Goal: Task Accomplishment & Management: Use online tool/utility

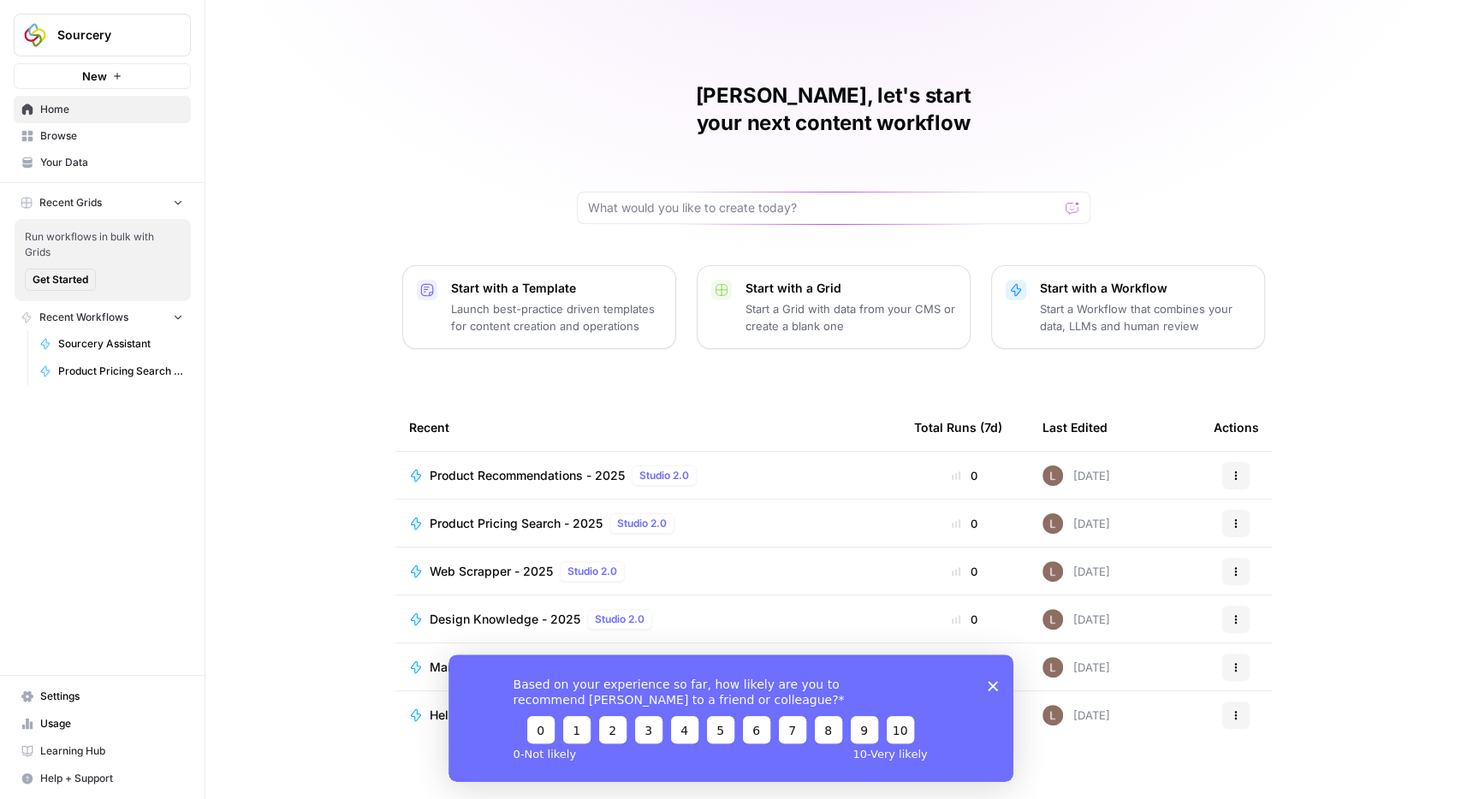
click at [991, 689] on polygon "Close survey" at bounding box center [992, 685] width 10 height 10
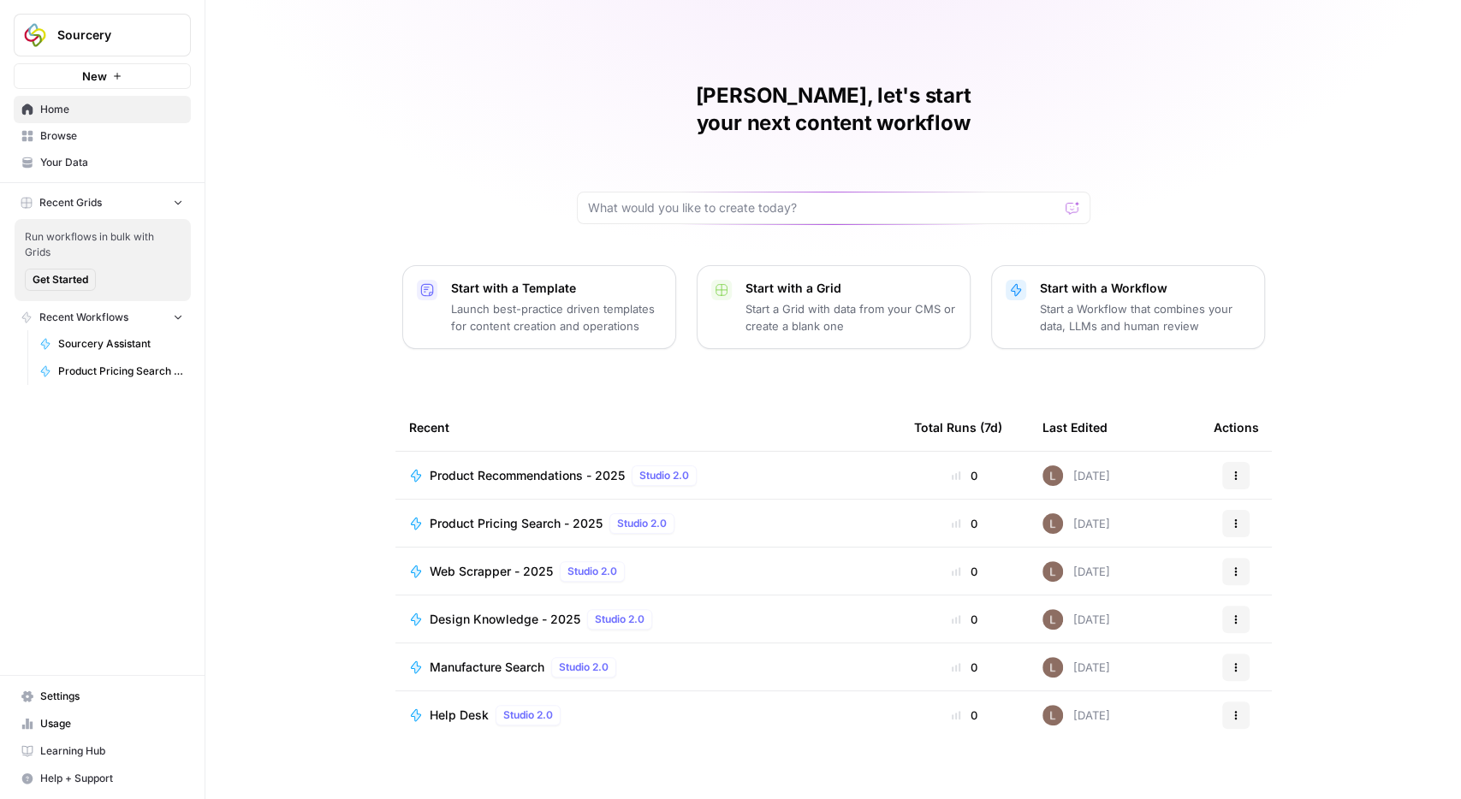
click at [66, 132] on span "Browse" at bounding box center [111, 135] width 143 height 15
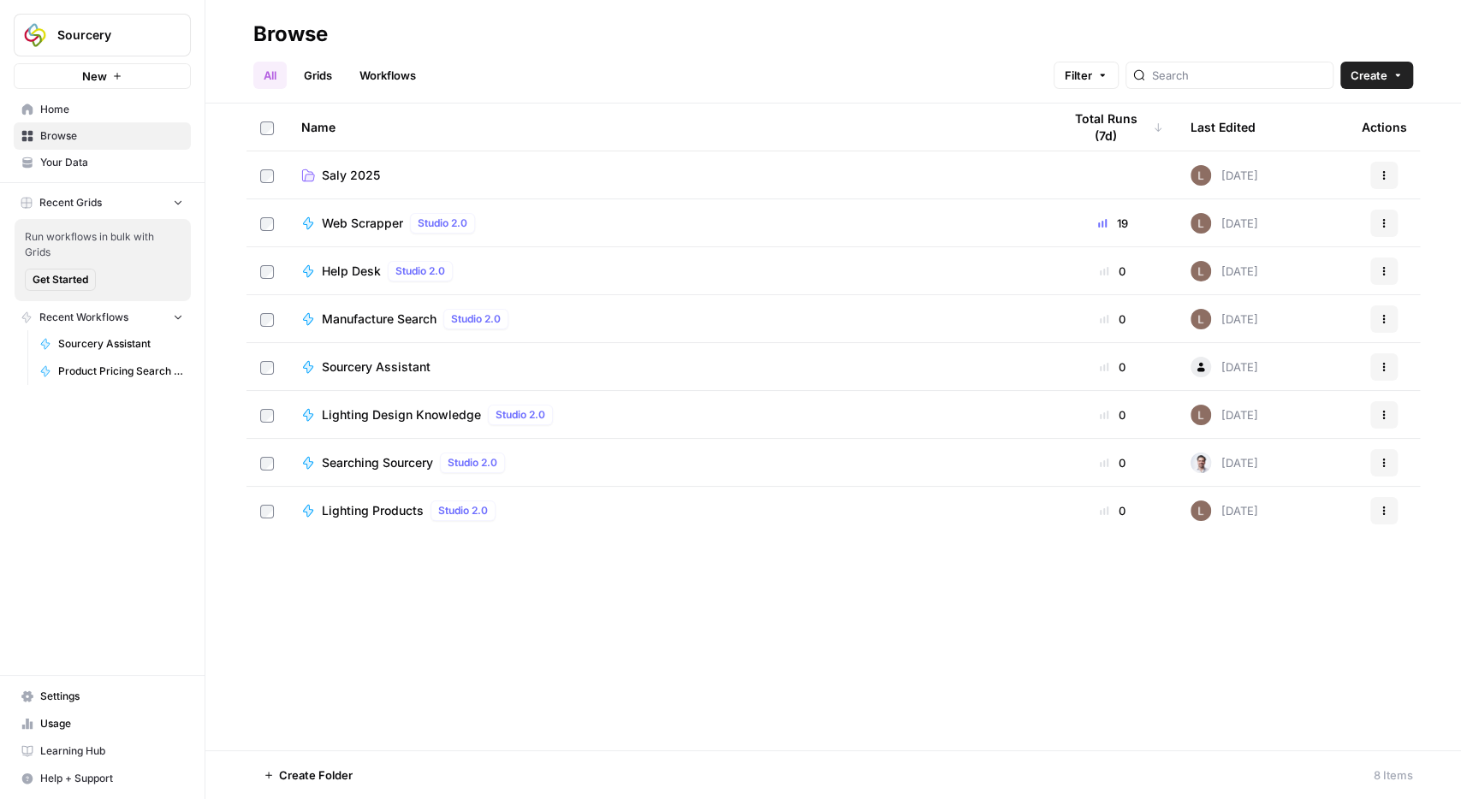
click at [350, 165] on td "Saly 2025" at bounding box center [668, 174] width 761 height 47
click at [350, 172] on span "Saly 2025" at bounding box center [351, 175] width 58 height 17
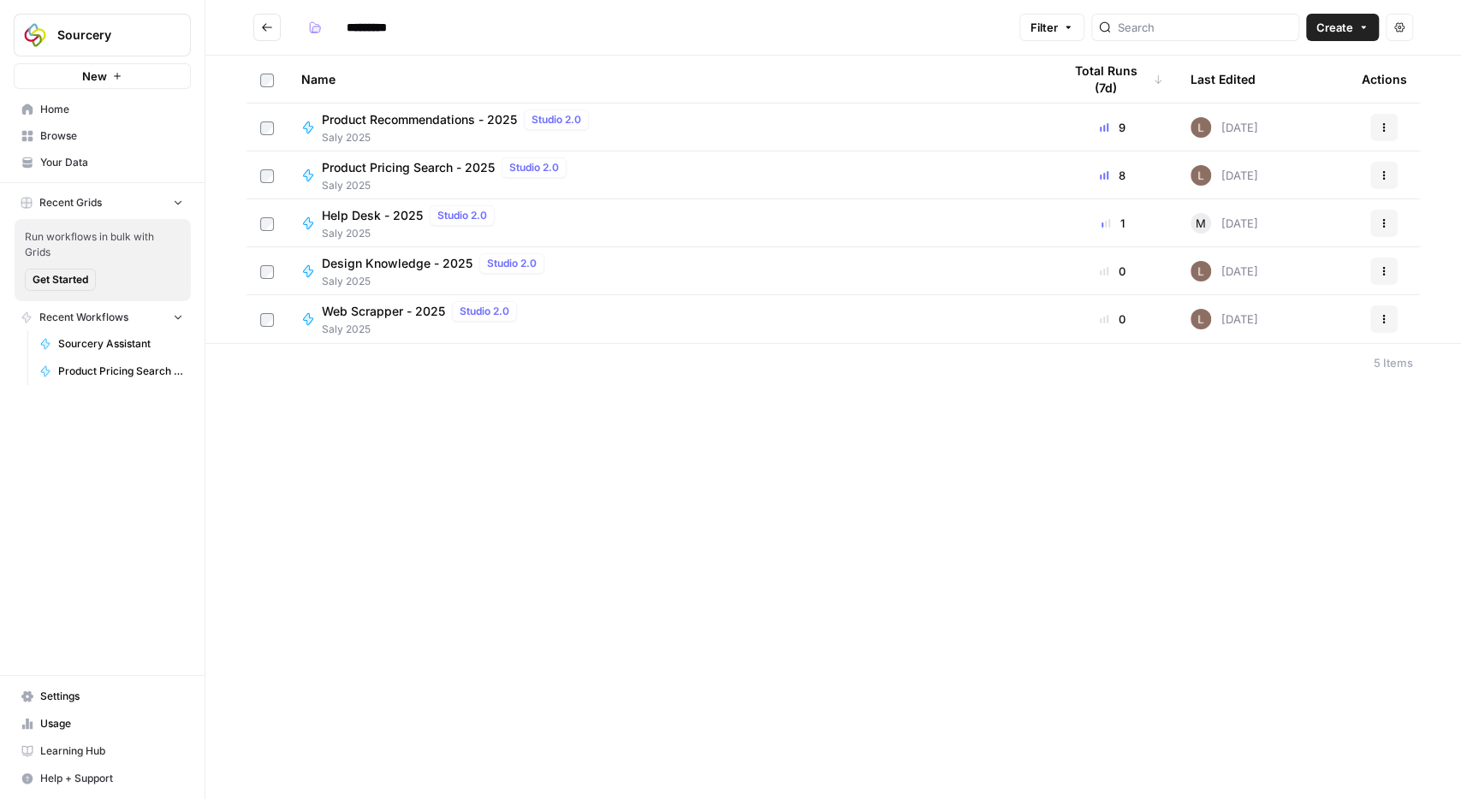
click at [400, 119] on span "Product Recommendations - 2025" at bounding box center [419, 119] width 195 height 17
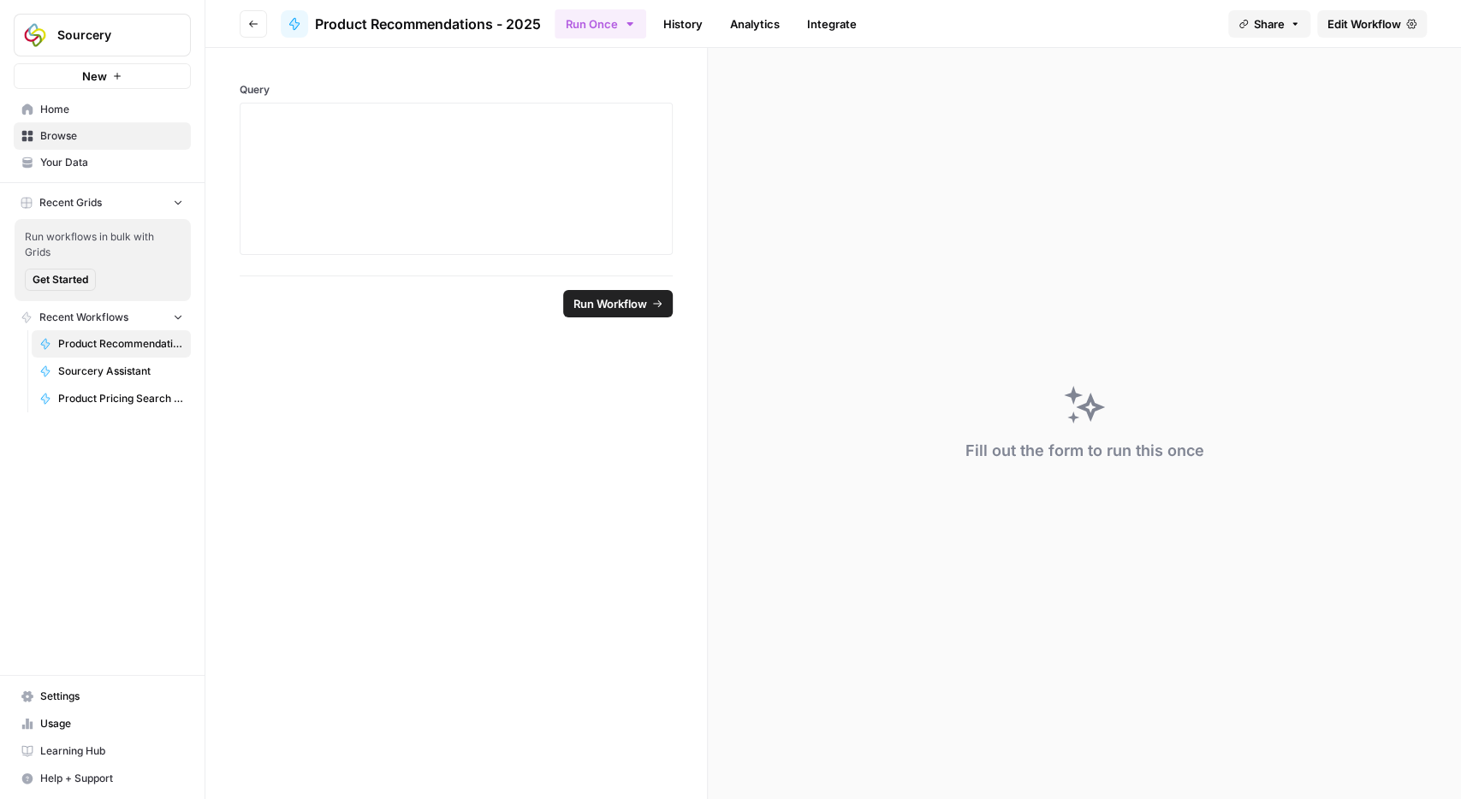
click at [682, 28] on link "History" at bounding box center [683, 23] width 60 height 27
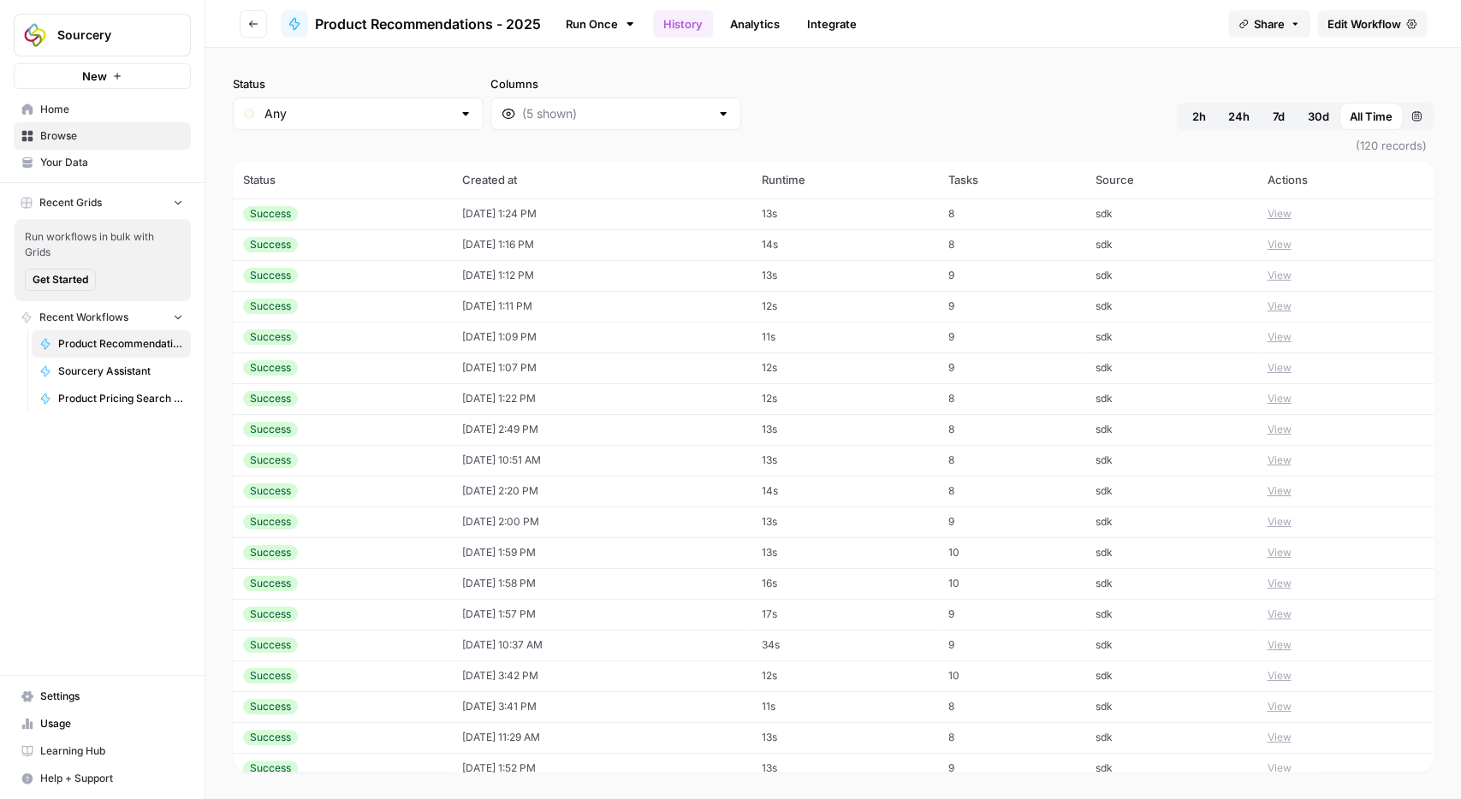
click at [1291, 213] on button "View" at bounding box center [1279, 213] width 24 height 15
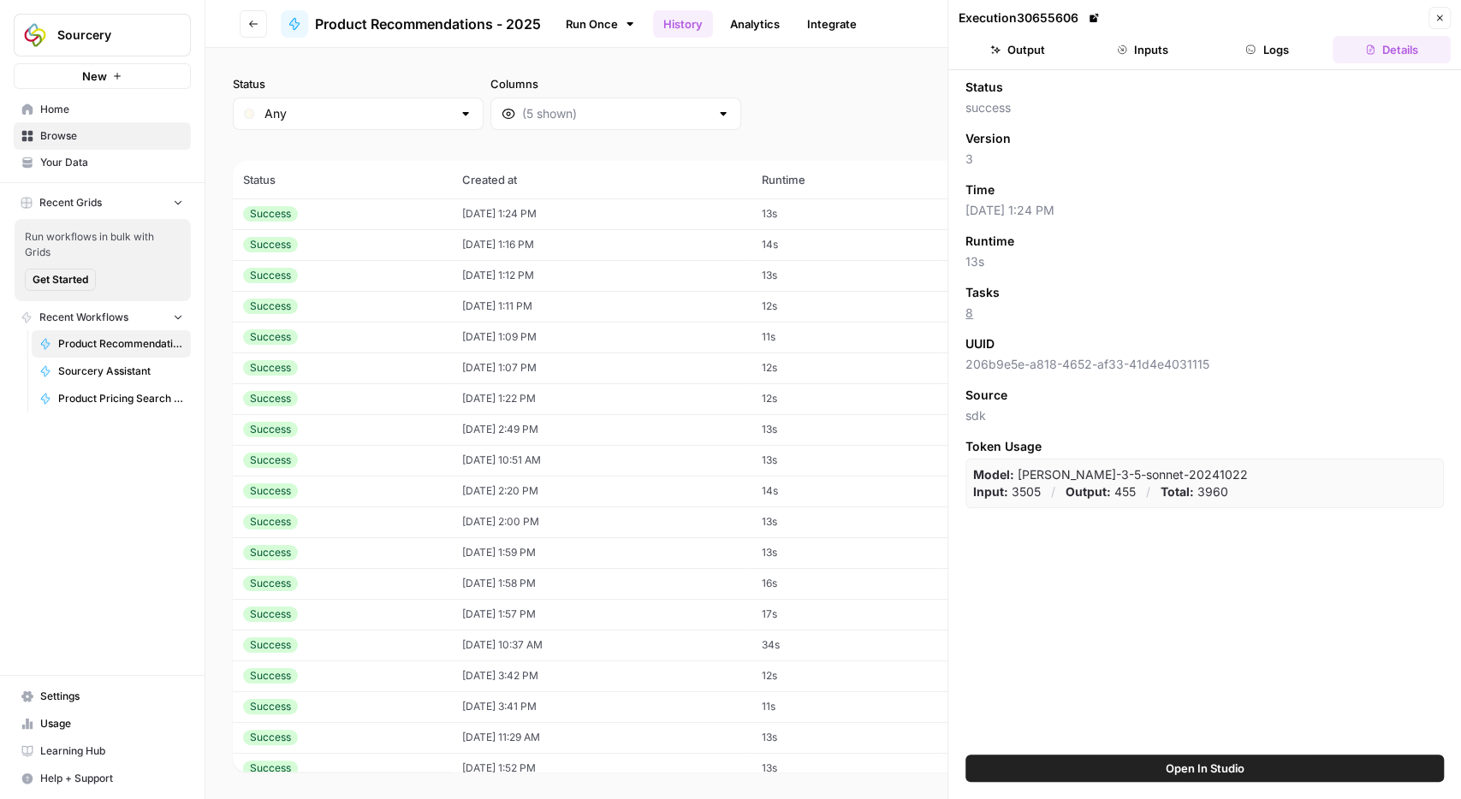
click at [1048, 54] on button "Output" at bounding box center [1018, 49] width 118 height 27
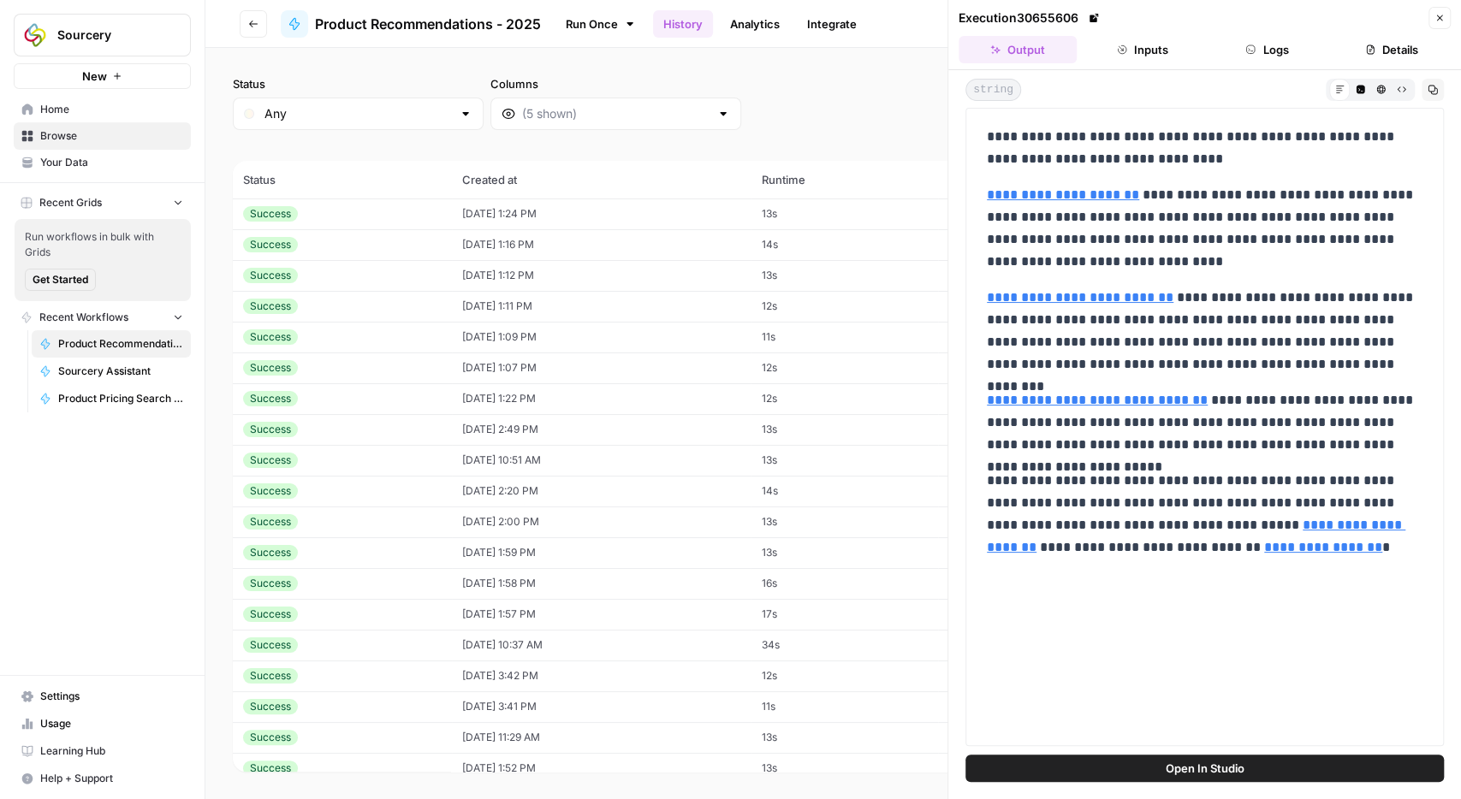
click at [1438, 17] on icon "button" at bounding box center [1439, 18] width 10 height 10
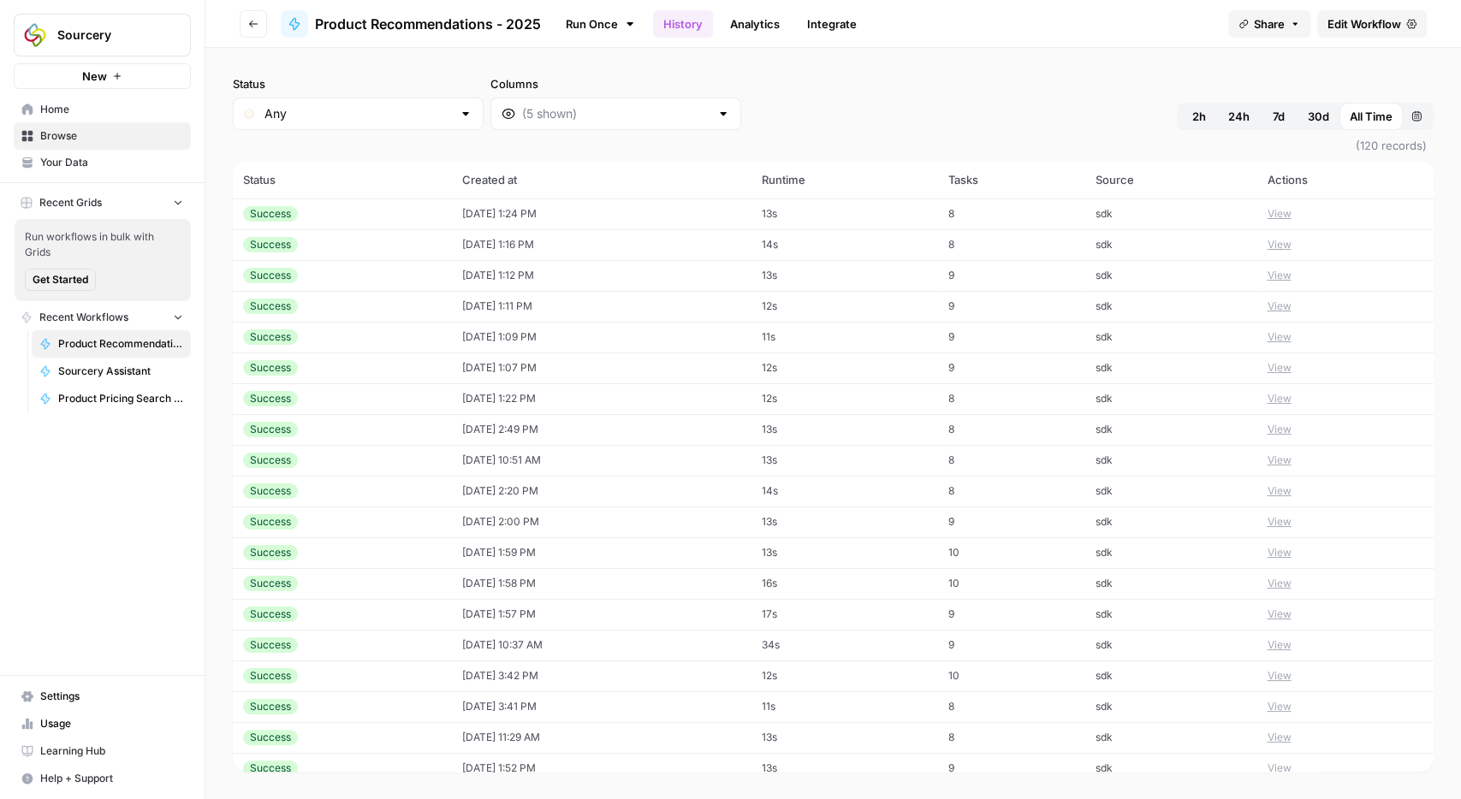
click at [1285, 244] on button "View" at bounding box center [1279, 244] width 24 height 15
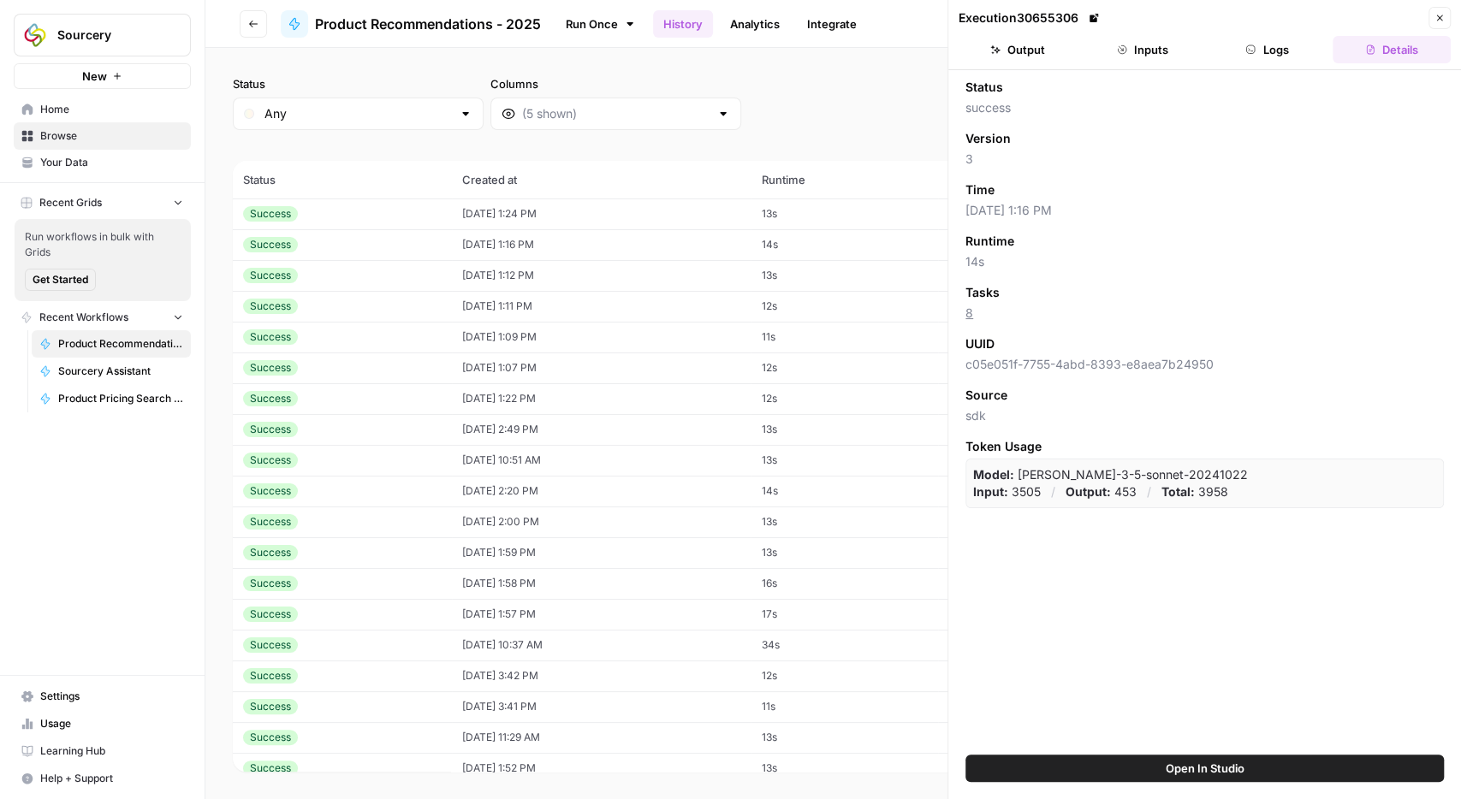
click at [1009, 44] on button "Output" at bounding box center [1018, 49] width 118 height 27
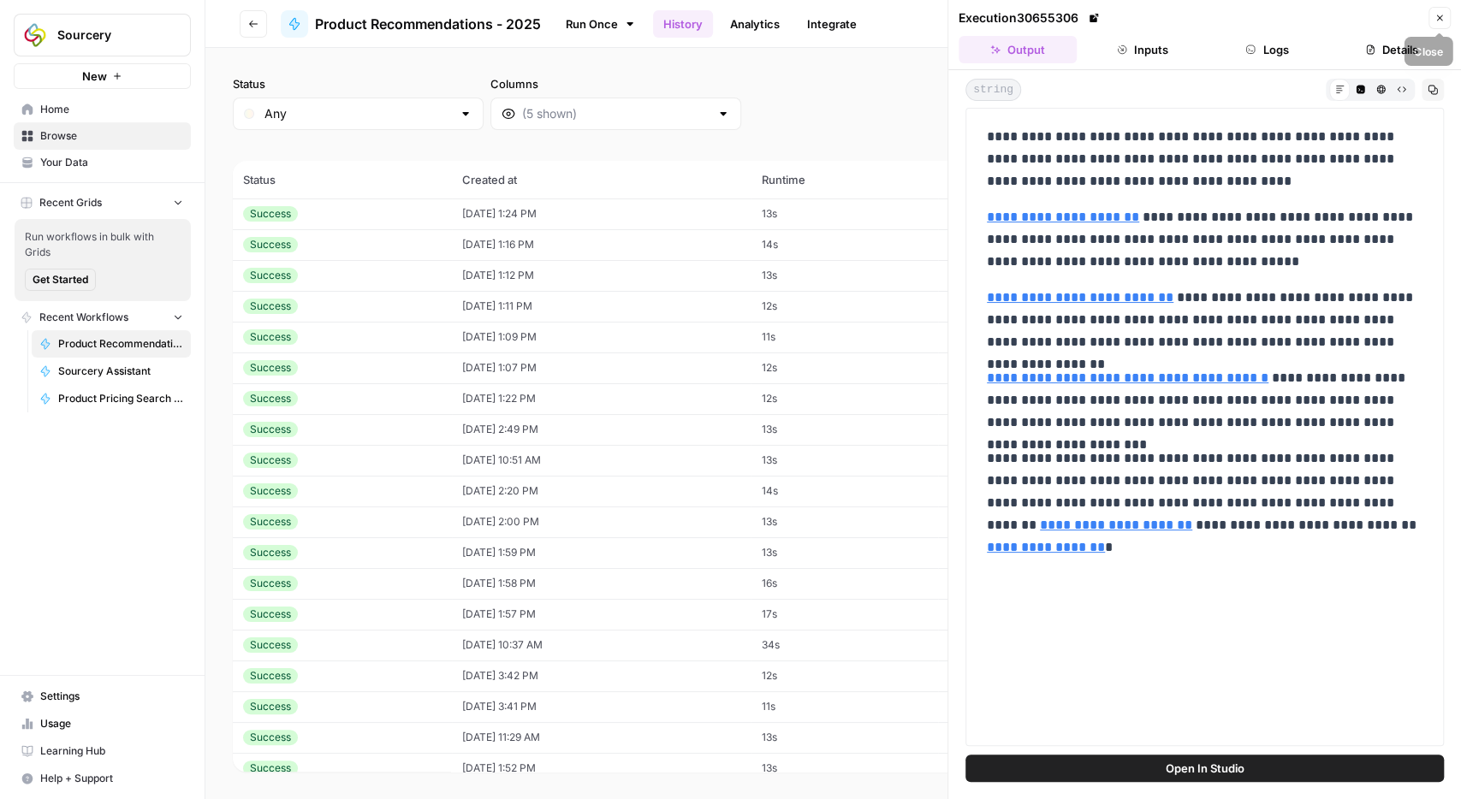
click at [1439, 17] on icon "button" at bounding box center [1439, 18] width 10 height 10
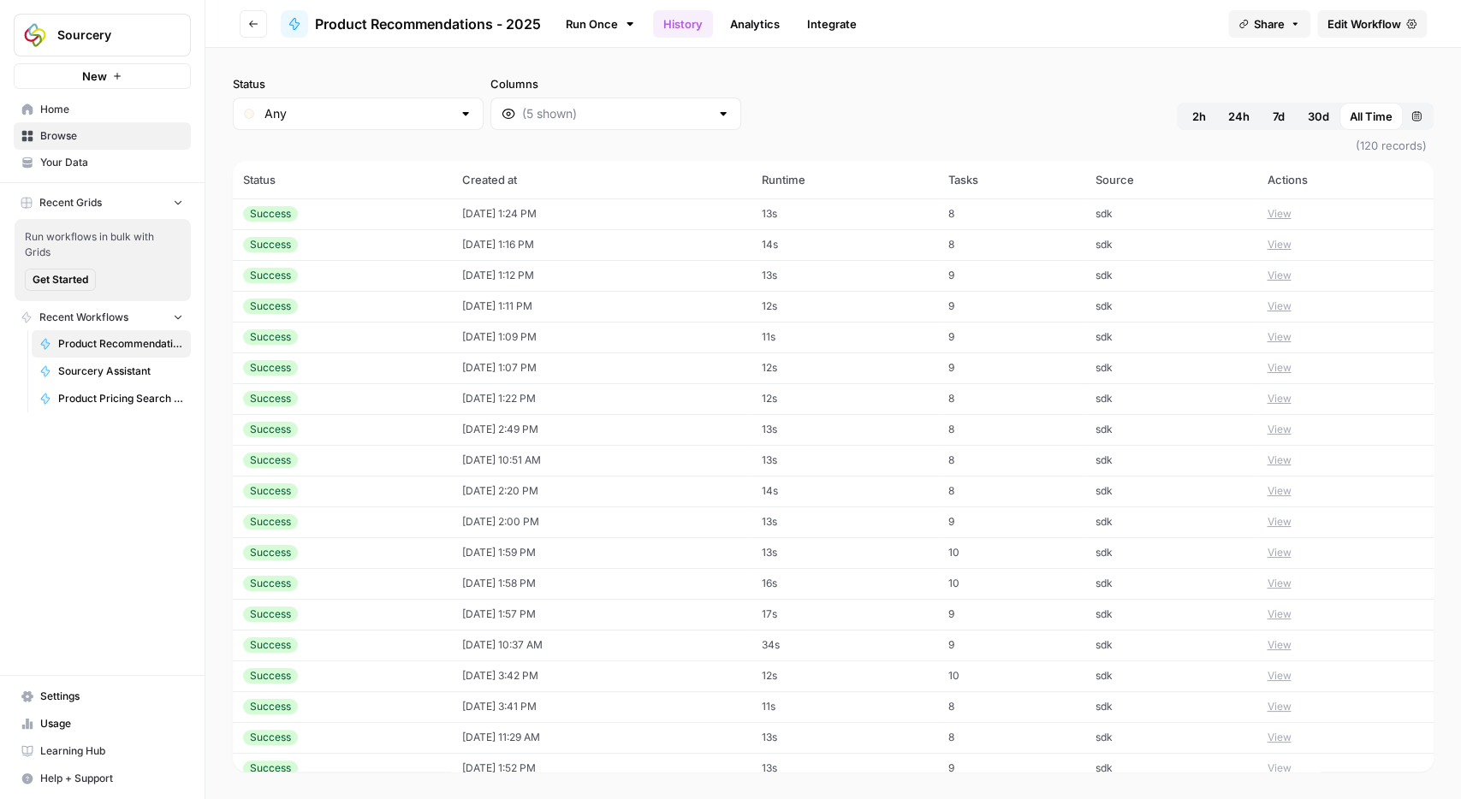
click at [1291, 333] on button "View" at bounding box center [1279, 336] width 24 height 15
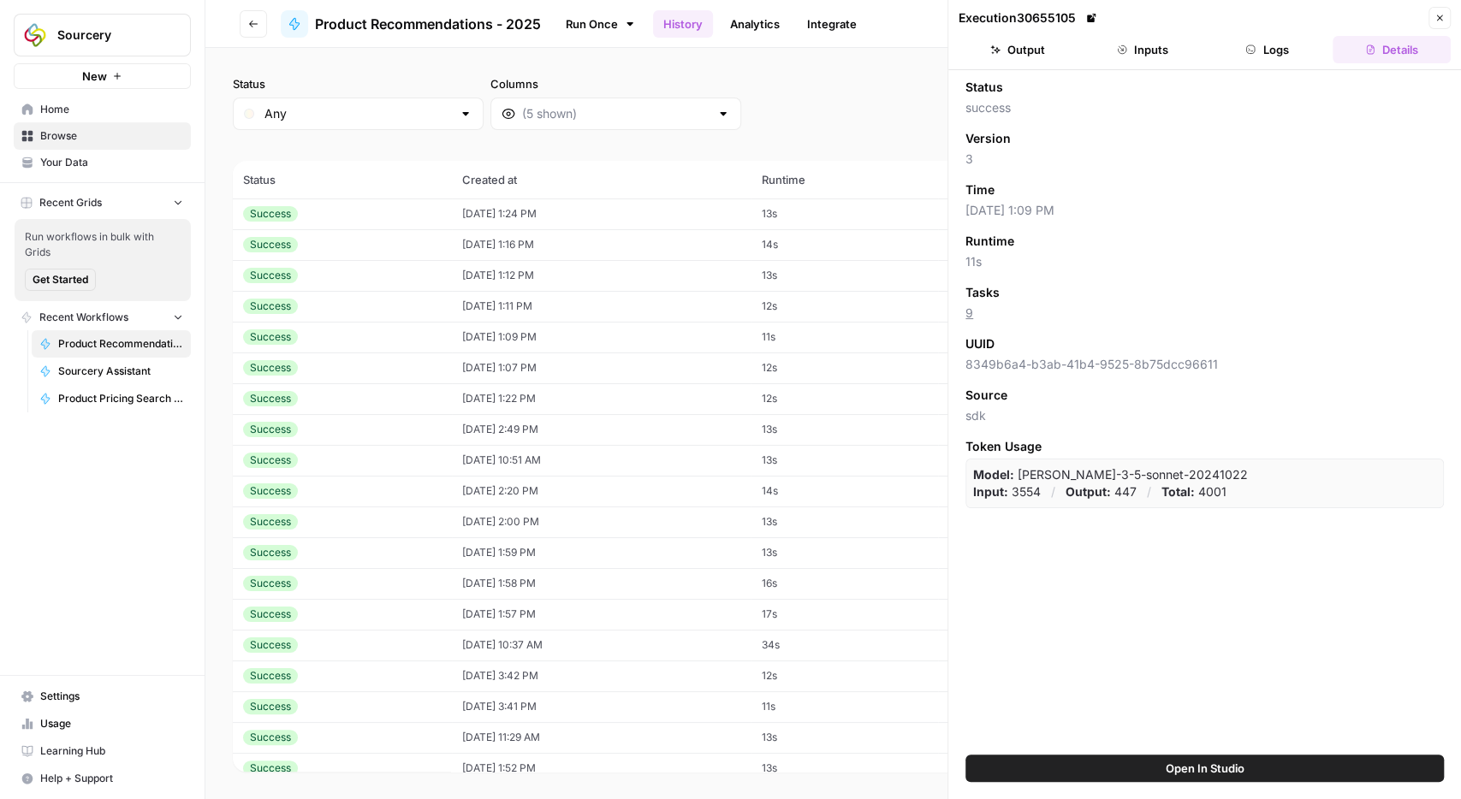
click at [1020, 64] on header "Execution 30655105 Close Output Inputs Logs Details" at bounding box center [1204, 35] width 513 height 70
click at [1021, 52] on button "Output" at bounding box center [1018, 49] width 118 height 27
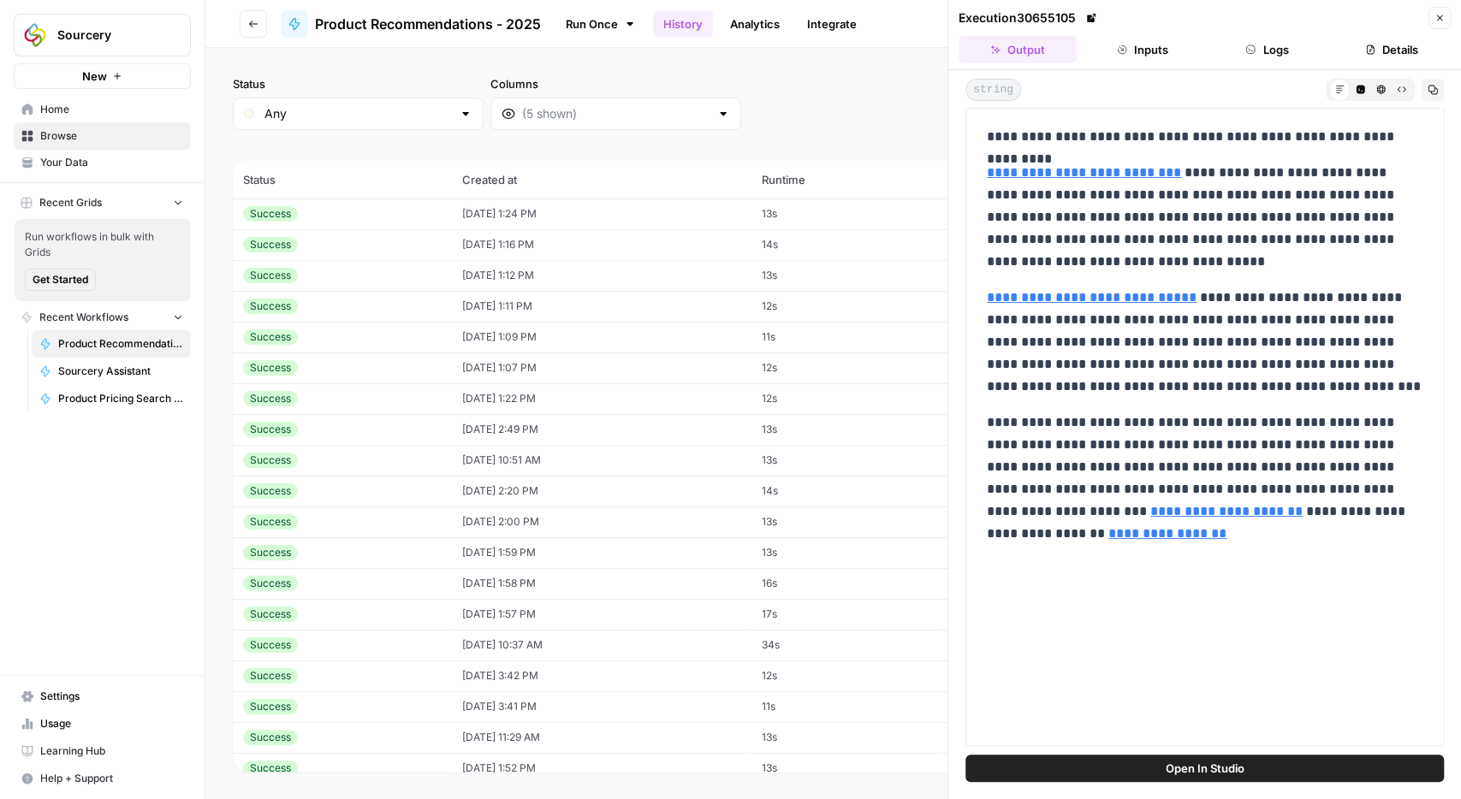
click at [1277, 44] on button "Logs" at bounding box center [1267, 49] width 118 height 27
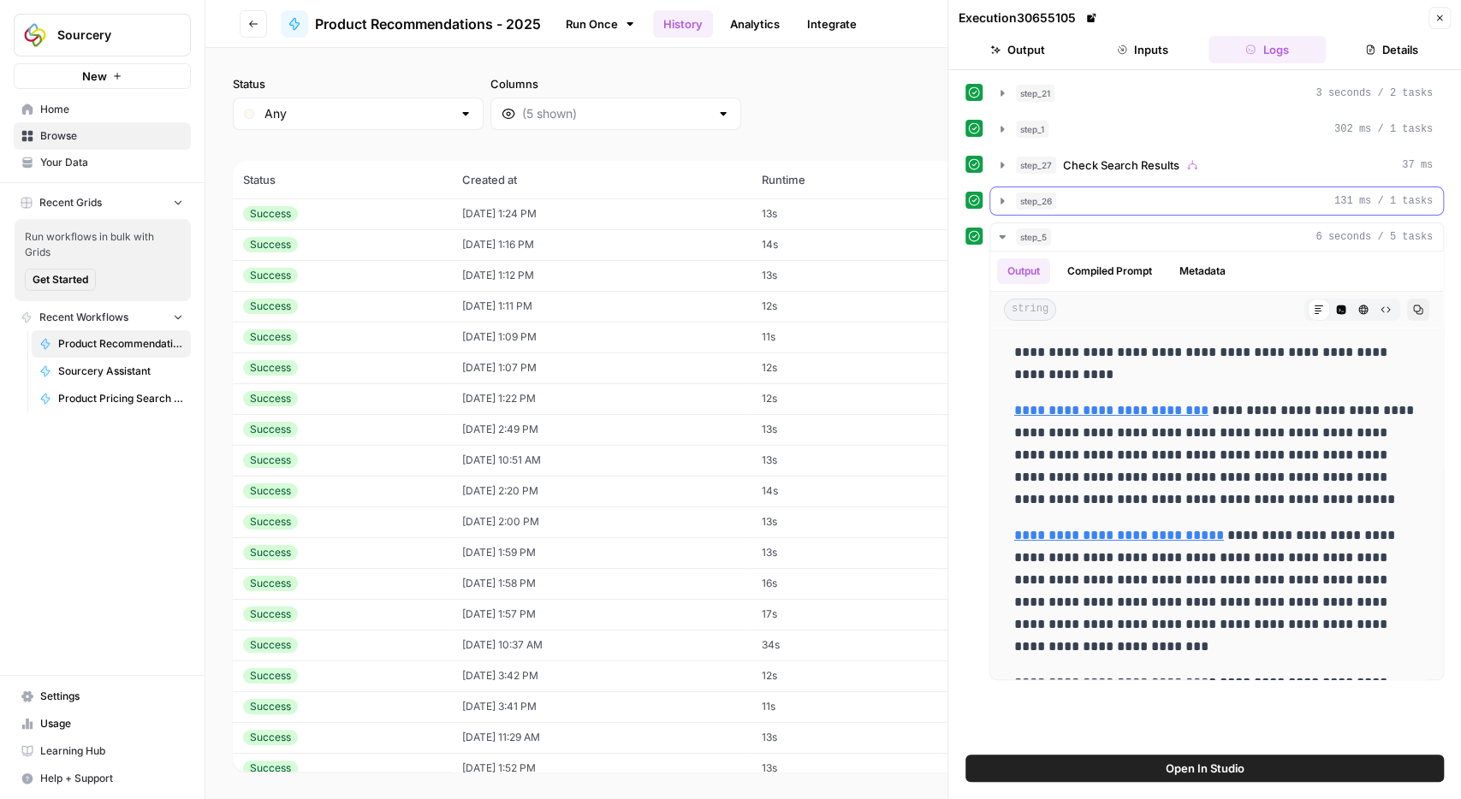
click at [994, 204] on button "step_26 131 ms / 1 tasks" at bounding box center [1216, 200] width 453 height 27
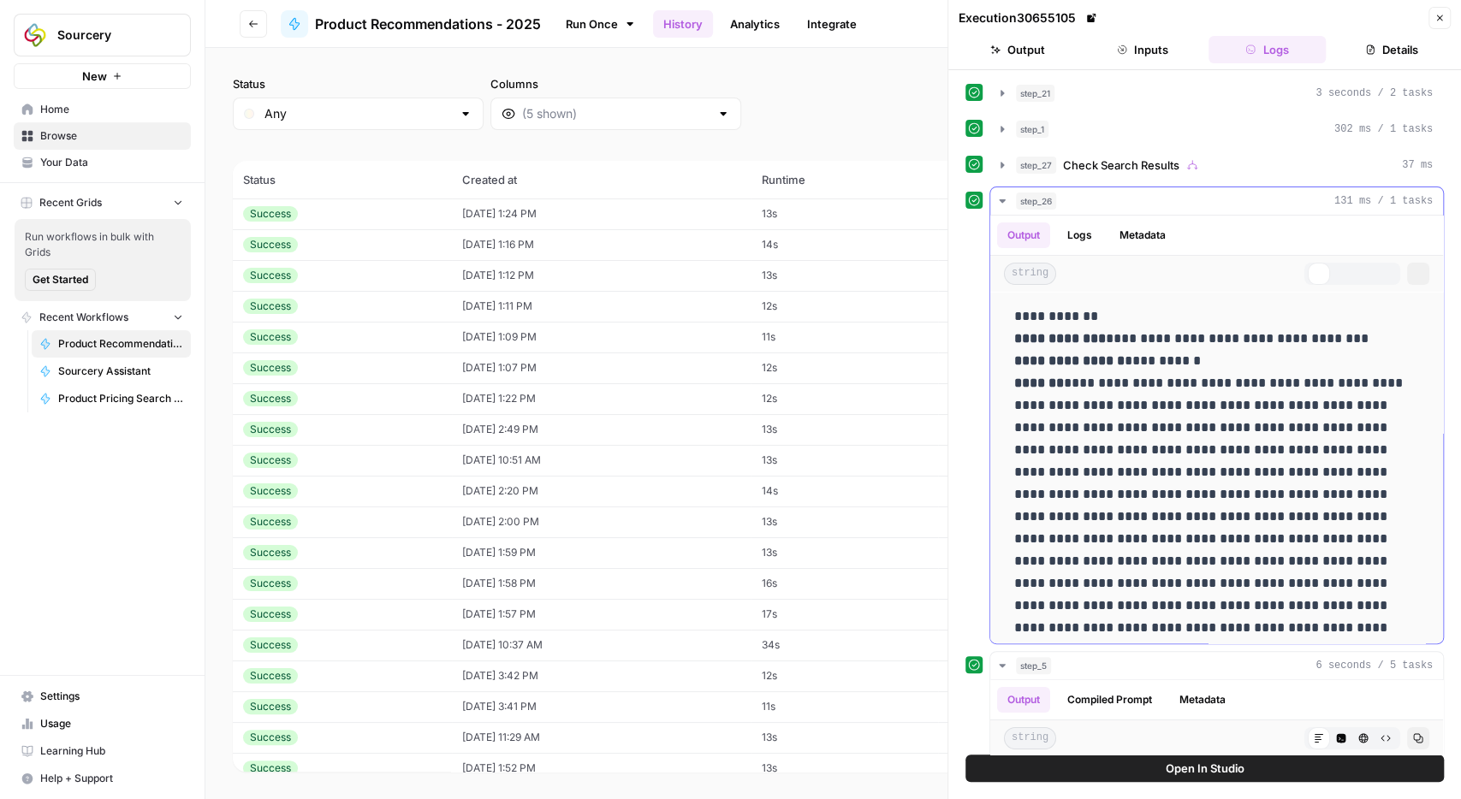
click at [994, 204] on button "step_26 131 ms / 1 tasks" at bounding box center [1216, 200] width 453 height 27
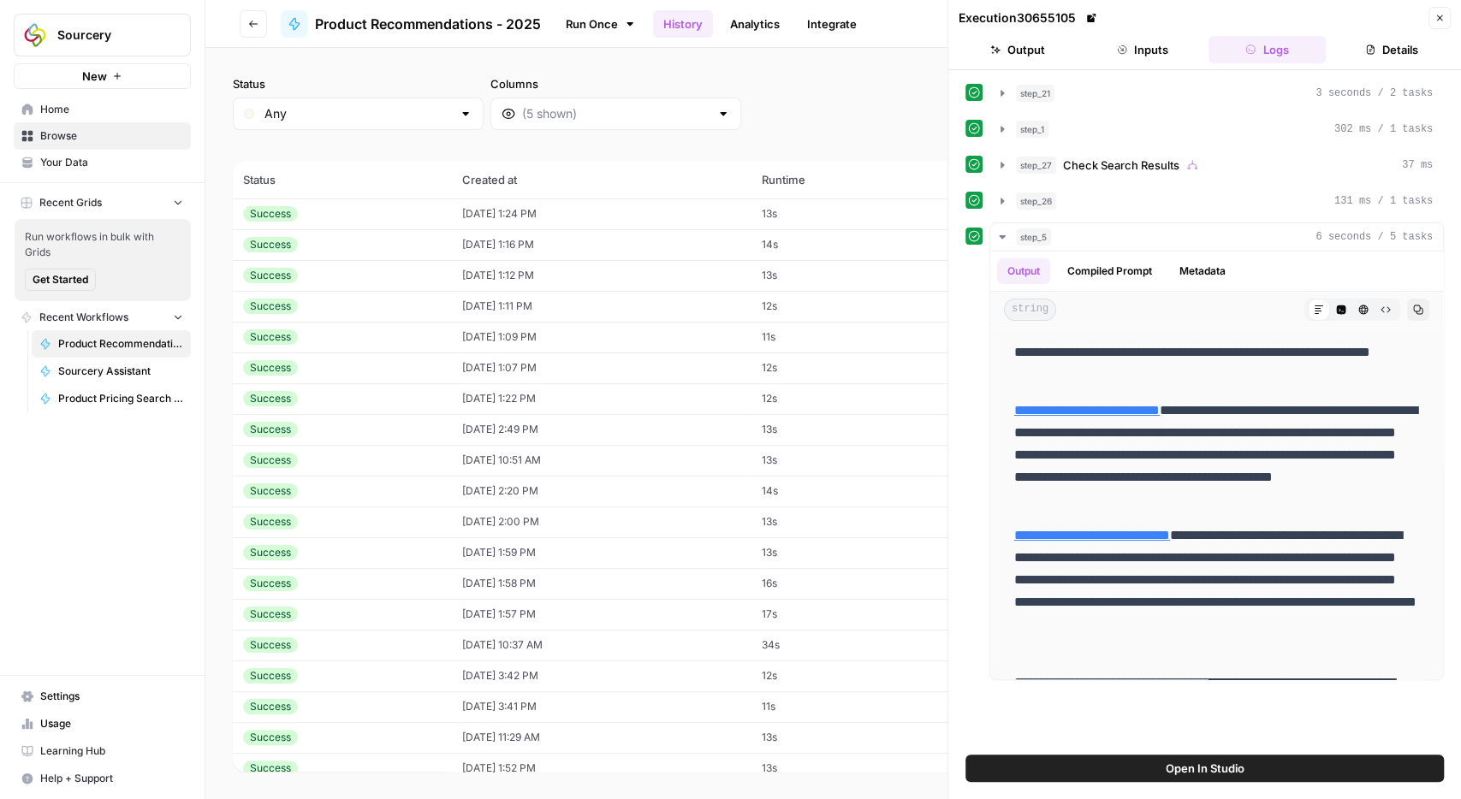
click at [1452, 20] on header "Execution 30655105 Close Output Inputs Logs Details" at bounding box center [1204, 35] width 513 height 70
click at [1445, 16] on button "Close" at bounding box center [1439, 18] width 22 height 22
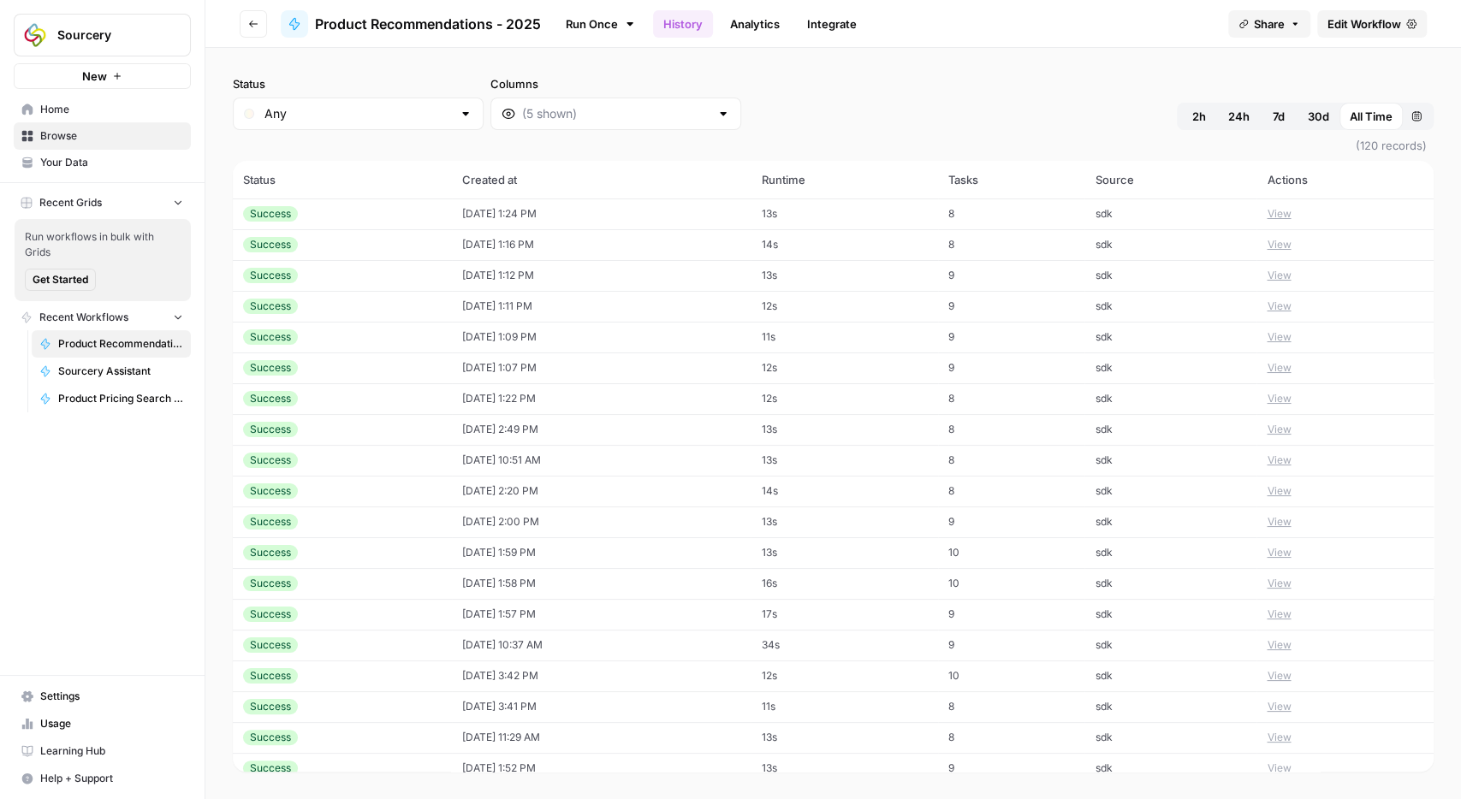
click at [1289, 366] on button "View" at bounding box center [1279, 367] width 24 height 15
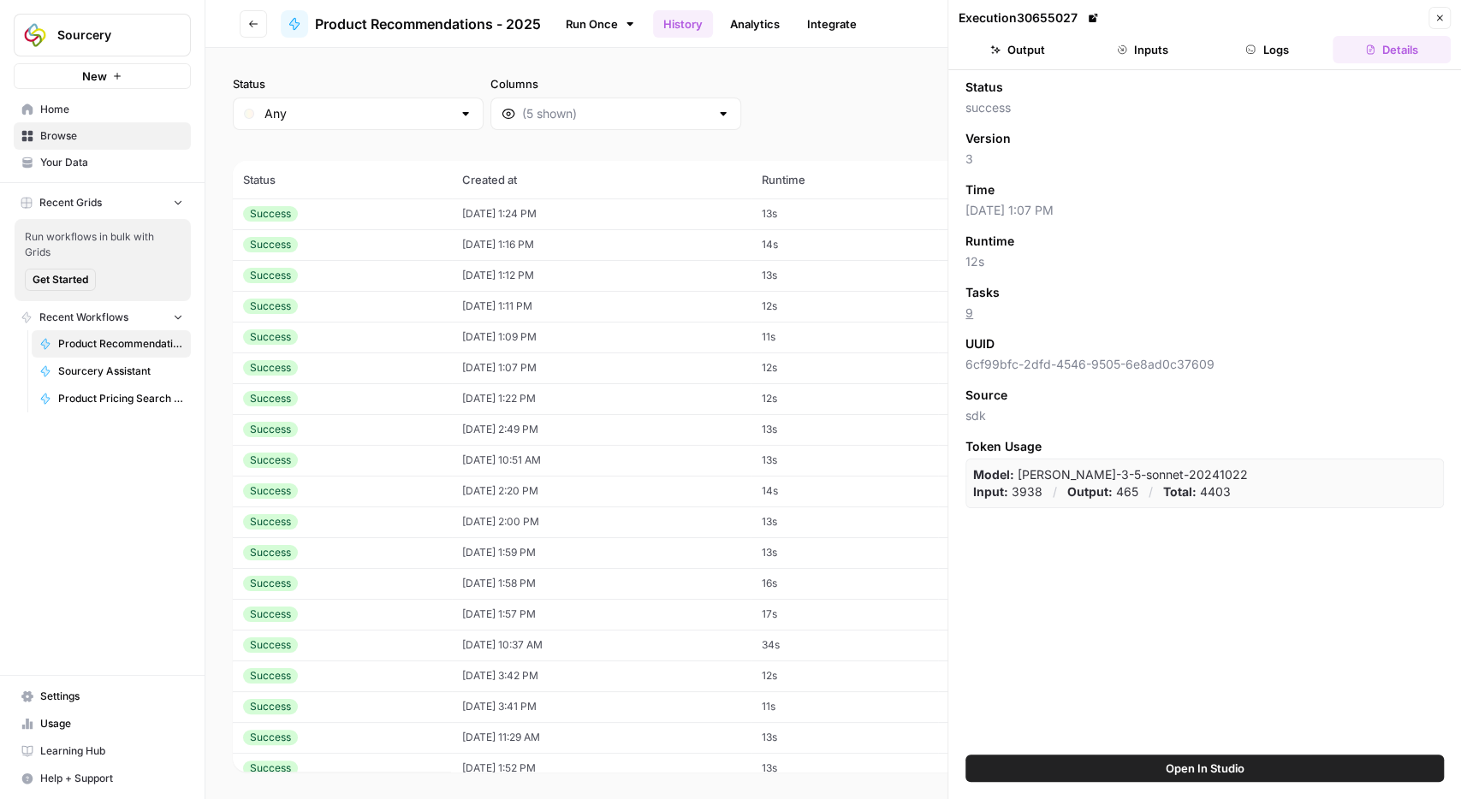
click at [1059, 61] on button "Output" at bounding box center [1018, 49] width 118 height 27
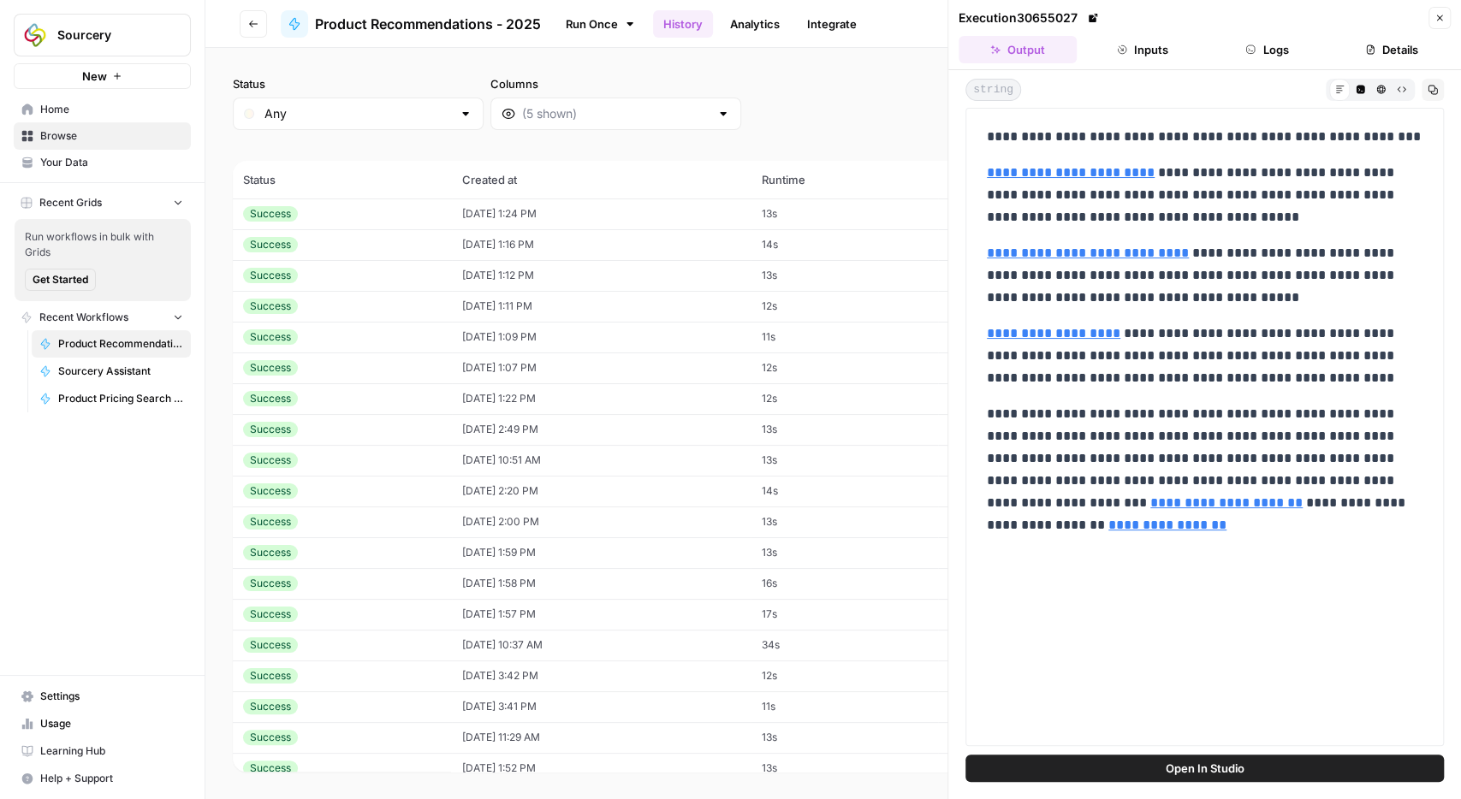
click at [1437, 21] on icon "button" at bounding box center [1440, 18] width 6 height 6
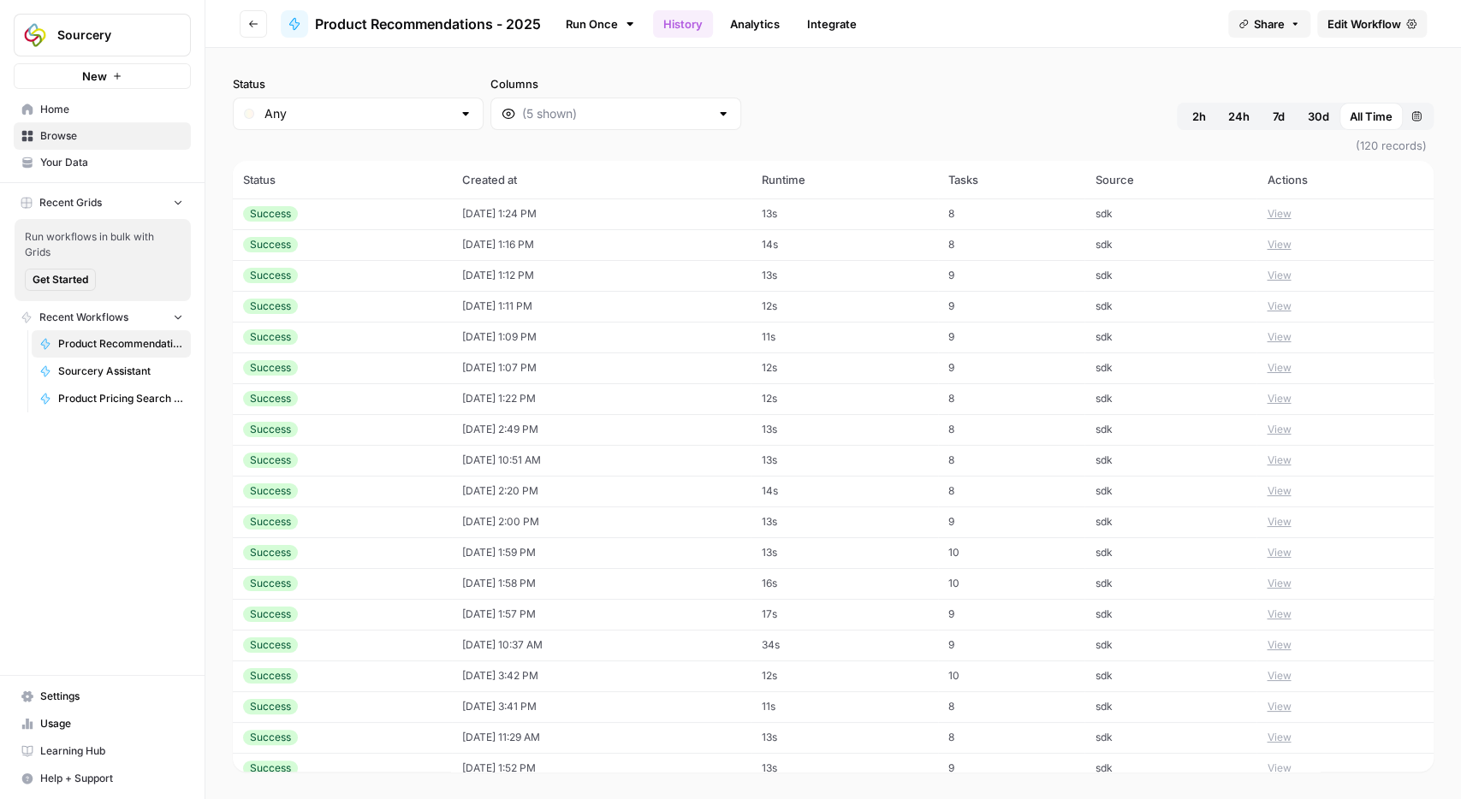
click at [1291, 524] on button "View" at bounding box center [1279, 521] width 24 height 15
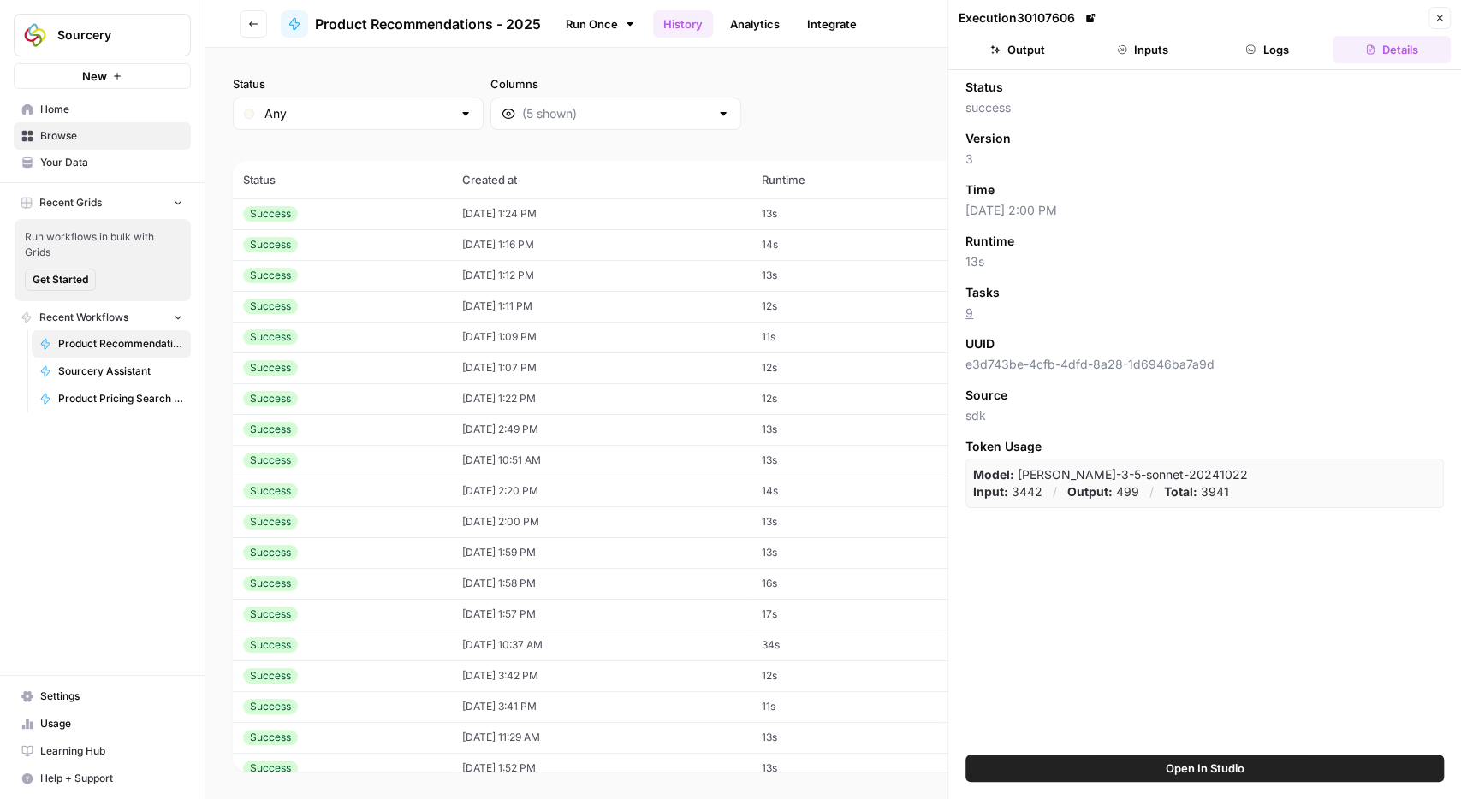
click at [1042, 50] on button "Output" at bounding box center [1018, 49] width 118 height 27
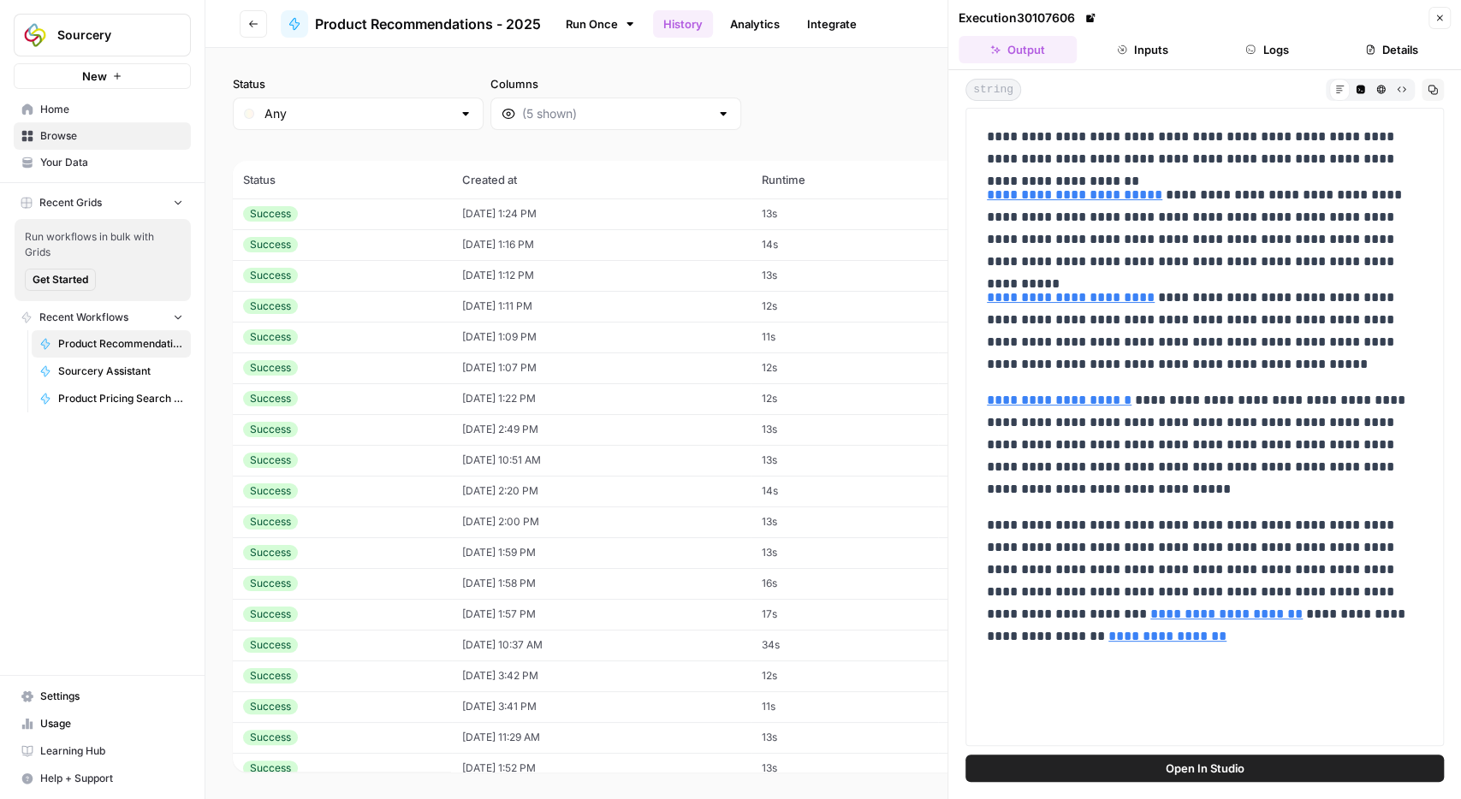
click at [1439, 12] on button "Close" at bounding box center [1439, 18] width 22 height 22
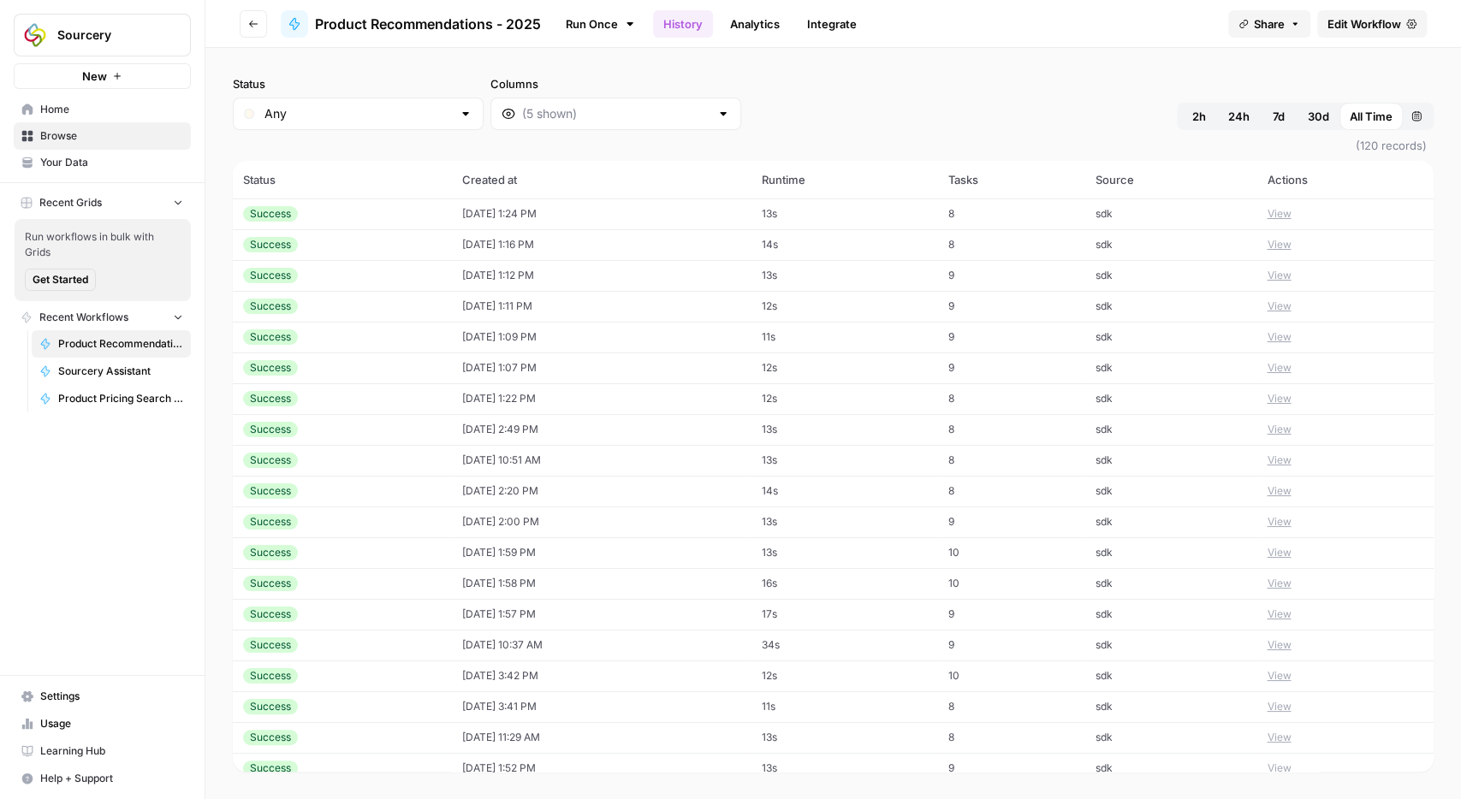
scroll to position [496, 0]
click at [1291, 513] on button "View" at bounding box center [1279, 518] width 24 height 15
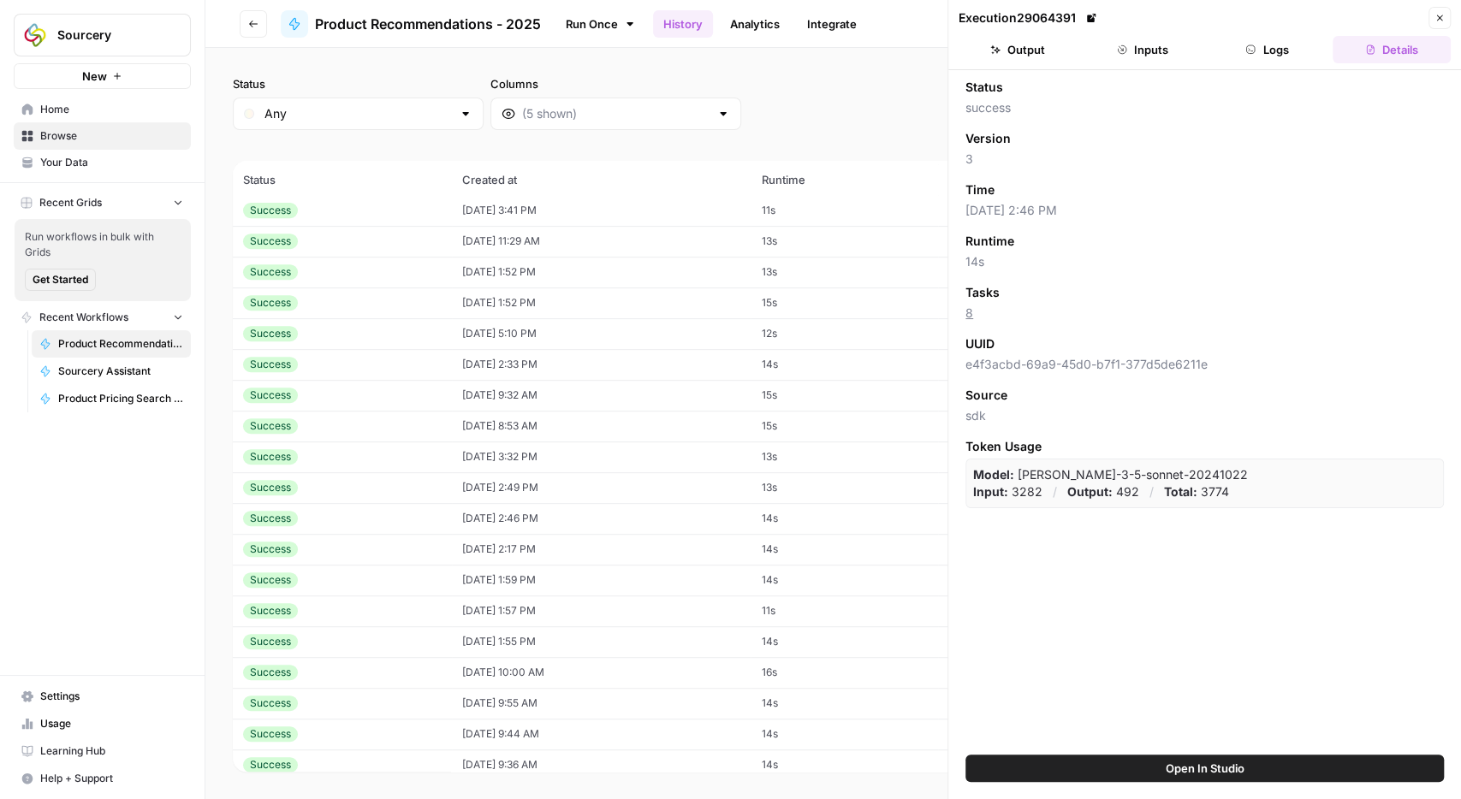
click at [1011, 46] on button "Output" at bounding box center [1018, 49] width 118 height 27
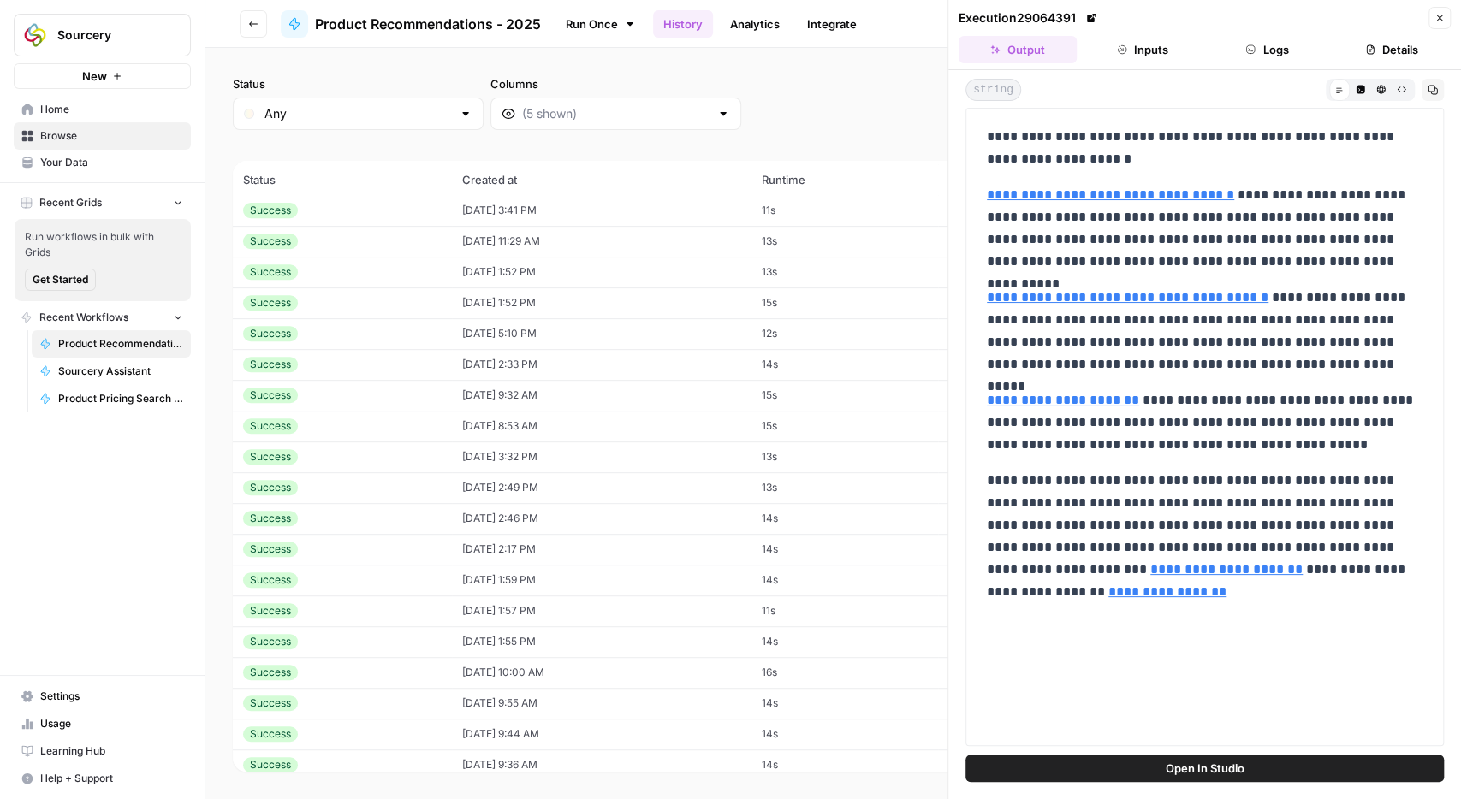
click at [1439, 17] on icon "button" at bounding box center [1439, 18] width 10 height 10
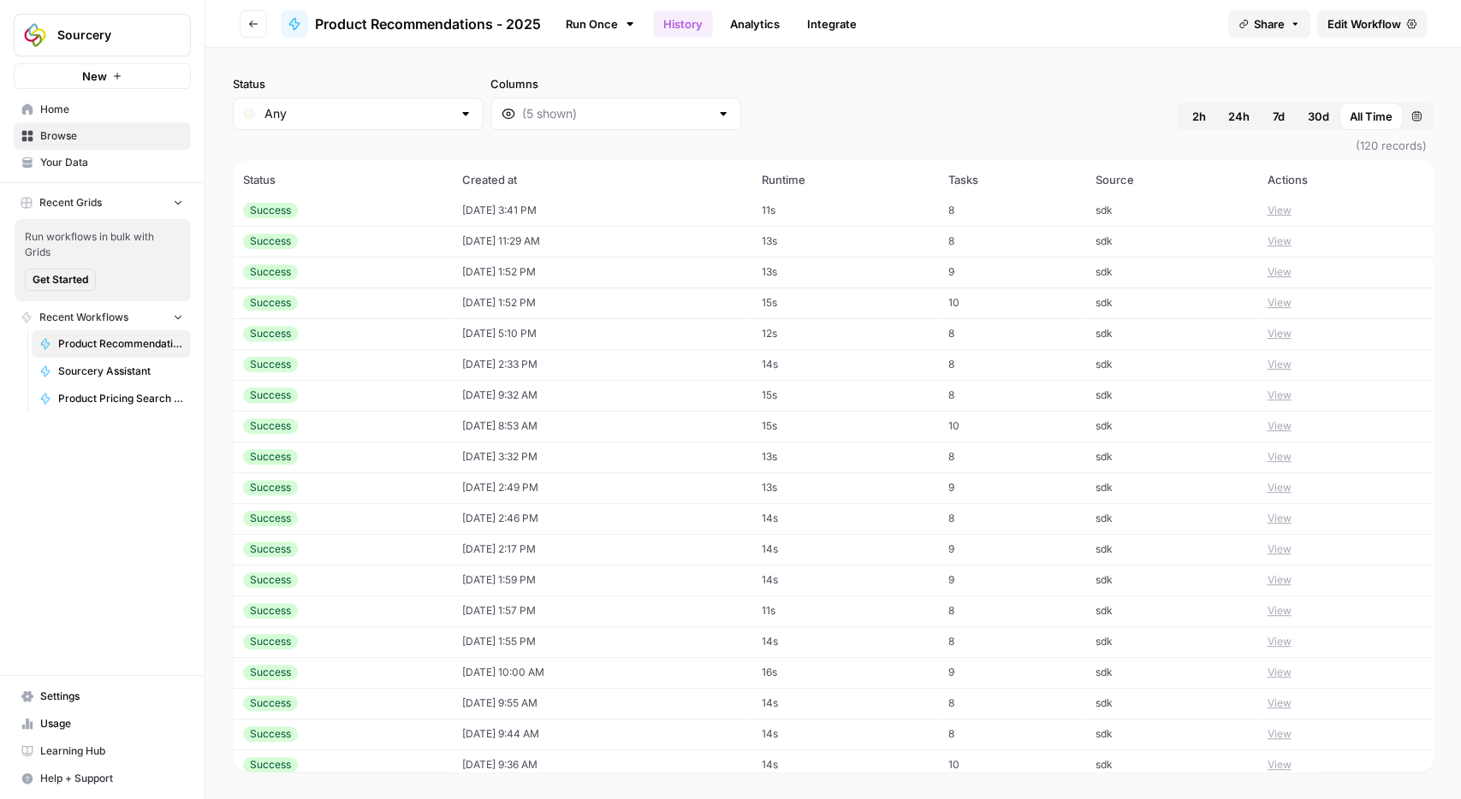
click at [1286, 540] on td "View" at bounding box center [1344, 549] width 177 height 31
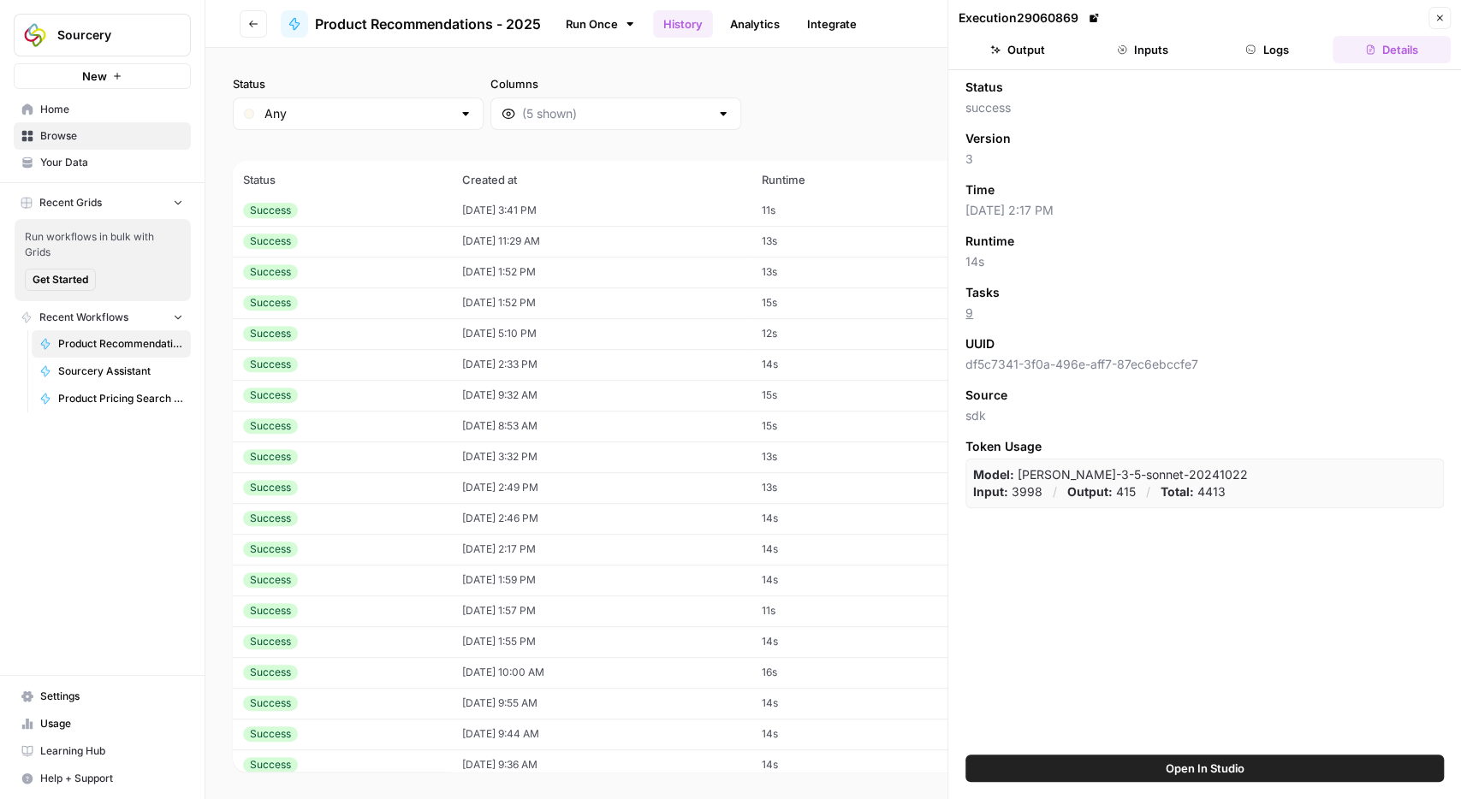
click at [1017, 53] on button "Output" at bounding box center [1018, 49] width 118 height 27
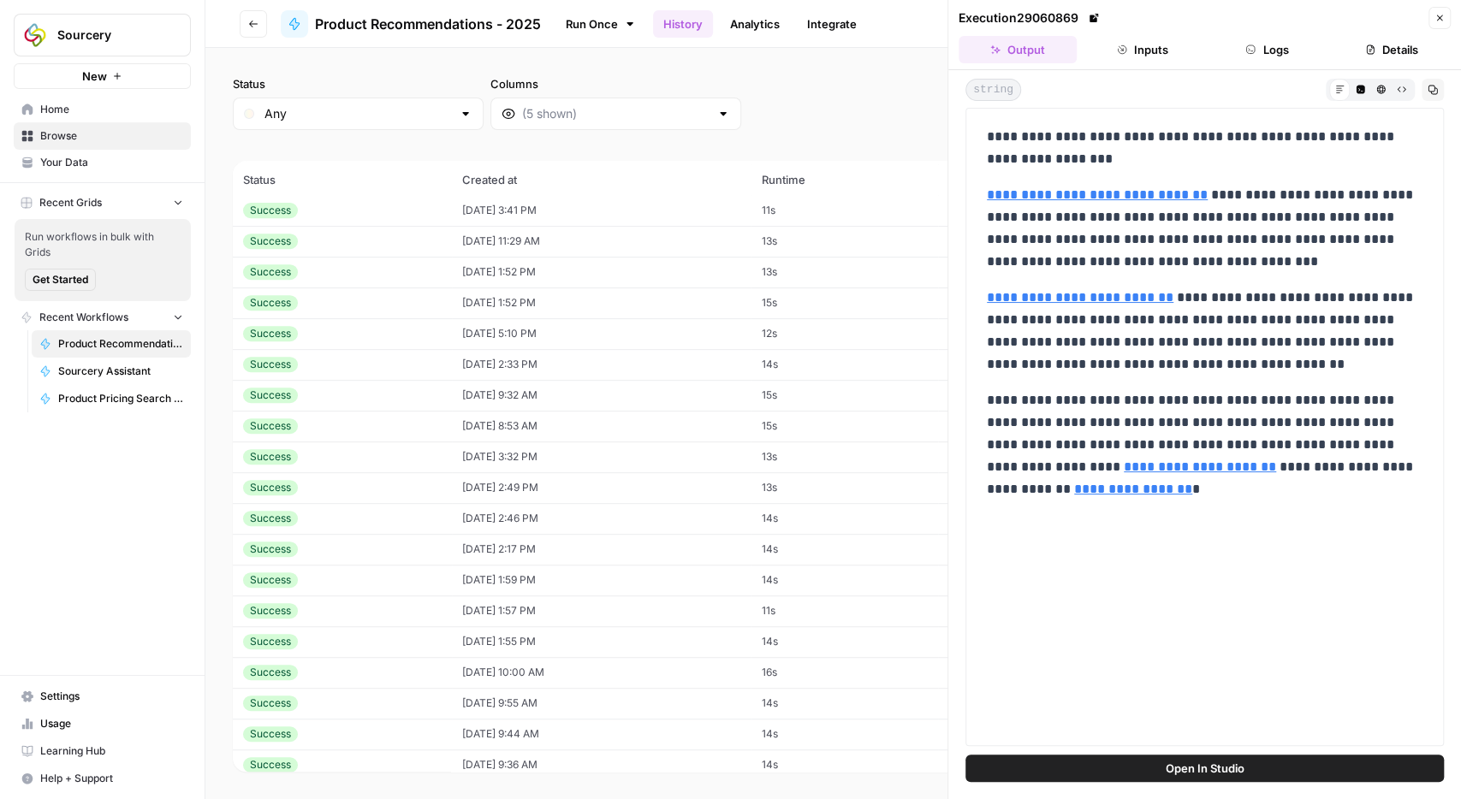
click at [1441, 9] on button "Close" at bounding box center [1439, 18] width 22 height 22
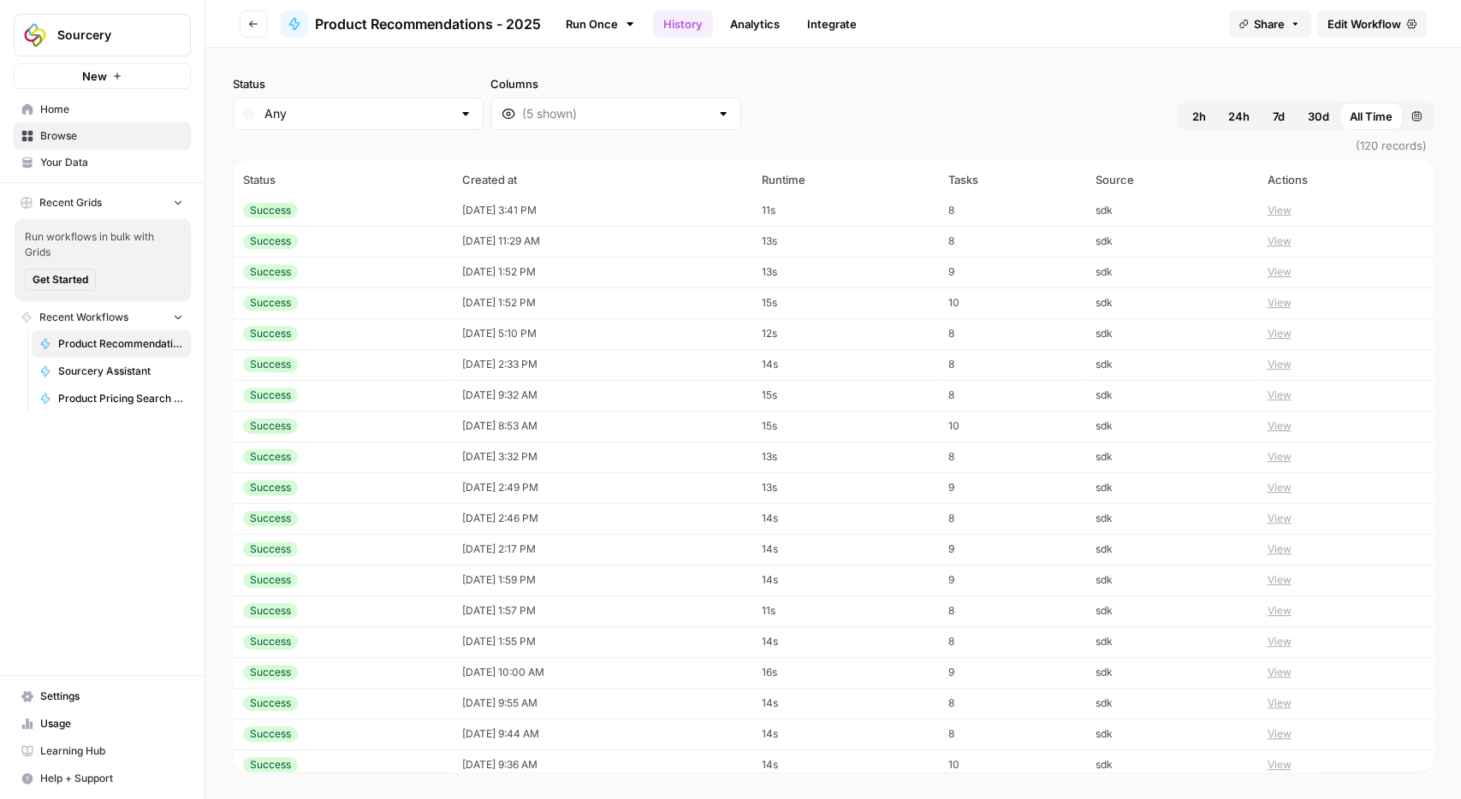
click at [1291, 450] on button "View" at bounding box center [1279, 456] width 24 height 15
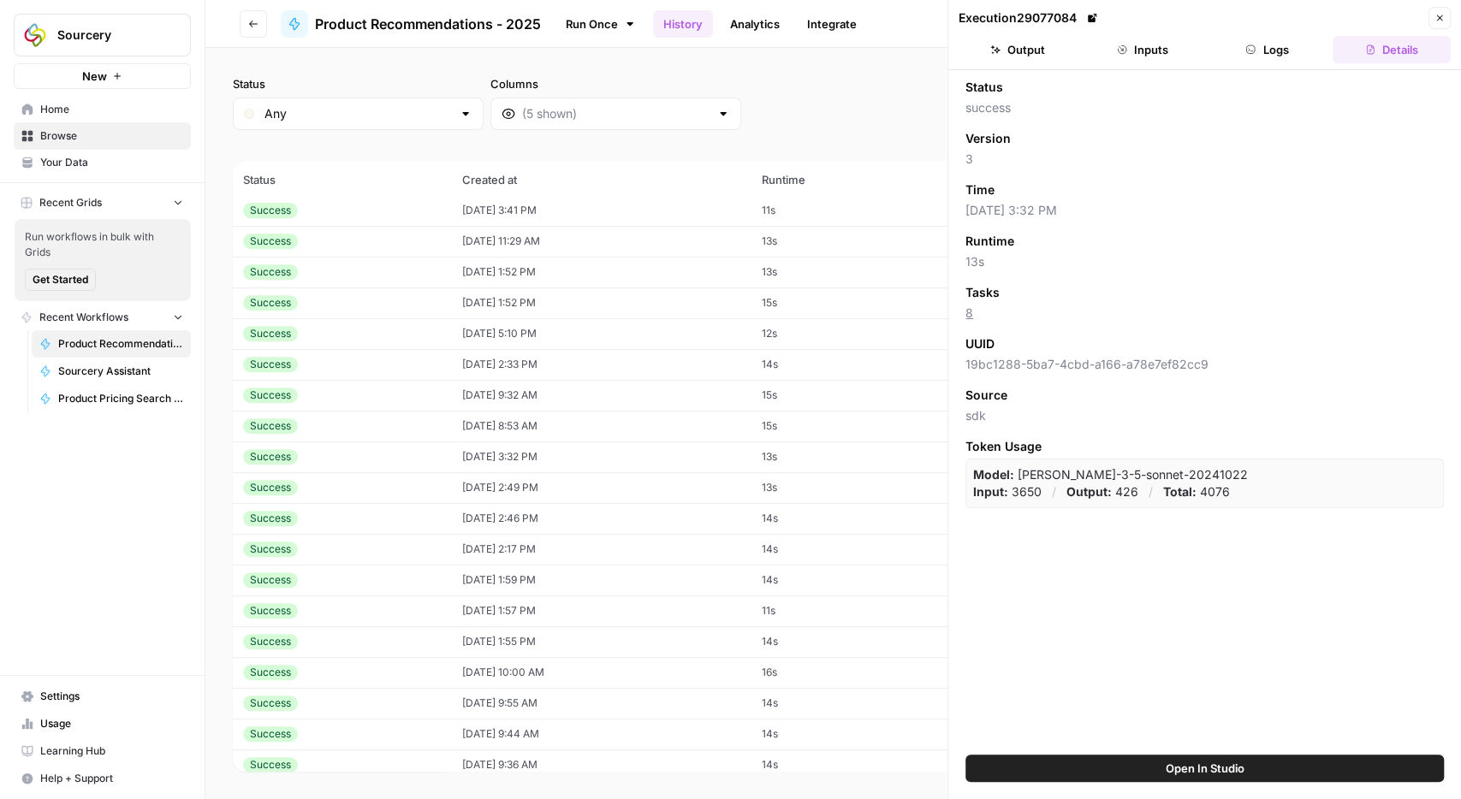
click at [1019, 47] on button "Output" at bounding box center [1018, 49] width 118 height 27
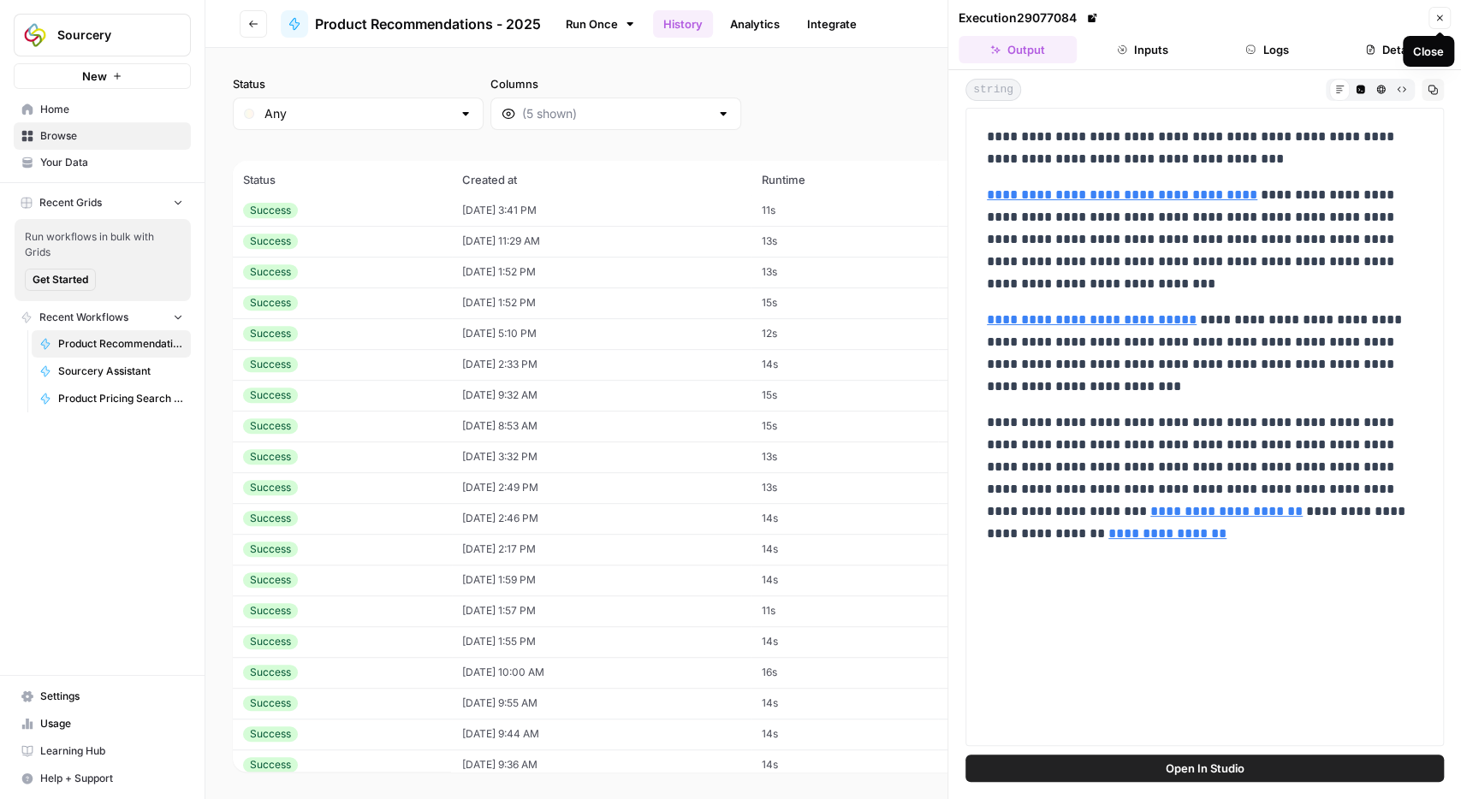
click at [1437, 23] on button "Close" at bounding box center [1439, 18] width 22 height 22
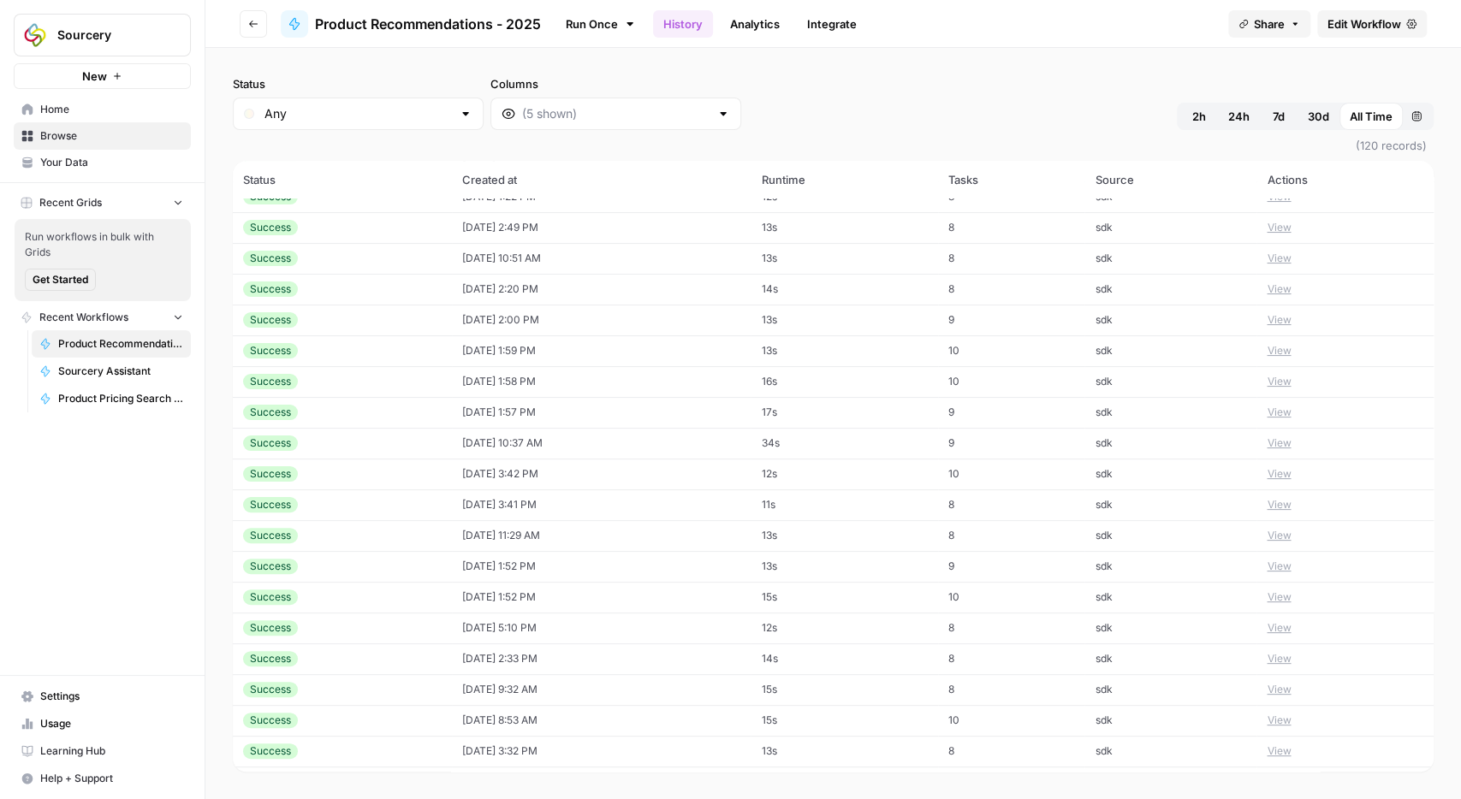
scroll to position [199, 0]
click at [244, 23] on button "Go back" at bounding box center [253, 23] width 27 height 27
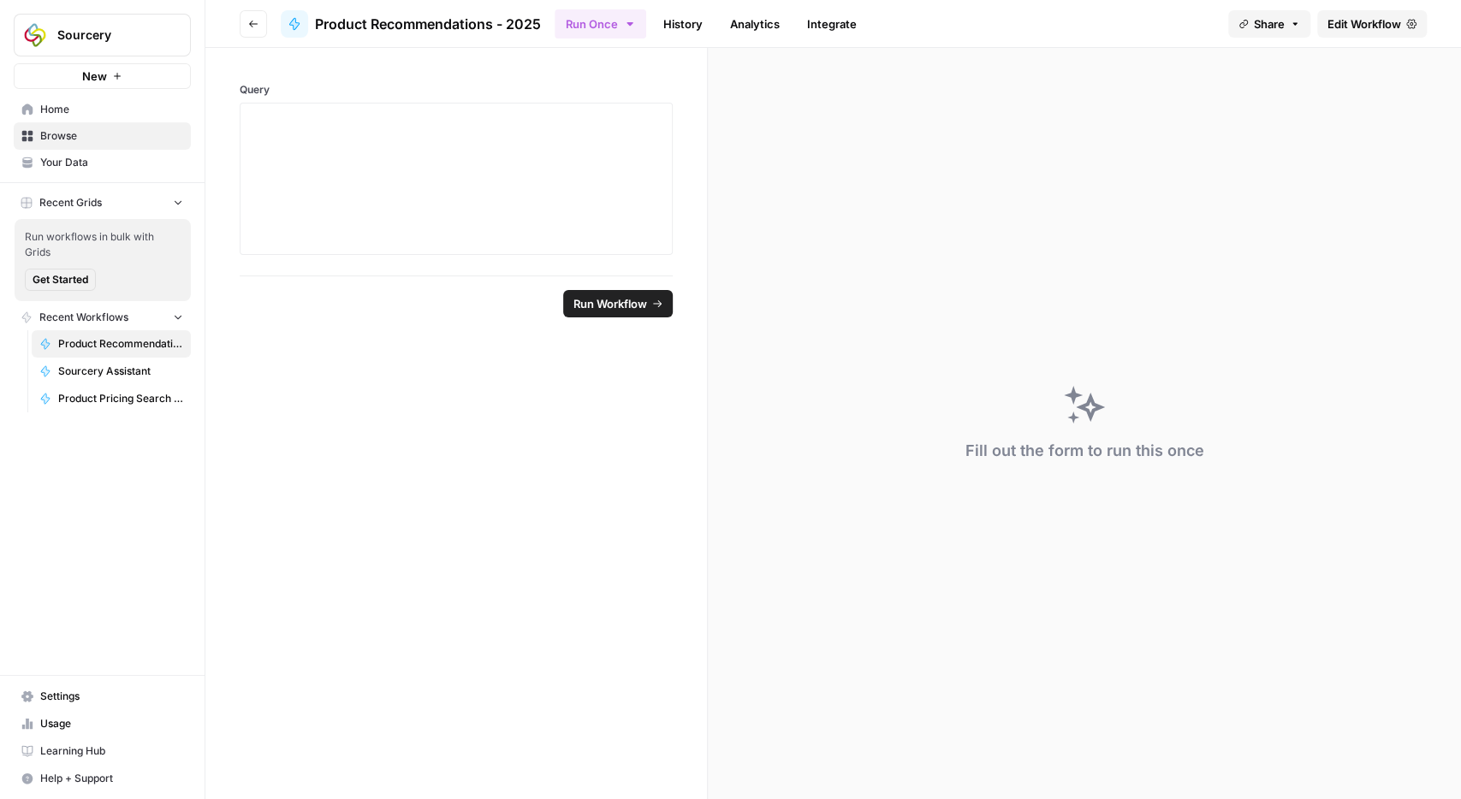
click at [1379, 23] on span "Edit Workflow" at bounding box center [1364, 23] width 74 height 17
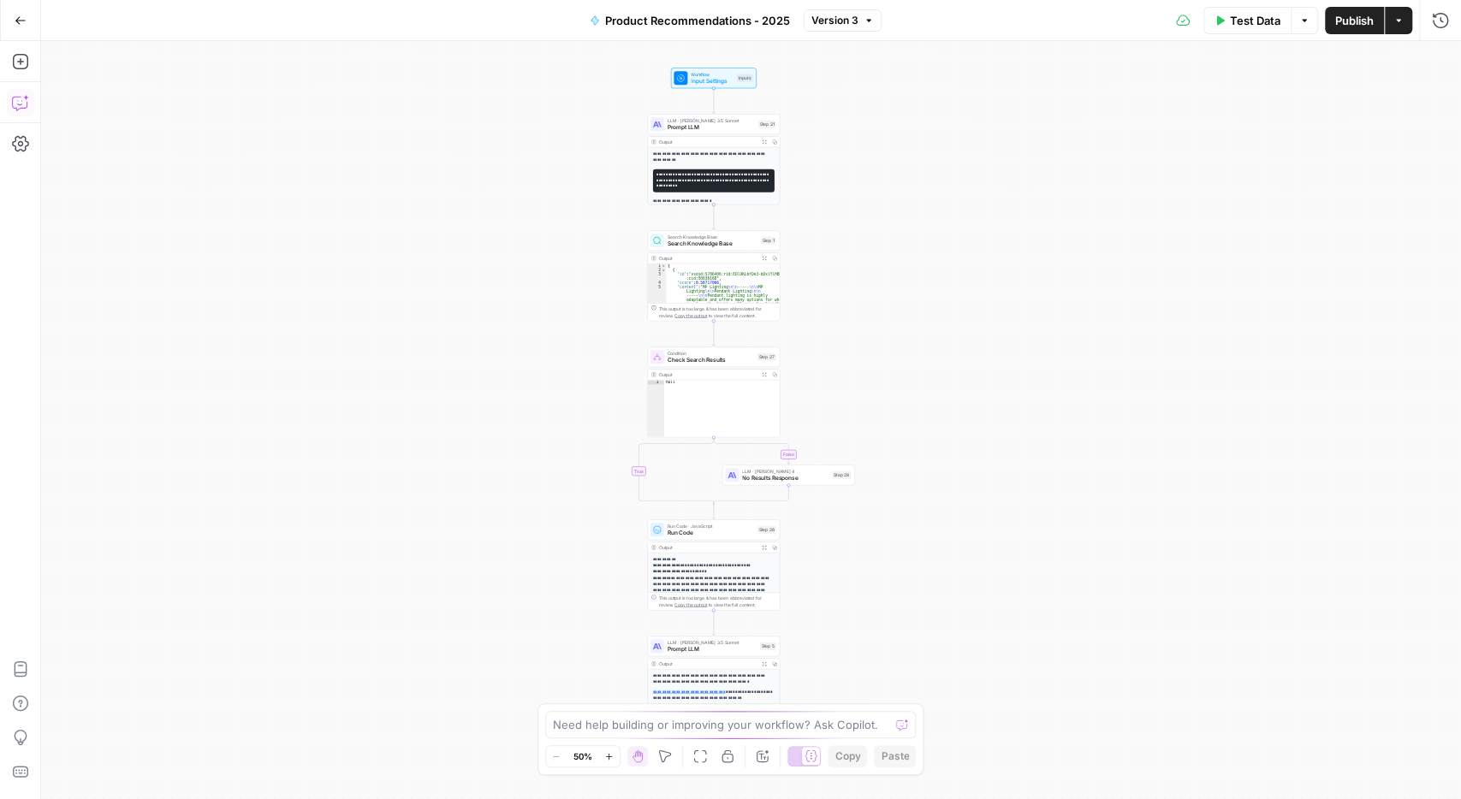
click at [25, 98] on icon "button" at bounding box center [20, 102] width 17 height 17
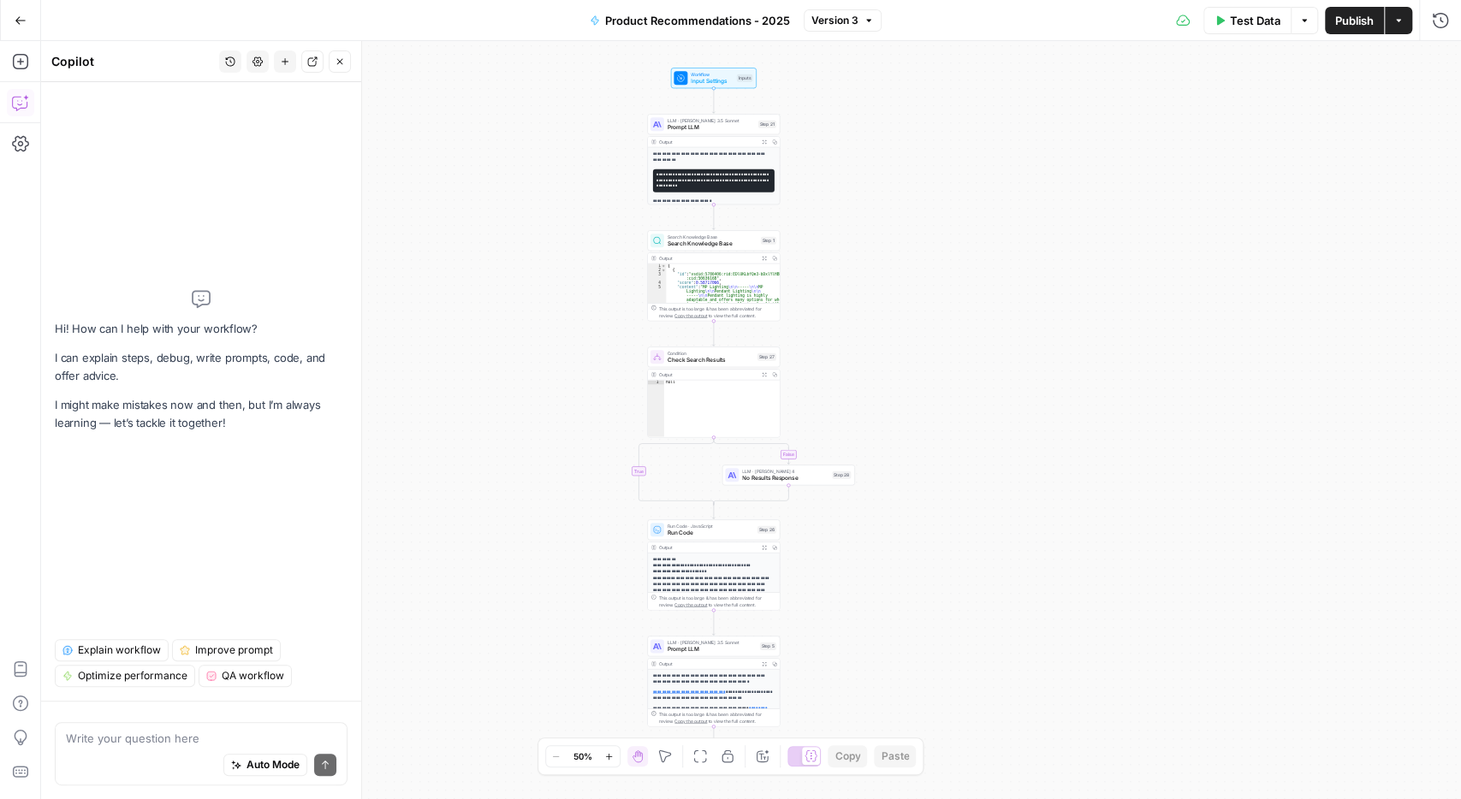
click at [189, 739] on textarea at bounding box center [201, 738] width 270 height 17
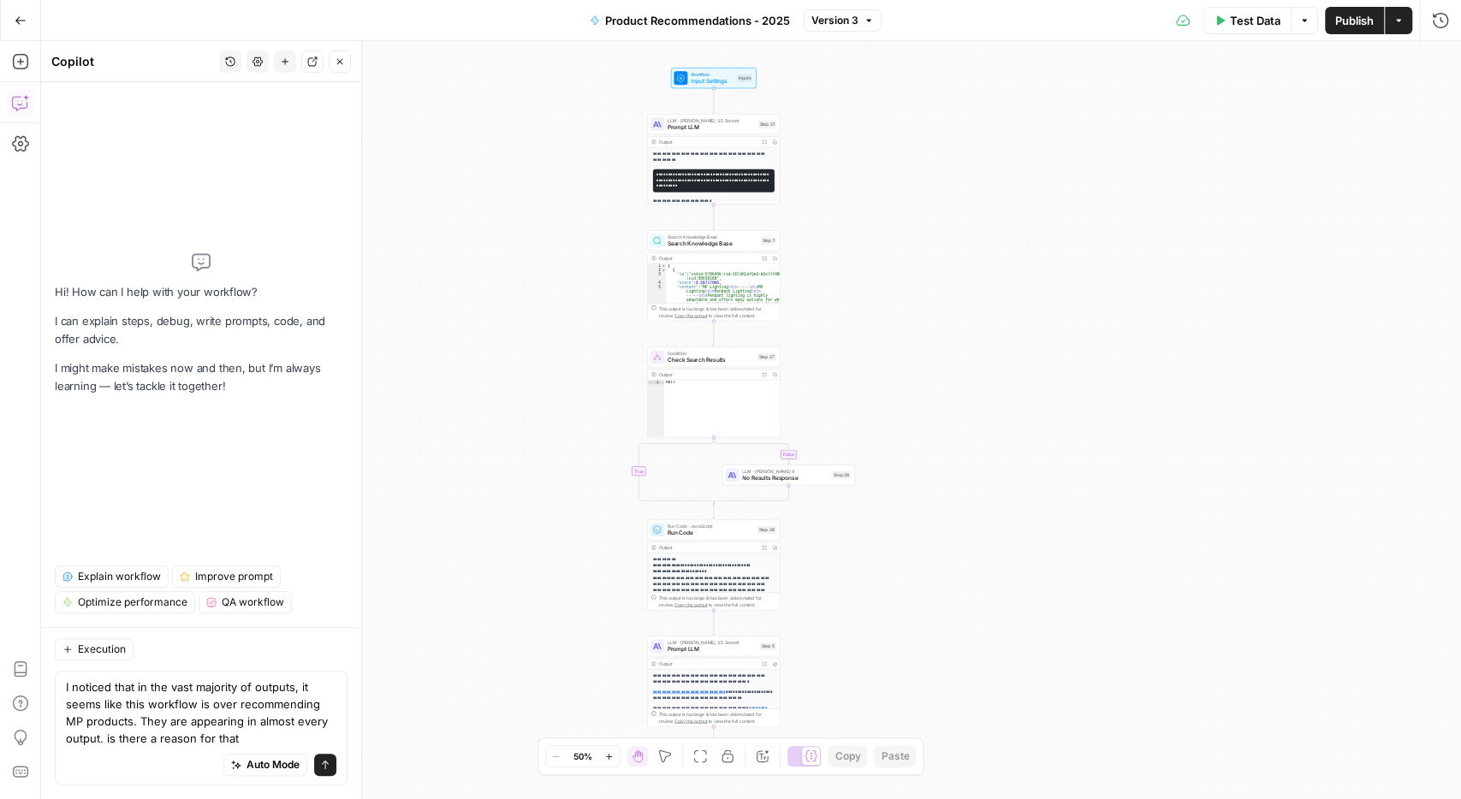
type textarea "I noticed that in the vast majority of outputs, it seems like this workflow is …"
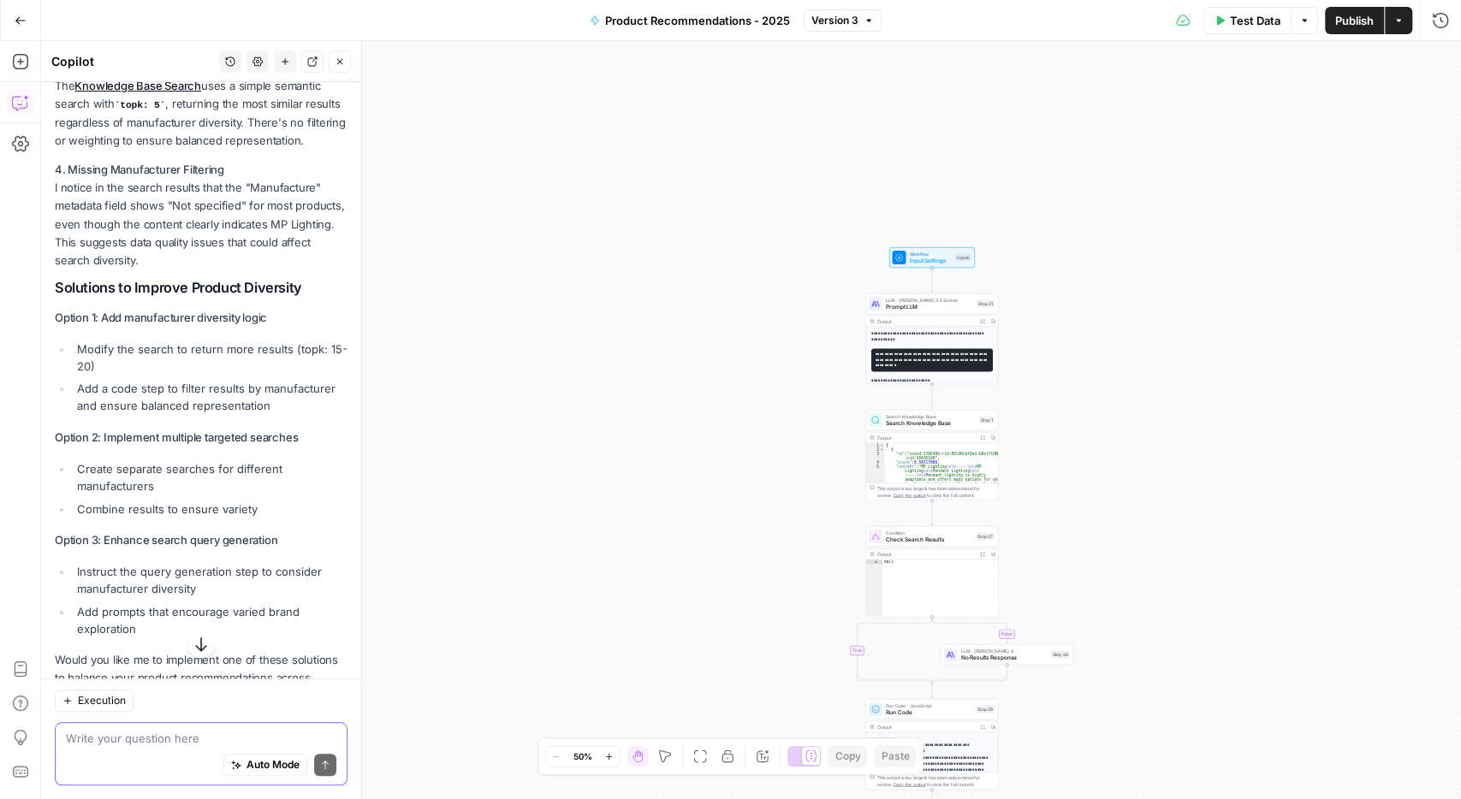
scroll to position [648, 0]
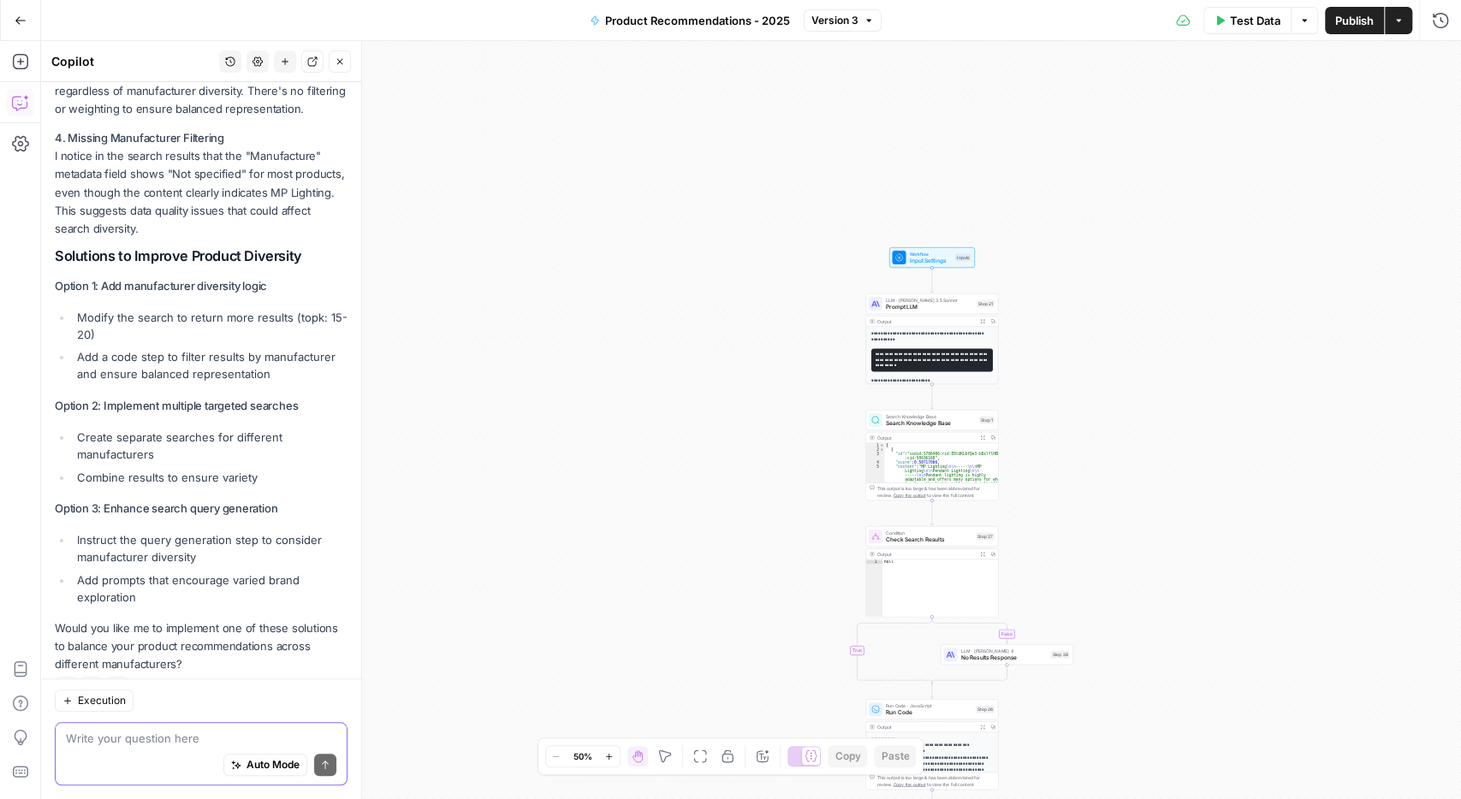
click at [158, 741] on textarea at bounding box center [201, 738] width 270 height 17
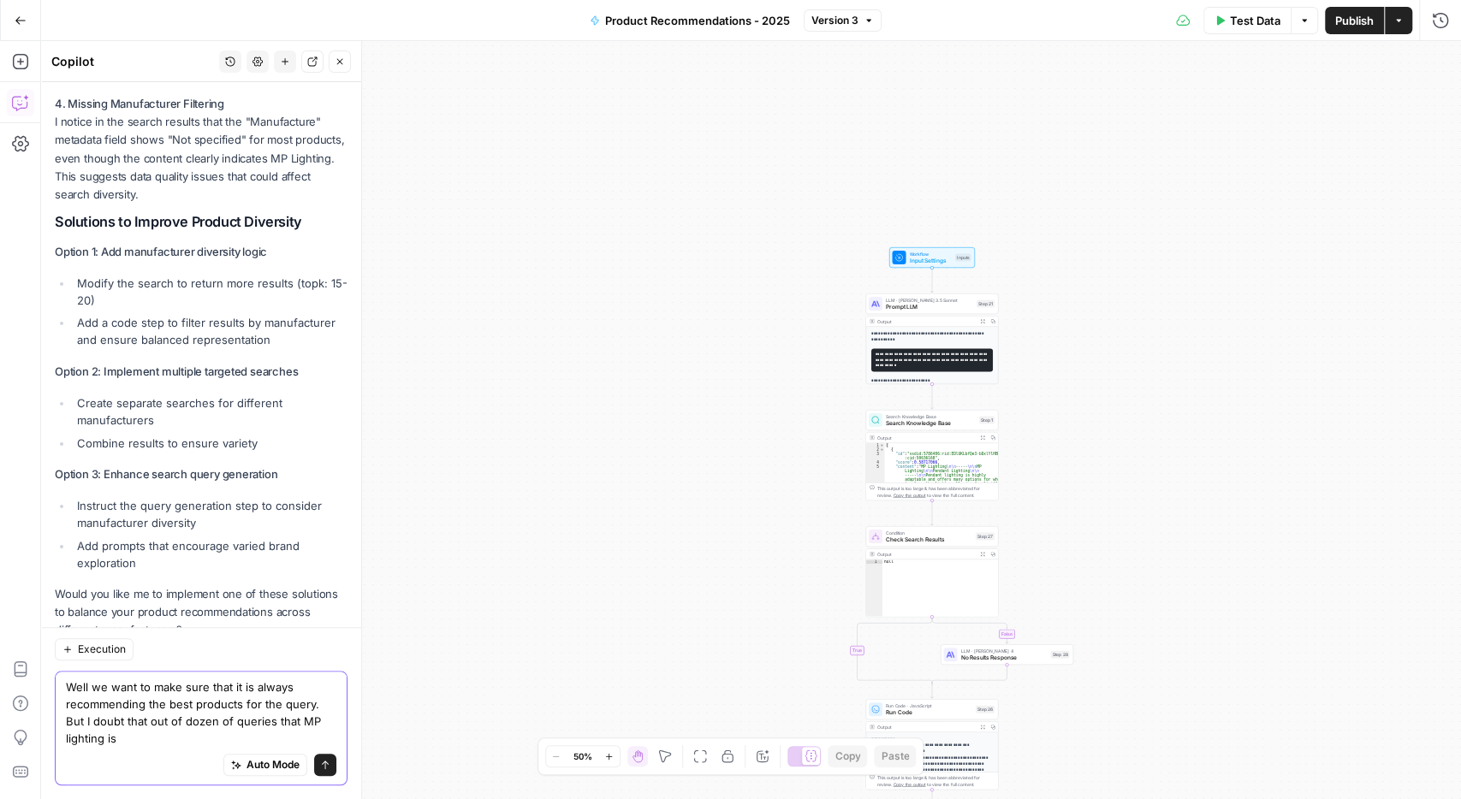
scroll to position [699, 0]
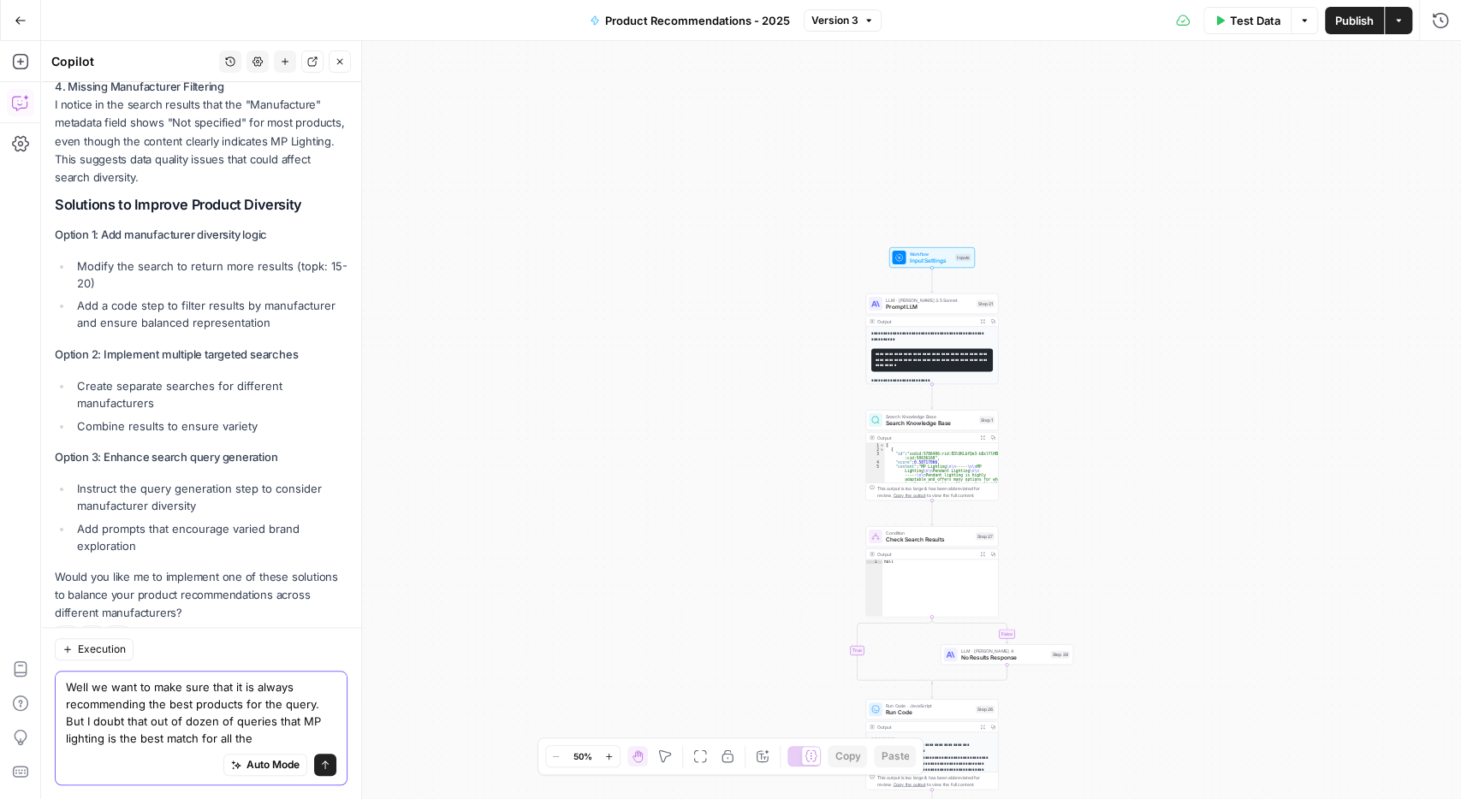
type textarea "Well we want to make sure that it is always recommending the best products for …"
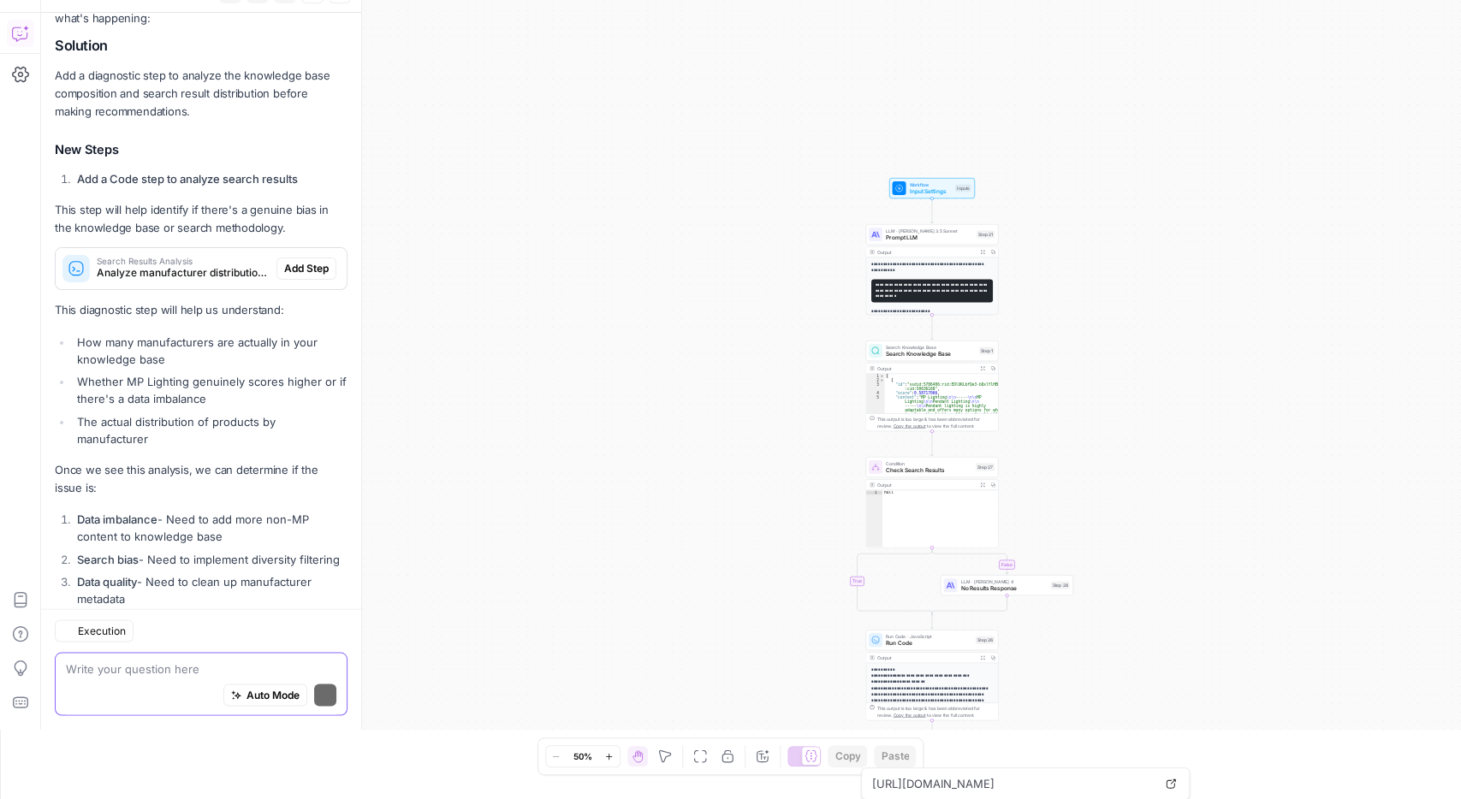
scroll to position [1859, 0]
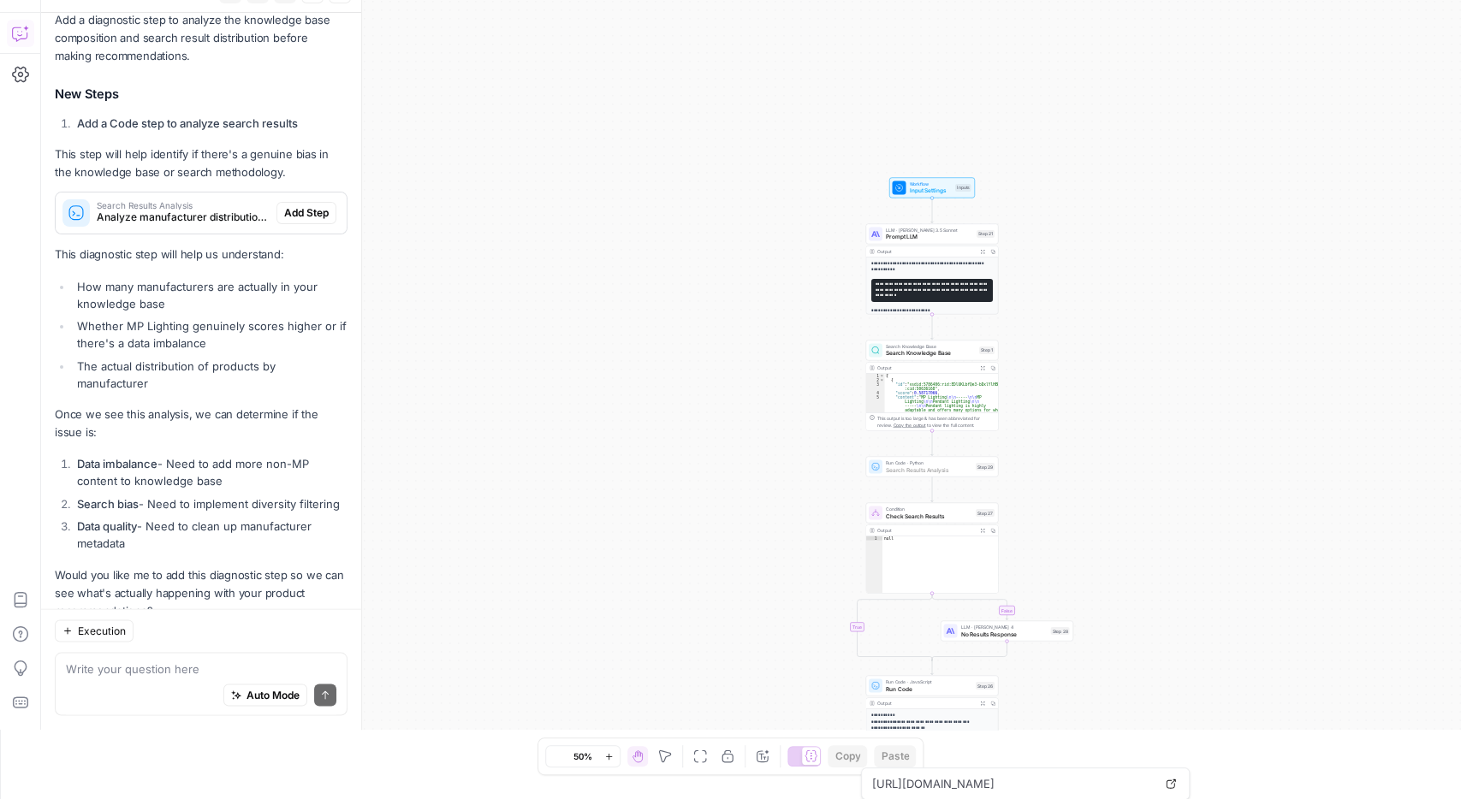
click at [300, 205] on span "Add Step" at bounding box center [306, 212] width 45 height 15
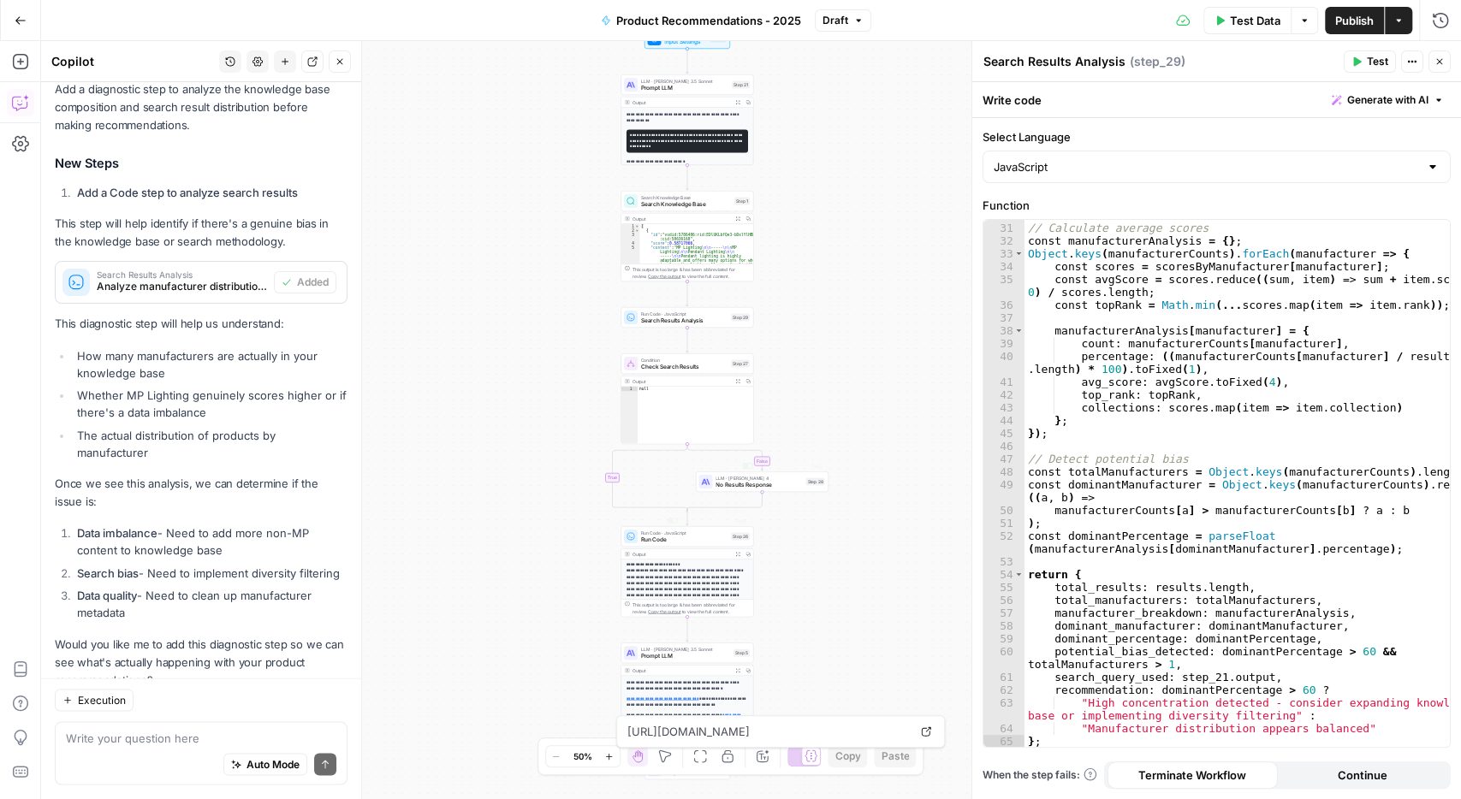
scroll to position [72, 0]
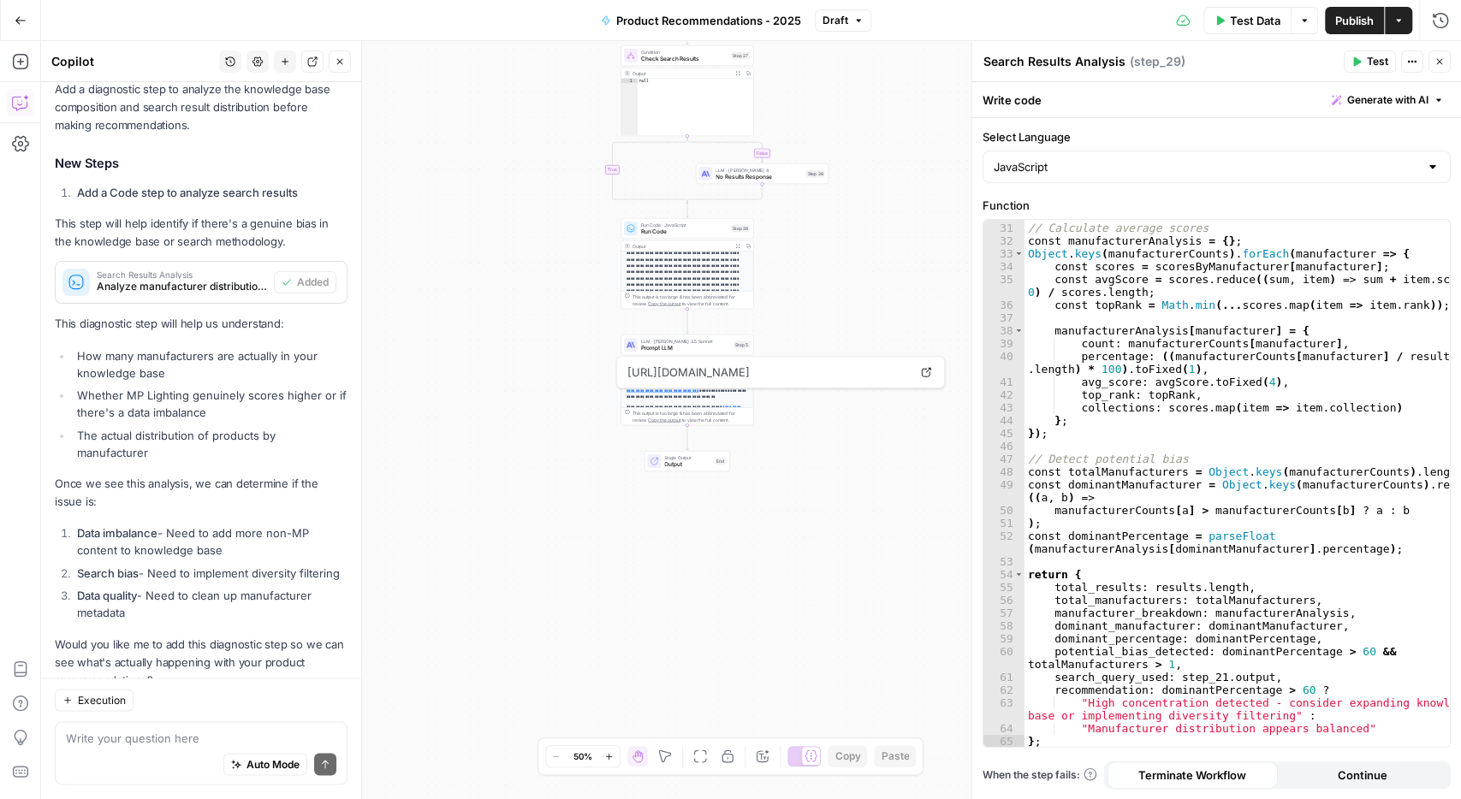
click at [1245, 15] on span "Test Data" at bounding box center [1255, 20] width 50 height 17
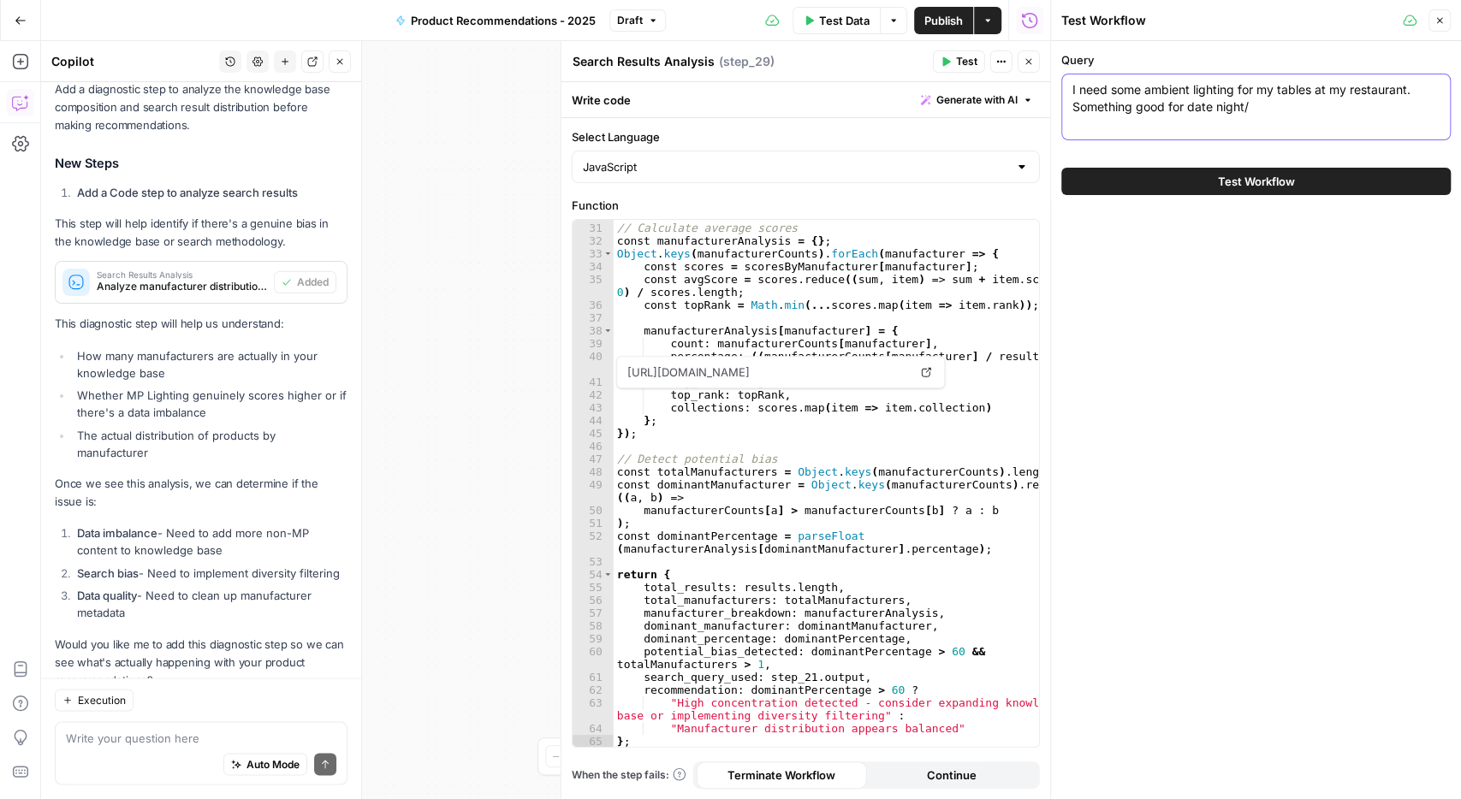
drag, startPoint x: 1272, startPoint y: 105, endPoint x: 848, endPoint y: 44, distance: 428.1
click at [1072, 81] on textarea "I need some ambient lighting for my tables at my restaurant. Something good for…" at bounding box center [1255, 98] width 367 height 34
paste textarea "Looking for a discrete suspended linear light"
type textarea "Looking for a discrete suspended linear light"
click at [1225, 186] on span "Test Workflow" at bounding box center [1256, 181] width 77 height 17
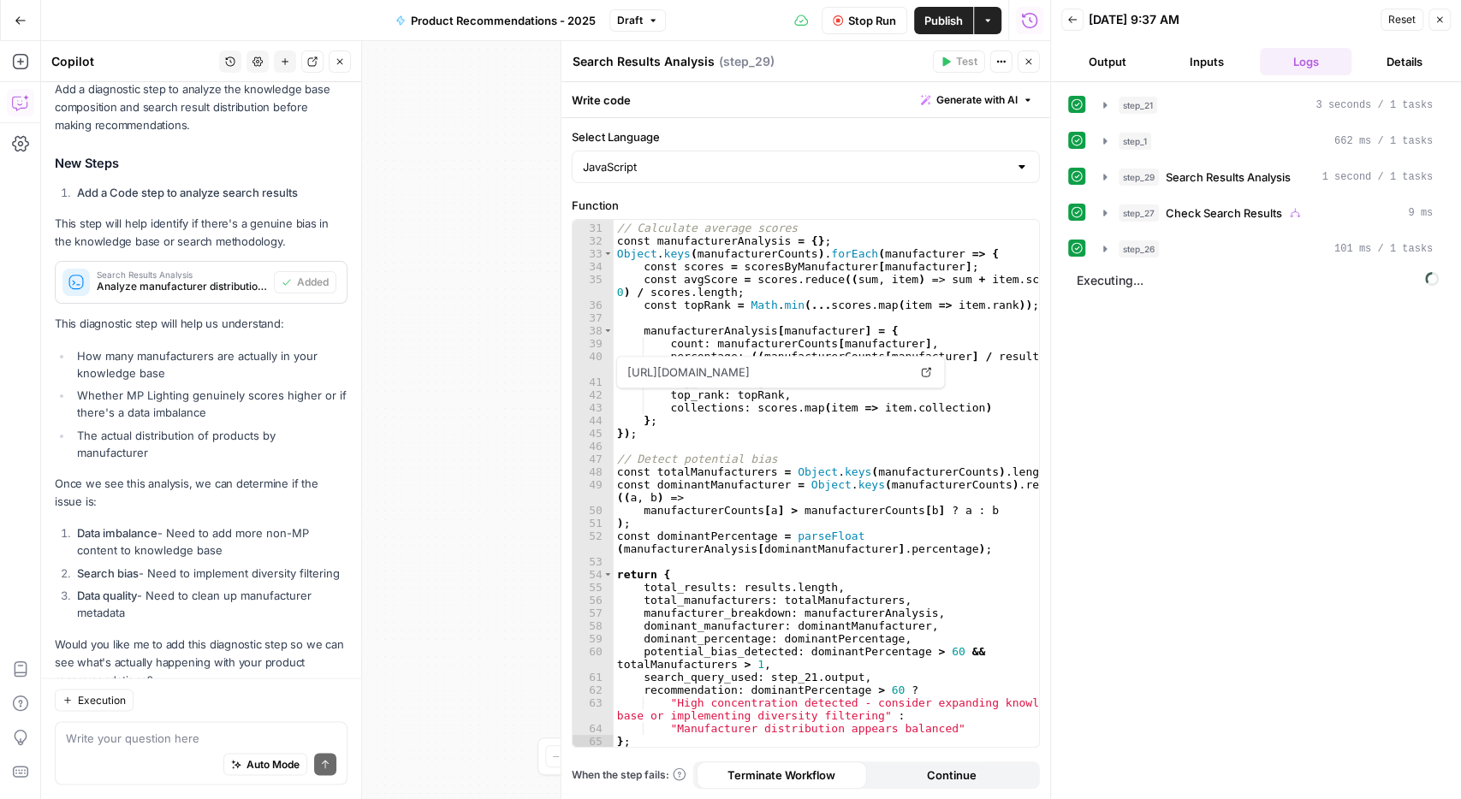
click at [1029, 62] on icon "button" at bounding box center [1029, 61] width 10 height 10
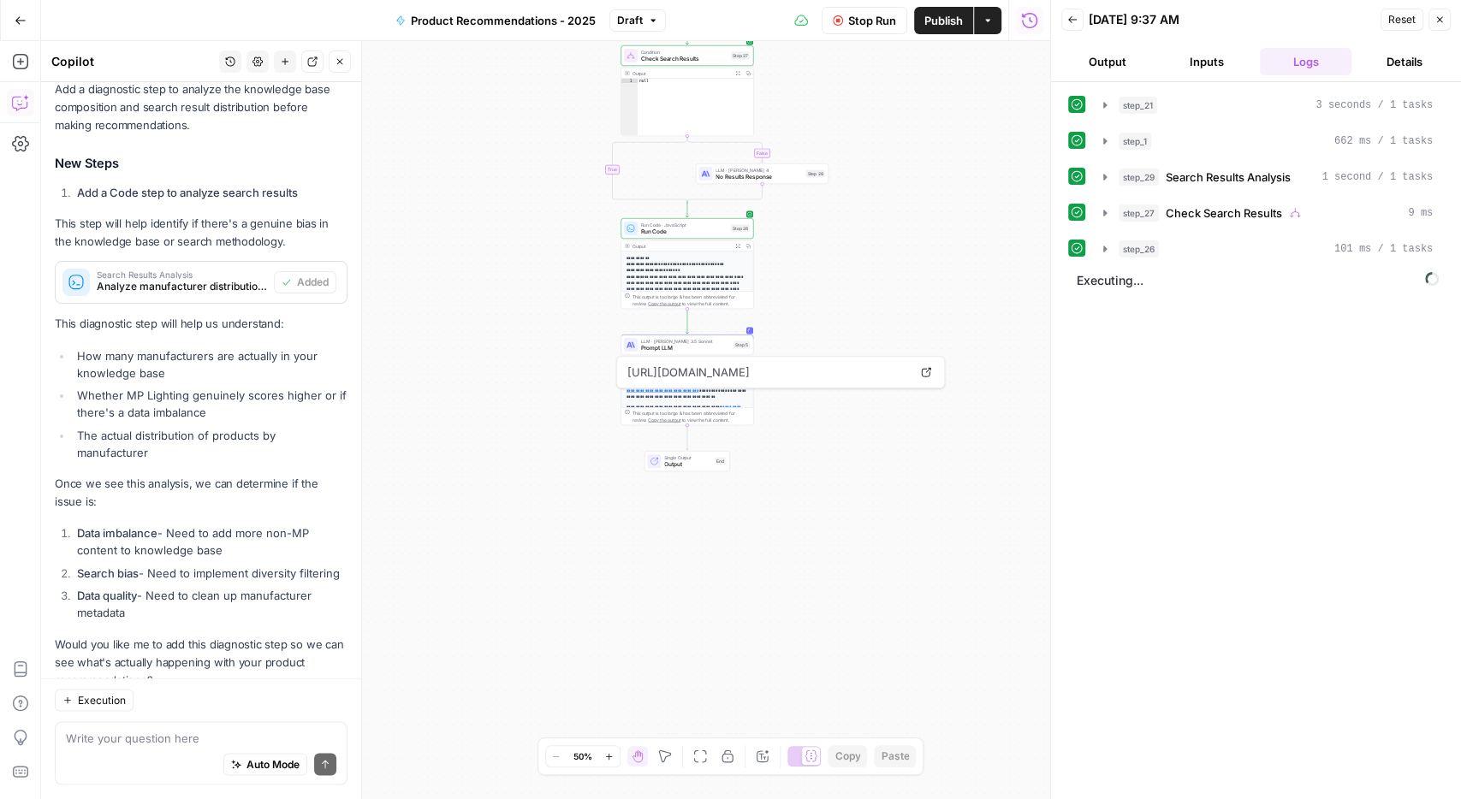
click at [982, 579] on div "**********" at bounding box center [545, 420] width 1009 height 758
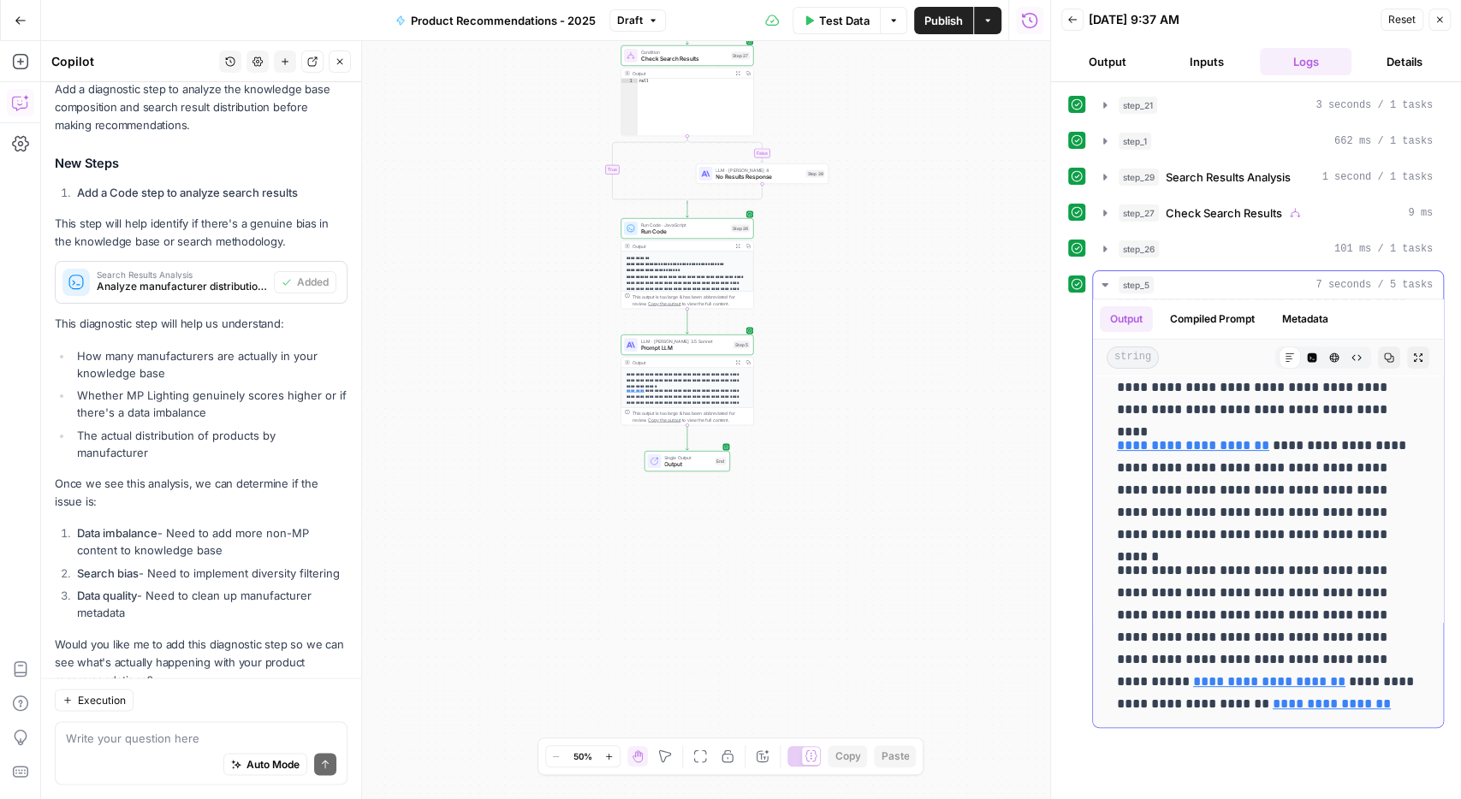
scroll to position [330, 0]
click at [843, 18] on span "Test Data" at bounding box center [844, 20] width 50 height 17
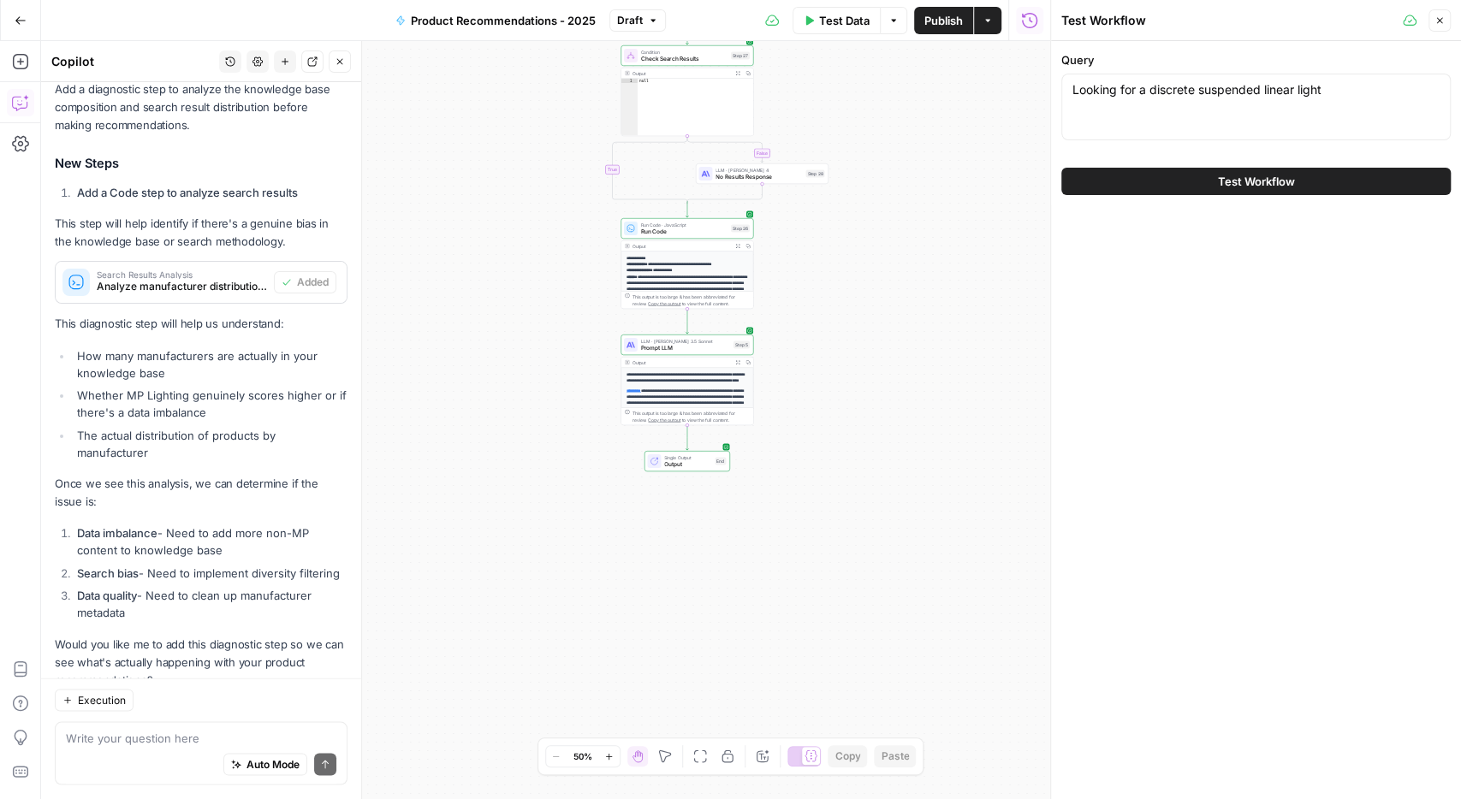
click at [1180, 105] on div "Looking for a discrete suspended linear light Looking for a discrete suspended …" at bounding box center [1255, 107] width 389 height 67
click at [1198, 76] on div "Looking for a discrete suspended linear light Looking for a discrete suspended …" at bounding box center [1255, 107] width 389 height 67
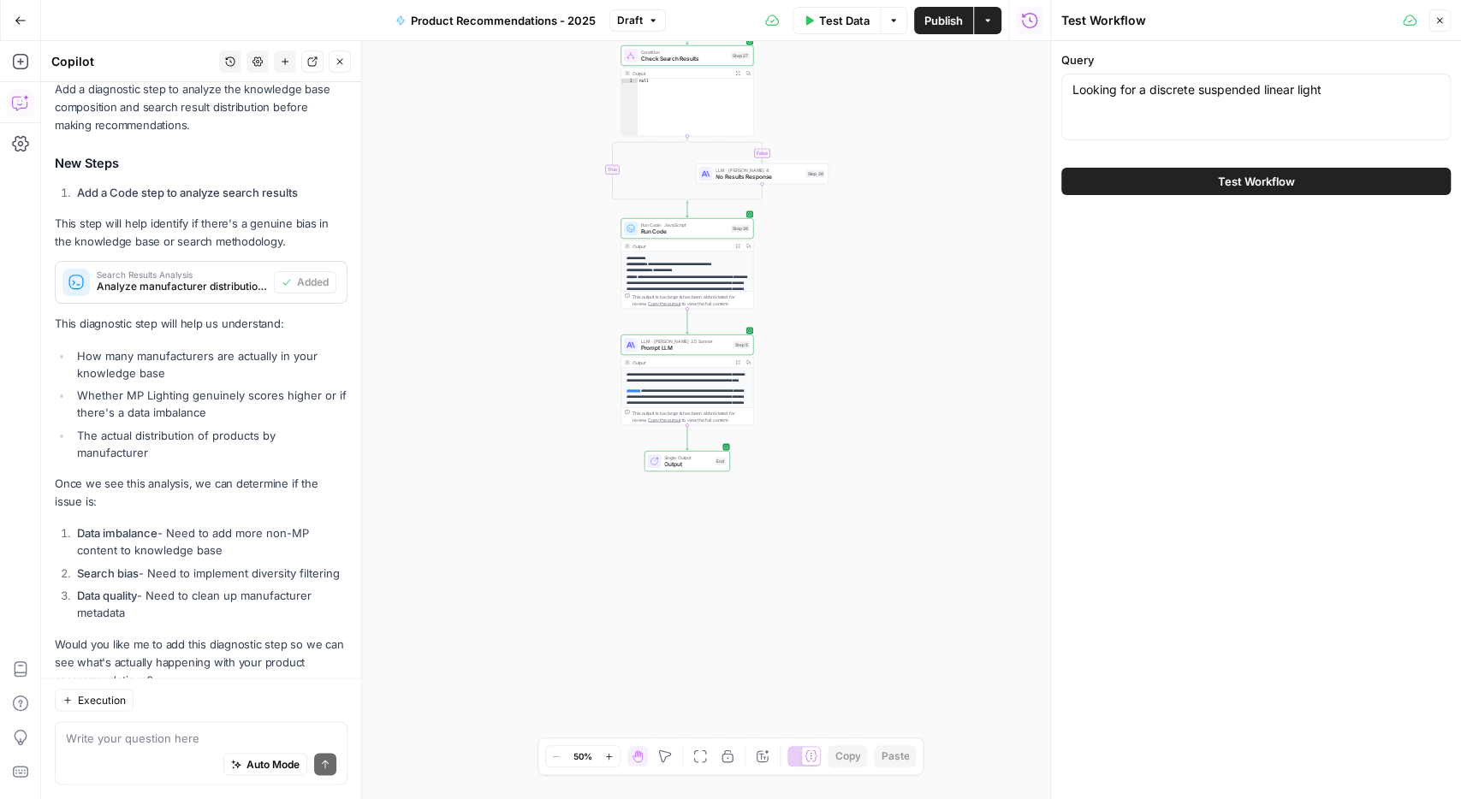
click at [1198, 76] on div "Looking for a discrete suspended linear light Looking for a discrete suspended …" at bounding box center [1255, 107] width 389 height 67
drag, startPoint x: 1343, startPoint y: 92, endPoint x: 944, endPoint y: 114, distance: 399.4
click at [1072, 98] on textarea "Looking for a discrete suspended linear light" at bounding box center [1255, 89] width 367 height 17
paste textarea "architectural track lighting"
type textarea "architectural track lighting"
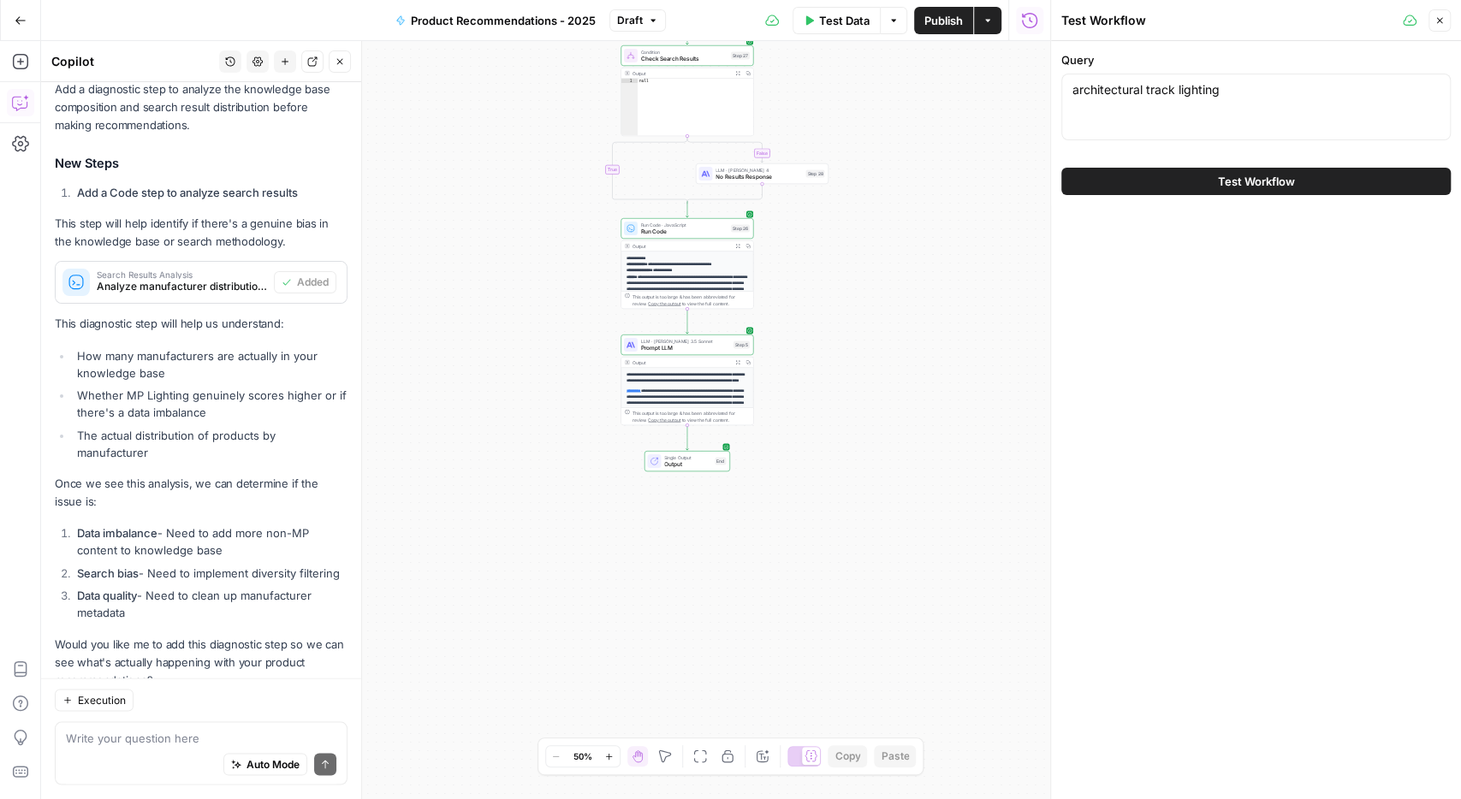
click at [1202, 185] on button "Test Workflow" at bounding box center [1255, 181] width 389 height 27
click at [1202, 187] on button "Test Workflow" at bounding box center [1255, 181] width 389 height 27
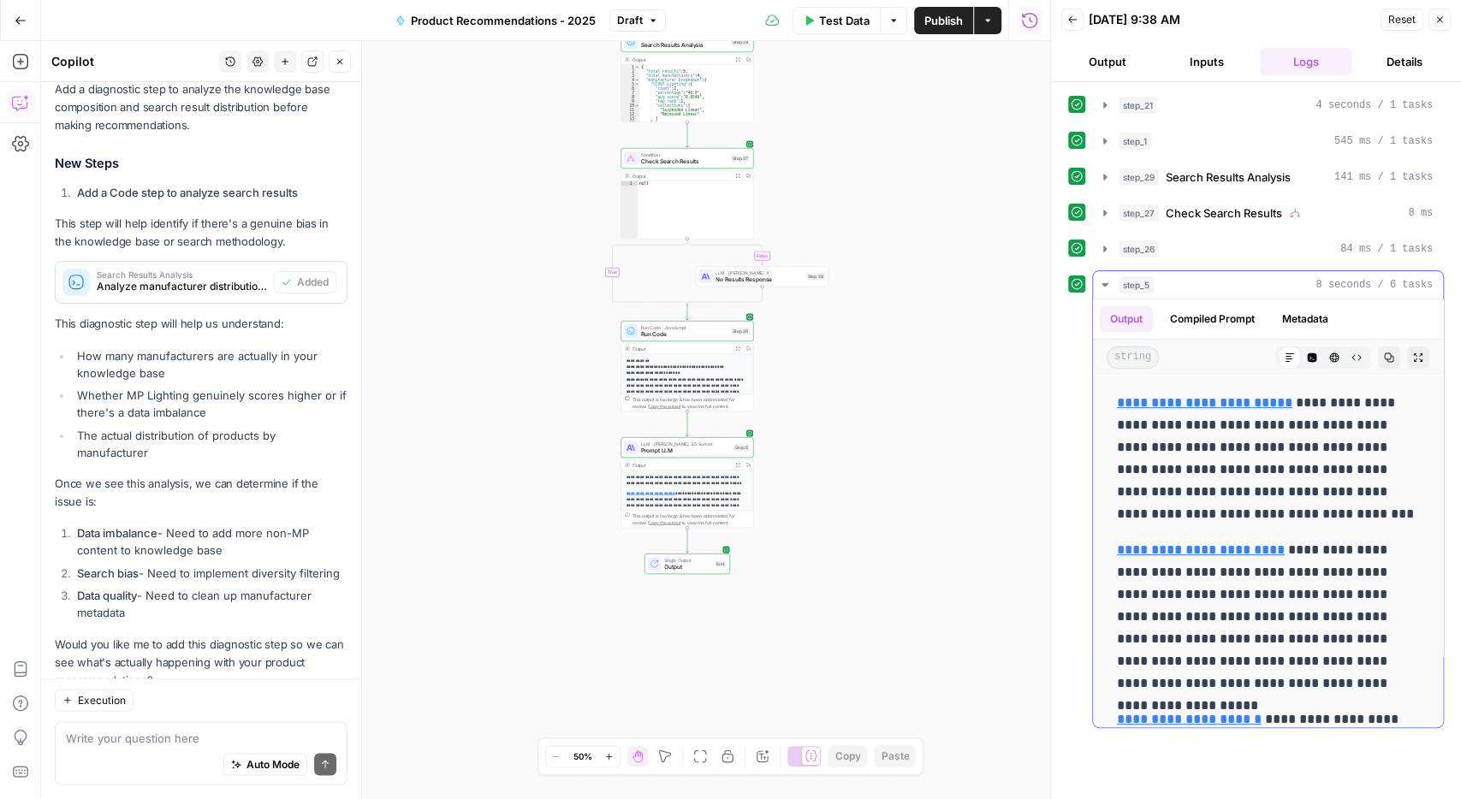
scroll to position [68, 0]
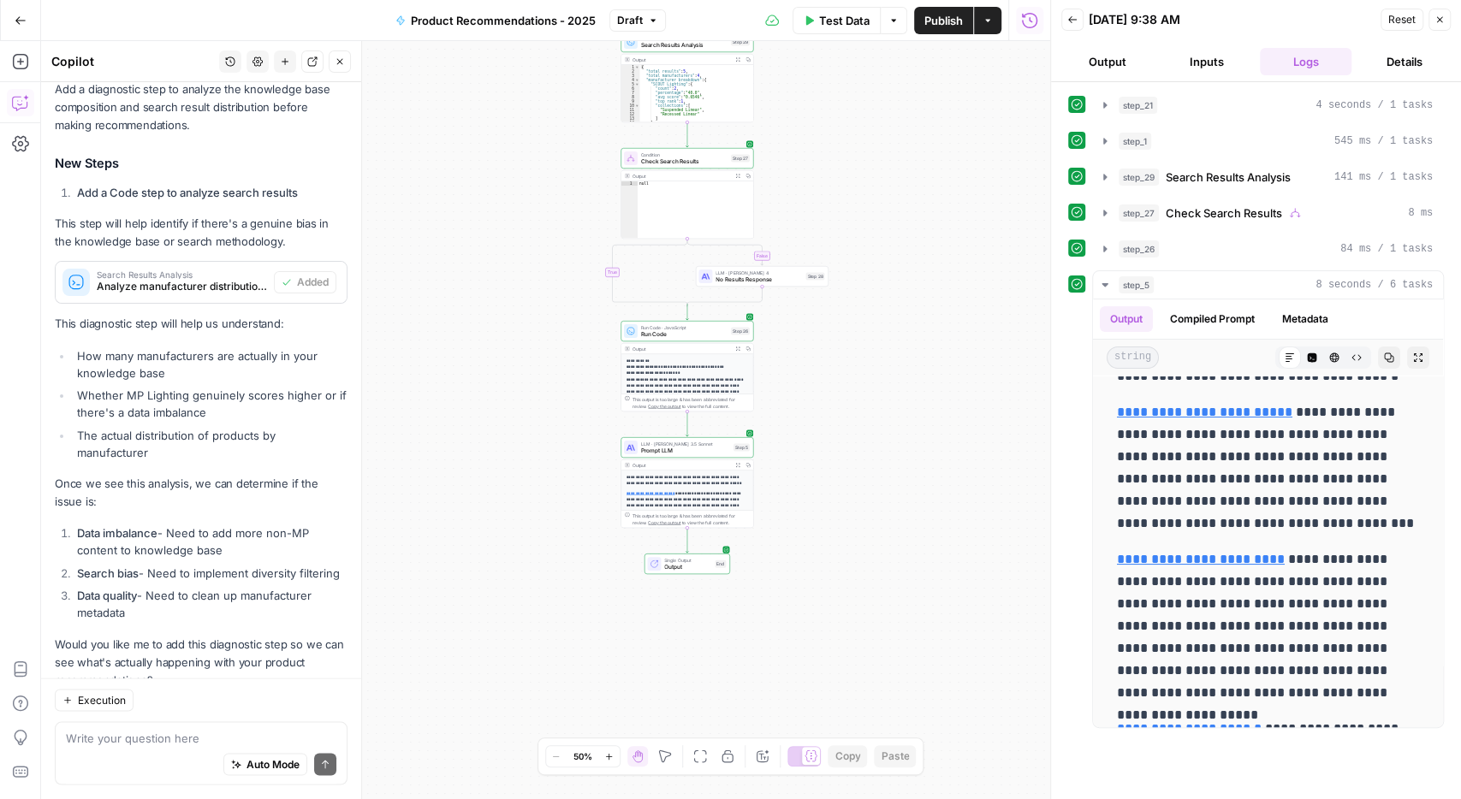
click at [828, 15] on span "Test Data" at bounding box center [844, 20] width 50 height 17
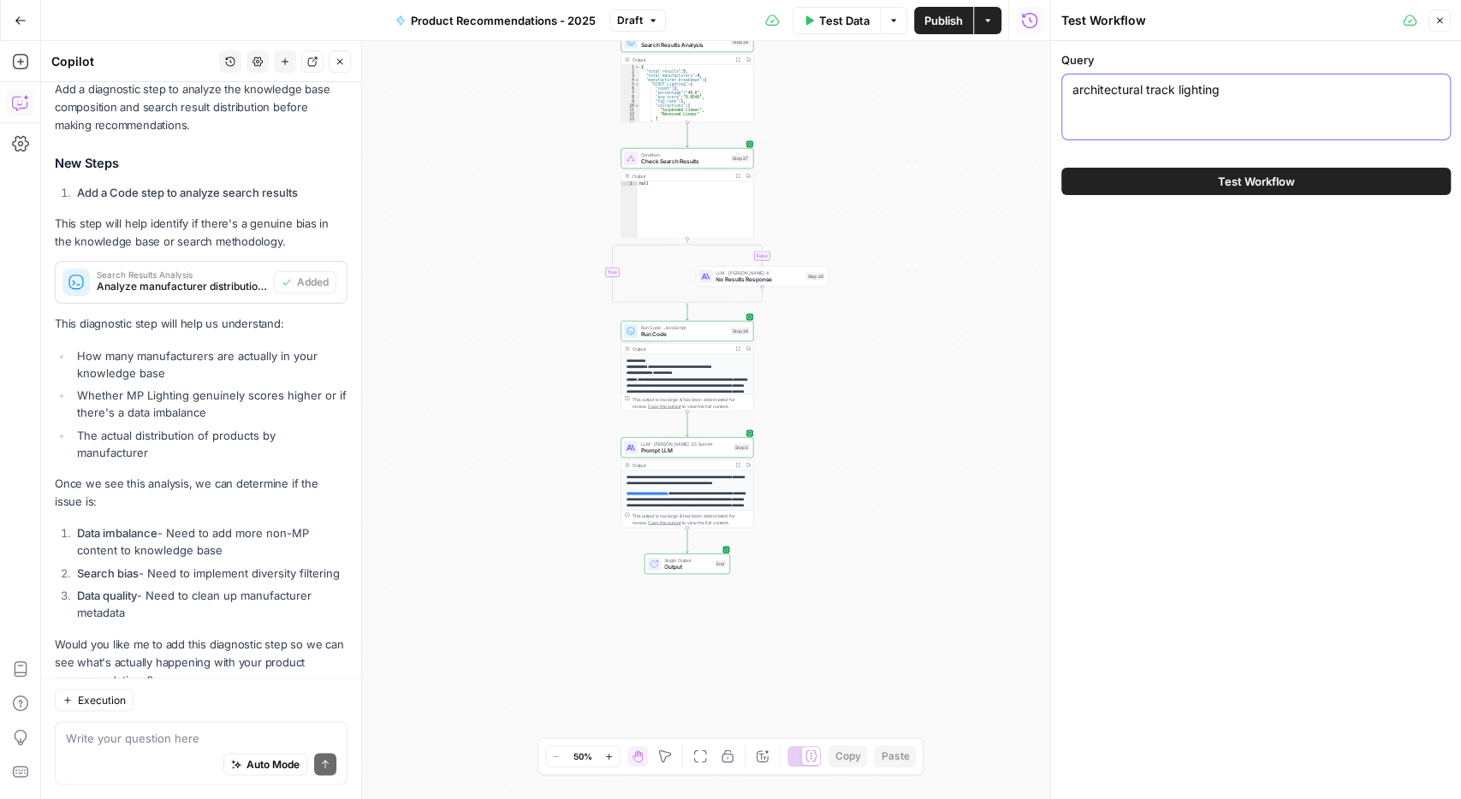
click at [1120, 94] on textarea "architectural track lighting" at bounding box center [1255, 89] width 367 height 17
paste textarea "looking for a step light"
type textarea "looking for a step light"
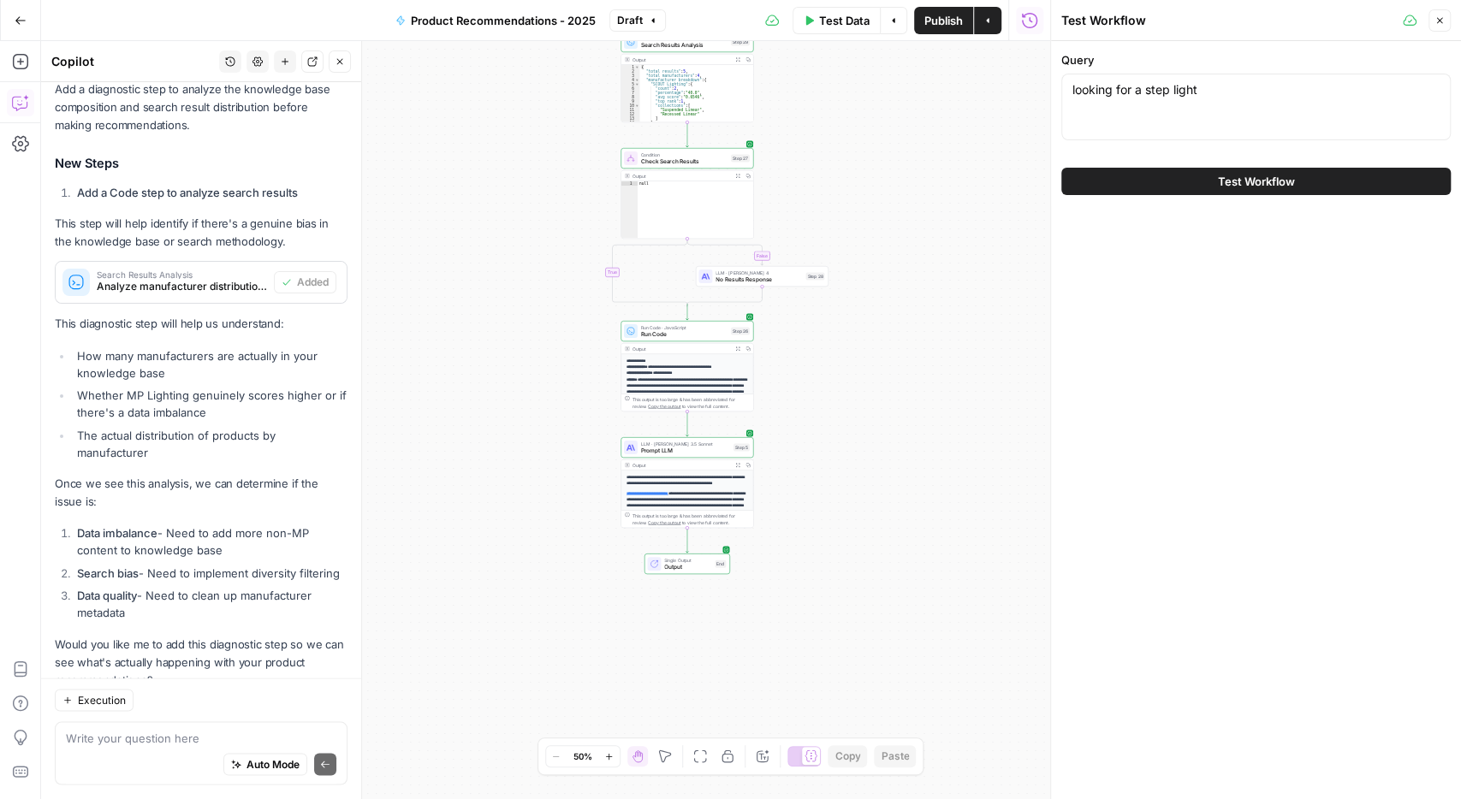
click at [1223, 187] on span "Test Workflow" at bounding box center [1256, 181] width 77 height 17
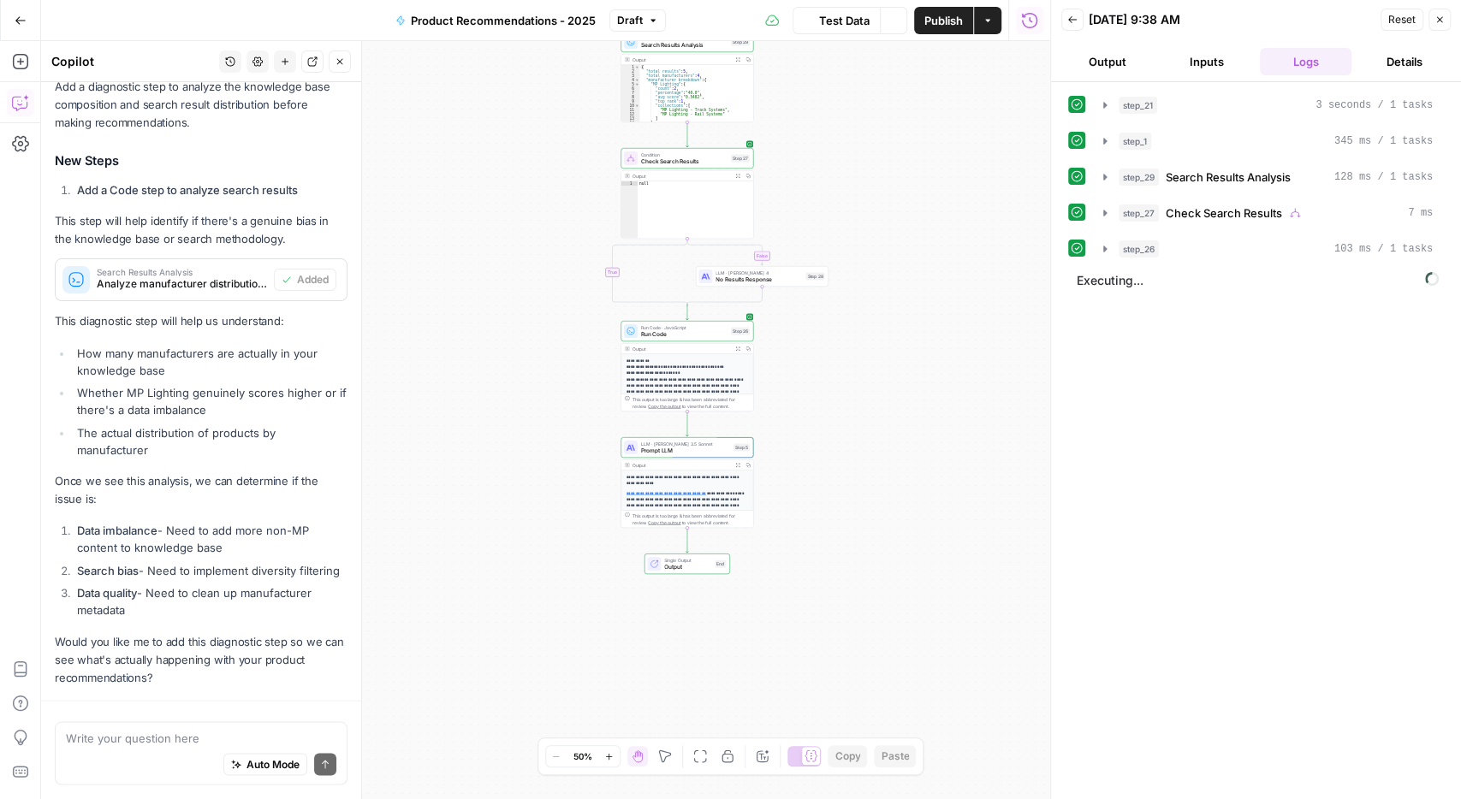
scroll to position [1914, 0]
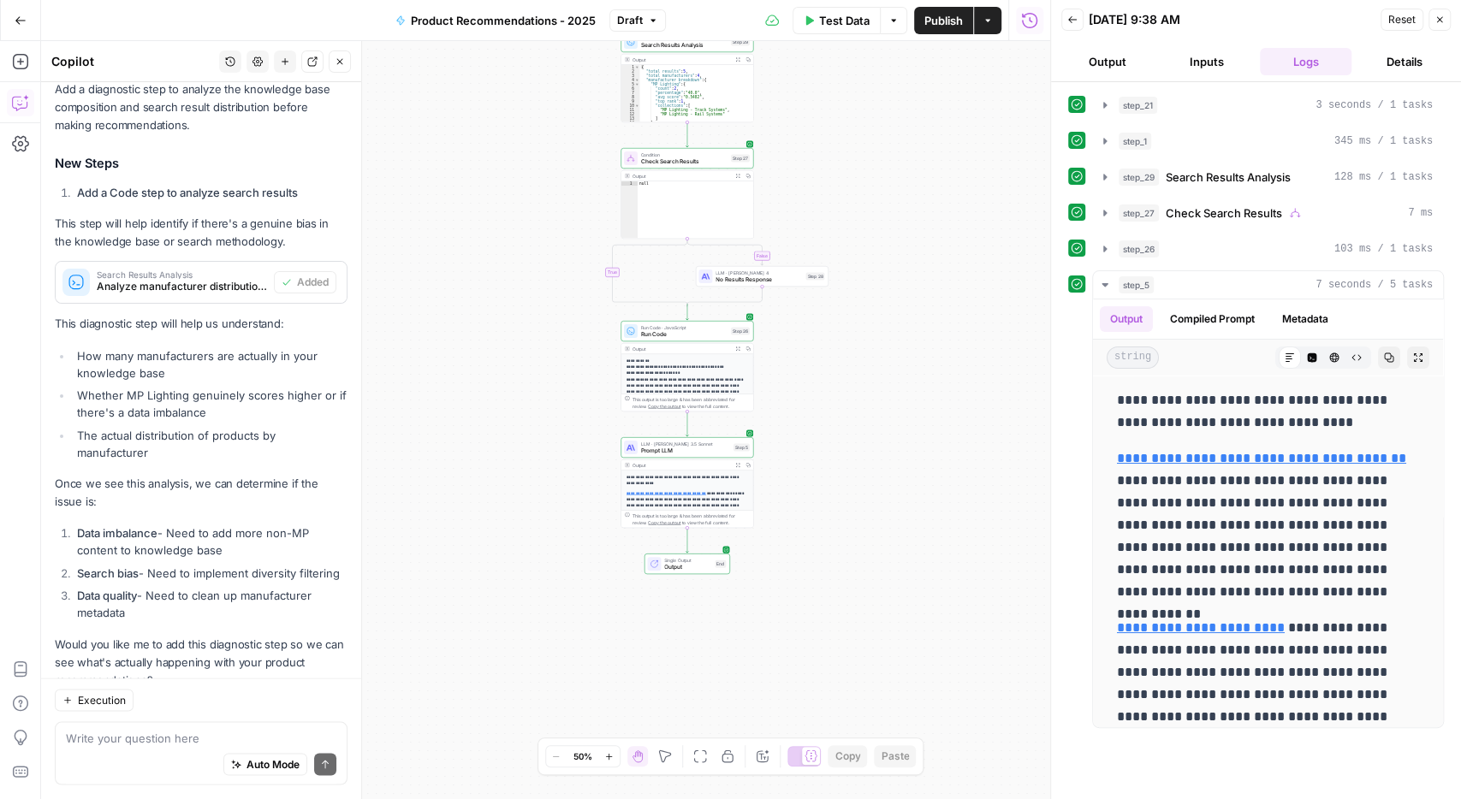
click at [117, 757] on div "Auto Mode Send" at bounding box center [201, 766] width 270 height 38
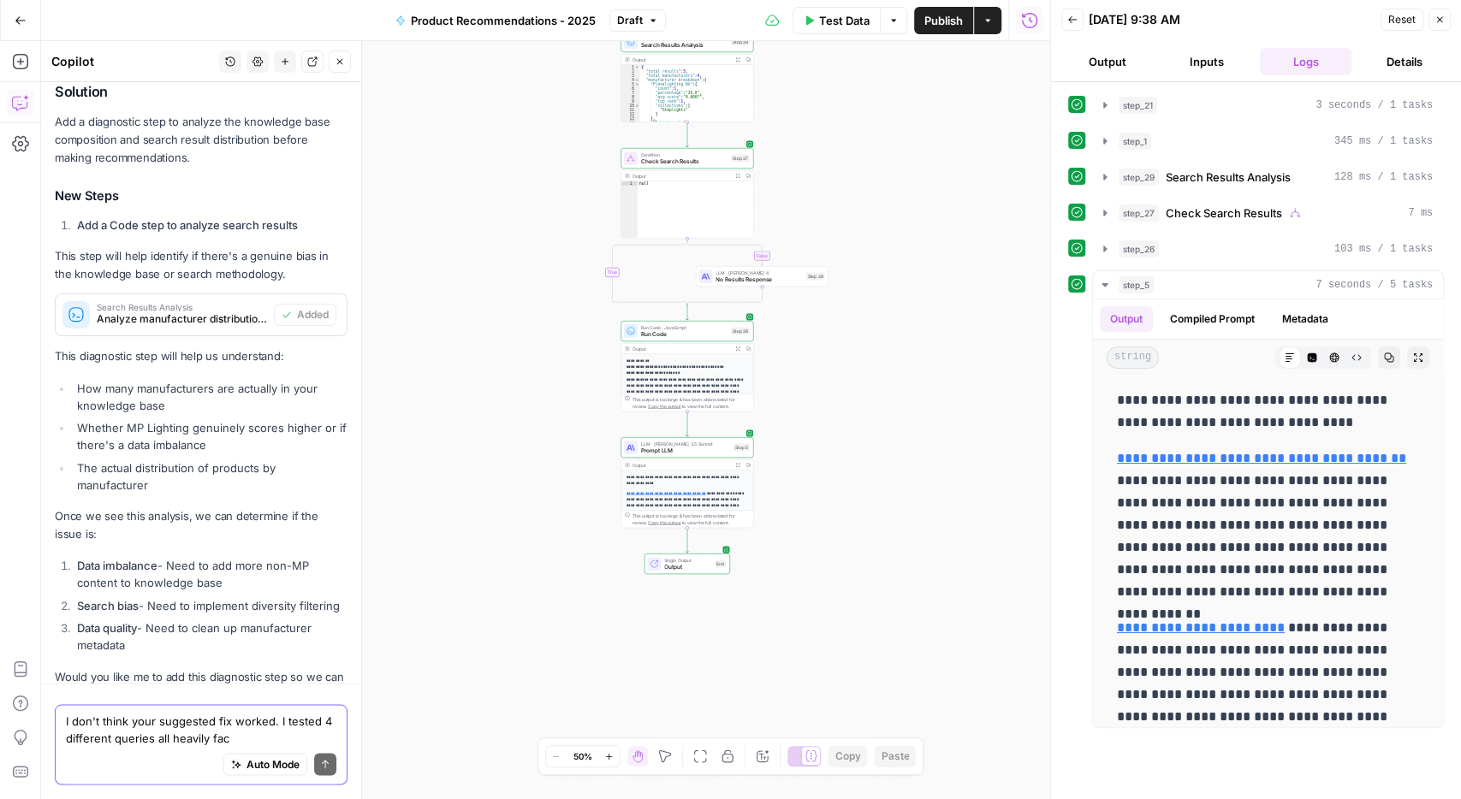
scroll to position [1931, 0]
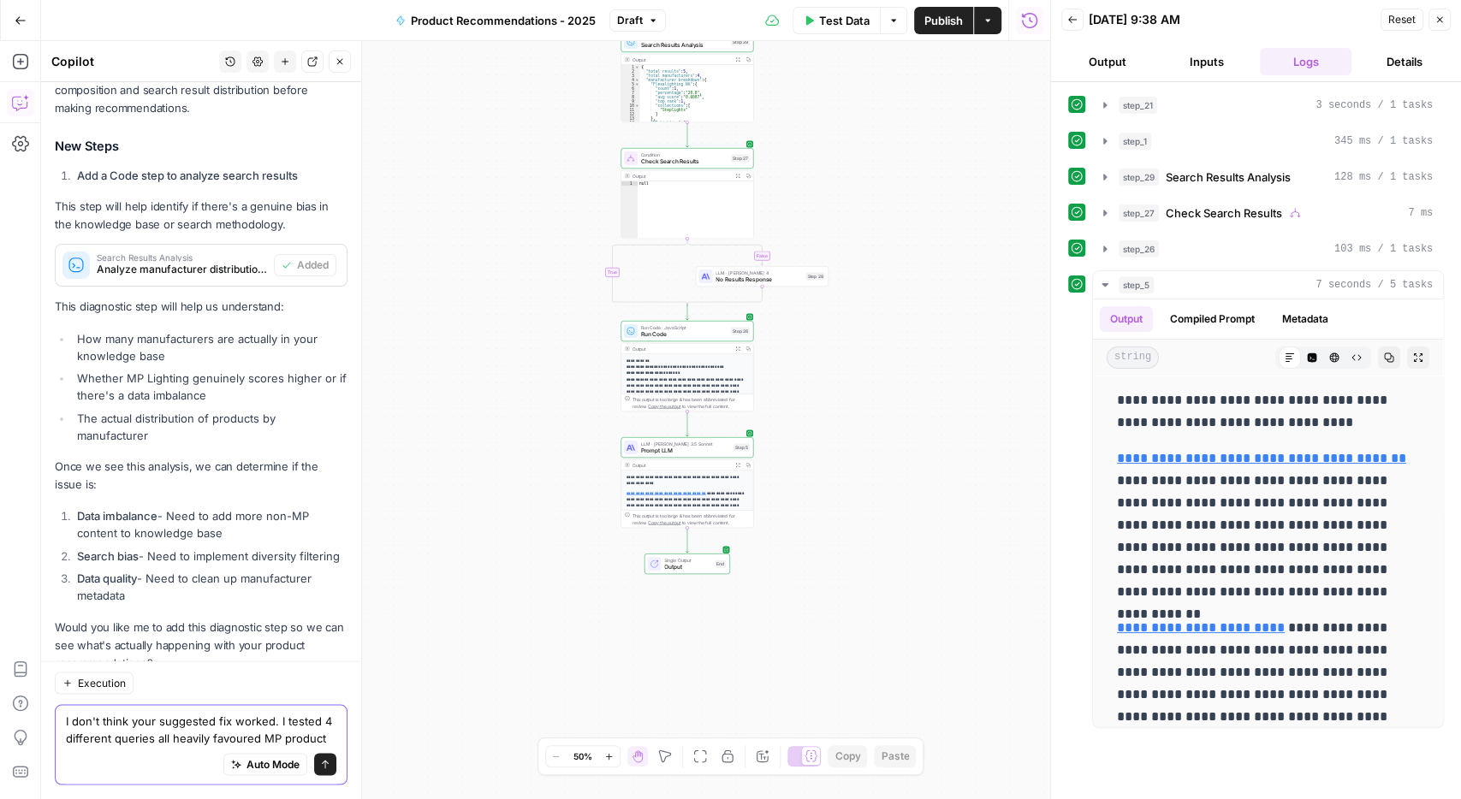
type textarea "I don't think your suggested fix worked. I tested 4 different queries all heavi…"
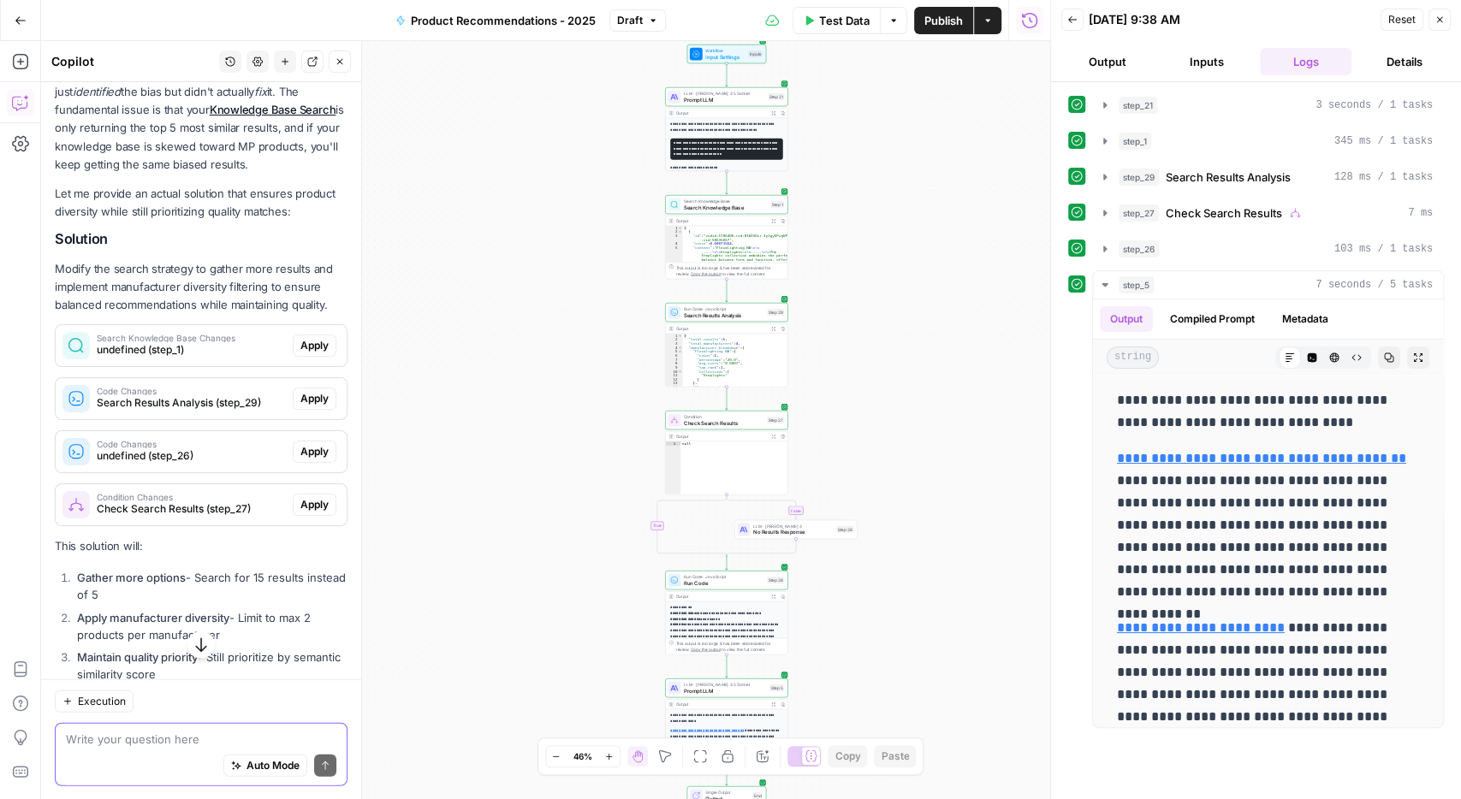
scroll to position [2720, 0]
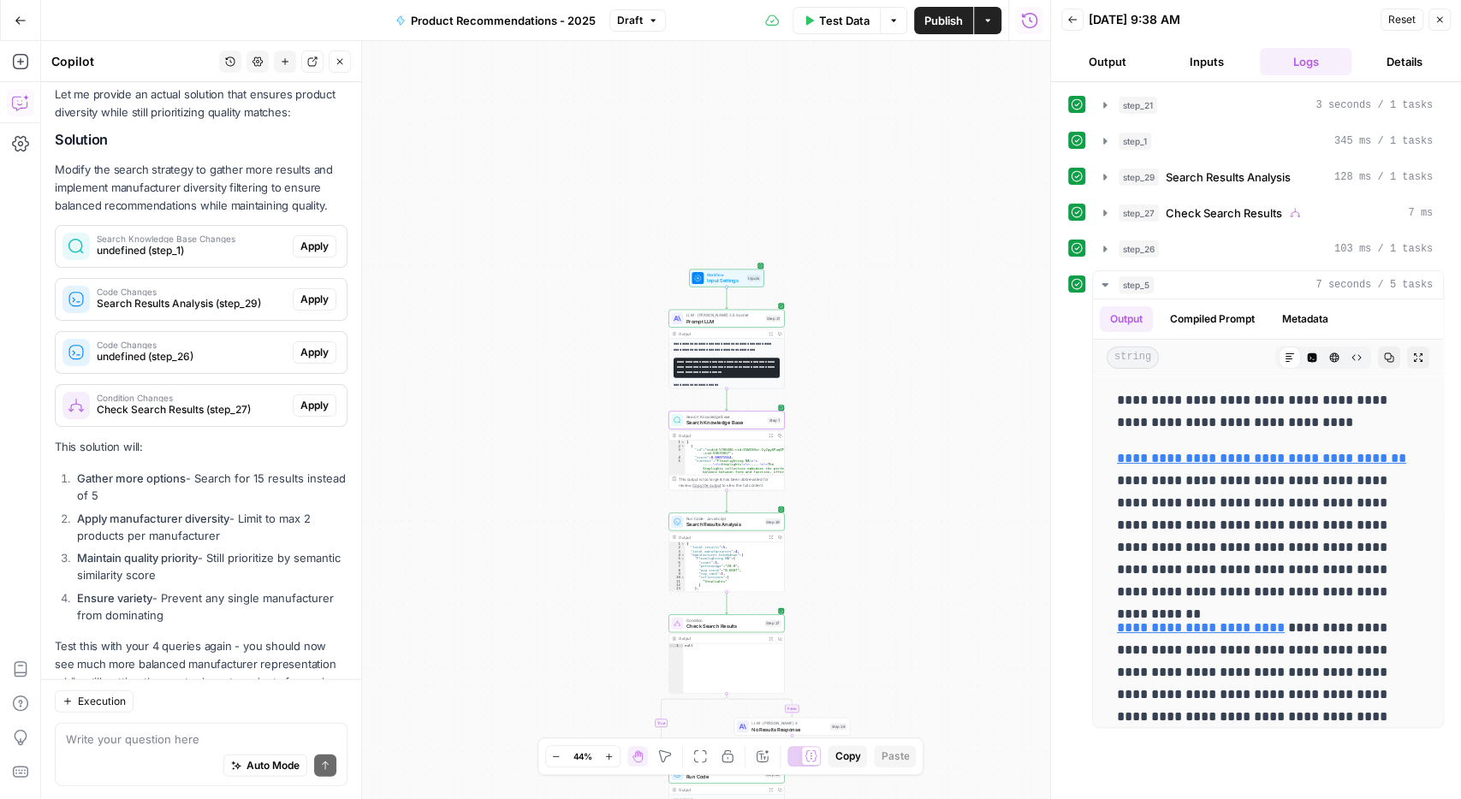
click at [312, 239] on span "Apply" at bounding box center [314, 246] width 28 height 15
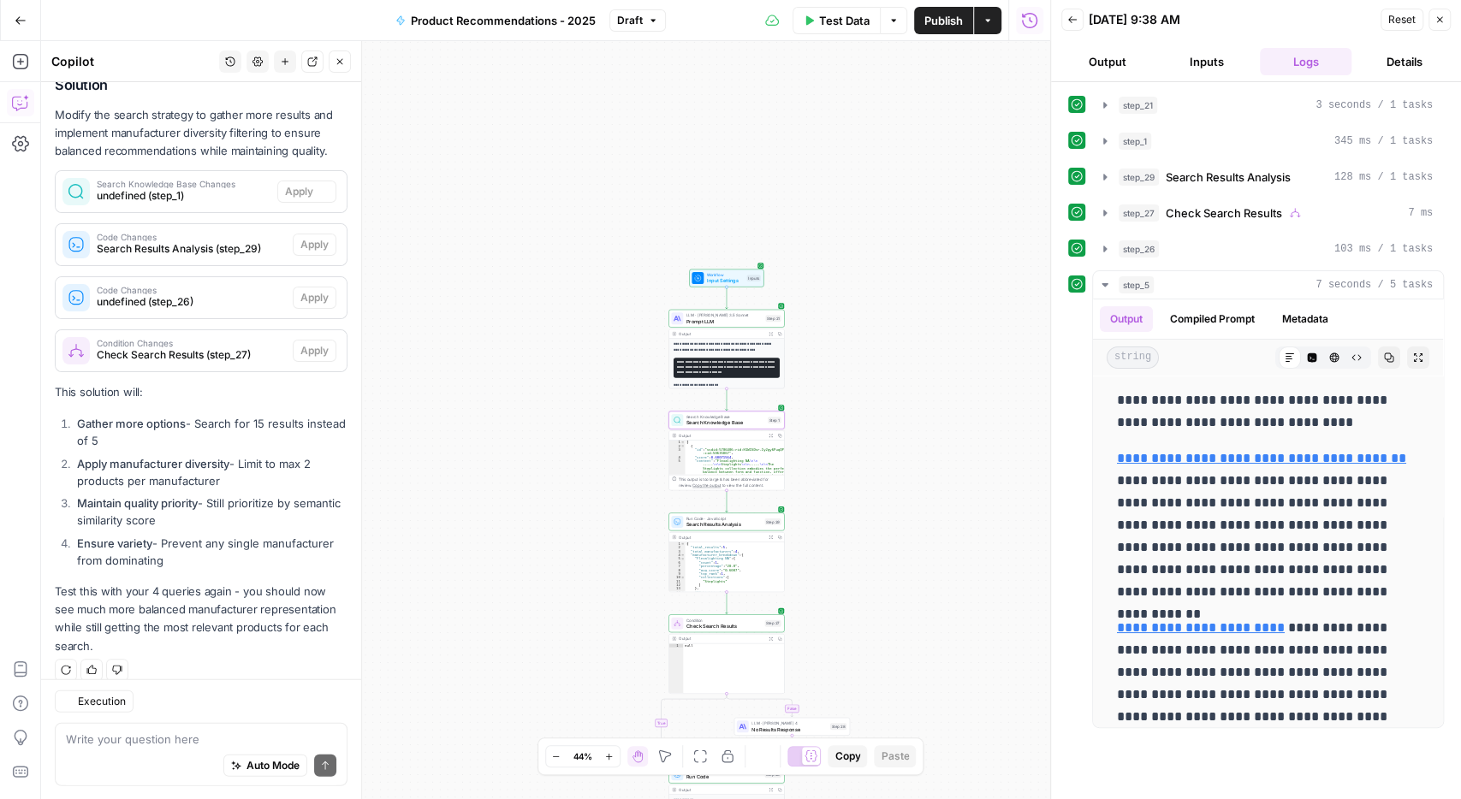
scroll to position [2665, 0]
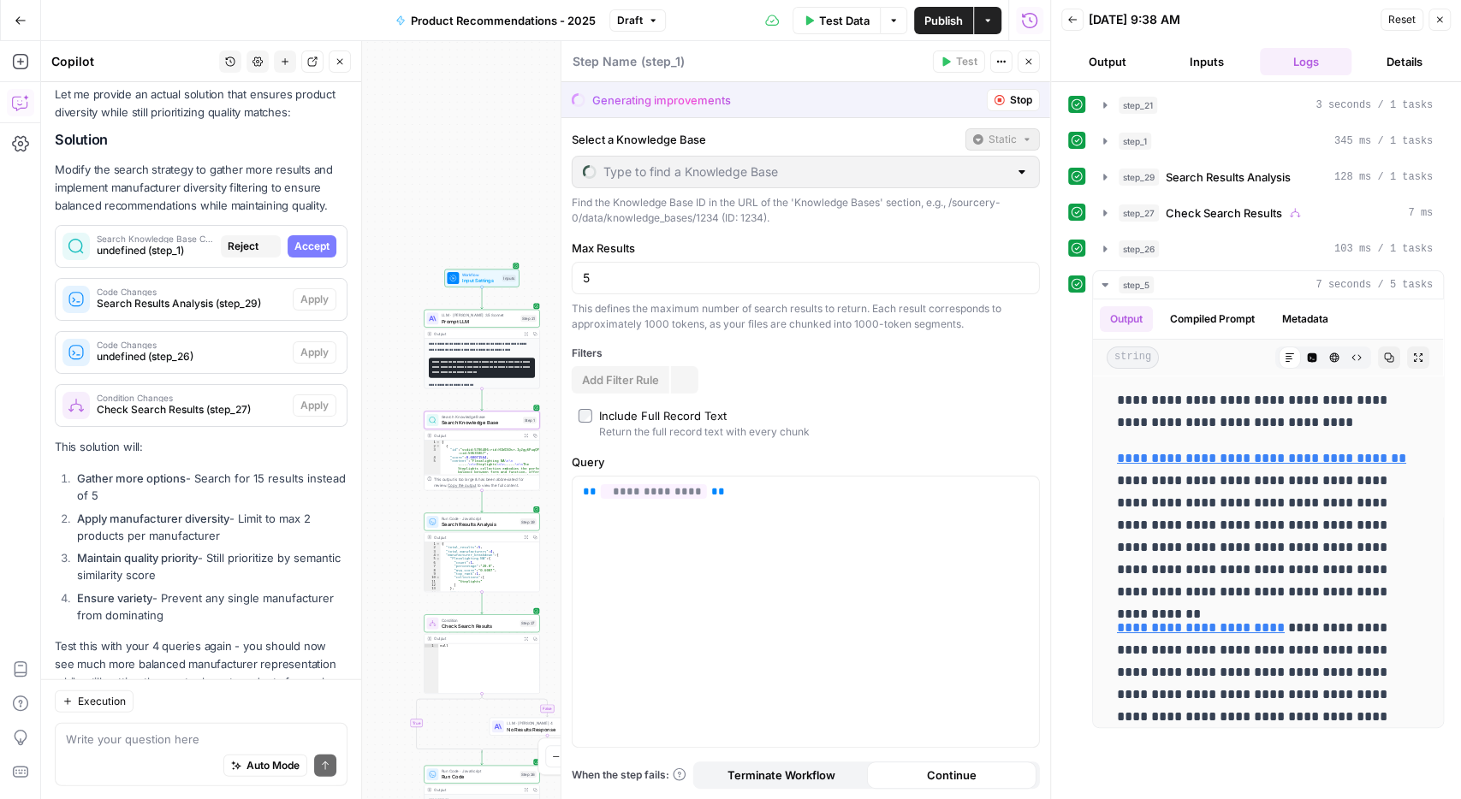
type input "Product Recommendation"
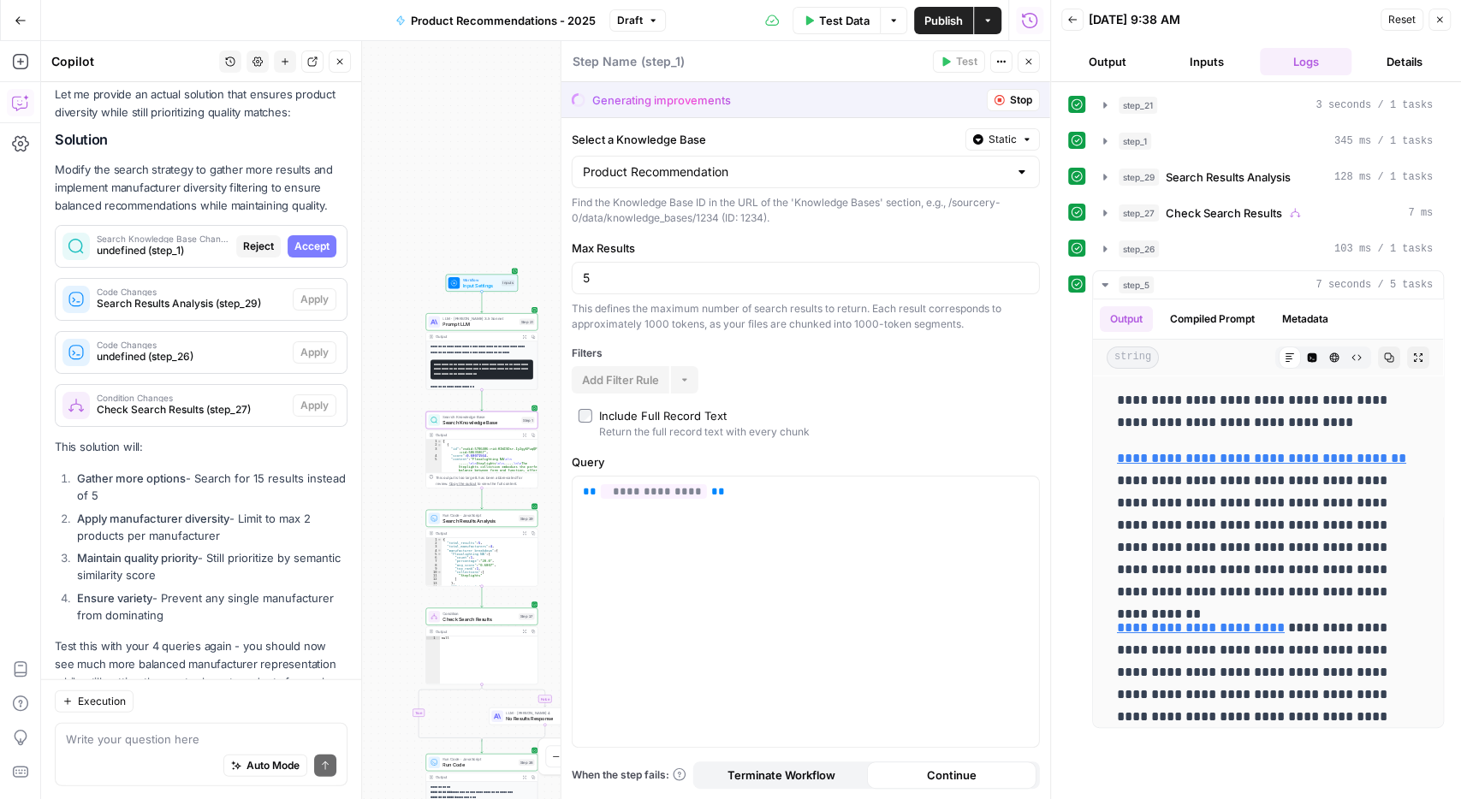
click at [307, 239] on span "Accept" at bounding box center [311, 246] width 35 height 15
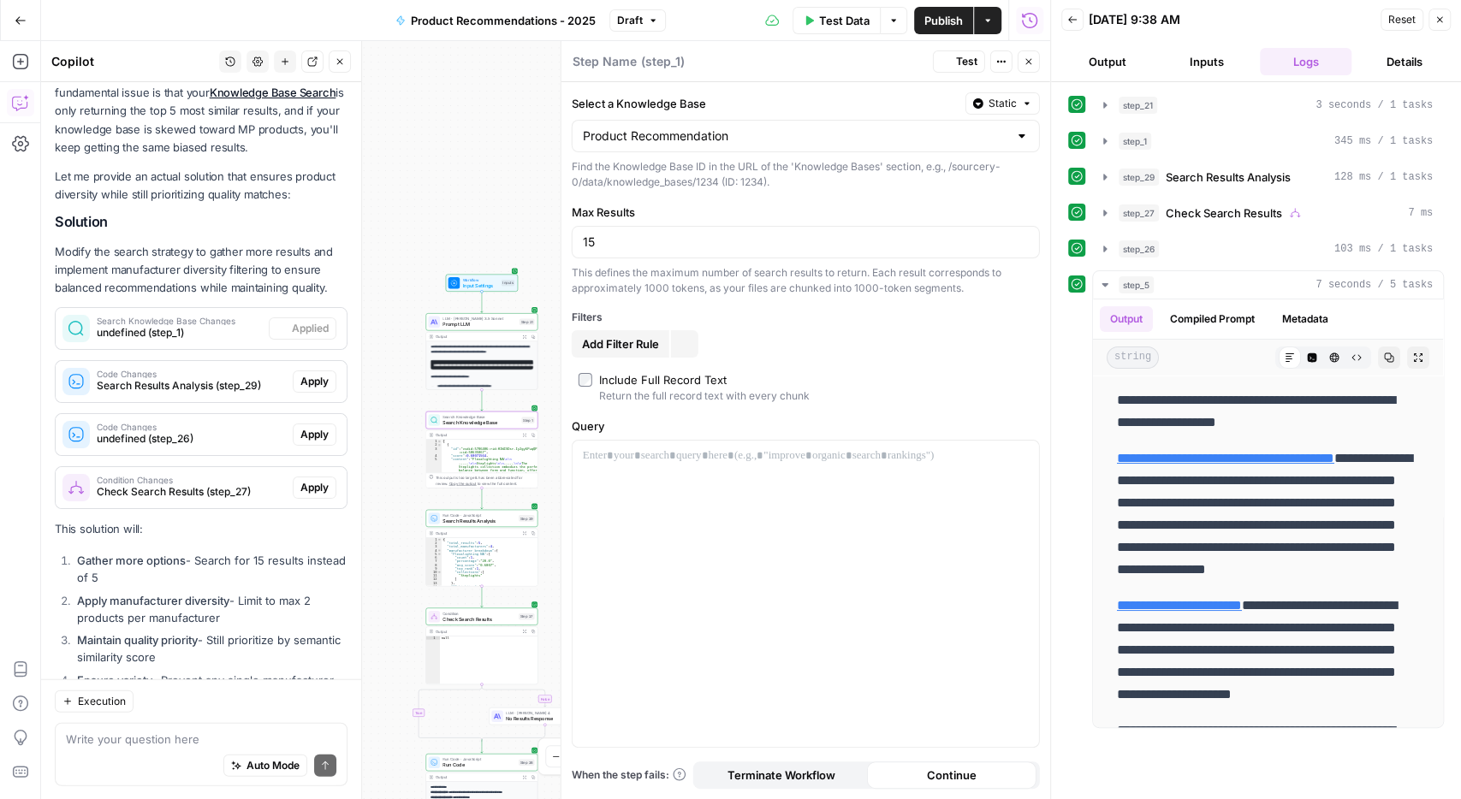
type input "15"
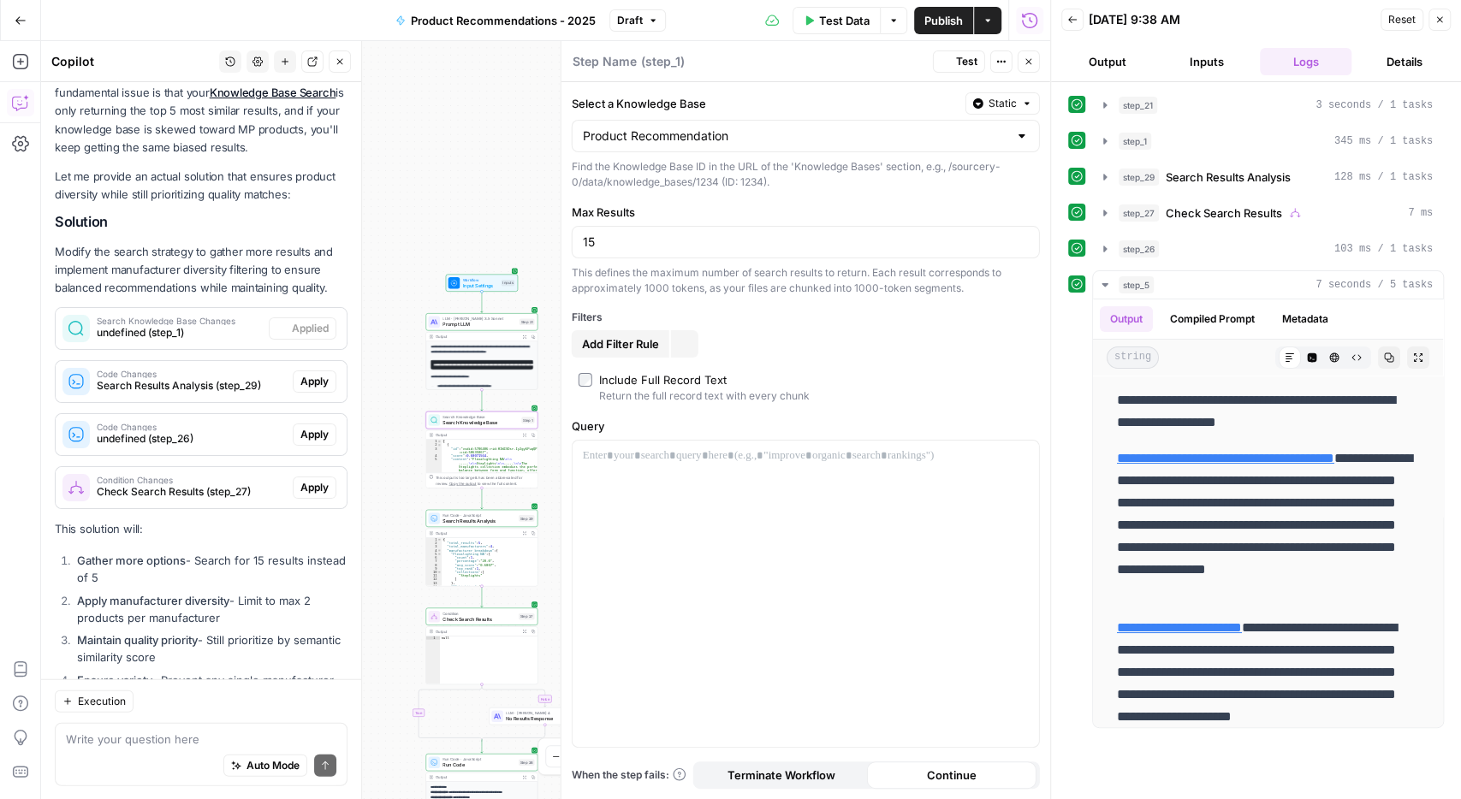
scroll to position [2747, 0]
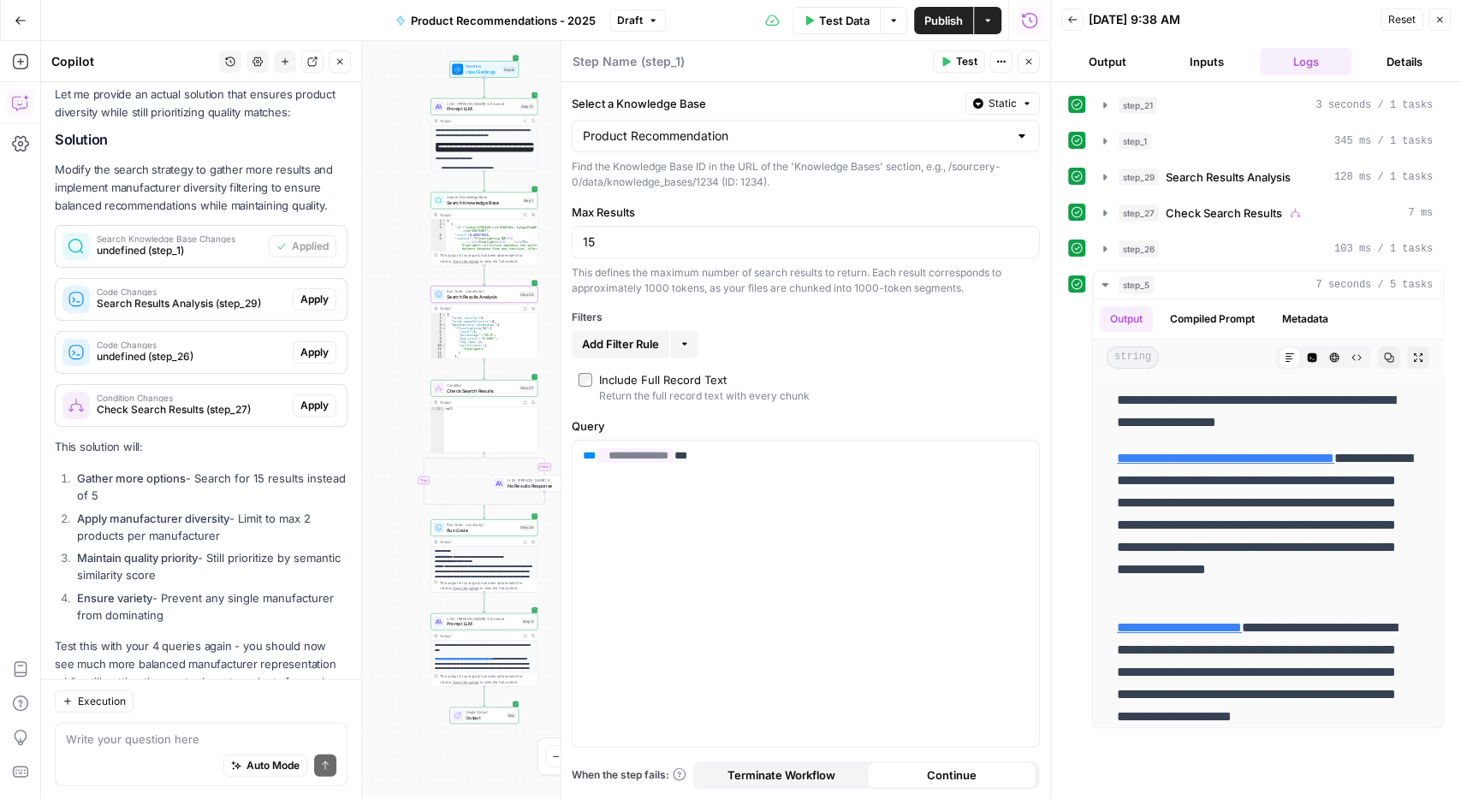
click at [323, 292] on span "Apply" at bounding box center [314, 299] width 28 height 15
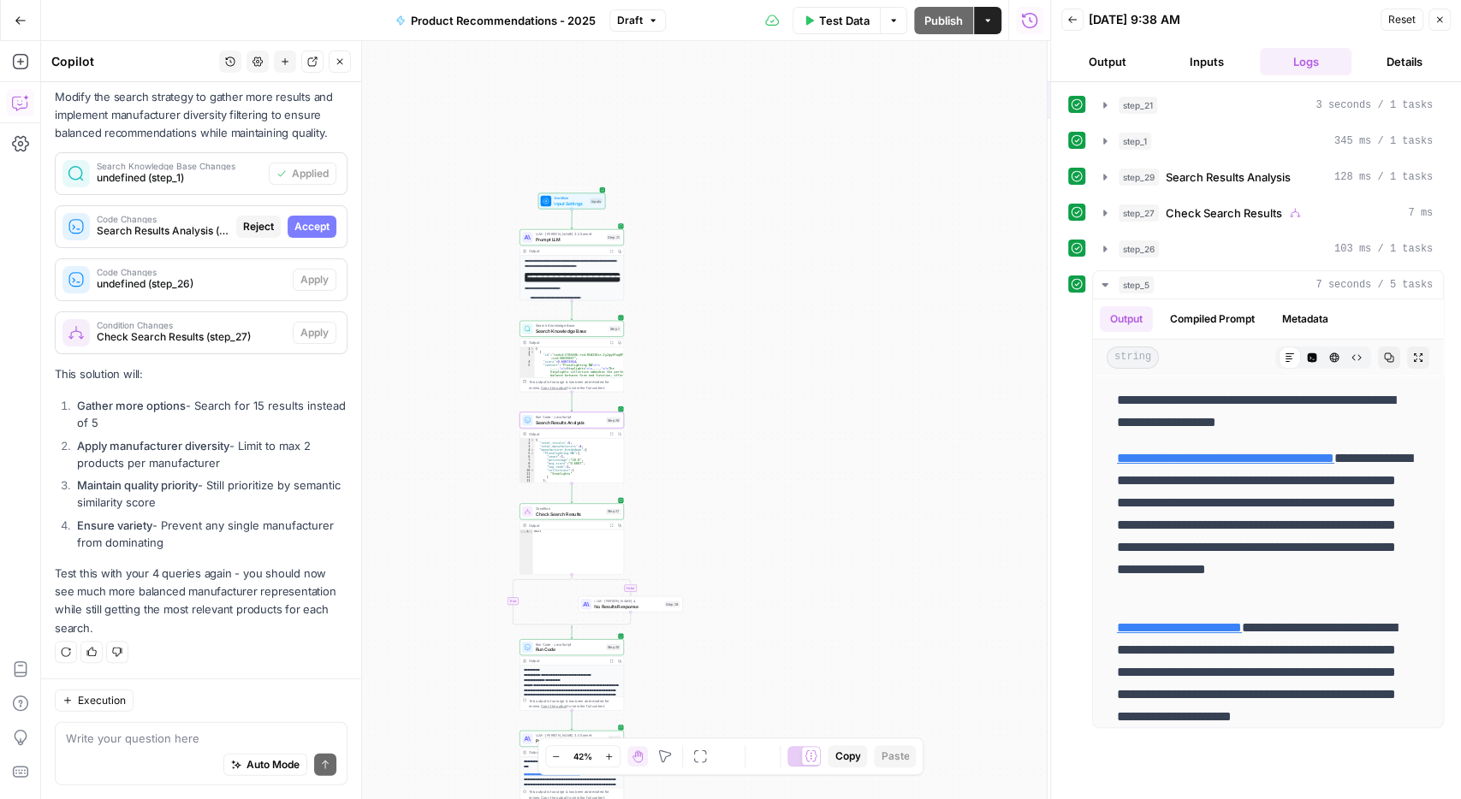
scroll to position [2665, 0]
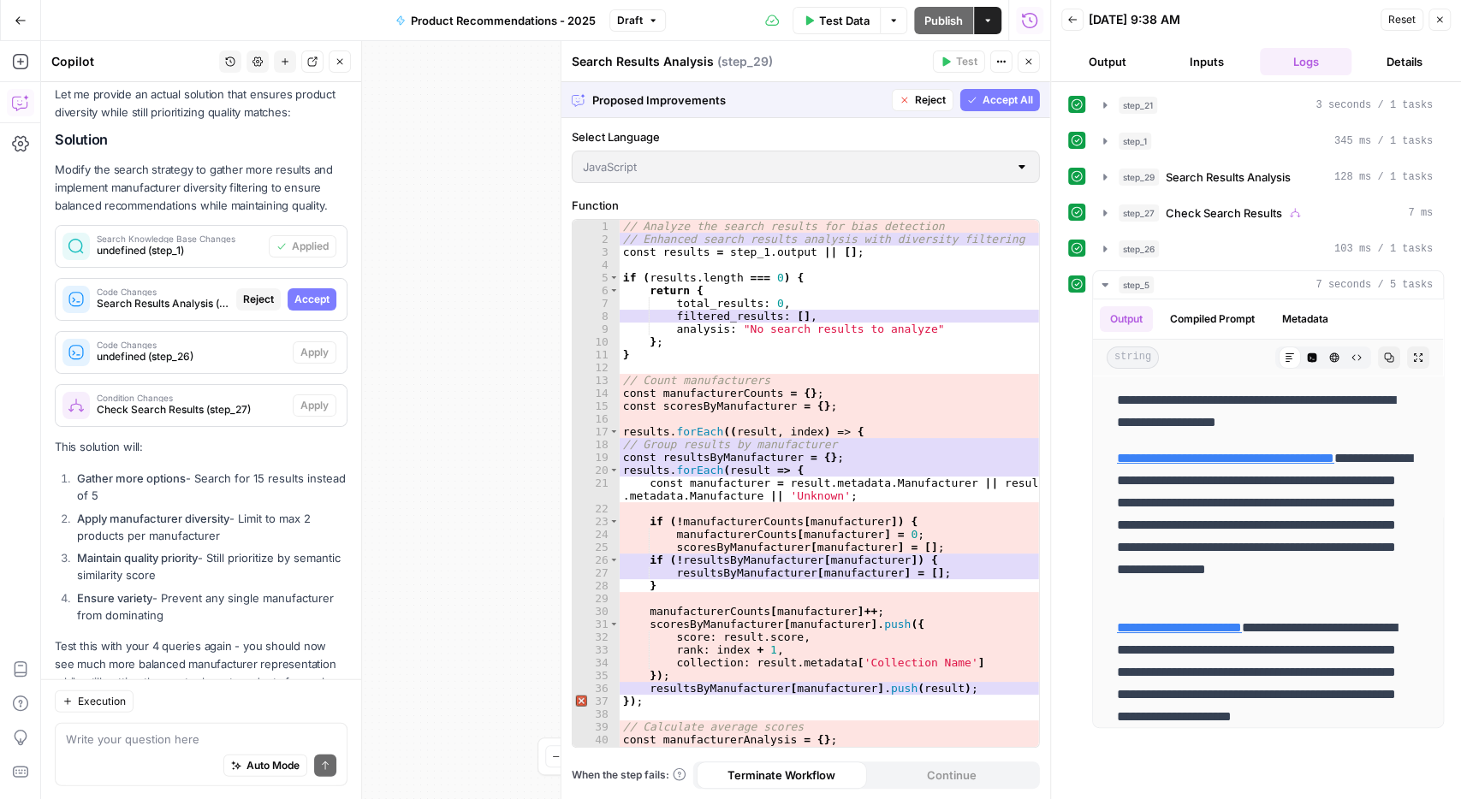
click at [1000, 88] on div "Proposed Improvements Reject Accept All" at bounding box center [805, 99] width 489 height 35
click at [1000, 104] on span "Accept All" at bounding box center [1007, 99] width 50 height 15
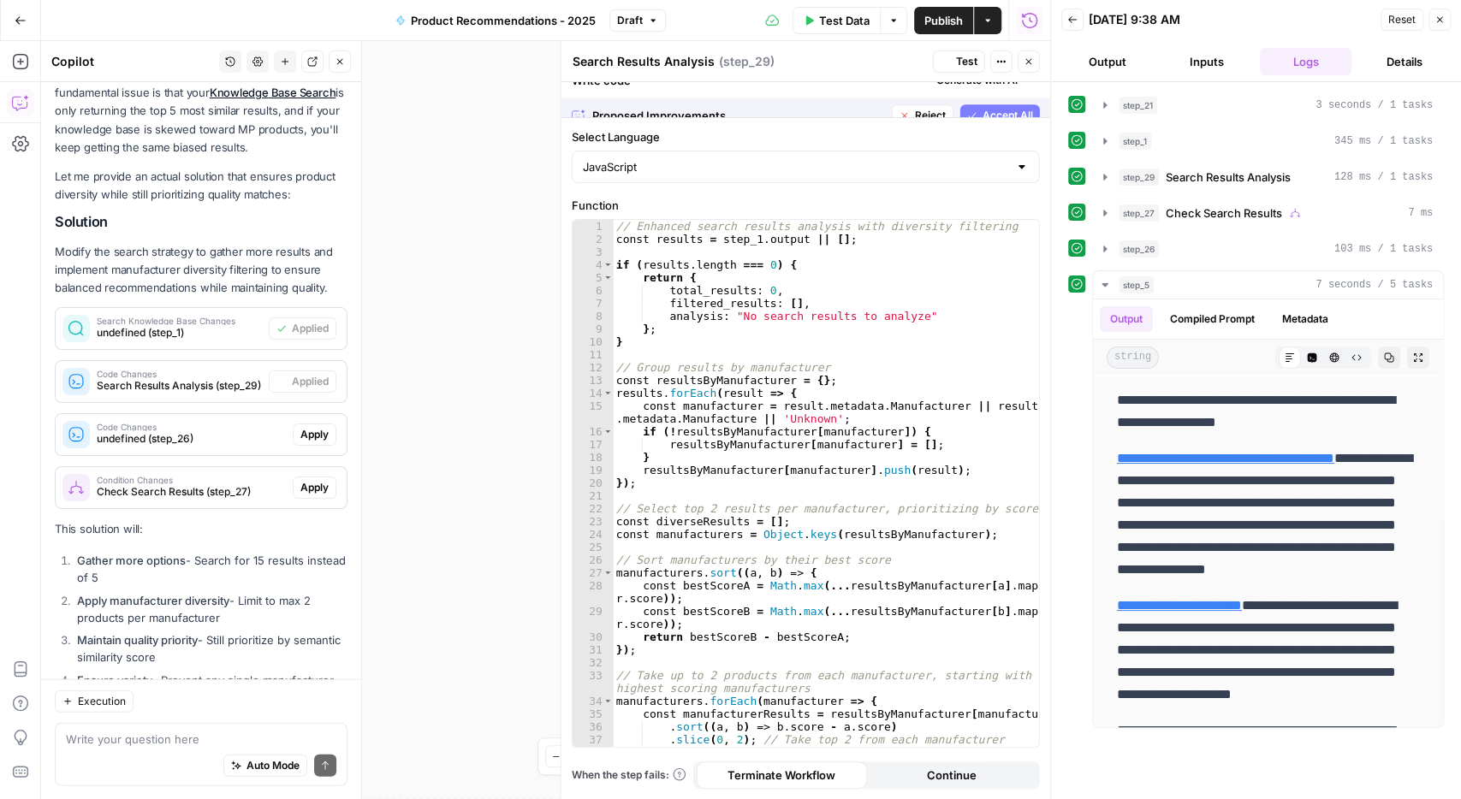
scroll to position [2747, 0]
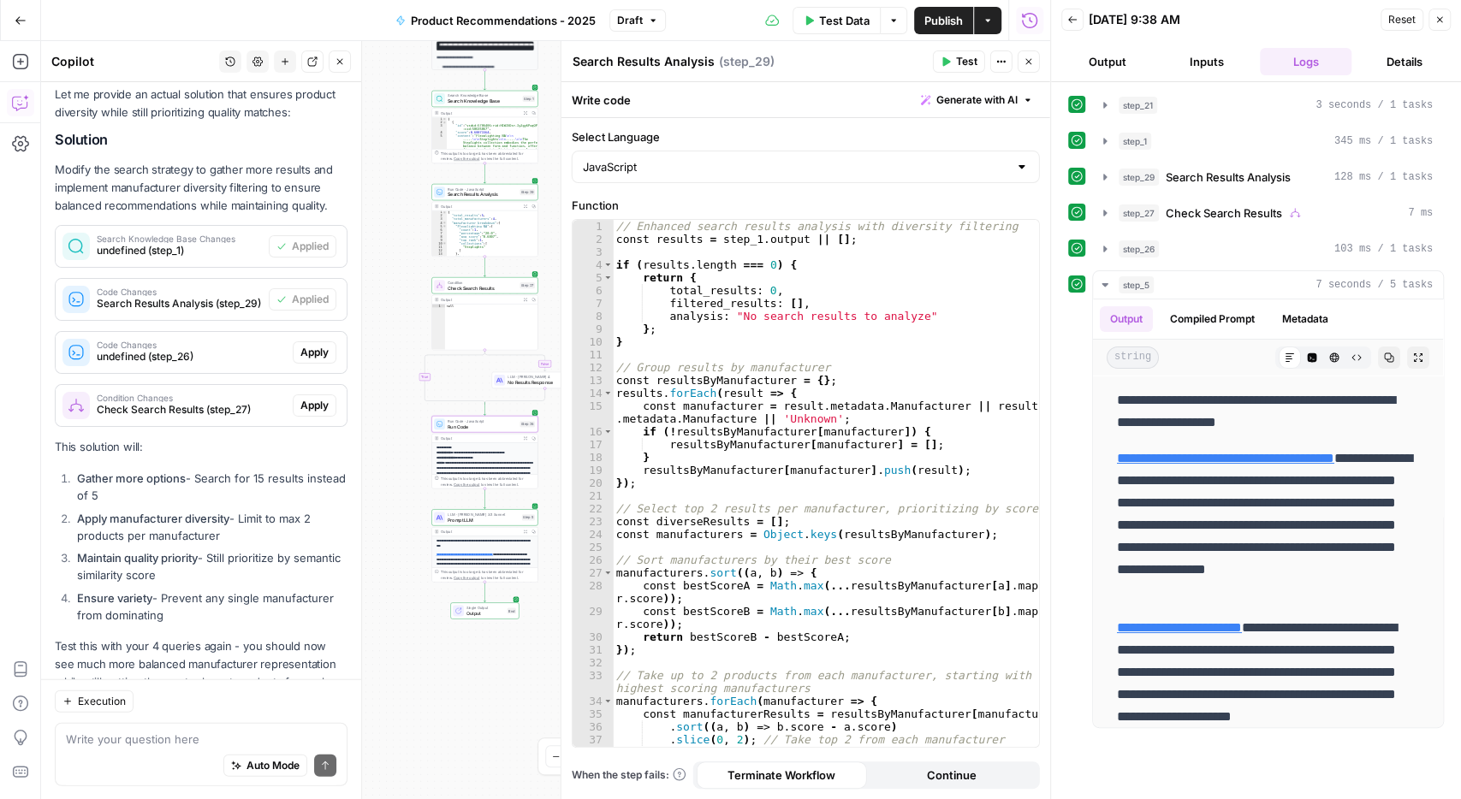
click at [324, 345] on span "Apply" at bounding box center [314, 352] width 28 height 15
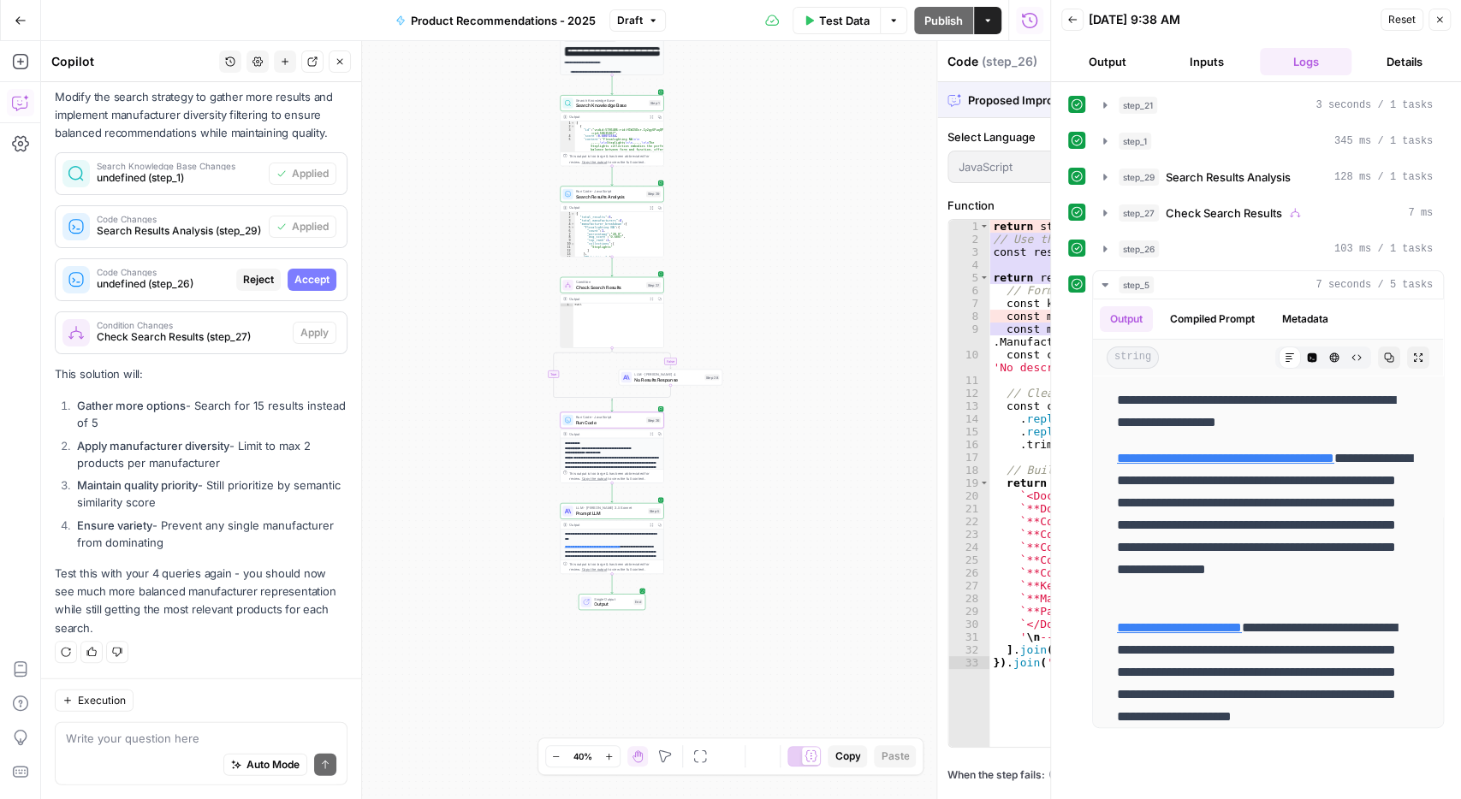
scroll to position [2665, 0]
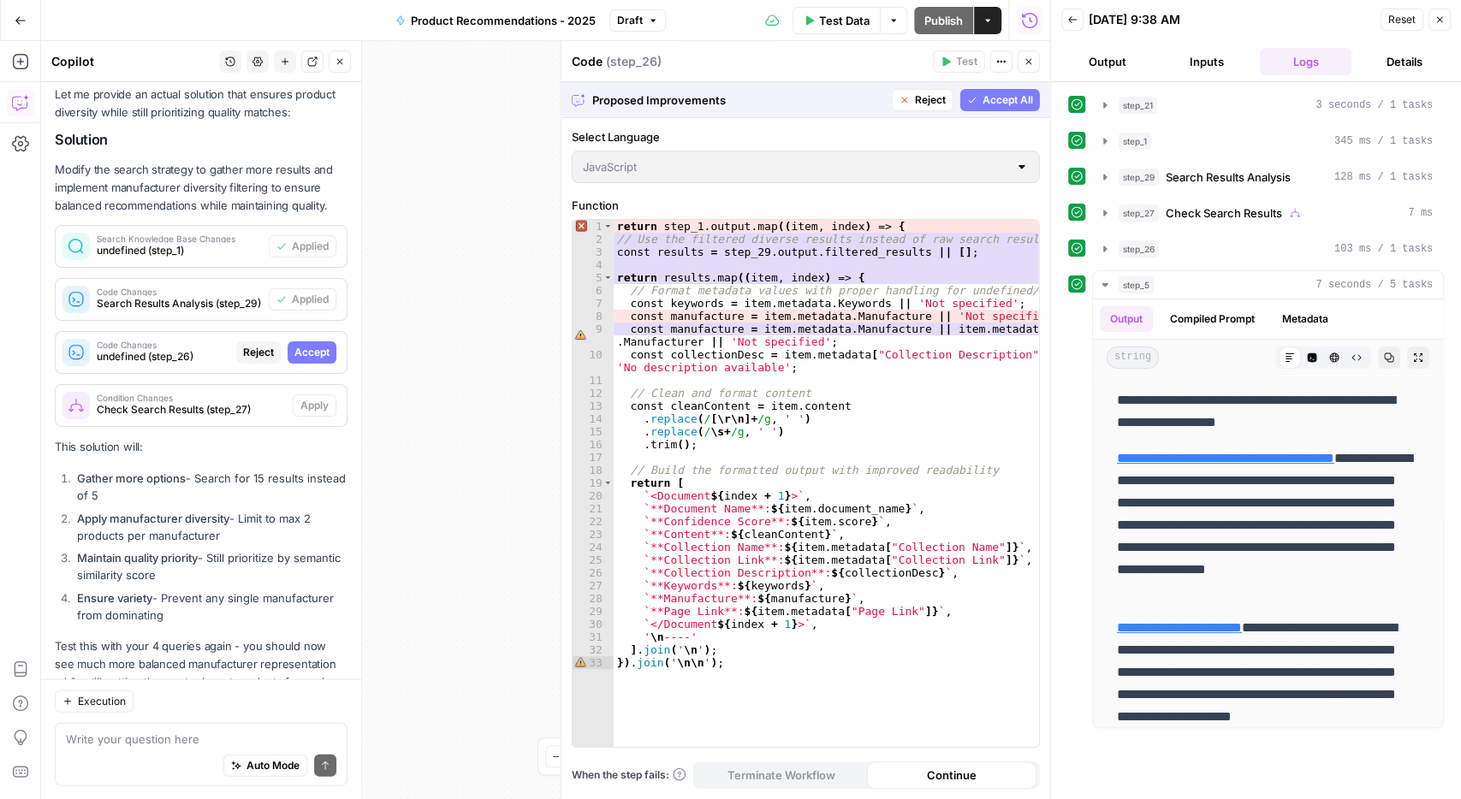
click at [1009, 100] on span "Accept All" at bounding box center [1007, 99] width 50 height 15
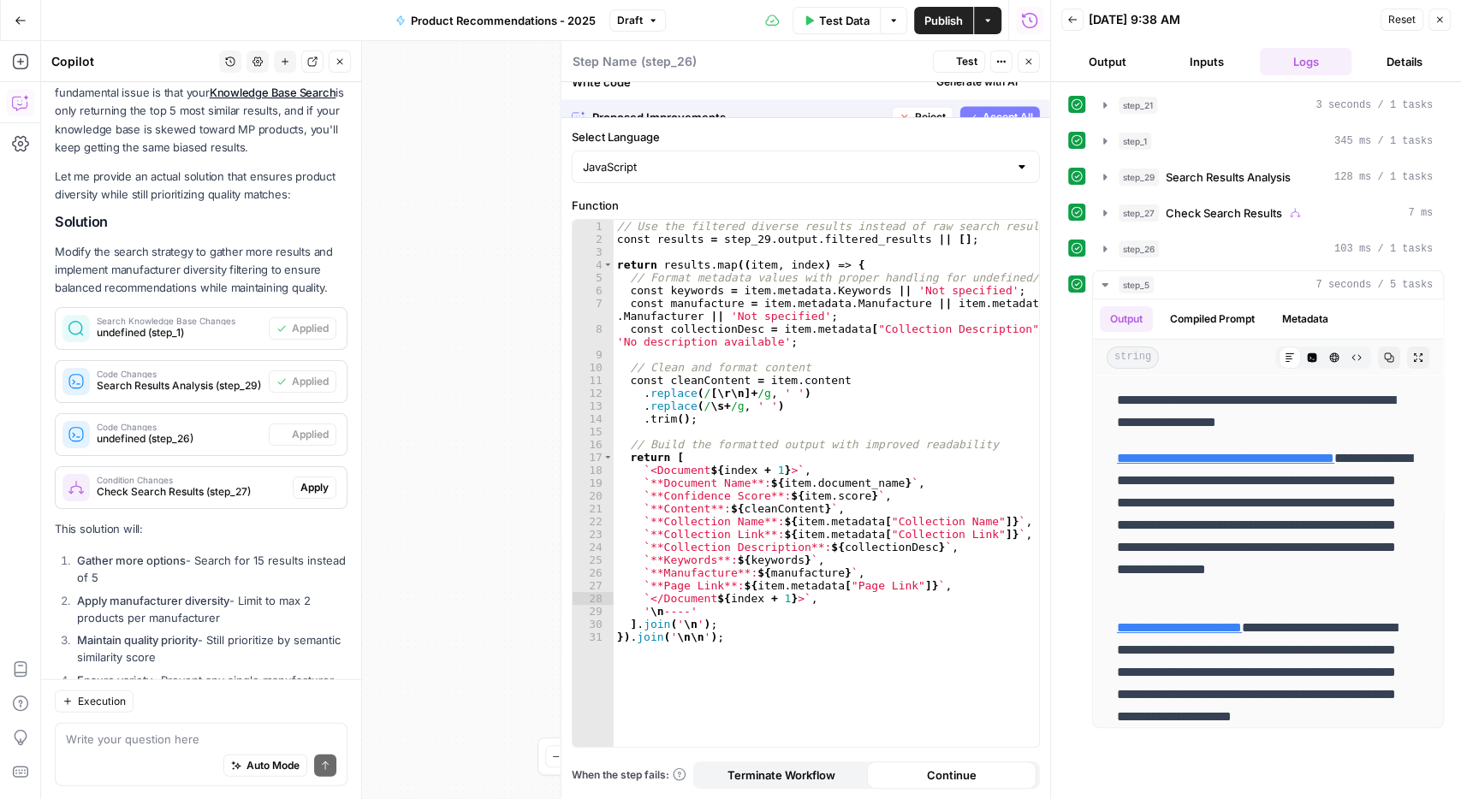
scroll to position [2747, 0]
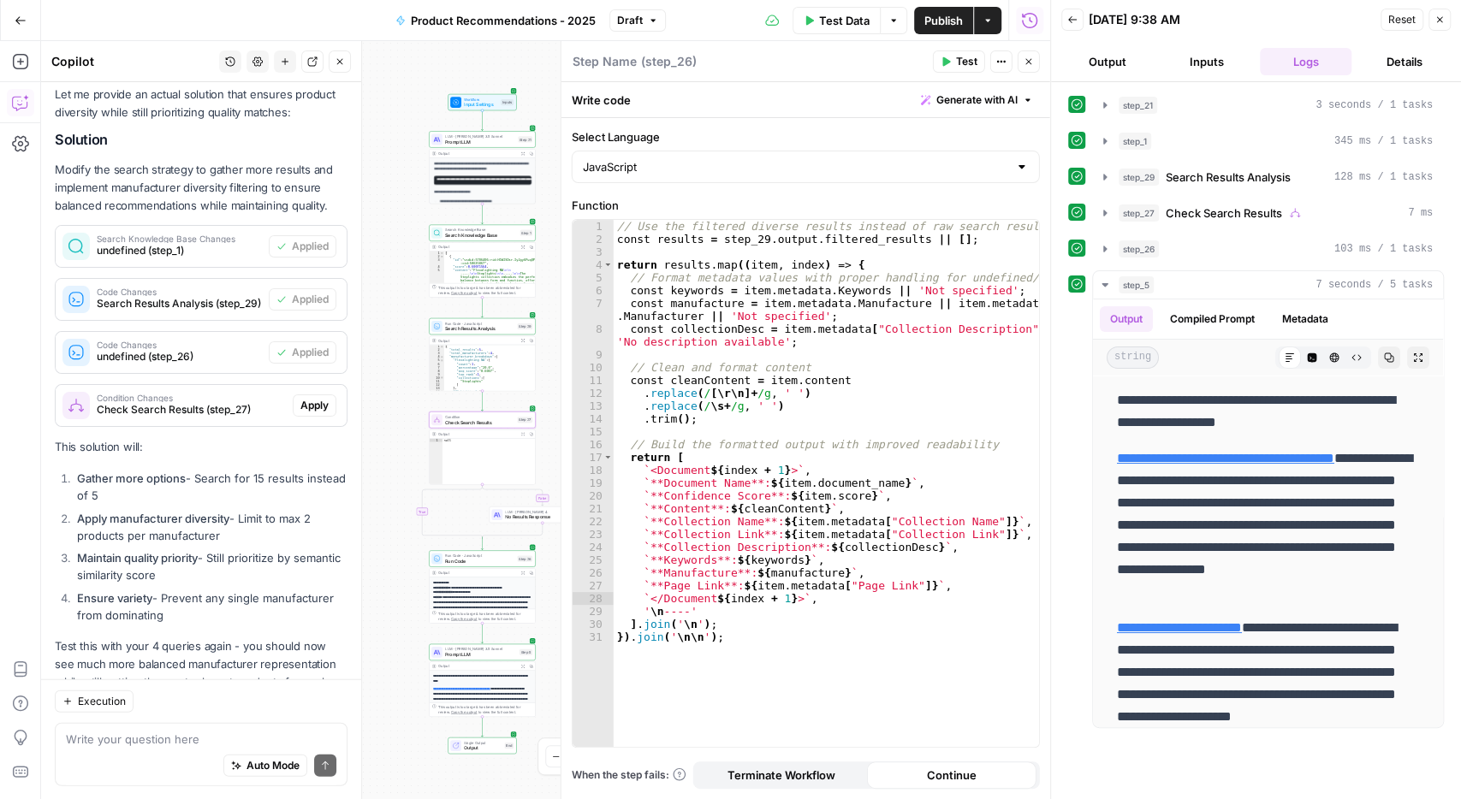
click at [323, 398] on span "Apply" at bounding box center [314, 405] width 28 height 15
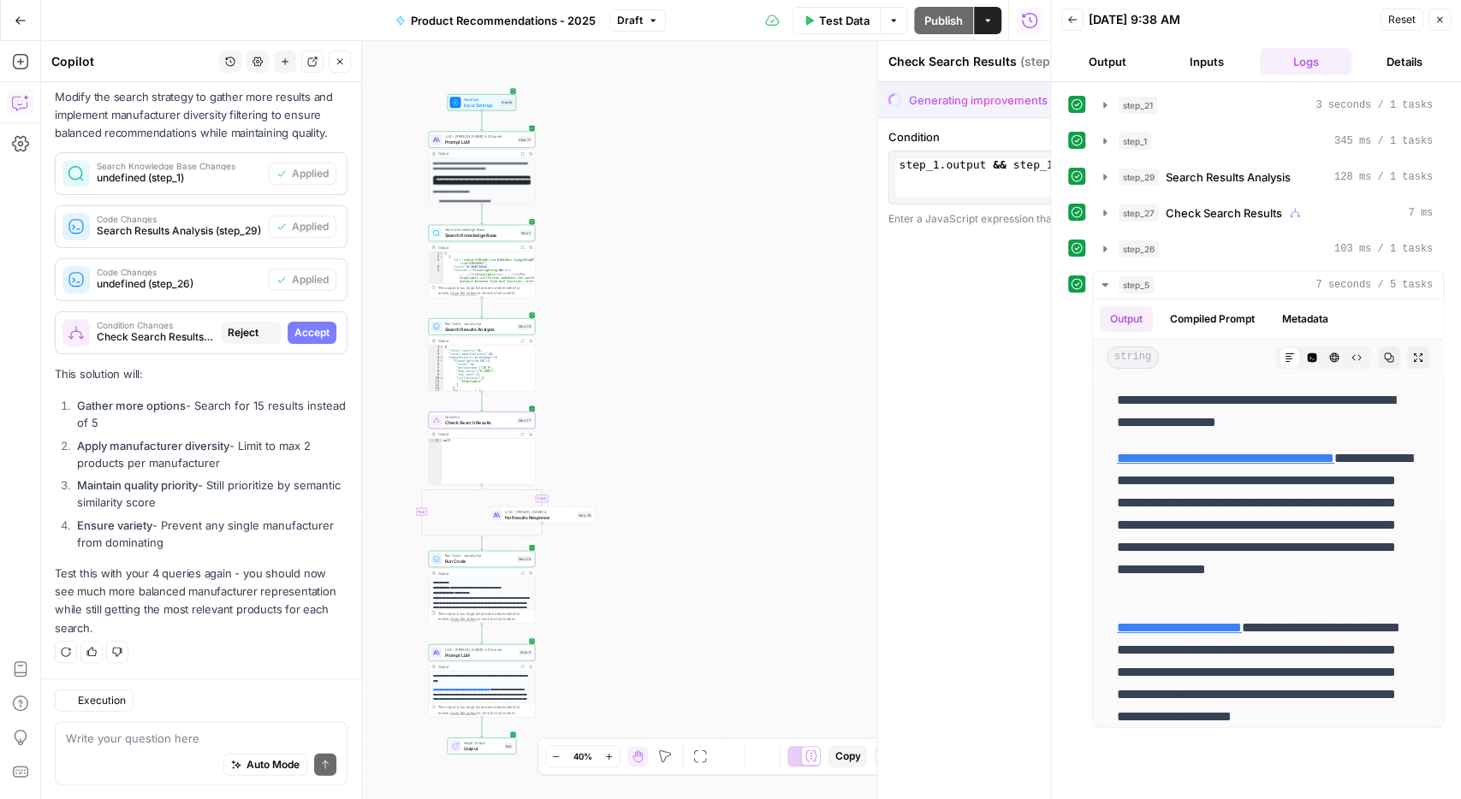
scroll to position [2665, 0]
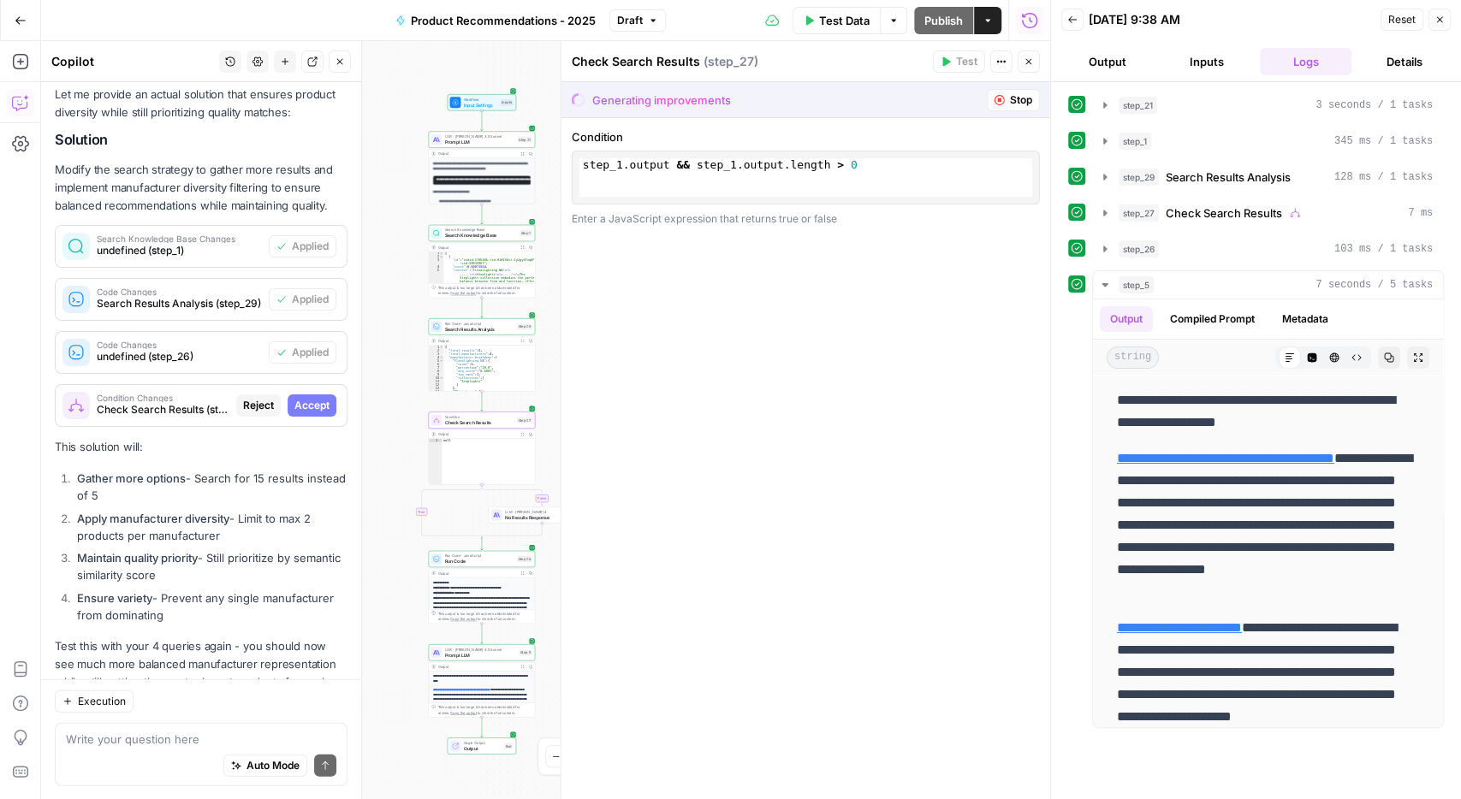
click at [320, 398] on span "Accept" at bounding box center [311, 405] width 35 height 15
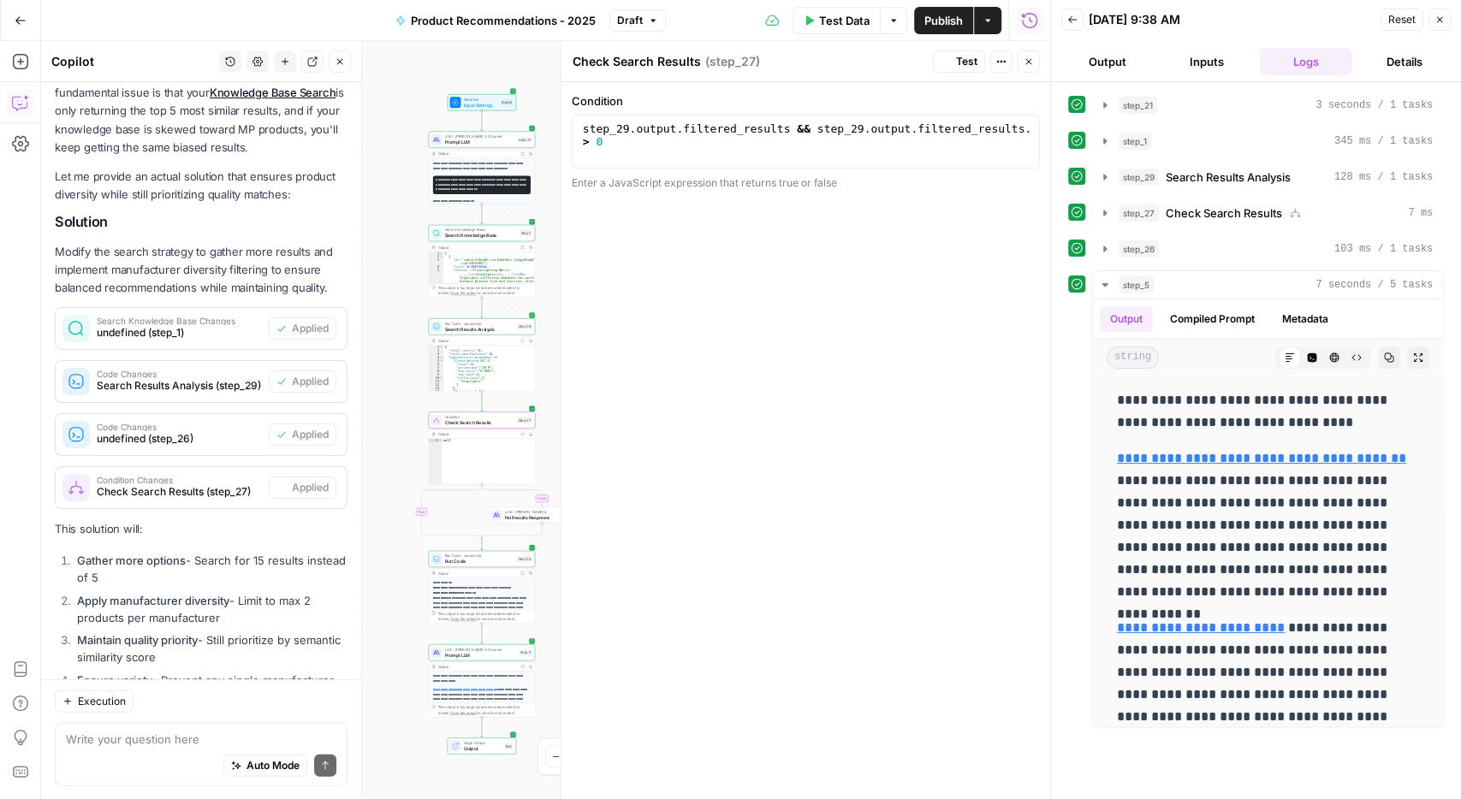
scroll to position [2747, 0]
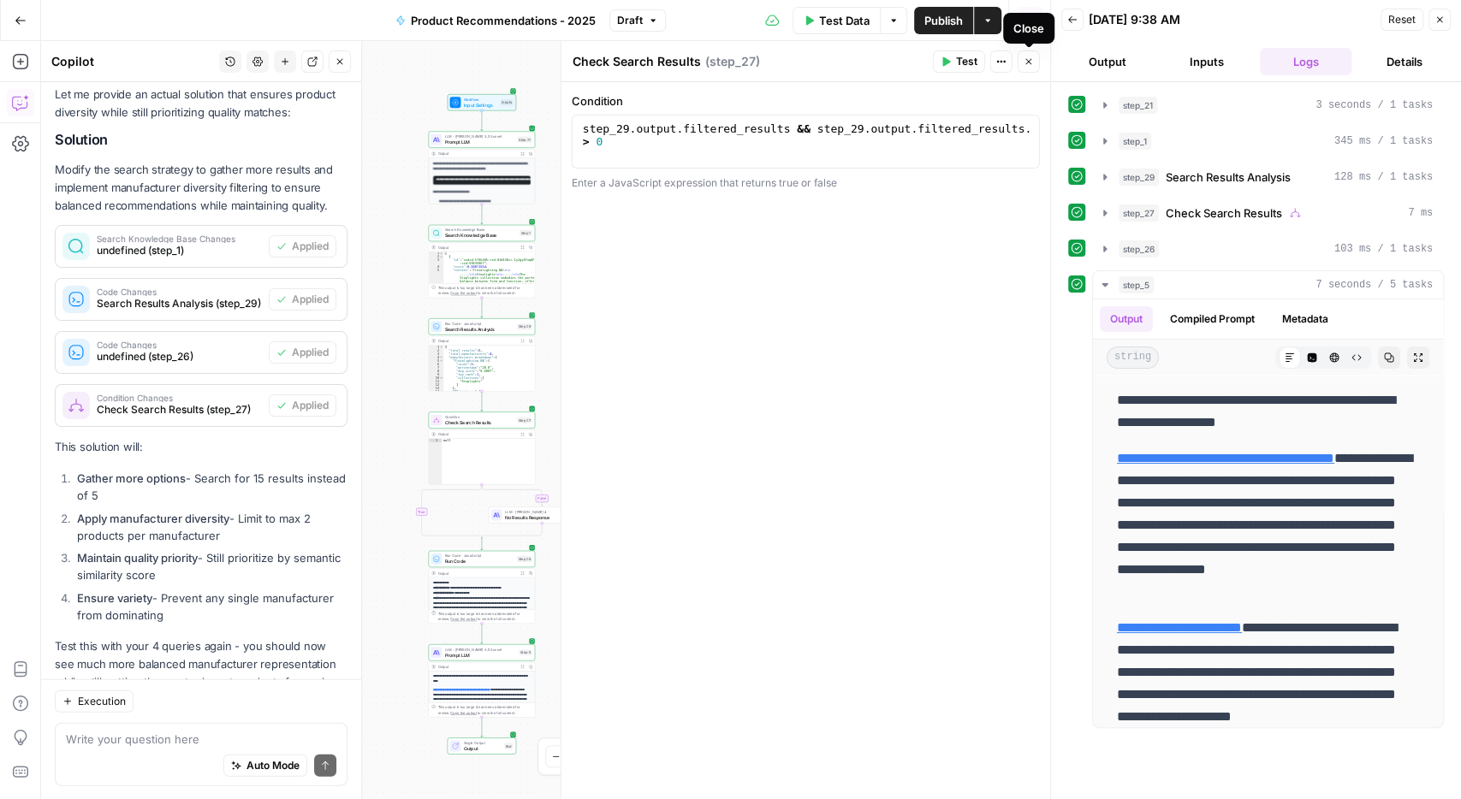
click at [1026, 61] on icon "button" at bounding box center [1029, 61] width 10 height 10
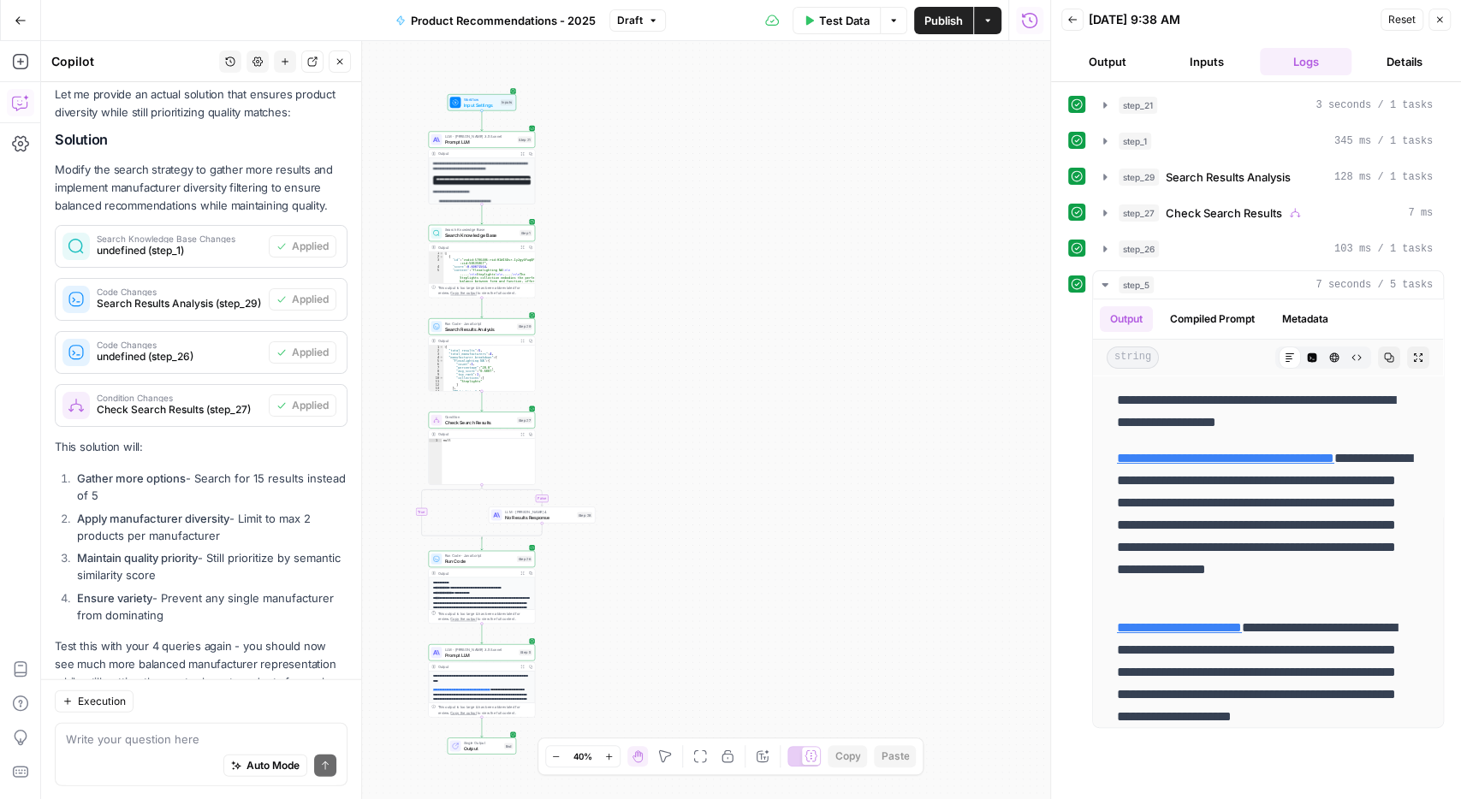
click at [805, 16] on icon "button" at bounding box center [809, 20] width 10 height 10
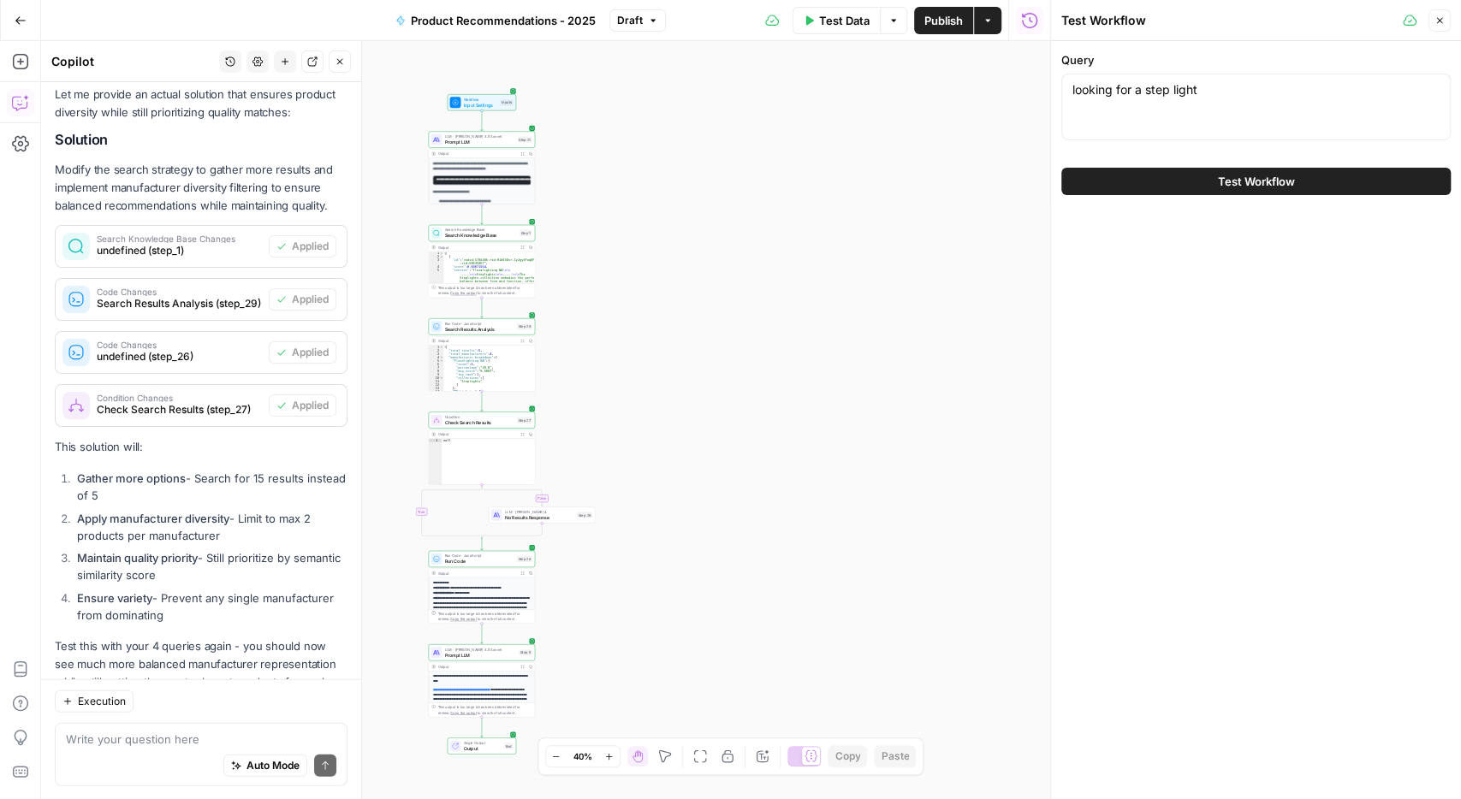
click at [1160, 169] on button "Test Workflow" at bounding box center [1255, 181] width 389 height 27
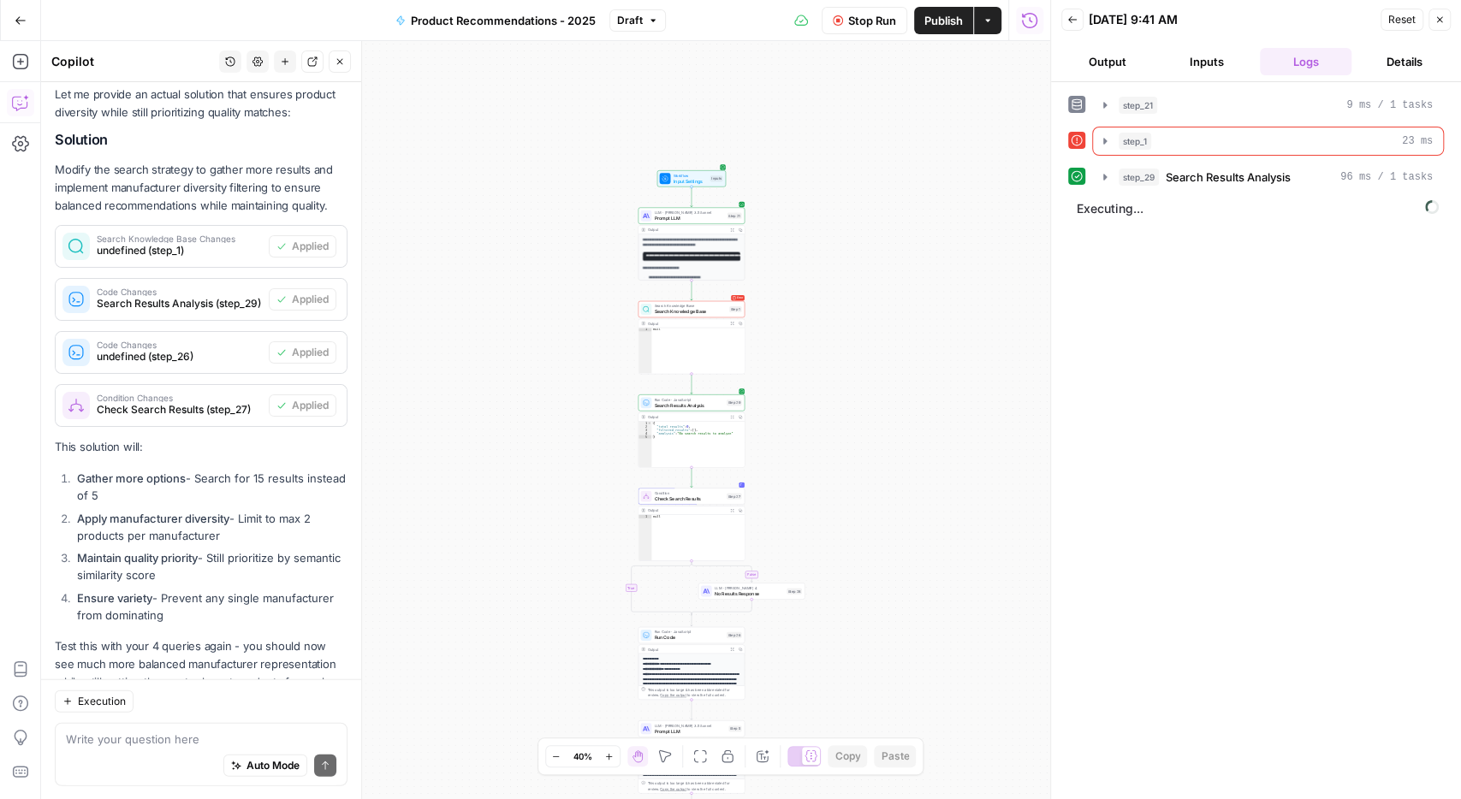
click at [860, 341] on div "**********" at bounding box center [545, 420] width 1009 height 758
click at [606, 755] on icon "button" at bounding box center [608, 756] width 9 height 9
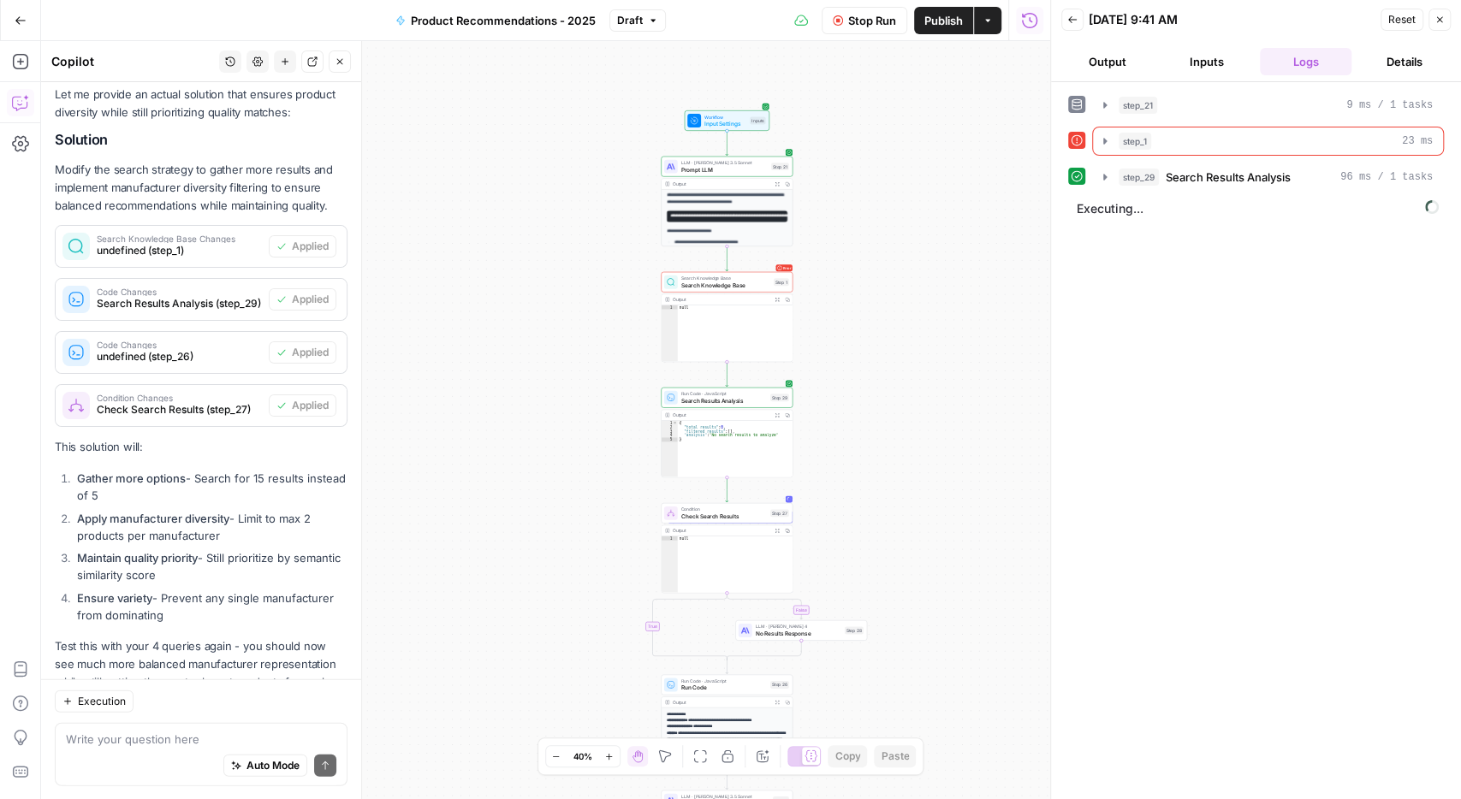
click at [606, 755] on icon "button" at bounding box center [608, 756] width 9 height 9
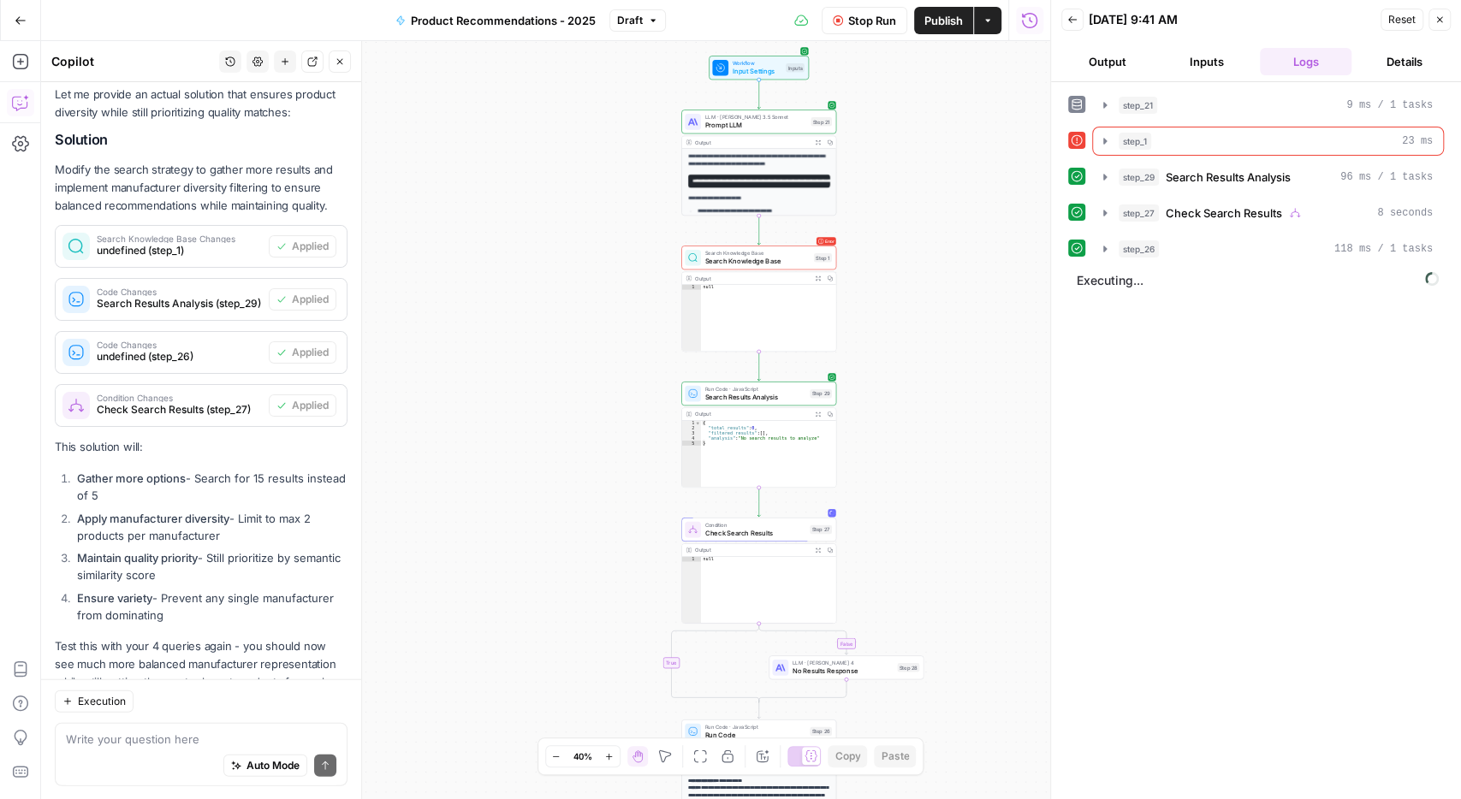
click at [606, 755] on icon "button" at bounding box center [608, 756] width 9 height 9
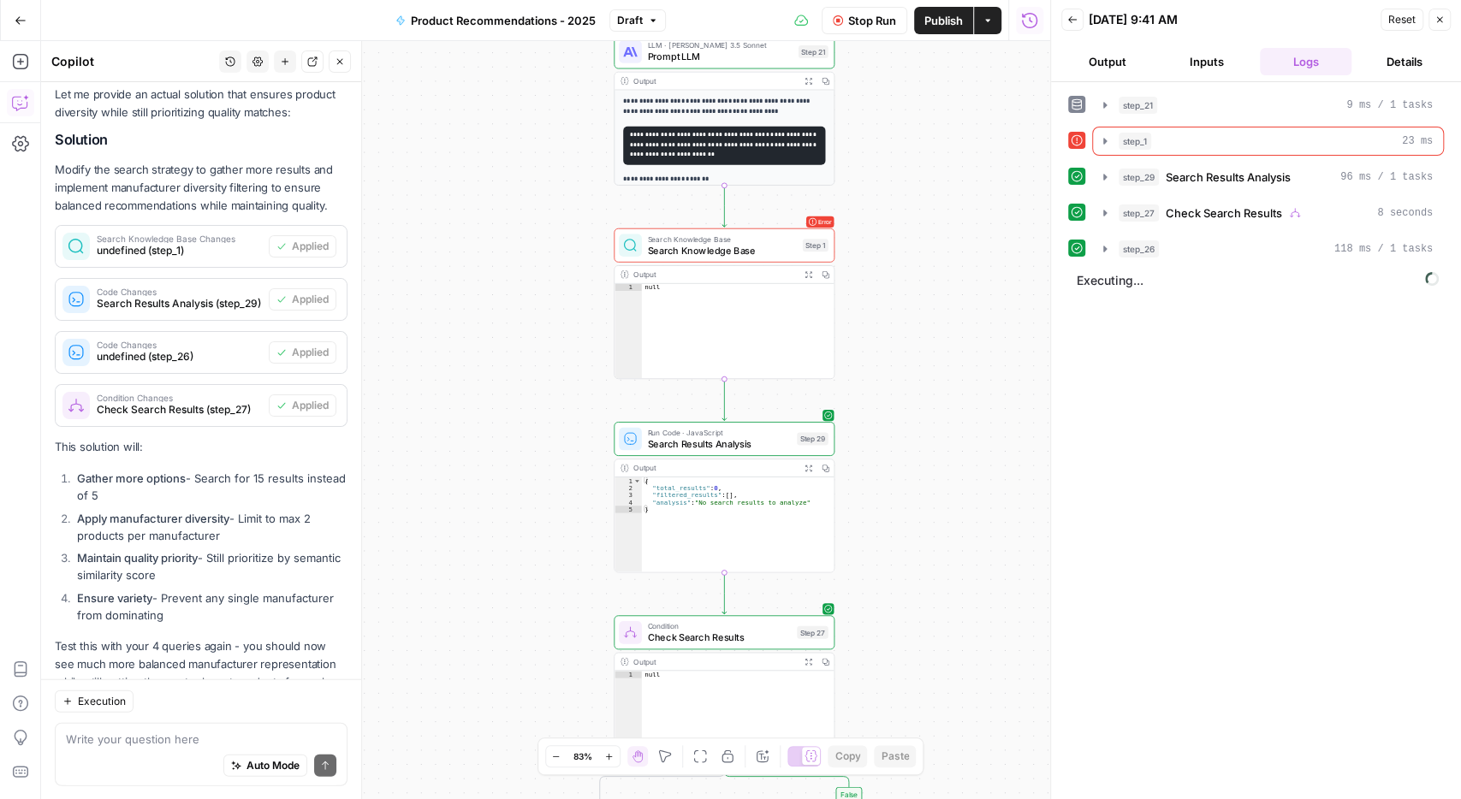
drag, startPoint x: 992, startPoint y: 252, endPoint x: 867, endPoint y: 308, distance: 137.1
click at [867, 308] on div "**********" at bounding box center [545, 420] width 1009 height 758
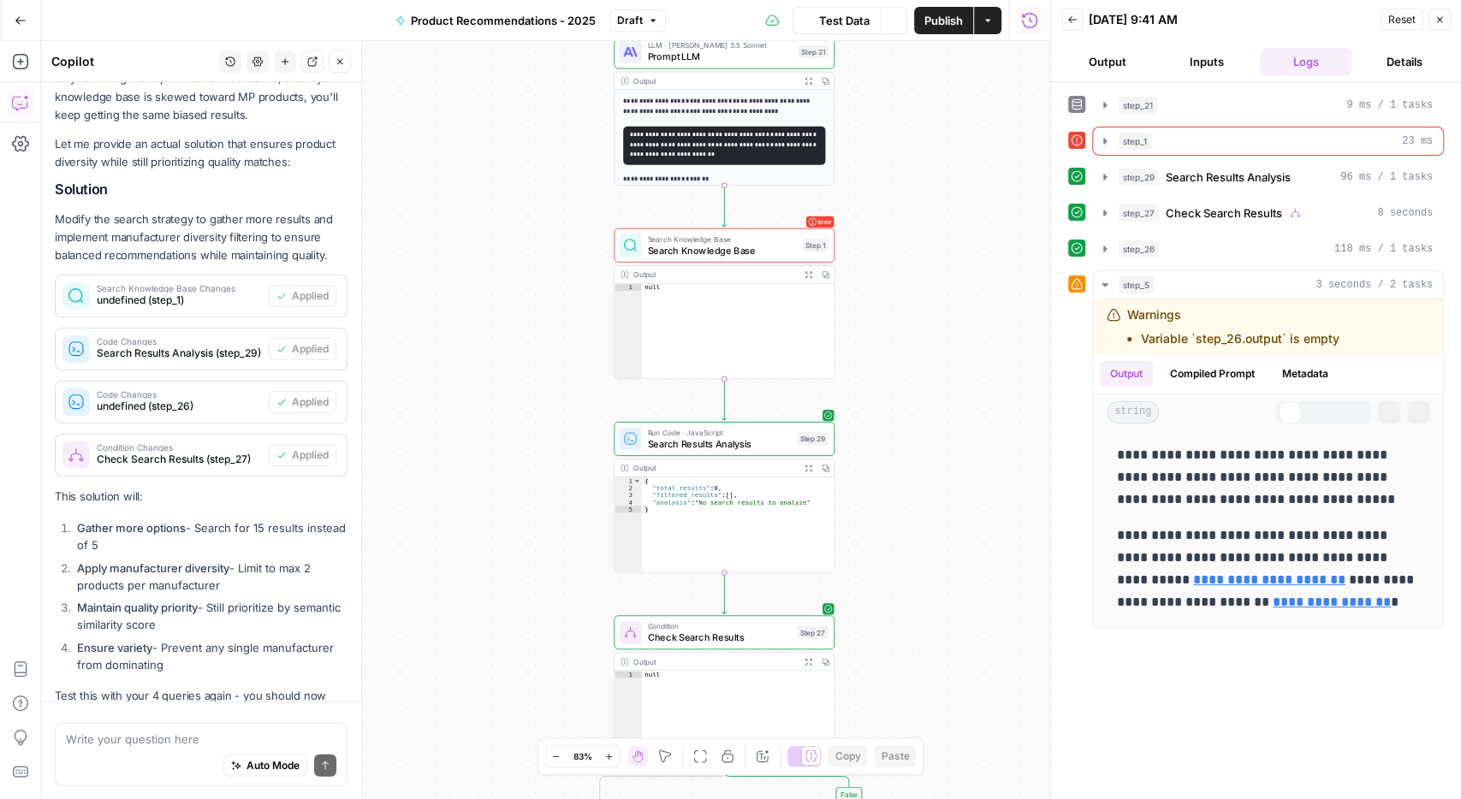
scroll to position [2747, 0]
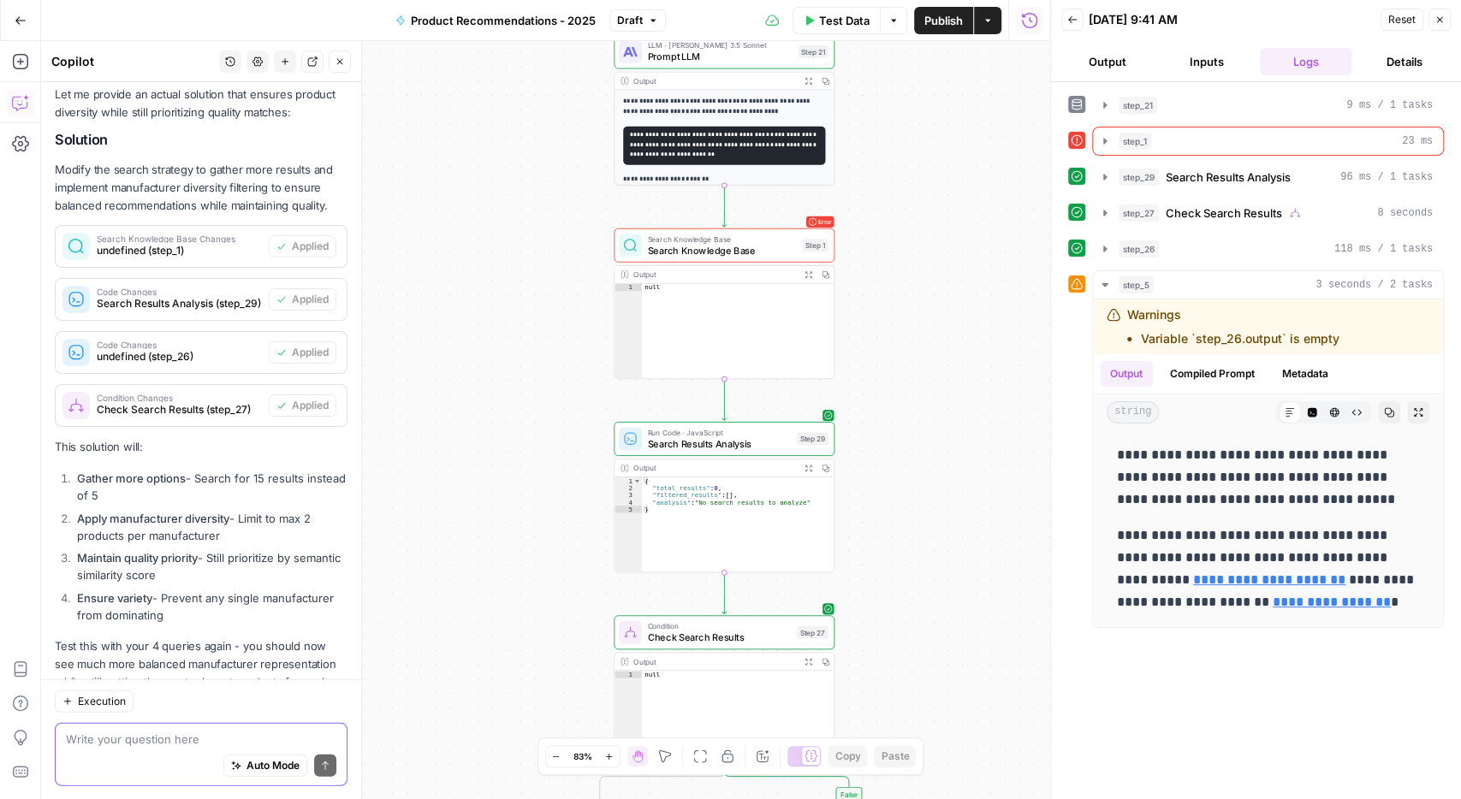
click at [171, 740] on textarea at bounding box center [201, 738] width 270 height 17
type textarea "Looks like there is an issue with step 1"
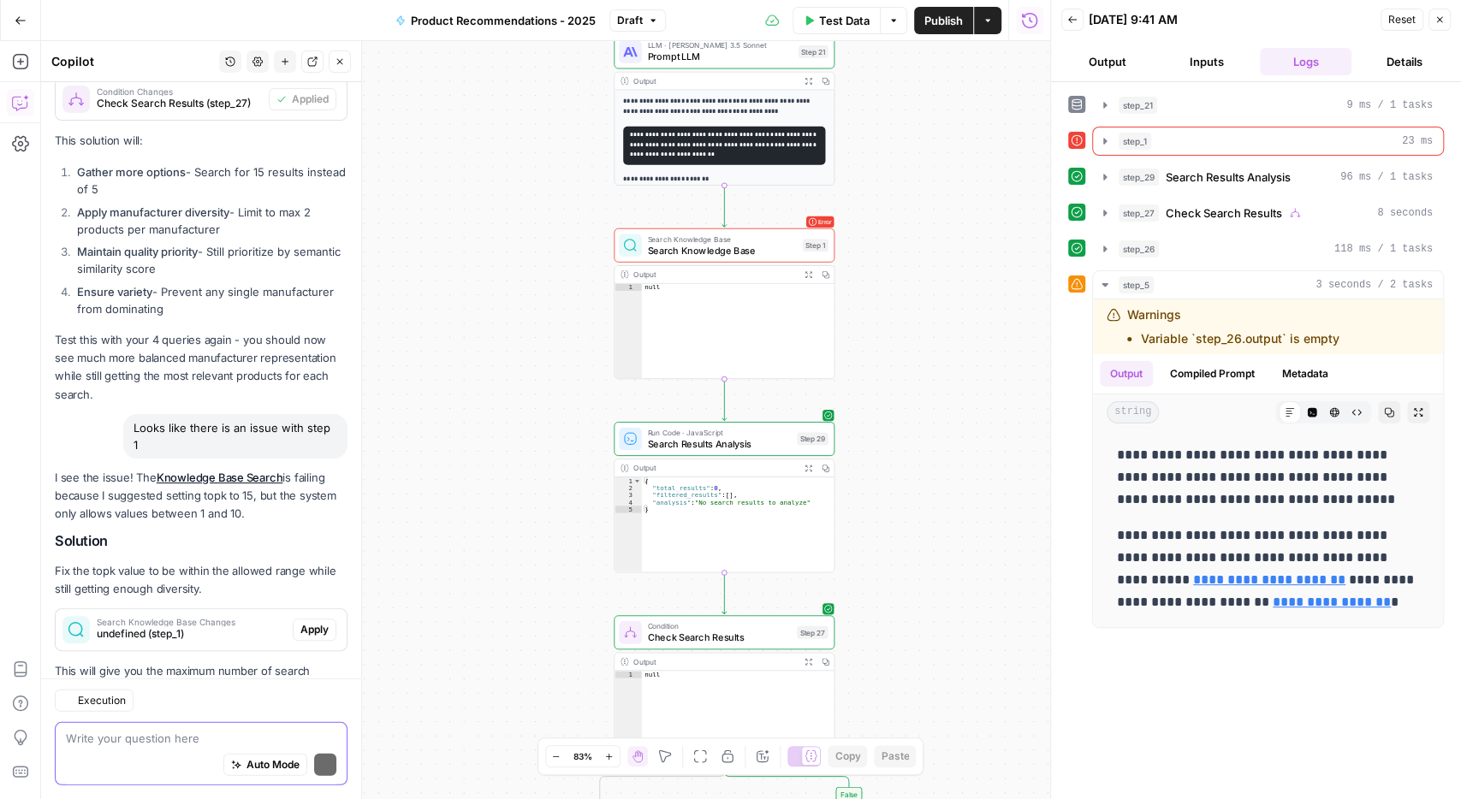
scroll to position [3190, 0]
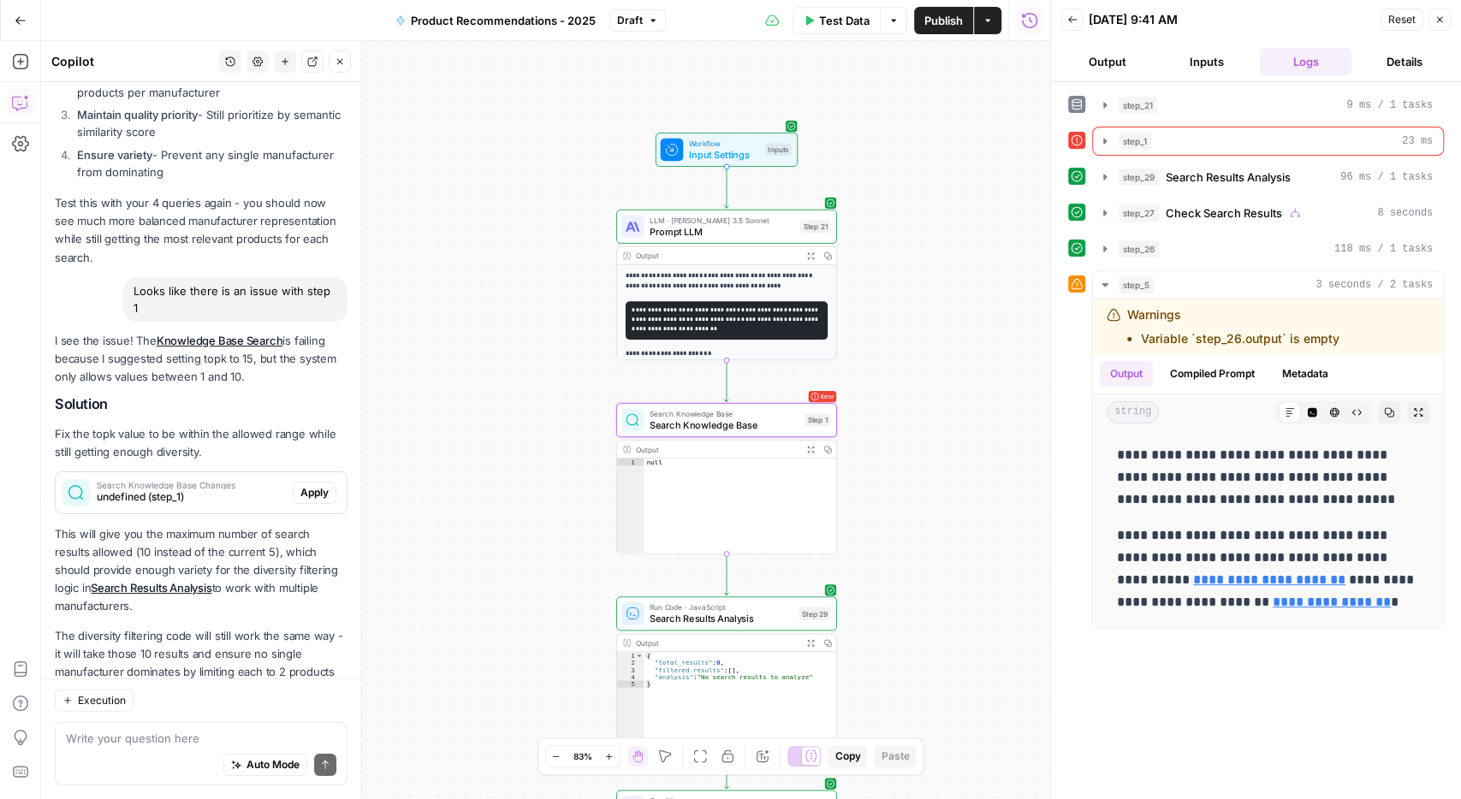
click at [321, 485] on span "Apply" at bounding box center [314, 492] width 28 height 15
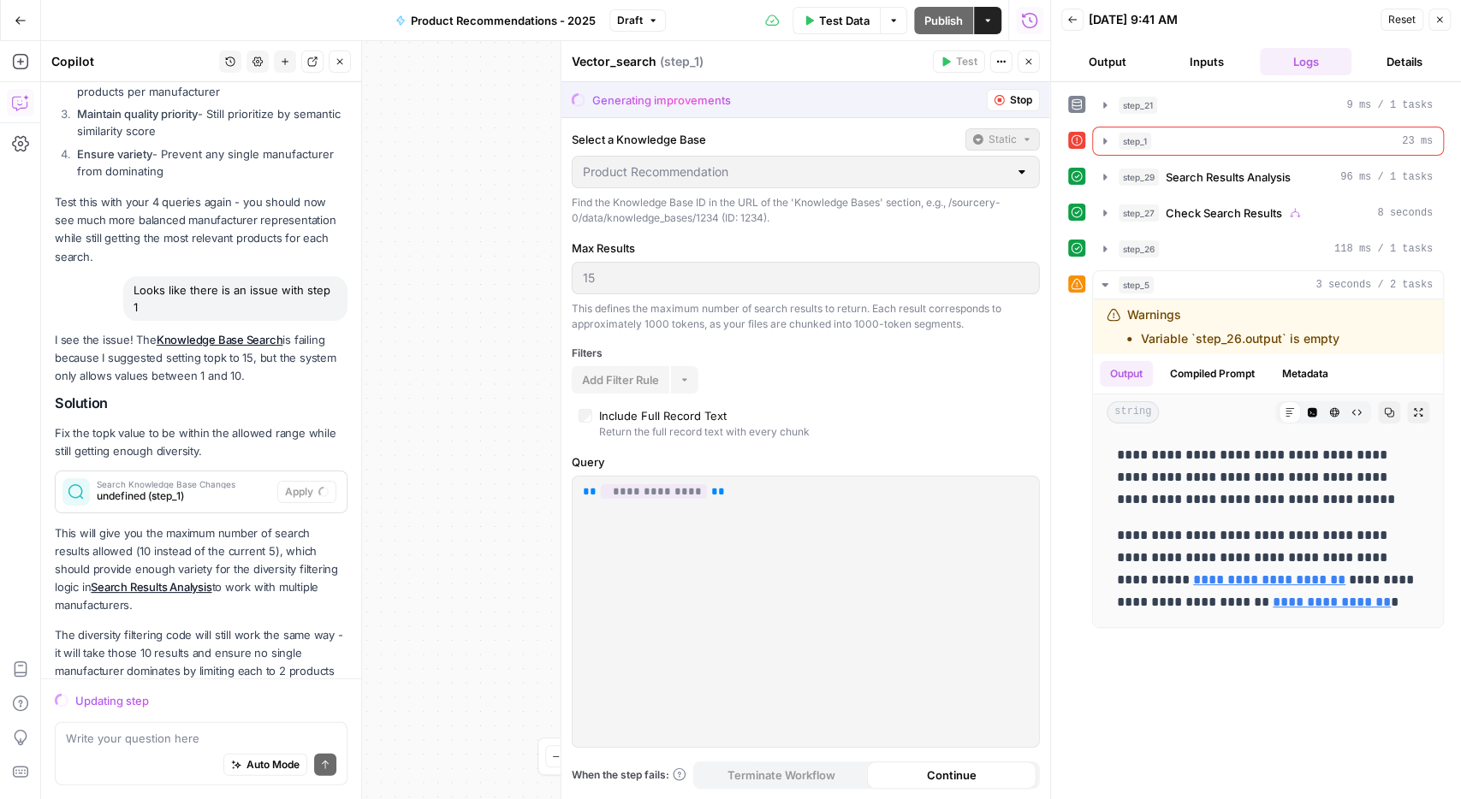
scroll to position [3108, 0]
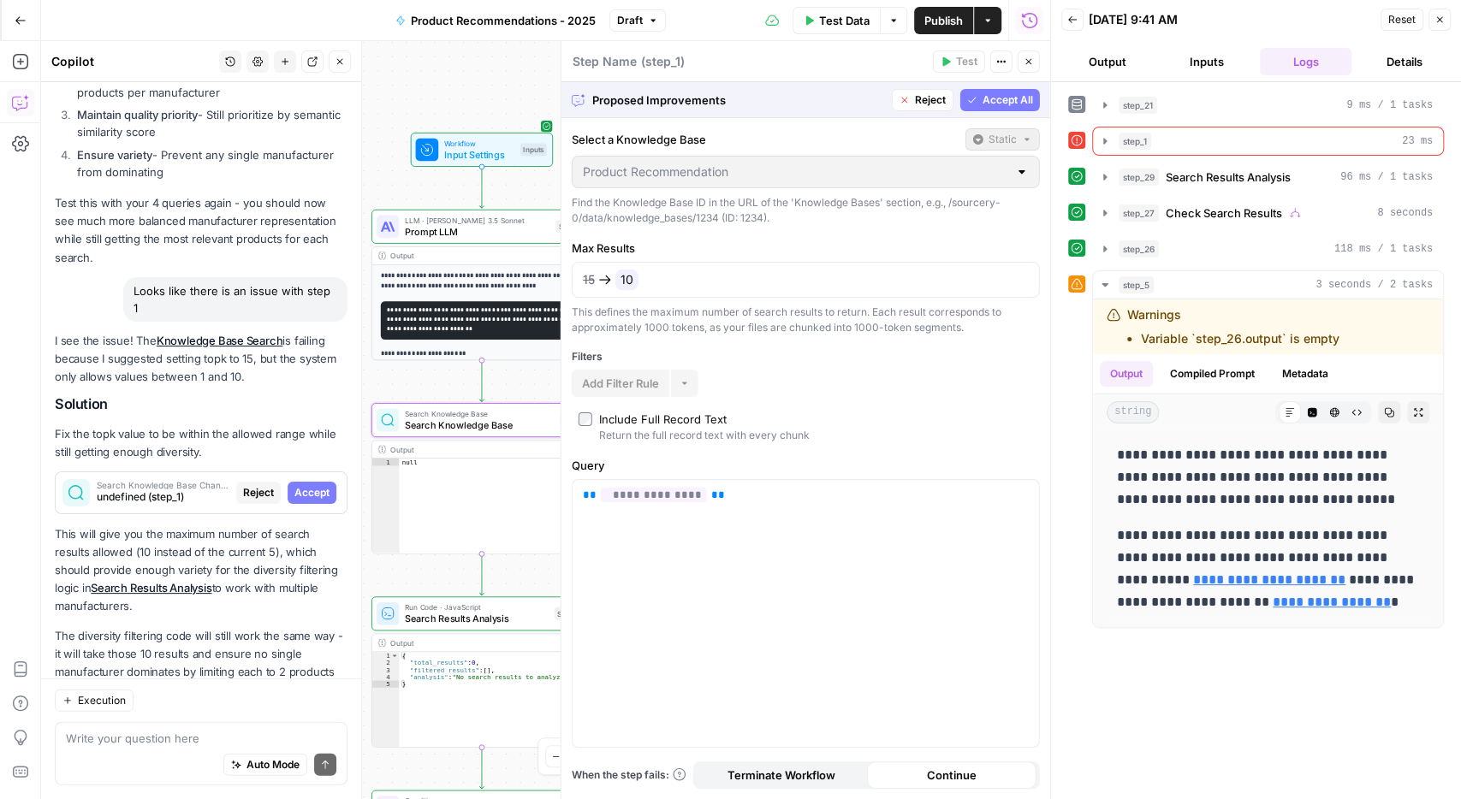
click at [318, 485] on span "Accept" at bounding box center [311, 492] width 35 height 15
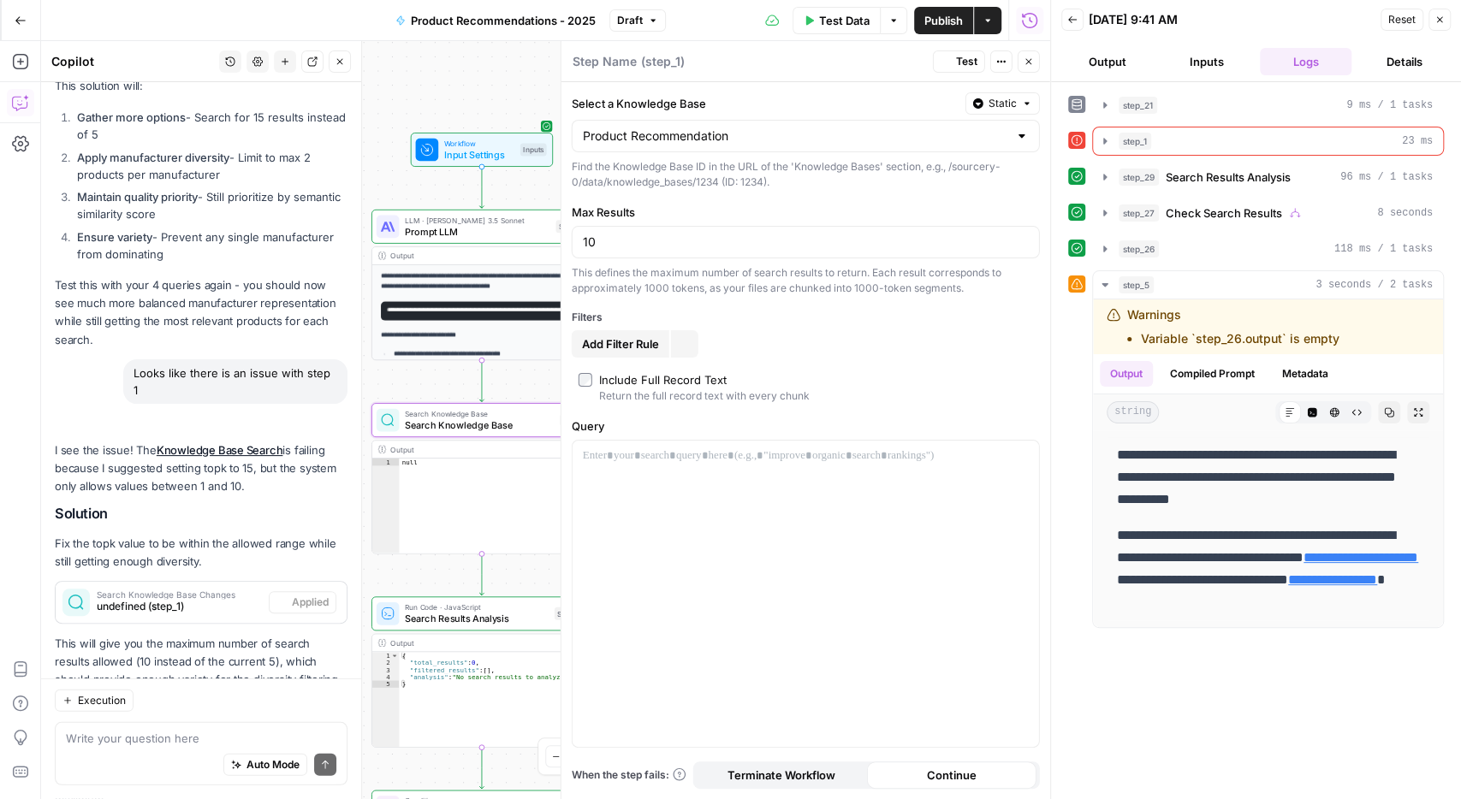
scroll to position [3218, 0]
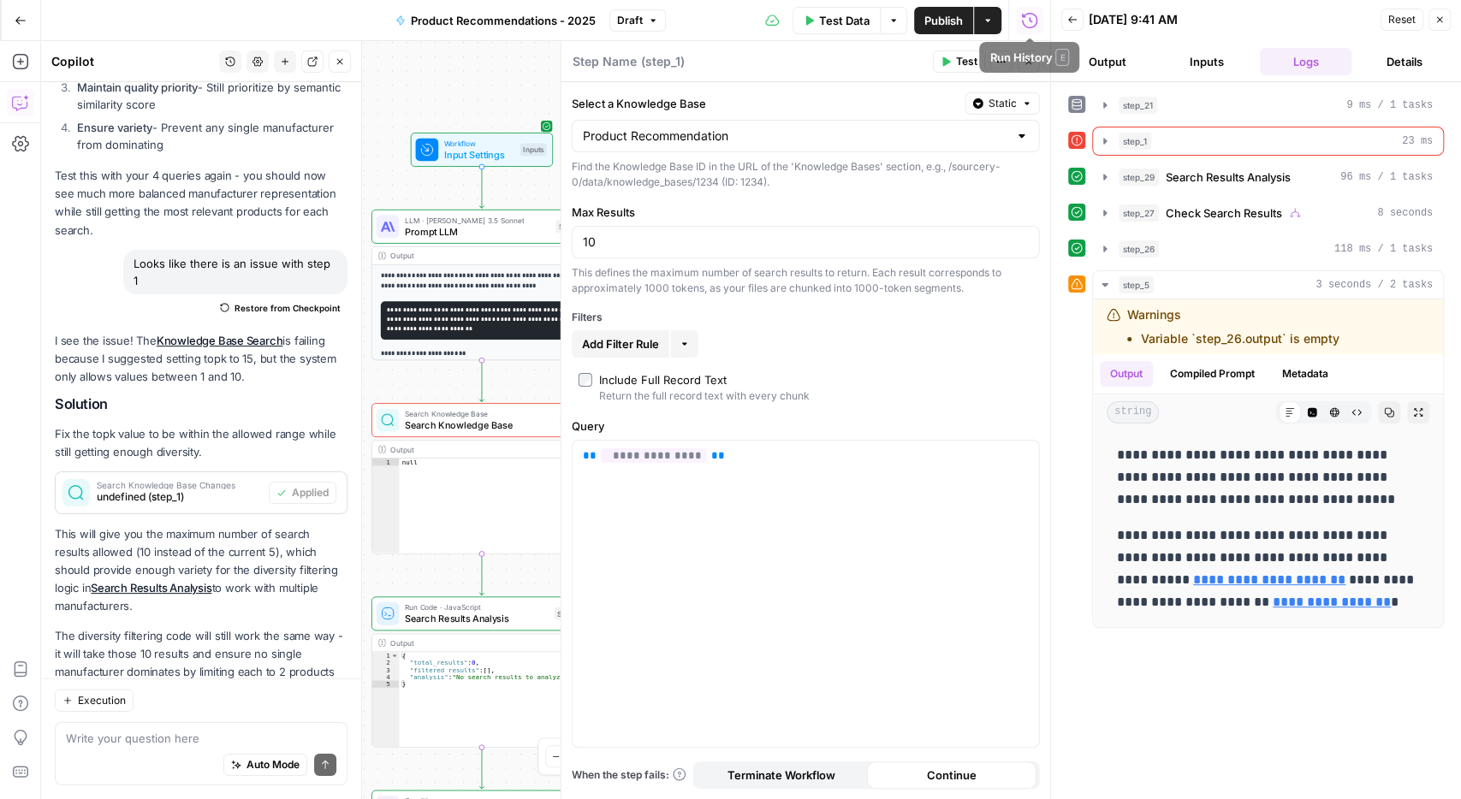
click at [1079, 21] on button "Back" at bounding box center [1072, 20] width 22 height 22
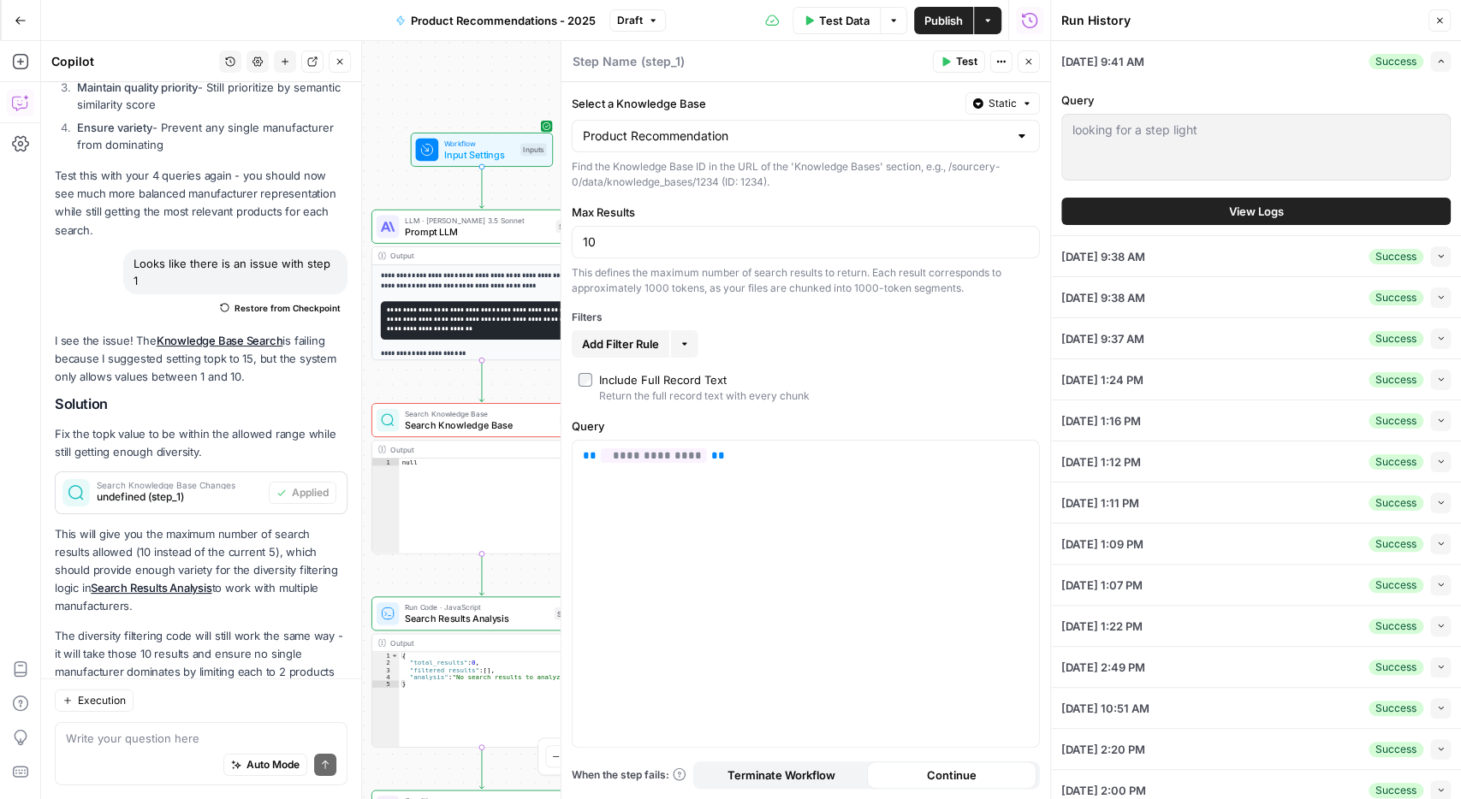
click at [1437, 21] on icon "button" at bounding box center [1439, 20] width 10 height 10
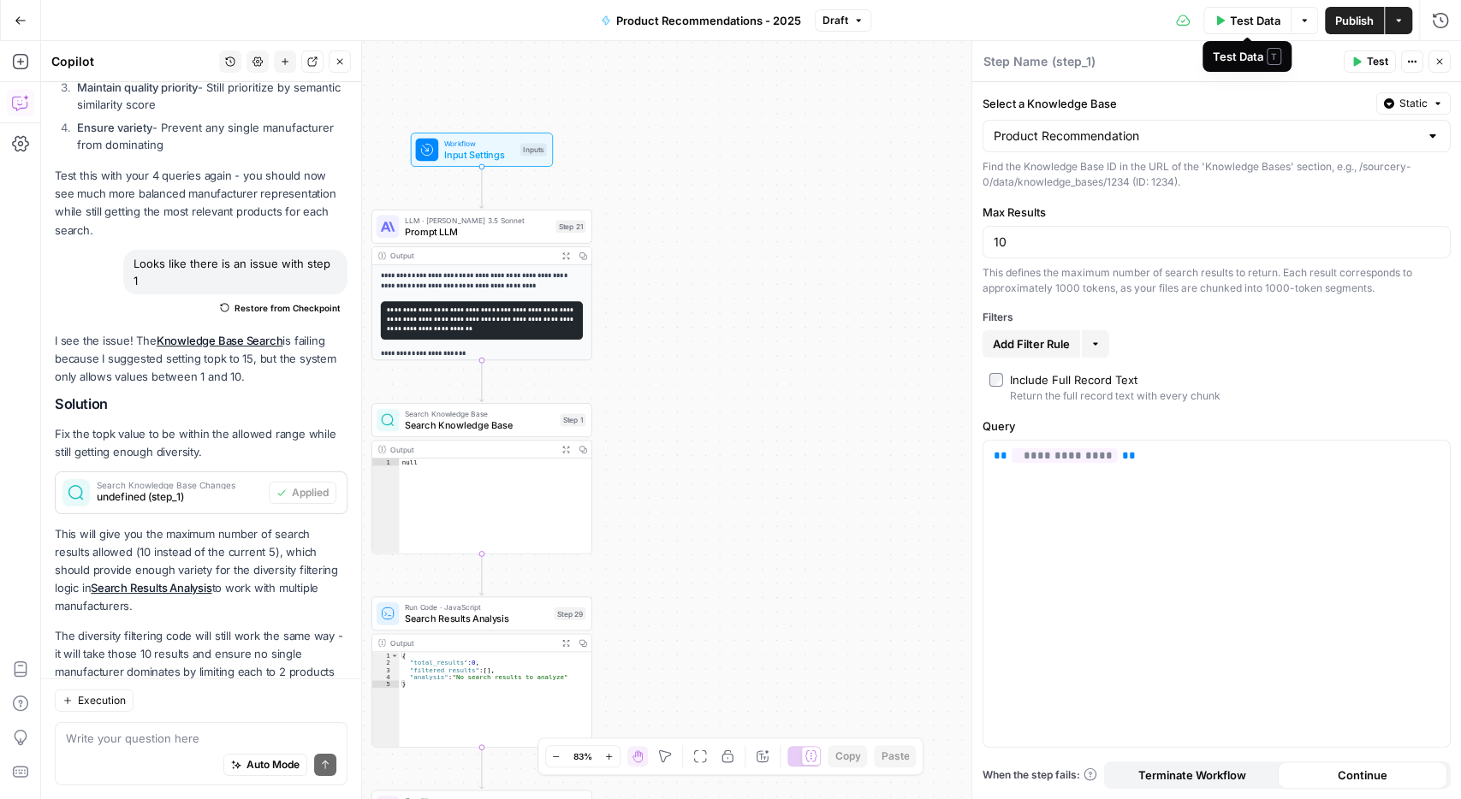
click at [1250, 23] on span "Test Data" at bounding box center [1255, 20] width 50 height 17
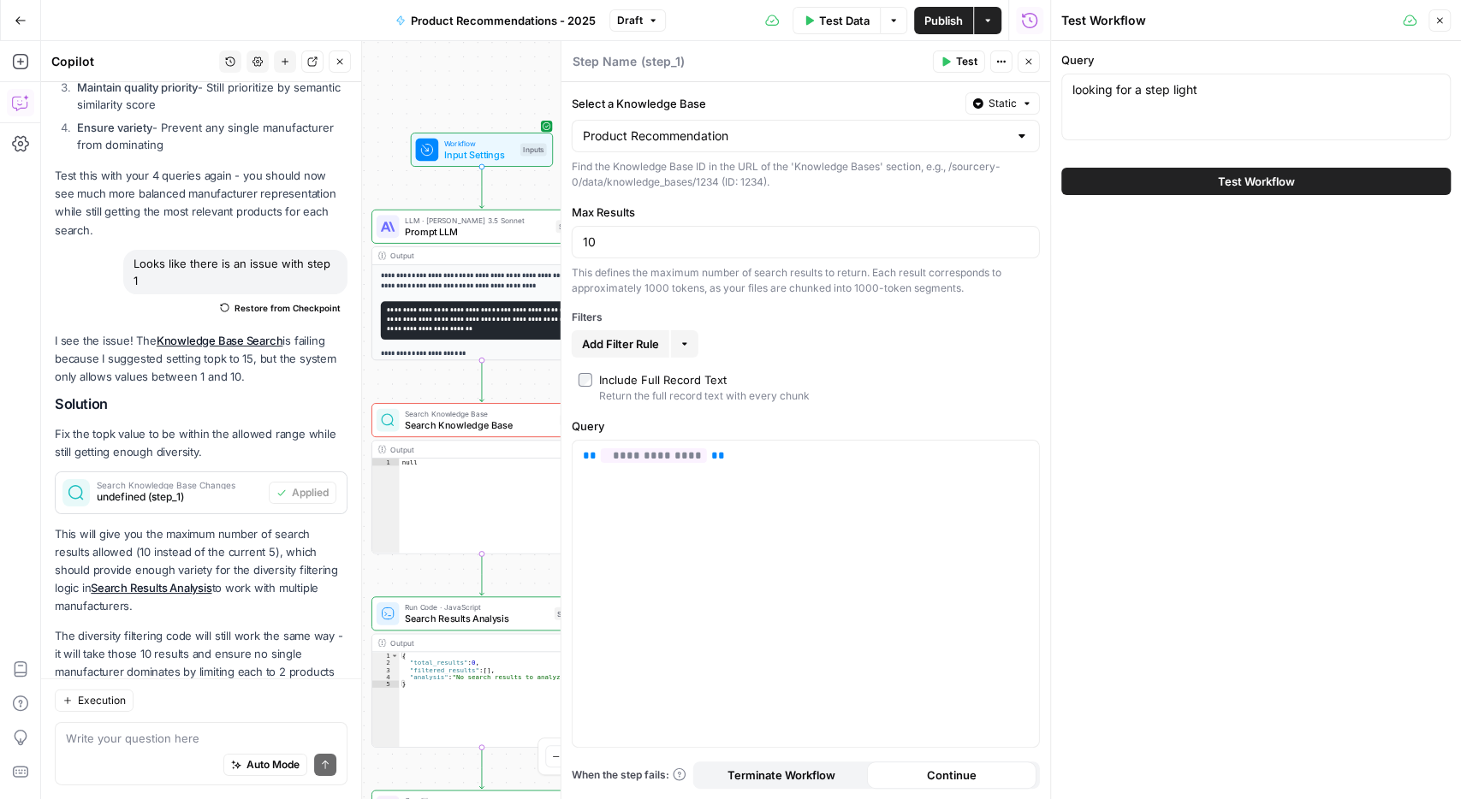
click at [1234, 186] on span "Test Workflow" at bounding box center [1256, 181] width 77 height 17
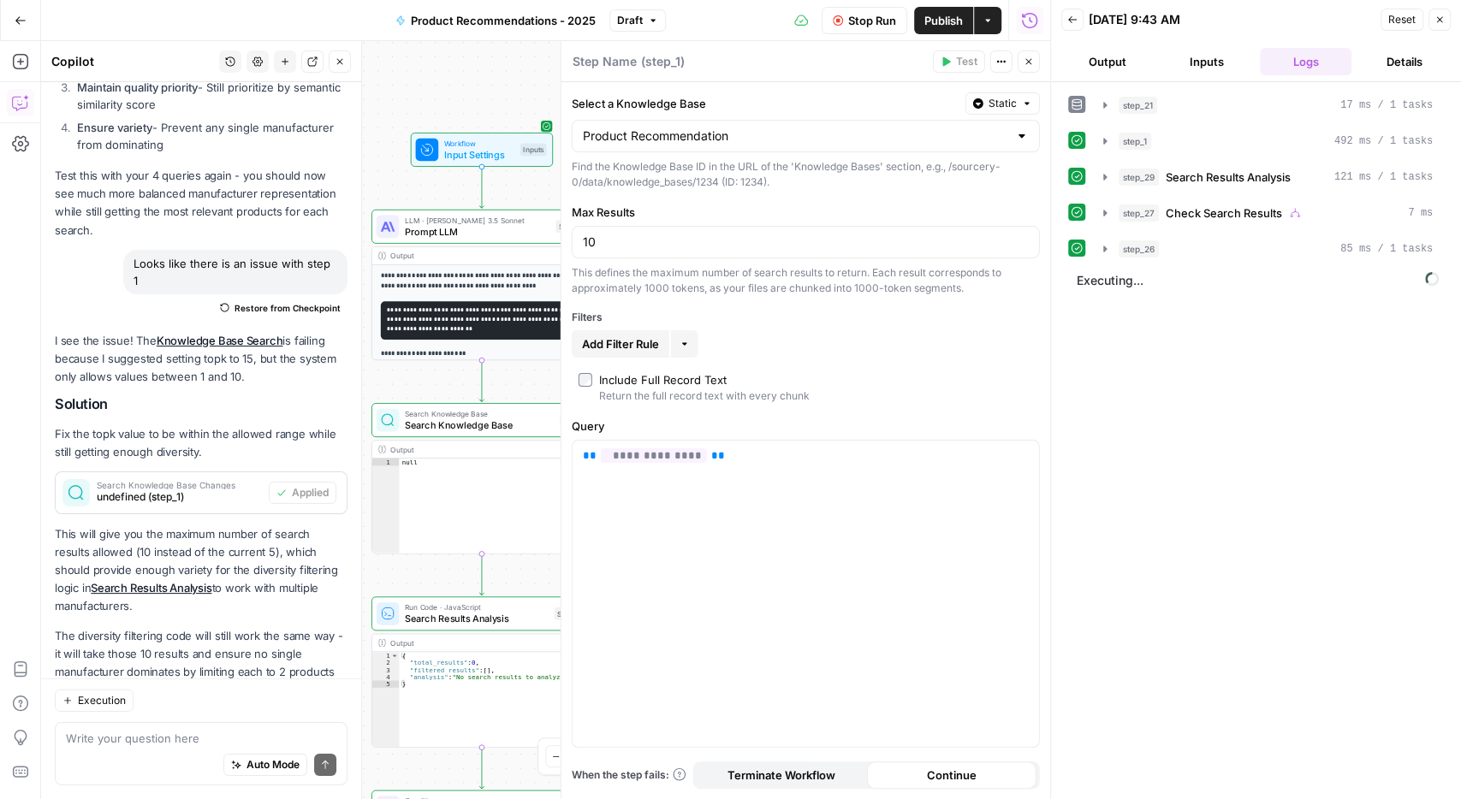
click at [1024, 63] on icon "button" at bounding box center [1029, 61] width 10 height 10
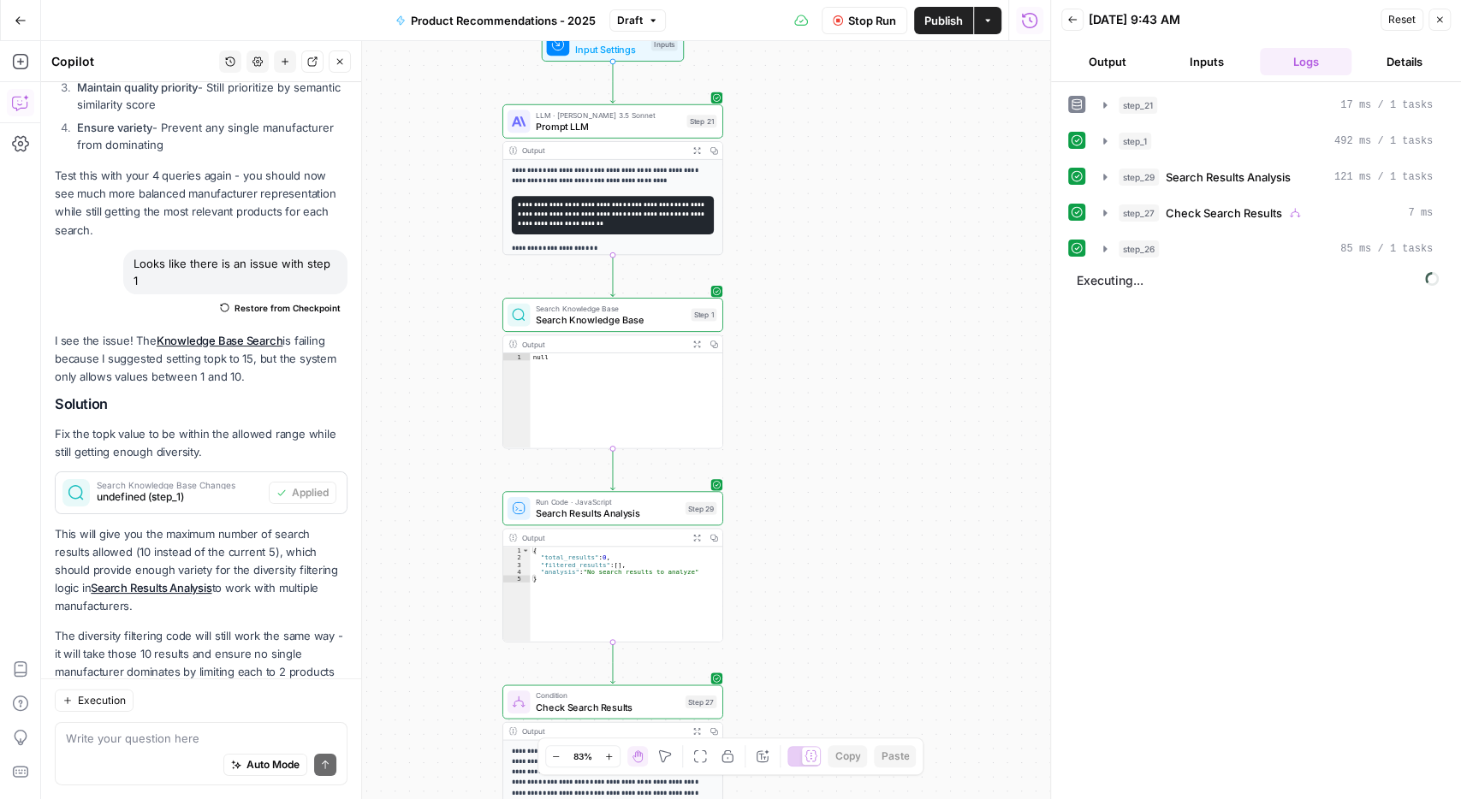
drag, startPoint x: 839, startPoint y: 384, endPoint x: 894, endPoint y: 283, distance: 115.3
click at [894, 283] on div "**********" at bounding box center [545, 420] width 1009 height 758
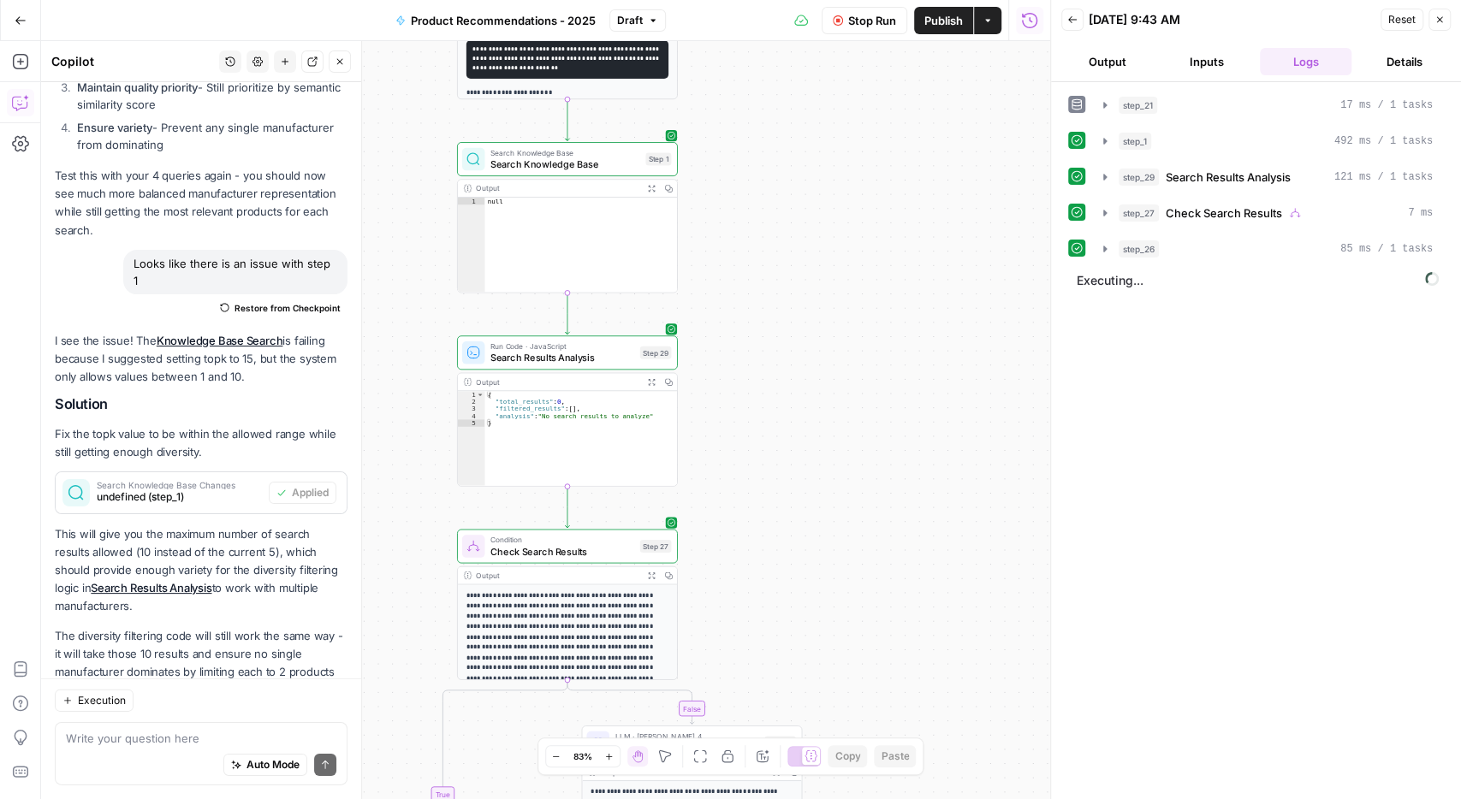
drag, startPoint x: 905, startPoint y: 430, endPoint x: 881, endPoint y: 156, distance: 275.8
click at [881, 156] on div "**********" at bounding box center [545, 420] width 1009 height 758
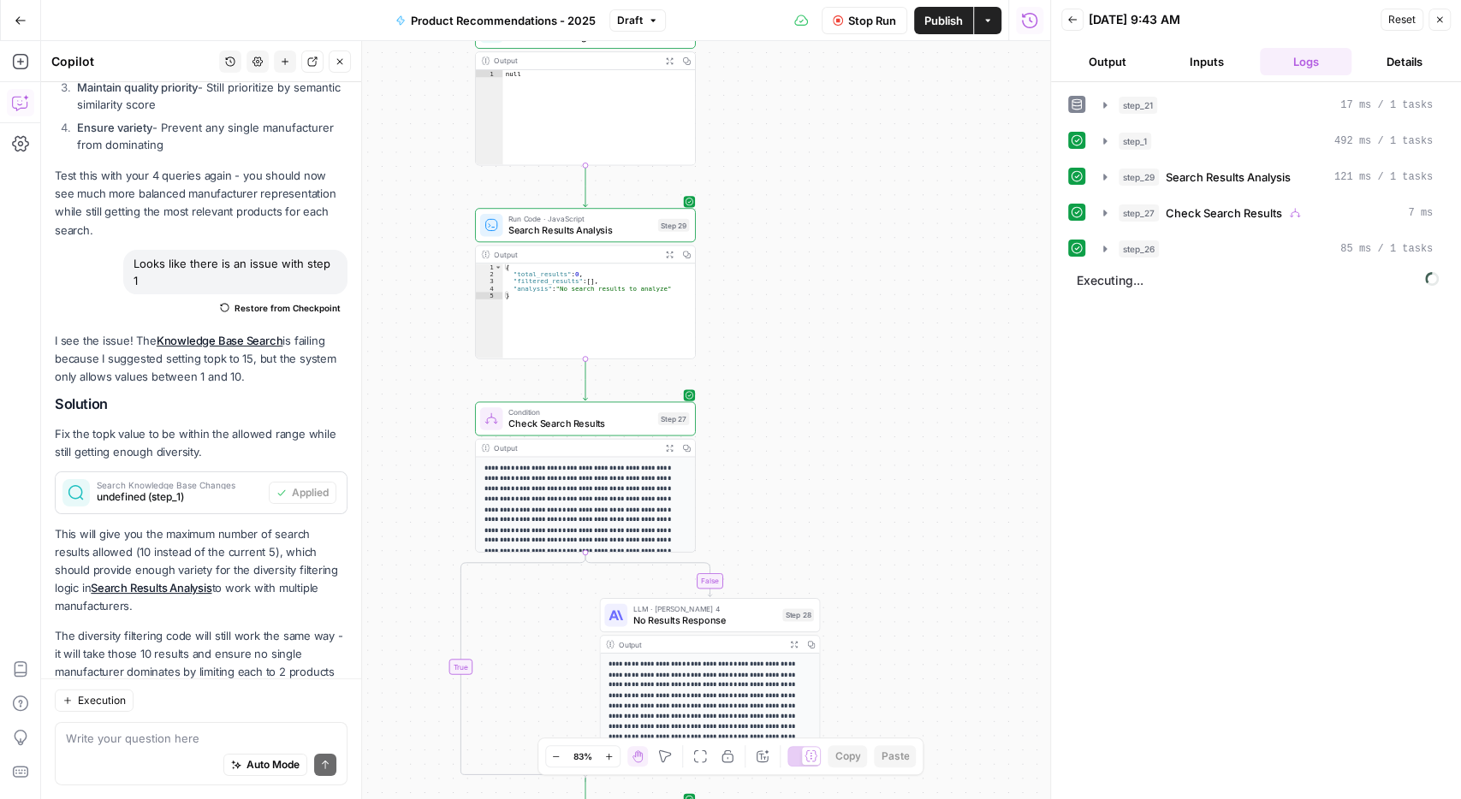
drag, startPoint x: 906, startPoint y: 335, endPoint x: 864, endPoint y: 114, distance: 225.7
click at [864, 114] on div "**********" at bounding box center [545, 420] width 1009 height 758
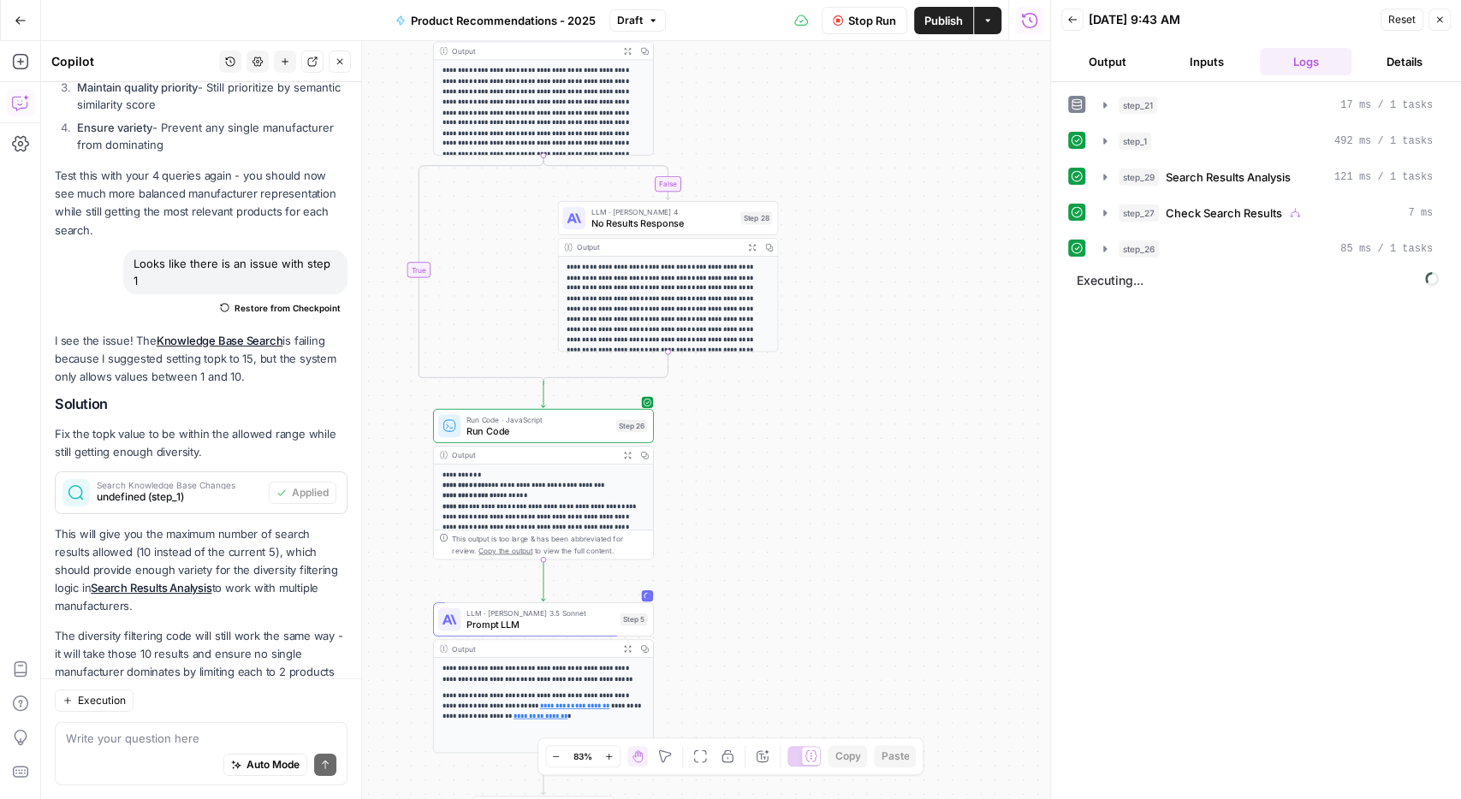
drag, startPoint x: 901, startPoint y: 260, endPoint x: 901, endPoint y: 249, distance: 11.1
click at [901, 249] on div "**********" at bounding box center [545, 420] width 1009 height 758
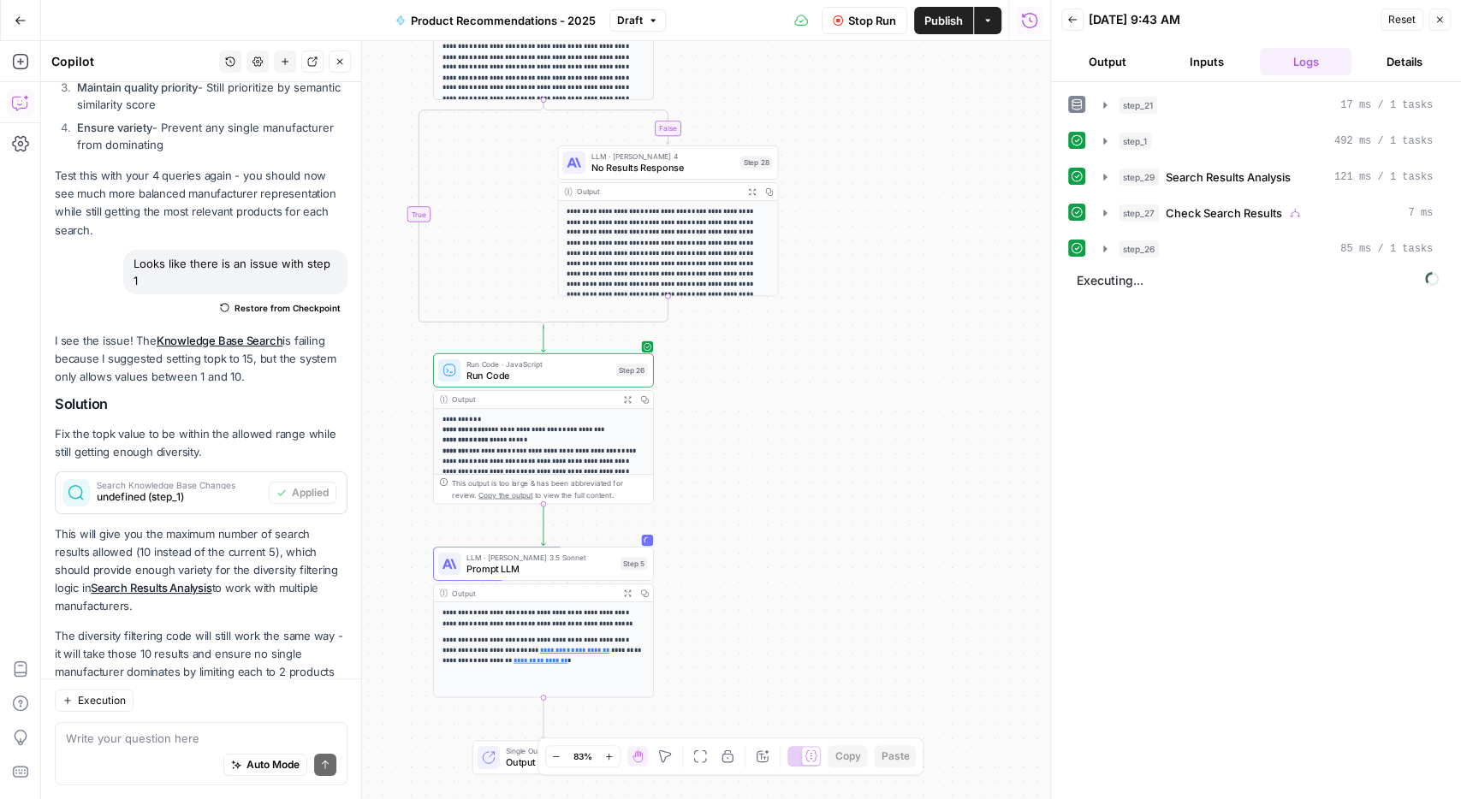
click at [907, 362] on div "**********" at bounding box center [545, 420] width 1009 height 758
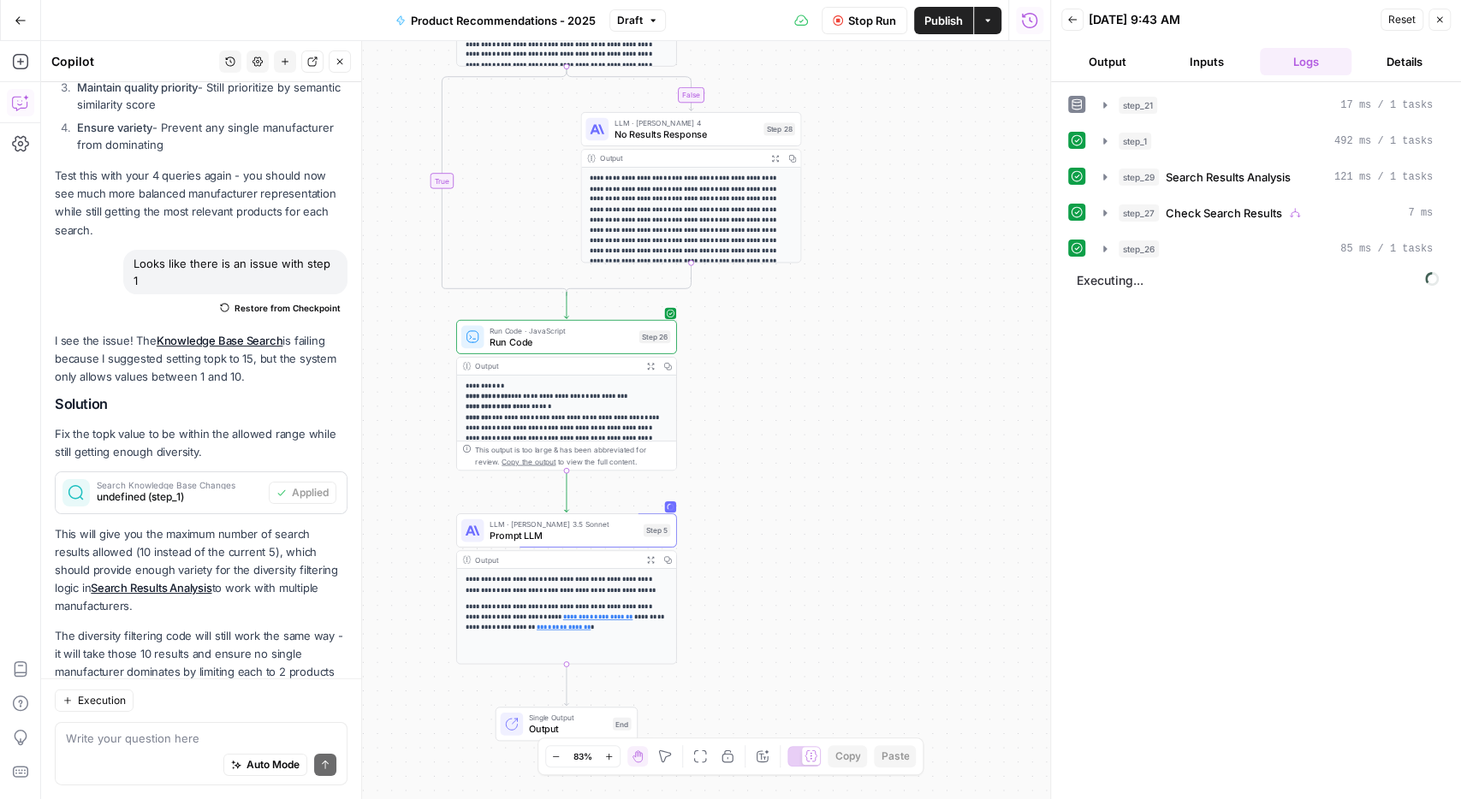
drag, startPoint x: 892, startPoint y: 442, endPoint x: 915, endPoint y: 409, distance: 40.6
click at [915, 409] on div "**********" at bounding box center [545, 420] width 1009 height 758
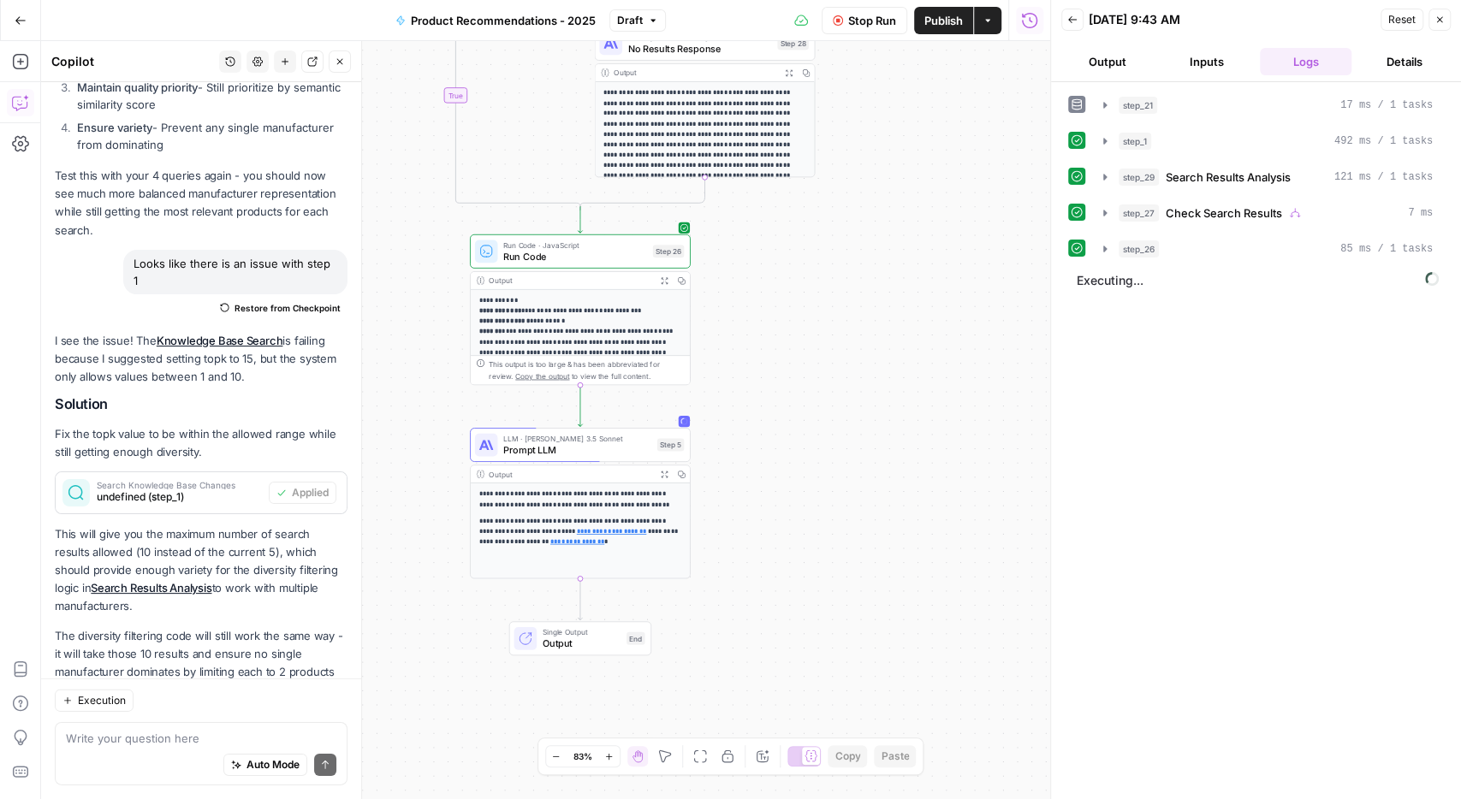
drag, startPoint x: 903, startPoint y: 460, endPoint x: 917, endPoint y: 374, distance: 86.7
click at [917, 374] on div "**********" at bounding box center [545, 420] width 1009 height 758
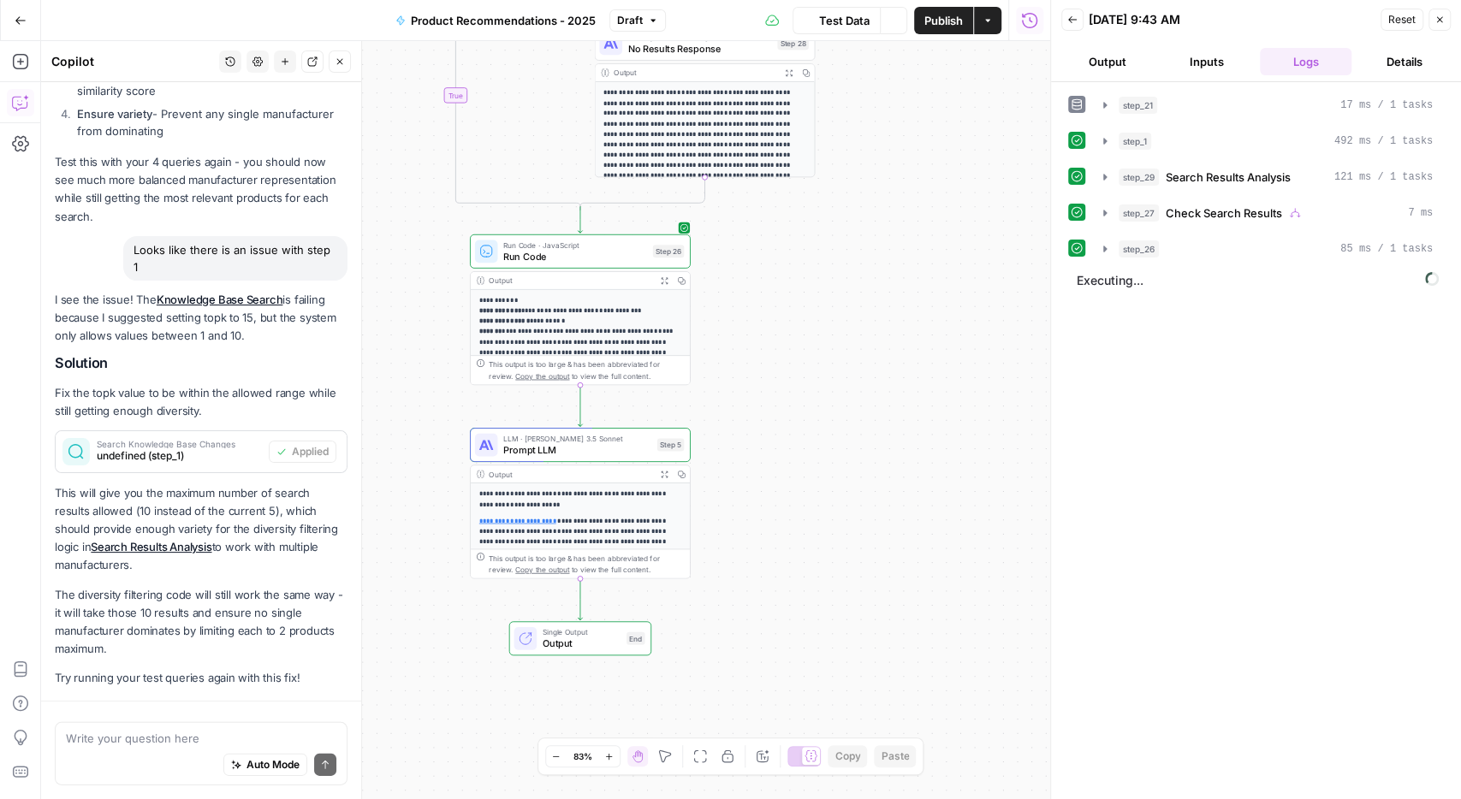
scroll to position [3218, 0]
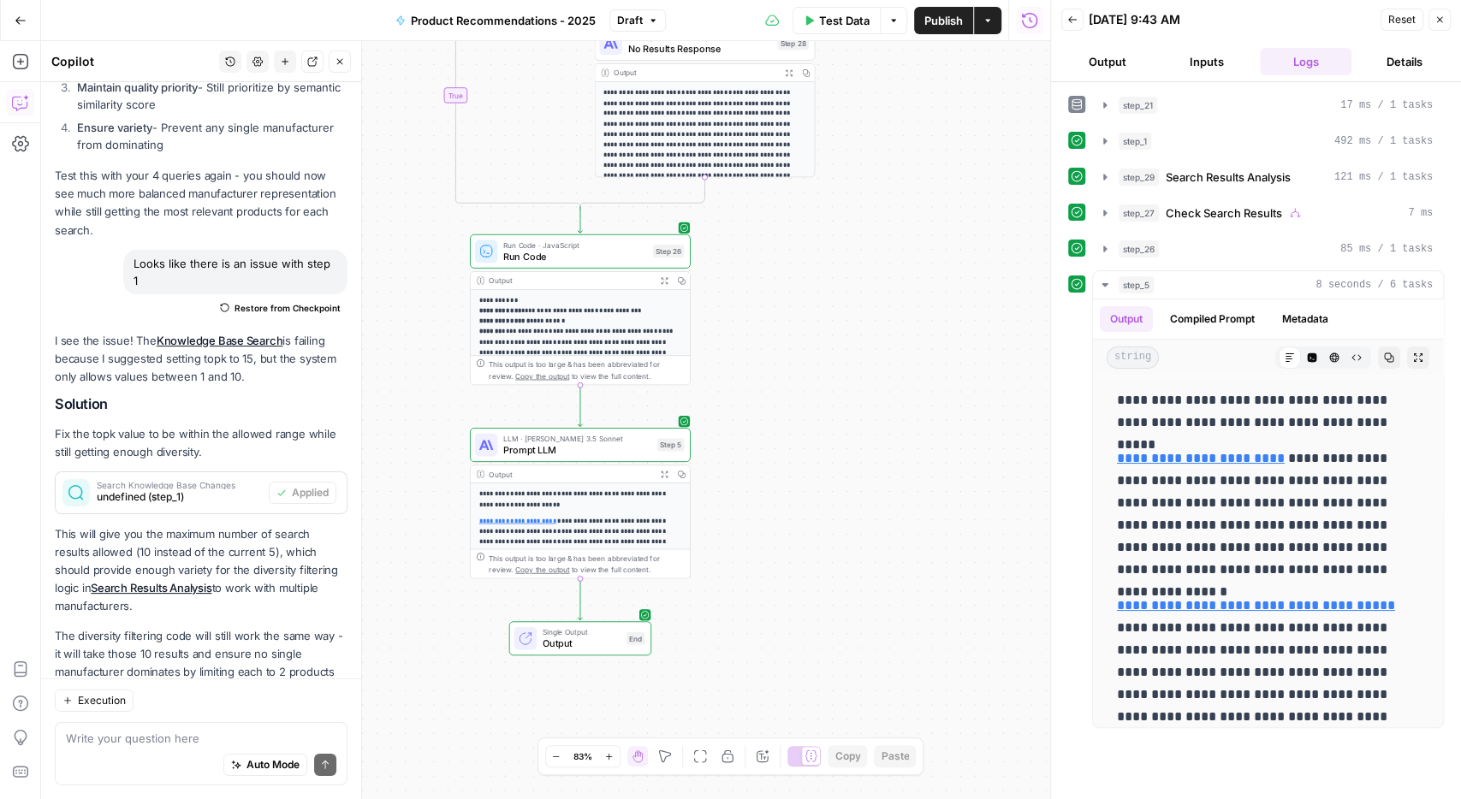
click at [1115, 60] on button "Output" at bounding box center [1107, 61] width 92 height 27
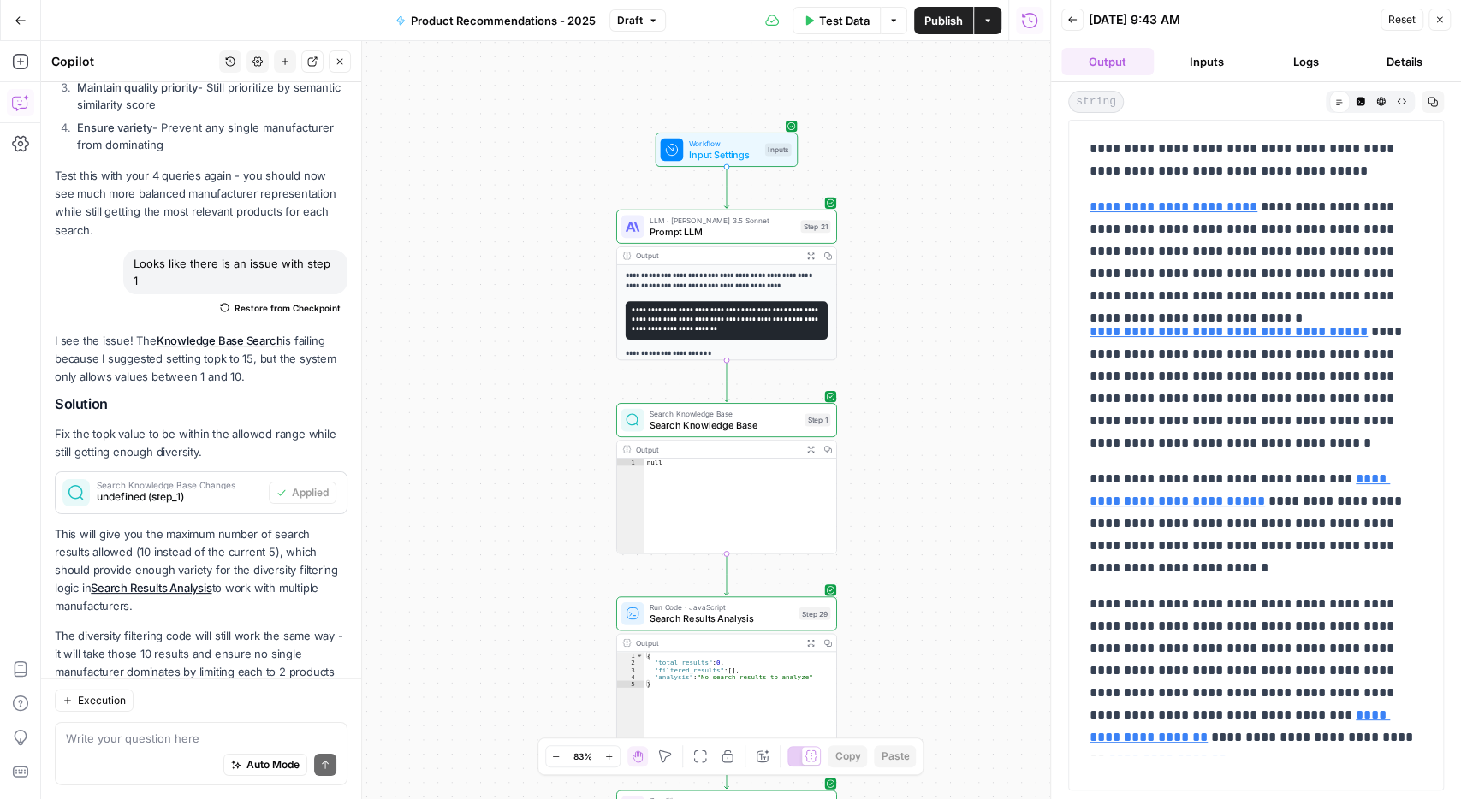
click at [848, 15] on span "Test Data" at bounding box center [844, 20] width 50 height 17
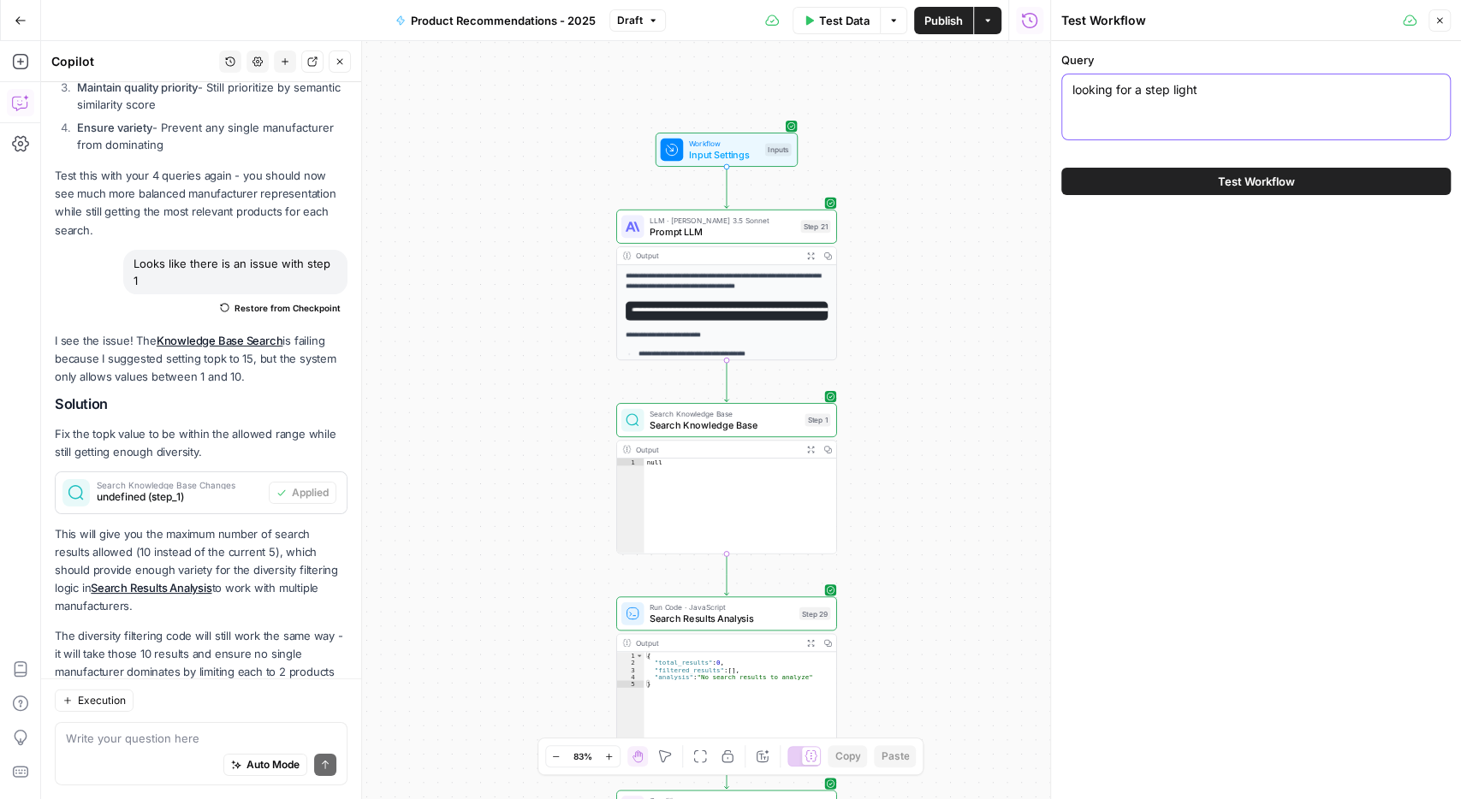
click at [1190, 93] on textarea "looking for a step light" at bounding box center [1255, 89] width 367 height 17
paste textarea "architectural track lighting"
type textarea "architectural track lighting"
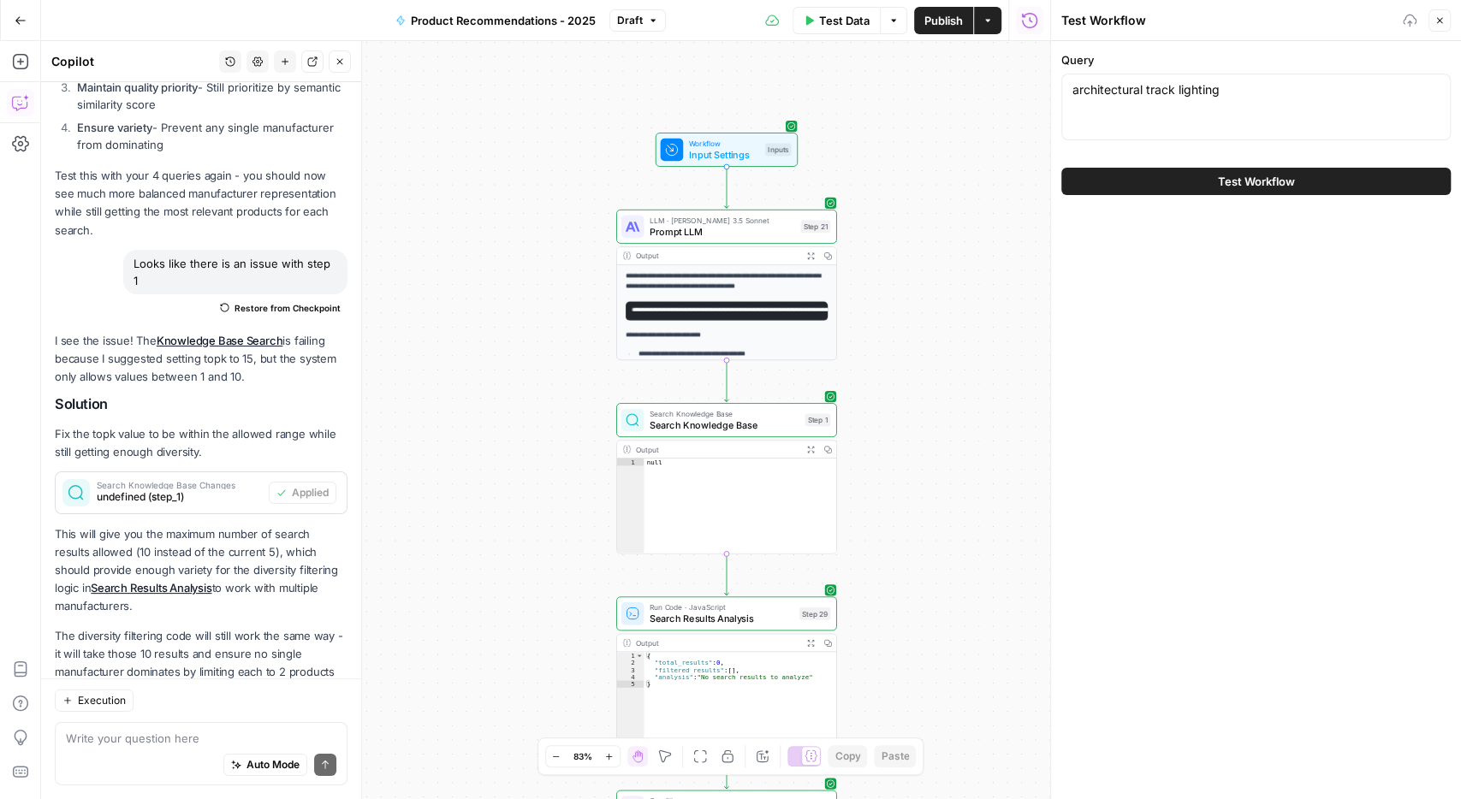
click at [1247, 187] on span "Test Workflow" at bounding box center [1256, 181] width 77 height 17
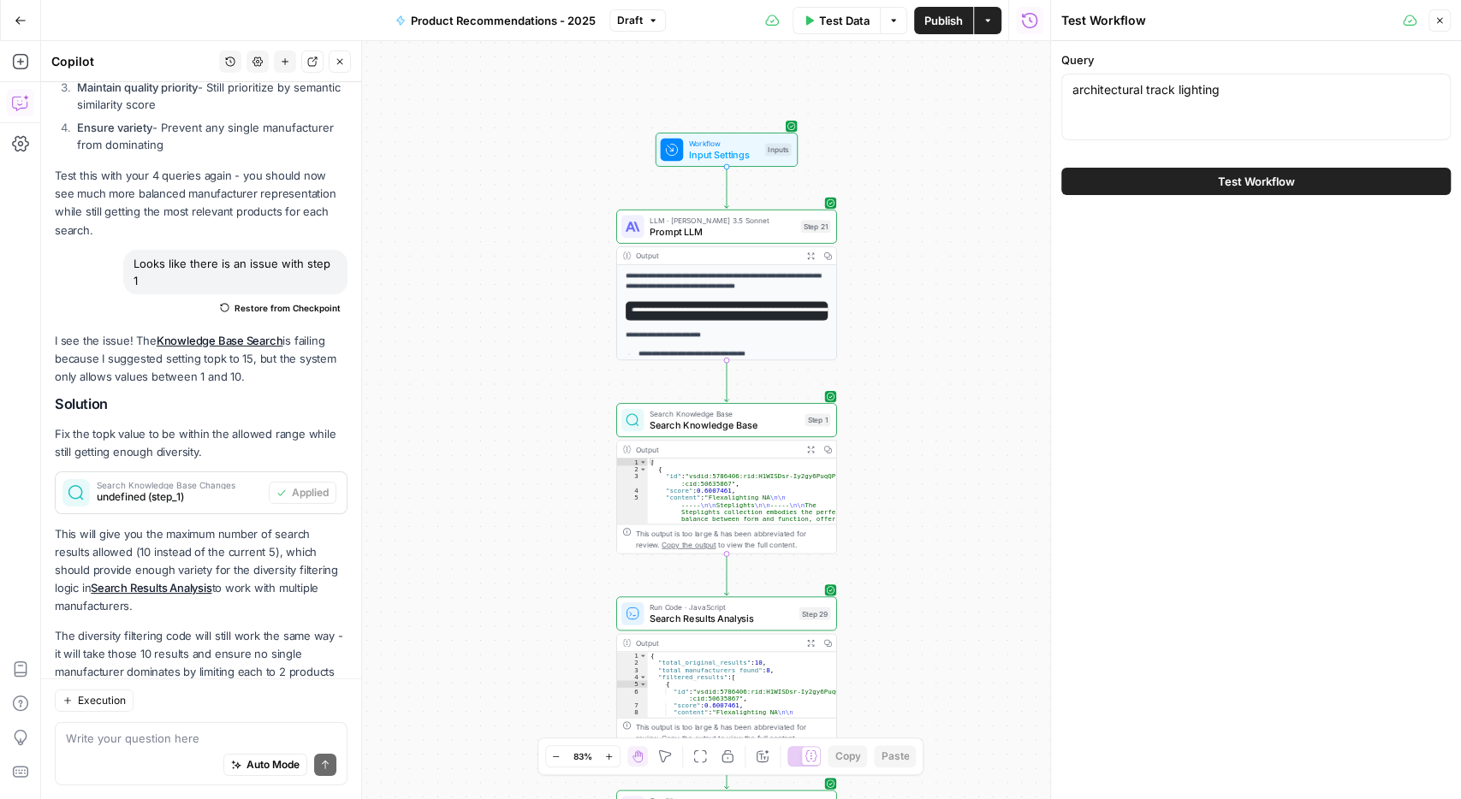
click at [1247, 187] on span "Test Workflow" at bounding box center [1256, 181] width 77 height 17
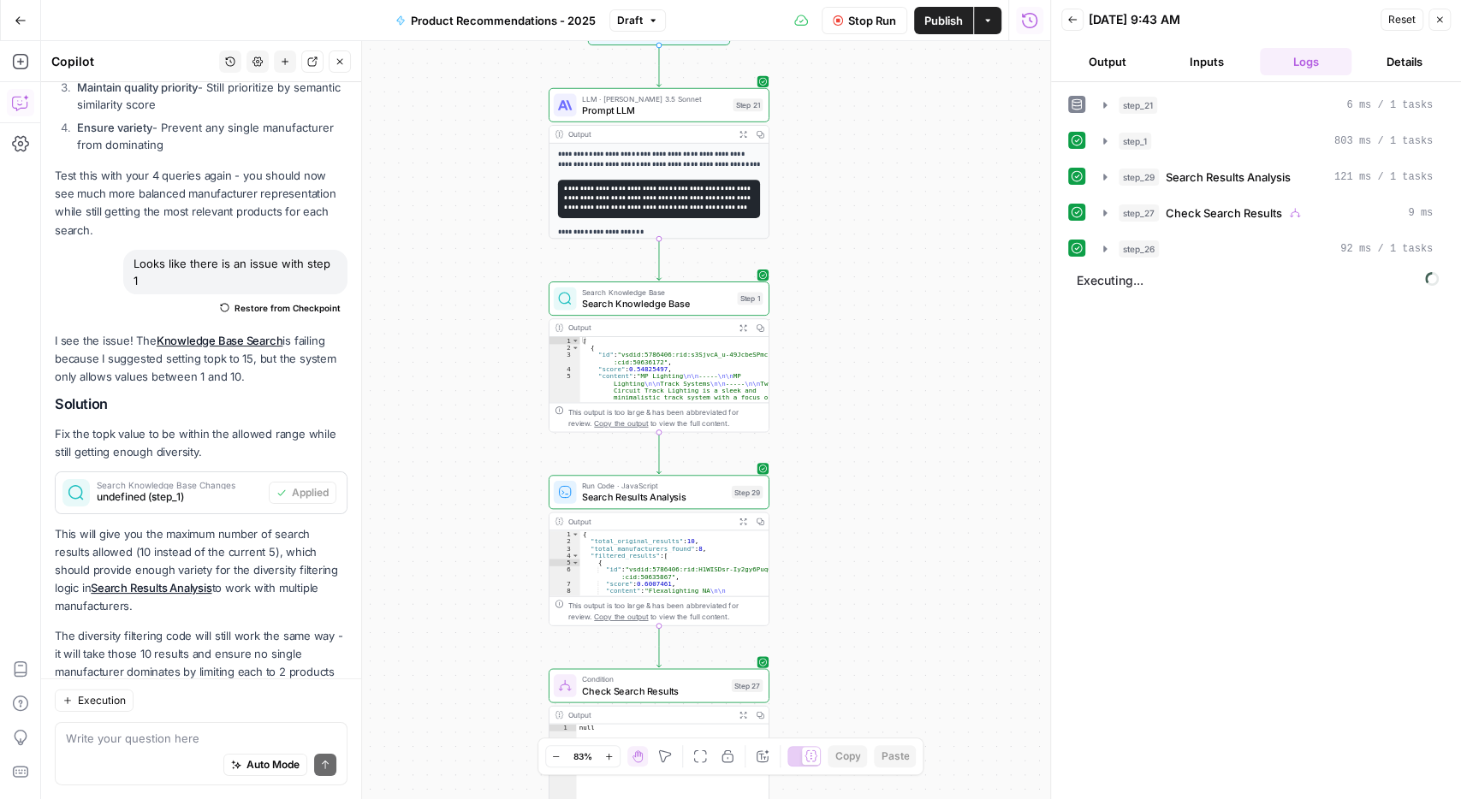
drag, startPoint x: 964, startPoint y: 507, endPoint x: 897, endPoint y: 386, distance: 139.1
click at [897, 386] on div "**********" at bounding box center [545, 420] width 1009 height 758
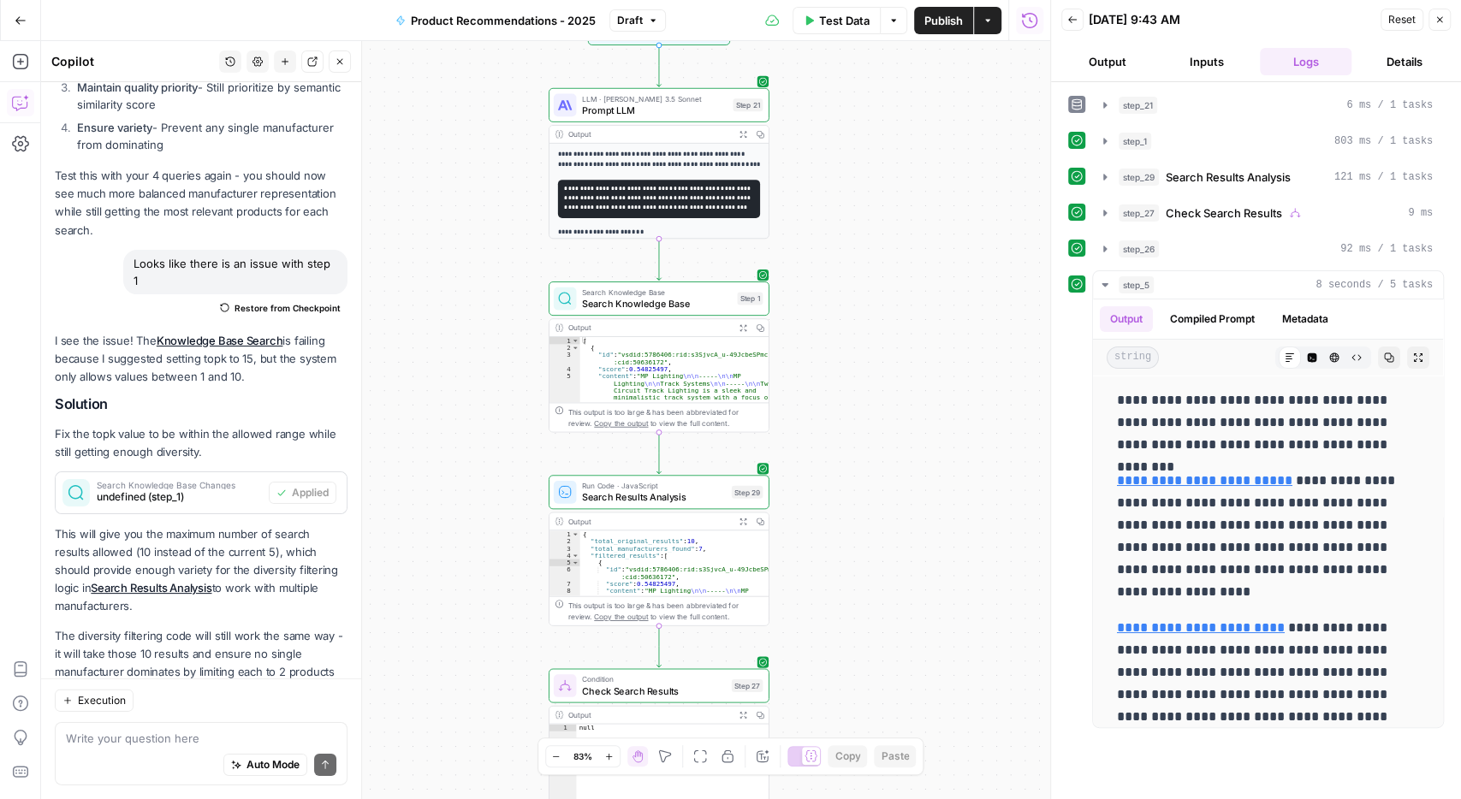
click at [1188, 62] on button "Inputs" at bounding box center [1206, 61] width 92 height 27
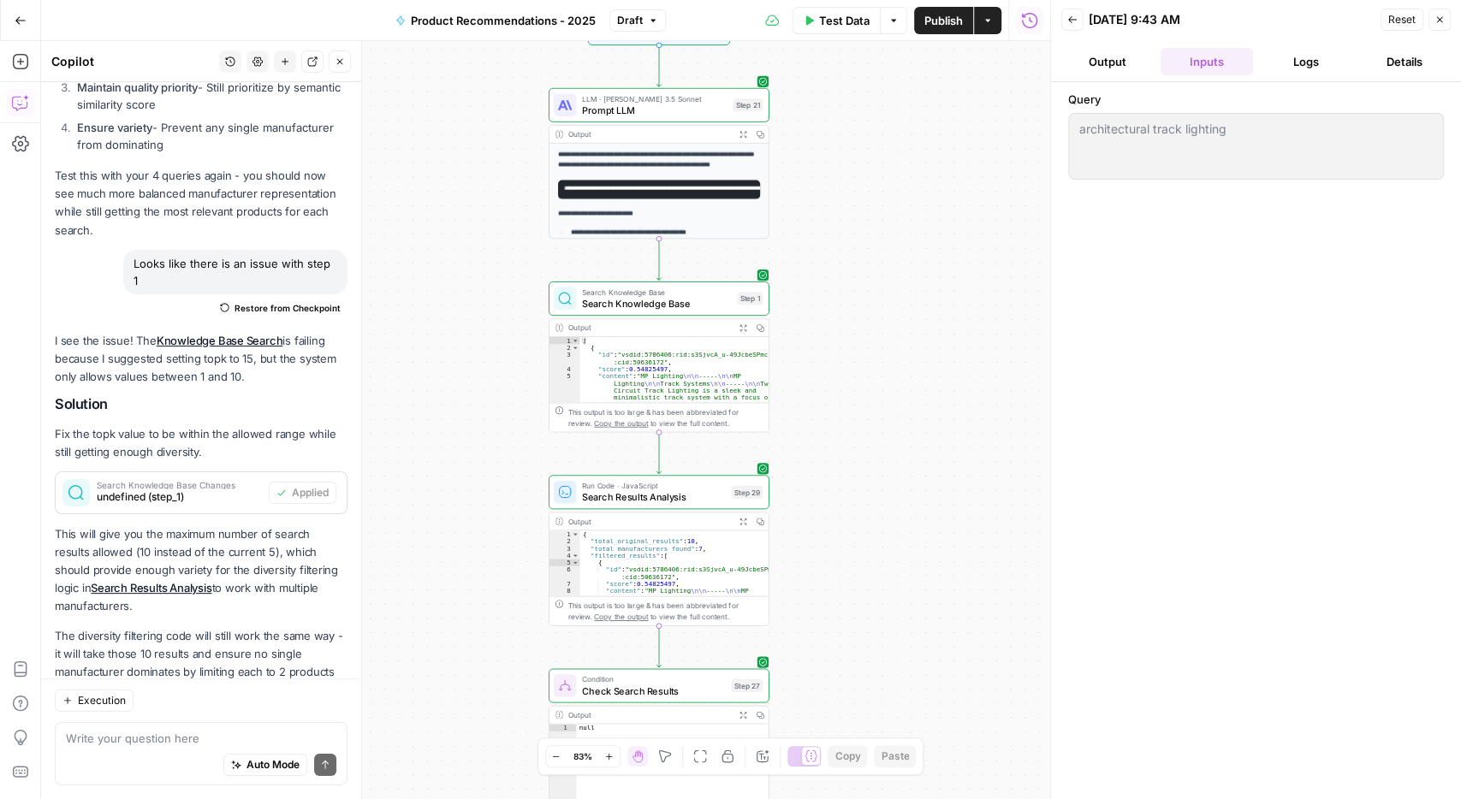
click at [841, 13] on span "Test Data" at bounding box center [844, 20] width 50 height 17
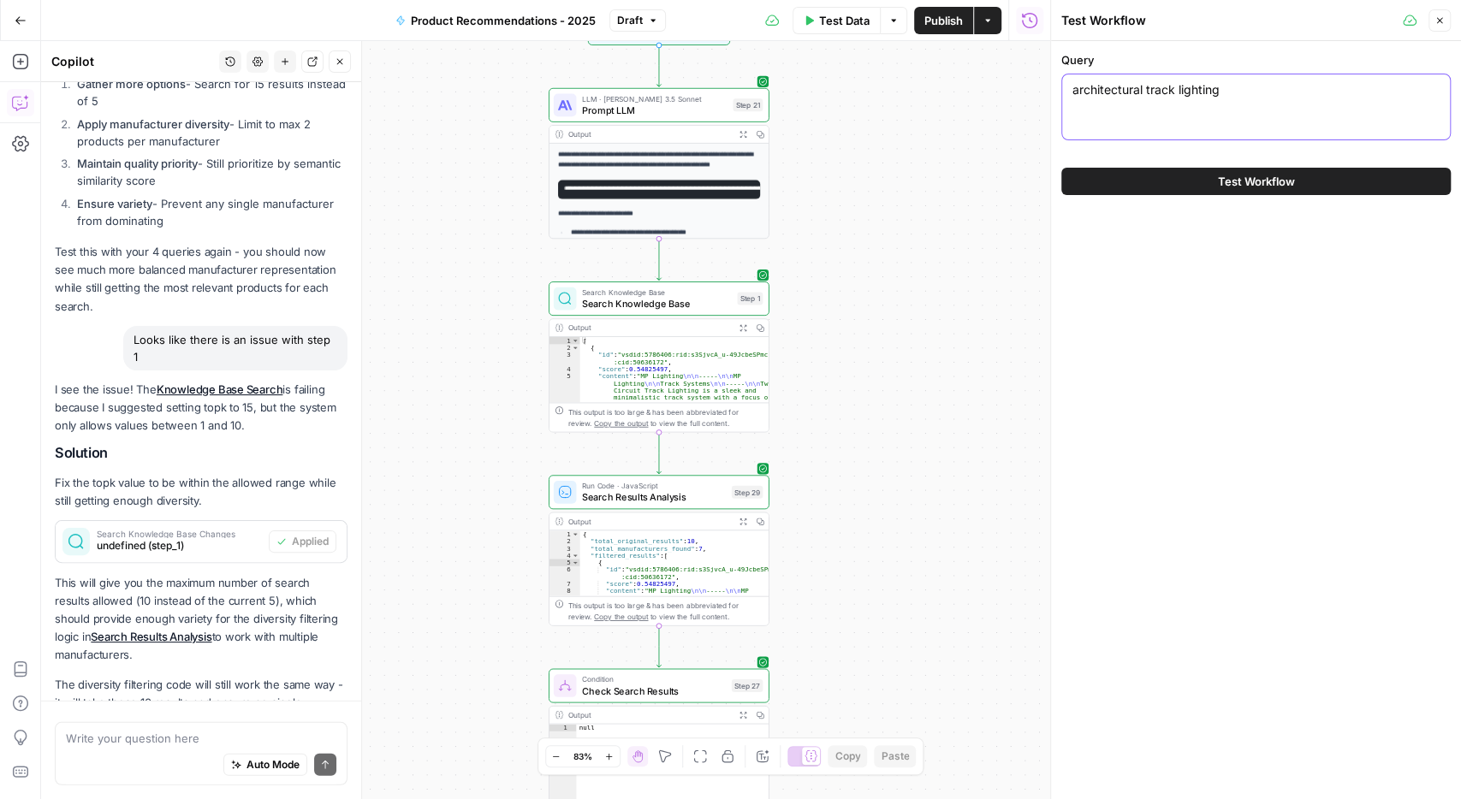
click at [1143, 85] on textarea "architectural track lighting" at bounding box center [1255, 89] width 367 height 17
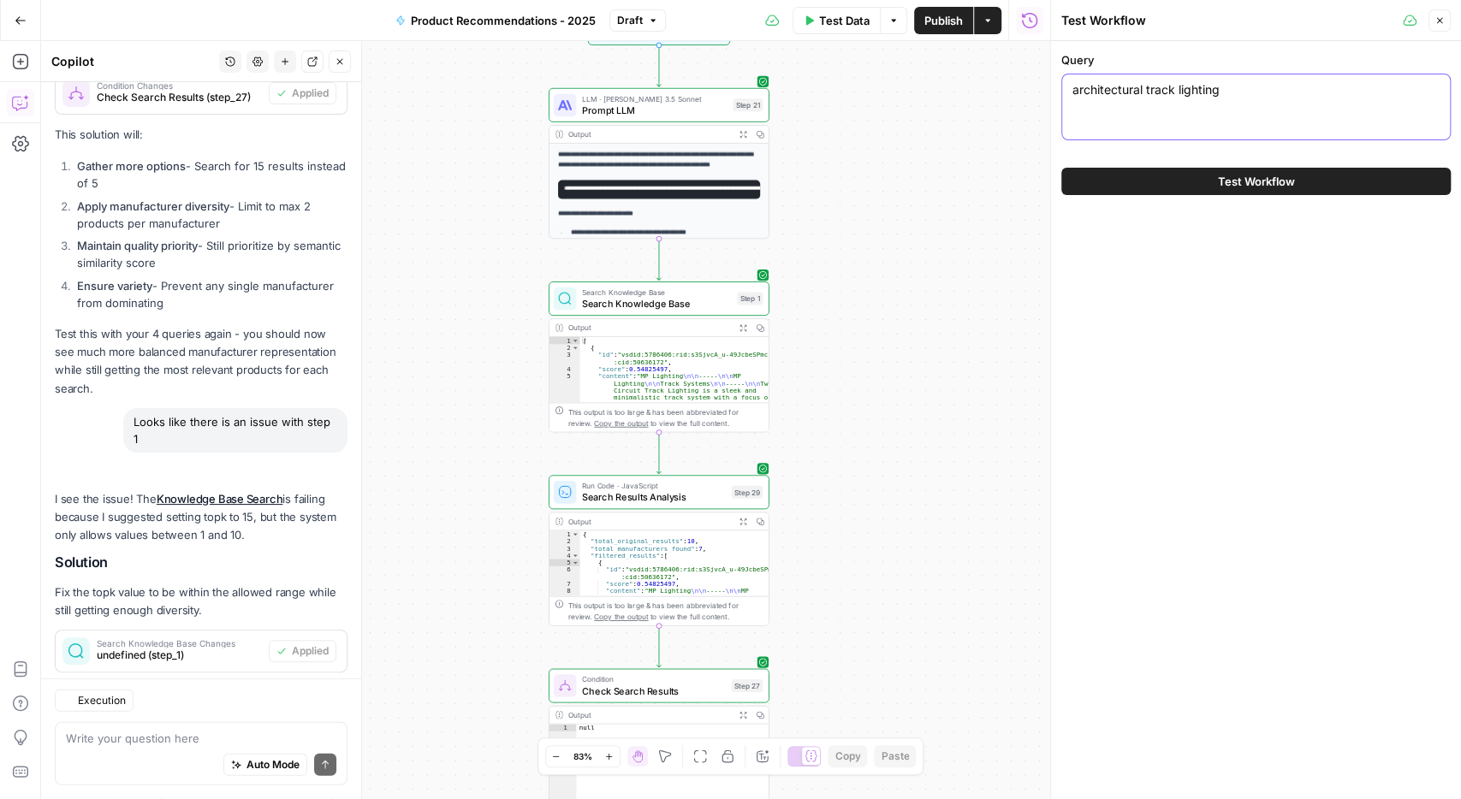
click at [1143, 85] on textarea "architectural track lighting" at bounding box center [1255, 89] width 367 height 17
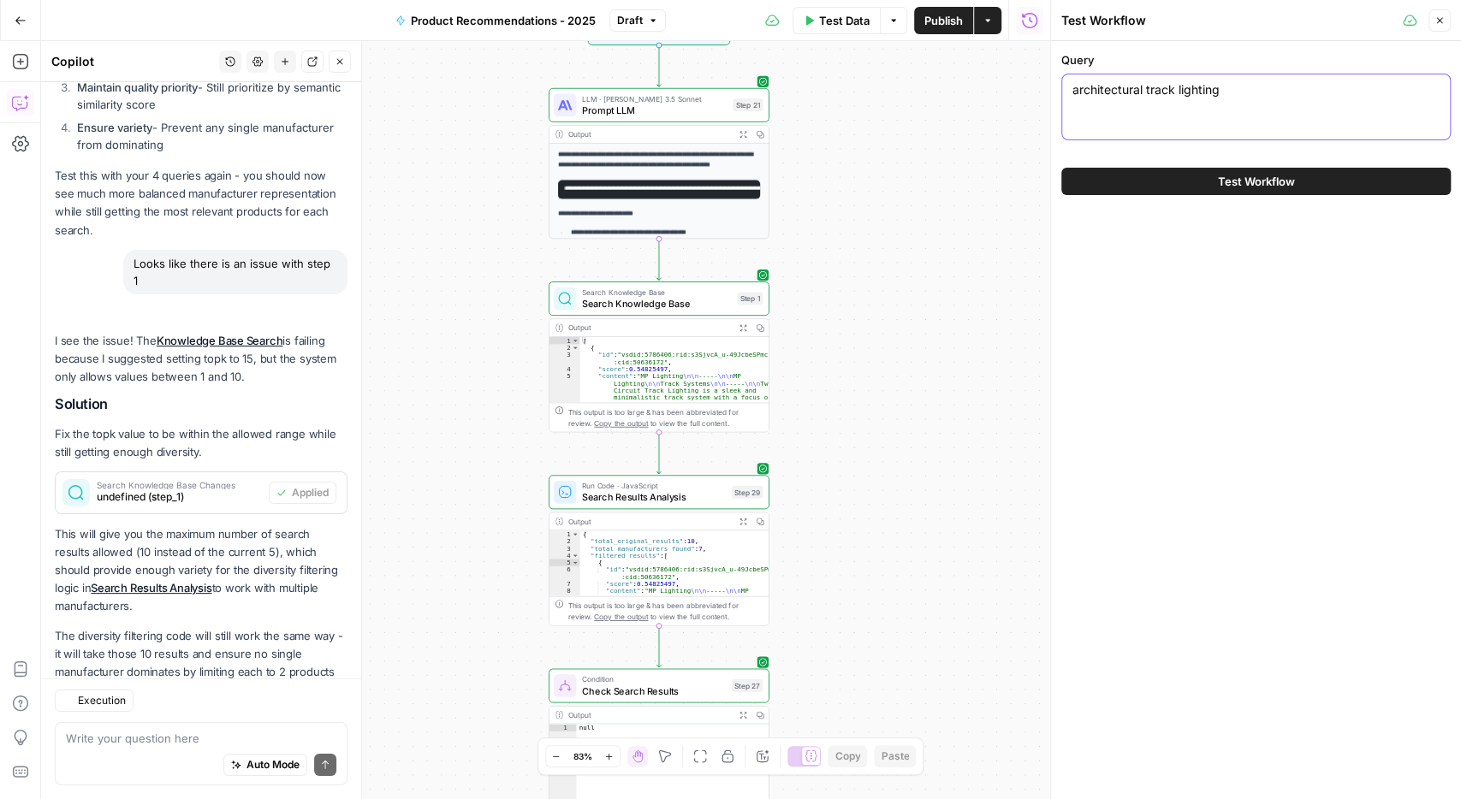
click at [1143, 85] on textarea "architectural track lighting" at bounding box center [1255, 89] width 367 height 17
paste textarea "i need a tamper resistant downlight"
type textarea "i need a tamper resistant downlight"
click at [1246, 186] on span "Test Workflow" at bounding box center [1256, 181] width 77 height 17
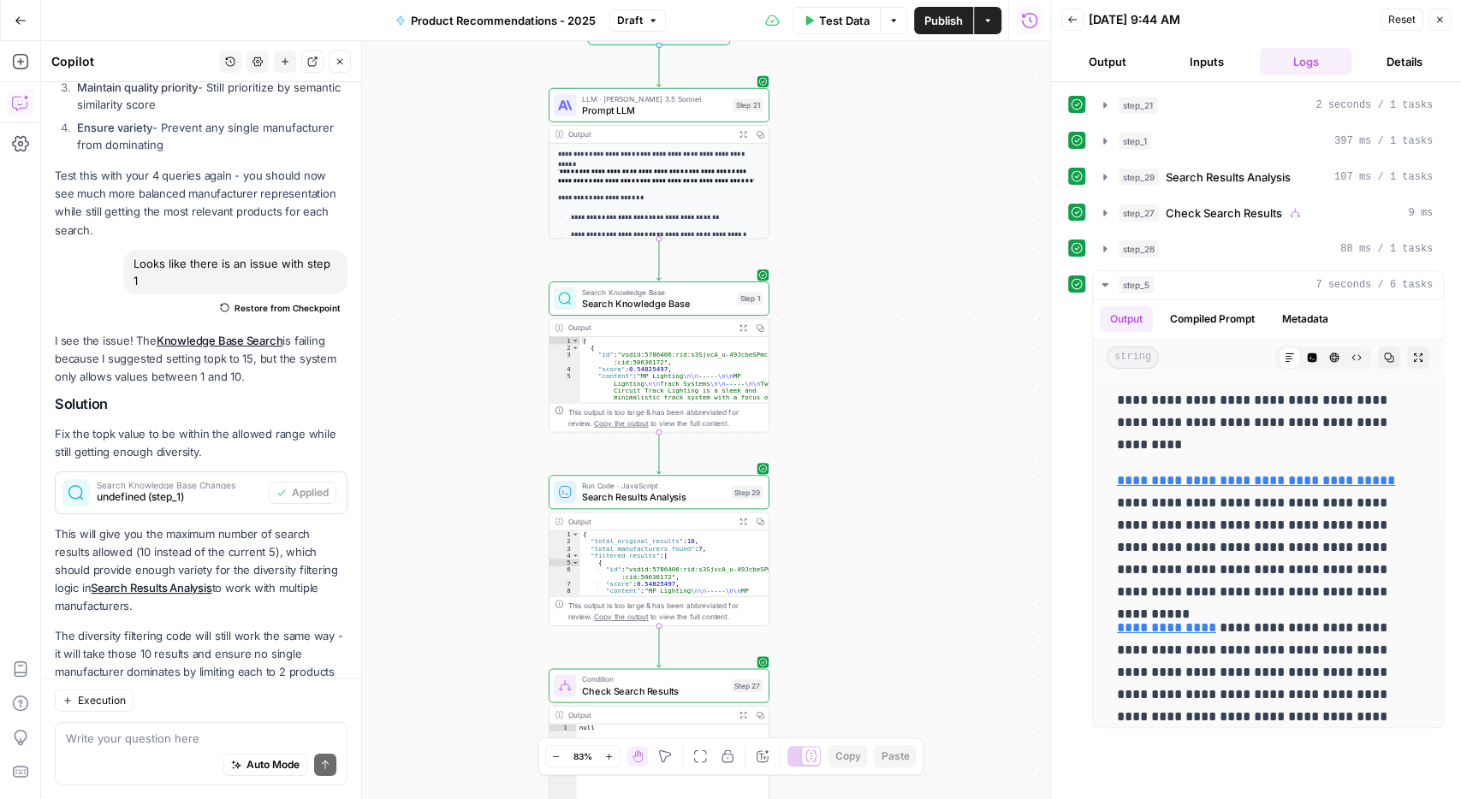
click at [1109, 68] on button "Output" at bounding box center [1107, 61] width 92 height 27
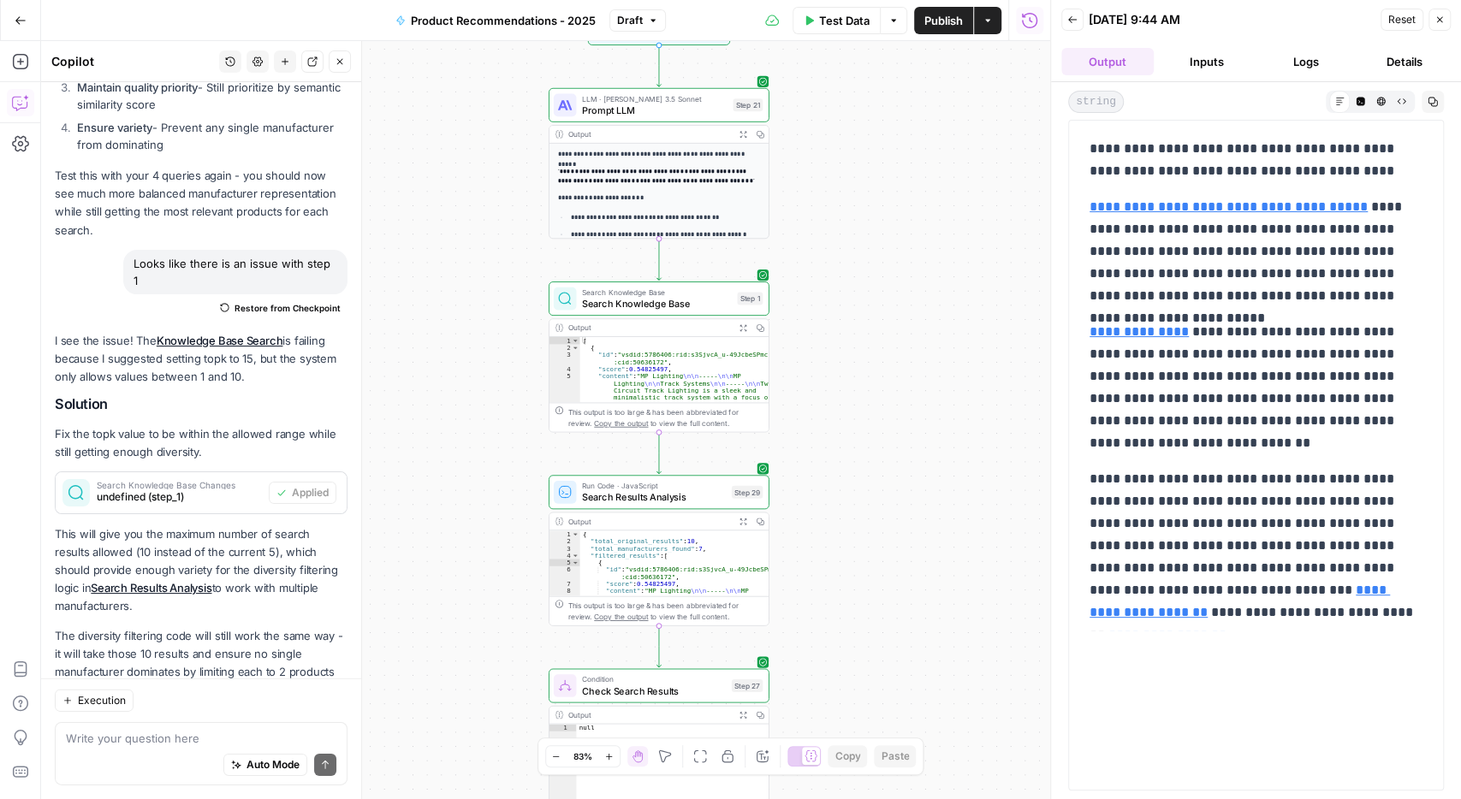
click at [1213, 61] on button "Inputs" at bounding box center [1206, 61] width 92 height 27
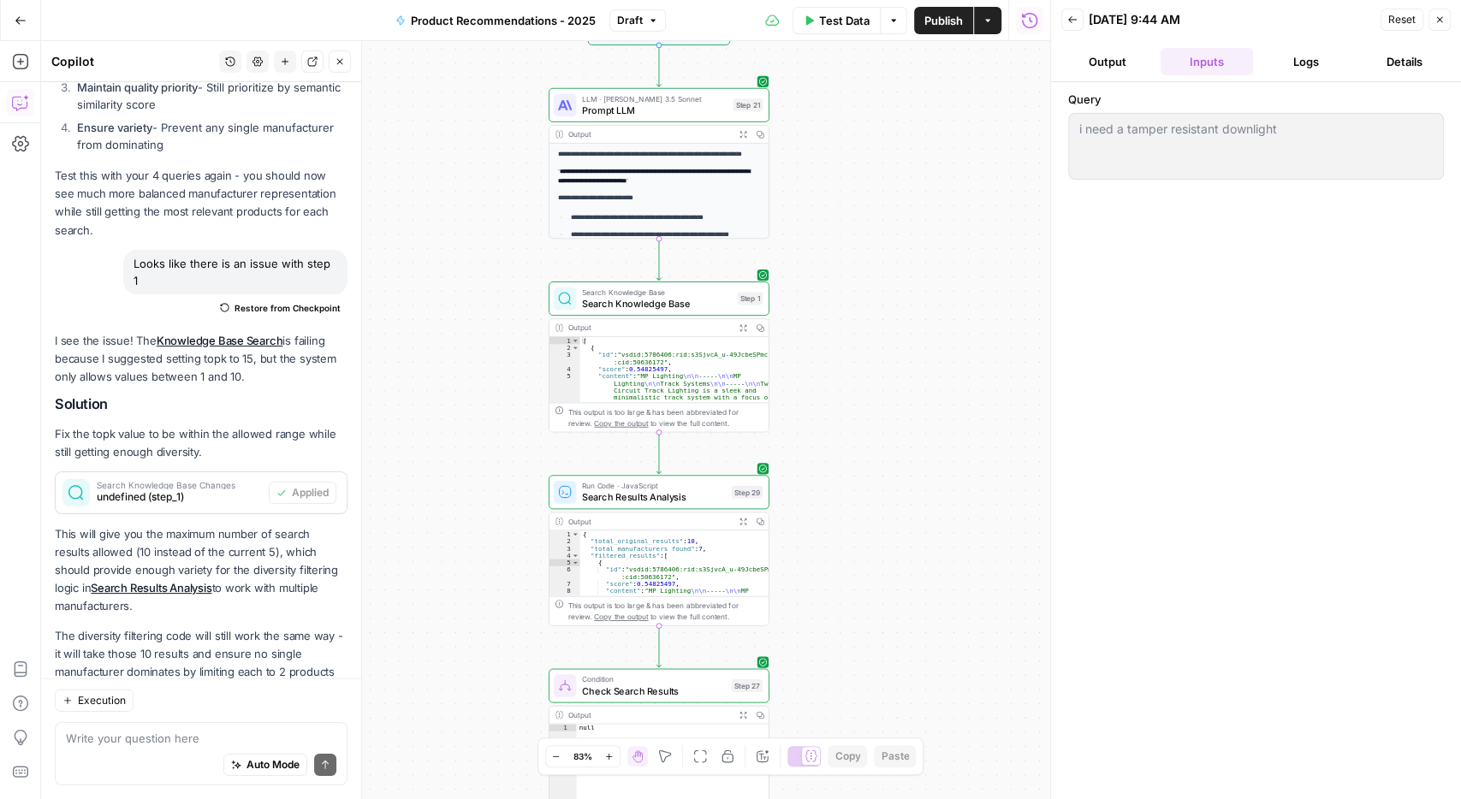
click at [818, 25] on button "Test Data" at bounding box center [836, 20] width 88 height 27
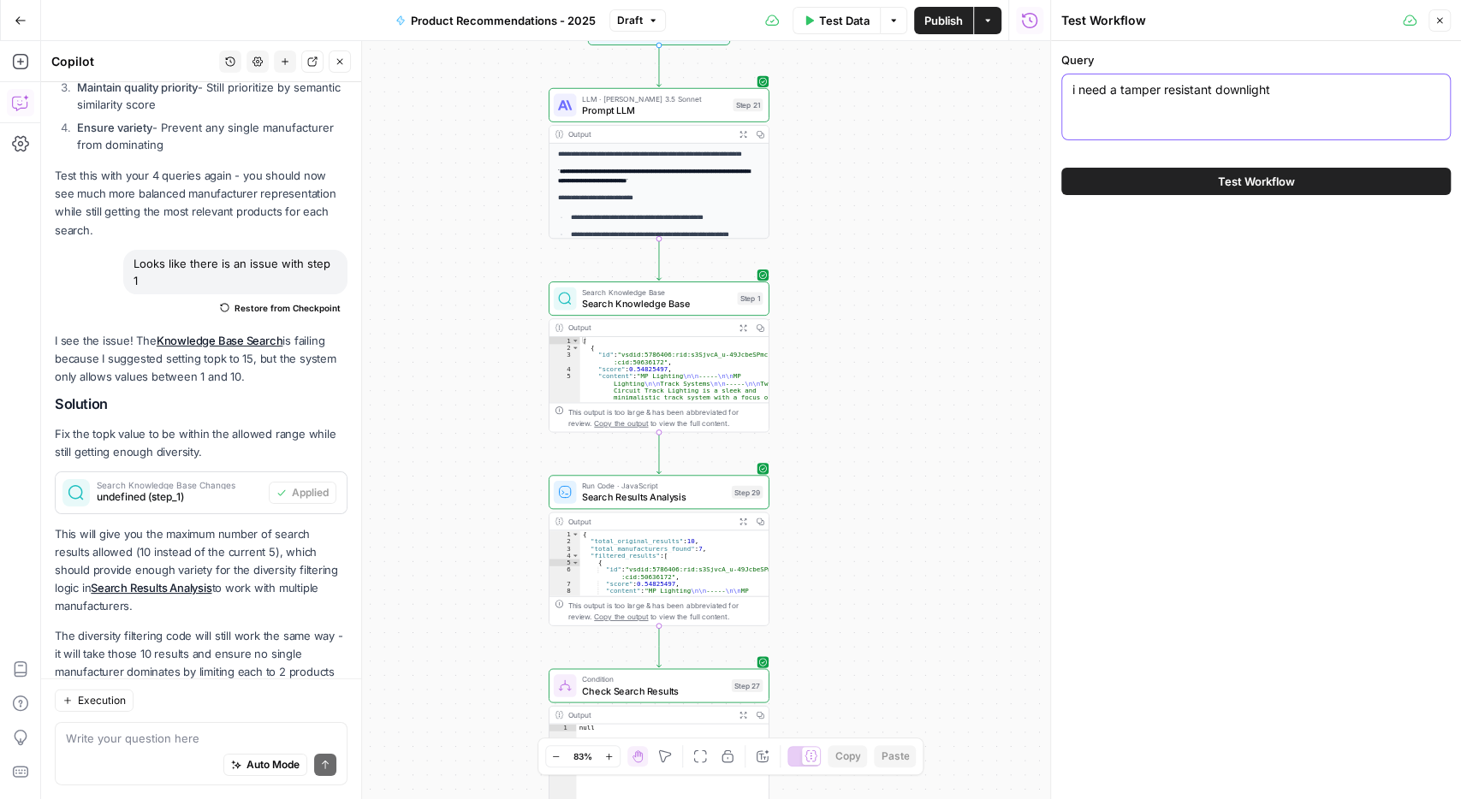
click at [1136, 97] on textarea "i need a tamper resistant downlight" at bounding box center [1255, 89] width 367 height 17
paste textarea "looking for an RGB inground"
type textarea "looking for an RGB inground"
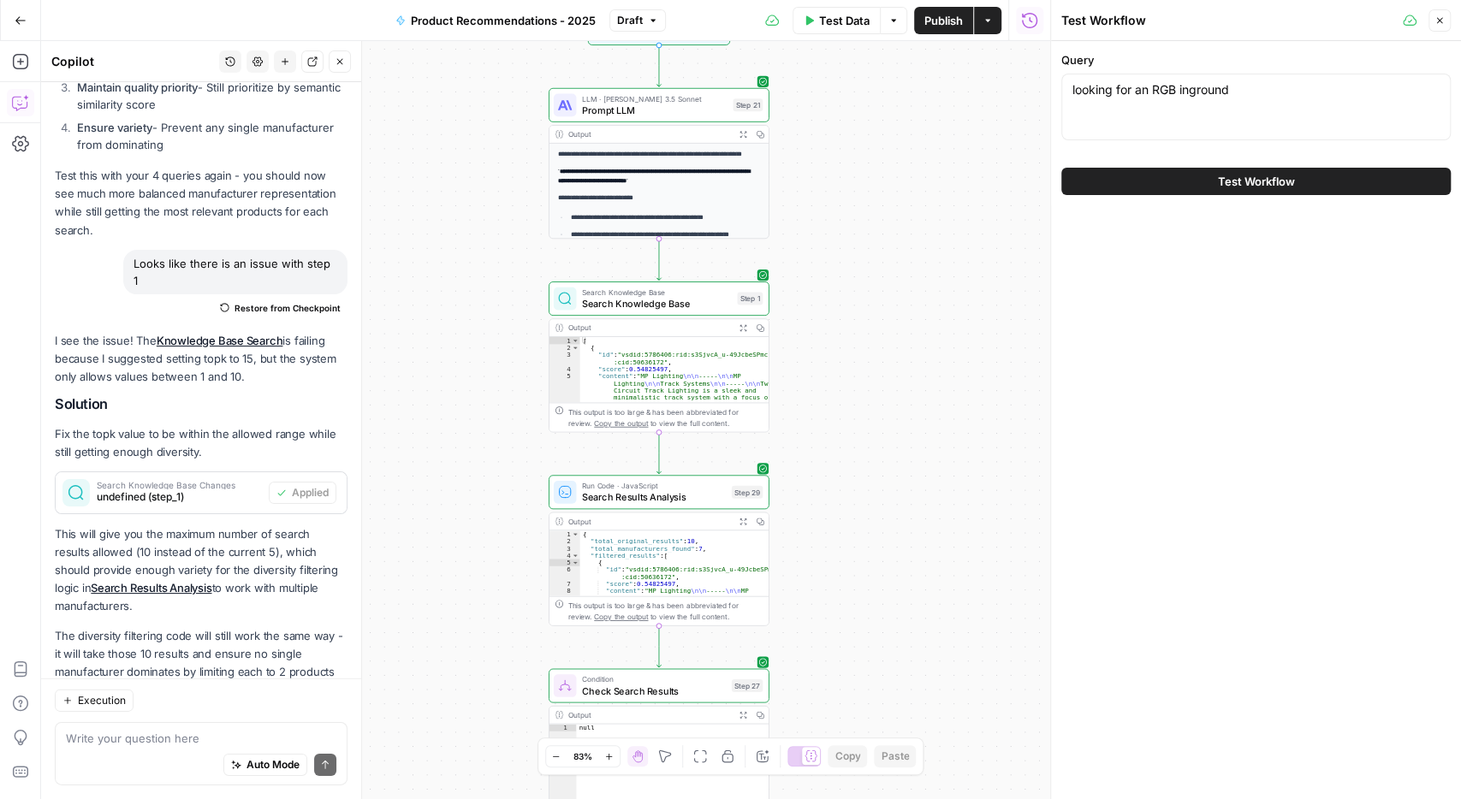
click at [1187, 170] on button "Test Workflow" at bounding box center [1255, 181] width 389 height 27
click at [1189, 182] on button "Test Workflow" at bounding box center [1255, 181] width 389 height 27
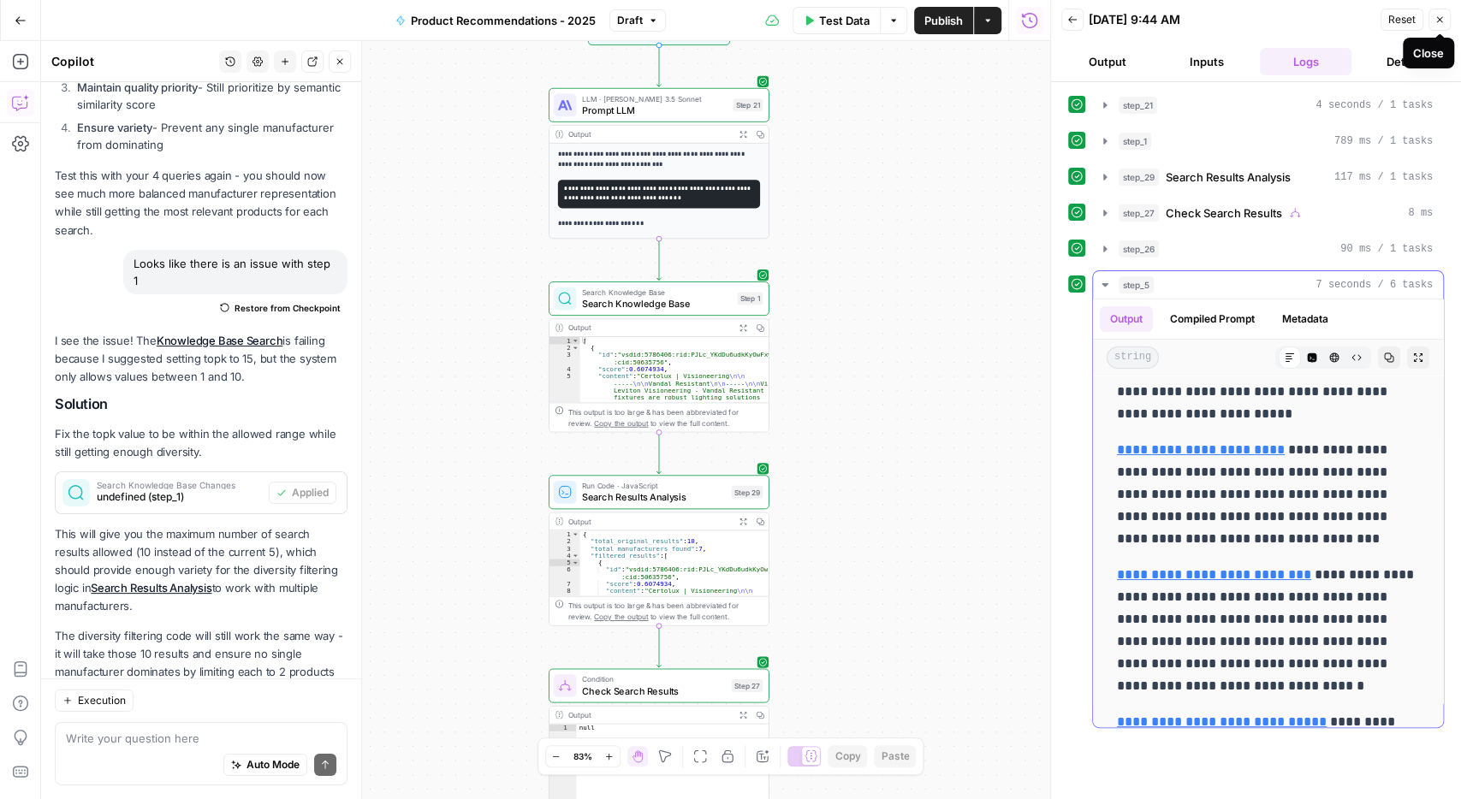
scroll to position [84, 0]
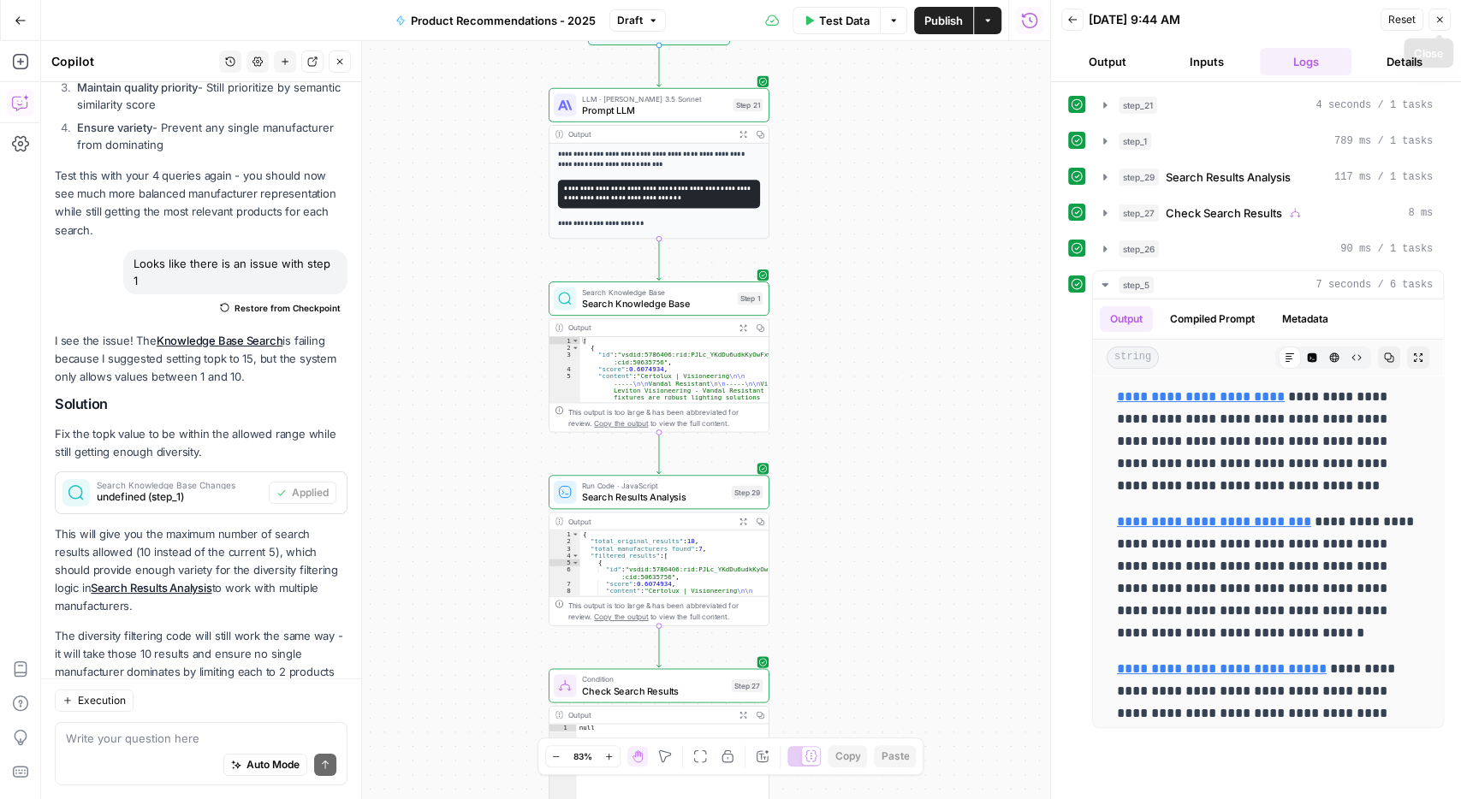
click at [1445, 15] on button "Close" at bounding box center [1439, 20] width 22 height 22
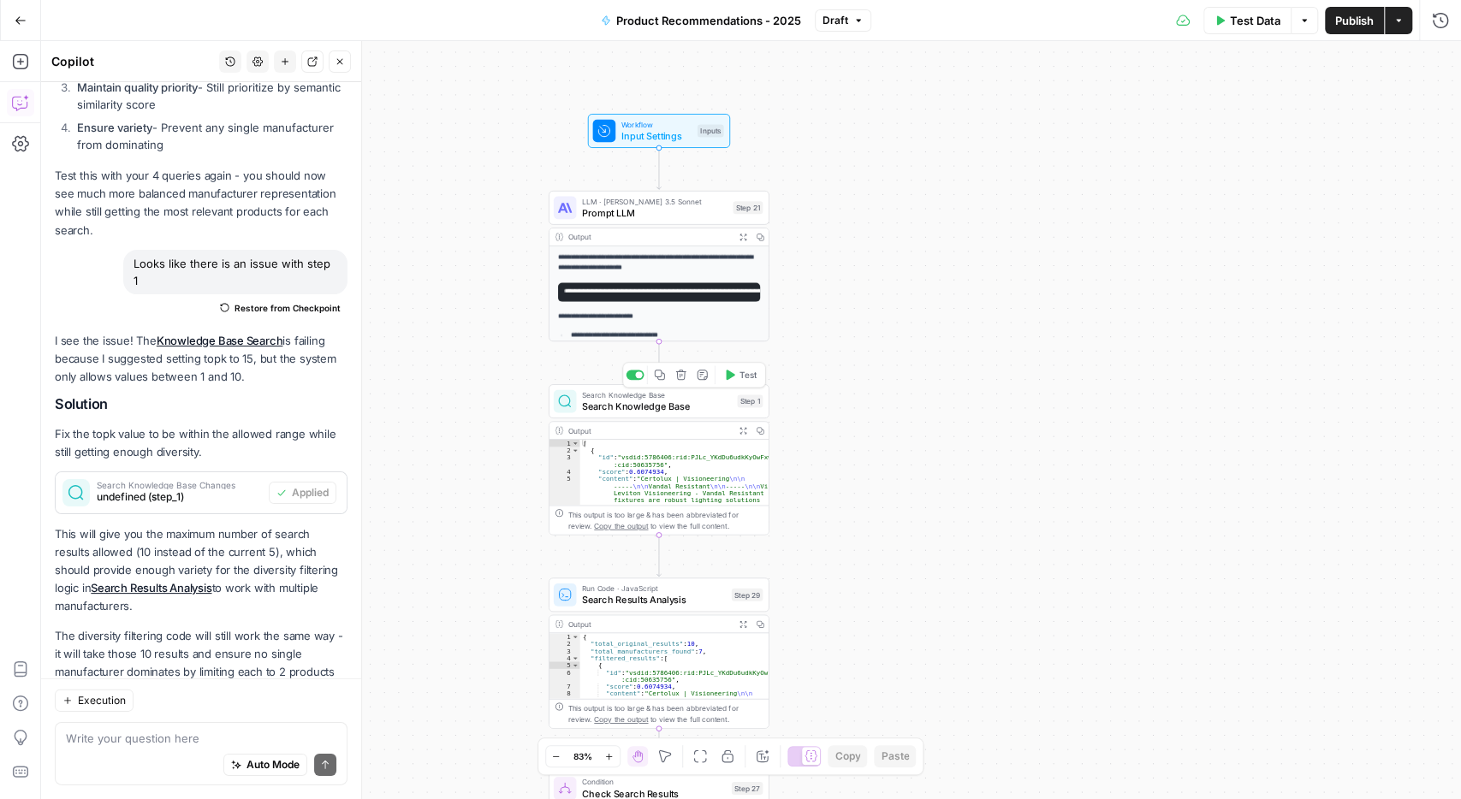
click at [648, 415] on div "Search Knowledge Base Search Knowledge Base Step 1 Copy step Delete step Add No…" at bounding box center [659, 401] width 221 height 34
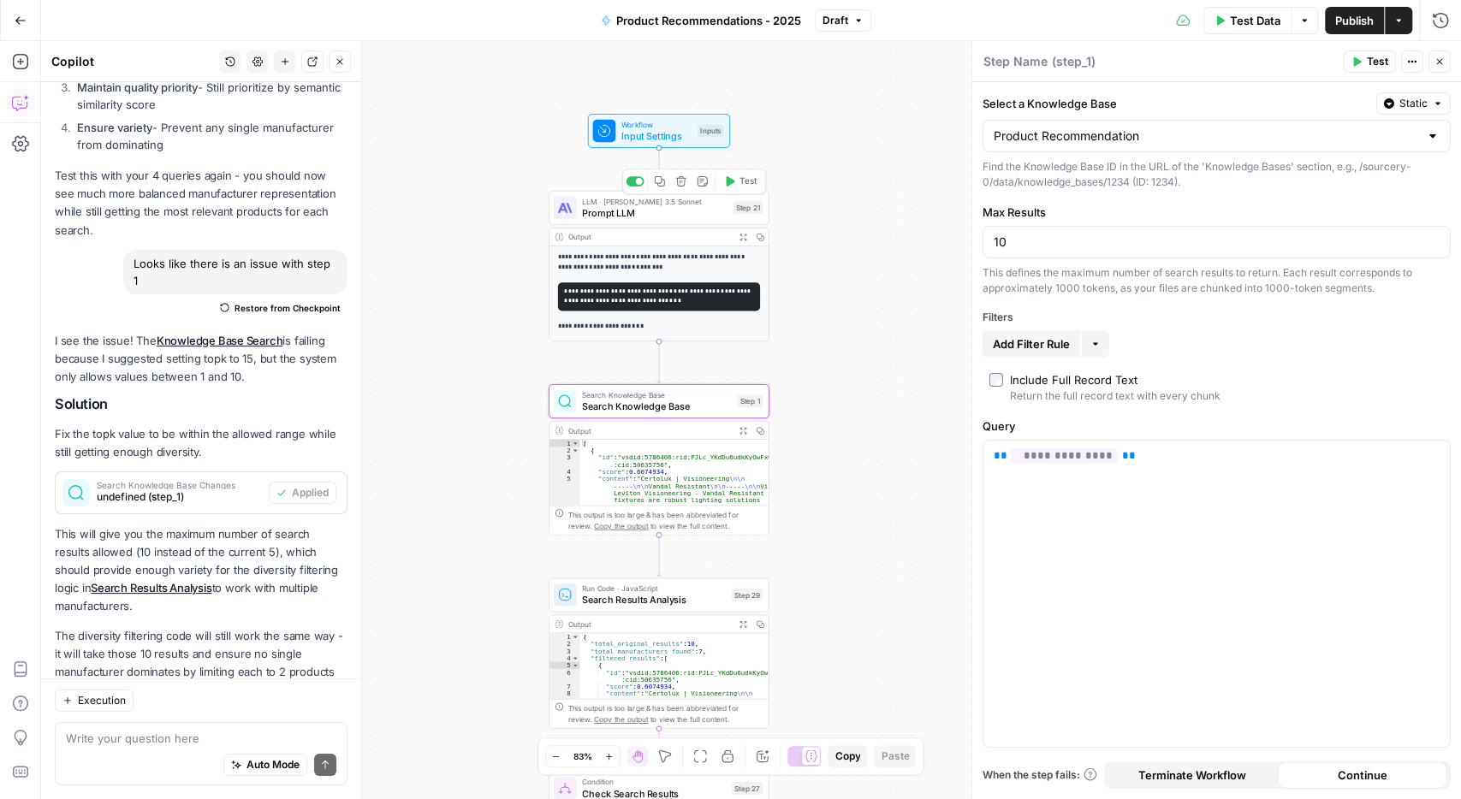
click at [644, 216] on span "Prompt LLM" at bounding box center [654, 212] width 145 height 15
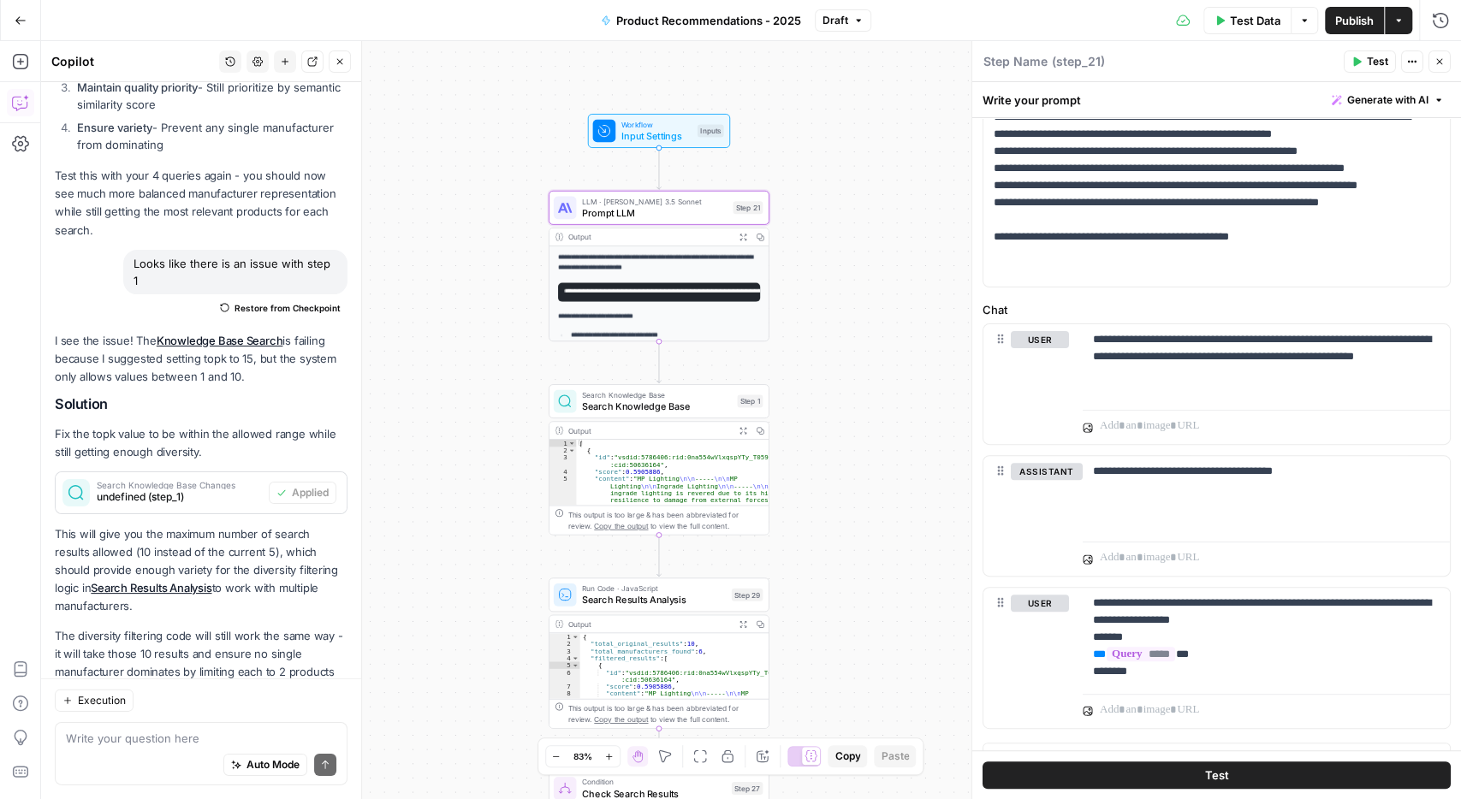
scroll to position [223, 0]
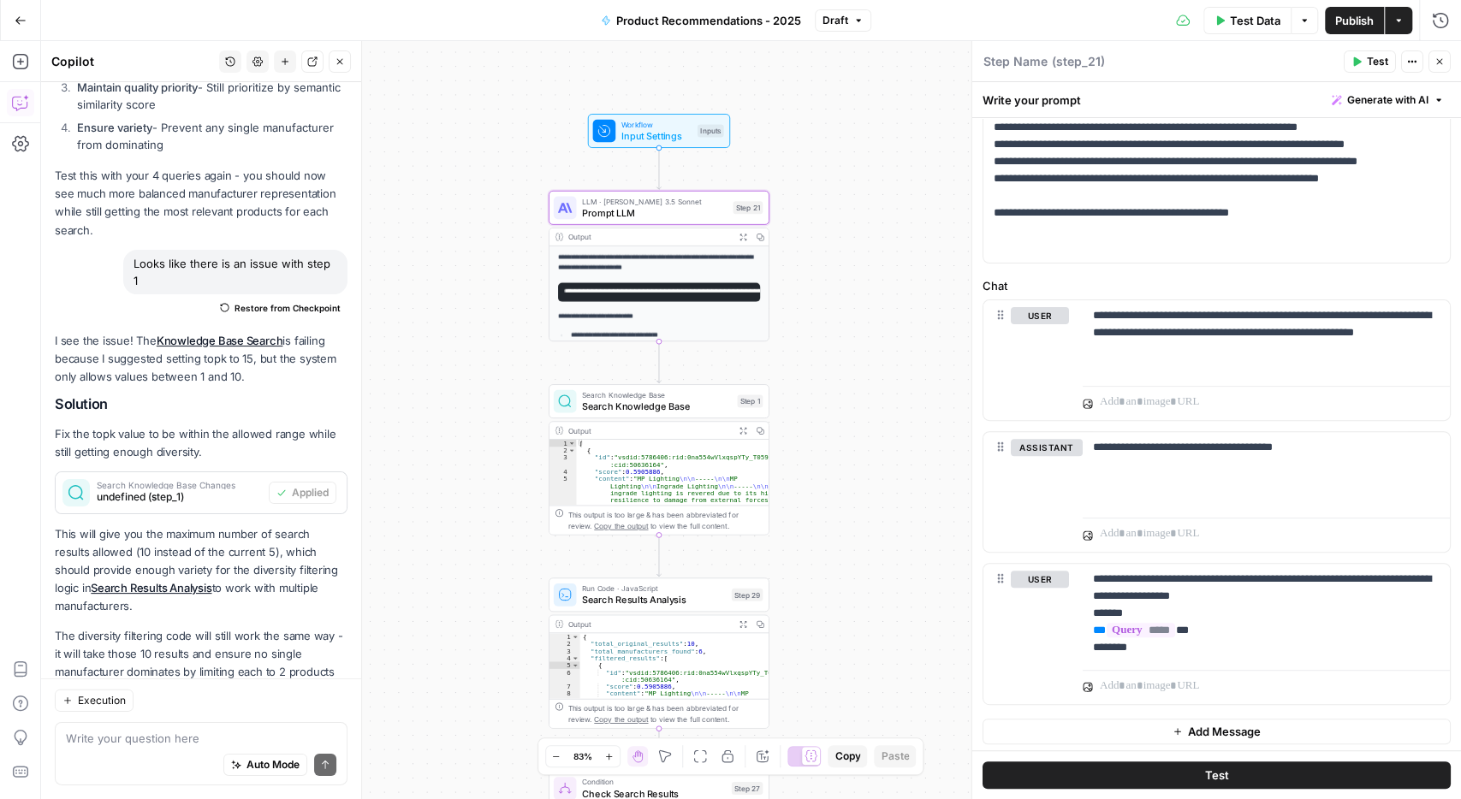
click at [650, 407] on span "Search Knowledge Base" at bounding box center [657, 407] width 150 height 15
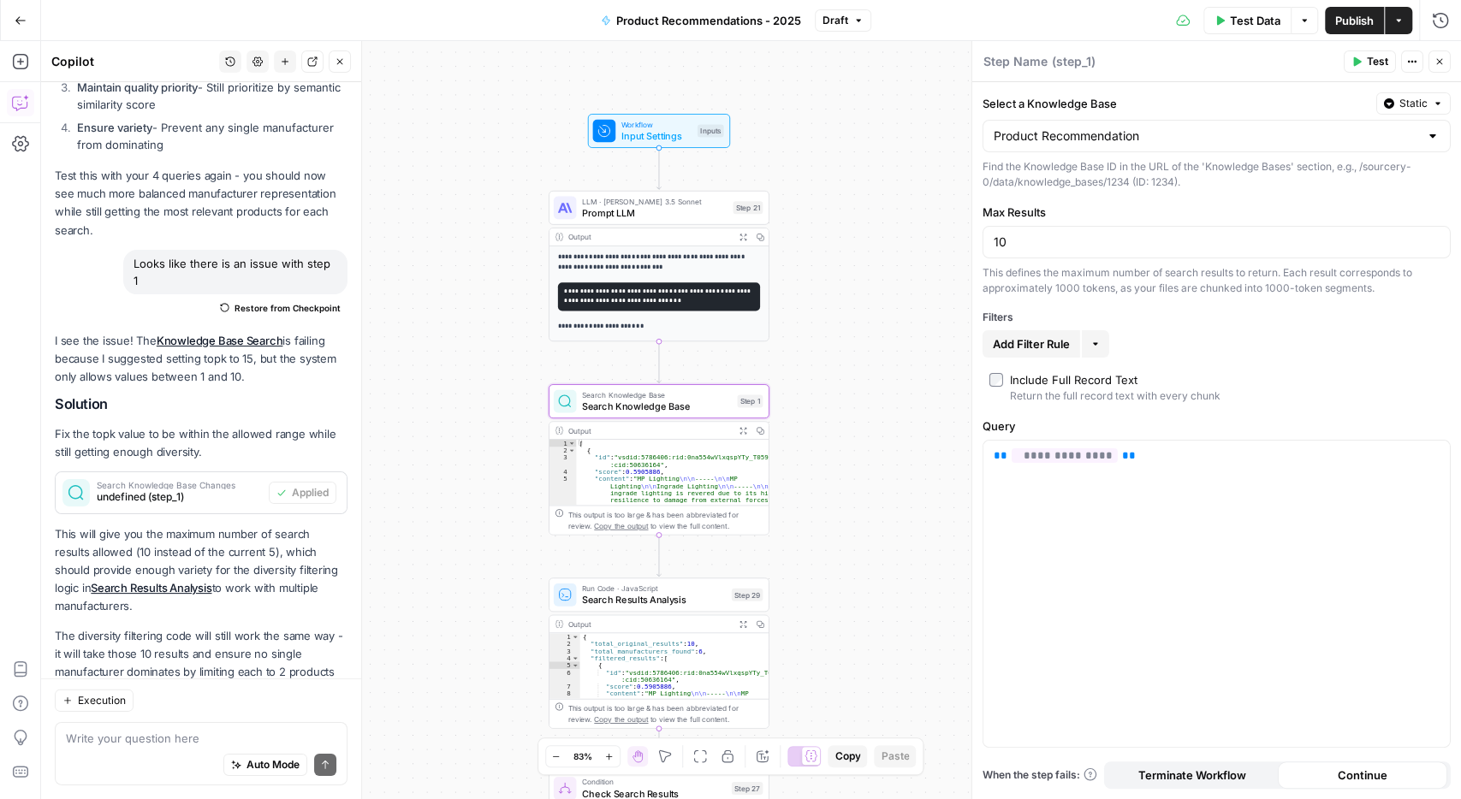
scroll to position [104, 0]
click at [634, 597] on span "Search Results Analysis" at bounding box center [654, 600] width 144 height 15
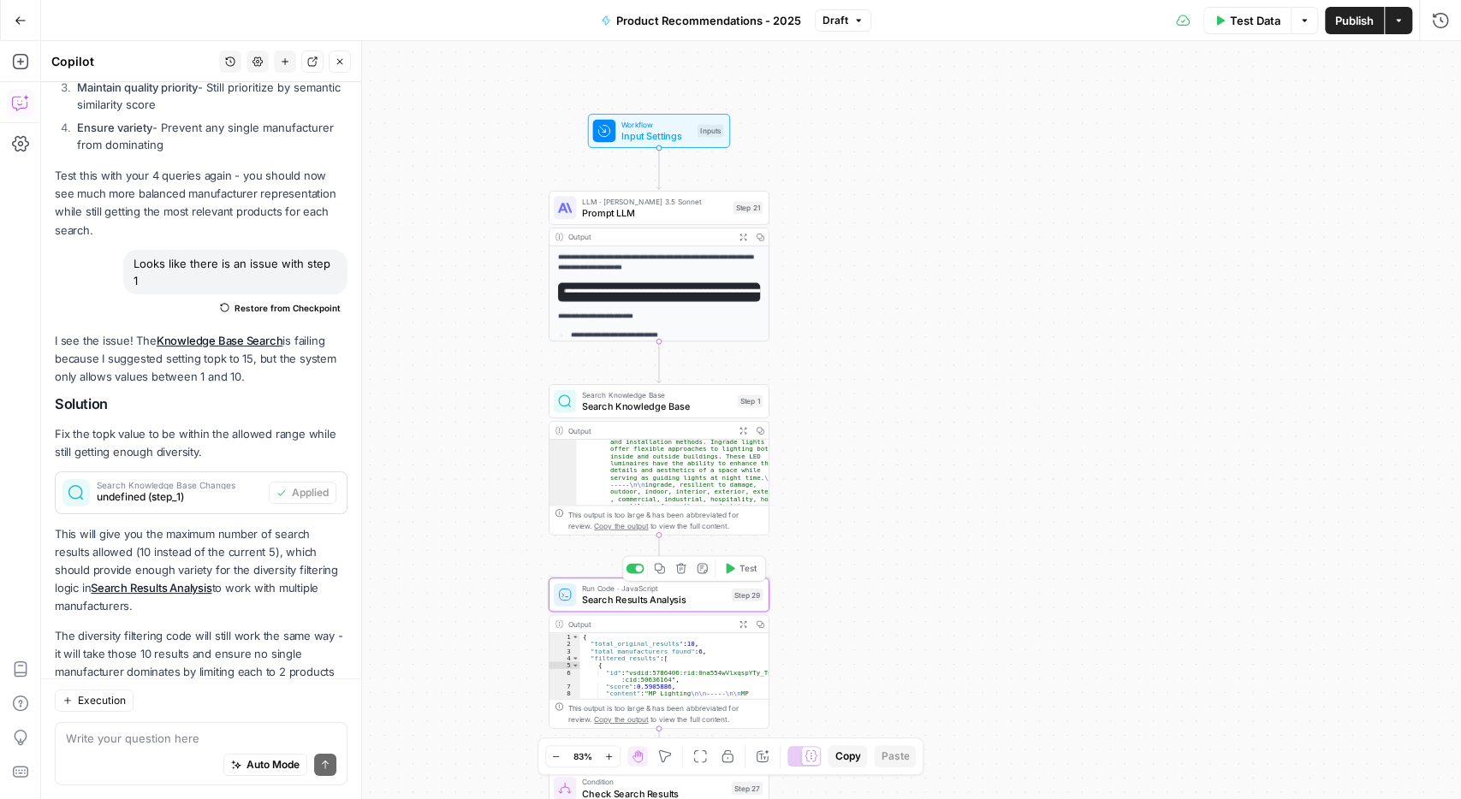
type textarea "Search Results Analysis"
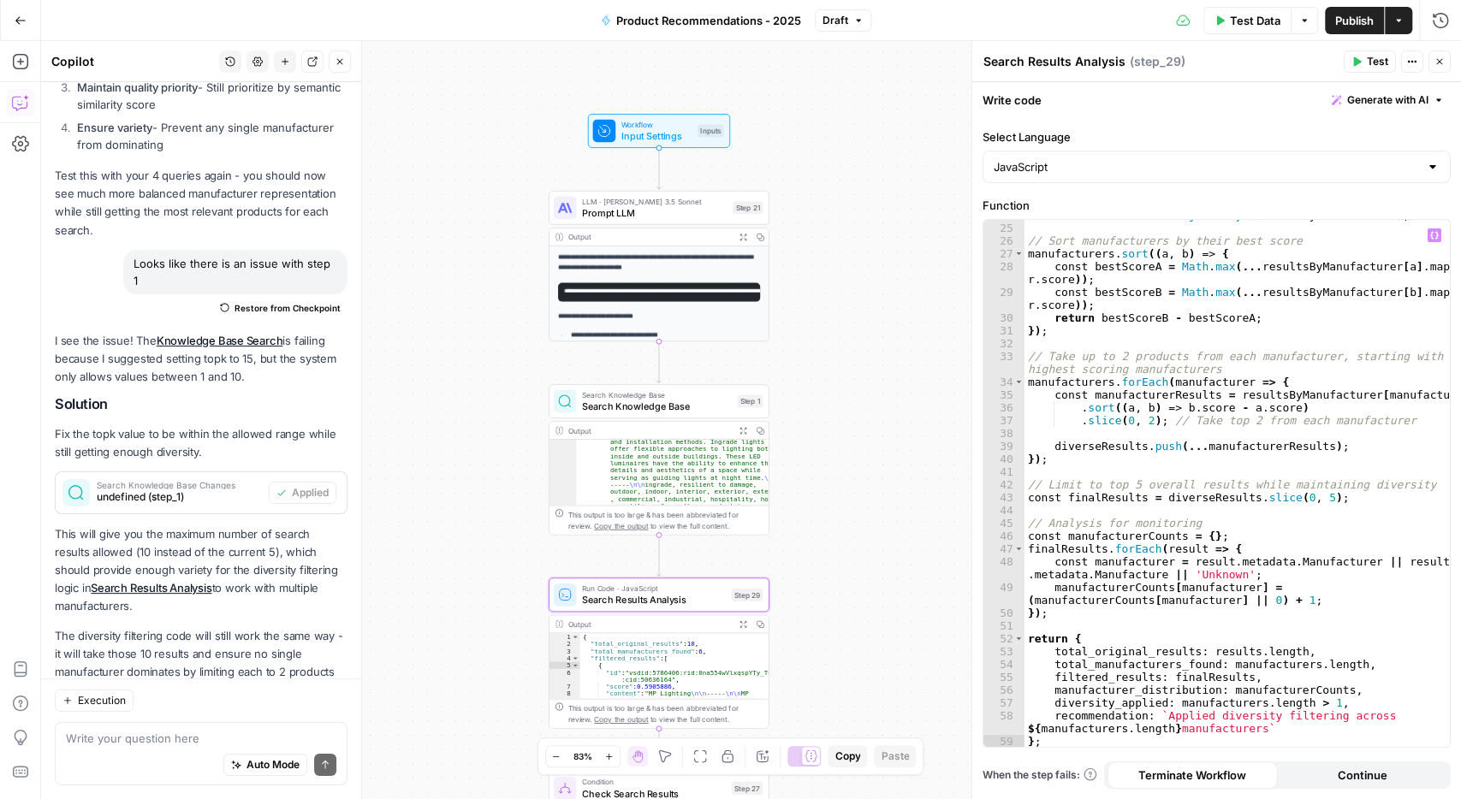
scroll to position [318, 0]
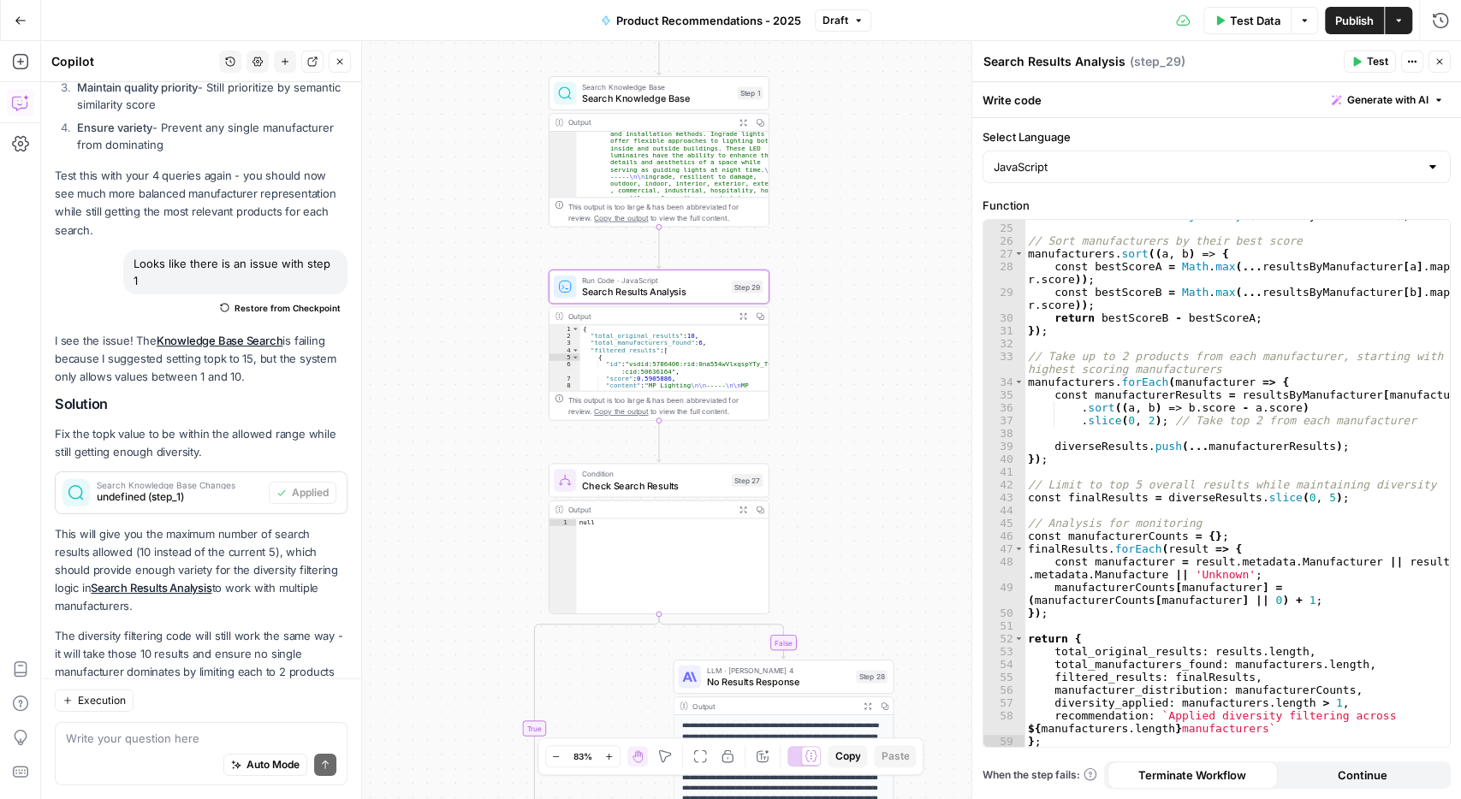
click at [668, 488] on span "Check Search Results" at bounding box center [654, 485] width 144 height 15
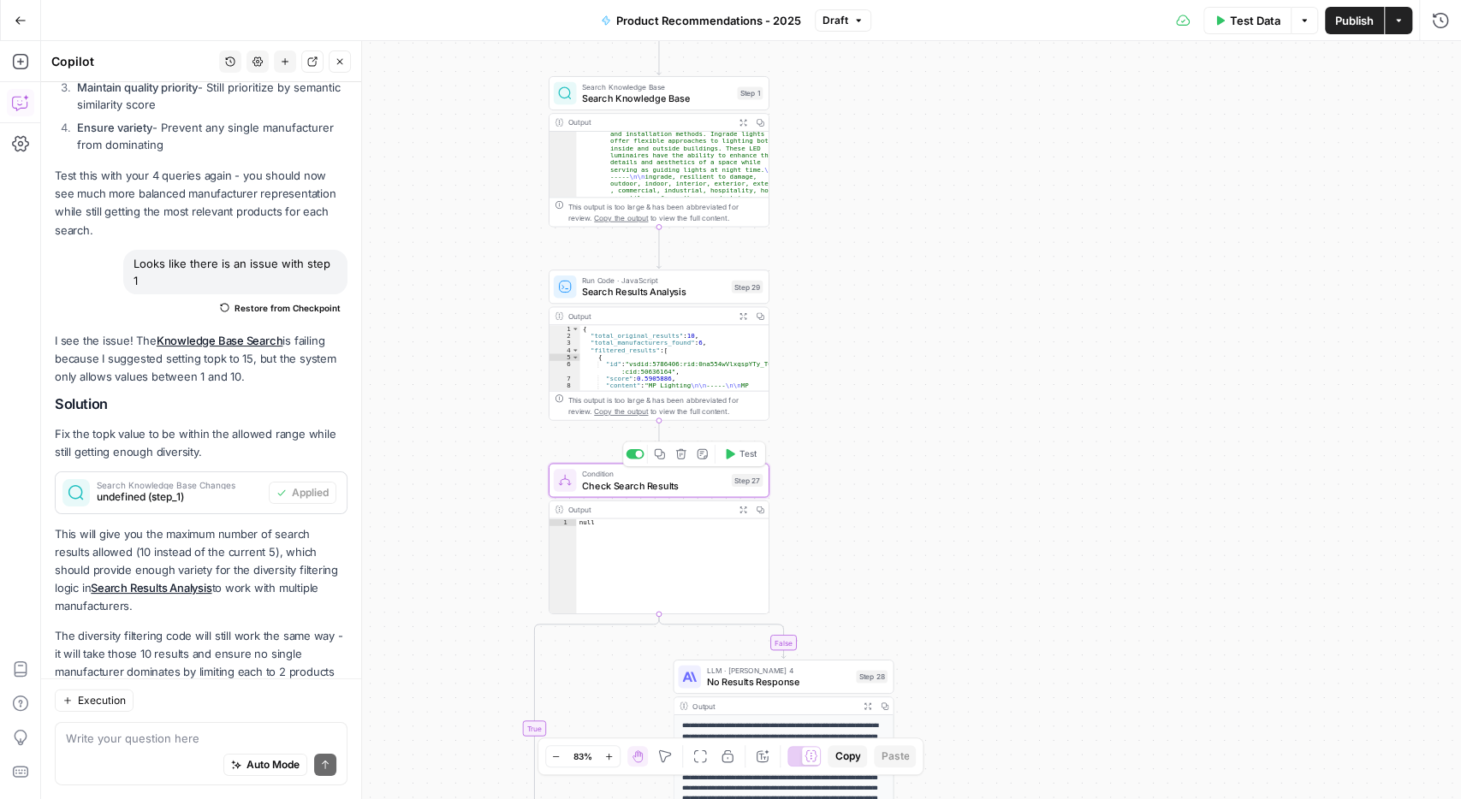
type textarea "Check Search Results"
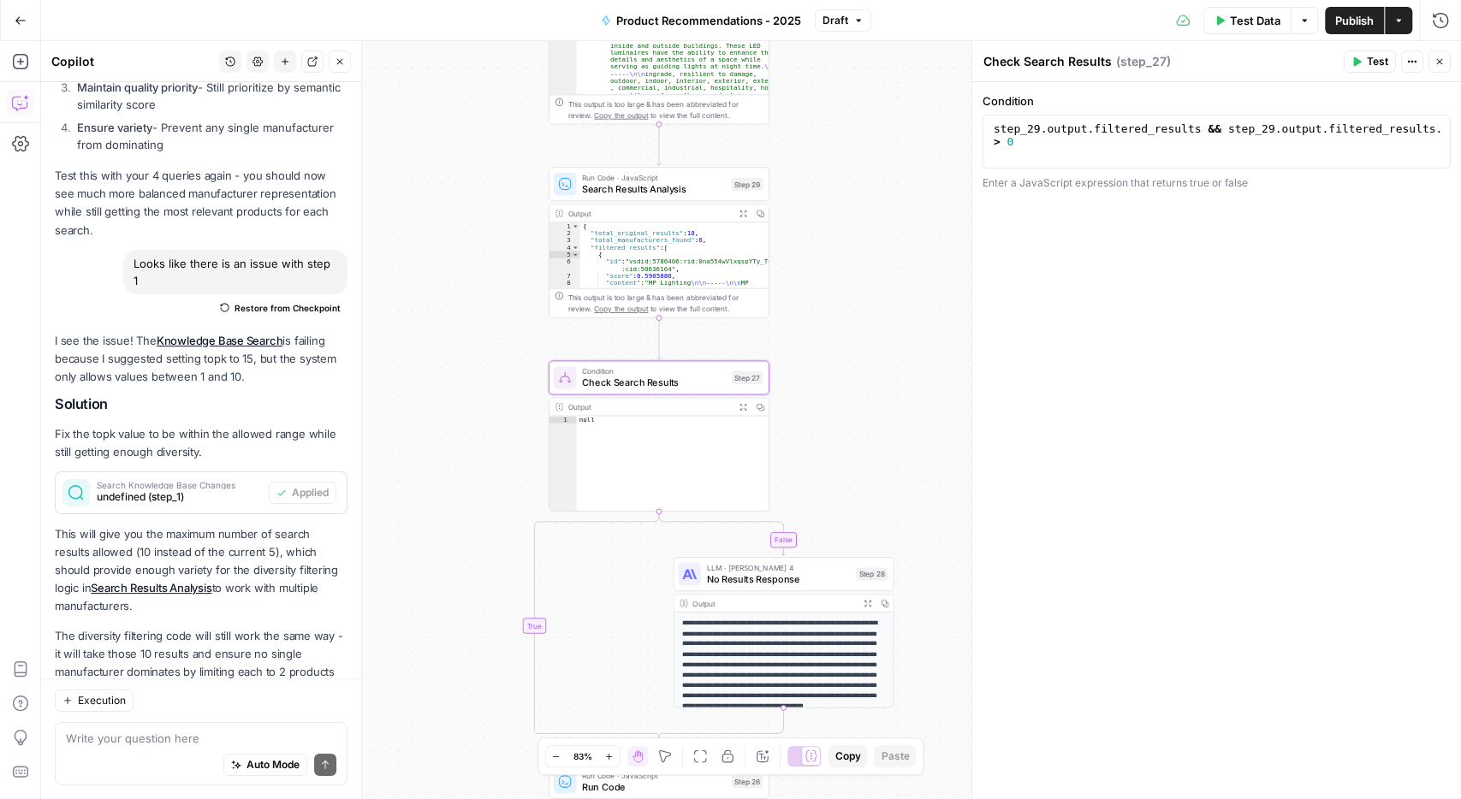
click at [786, 578] on span "No Results Response" at bounding box center [779, 579] width 144 height 15
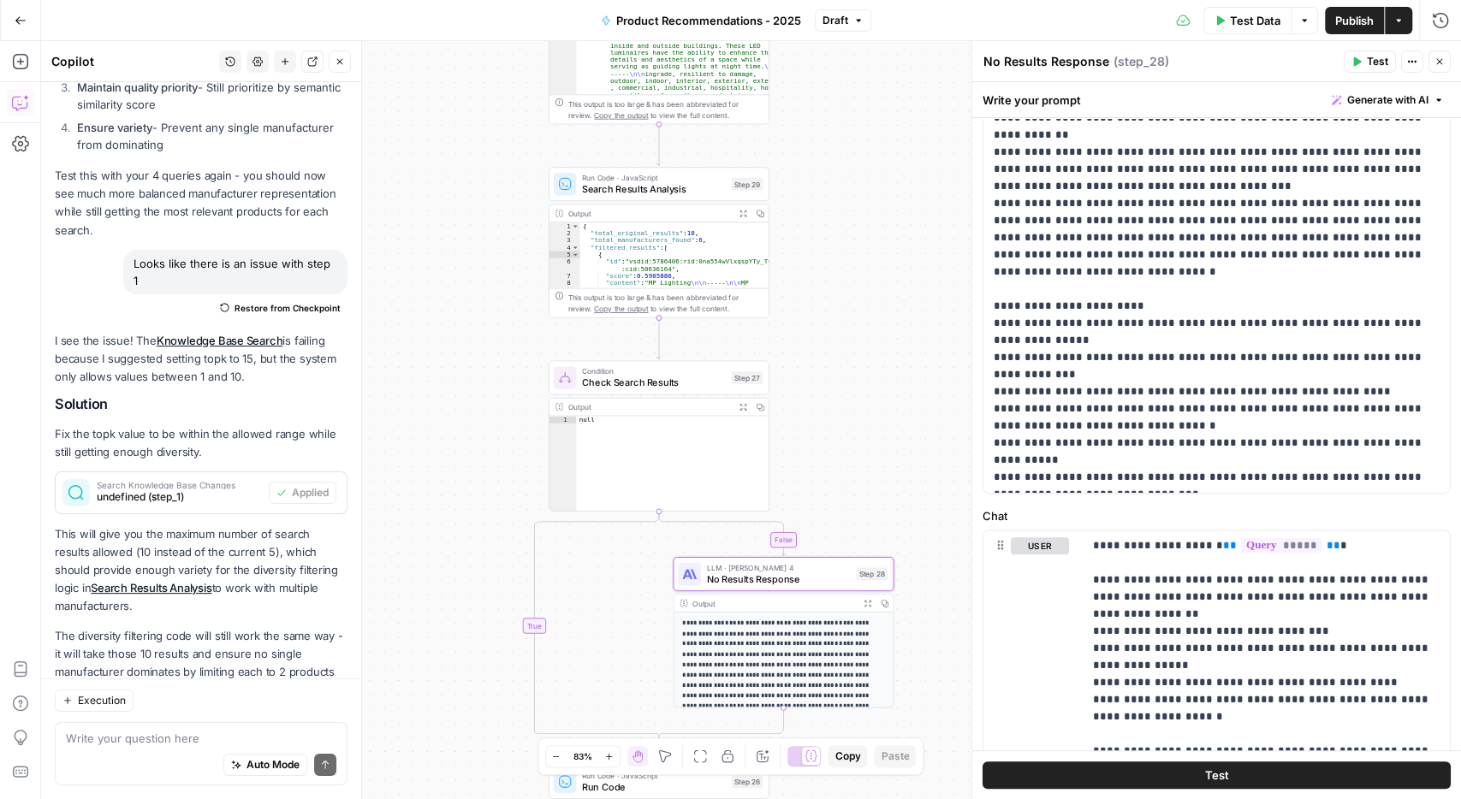
scroll to position [543, 0]
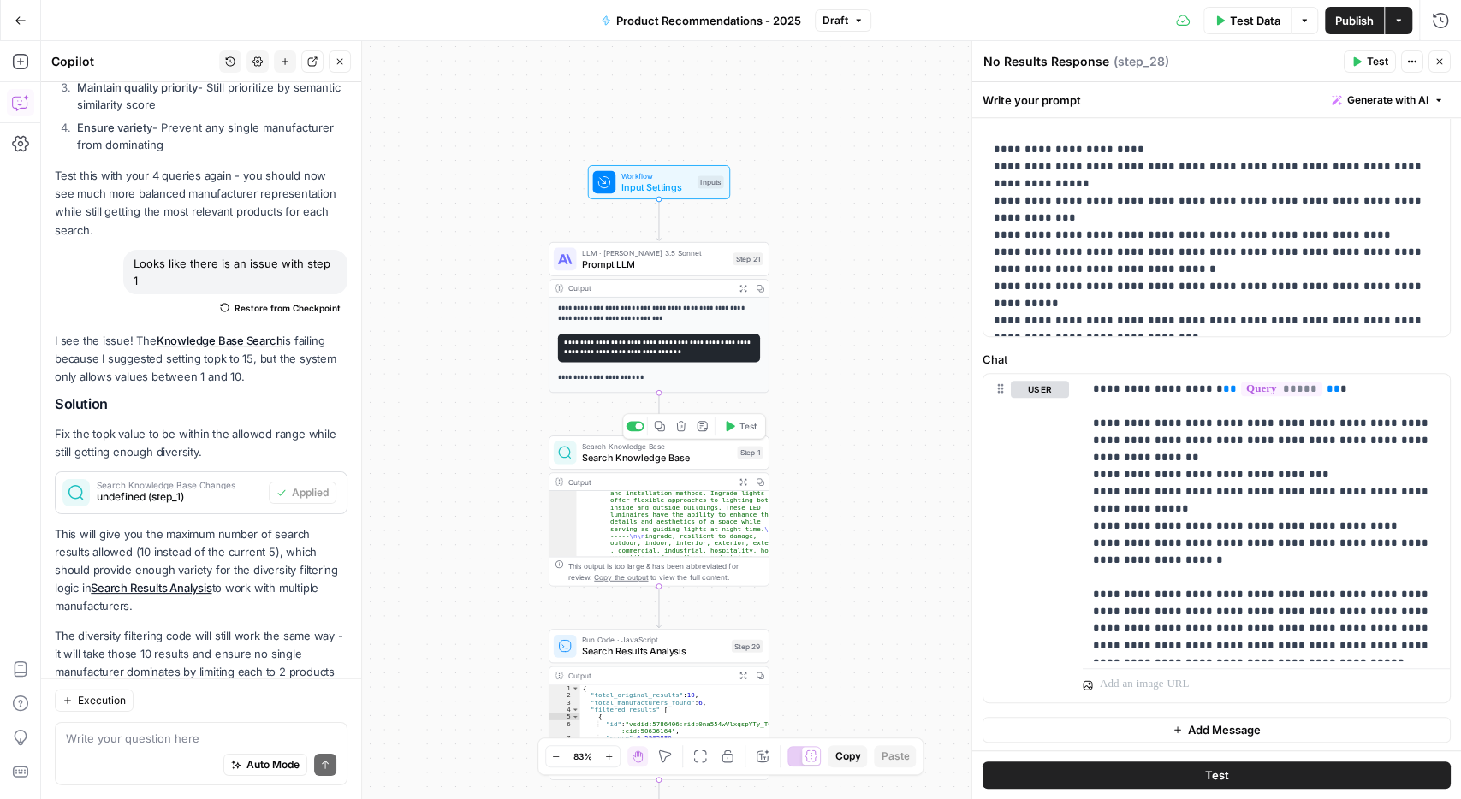
click at [683, 458] on span "Search Knowledge Base" at bounding box center [657, 458] width 150 height 15
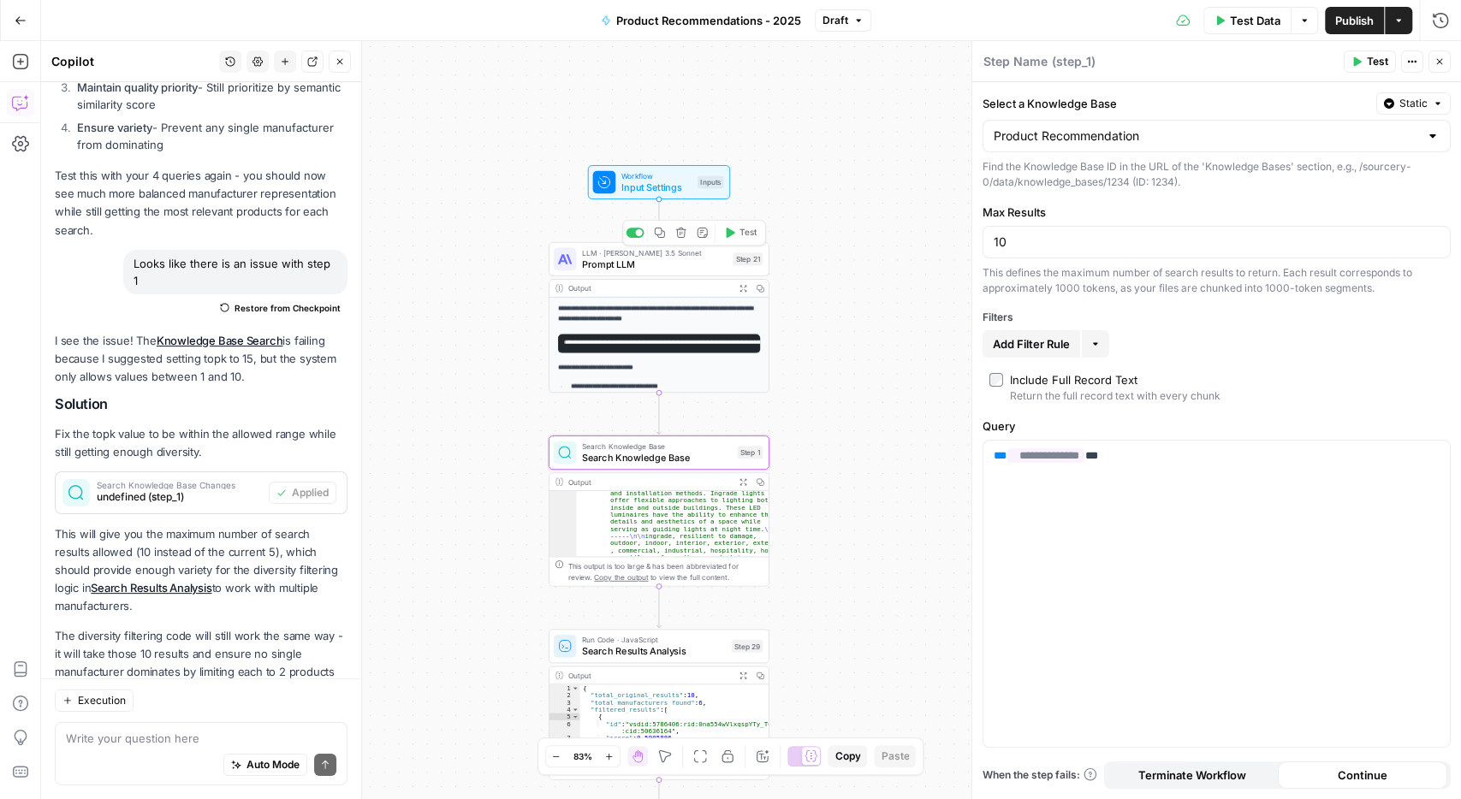
click at [646, 268] on span "Prompt LLM" at bounding box center [654, 264] width 145 height 15
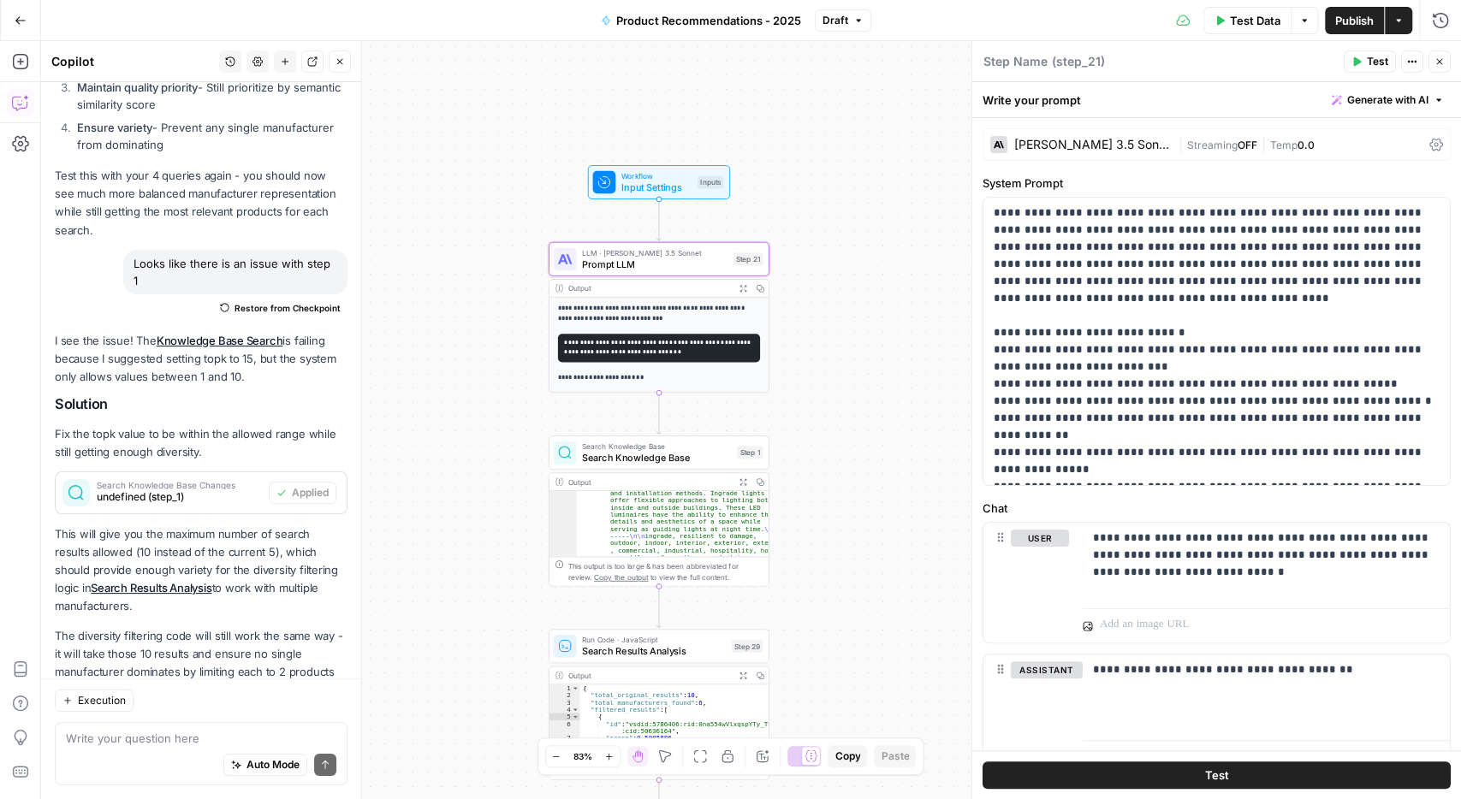
click at [25, 13] on button "Go Back" at bounding box center [20, 20] width 31 height 31
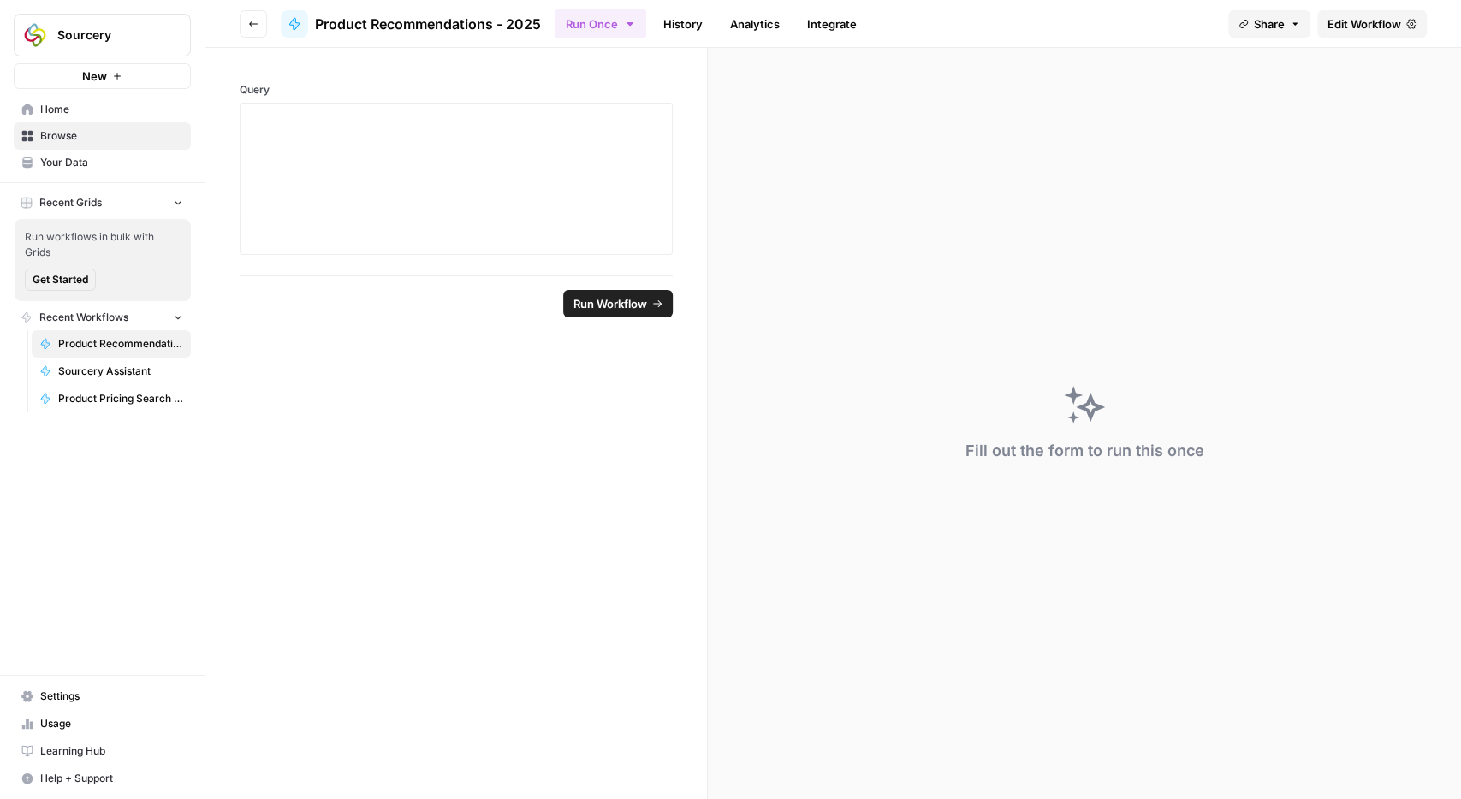
click at [1339, 23] on span "Edit Workflow" at bounding box center [1364, 23] width 74 height 17
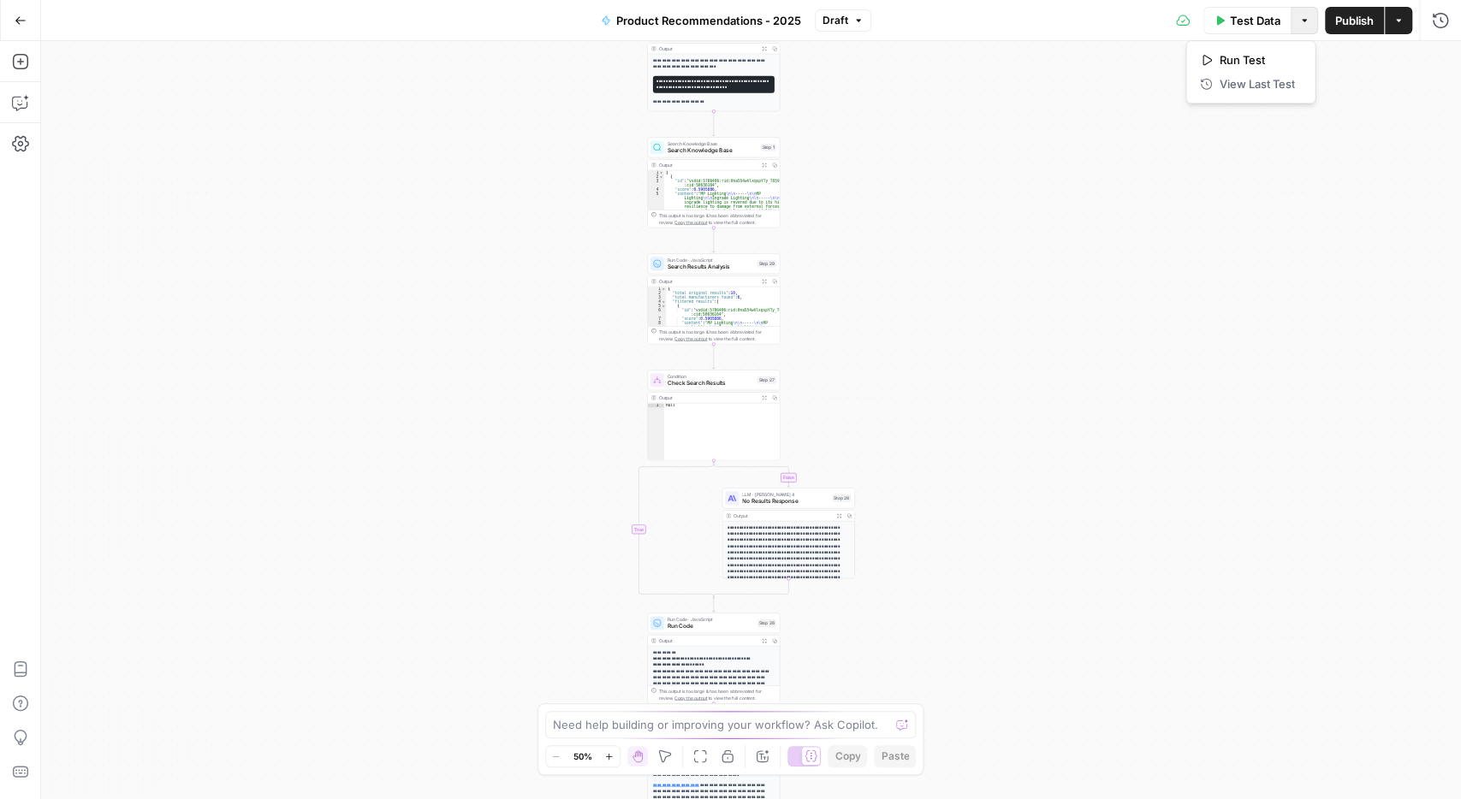
click at [1305, 22] on icon "button" at bounding box center [1304, 20] width 10 height 10
click at [858, 25] on icon "button" at bounding box center [858, 20] width 10 height 10
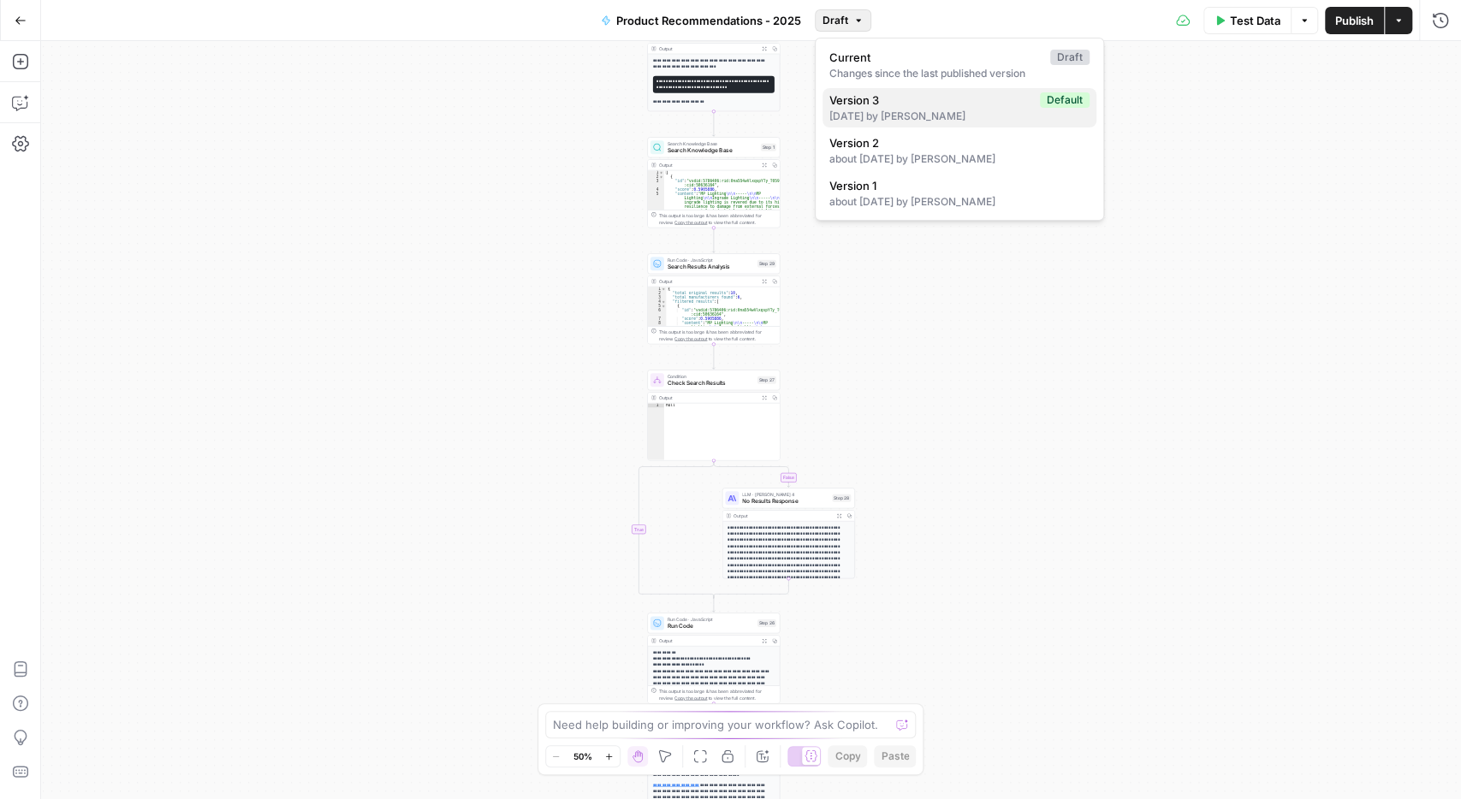
click at [882, 115] on div "25 days ago by Luke Belcourt" at bounding box center [959, 116] width 260 height 15
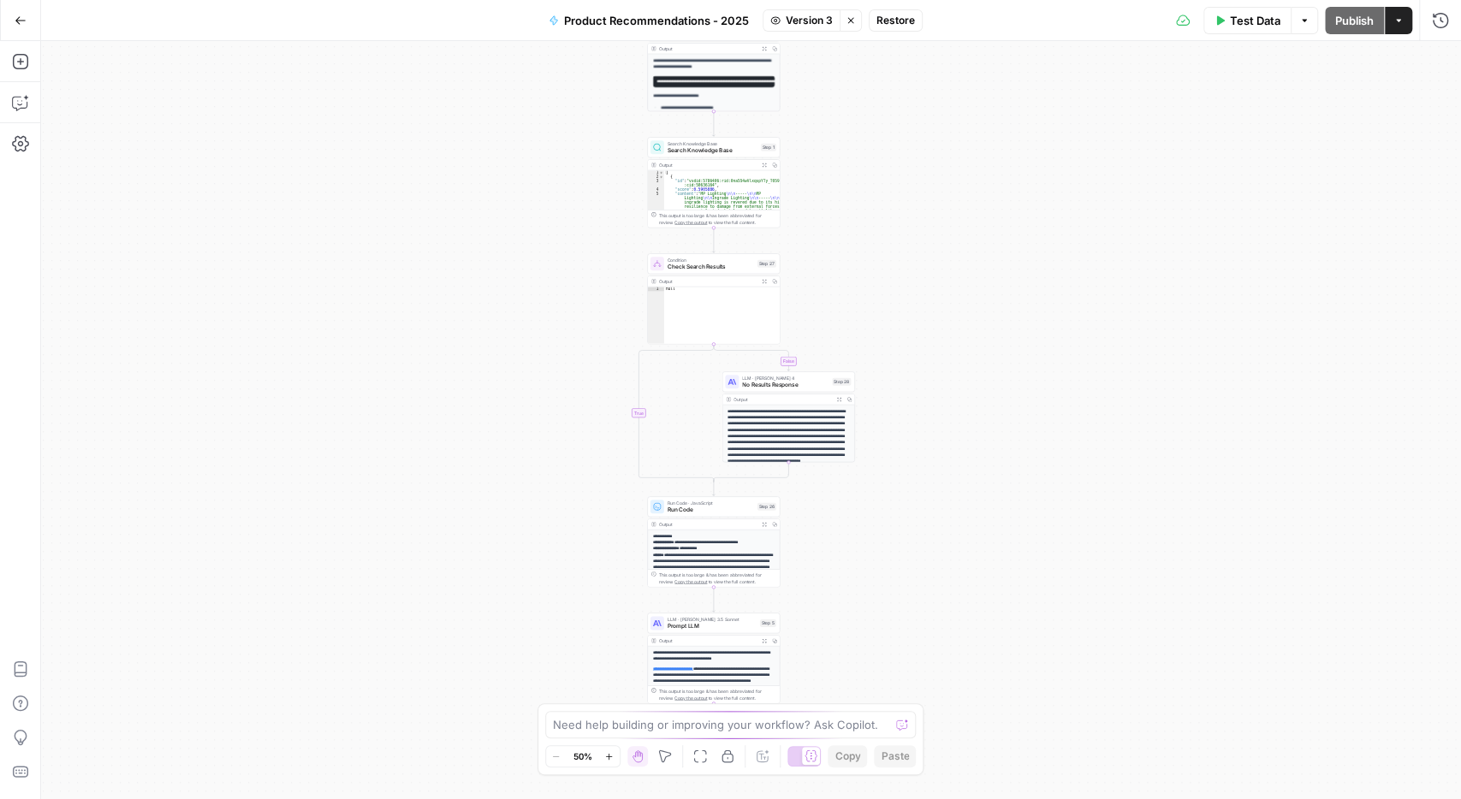
click at [905, 21] on span "Restore" at bounding box center [895, 20] width 39 height 15
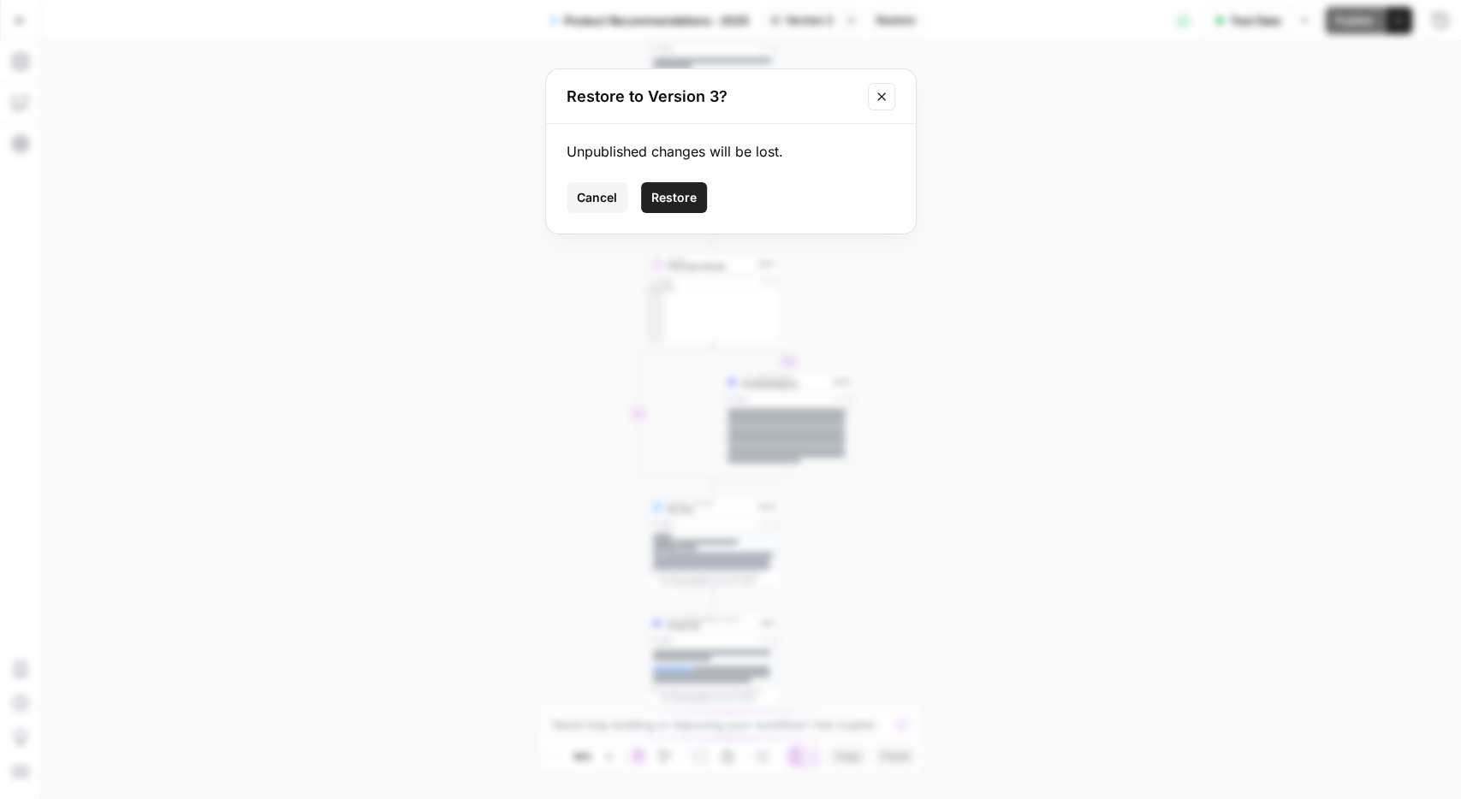
drag, startPoint x: 668, startPoint y: 187, endPoint x: 911, endPoint y: 159, distance: 245.5
click at [911, 159] on div "Unpublished changes will be lost. Cancel Restore" at bounding box center [731, 179] width 370 height 110
click at [881, 98] on icon "Close modal" at bounding box center [882, 97] width 14 height 14
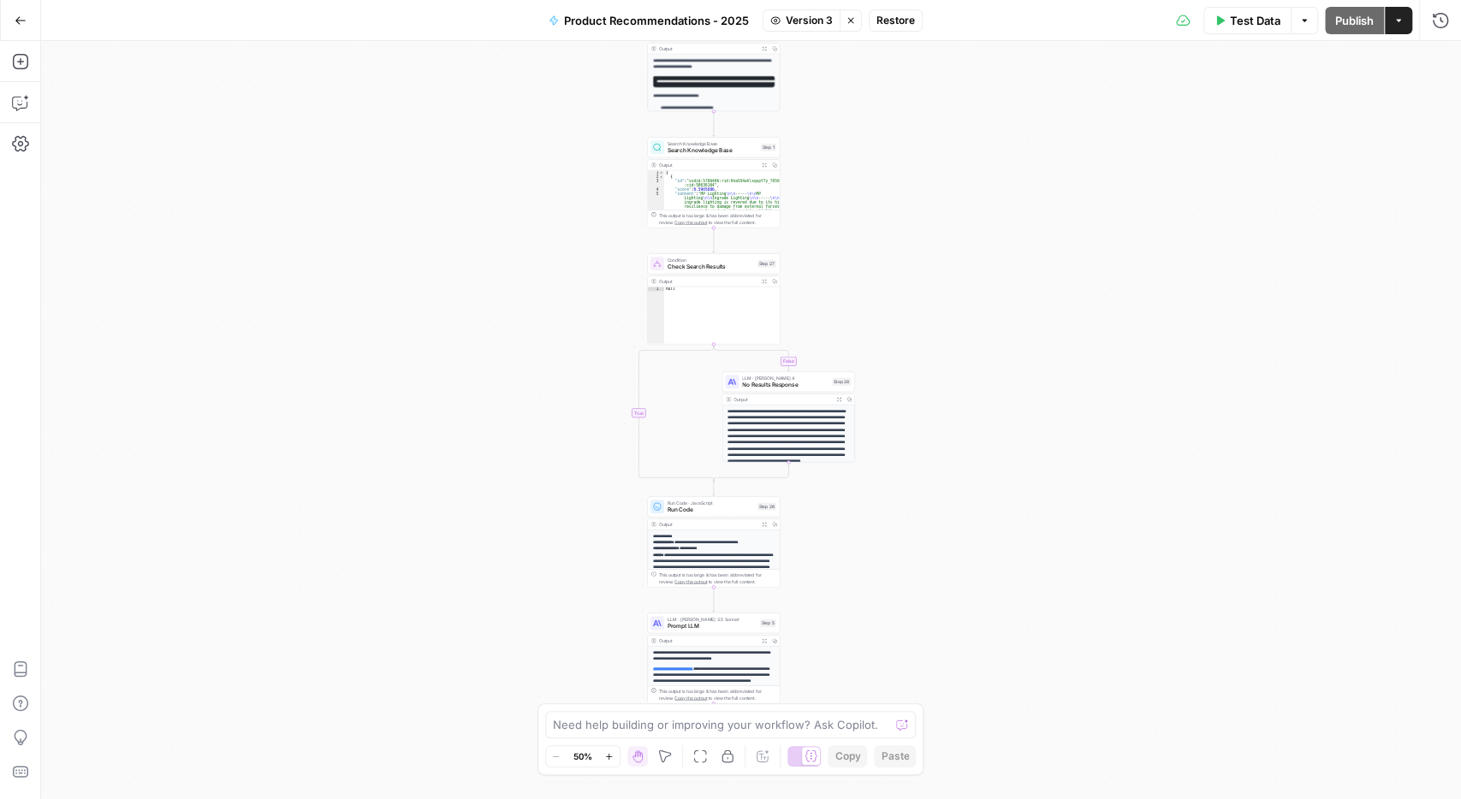
click at [841, 20] on button "Stop viewing" at bounding box center [851, 20] width 22 height 22
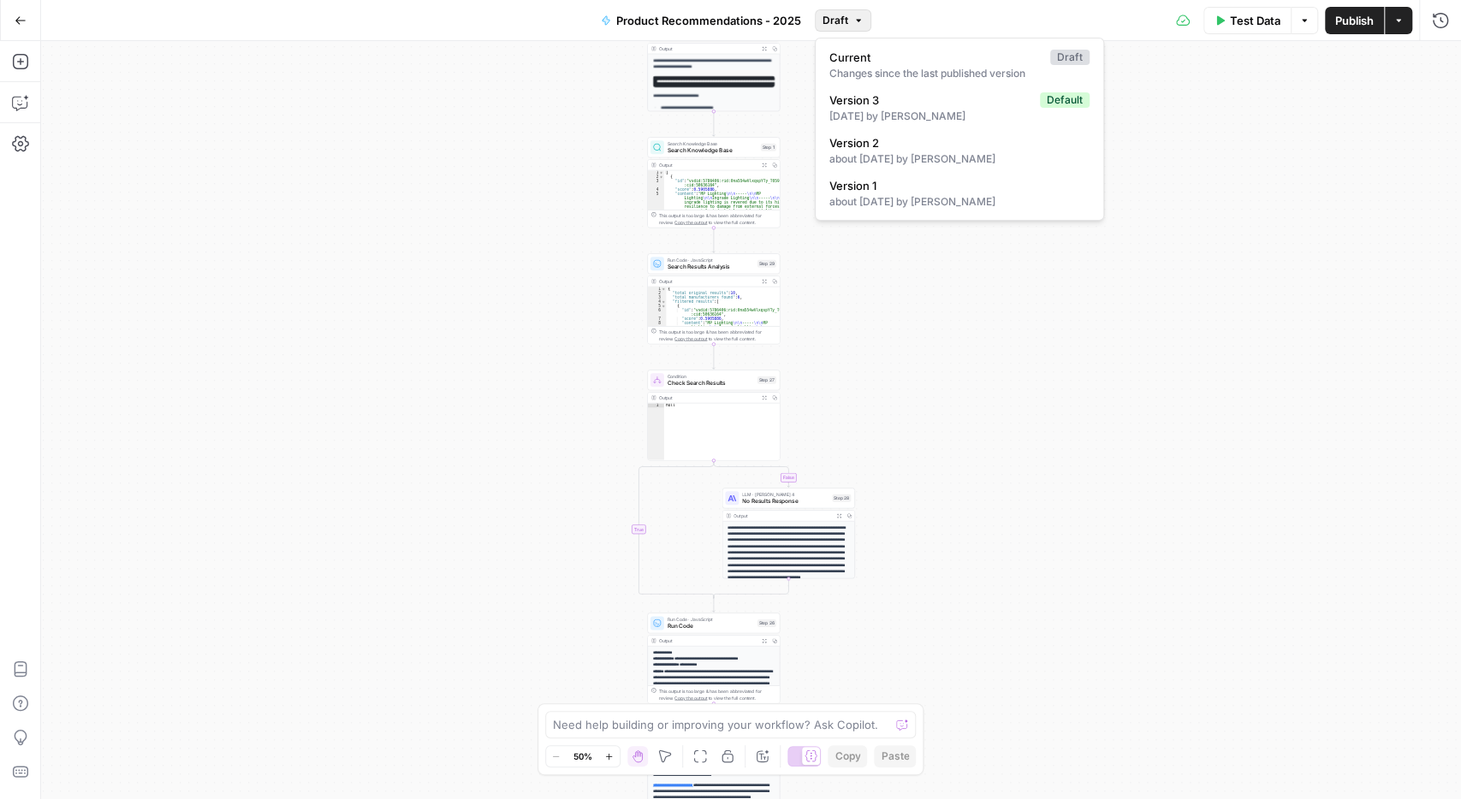
click at [852, 24] on button "Draft" at bounding box center [843, 20] width 56 height 22
click at [874, 104] on span "Version 3" at bounding box center [931, 100] width 204 height 17
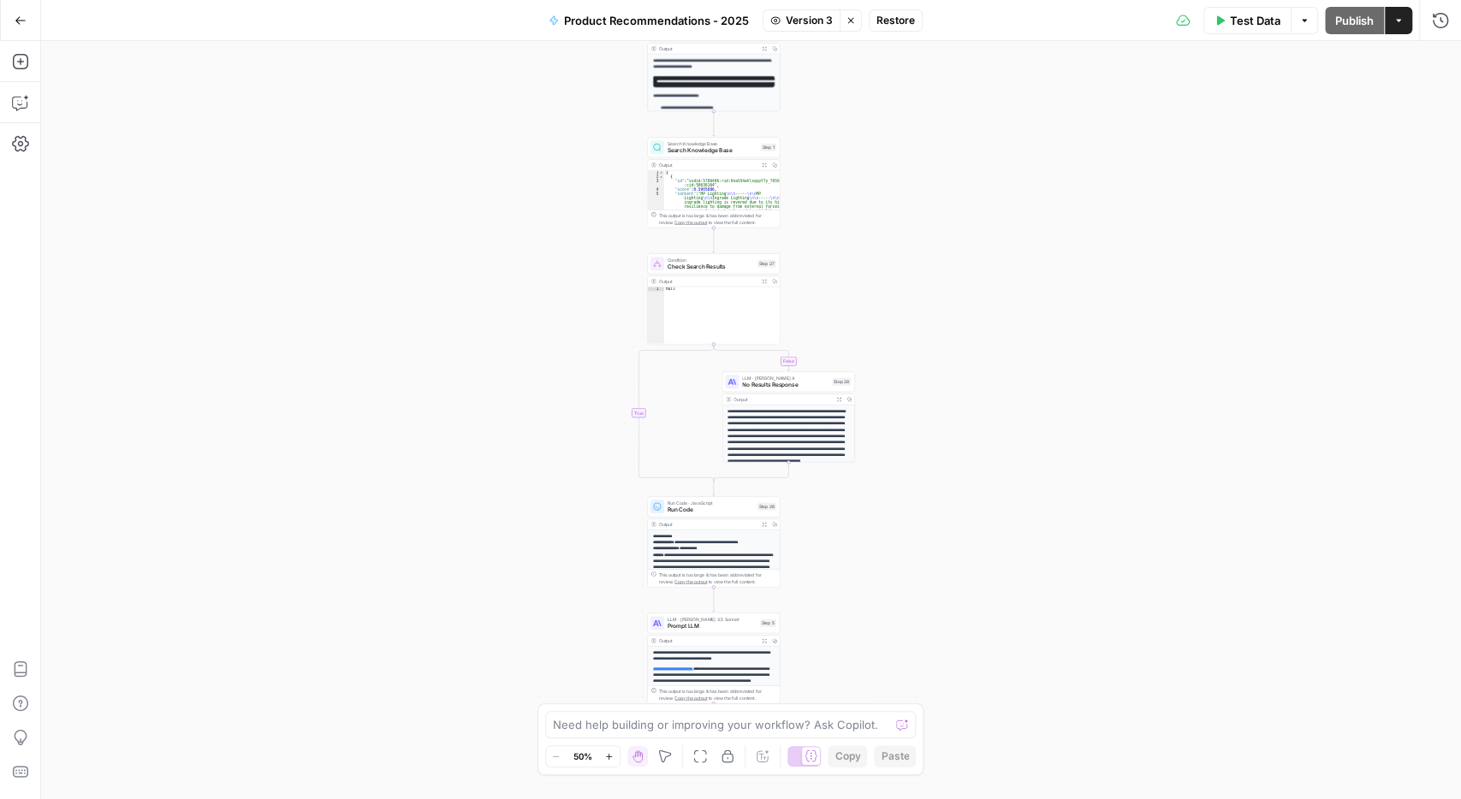
click at [893, 16] on span "Restore" at bounding box center [895, 20] width 39 height 15
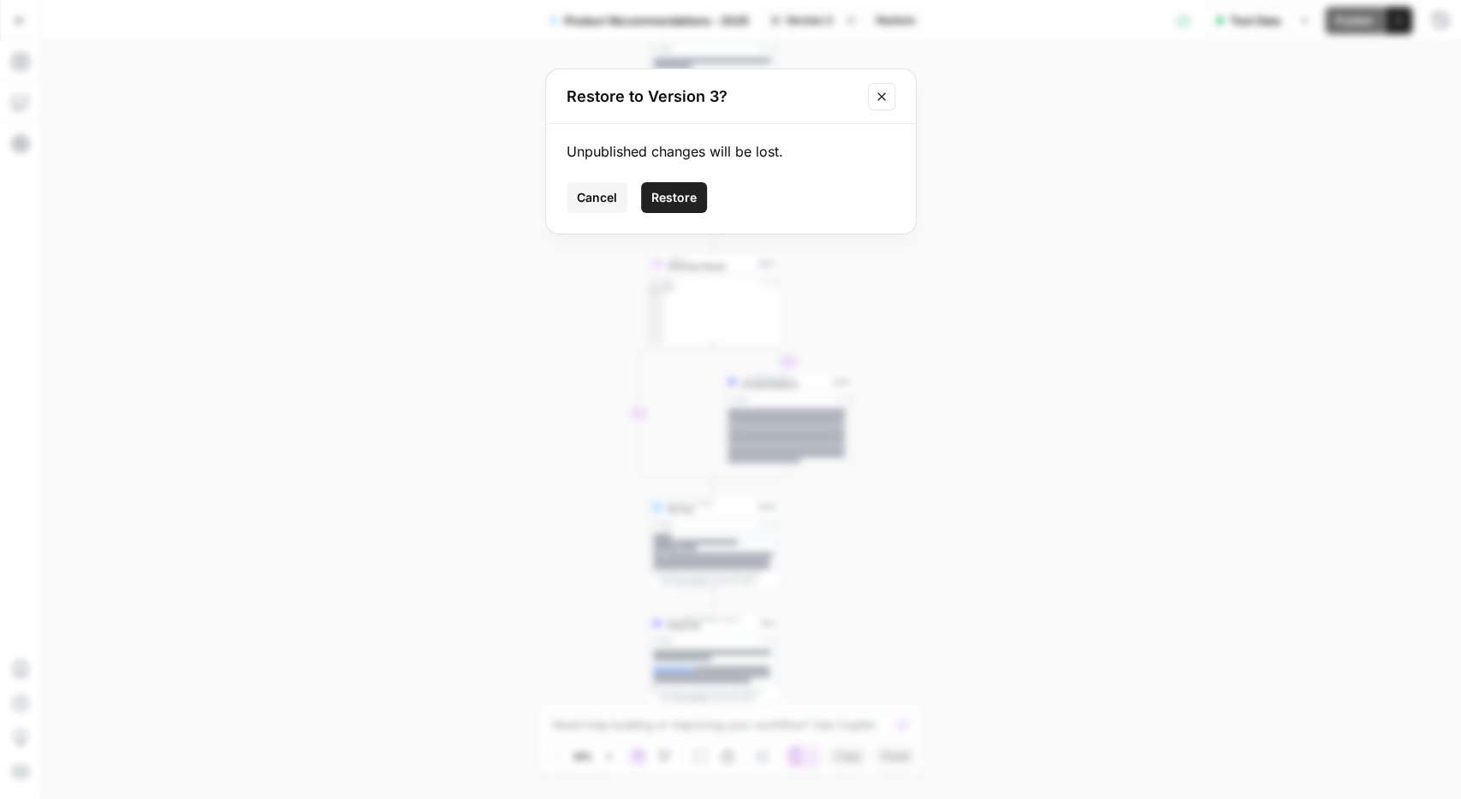
click at [692, 192] on span "Restore" at bounding box center [673, 197] width 45 height 17
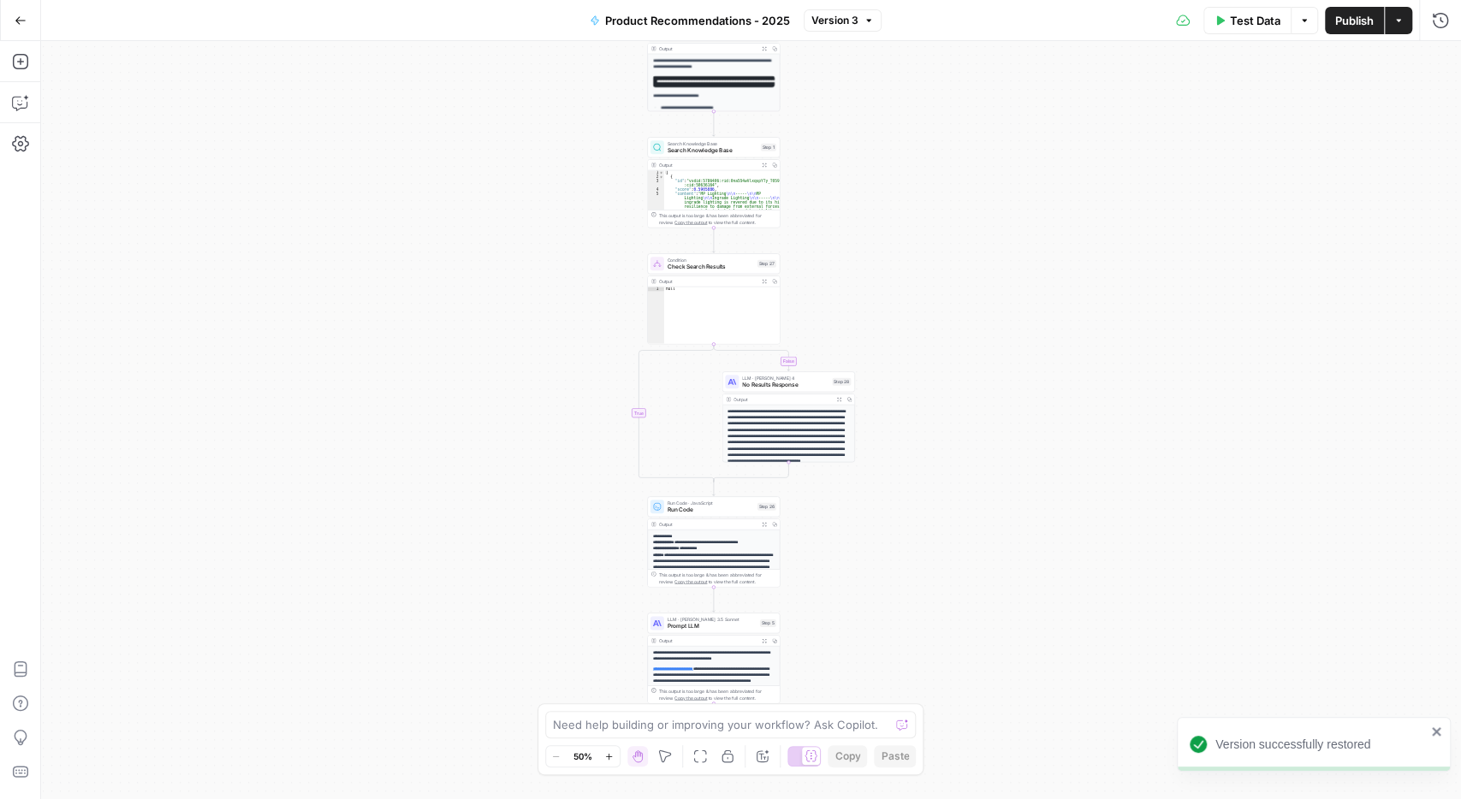
click at [9, 10] on button "Go Back" at bounding box center [20, 20] width 31 height 31
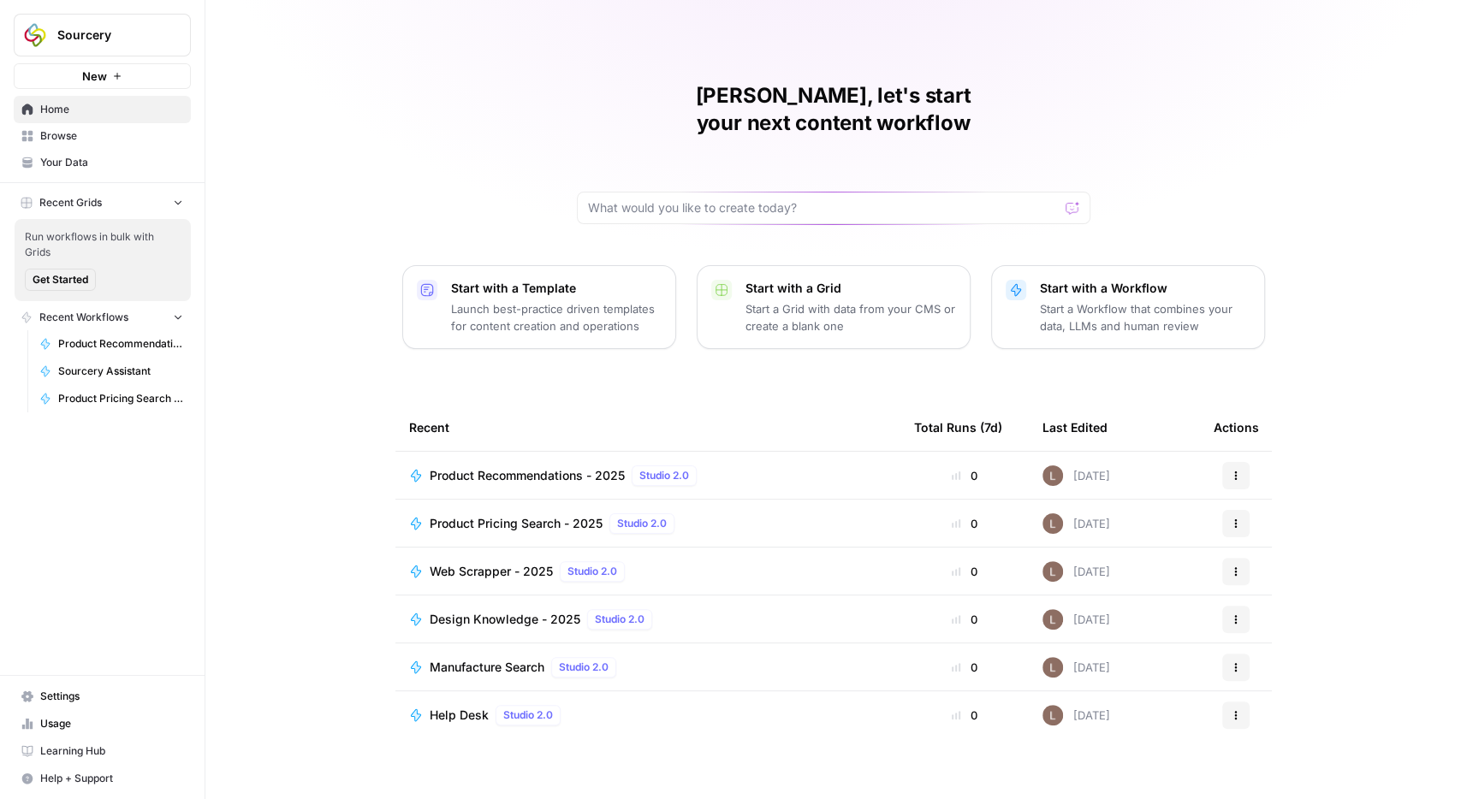
click at [63, 138] on span "Browse" at bounding box center [111, 135] width 143 height 15
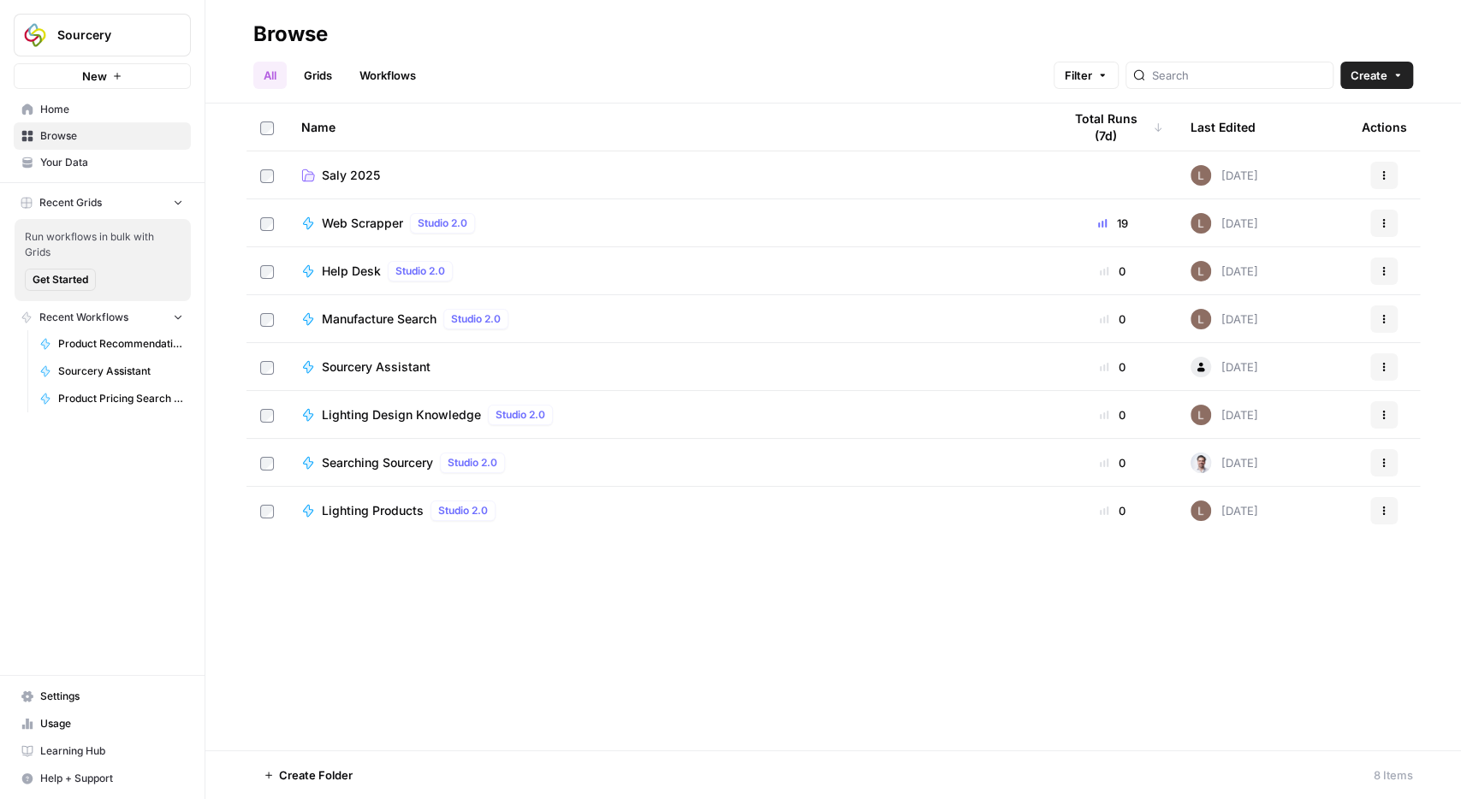
click at [393, 175] on link "Saly 2025" at bounding box center [667, 175] width 733 height 17
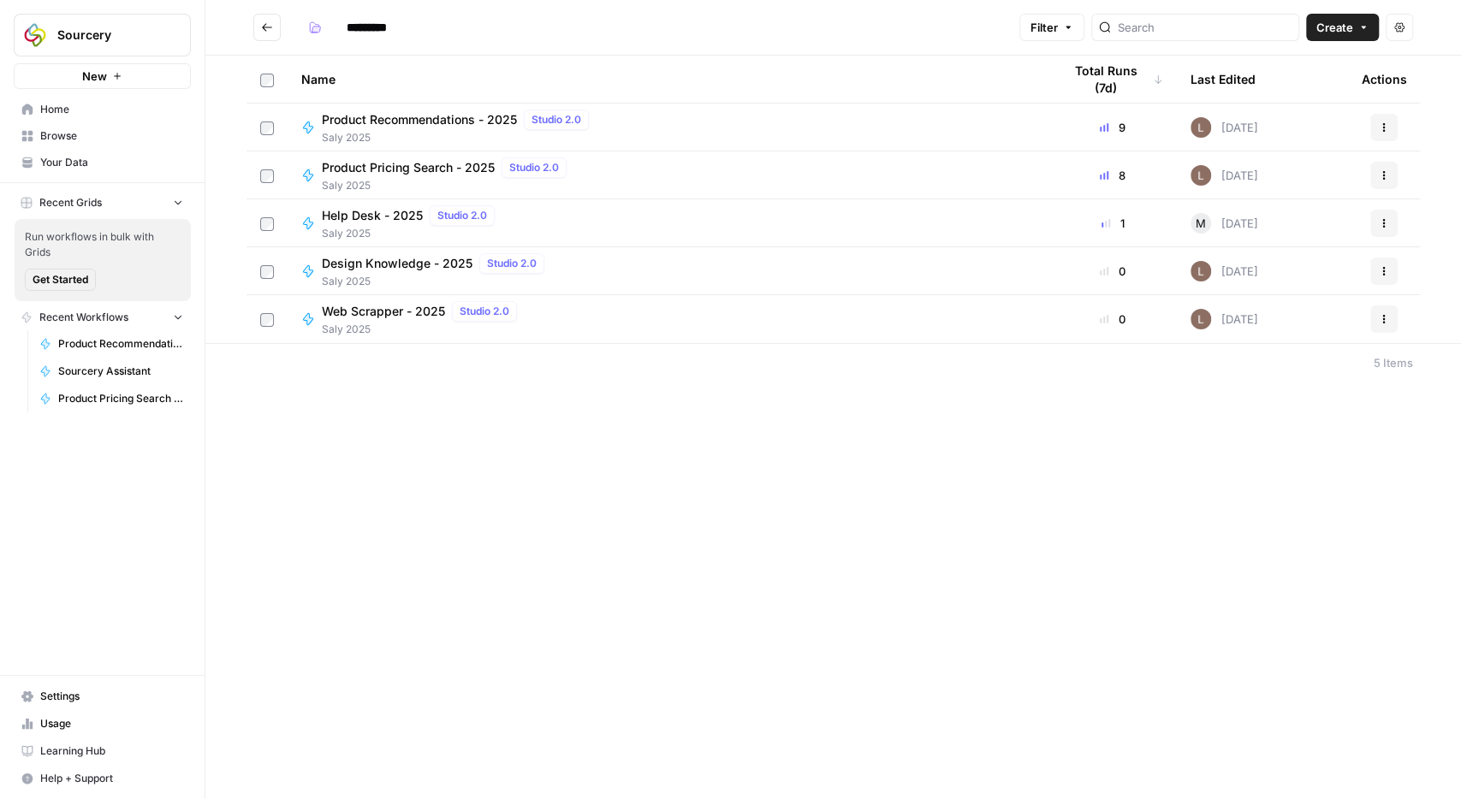
click at [413, 119] on span "Product Recommendations - 2025" at bounding box center [419, 119] width 195 height 17
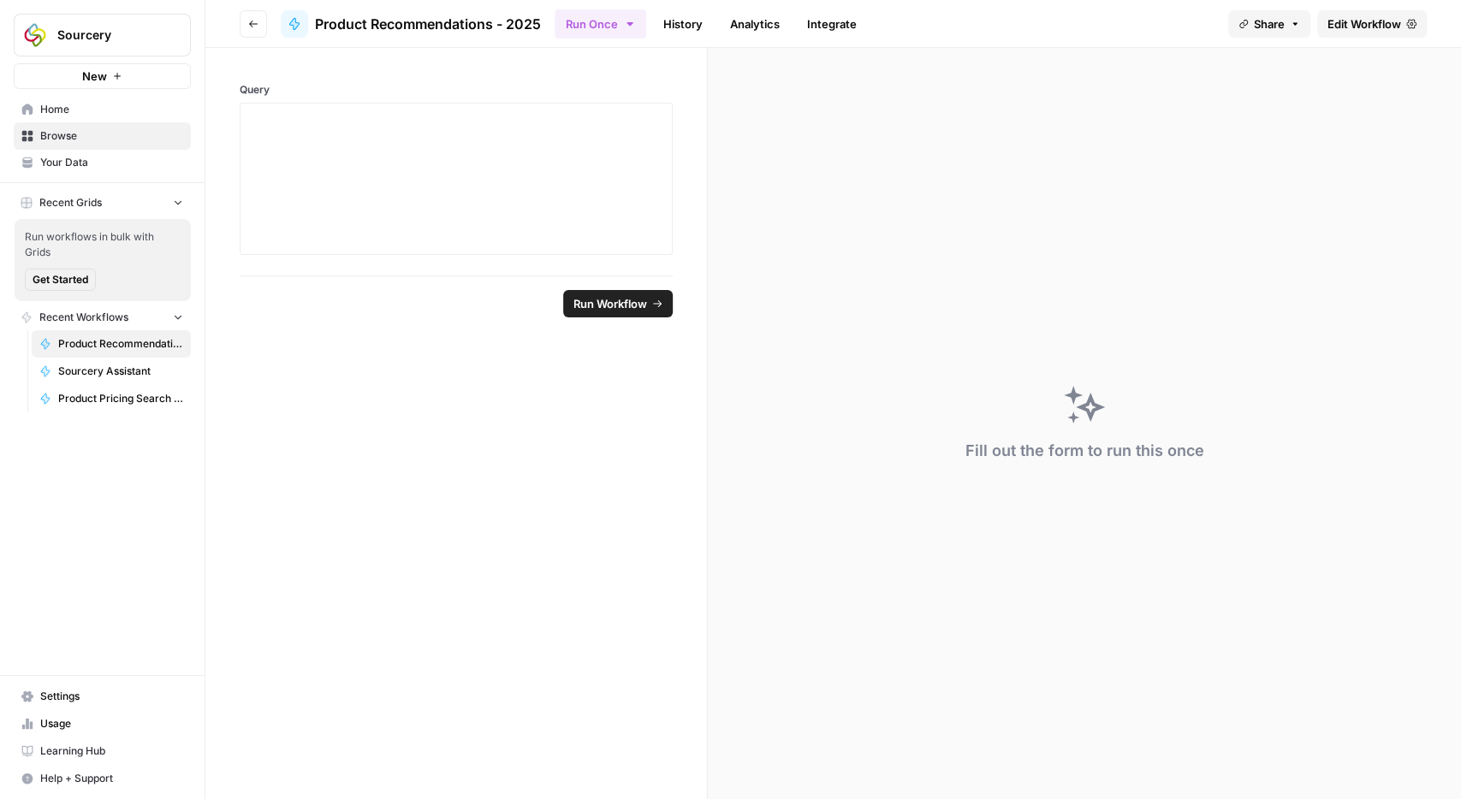
click at [691, 23] on link "History" at bounding box center [683, 23] width 60 height 27
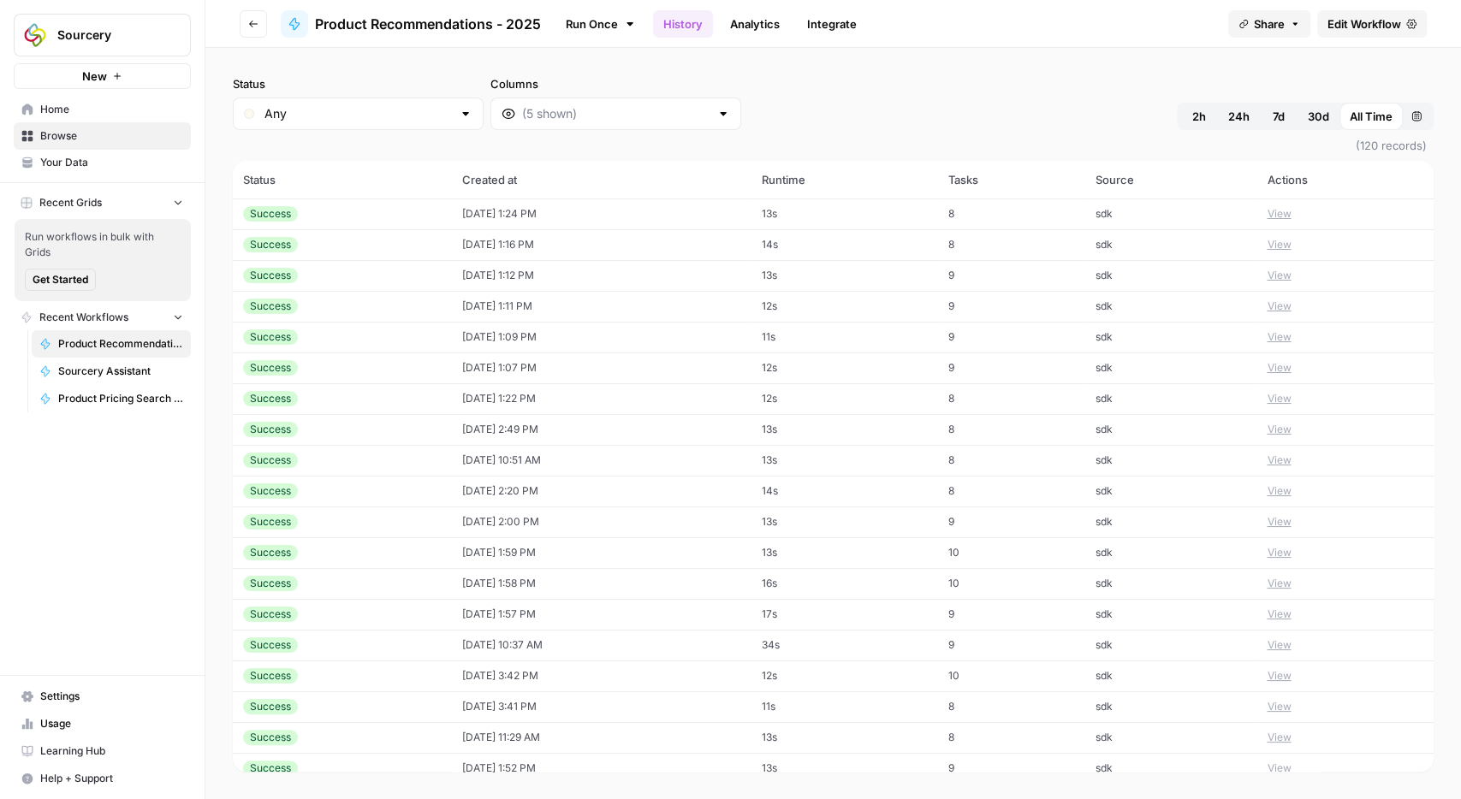
click at [1279, 215] on button "View" at bounding box center [1279, 213] width 24 height 15
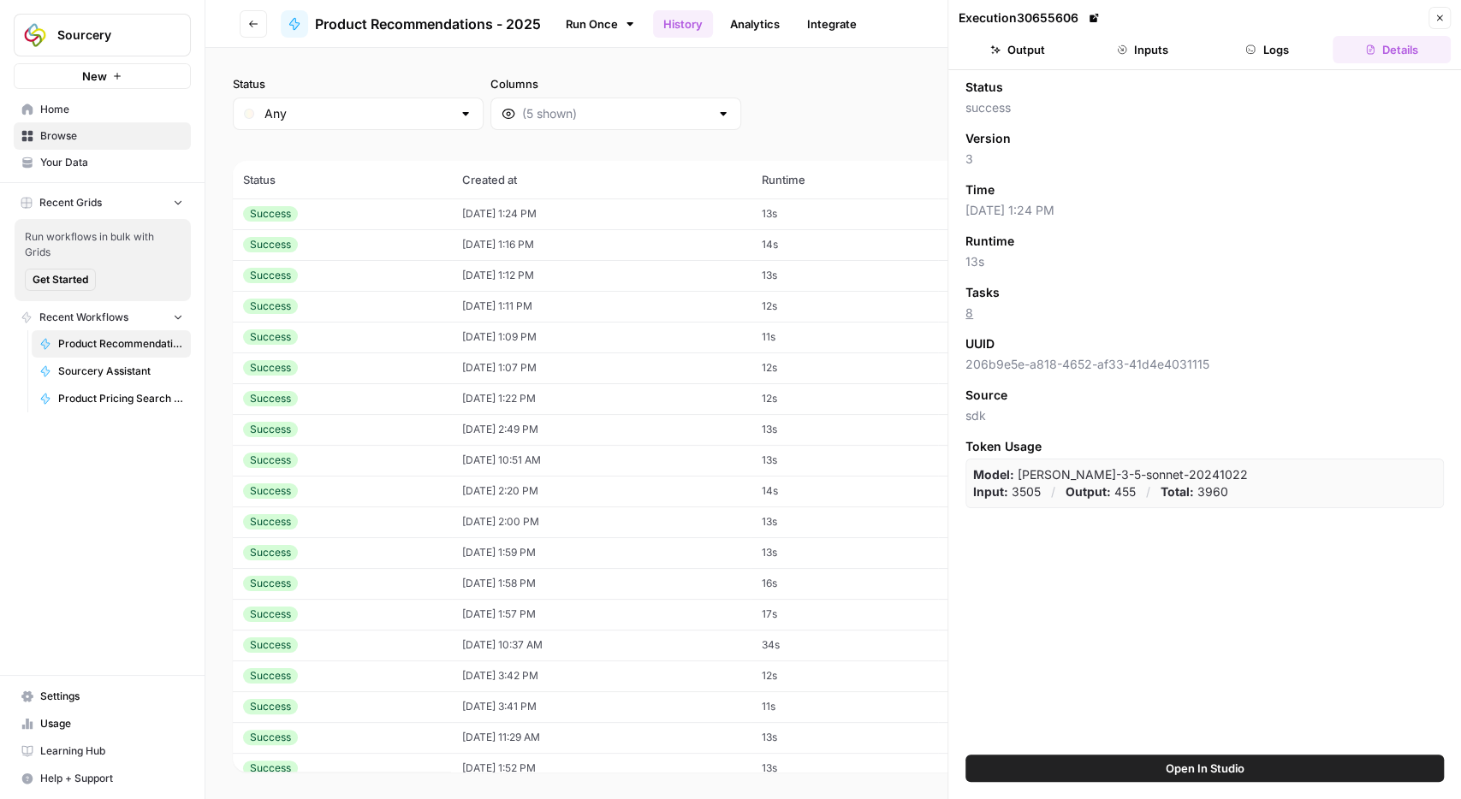
click at [1011, 45] on button "Output" at bounding box center [1018, 49] width 118 height 27
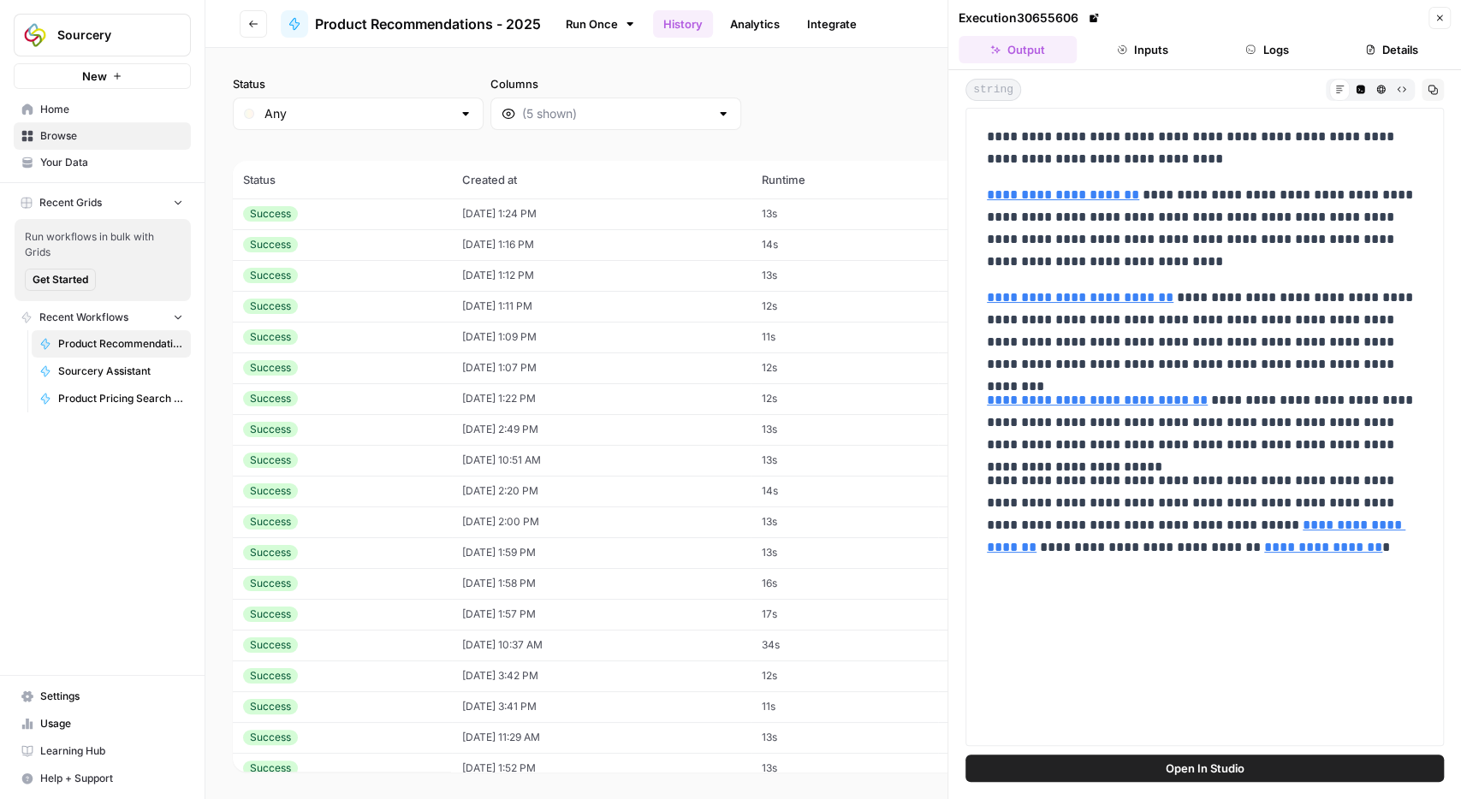
click at [1161, 54] on button "Inputs" at bounding box center [1142, 49] width 118 height 27
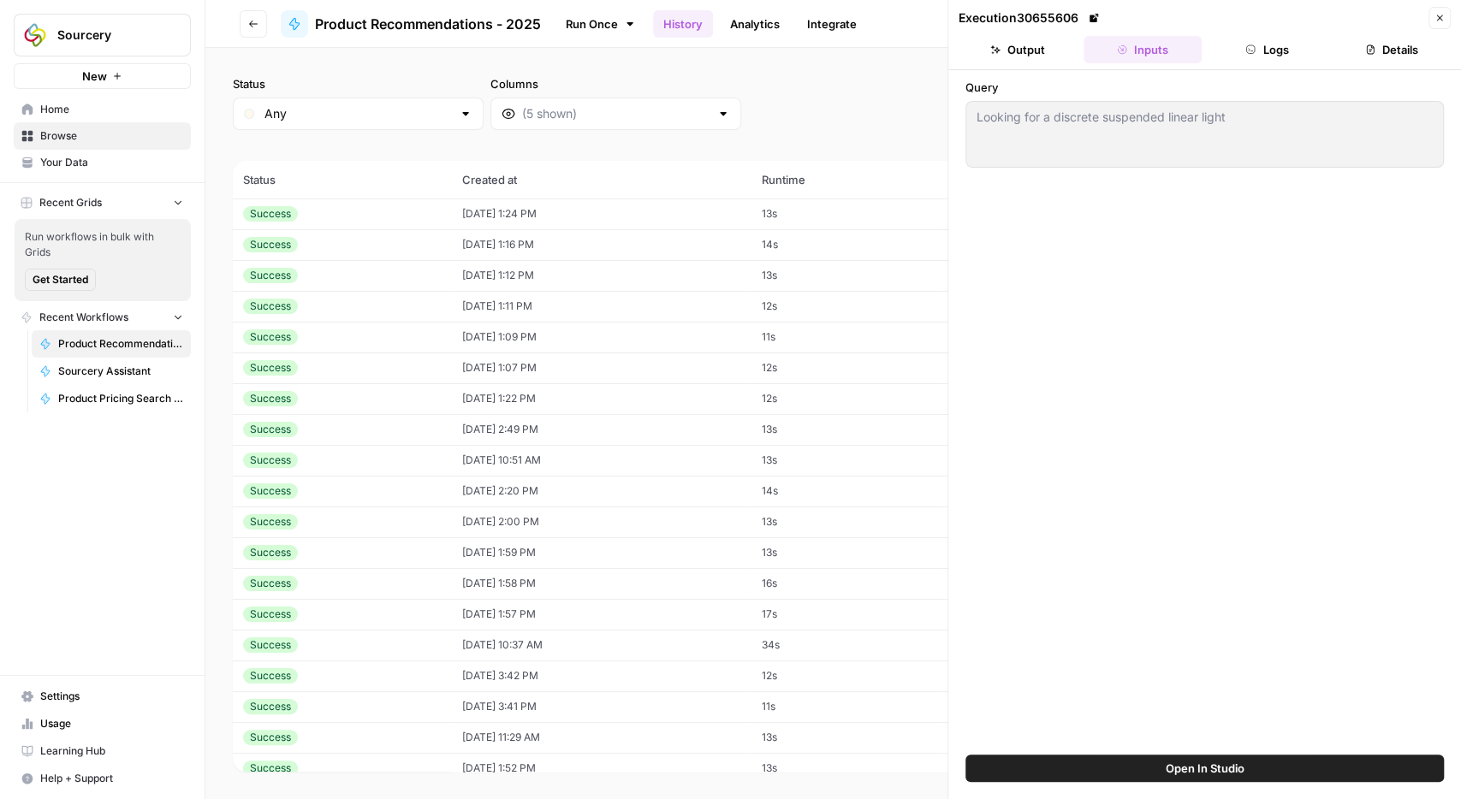
click at [1003, 60] on button "Output" at bounding box center [1018, 49] width 118 height 27
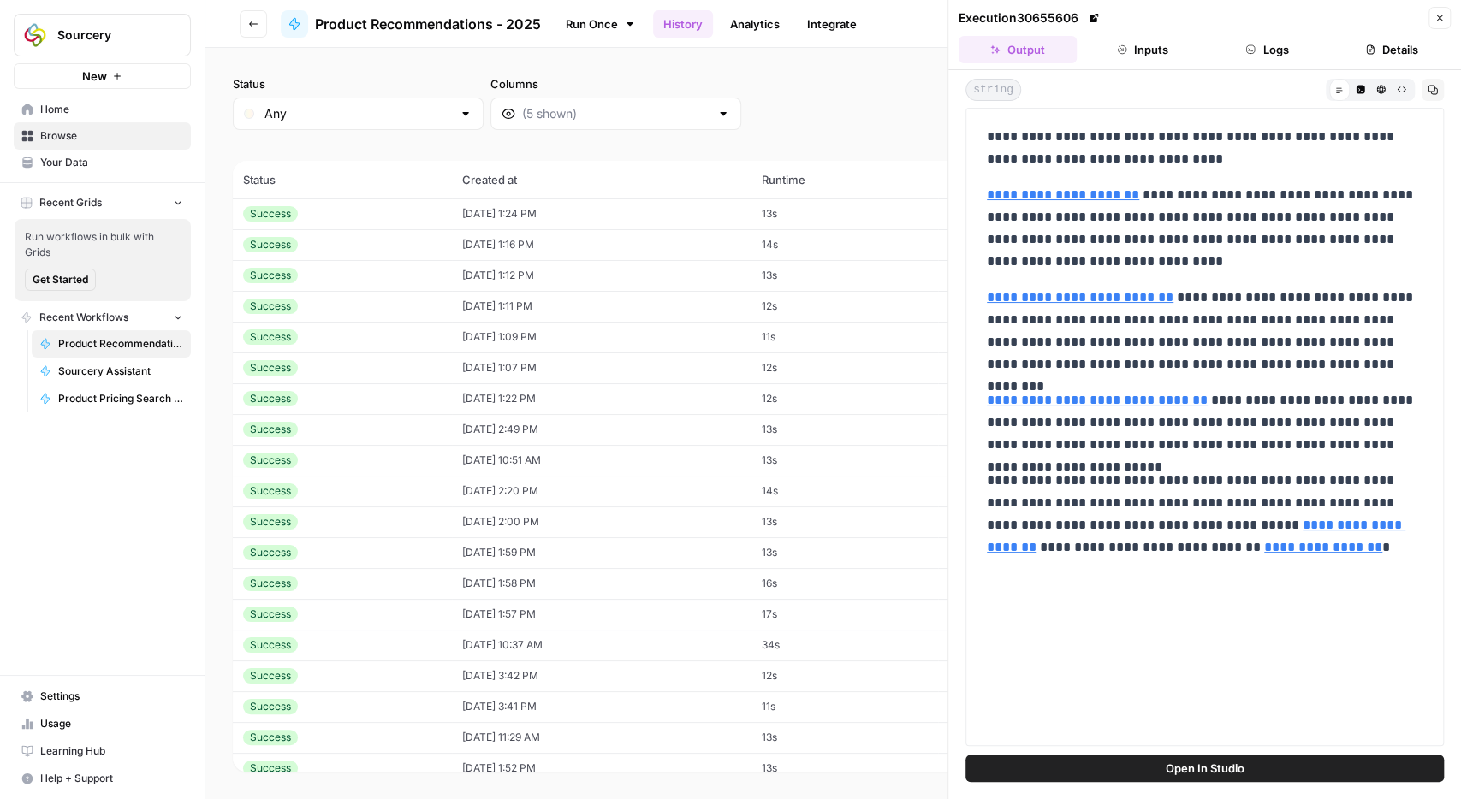
click at [751, 494] on td "[DATE] 2:20 PM" at bounding box center [601, 491] width 299 height 31
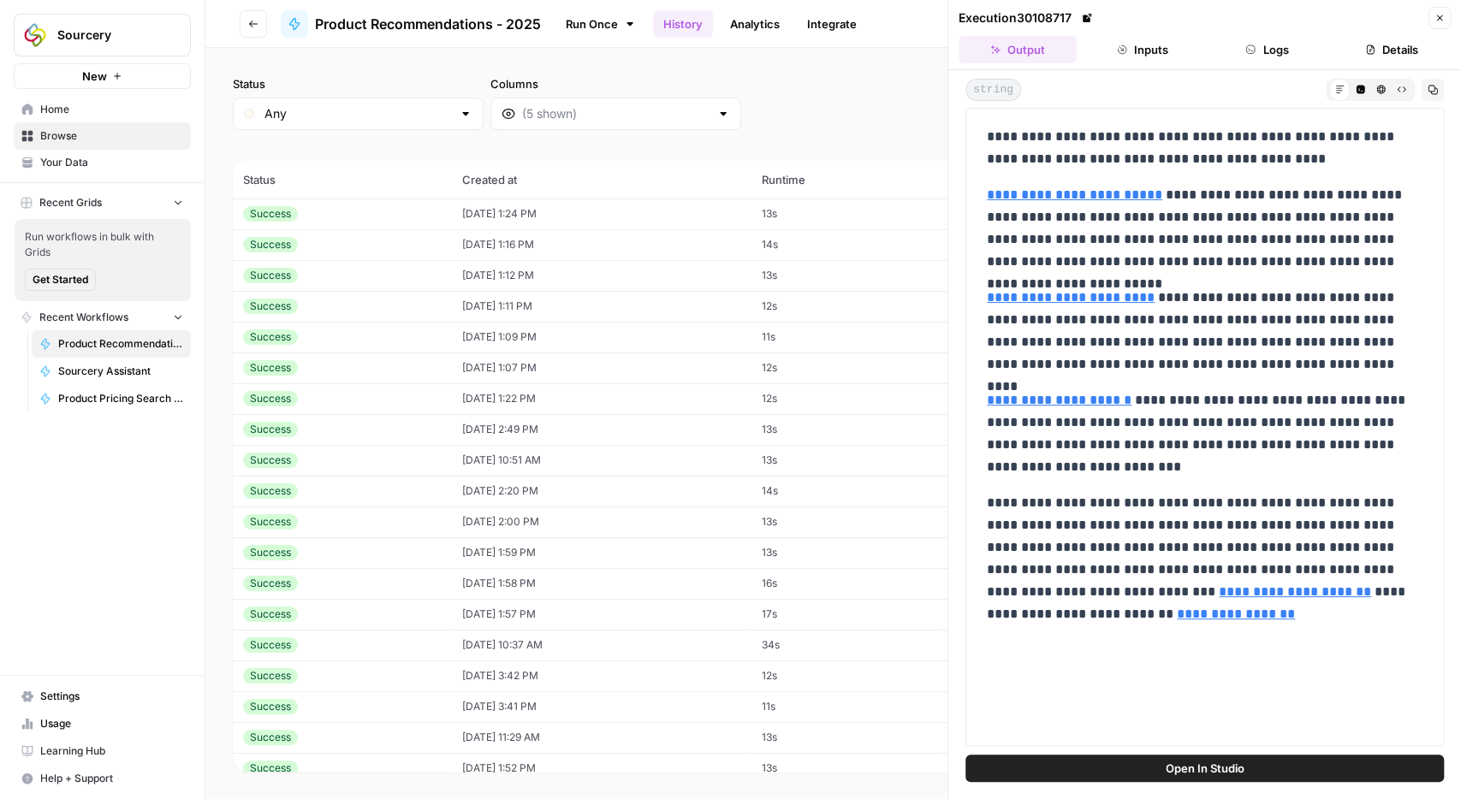
click at [1131, 33] on header "Execution 30108717 Close Output Inputs Logs Details" at bounding box center [1204, 35] width 513 height 70
click at [1137, 43] on button "Inputs" at bounding box center [1142, 49] width 118 height 27
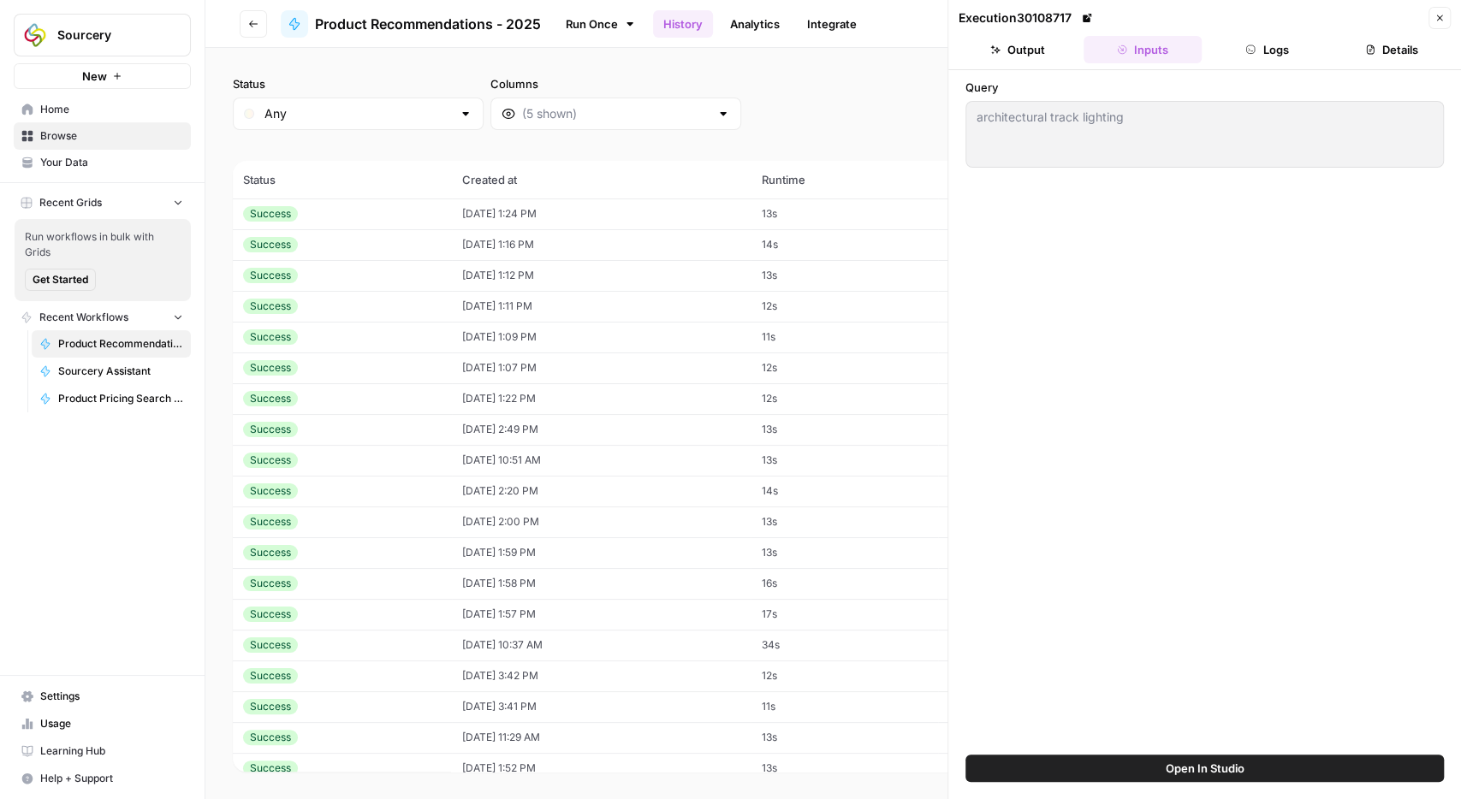
click at [543, 640] on td "[DATE] 10:37 AM" at bounding box center [601, 645] width 299 height 31
click at [1018, 52] on button "Output" at bounding box center [1018, 49] width 118 height 27
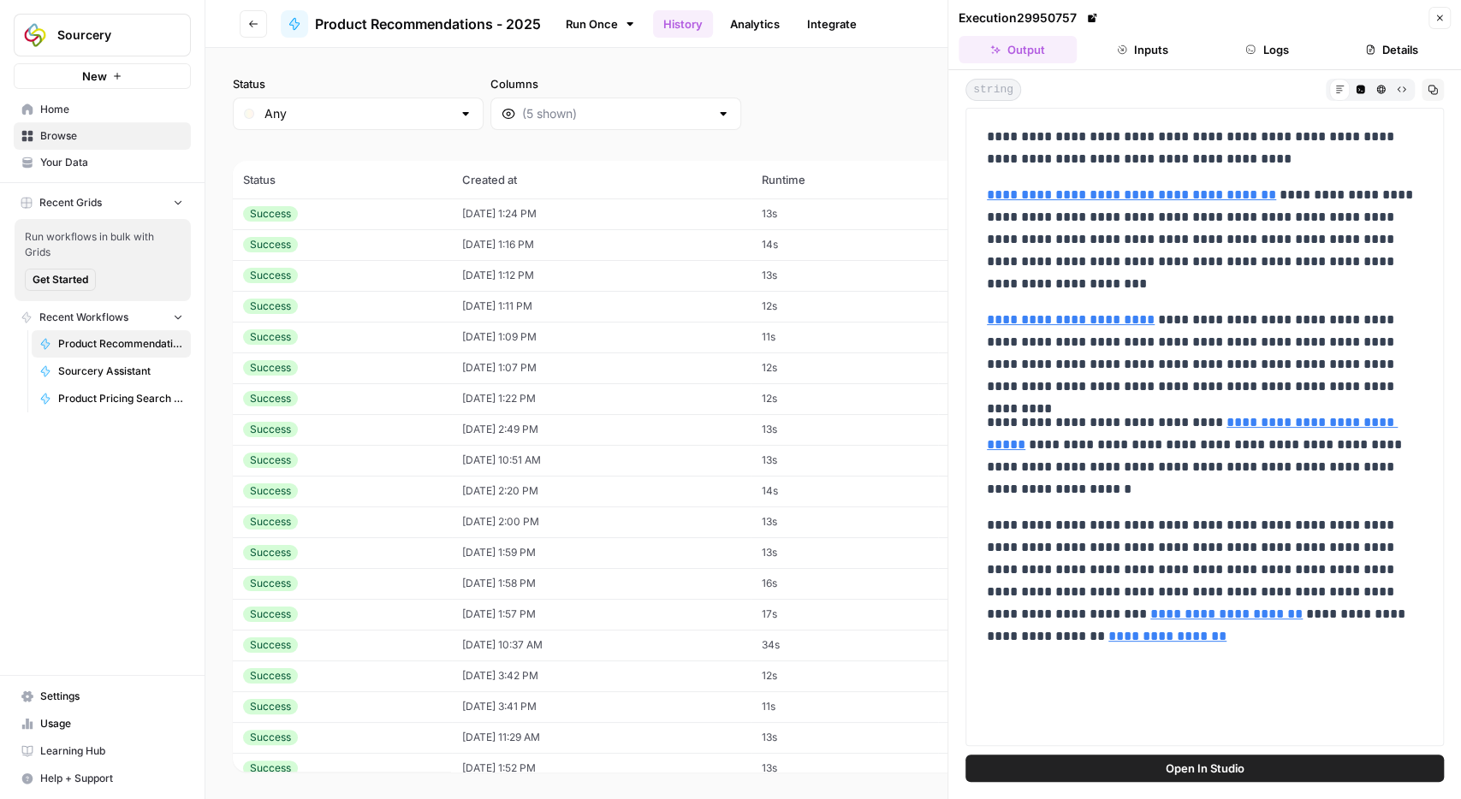
click at [1134, 40] on button "Inputs" at bounding box center [1142, 49] width 118 height 27
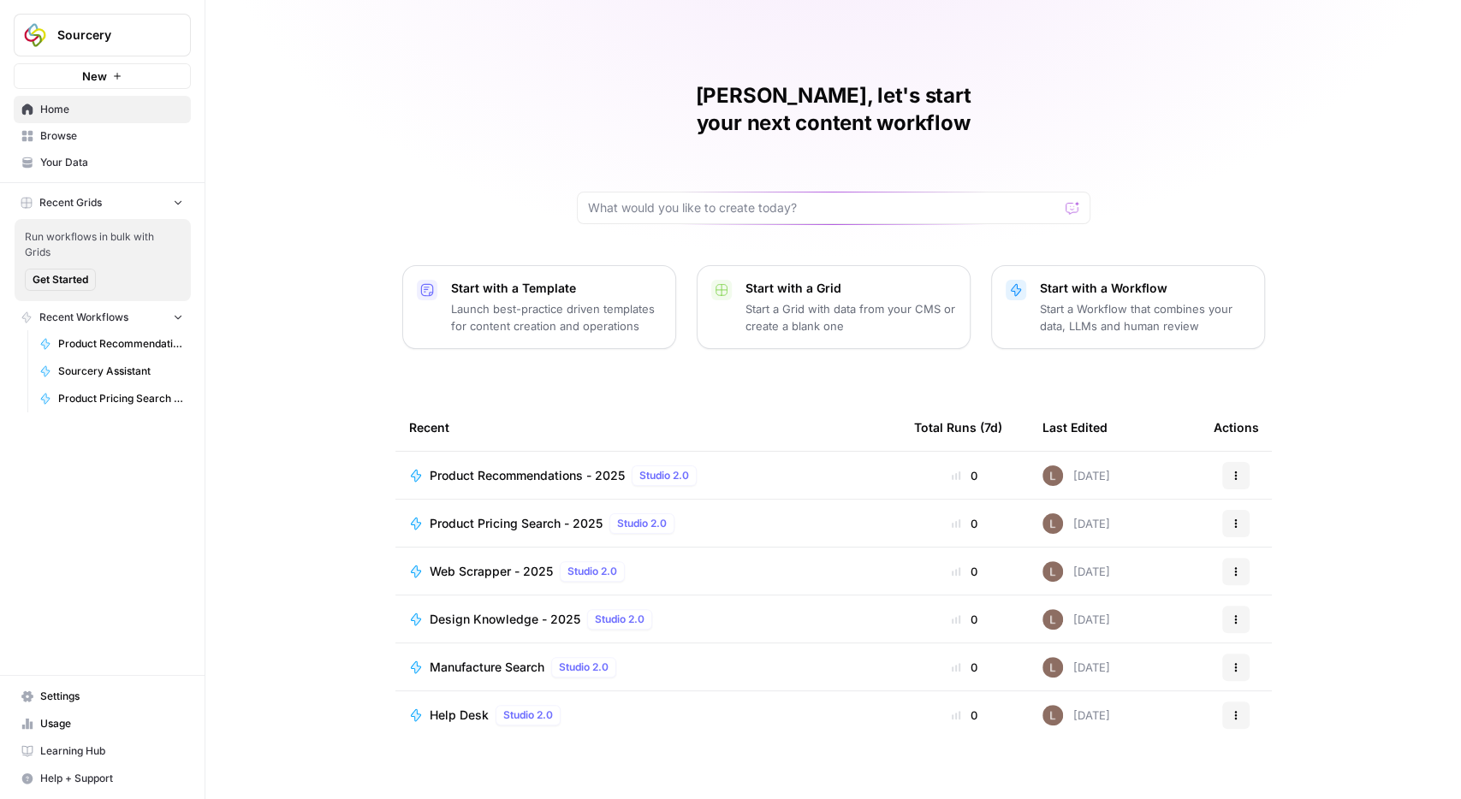
click at [73, 134] on span "Browse" at bounding box center [111, 135] width 143 height 15
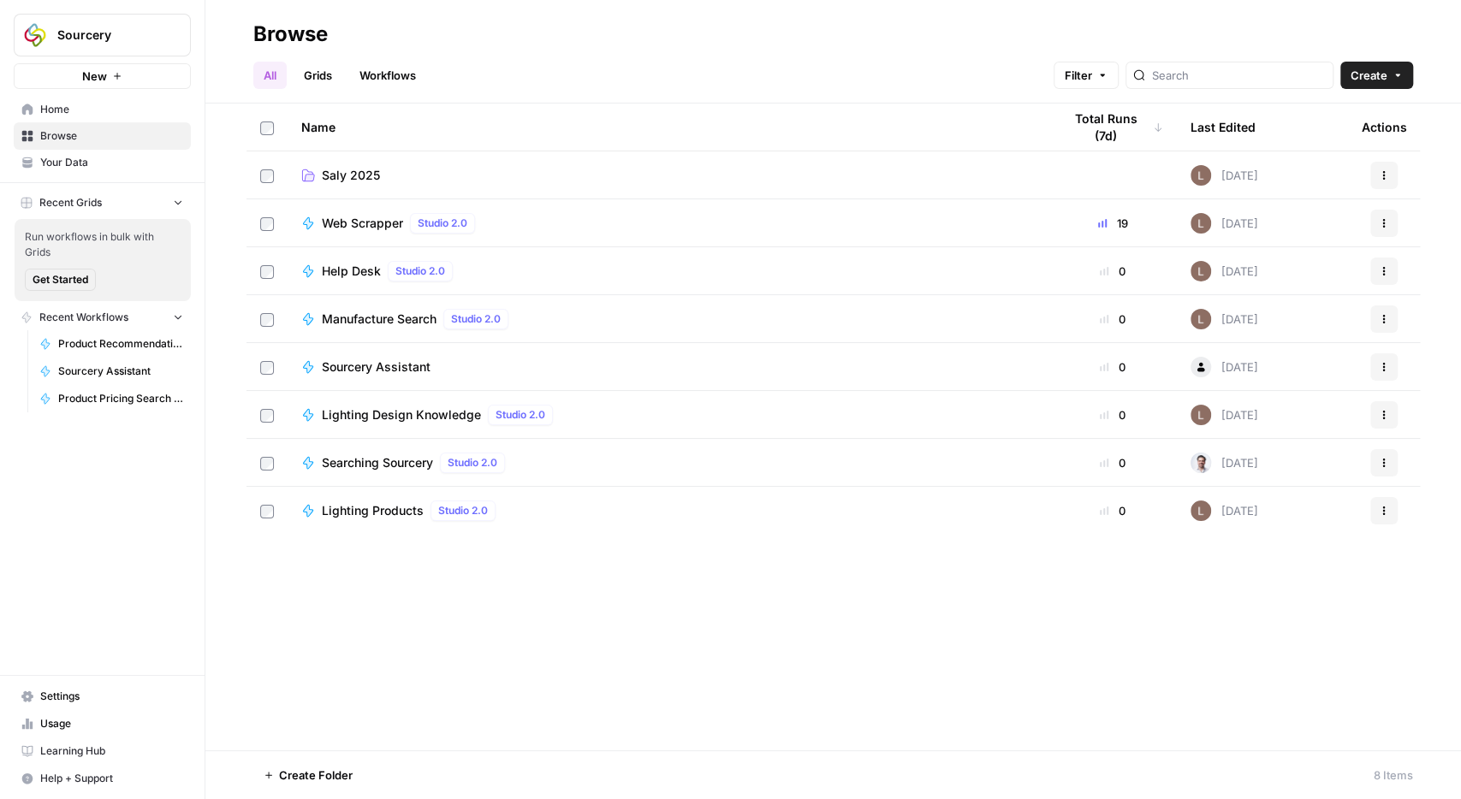
click at [65, 162] on span "Your Data" at bounding box center [111, 162] width 143 height 15
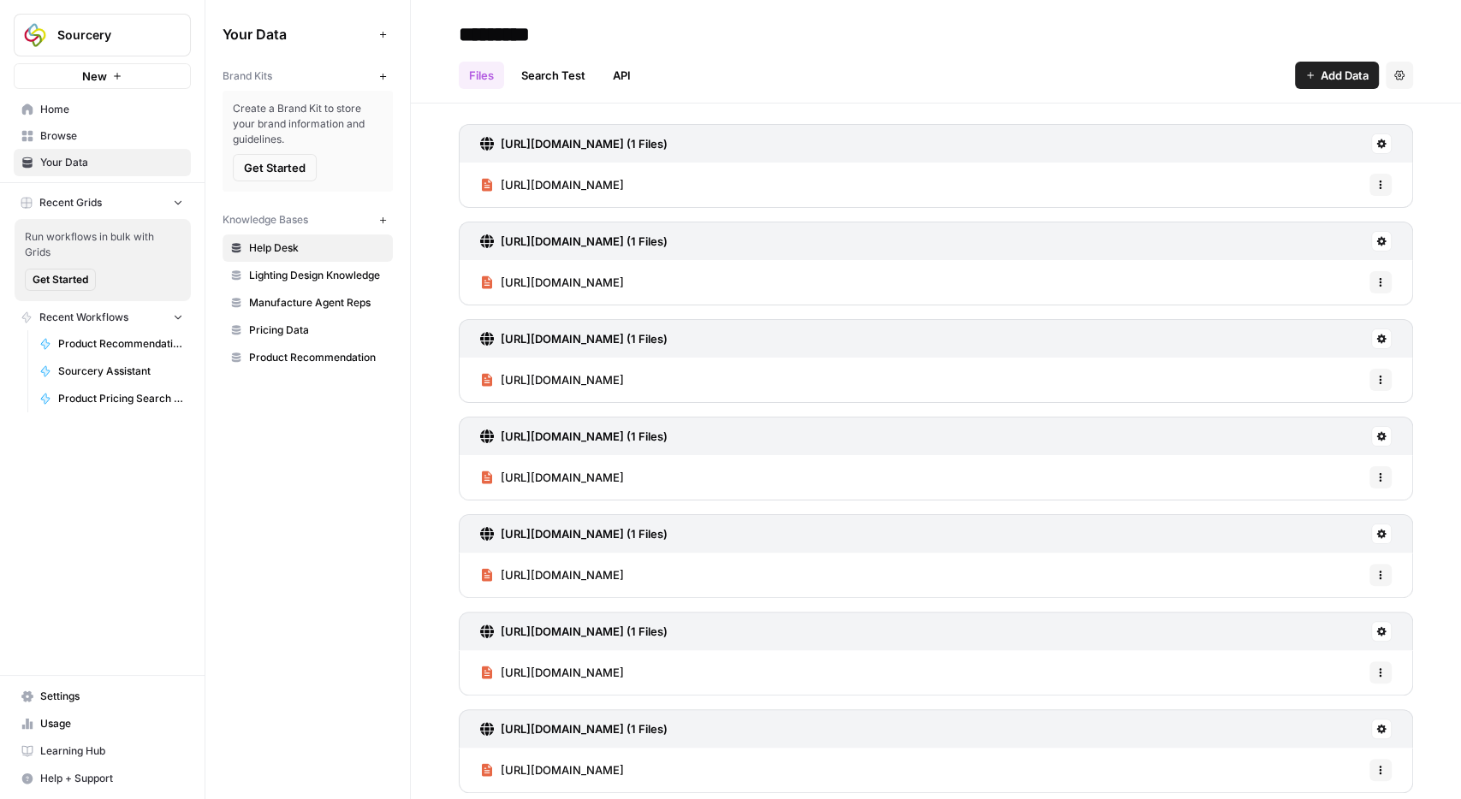
click at [306, 362] on link "Product Recommendation" at bounding box center [308, 357] width 170 height 27
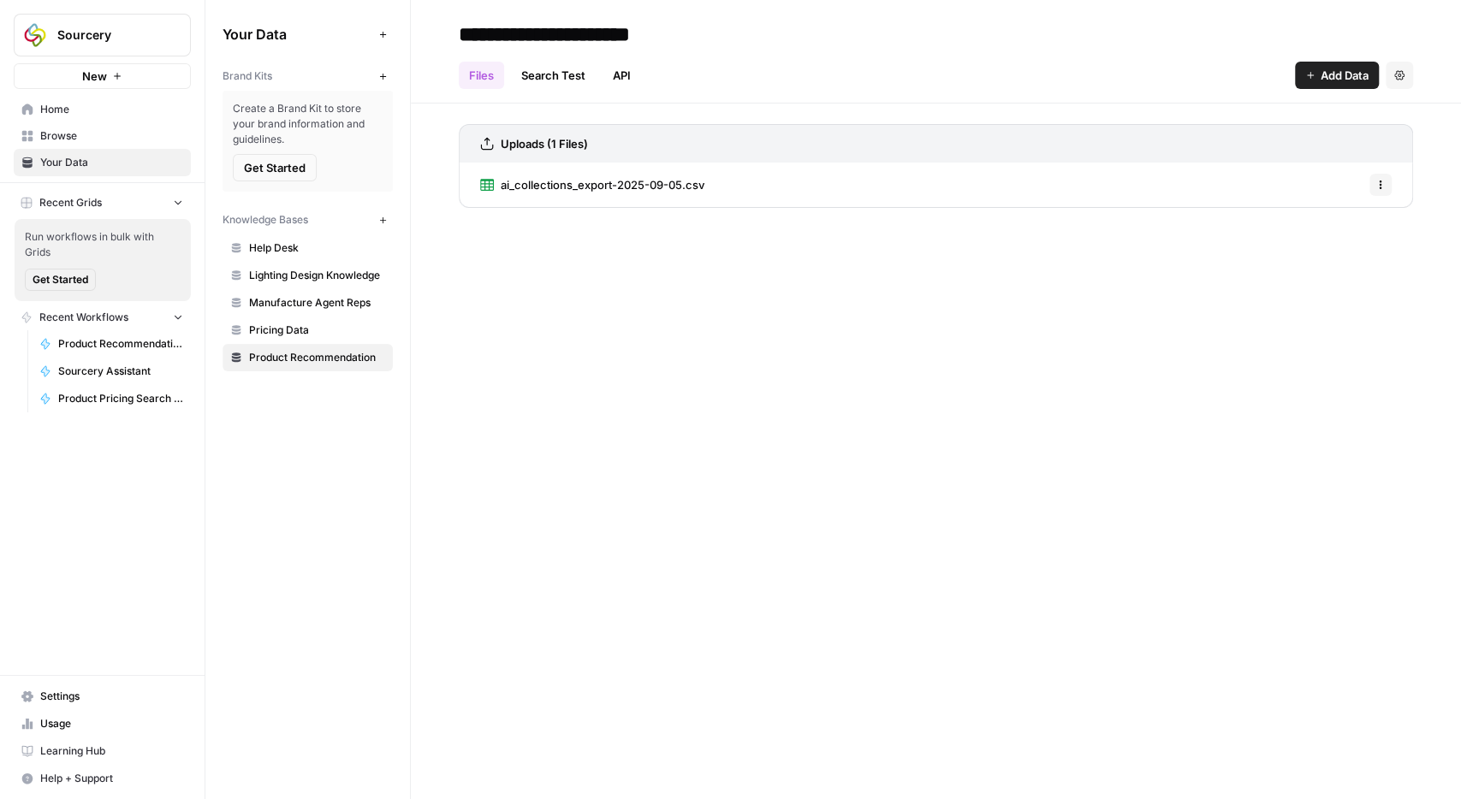
click at [585, 189] on span "ai_collections_export-2025-09-05.csv" at bounding box center [603, 184] width 204 height 17
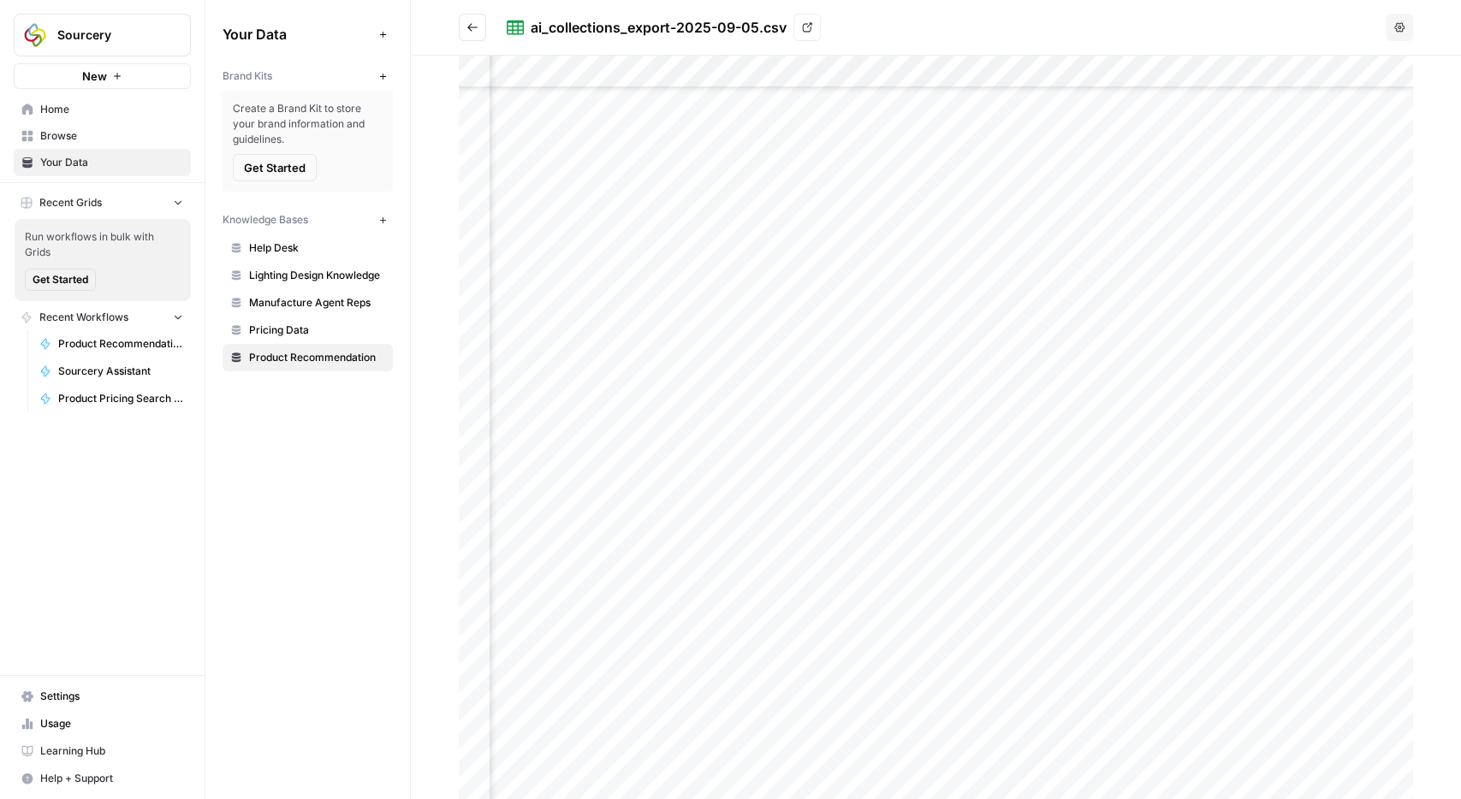
scroll to position [18578, 0]
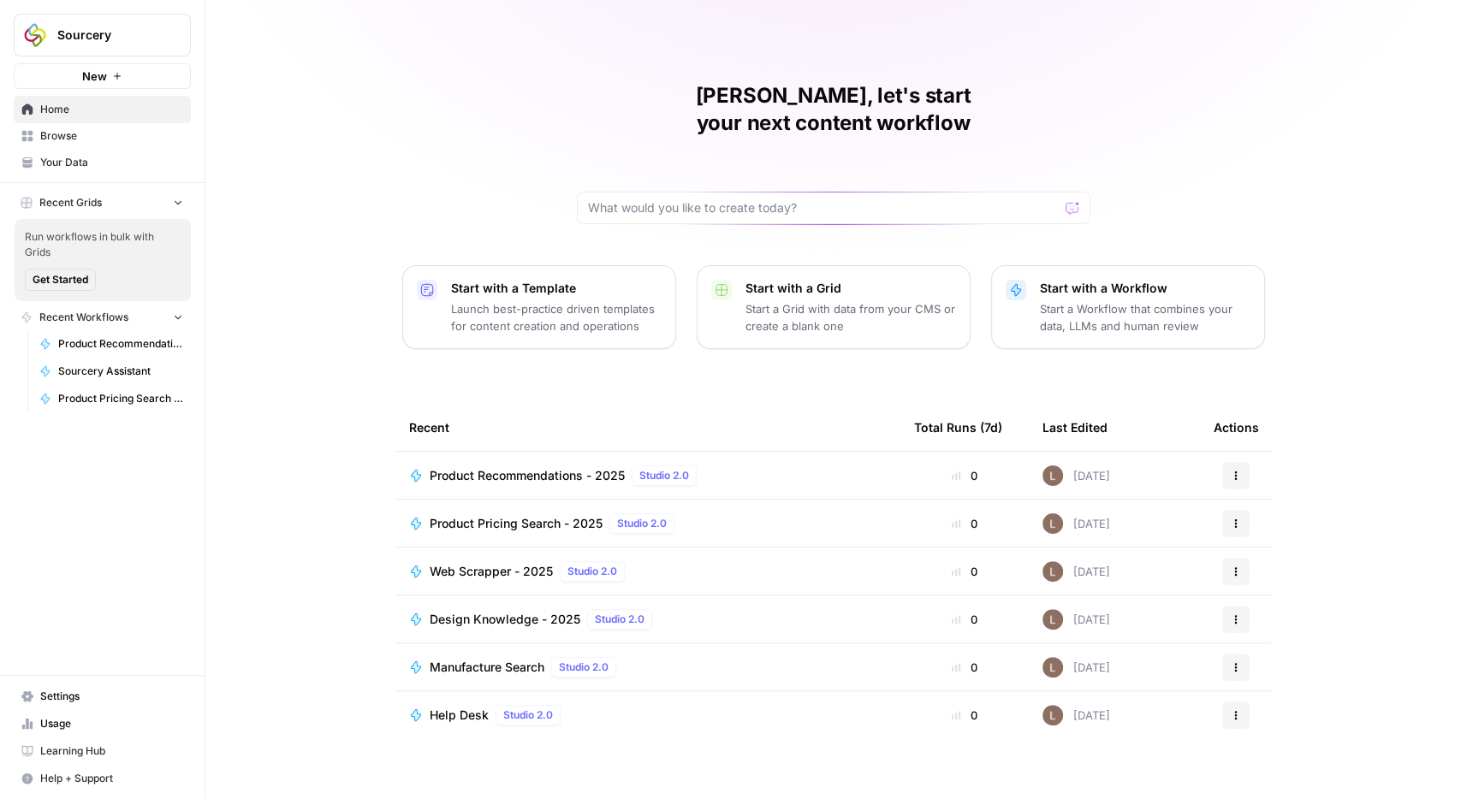
click at [76, 150] on link "Your Data" at bounding box center [102, 162] width 177 height 27
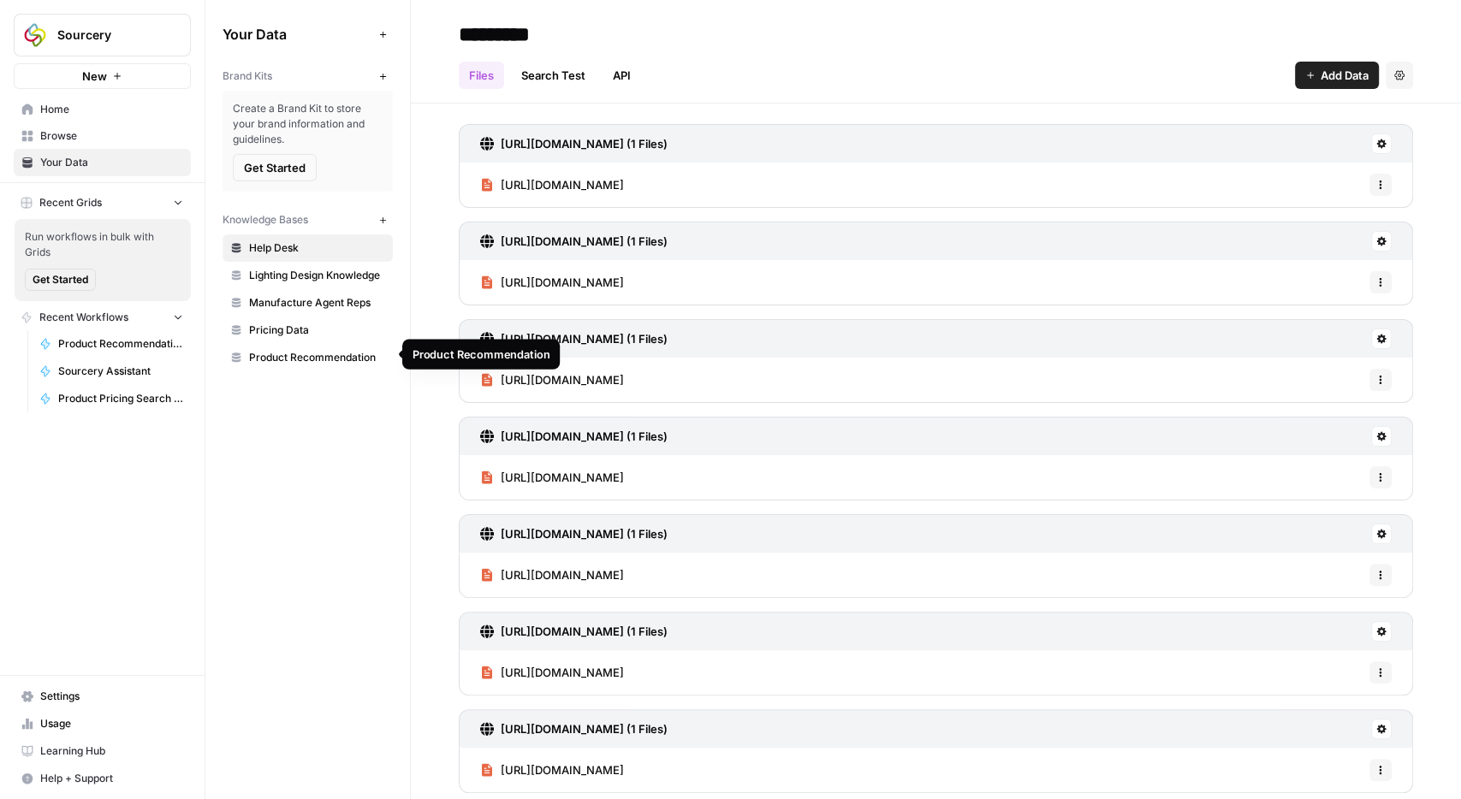
click at [304, 360] on span "Product Recommendation" at bounding box center [317, 357] width 136 height 15
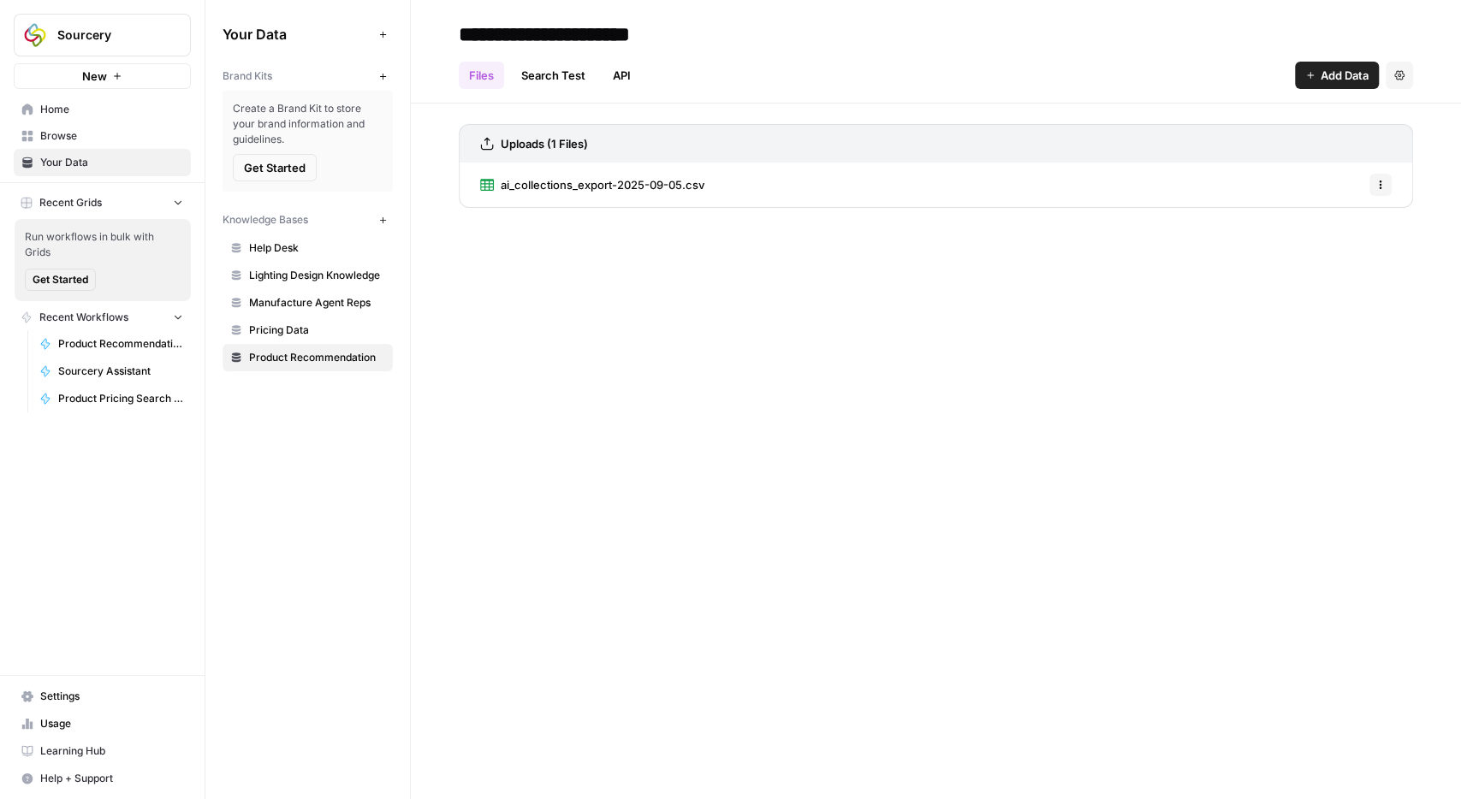
click at [1297, 69] on button "Add Data" at bounding box center [1337, 75] width 84 height 27
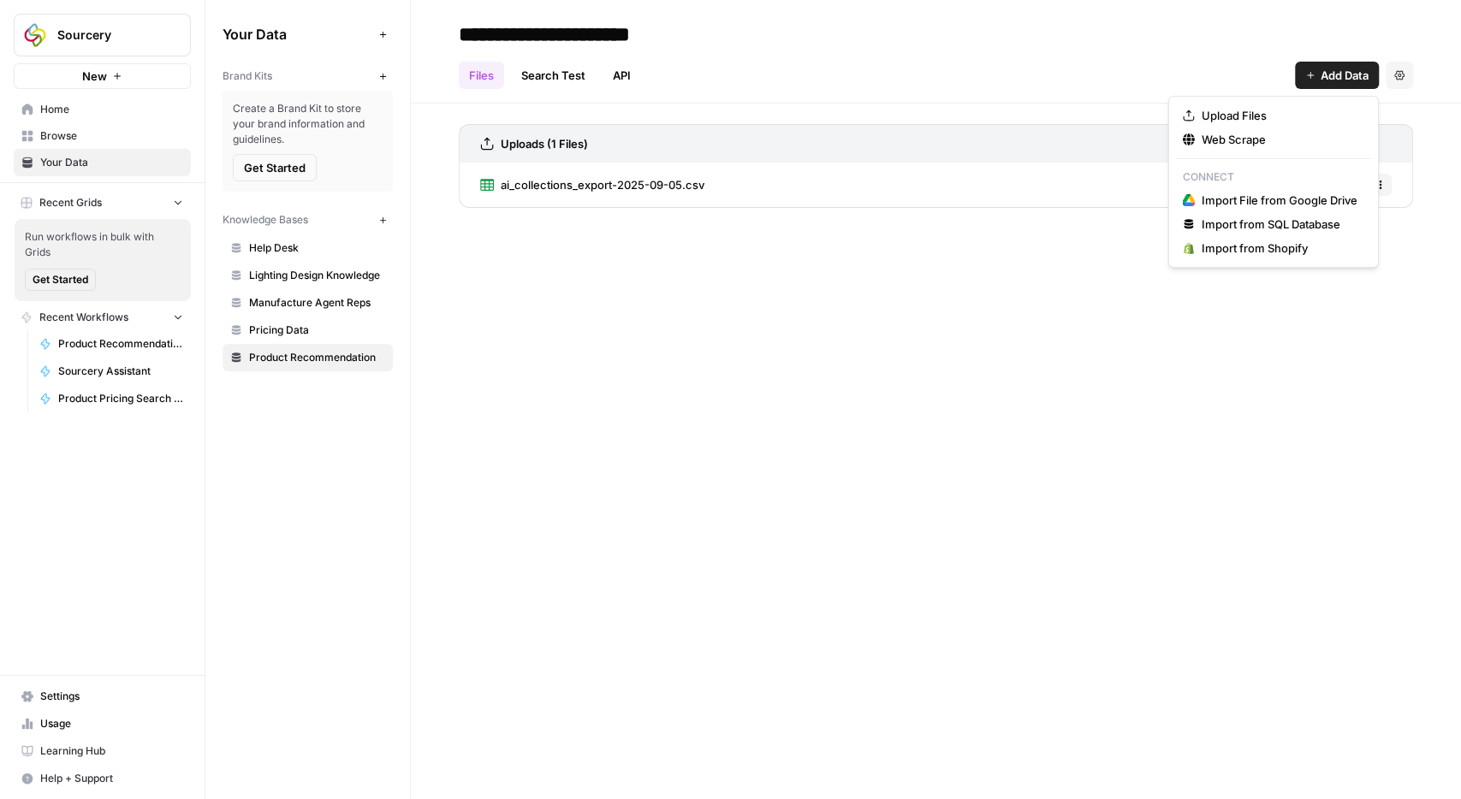
click at [625, 76] on link "API" at bounding box center [621, 75] width 39 height 27
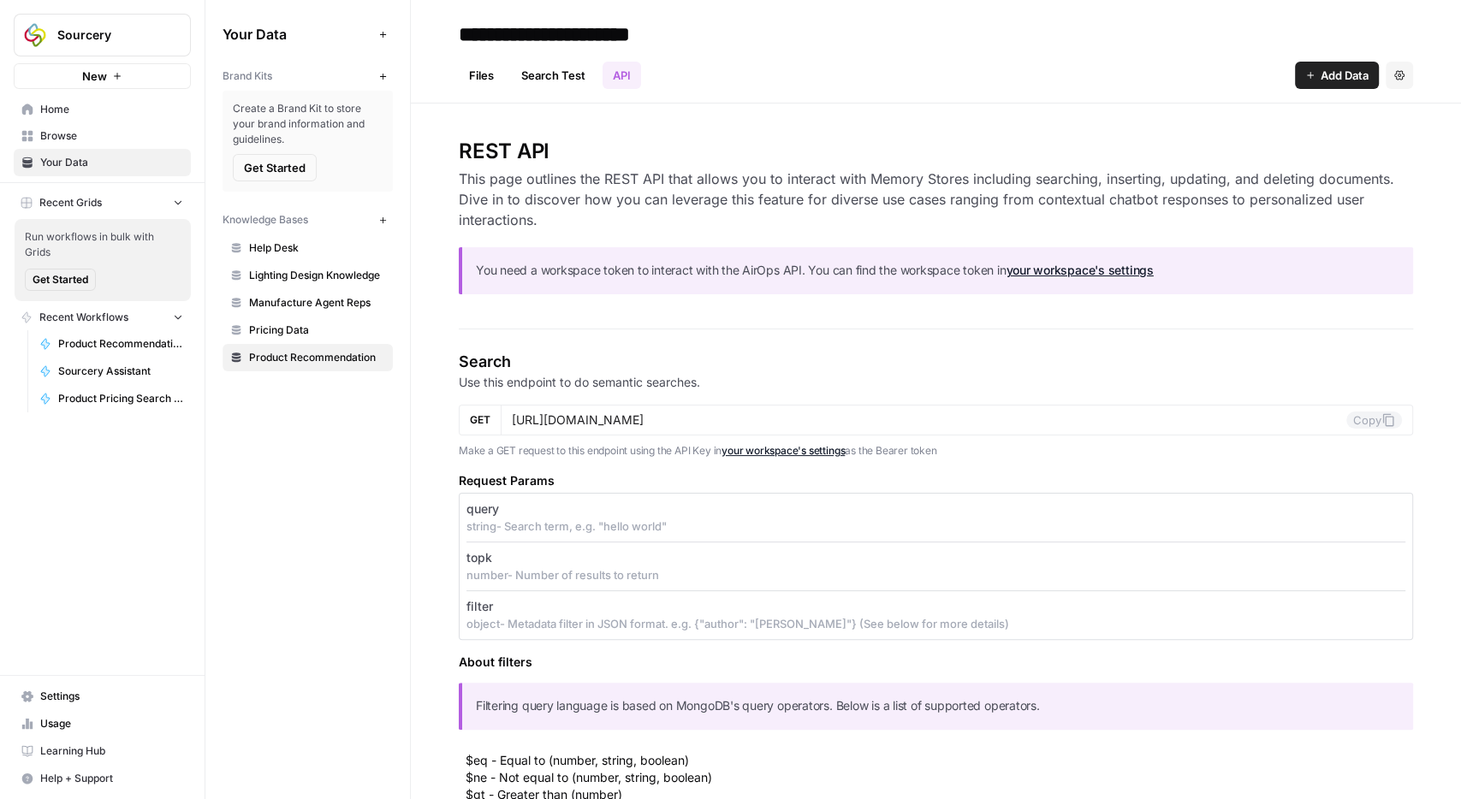
click at [567, 73] on link "Search Test" at bounding box center [553, 75] width 85 height 27
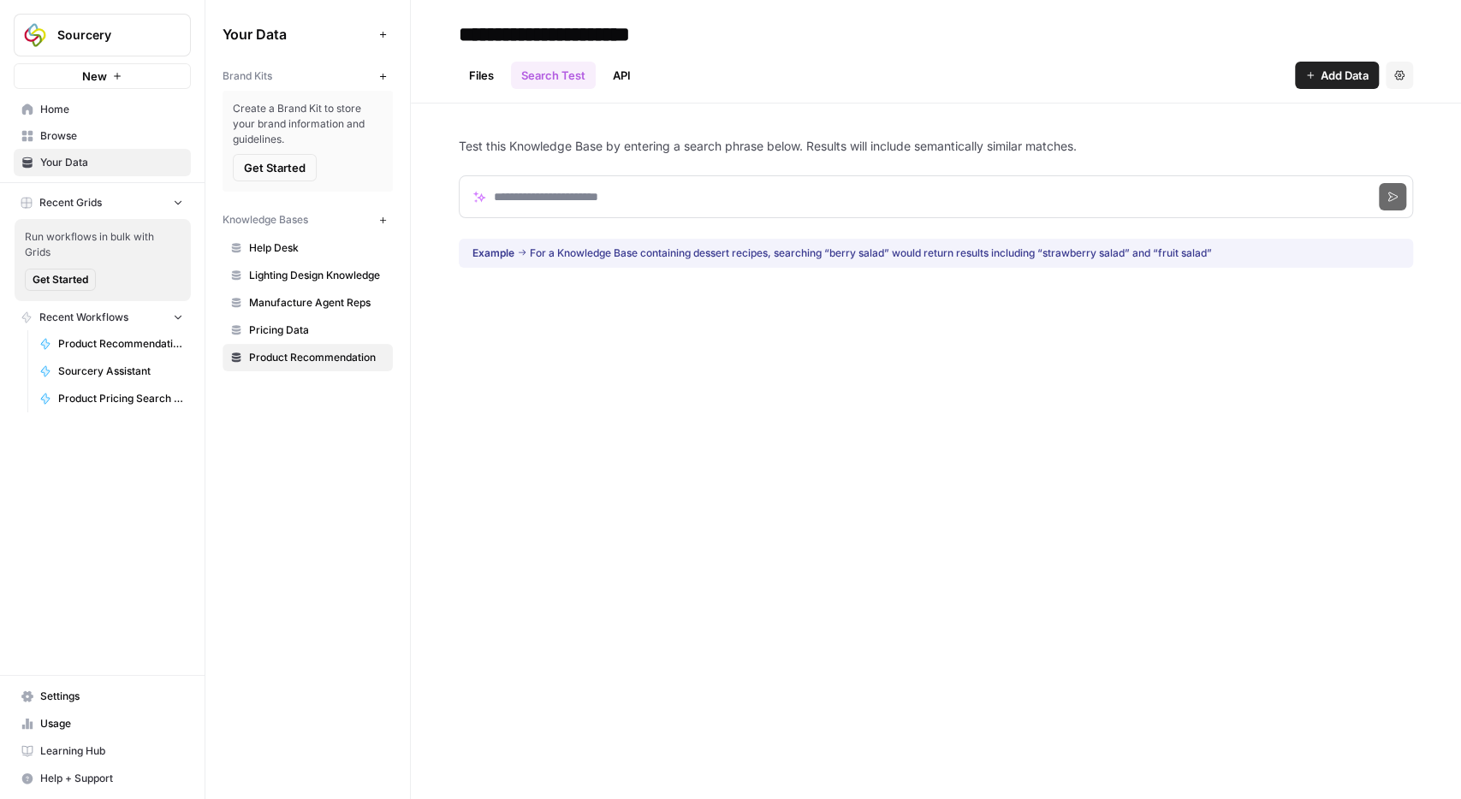
click at [646, 77] on div "Files Search Test API Add Data Settings" at bounding box center [936, 68] width 954 height 41
click at [605, 74] on link "API" at bounding box center [621, 75] width 39 height 27
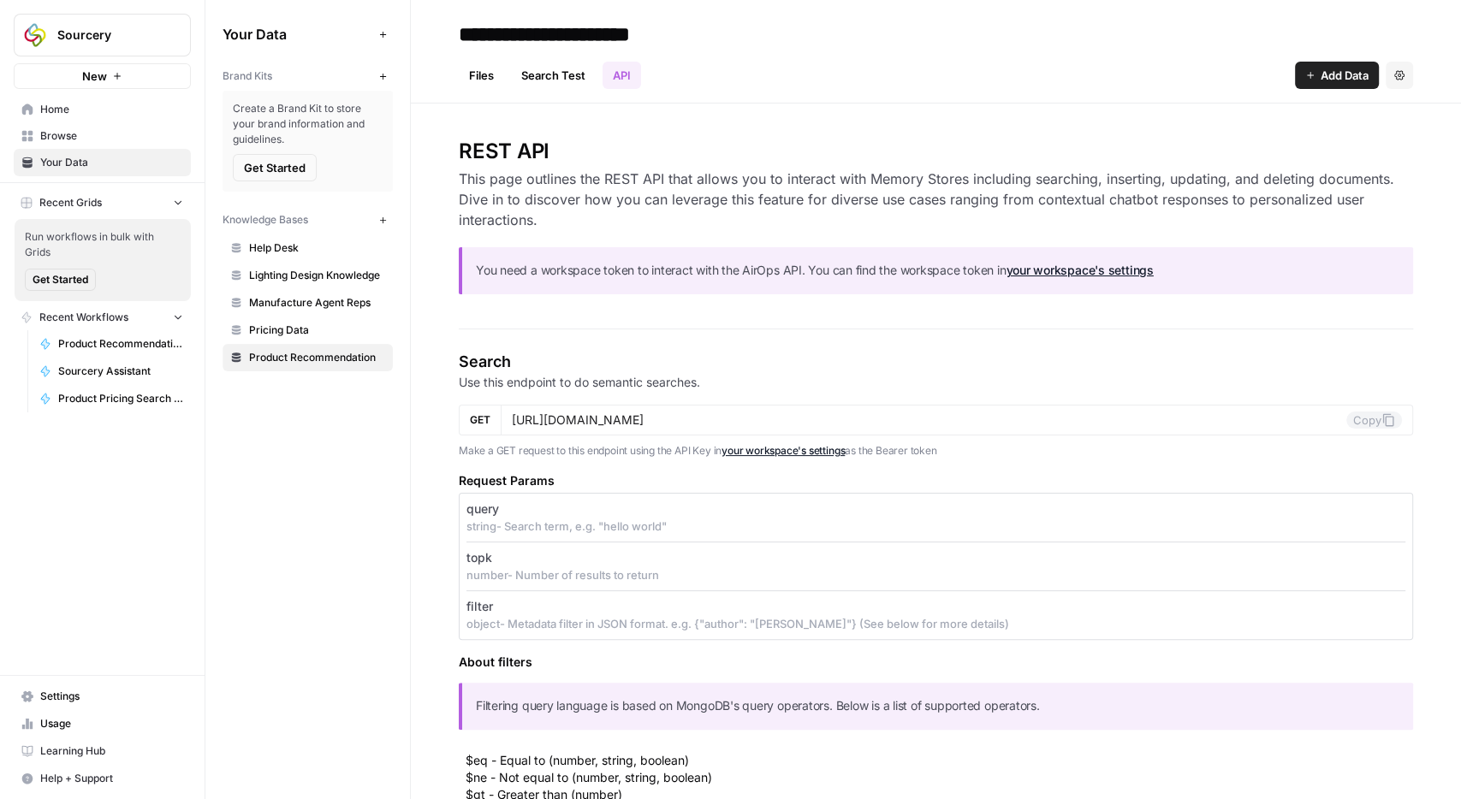
click at [490, 74] on link "Files" at bounding box center [481, 75] width 45 height 27
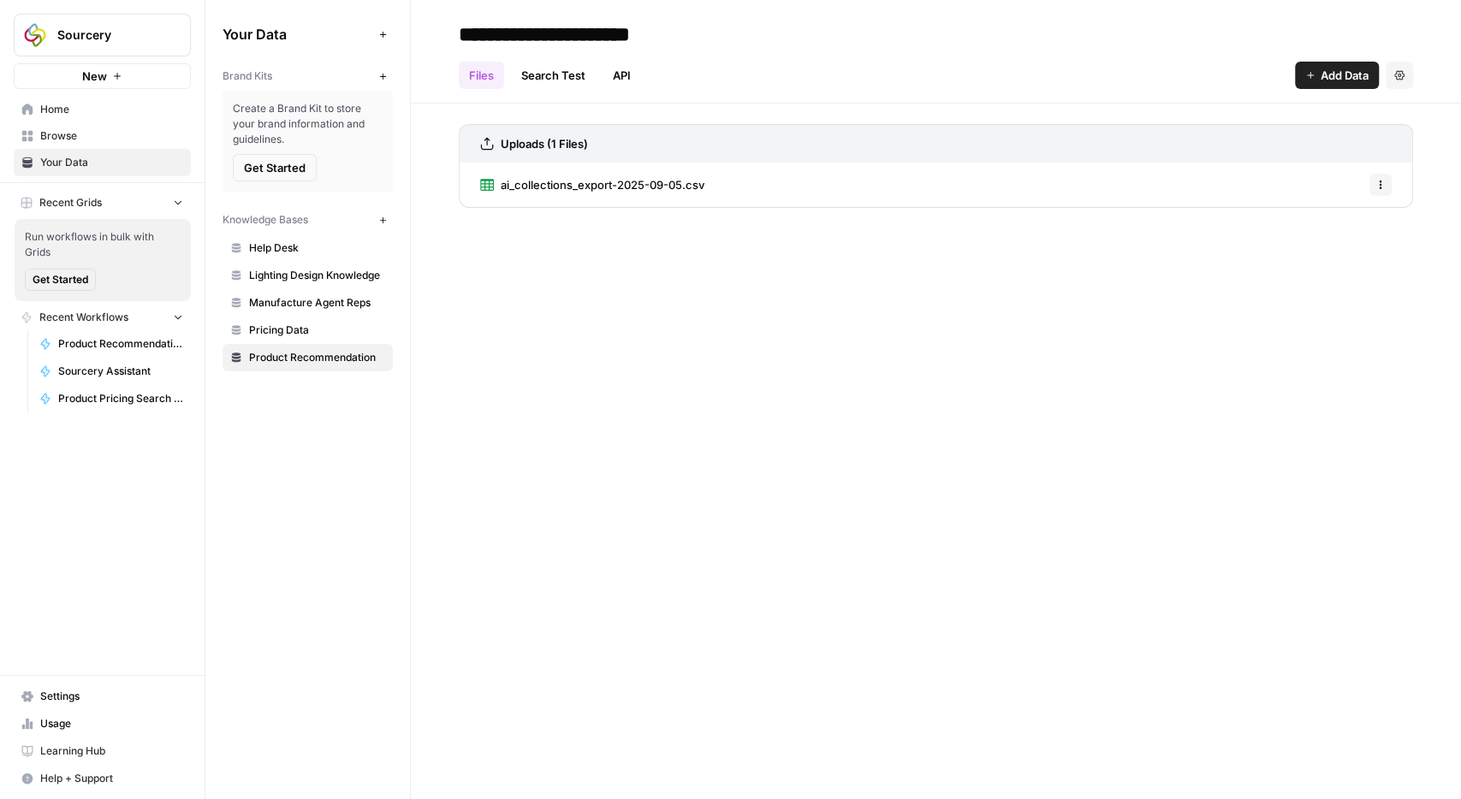
click at [73, 142] on span "Browse" at bounding box center [111, 135] width 143 height 15
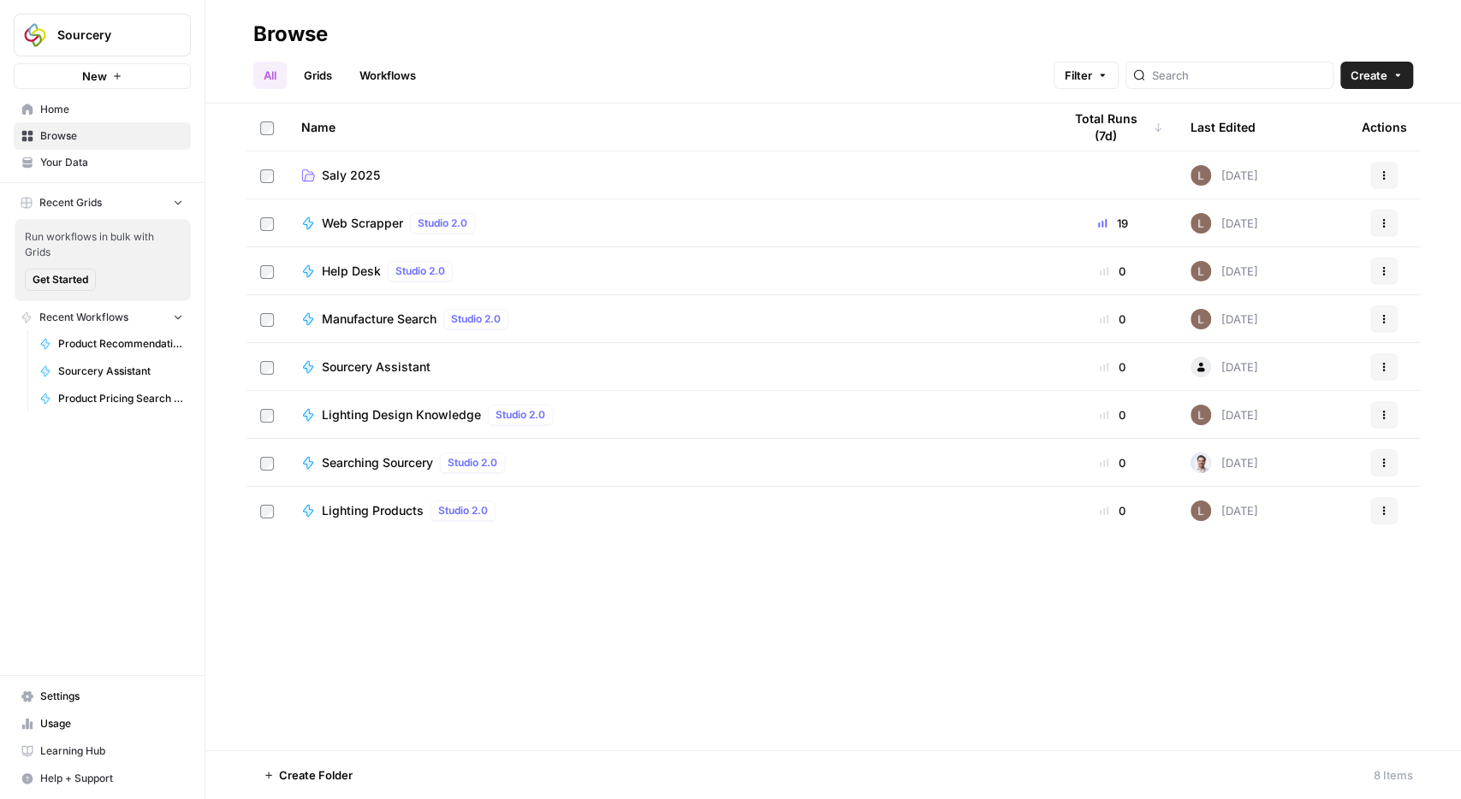
click at [335, 189] on td "Saly 2025" at bounding box center [668, 174] width 761 height 47
click at [346, 178] on span "Saly 2025" at bounding box center [351, 175] width 58 height 17
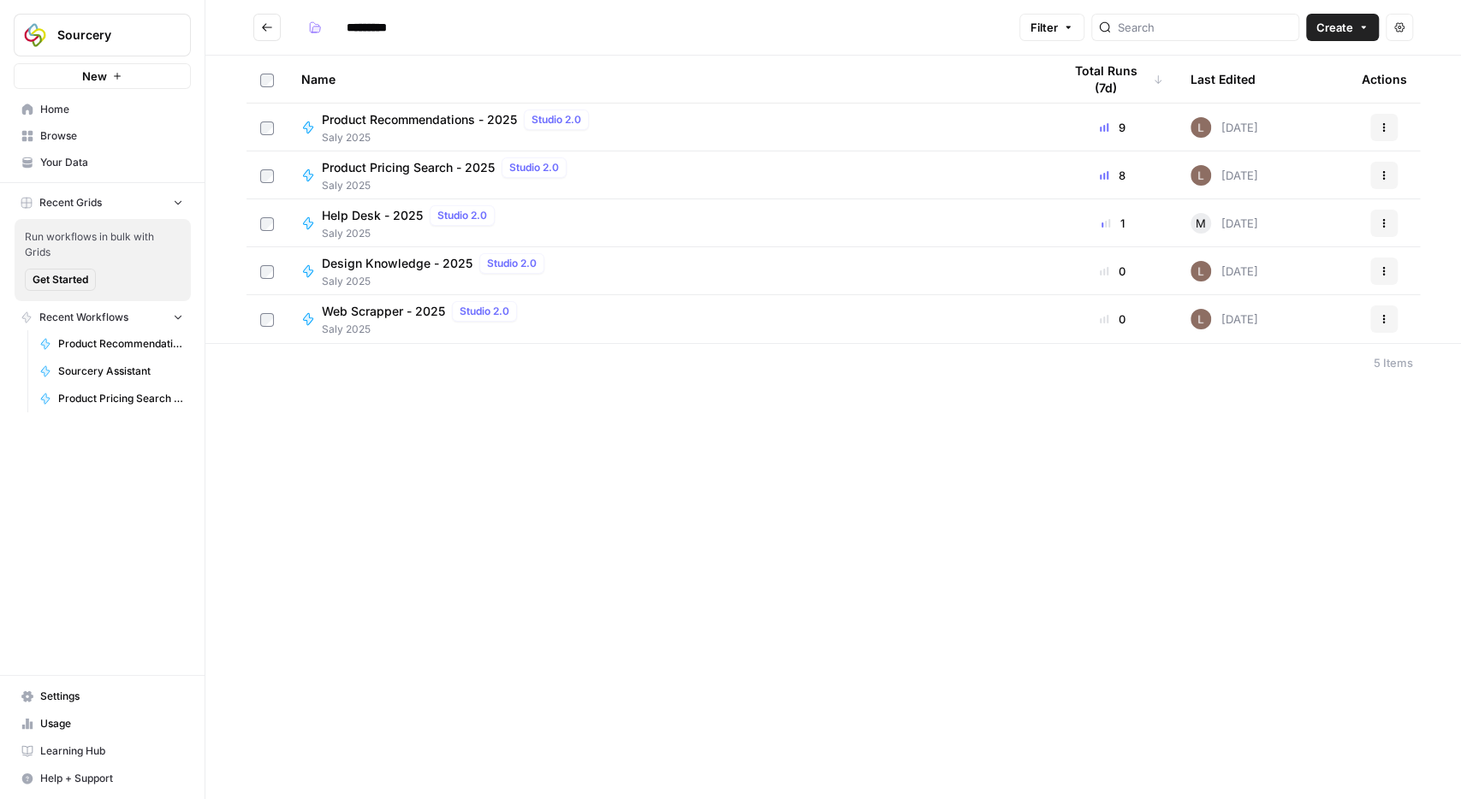
click at [403, 116] on span "Product Recommendations - 2025" at bounding box center [419, 119] width 195 height 17
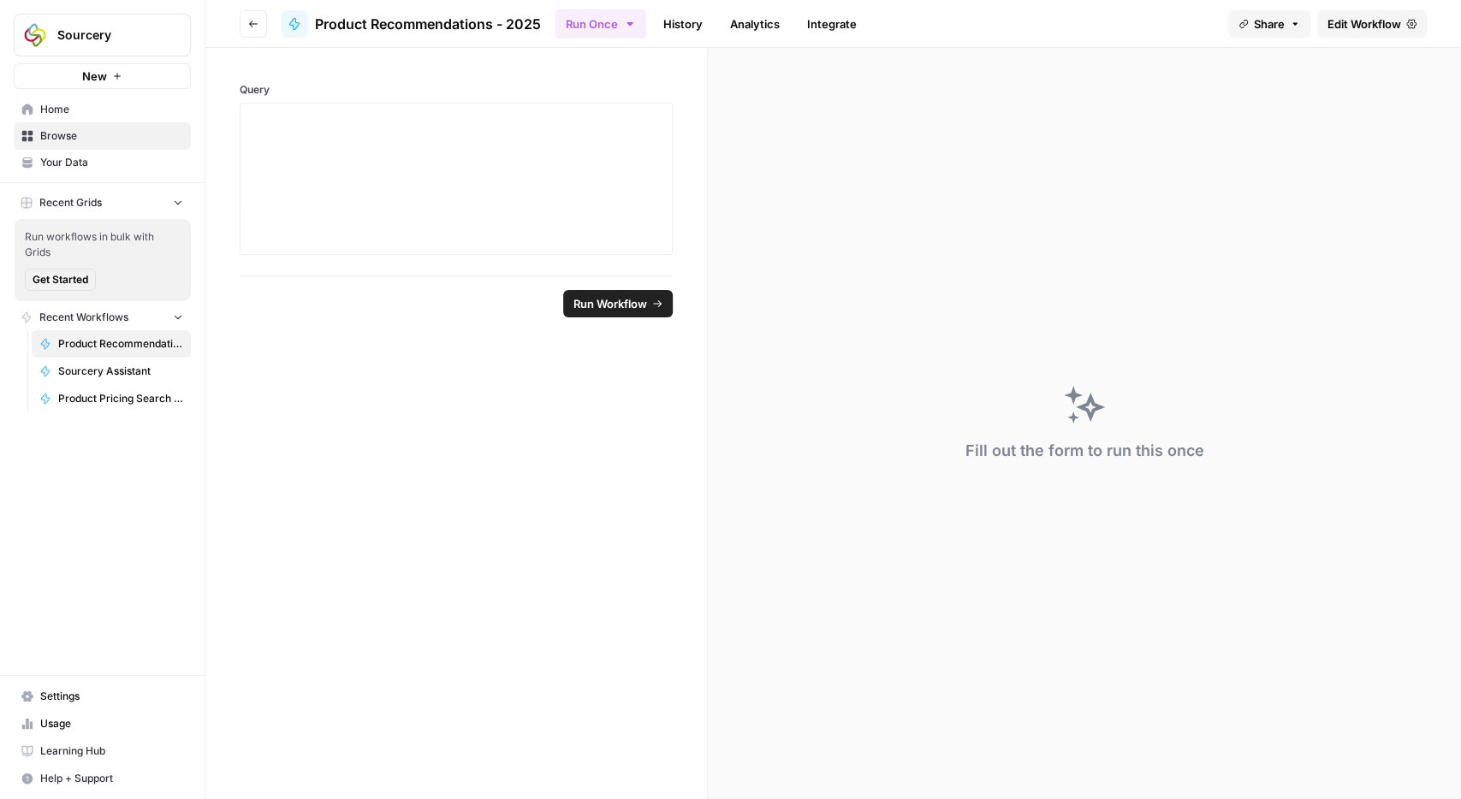
click at [706, 30] on link "History" at bounding box center [683, 23] width 60 height 27
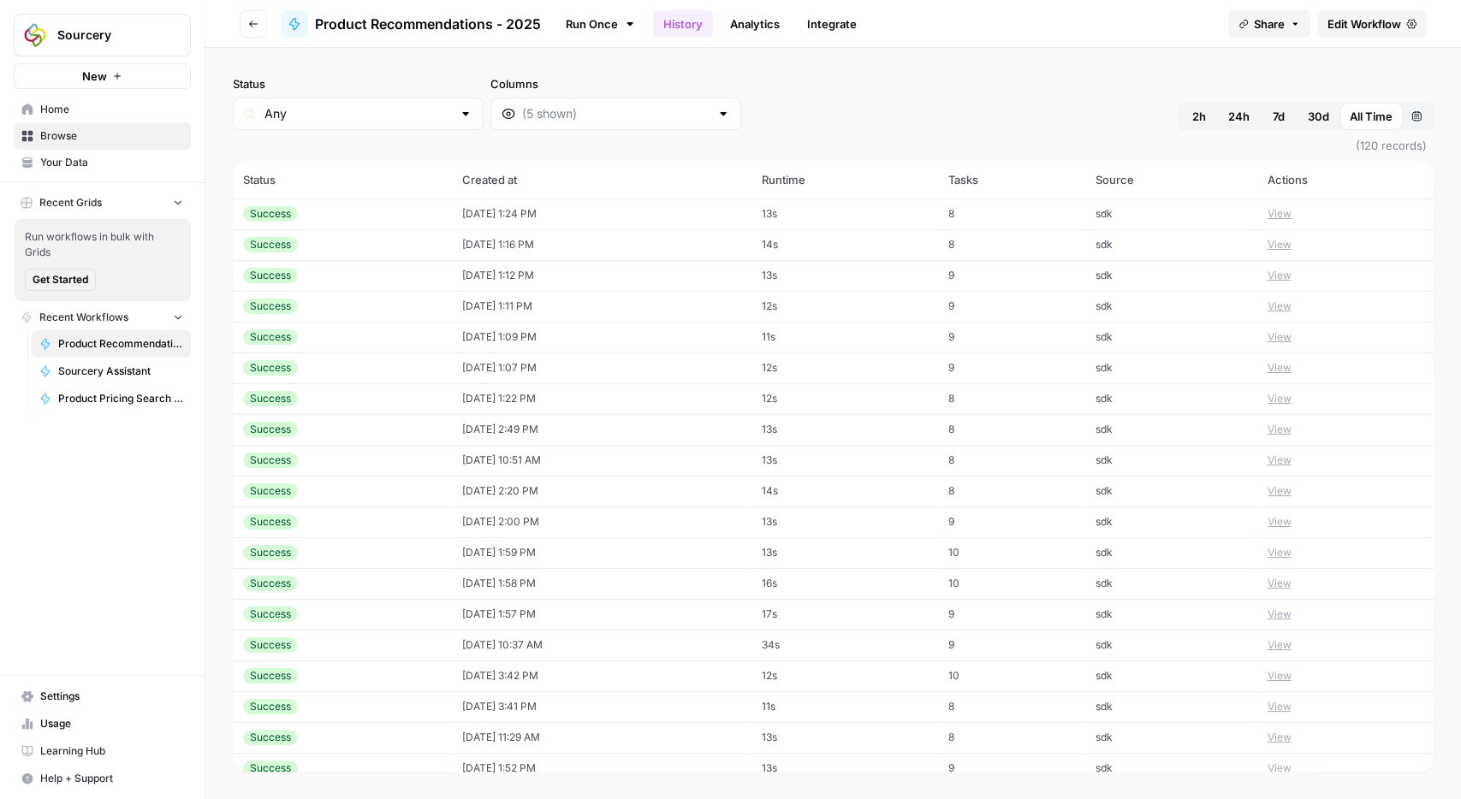
click at [1291, 524] on button "View" at bounding box center [1279, 521] width 24 height 15
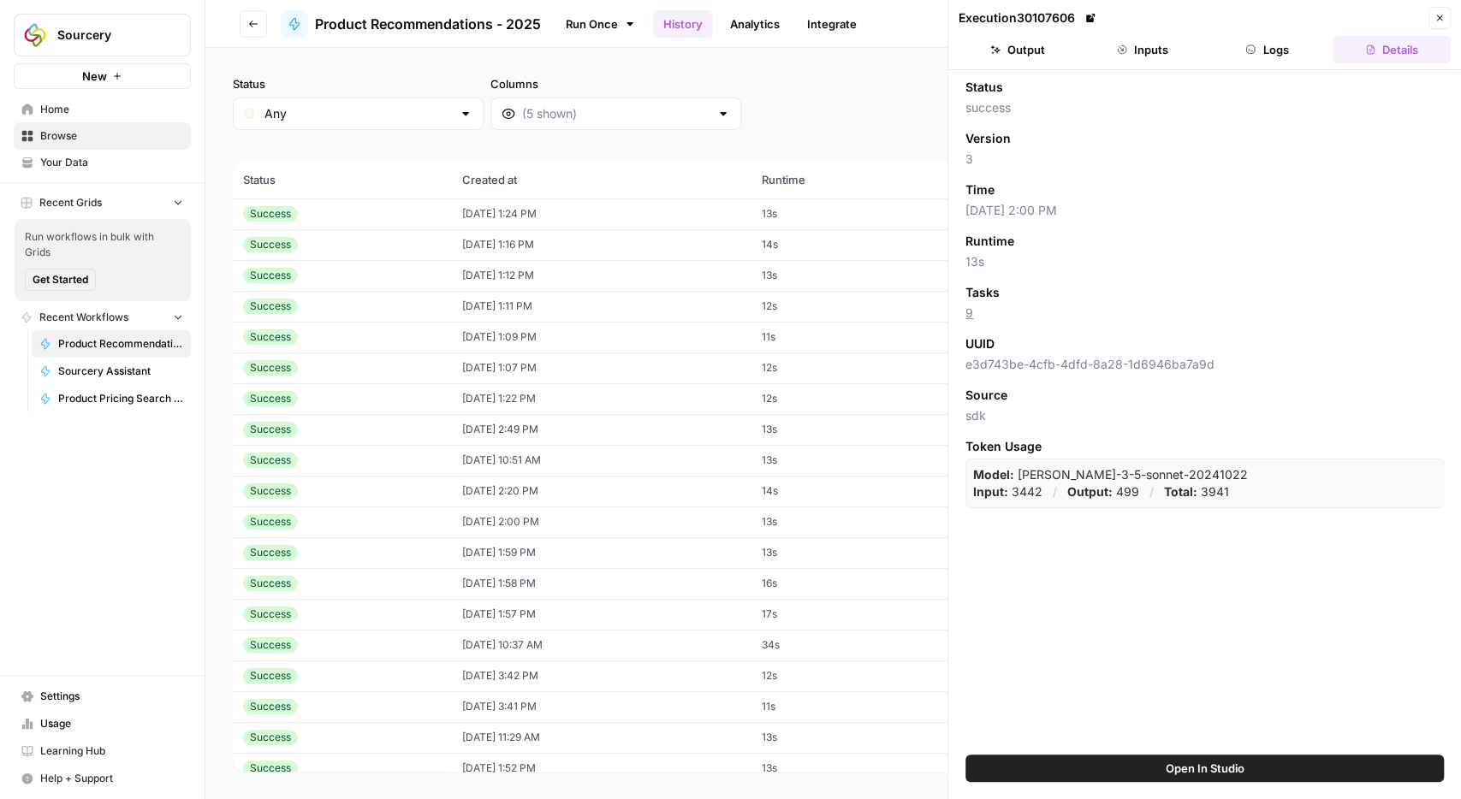
click at [1138, 52] on button "Inputs" at bounding box center [1142, 49] width 118 height 27
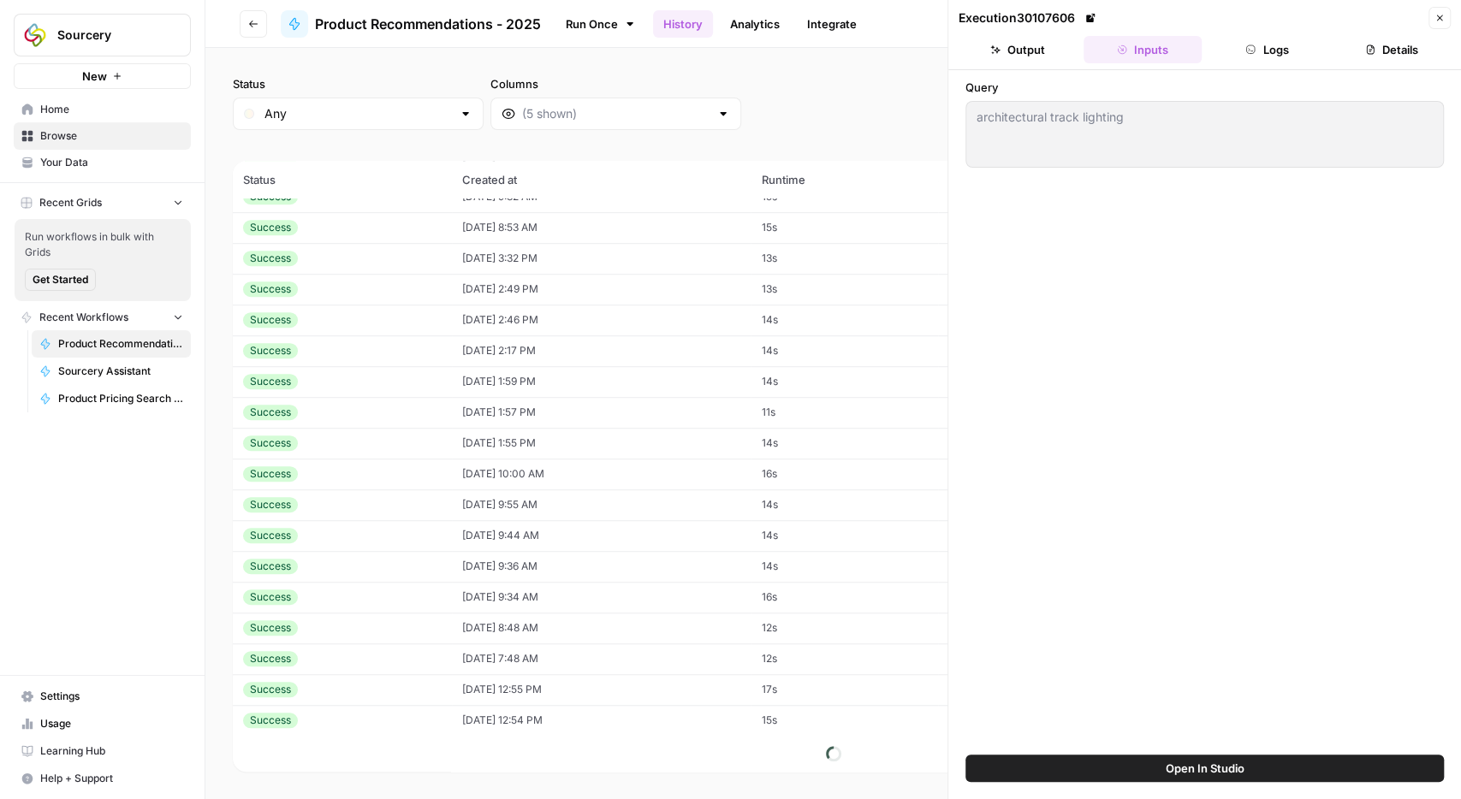
scroll to position [893, 0]
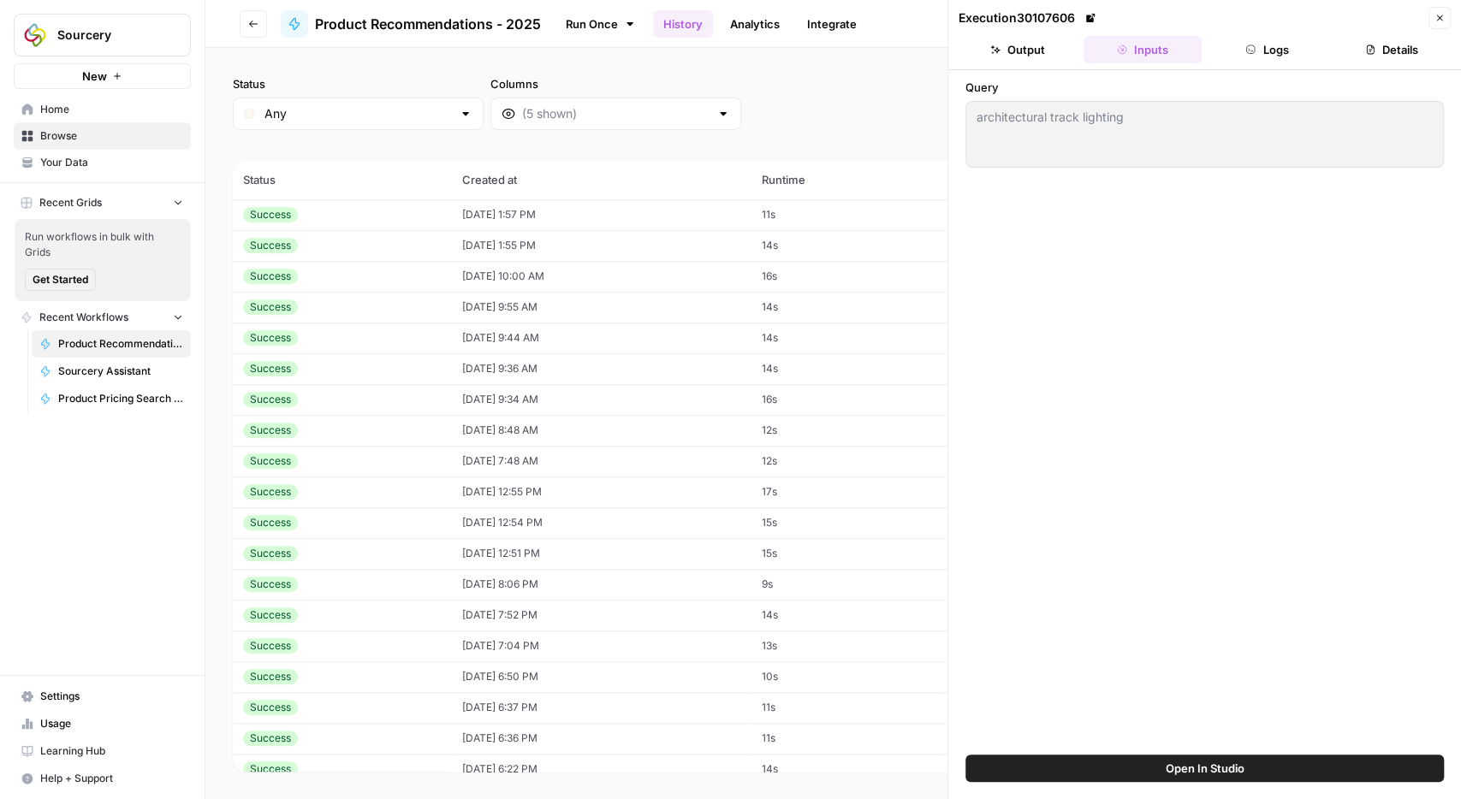
click at [516, 535] on td "09/12/25 at 12:54 PM" at bounding box center [601, 522] width 299 height 31
click at [1009, 49] on button "Output" at bounding box center [1018, 49] width 118 height 27
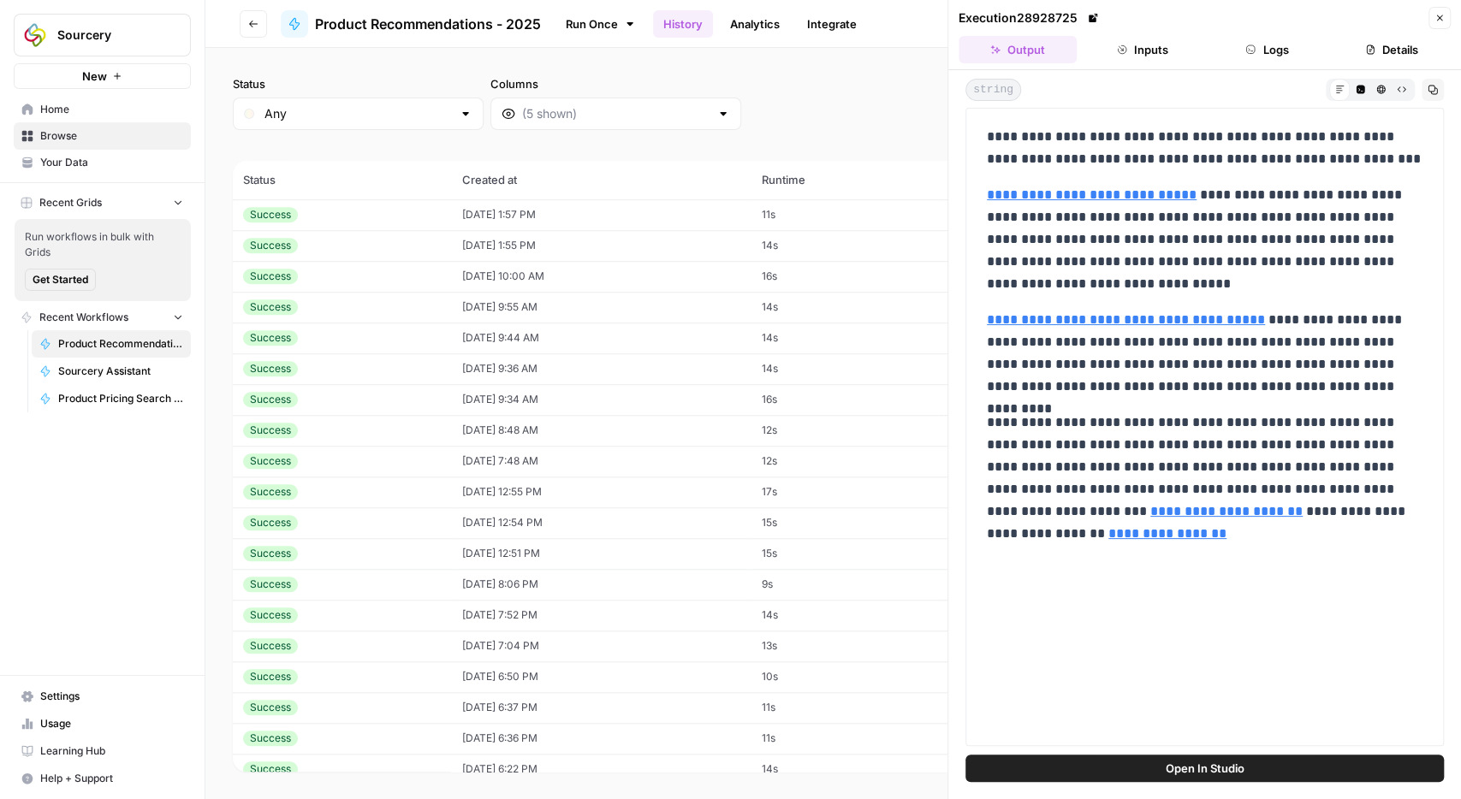
click at [499, 677] on td "09/11/25 at 6:50 PM" at bounding box center [601, 677] width 299 height 31
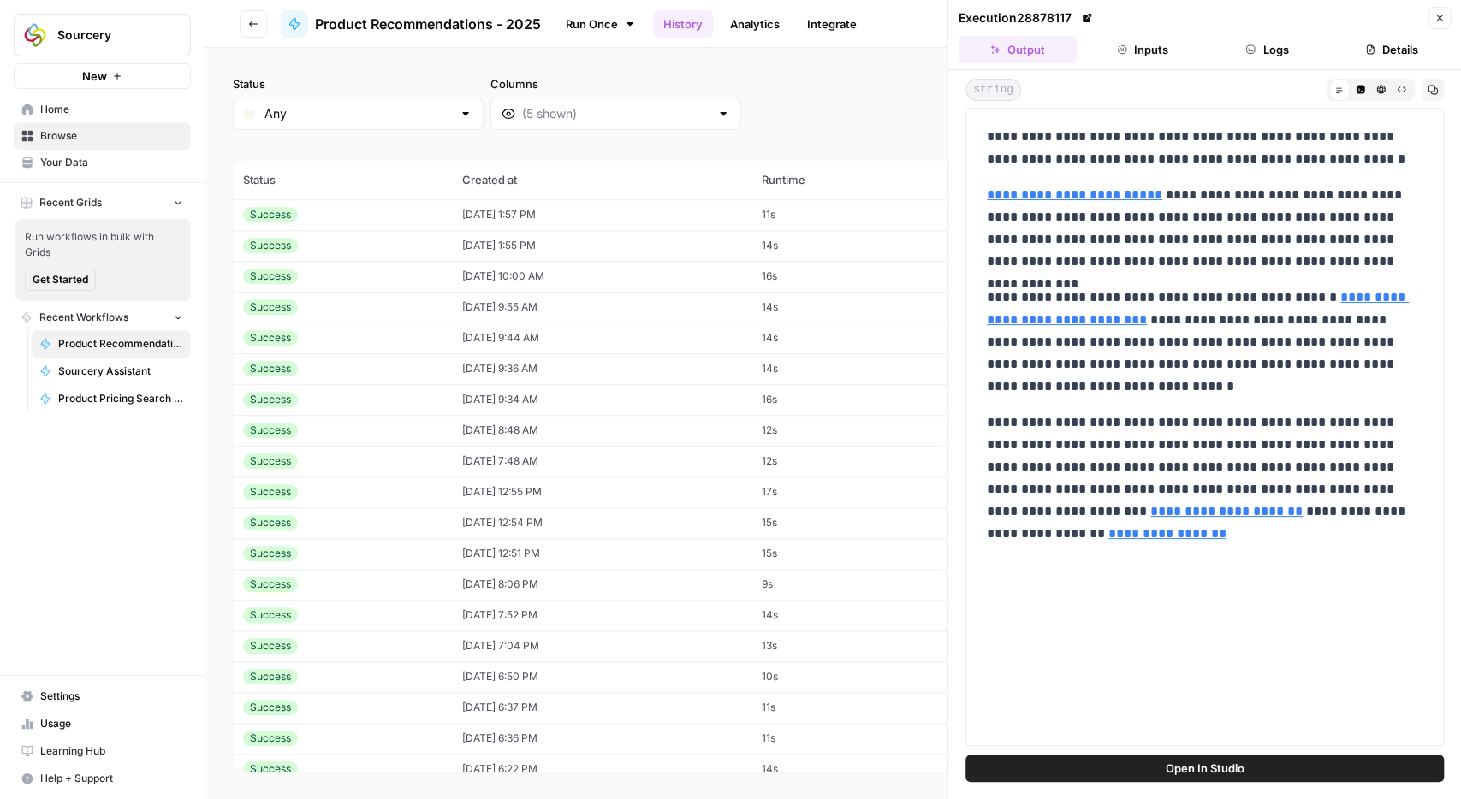
click at [1137, 44] on button "Inputs" at bounding box center [1142, 49] width 118 height 27
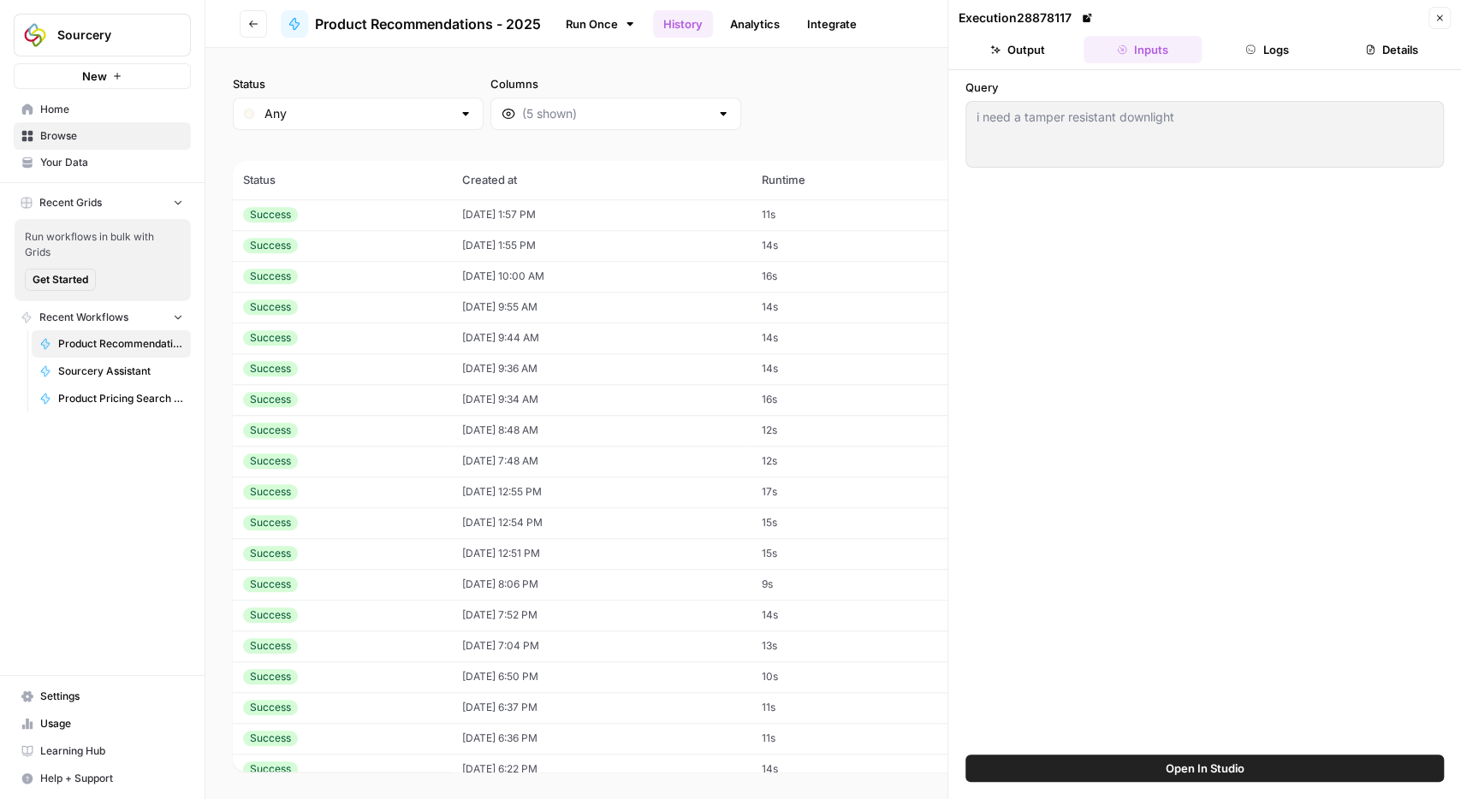
click at [1074, 133] on div "i need a tamper resistant downlight i need a tamper resistant downlight" at bounding box center [1204, 134] width 478 height 67
click at [1072, 126] on div "i need a tamper resistant downlight i need a tamper resistant downlight" at bounding box center [1204, 134] width 478 height 67
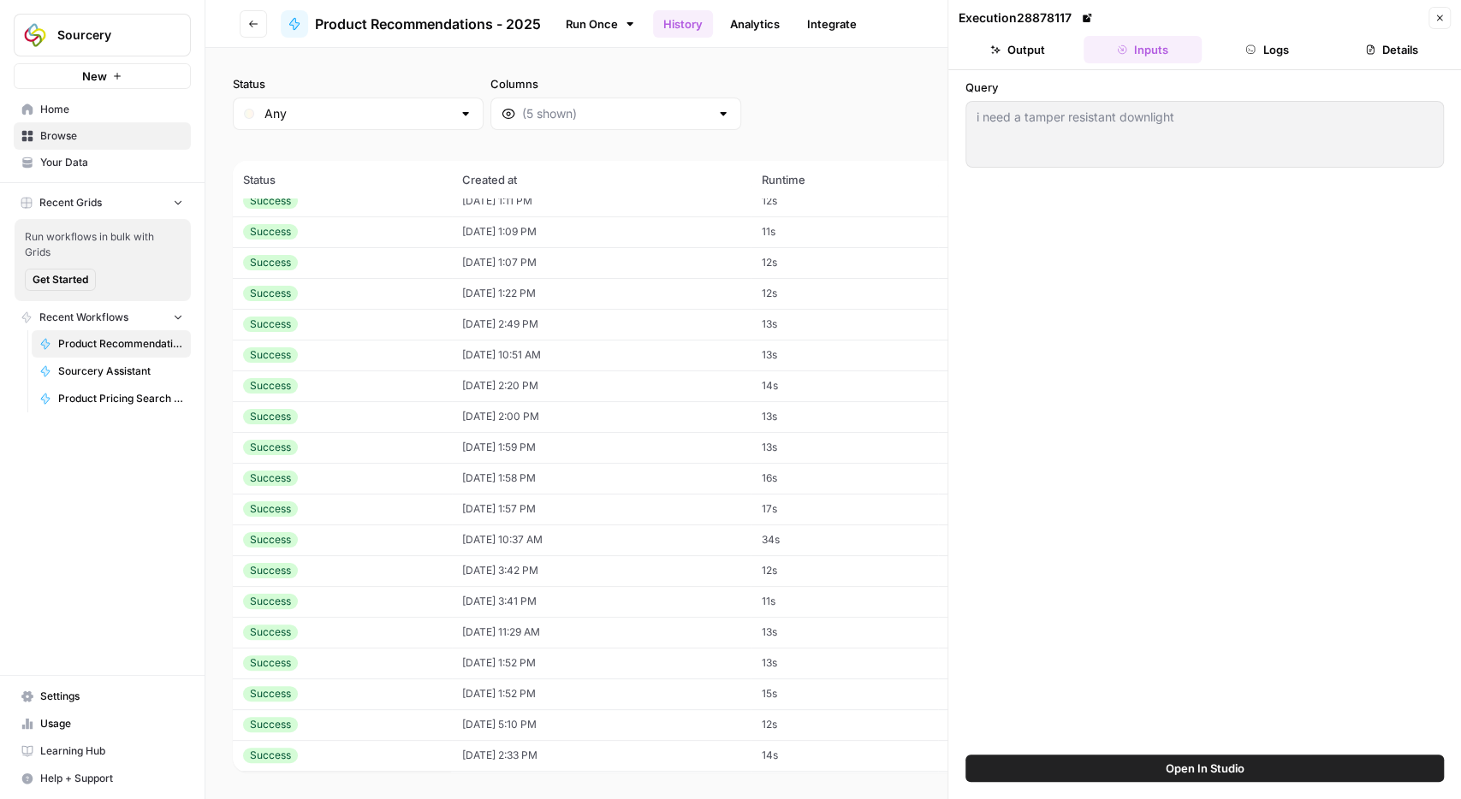
scroll to position [98, 0]
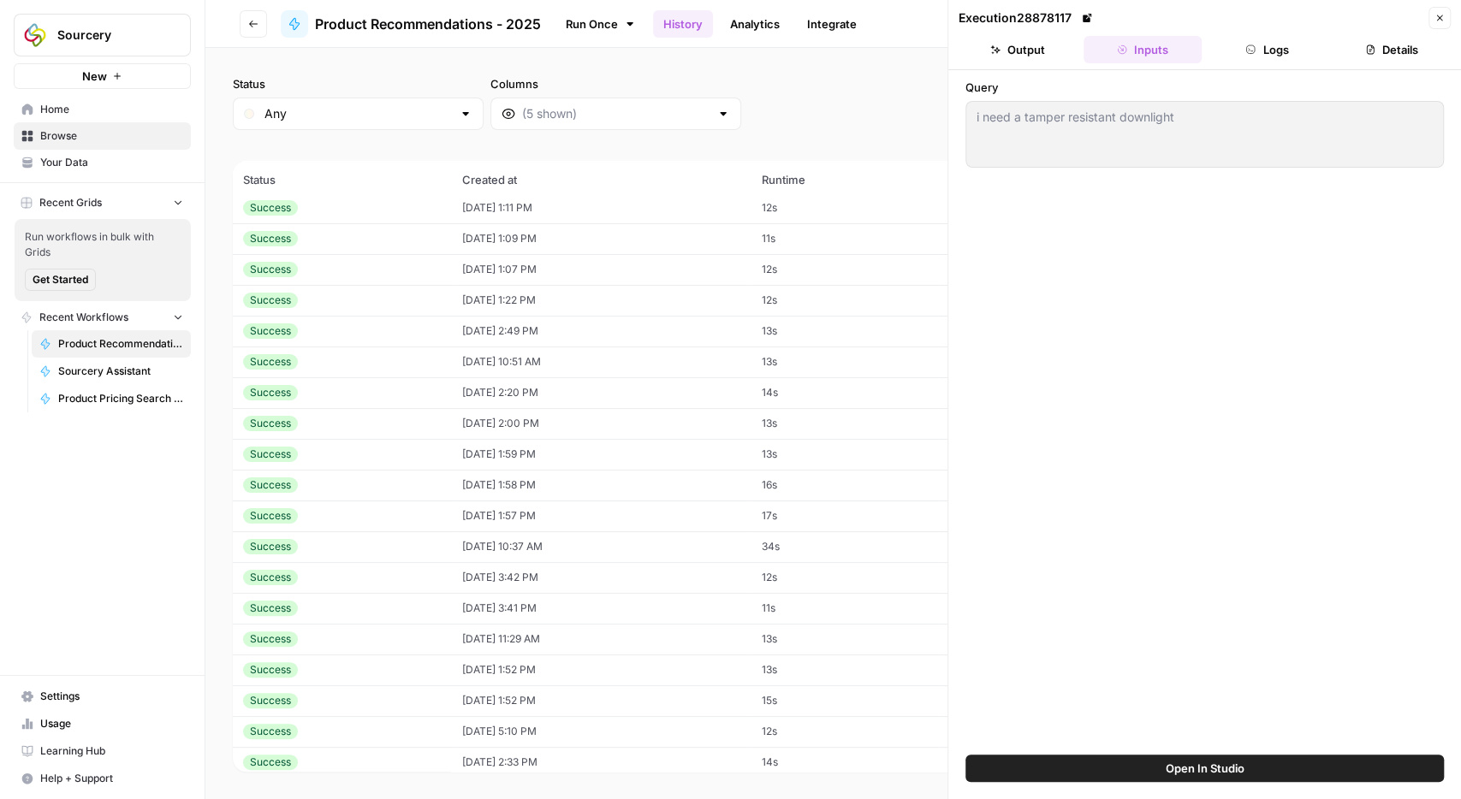
click at [512, 264] on td "10/03/25 at 1:07 PM" at bounding box center [601, 269] width 299 height 31
click at [68, 168] on span "Your Data" at bounding box center [111, 162] width 143 height 15
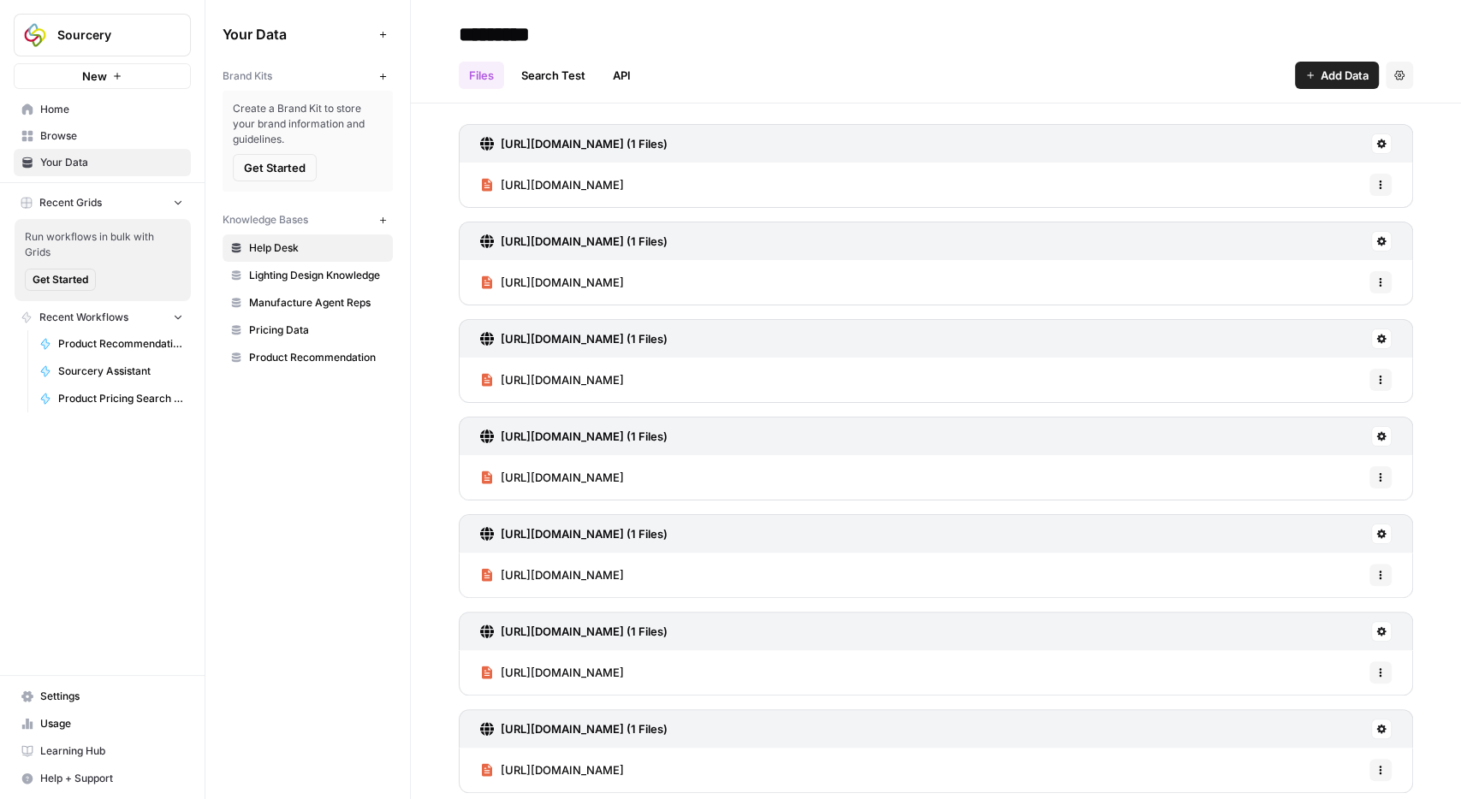
click at [303, 357] on span "Product Recommendation" at bounding box center [317, 357] width 136 height 15
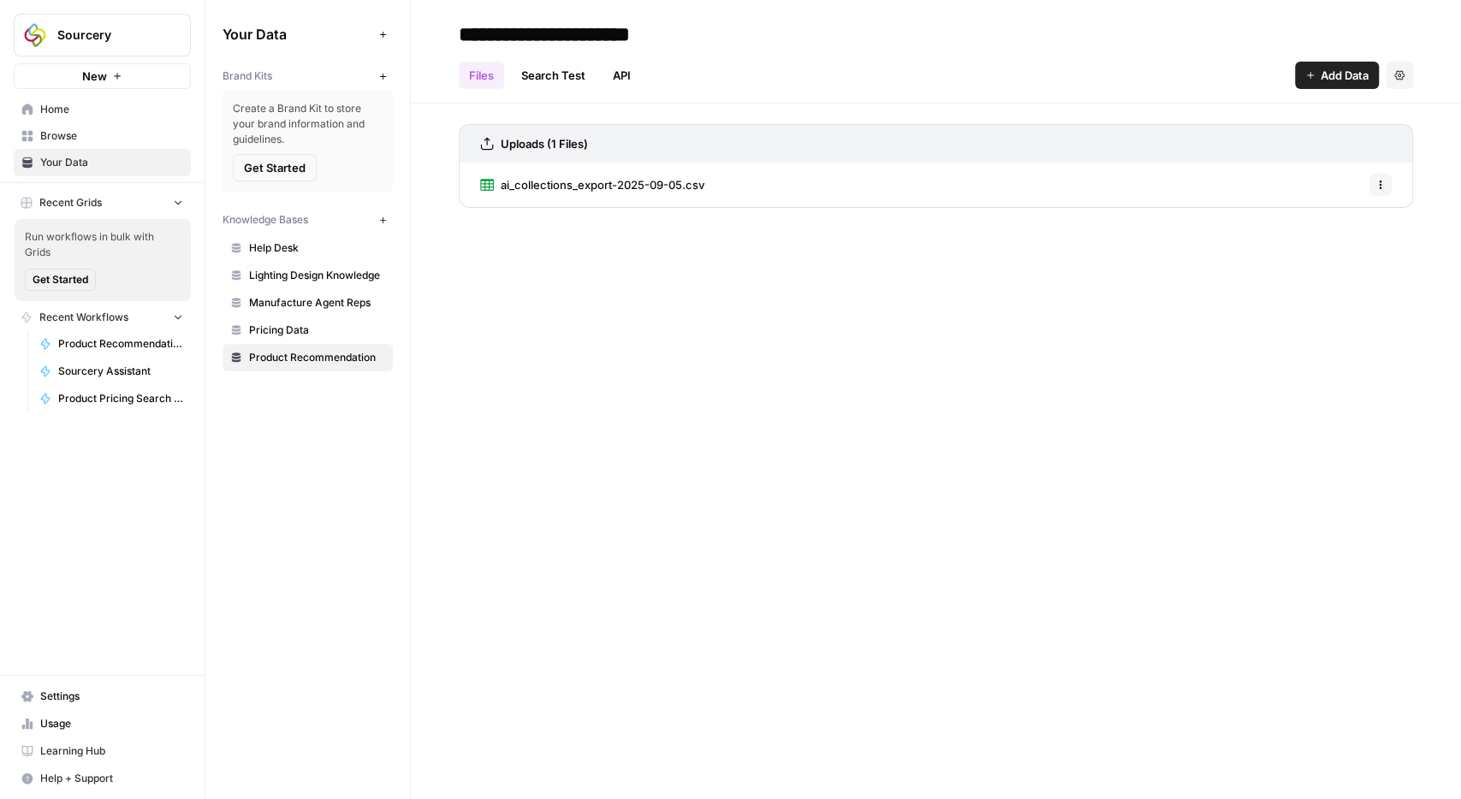
click at [600, 187] on span "ai_collections_export-2025-09-05.csv" at bounding box center [603, 184] width 204 height 17
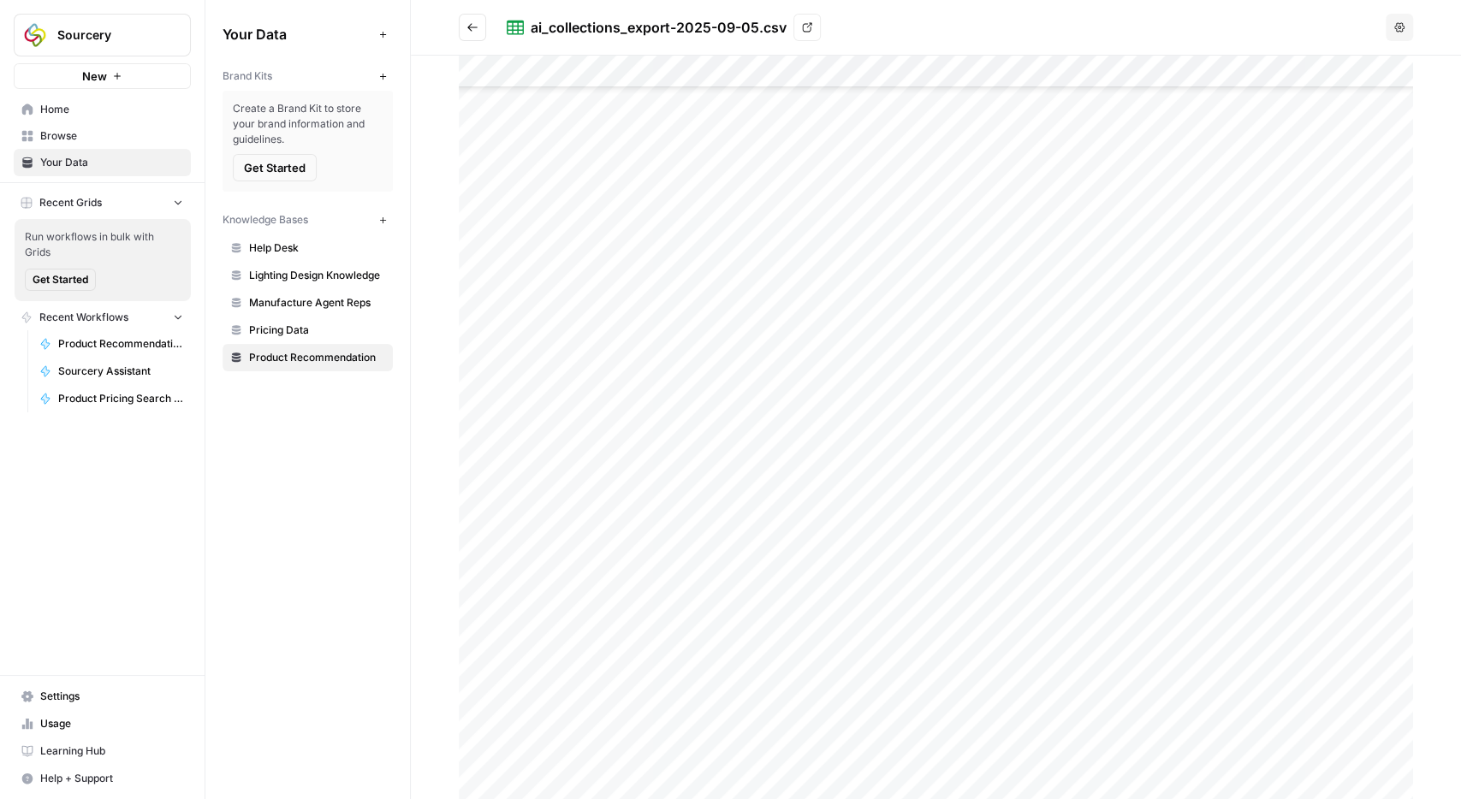
scroll to position [14990, 0]
click at [1235, 509] on div at bounding box center [936, 428] width 954 height 744
click at [1425, 40] on icon "button" at bounding box center [1419, 35] width 14 height 14
click at [1236, 384] on div at bounding box center [936, 428] width 954 height 744
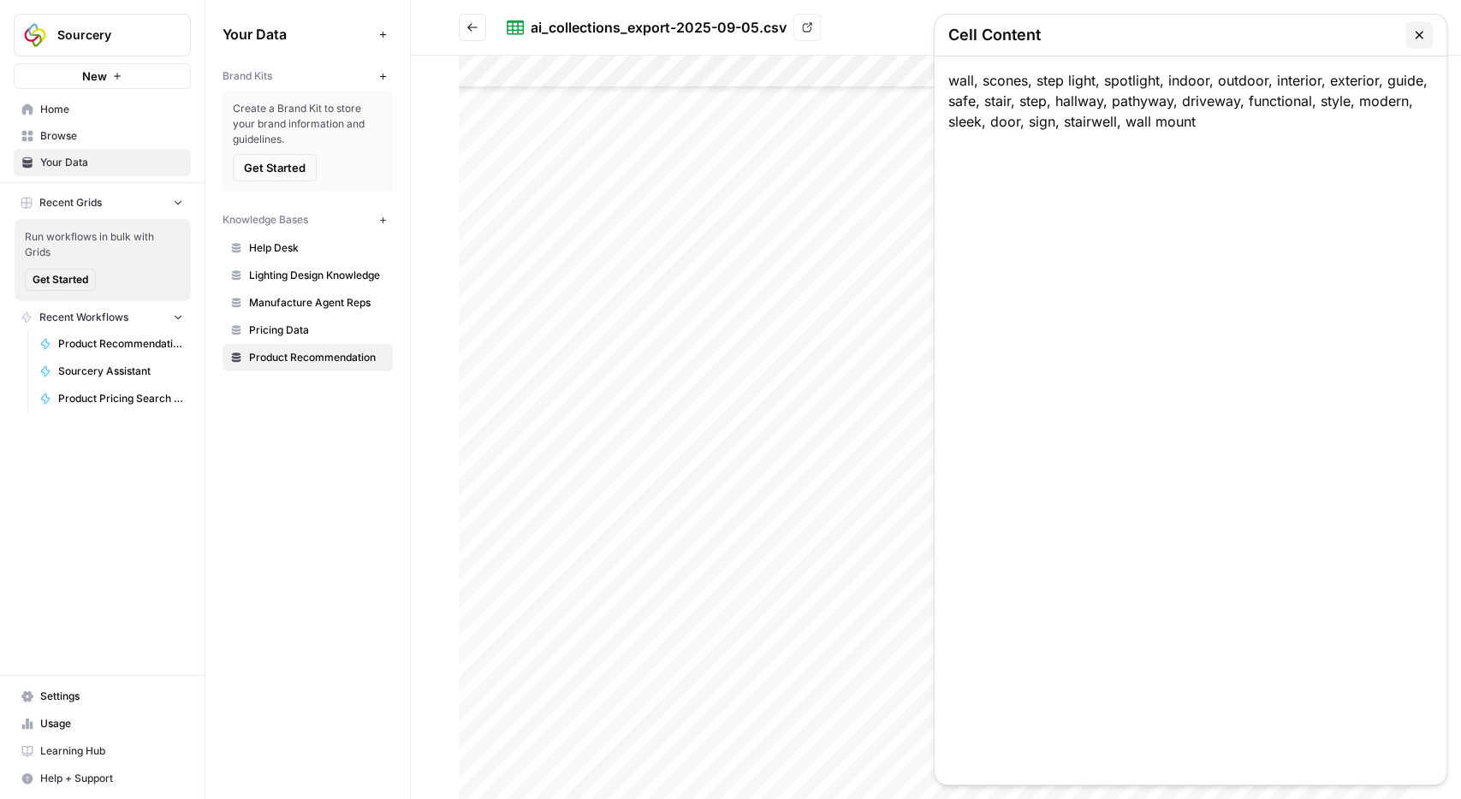
click at [1426, 45] on button "button" at bounding box center [1418, 34] width 27 height 27
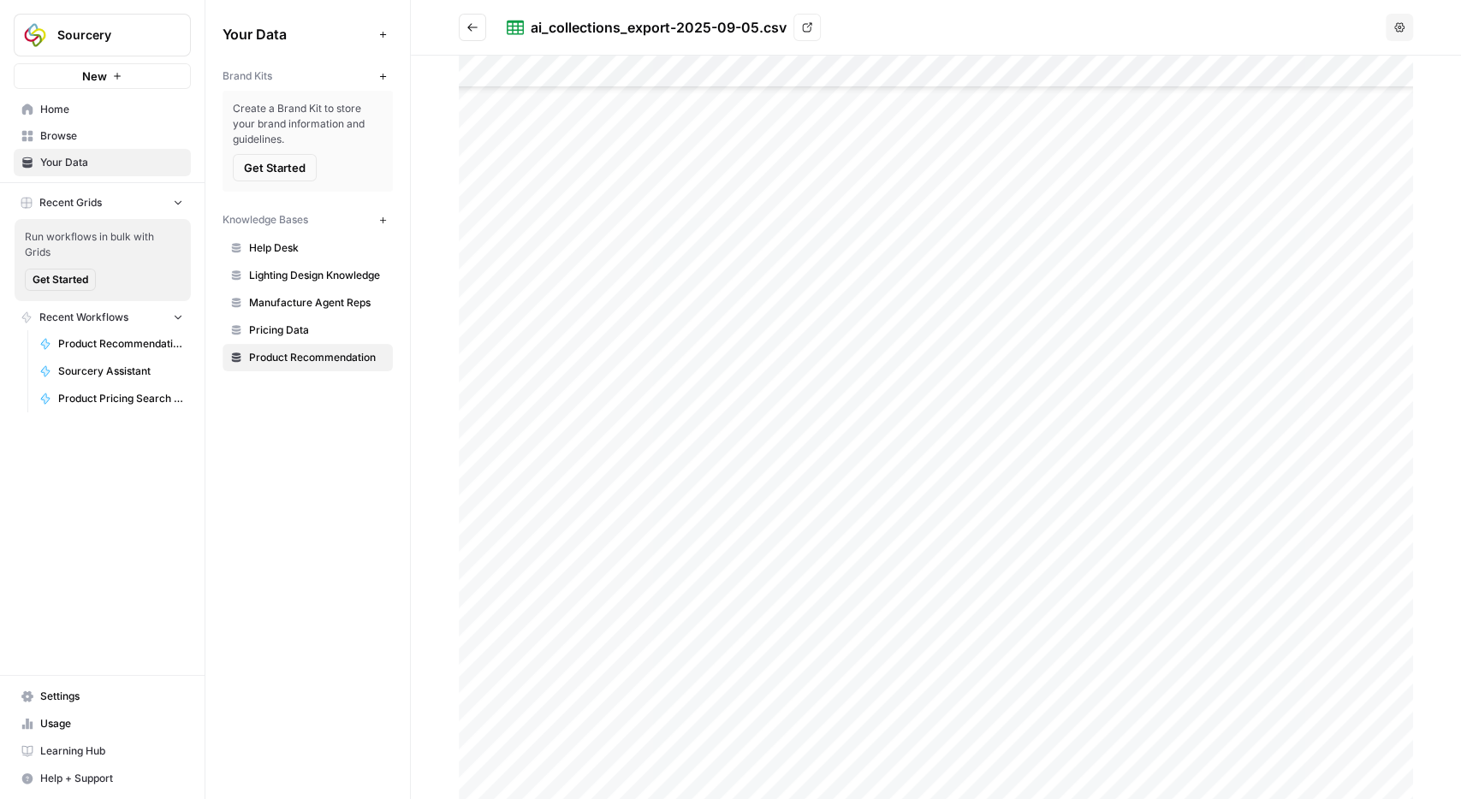
scroll to position [13998, 0]
click at [1226, 264] on div at bounding box center [936, 428] width 954 height 744
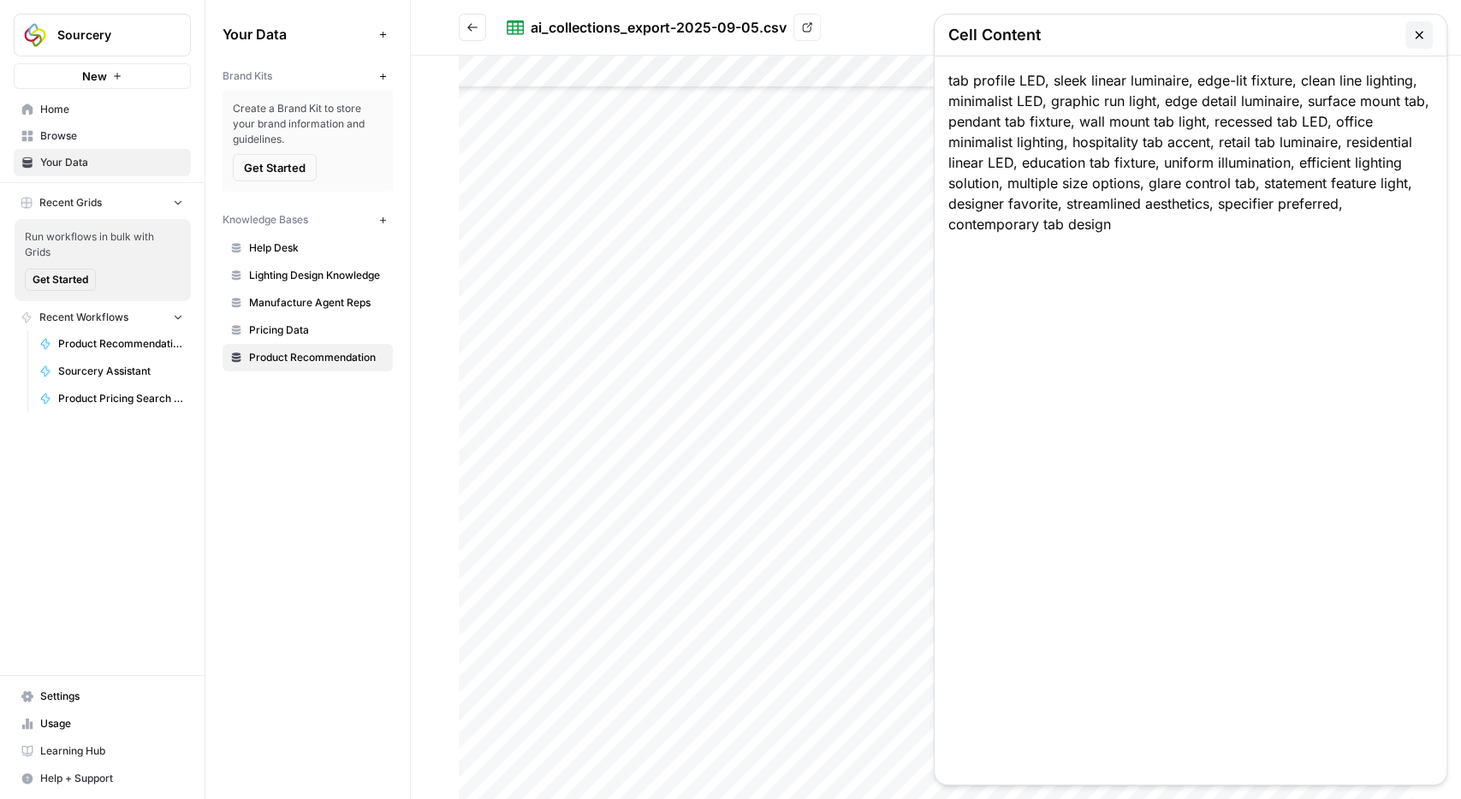
click at [1416, 33] on icon "button" at bounding box center [1419, 35] width 8 height 8
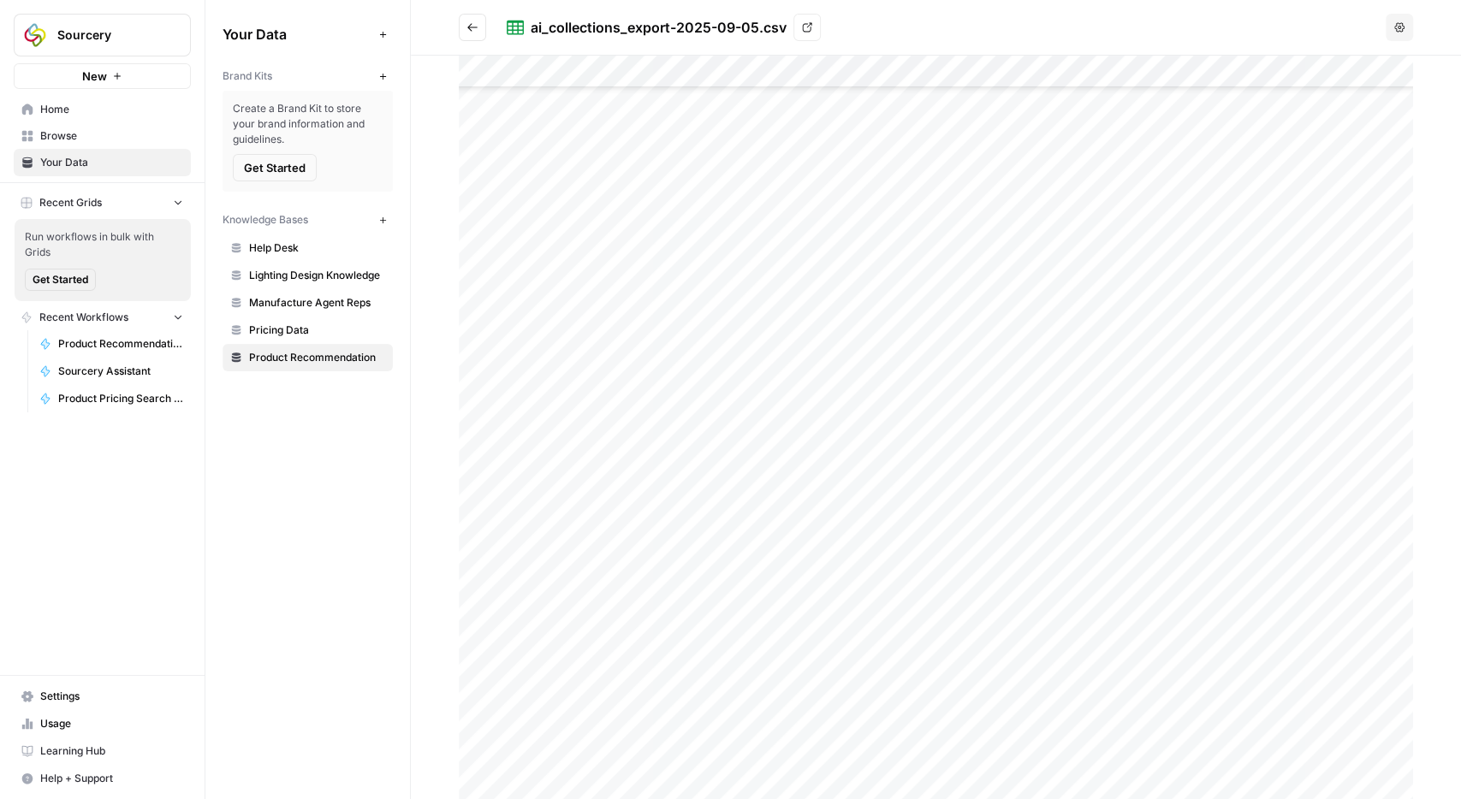
scroll to position [14593, 0]
click at [1233, 438] on div at bounding box center [936, 428] width 954 height 744
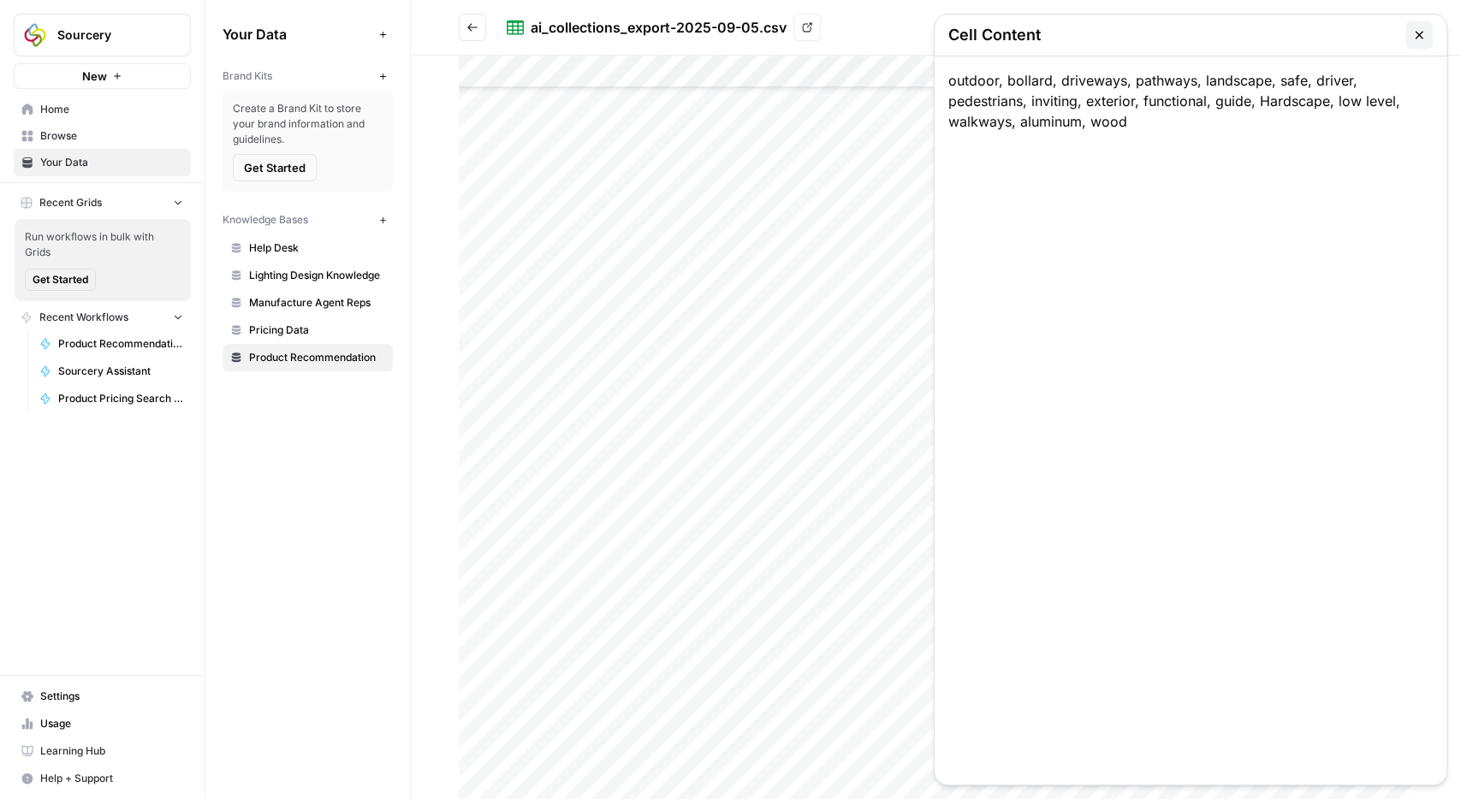
click at [1420, 36] on icon "button" at bounding box center [1419, 35] width 8 height 8
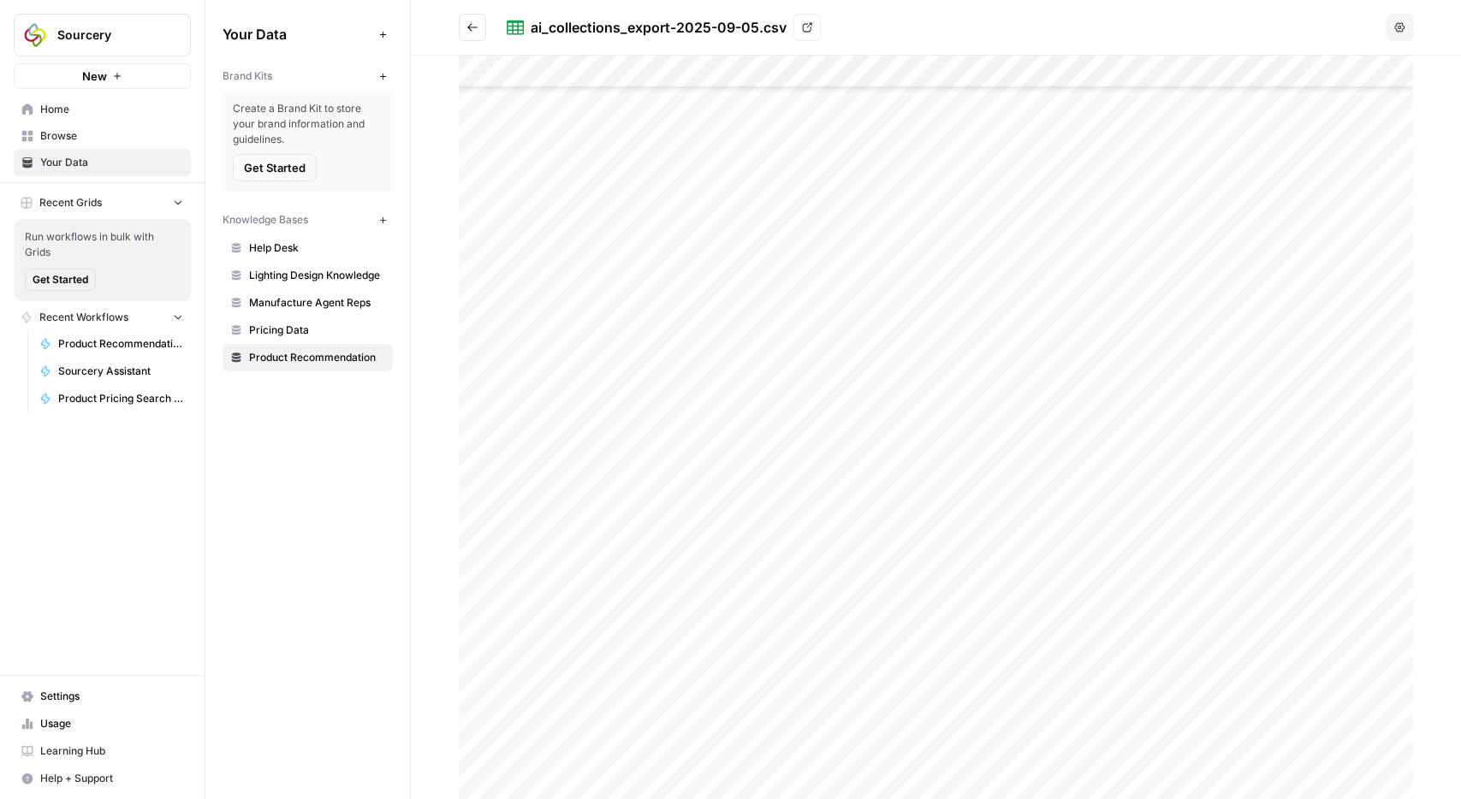
scroll to position [14891, 0]
click at [1222, 461] on div at bounding box center [936, 428] width 954 height 744
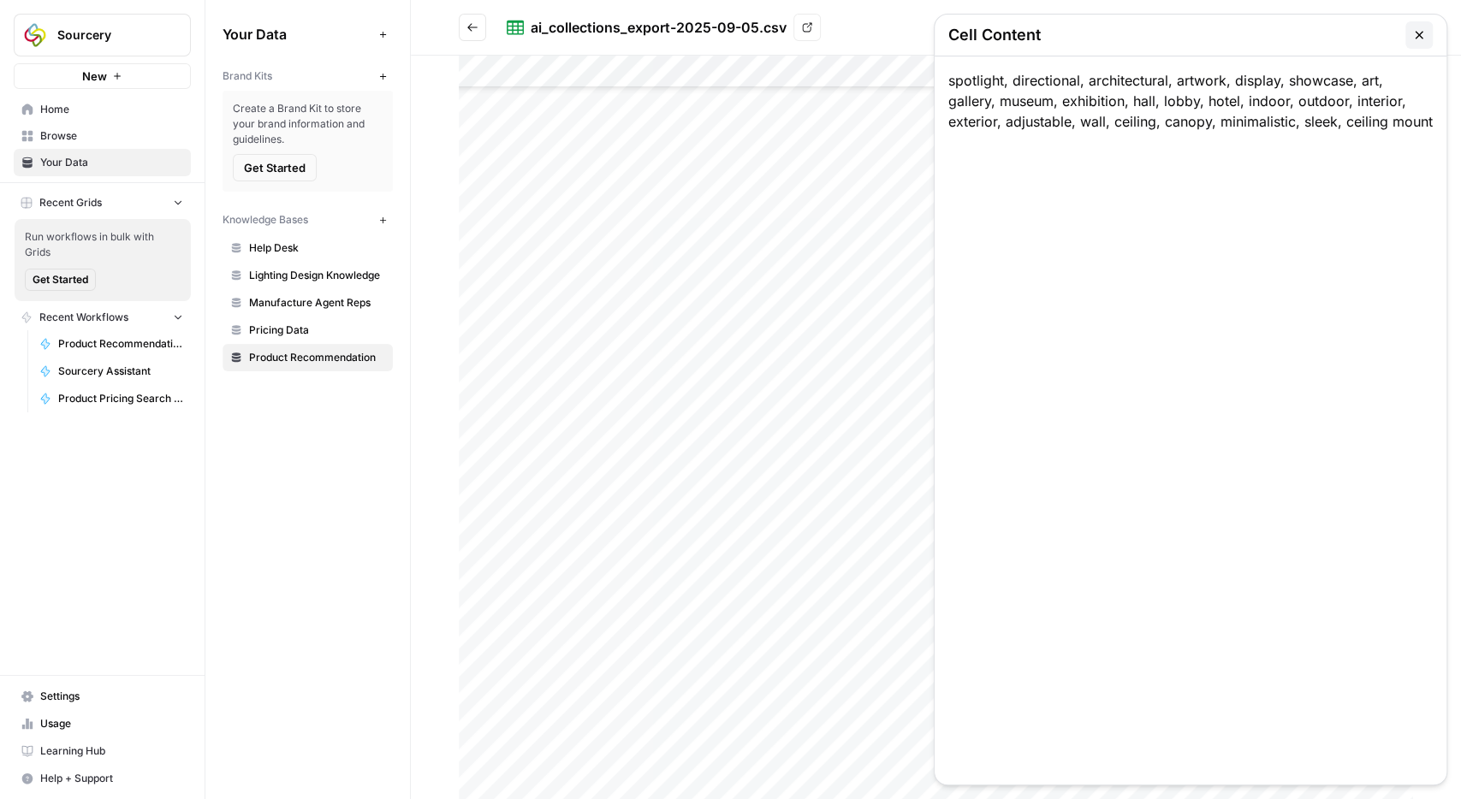
click at [1413, 37] on icon "button" at bounding box center [1419, 35] width 14 height 14
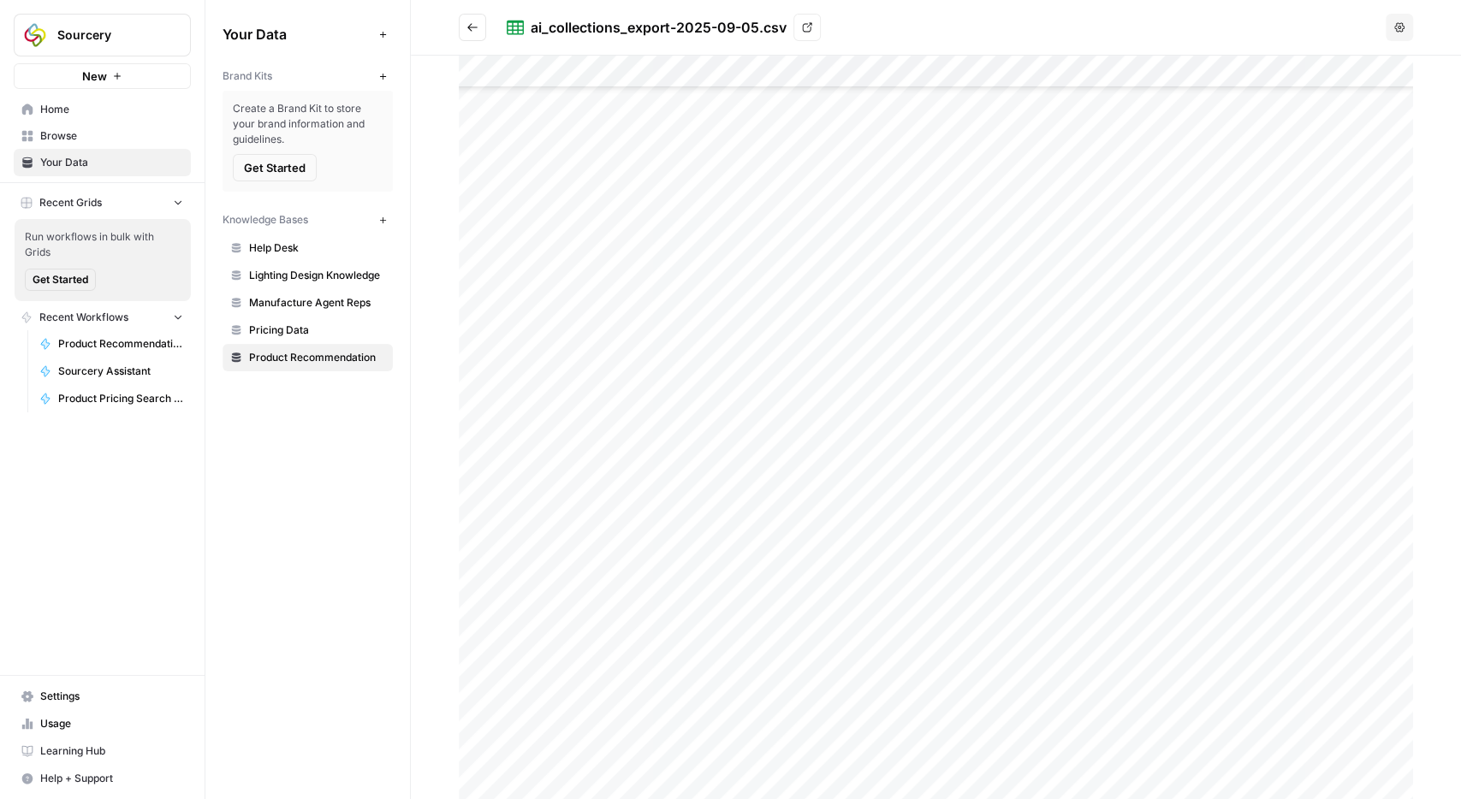
scroll to position [13898, 0]
click at [1230, 264] on div at bounding box center [936, 428] width 954 height 744
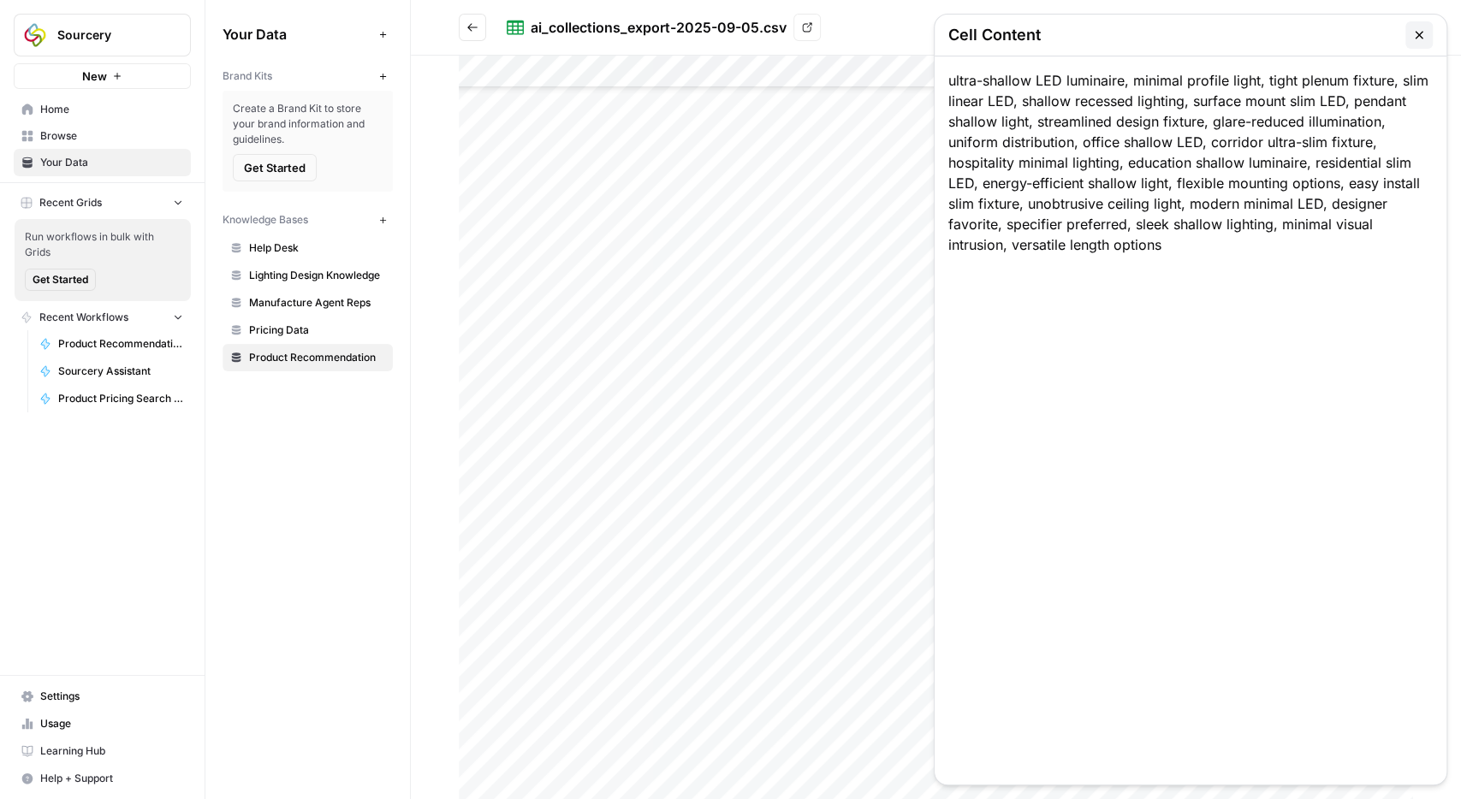
click at [1419, 44] on button "button" at bounding box center [1418, 34] width 27 height 27
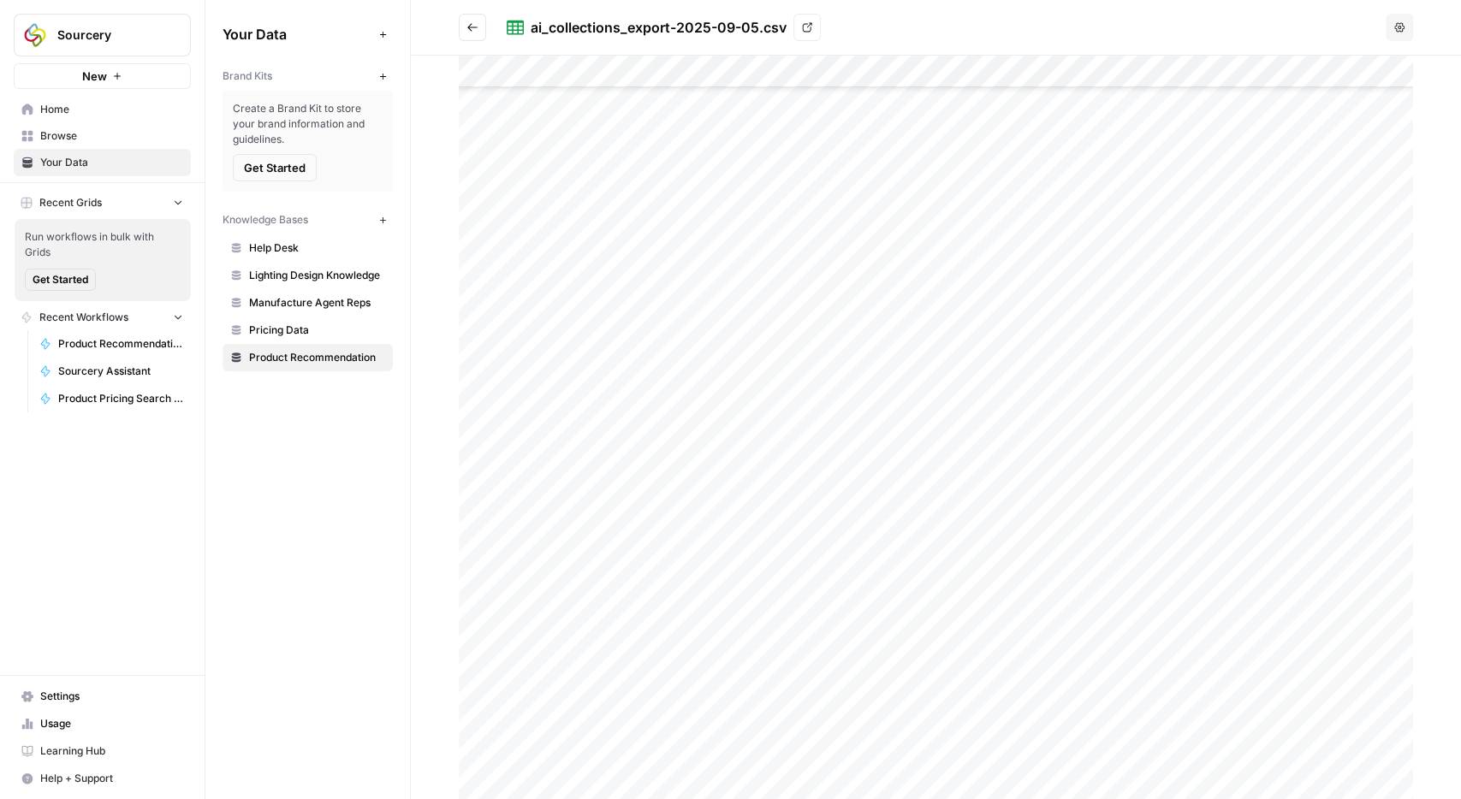
scroll to position [14891, 0]
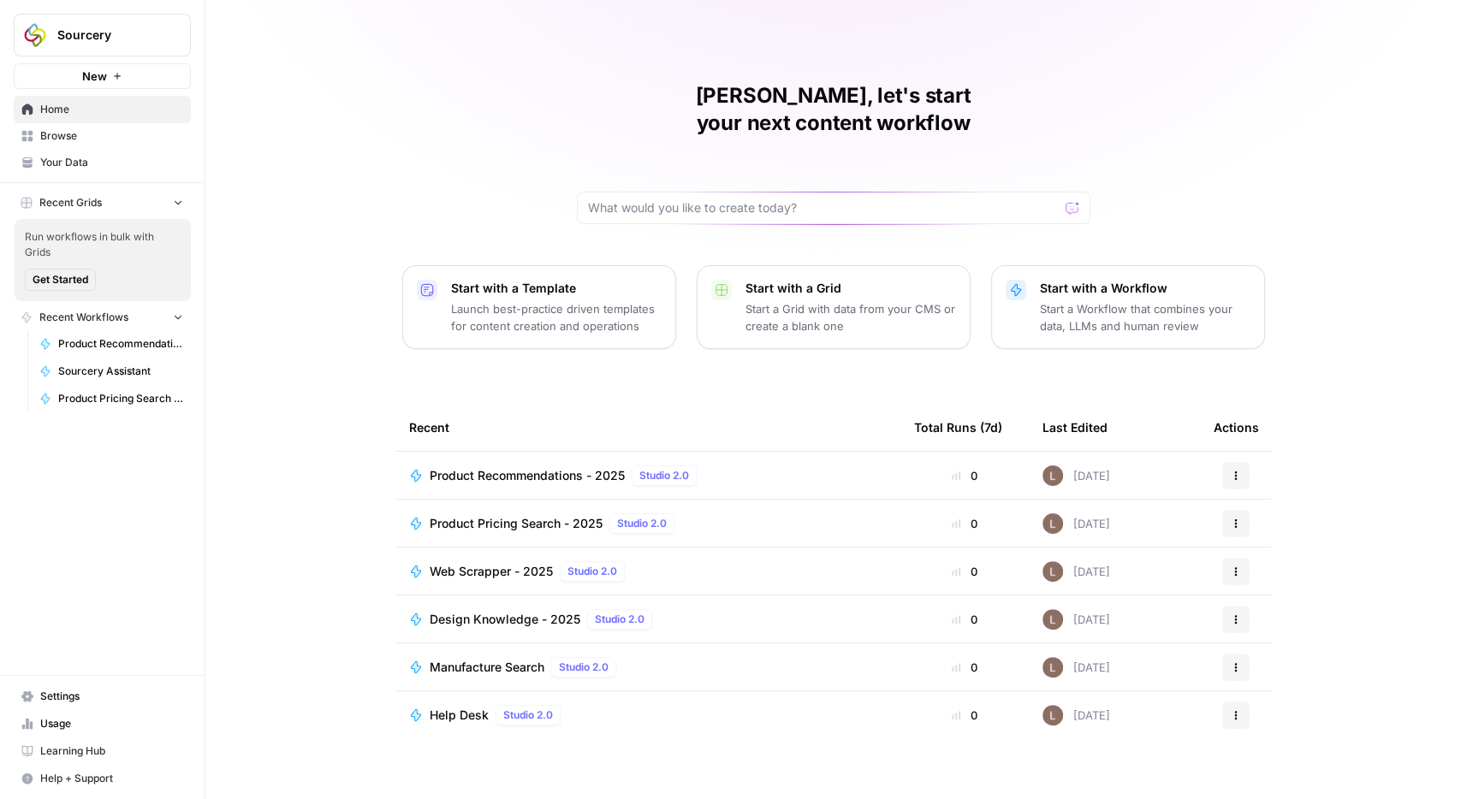
click at [58, 145] on link "Browse" at bounding box center [102, 135] width 177 height 27
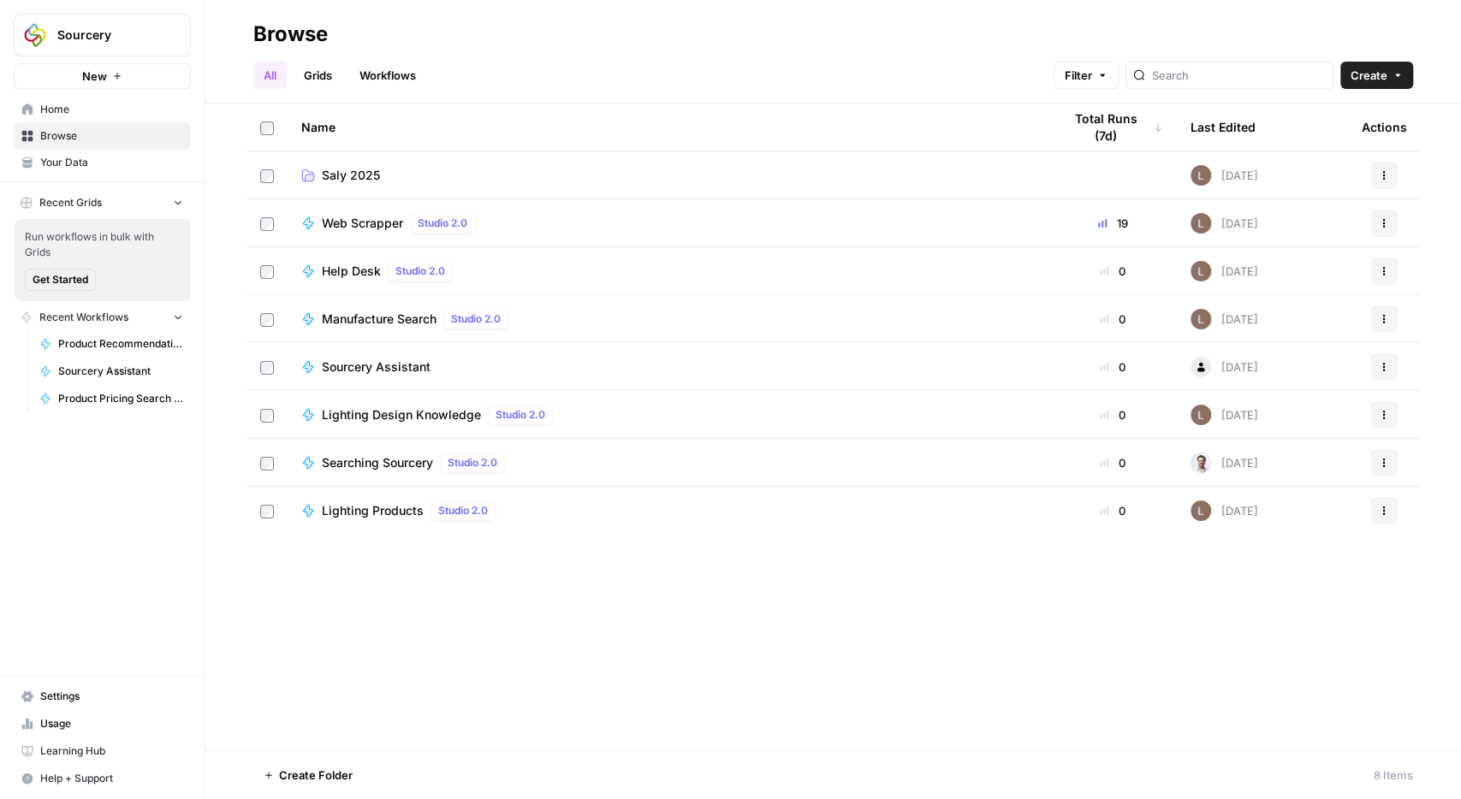
click at [341, 170] on span "Saly 2025" at bounding box center [351, 175] width 58 height 17
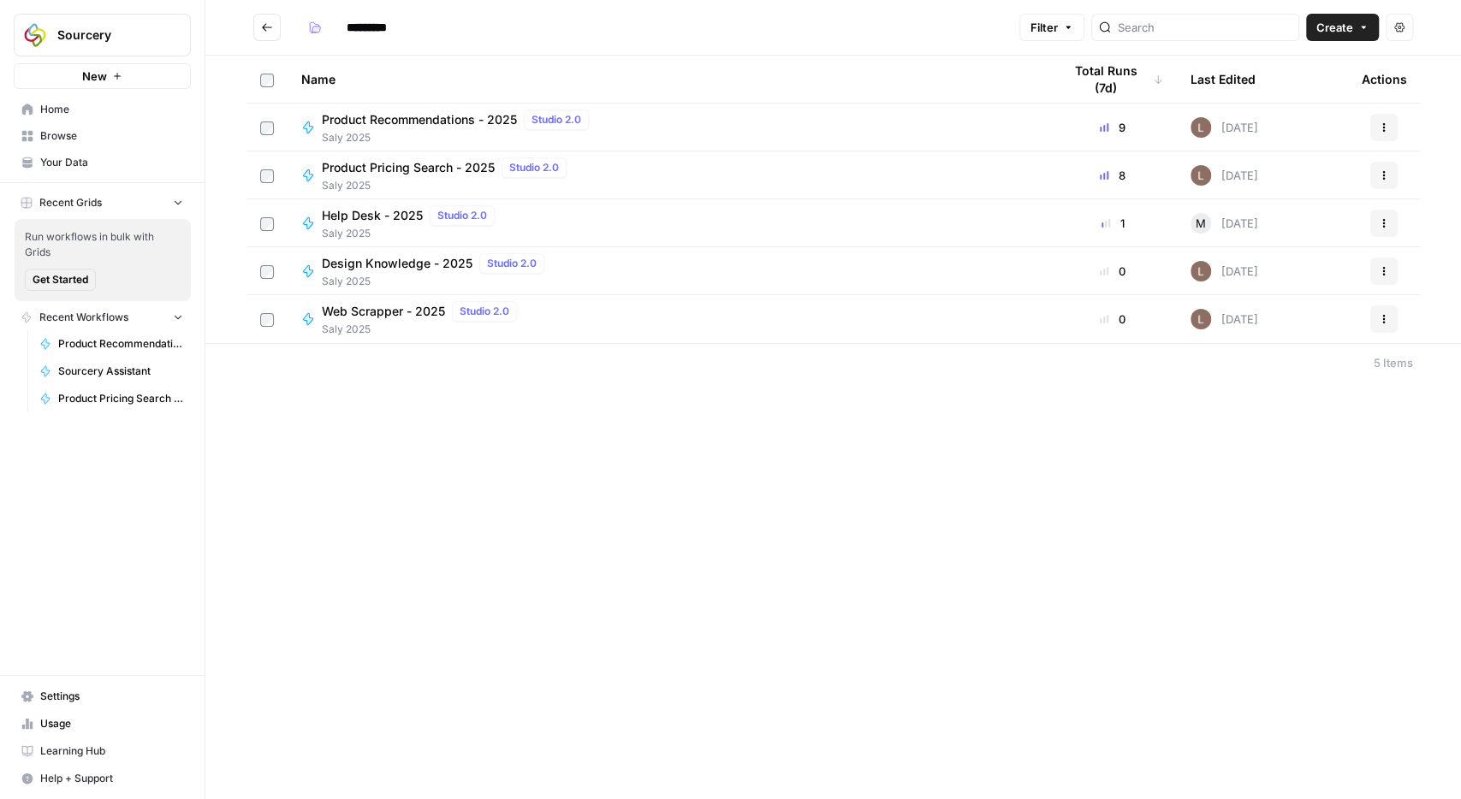
click at [405, 122] on span "Product Recommendations - 2025" at bounding box center [419, 119] width 195 height 17
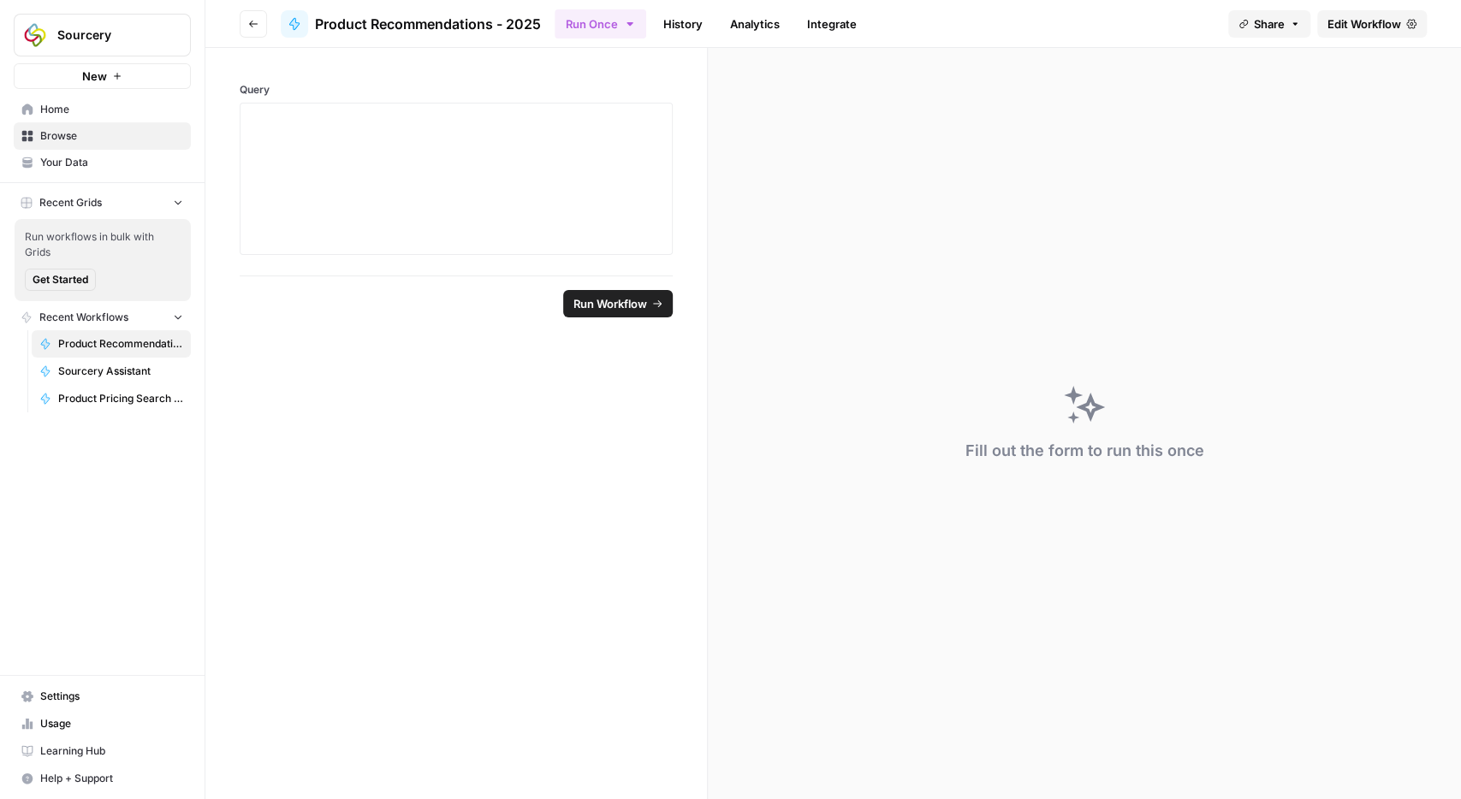
click at [57, 134] on span "Browse" at bounding box center [111, 135] width 143 height 15
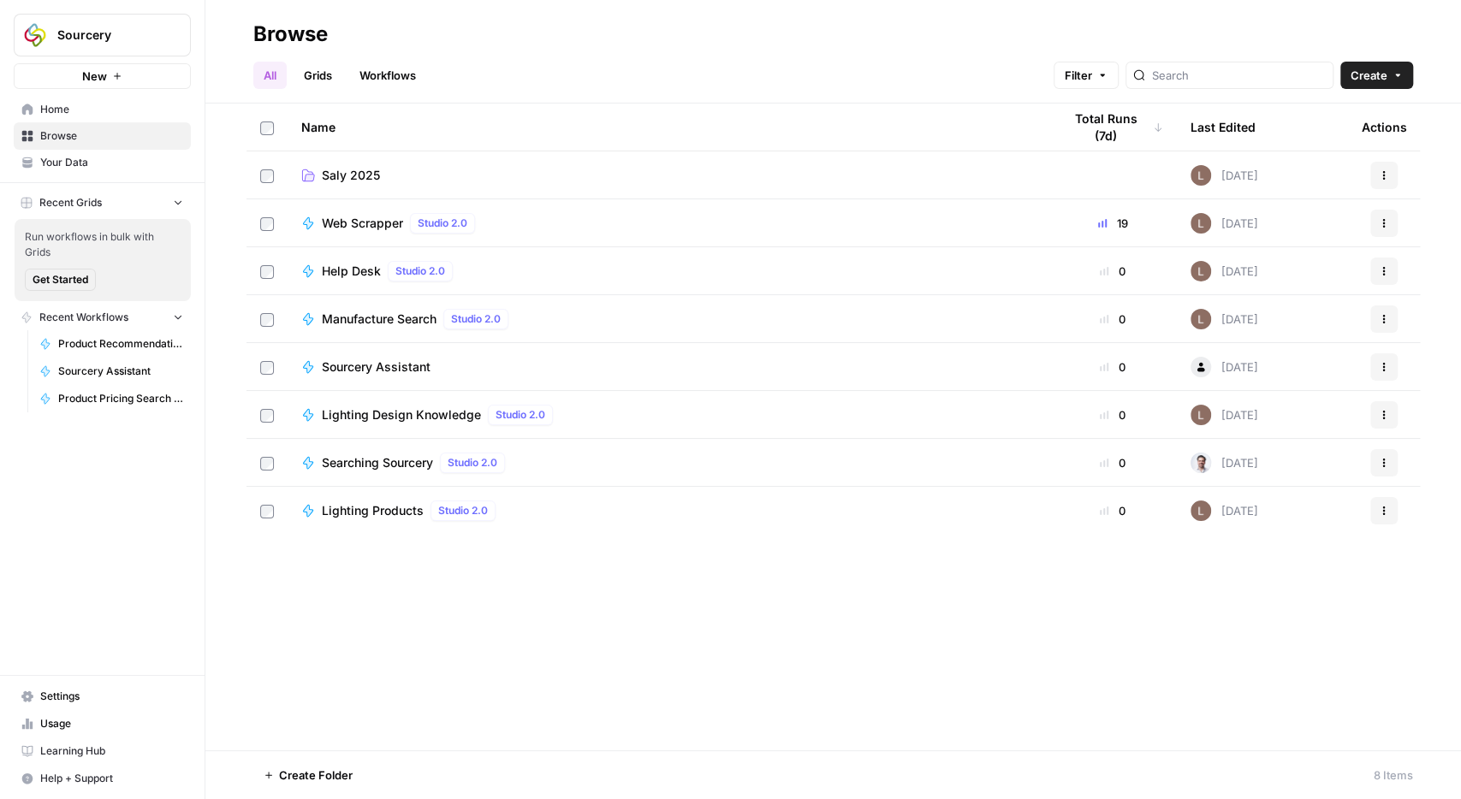
click at [45, 151] on link "Your Data" at bounding box center [102, 162] width 177 height 27
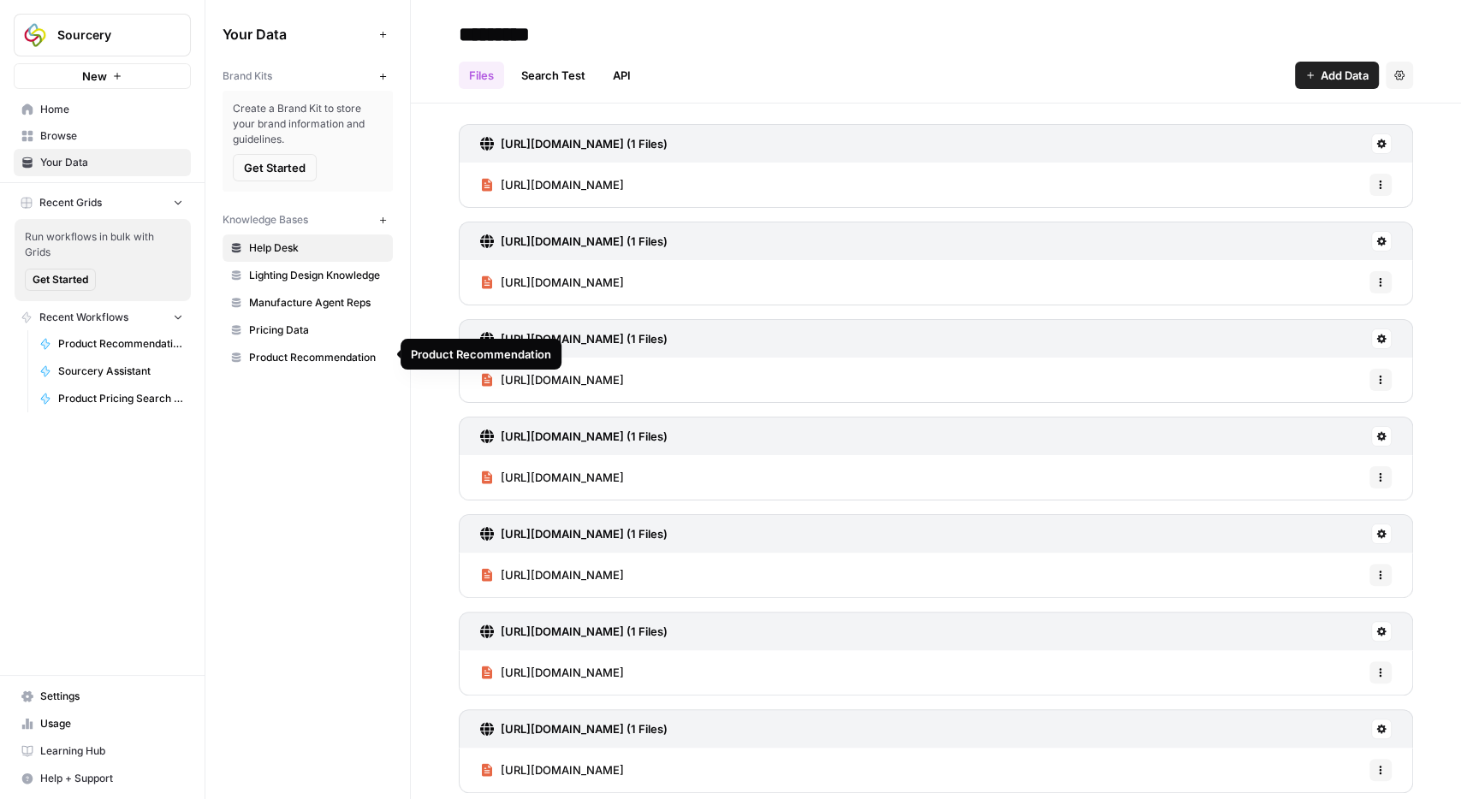
click at [292, 357] on span "Product Recommendation" at bounding box center [317, 357] width 136 height 15
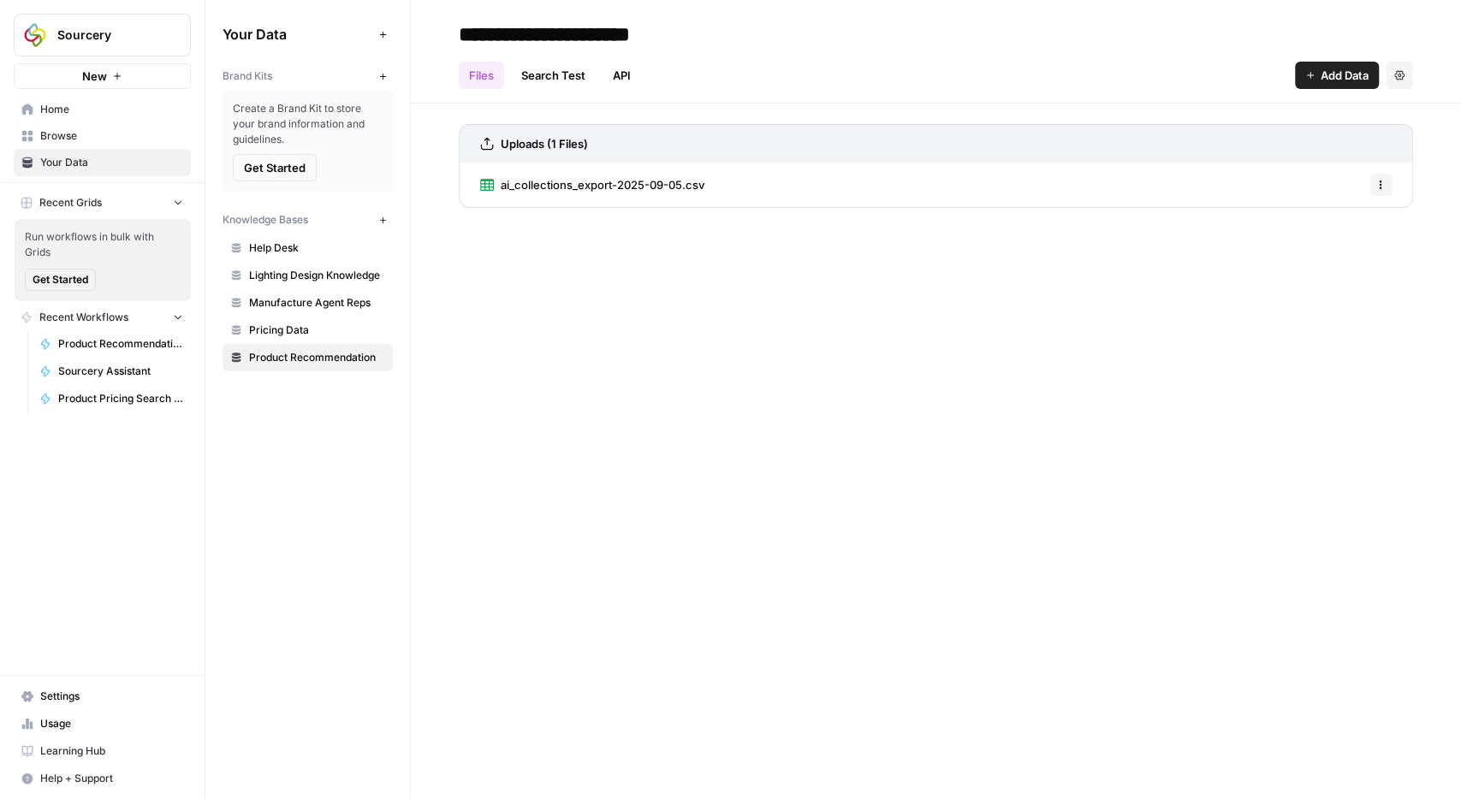
click at [557, 176] on span "ai_collections_export-2025-09-05.csv" at bounding box center [603, 184] width 204 height 17
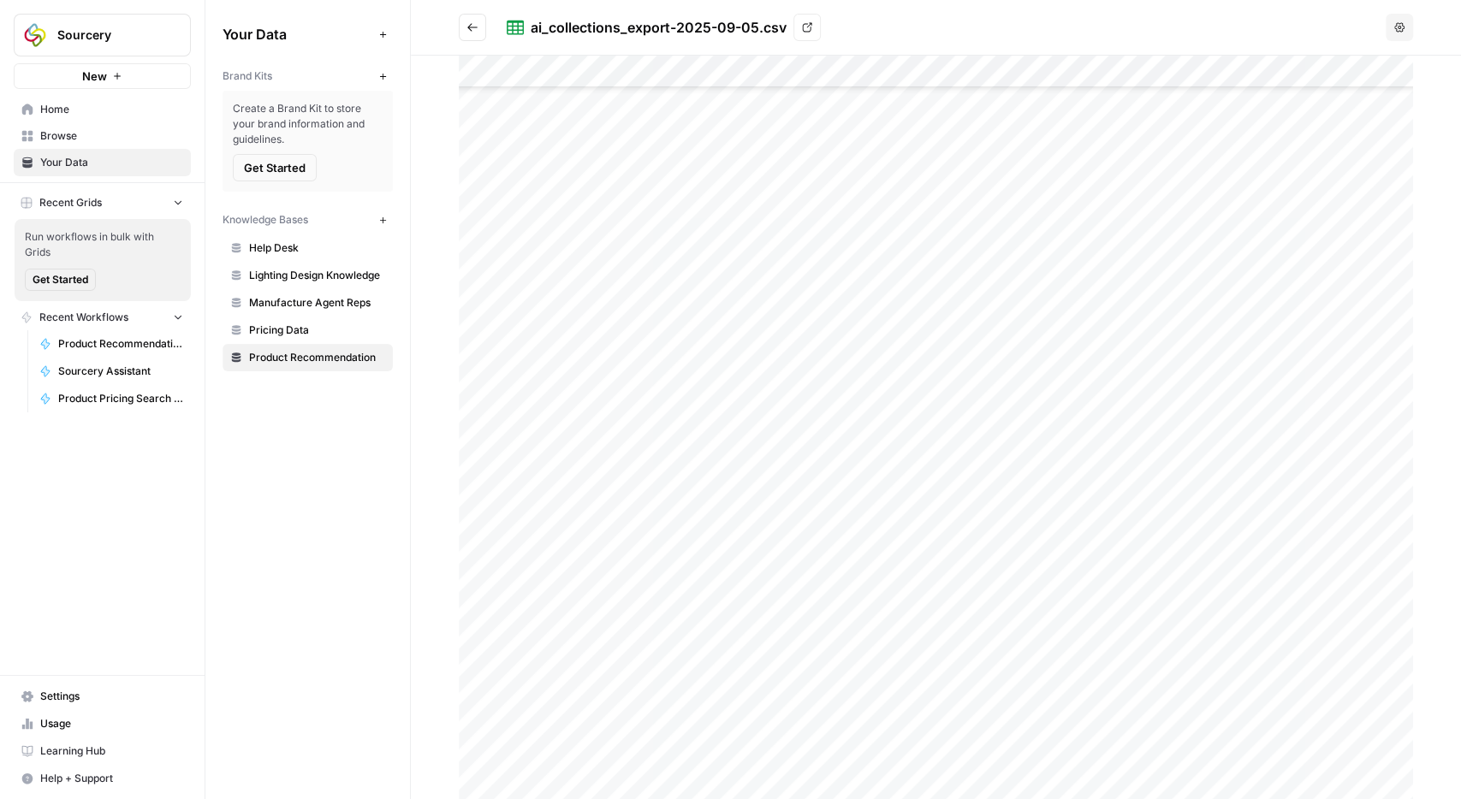
scroll to position [15189, 0]
click at [852, 424] on div at bounding box center [936, 428] width 954 height 744
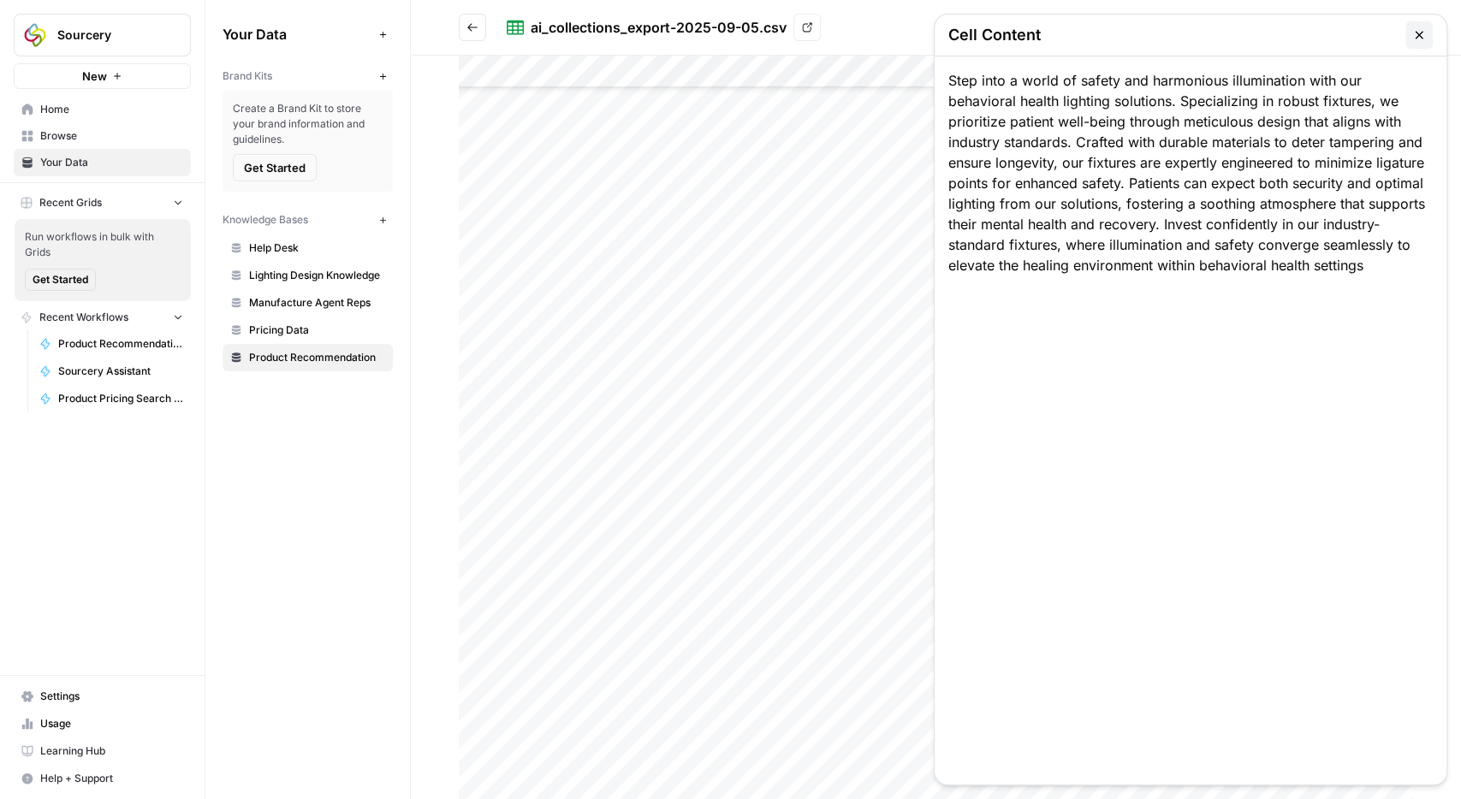
click at [817, 336] on div at bounding box center [936, 428] width 954 height 744
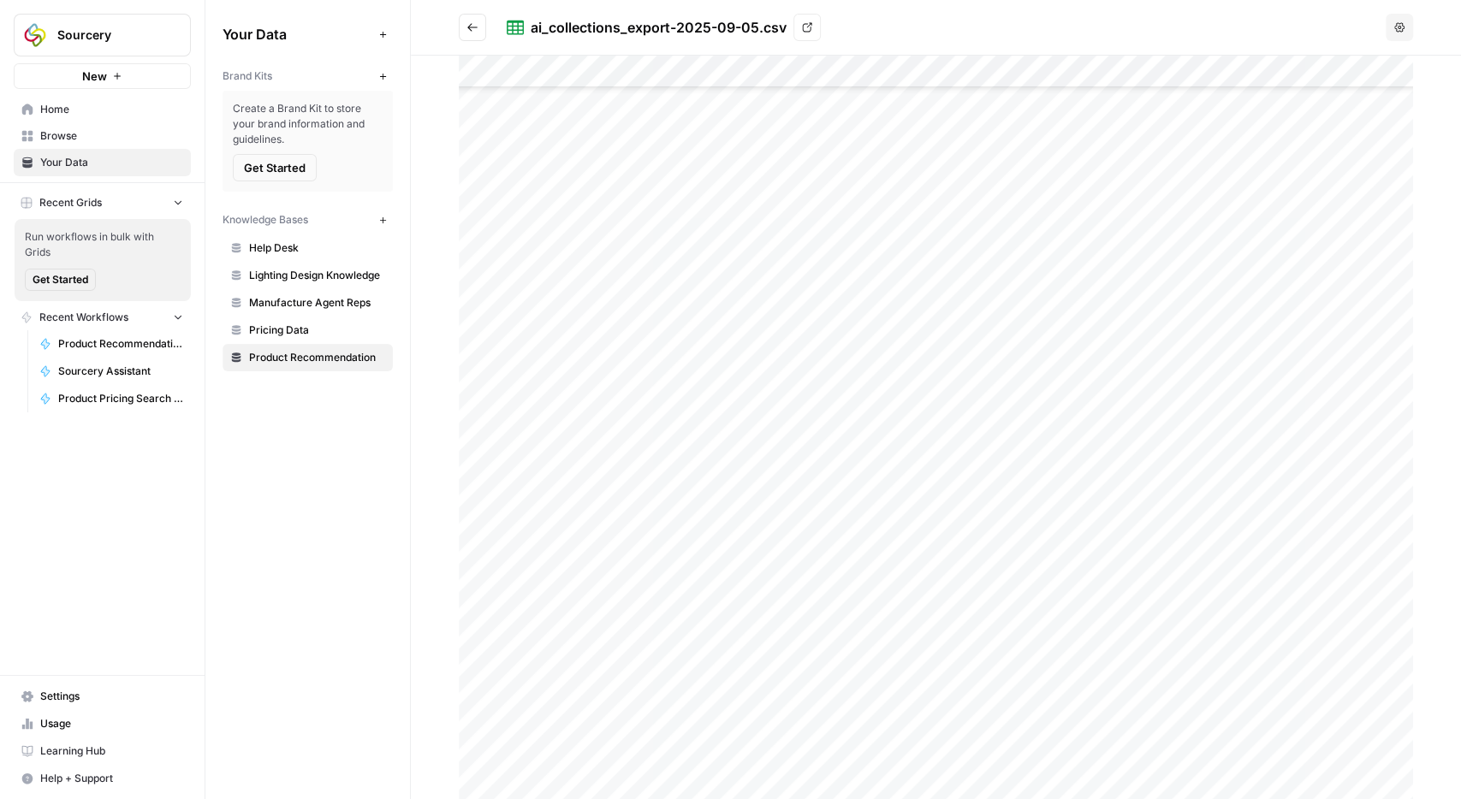
click at [836, 264] on div at bounding box center [936, 428] width 954 height 744
click at [815, 552] on div at bounding box center [936, 428] width 954 height 744
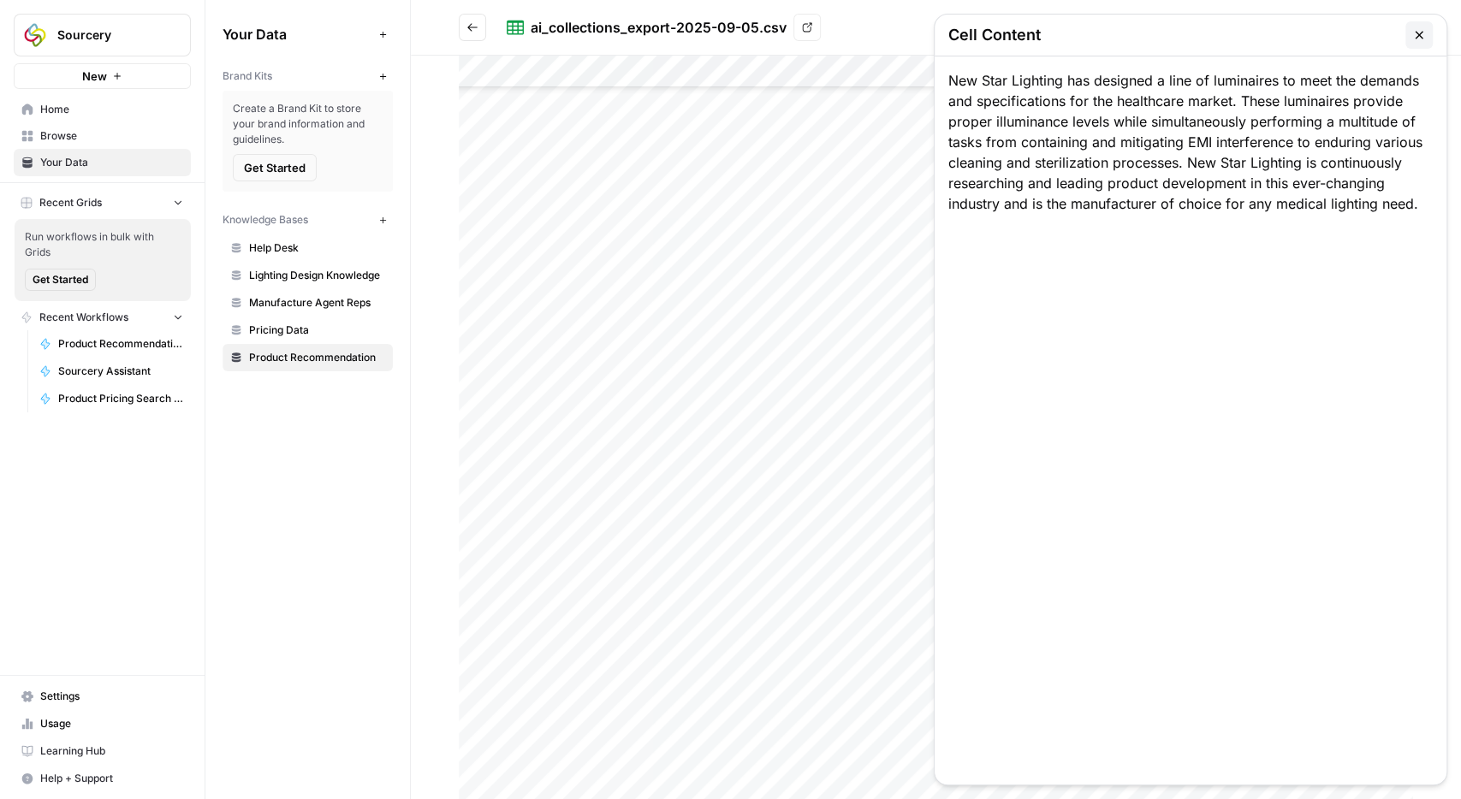
scroll to position [14792, 0]
click at [829, 300] on div at bounding box center [936, 428] width 954 height 744
click at [825, 329] on div at bounding box center [936, 428] width 954 height 744
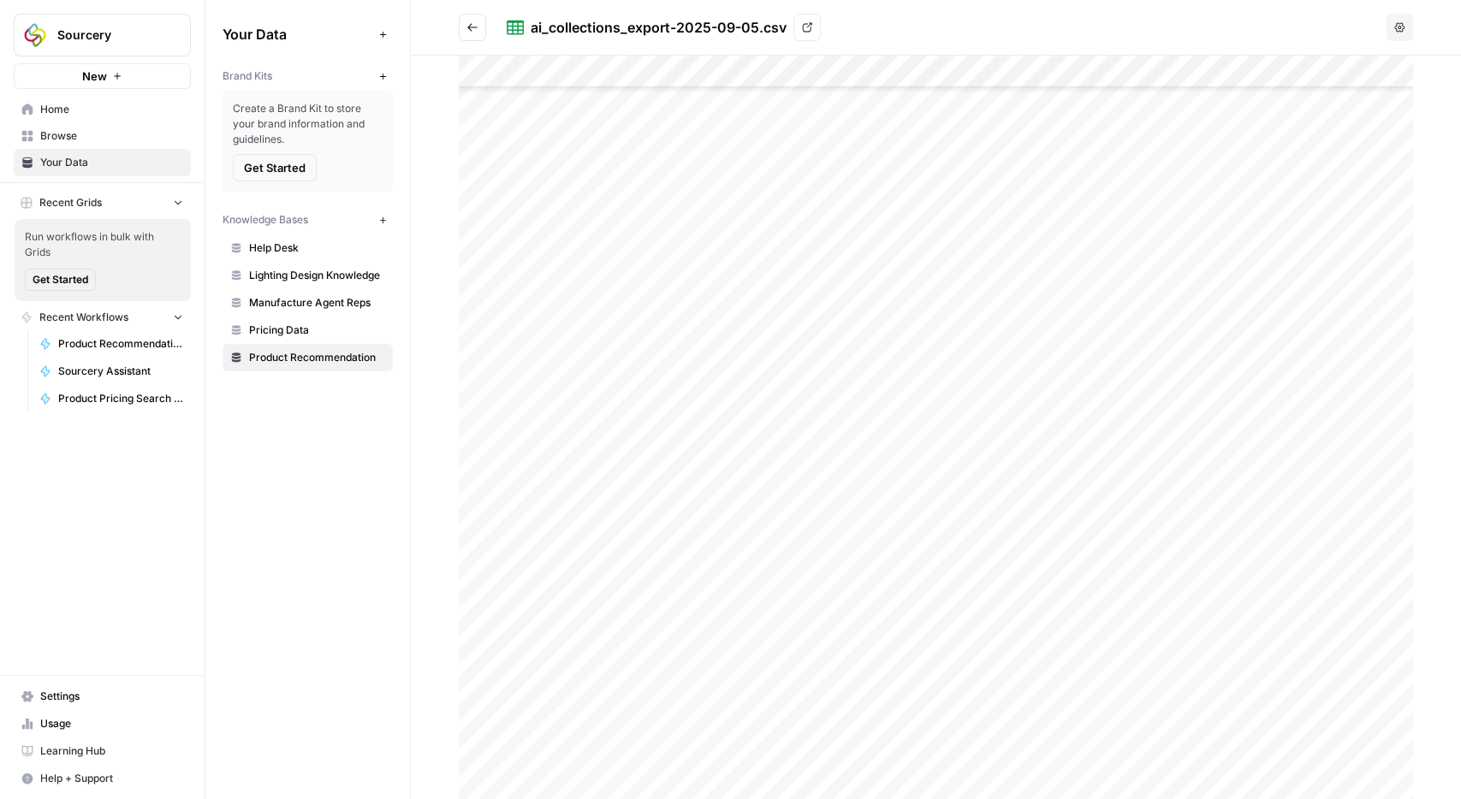
click at [809, 352] on div at bounding box center [936, 428] width 954 height 744
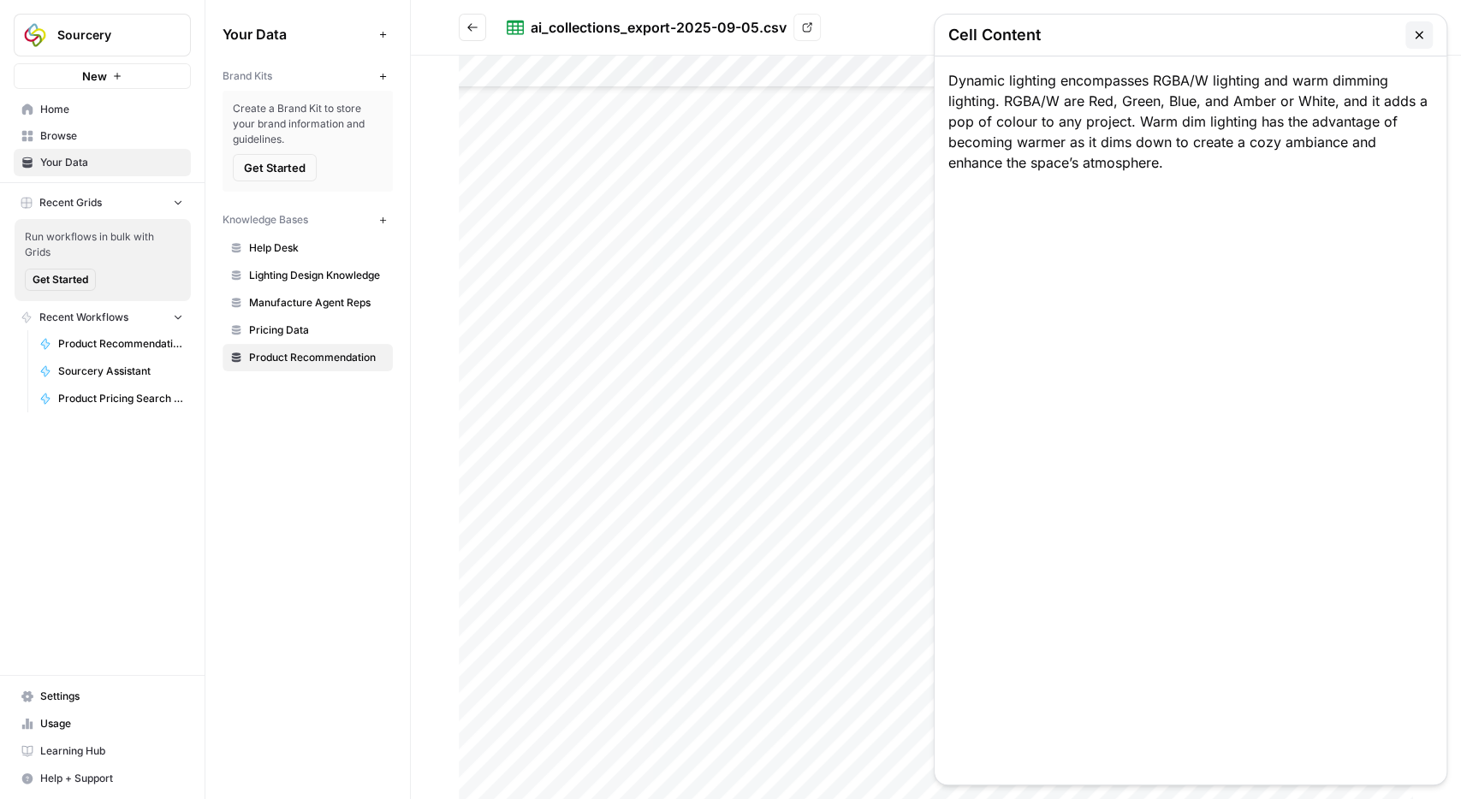
drag, startPoint x: 1104, startPoint y: 101, endPoint x: 1297, endPoint y: 169, distance: 204.9
click at [1297, 169] on div "Dynamic lighting encompasses RGBA/W lighting and warm dimming lighting. RGBA/W …" at bounding box center [1191, 420] width 512 height 728
click at [1269, 196] on div "Dynamic lighting encompasses RGBA/W lighting and warm dimming lighting. RGBA/W …" at bounding box center [1191, 420] width 512 height 728
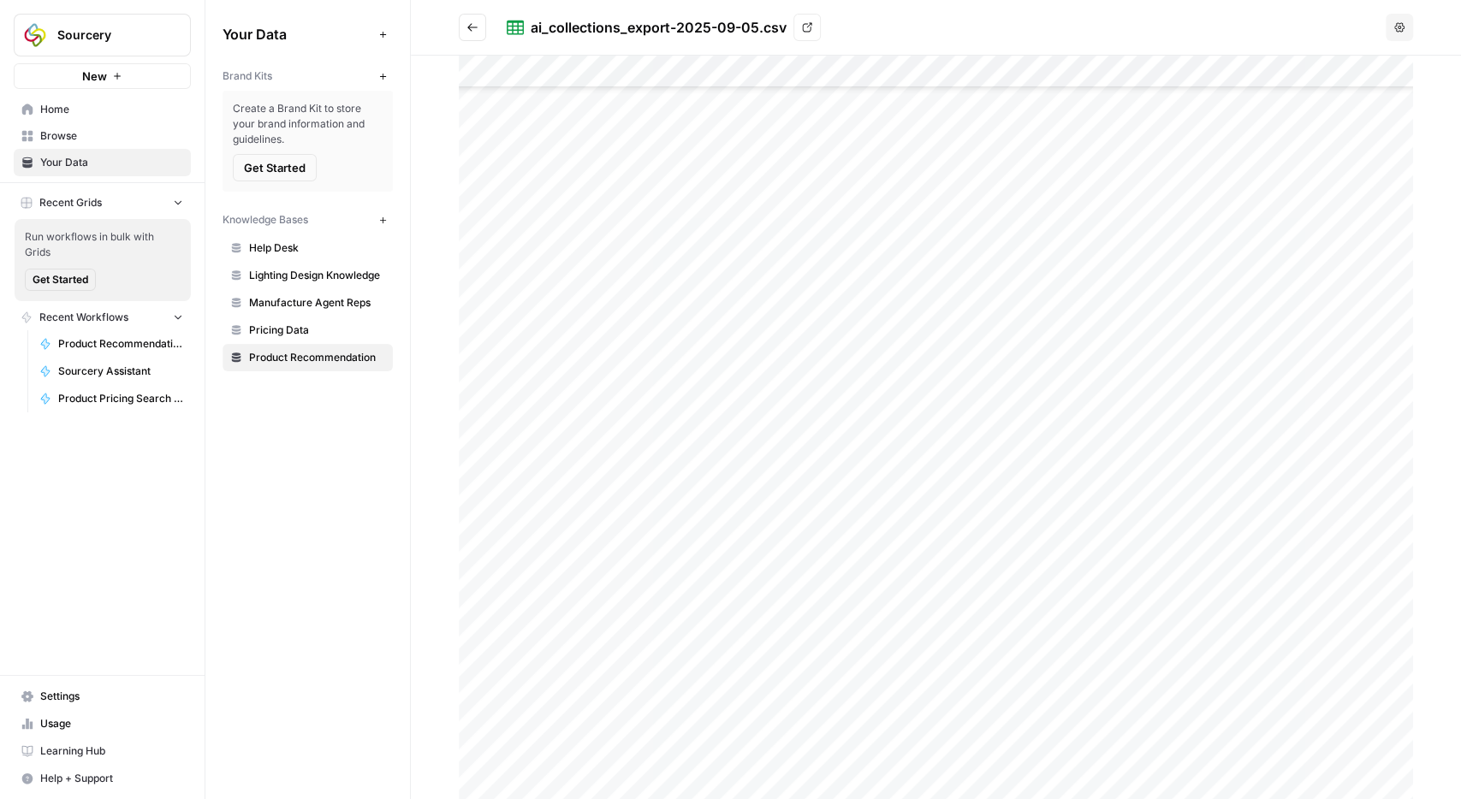
click at [793, 427] on div at bounding box center [936, 428] width 954 height 744
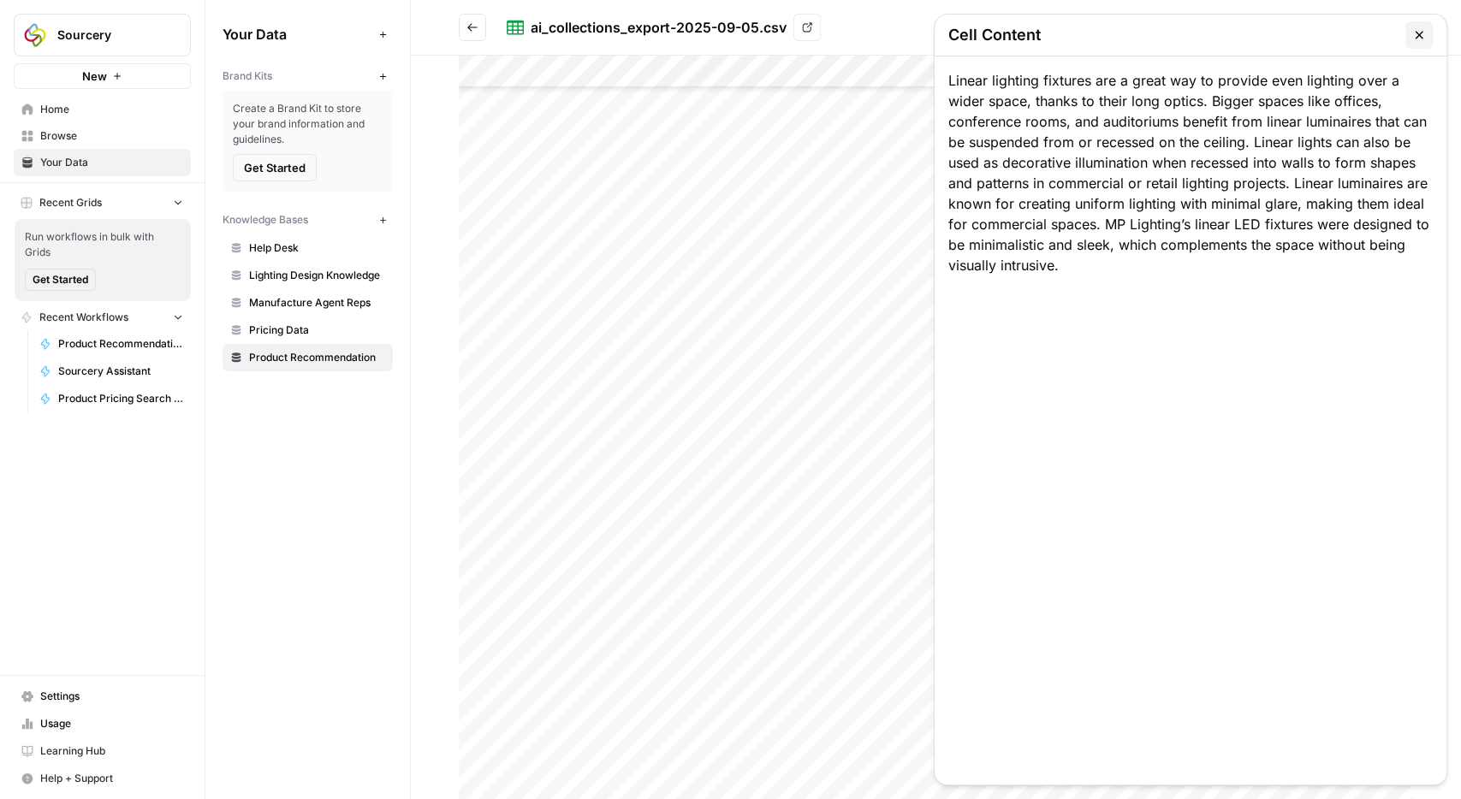
click at [950, 69] on div "Linear lighting fixtures are a great way to provide even lighting over a wider …" at bounding box center [1191, 420] width 512 height 728
drag, startPoint x: 946, startPoint y: 76, endPoint x: 1121, endPoint y: 272, distance: 263.0
click at [1121, 272] on div "Linear lighting fixtures are a great way to provide even lighting over a wider …" at bounding box center [1191, 420] width 512 height 728
click at [817, 504] on div at bounding box center [936, 428] width 954 height 744
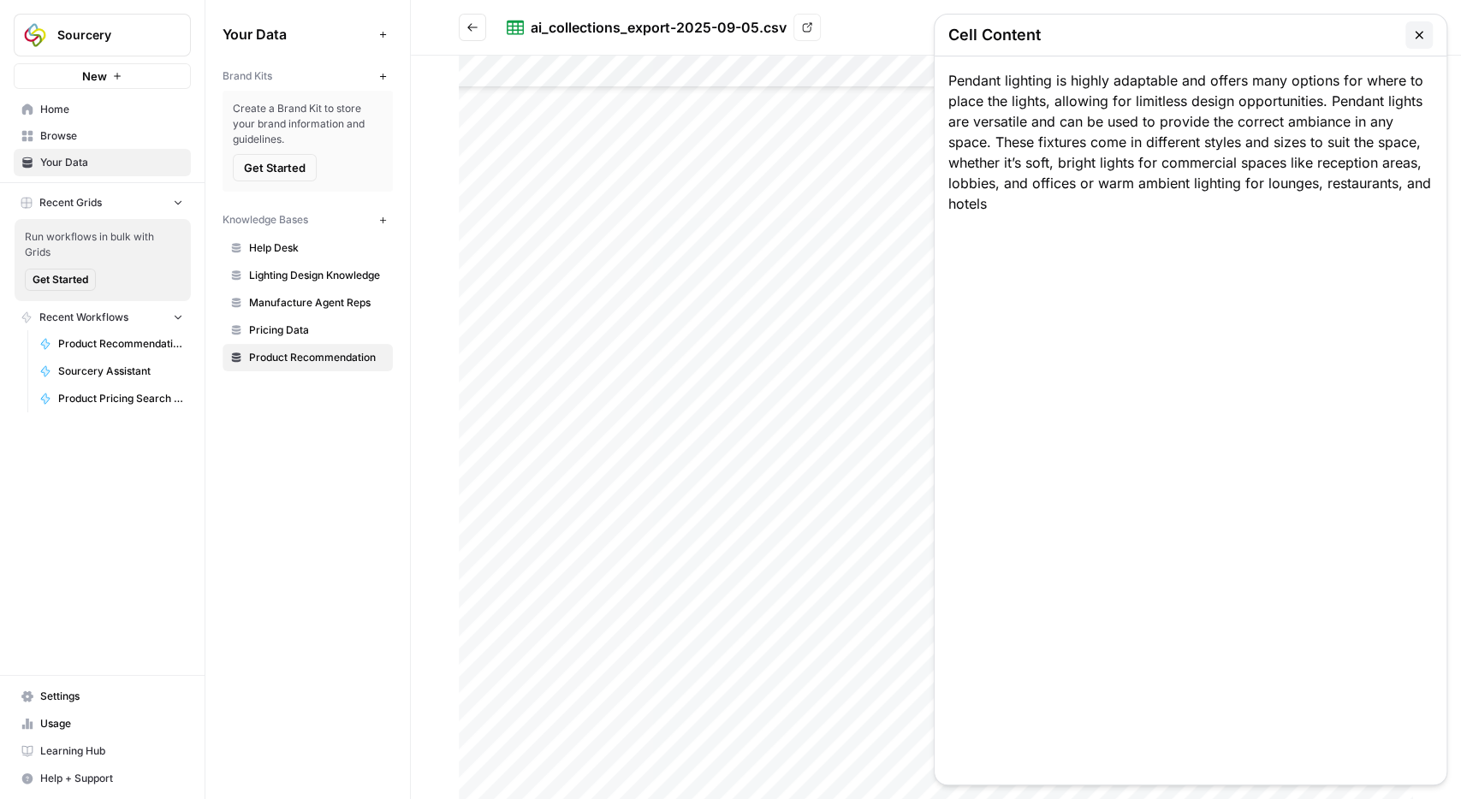
drag, startPoint x: 943, startPoint y: 82, endPoint x: 1054, endPoint y: 82, distance: 110.4
click at [1054, 82] on div "Pendant lighting is highly adaptable and offers many options for where to place…" at bounding box center [1191, 420] width 512 height 728
drag, startPoint x: 913, startPoint y: 177, endPoint x: 930, endPoint y: 138, distance: 42.9
click at [935, 134] on div "Pendant lighting is highly adaptable and offers many options for where to place…" at bounding box center [1191, 420] width 512 height 728
click at [793, 573] on div at bounding box center [936, 428] width 954 height 744
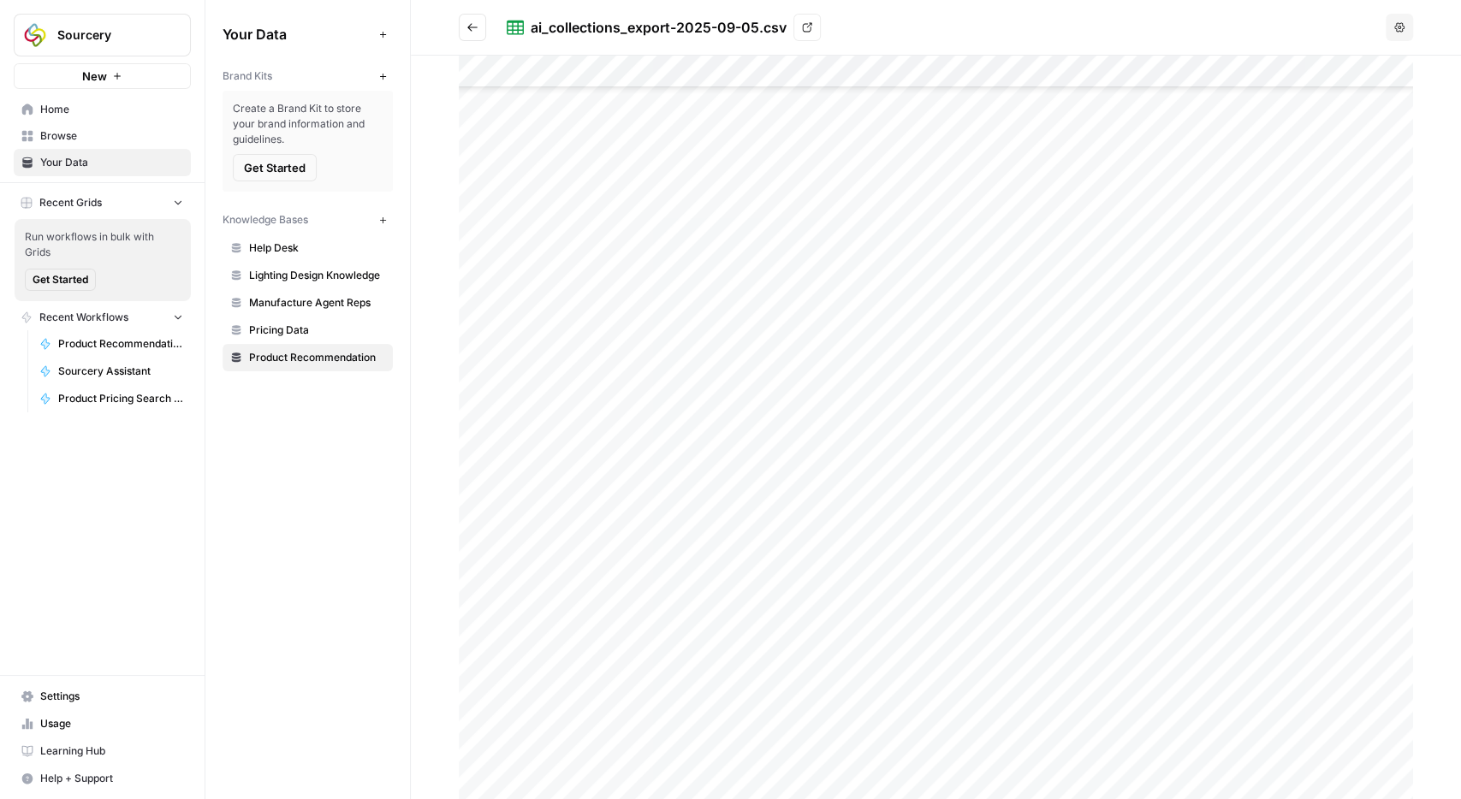
click at [822, 561] on div at bounding box center [936, 428] width 954 height 744
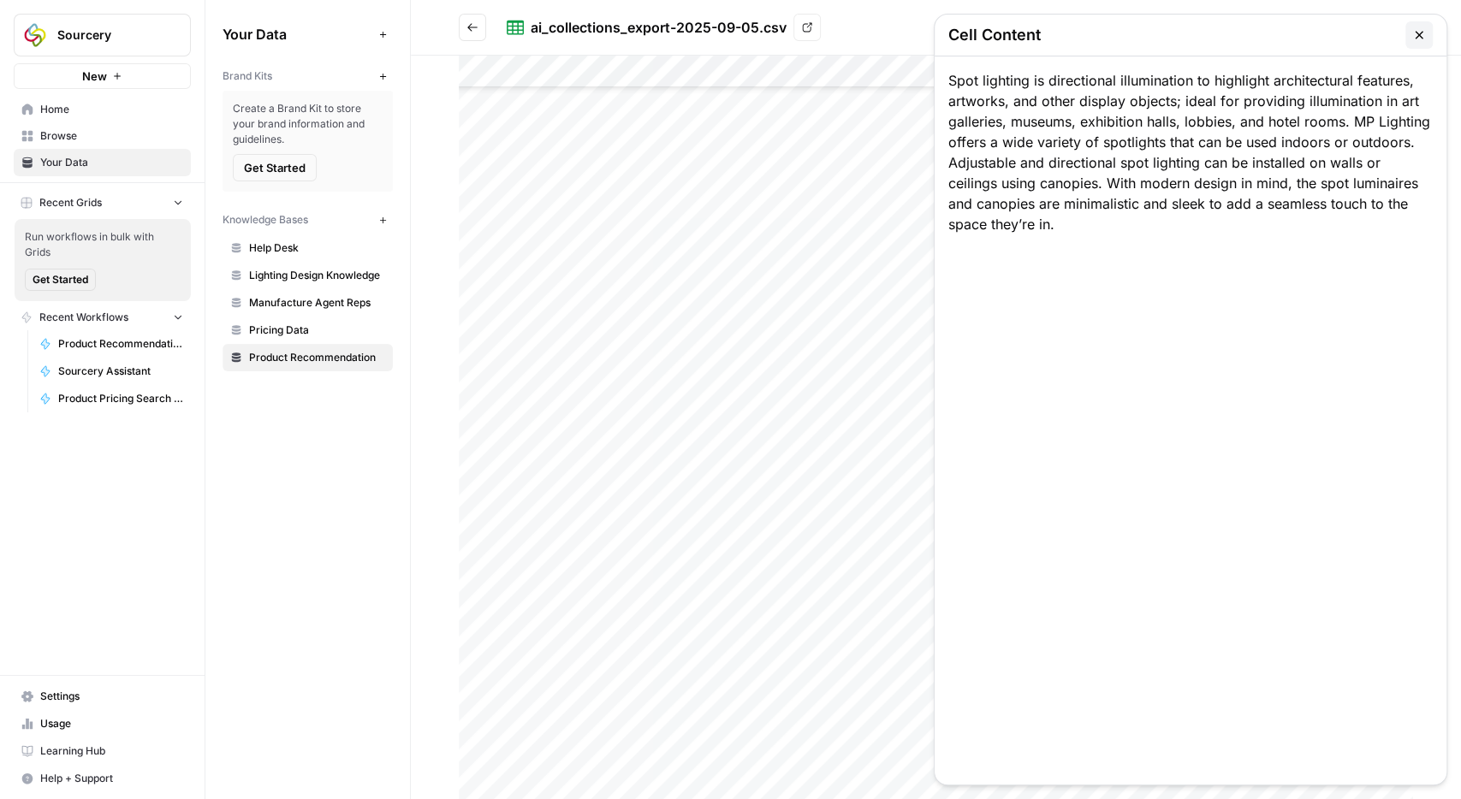
scroll to position [13898, 0]
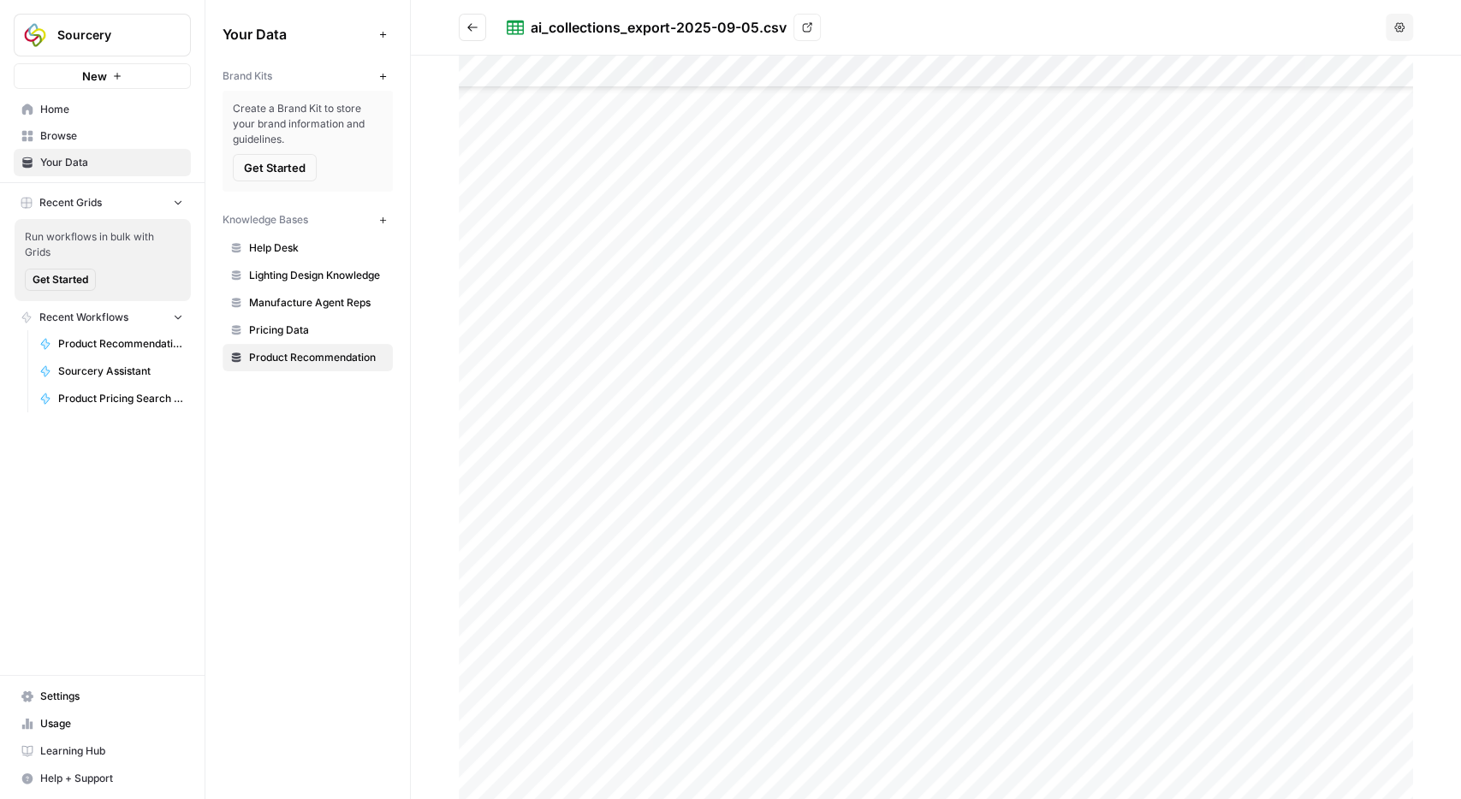
click at [833, 200] on div at bounding box center [936, 428] width 954 height 744
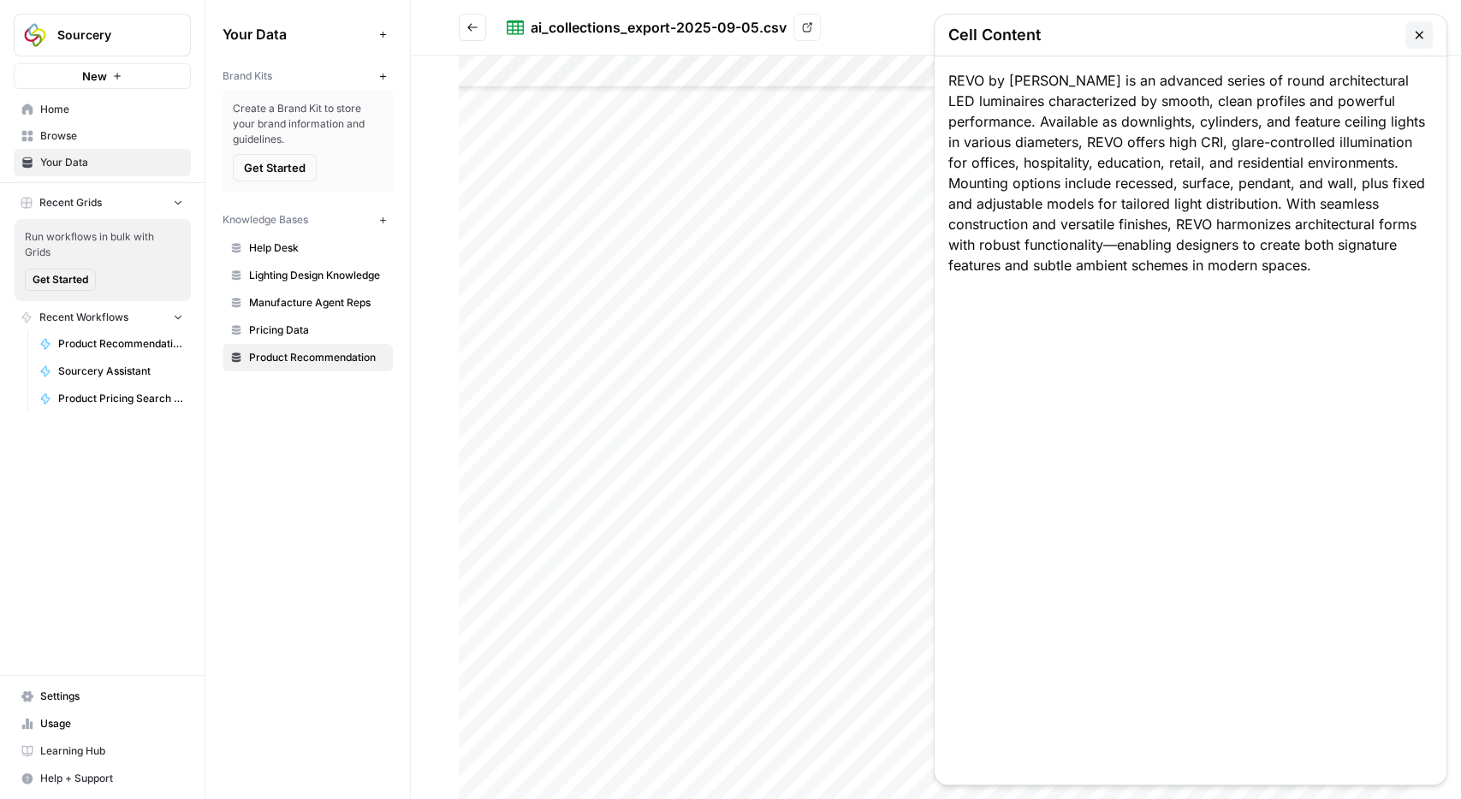
scroll to position [13700, 0]
click at [817, 210] on div at bounding box center [936, 428] width 954 height 744
click at [819, 366] on div at bounding box center [936, 428] width 954 height 744
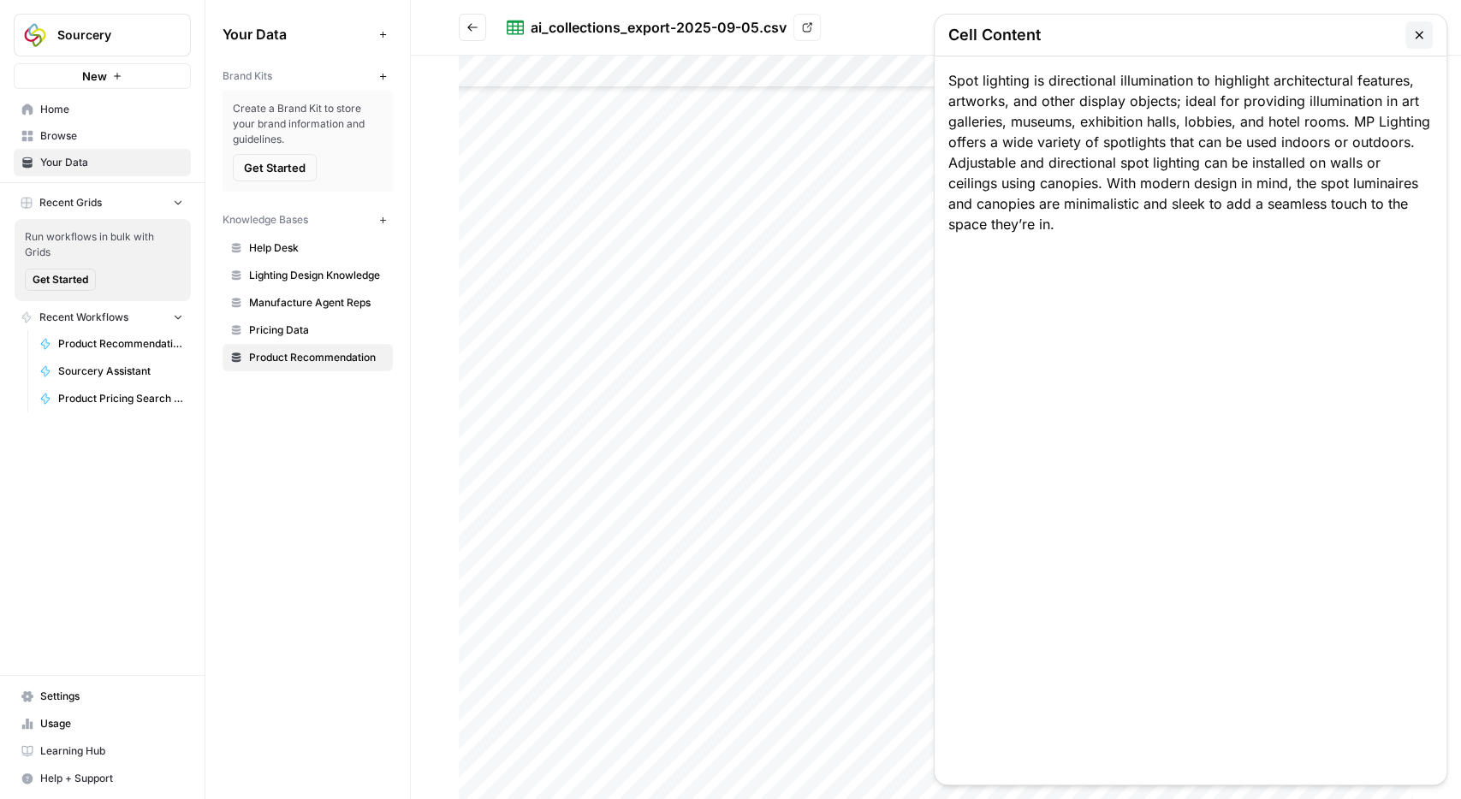
drag, startPoint x: 798, startPoint y: 167, endPoint x: 946, endPoint y: 78, distance: 172.7
click at [946, 78] on div "Spot lighting is directional illumination to highlight architectural features, …" at bounding box center [1191, 420] width 512 height 728
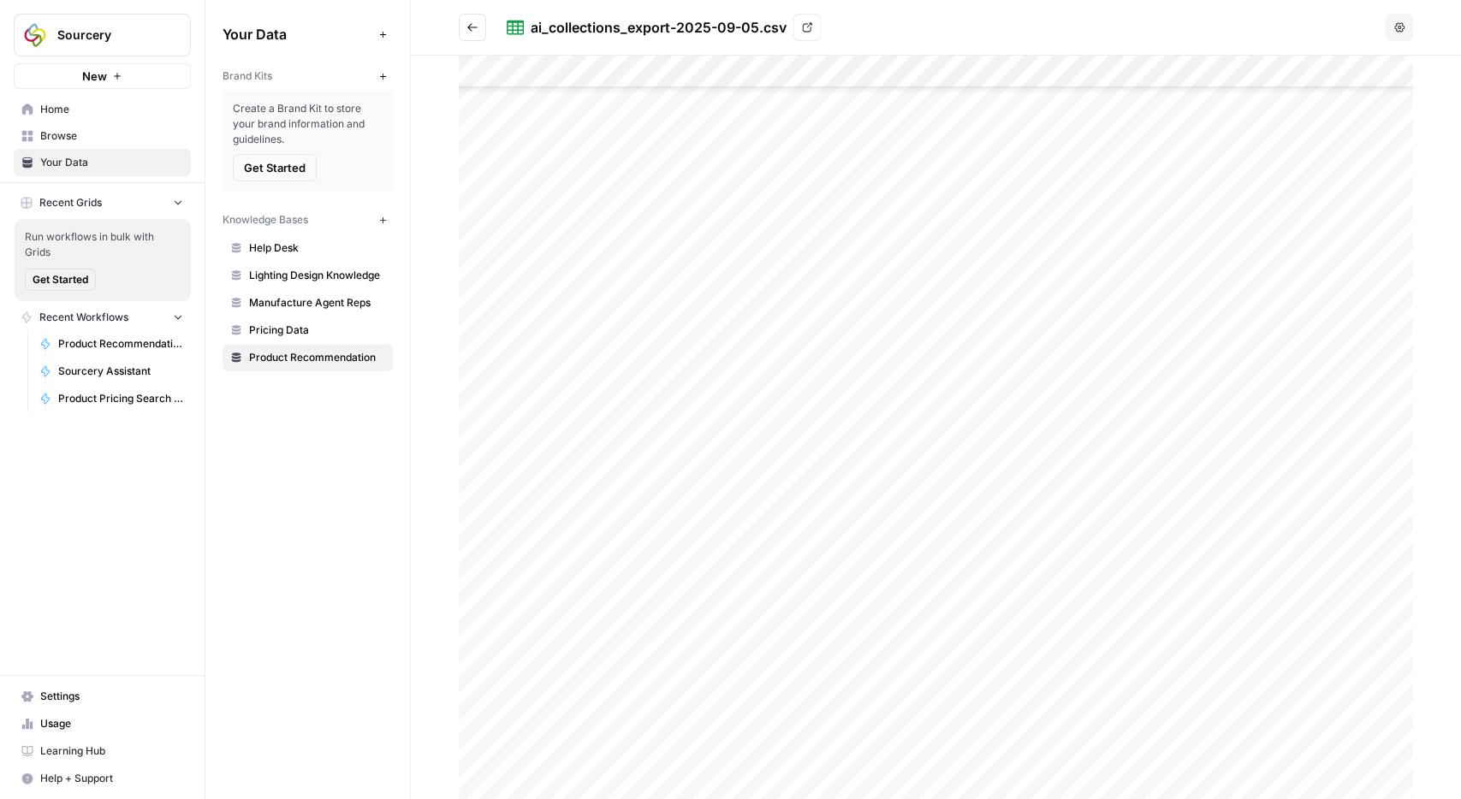
click at [808, 282] on div at bounding box center [936, 428] width 954 height 744
click at [935, 56] on div "MP Lighting’s miscellaneous luminaires include desk lights, elevator lights, ca…" at bounding box center [1191, 420] width 512 height 728
click at [833, 168] on div at bounding box center [936, 428] width 954 height 744
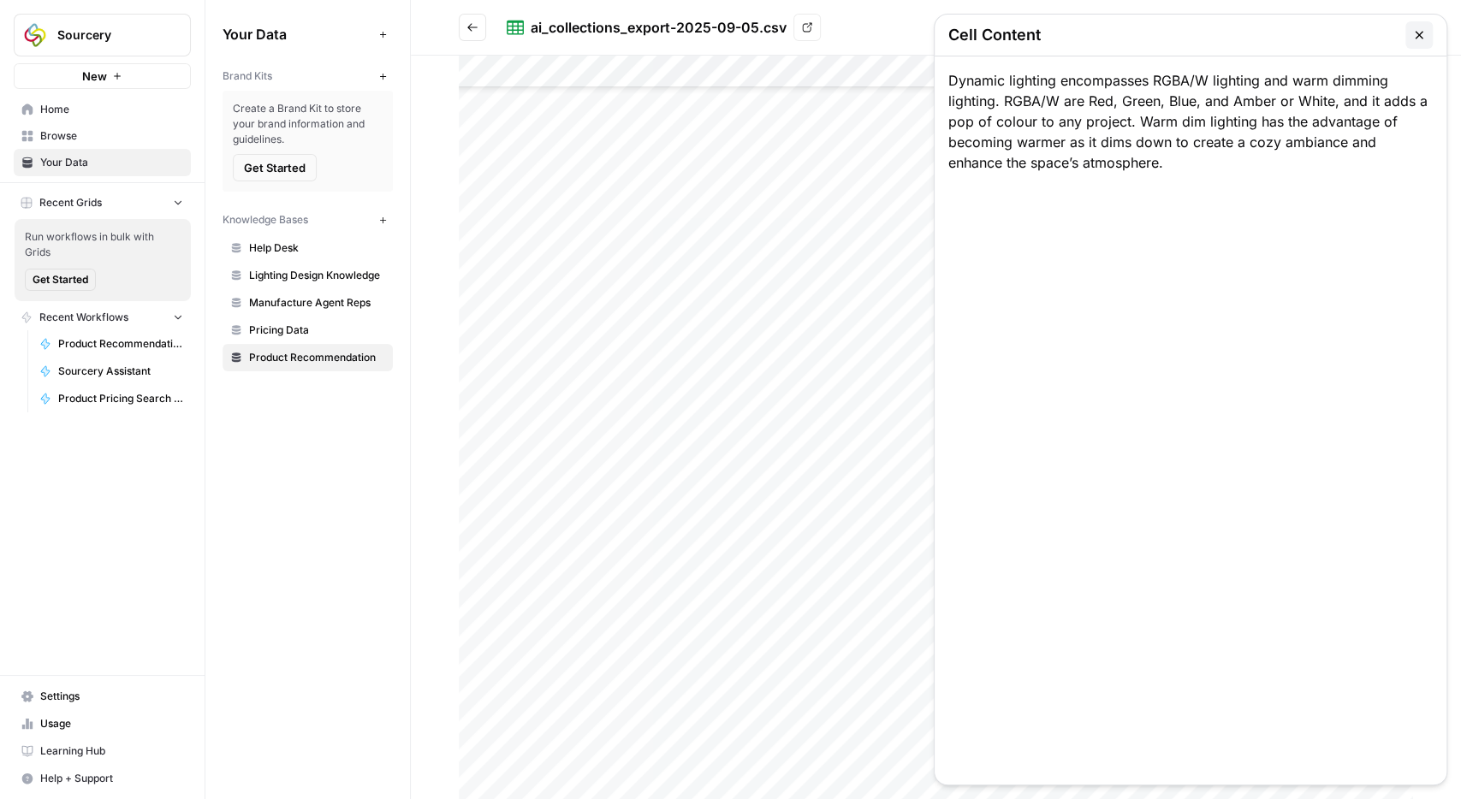
scroll to position [11317, 0]
click at [852, 122] on div at bounding box center [936, 428] width 954 height 744
click at [1408, 28] on button "button" at bounding box center [1418, 34] width 27 height 27
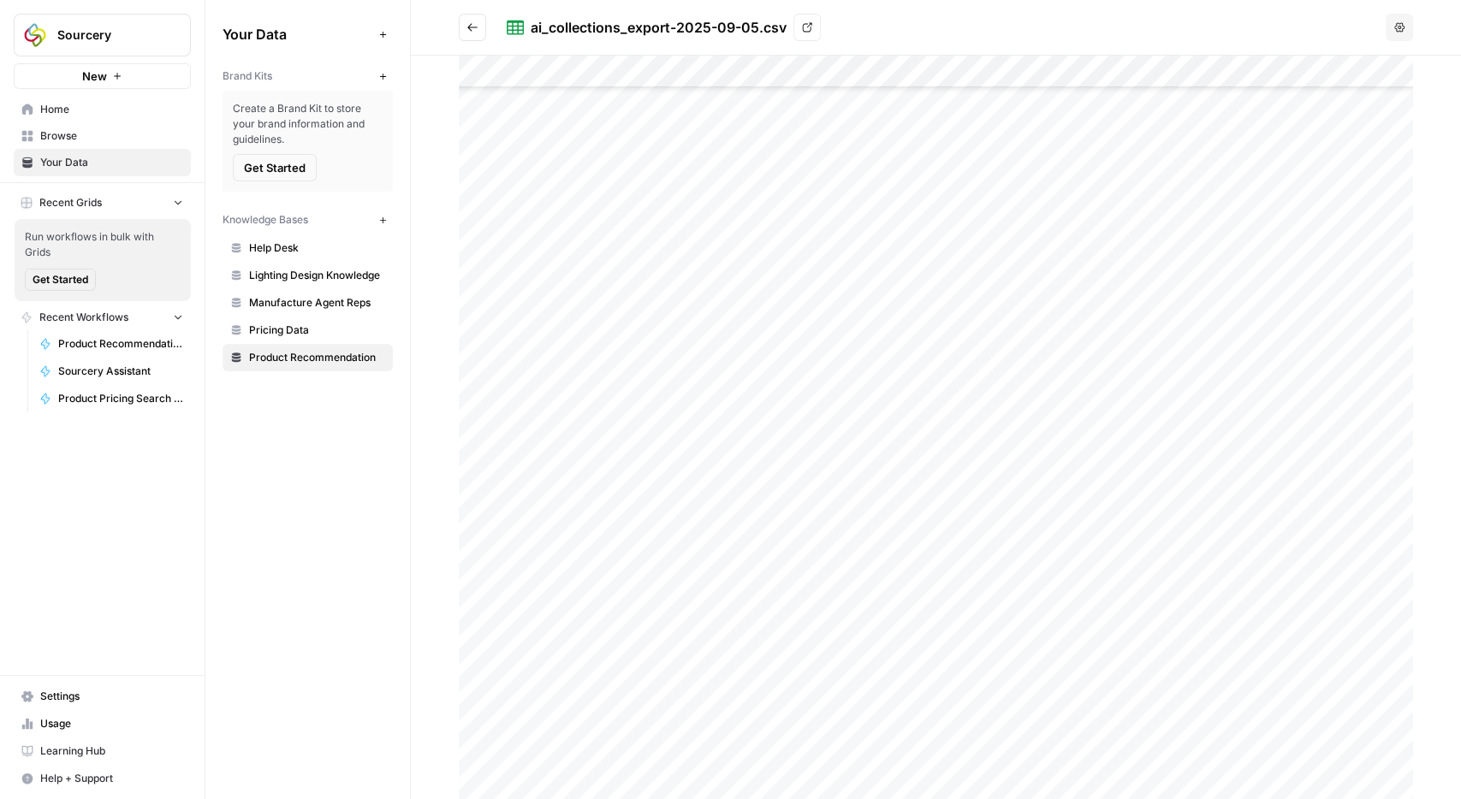
scroll to position [0, 0]
click at [371, 416] on div "Your Data Add Data Brand Kits New Create a Brand Kit to store your brand inform…" at bounding box center [307, 399] width 205 height 799
click at [465, 20] on button "Go back" at bounding box center [472, 27] width 27 height 27
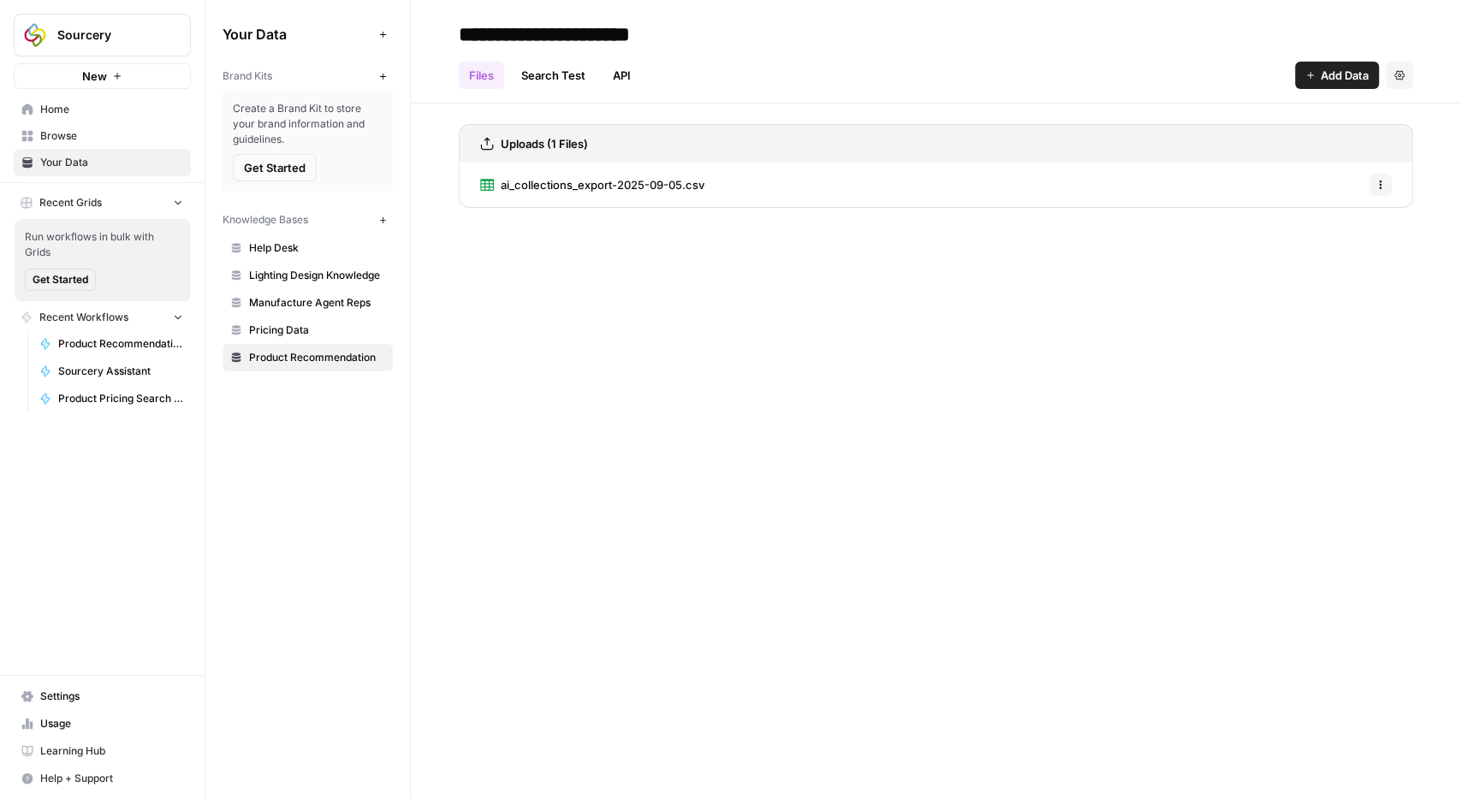
click at [599, 181] on span "ai_collections_export-2025-09-05.csv" at bounding box center [603, 184] width 204 height 17
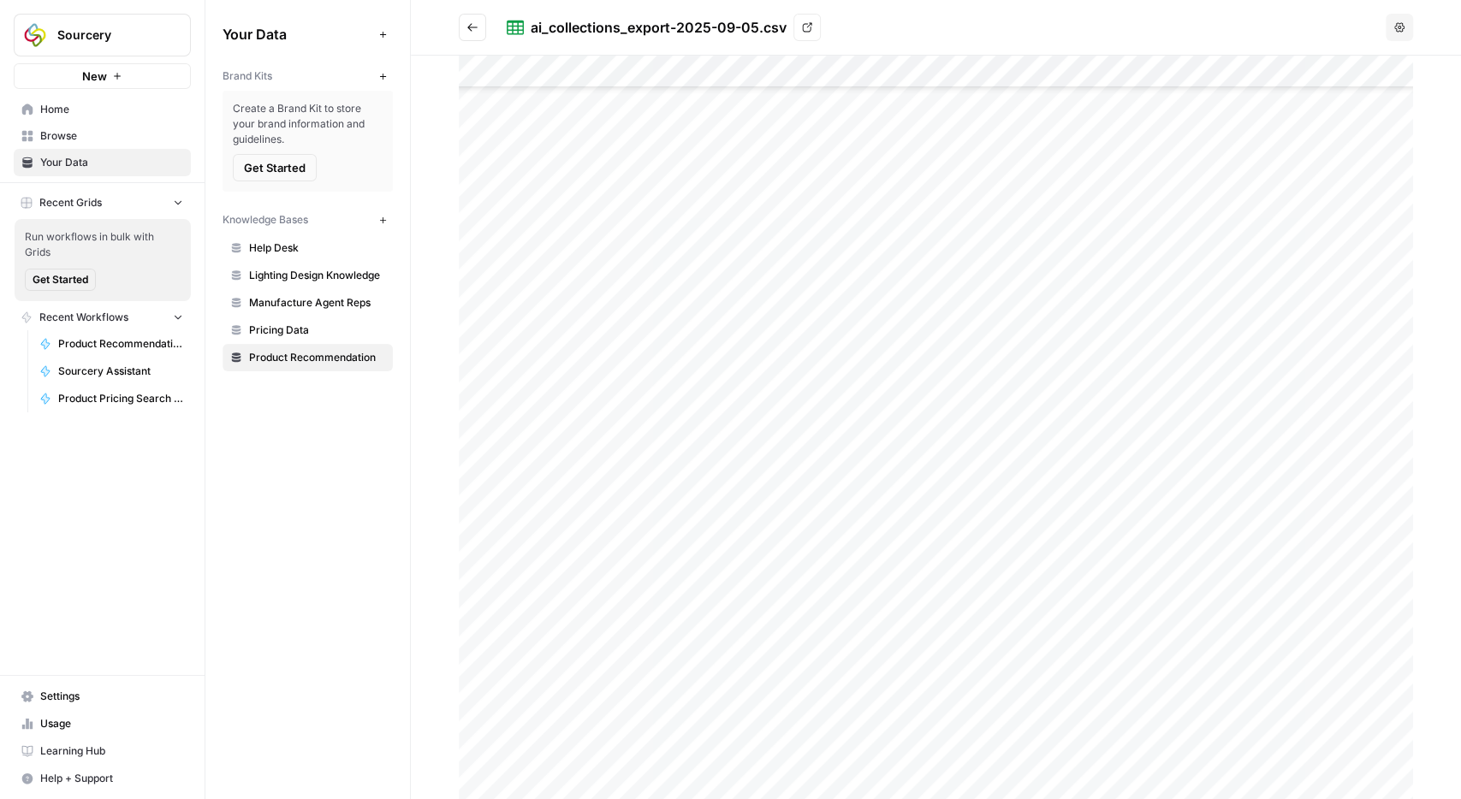
scroll to position [5063, 0]
click at [482, 20] on button "Go back" at bounding box center [472, 27] width 27 height 27
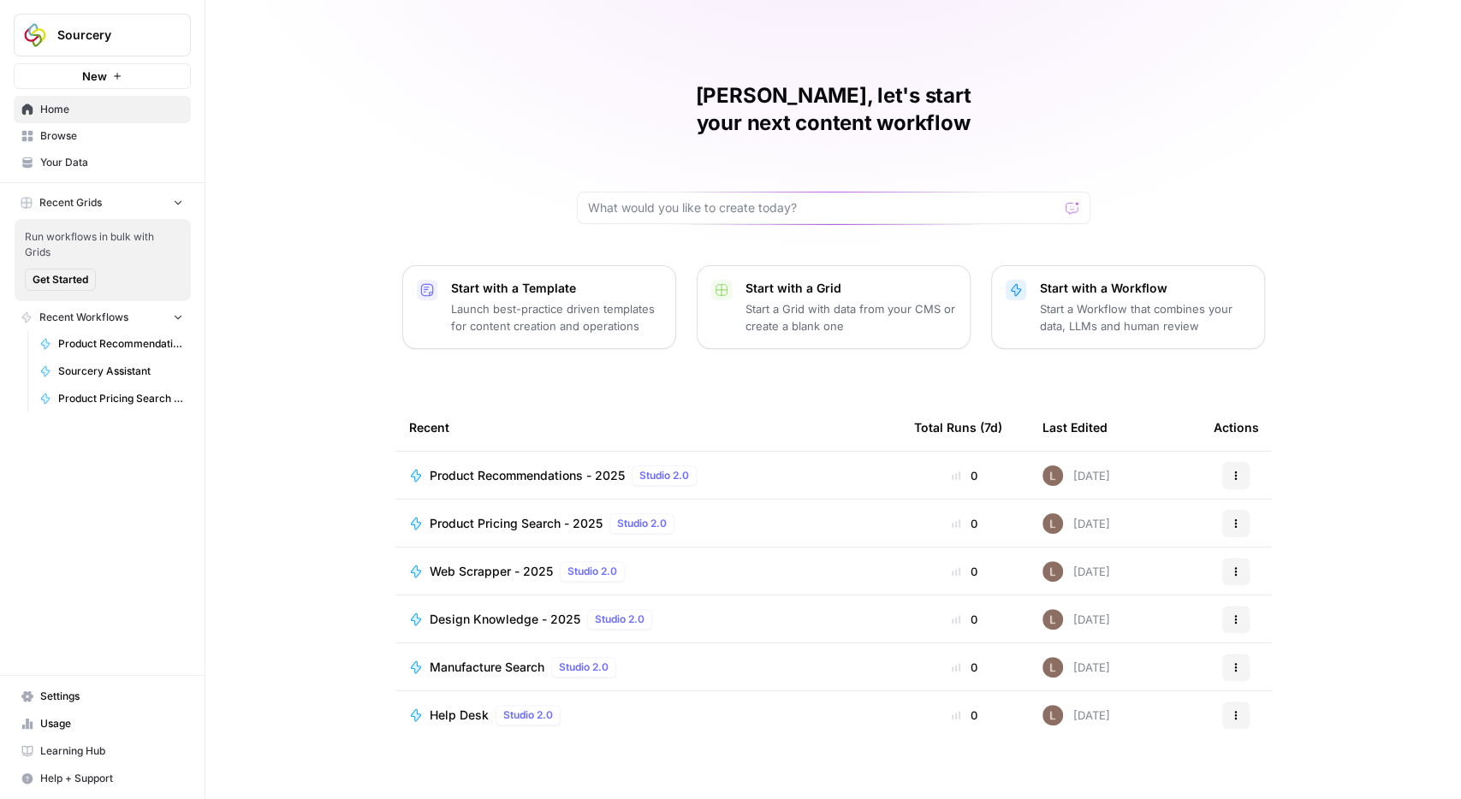
click at [749, 466] on div "Product Recommendations - 2025 Studio 2.0" at bounding box center [648, 476] width 478 height 21
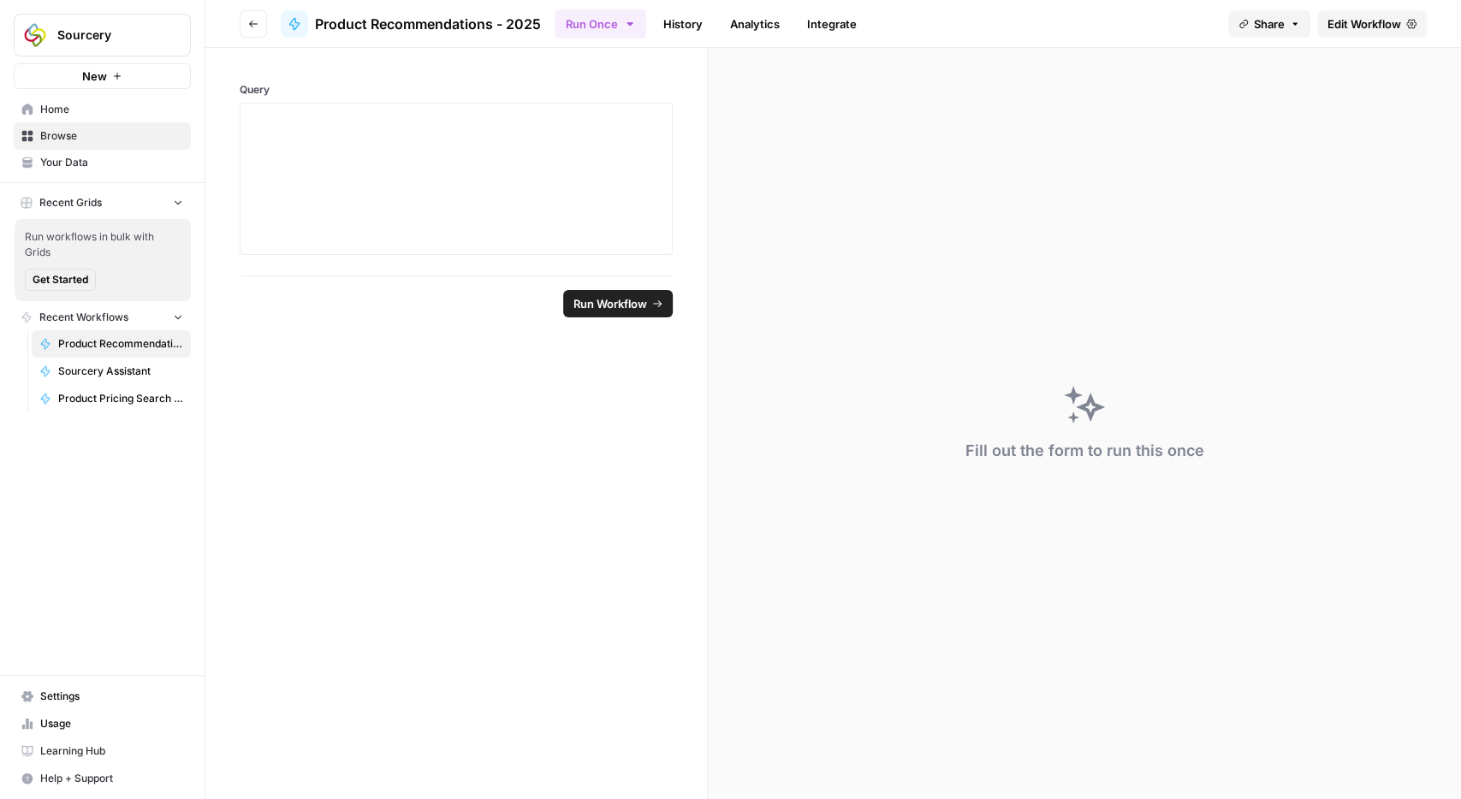
click at [684, 22] on link "History" at bounding box center [683, 23] width 60 height 27
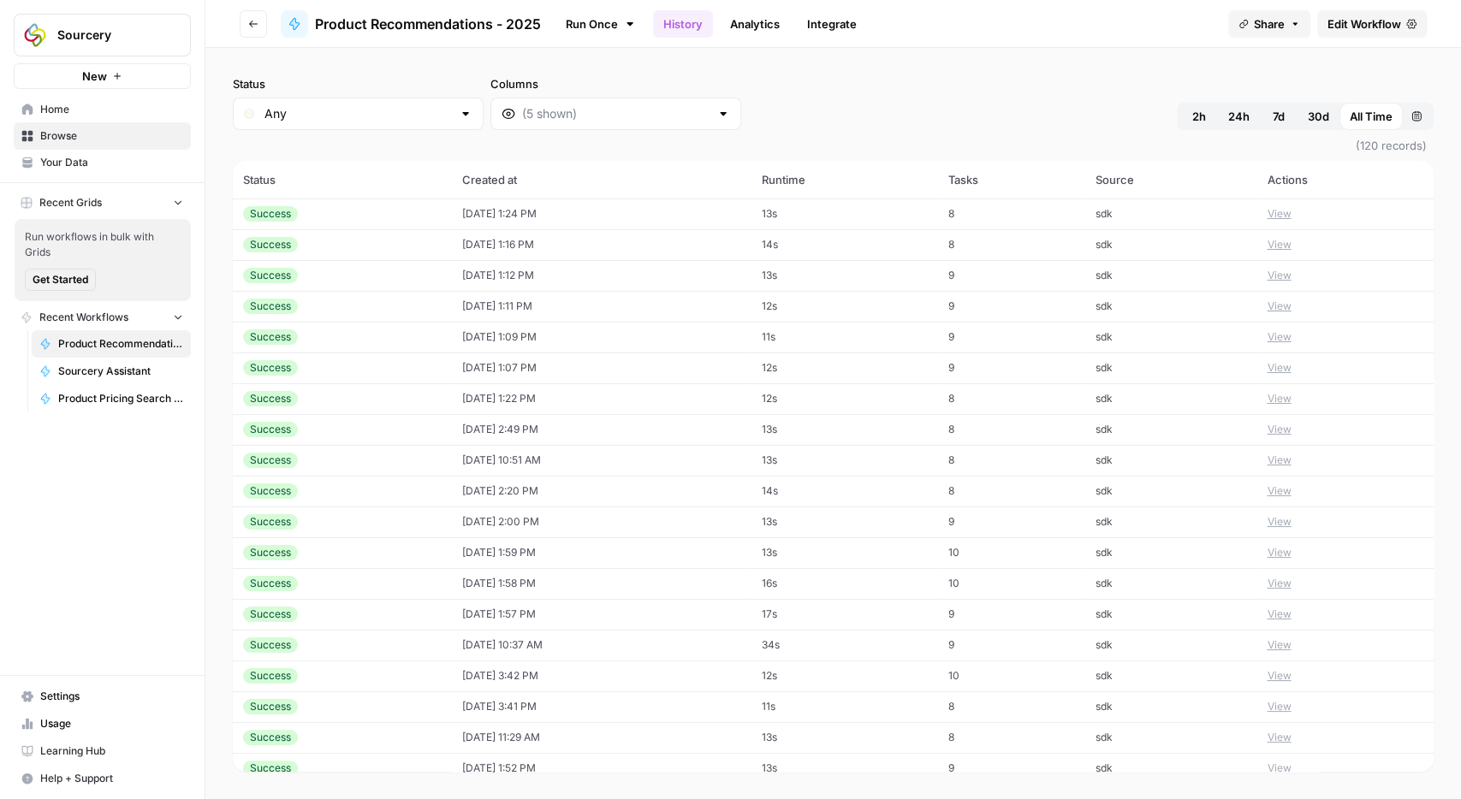
click at [1291, 338] on button "View" at bounding box center [1279, 336] width 24 height 15
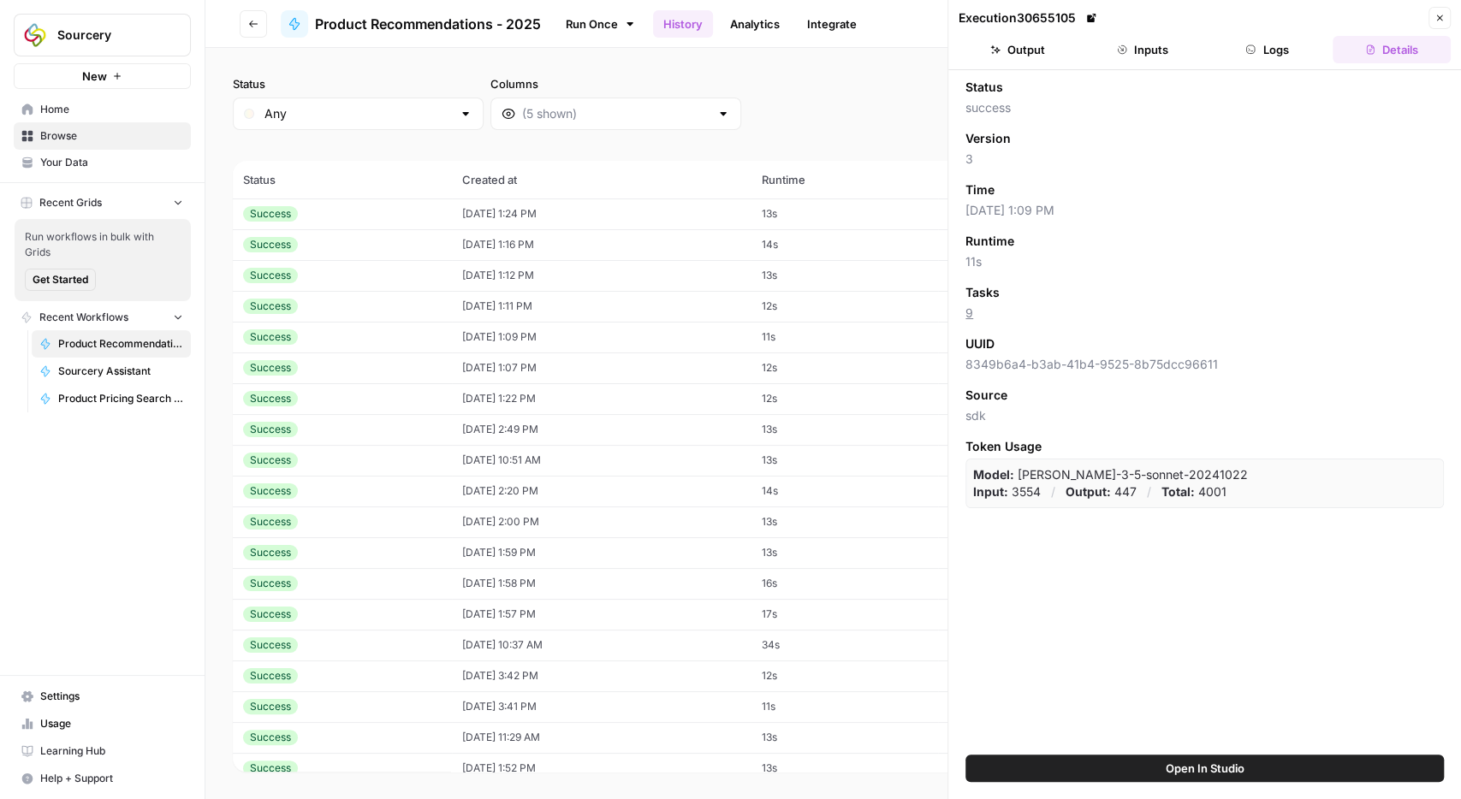
click at [1134, 40] on button "Inputs" at bounding box center [1142, 49] width 118 height 27
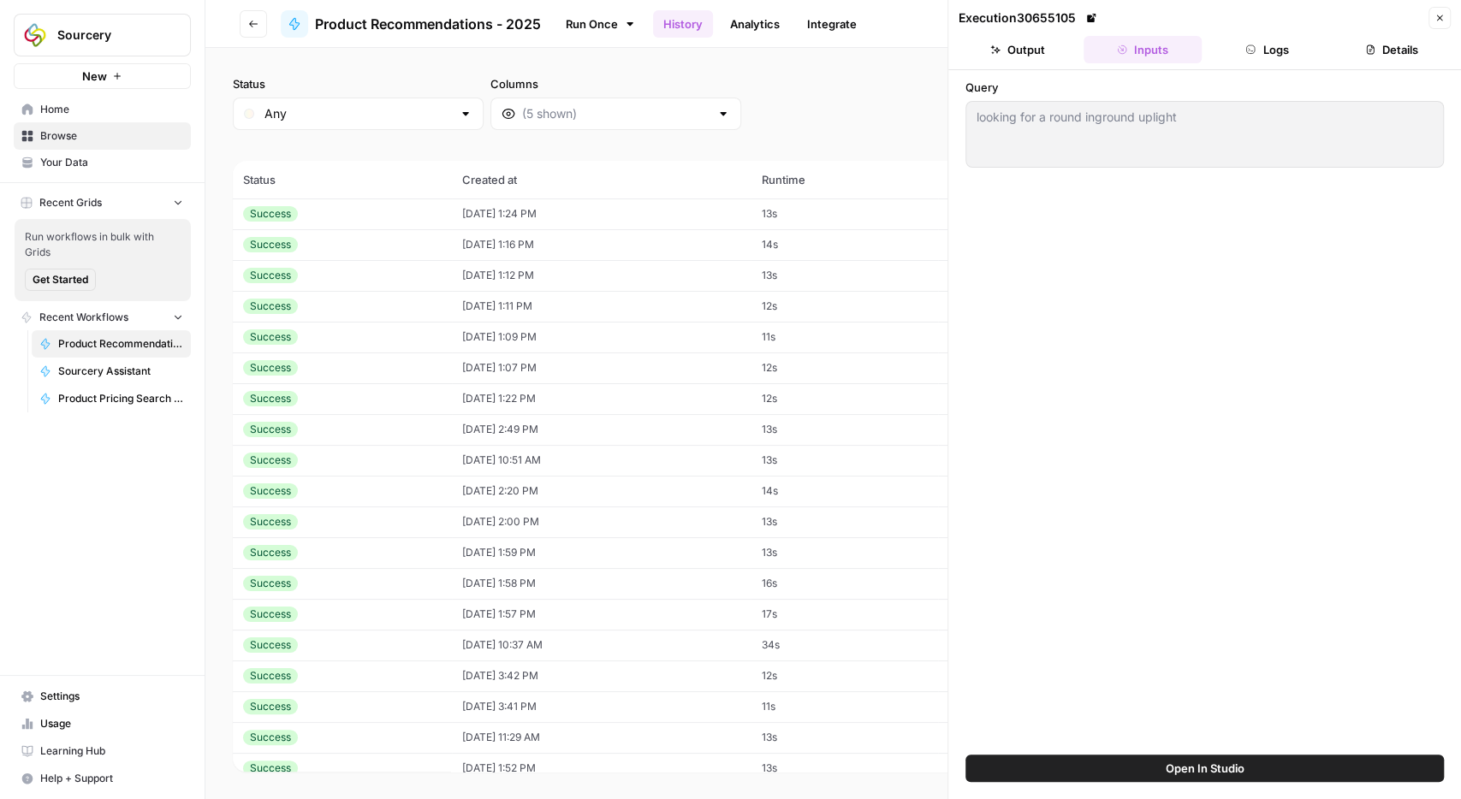
click at [1029, 51] on button "Output" at bounding box center [1018, 49] width 118 height 27
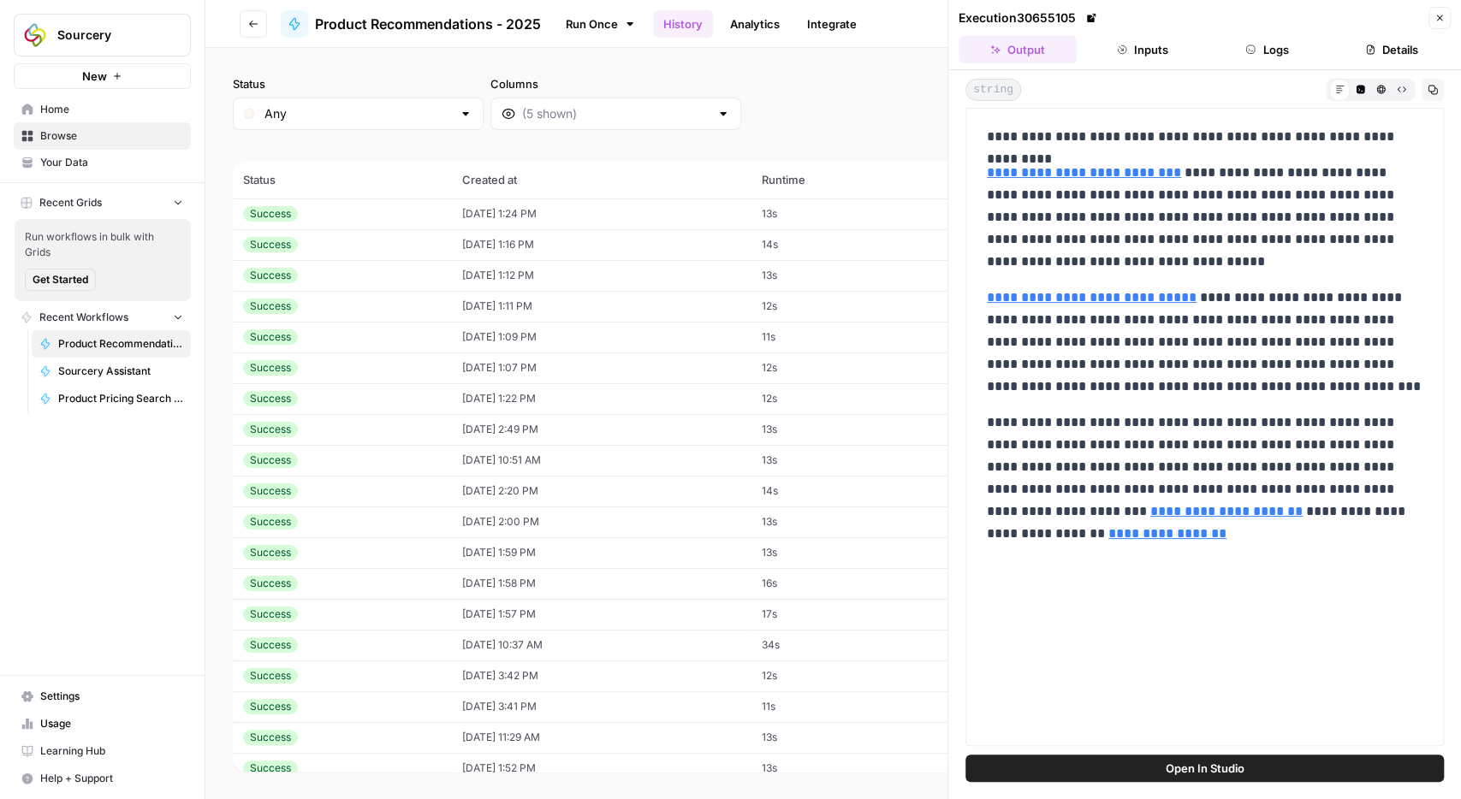
click at [1146, 51] on button "Inputs" at bounding box center [1142, 49] width 118 height 27
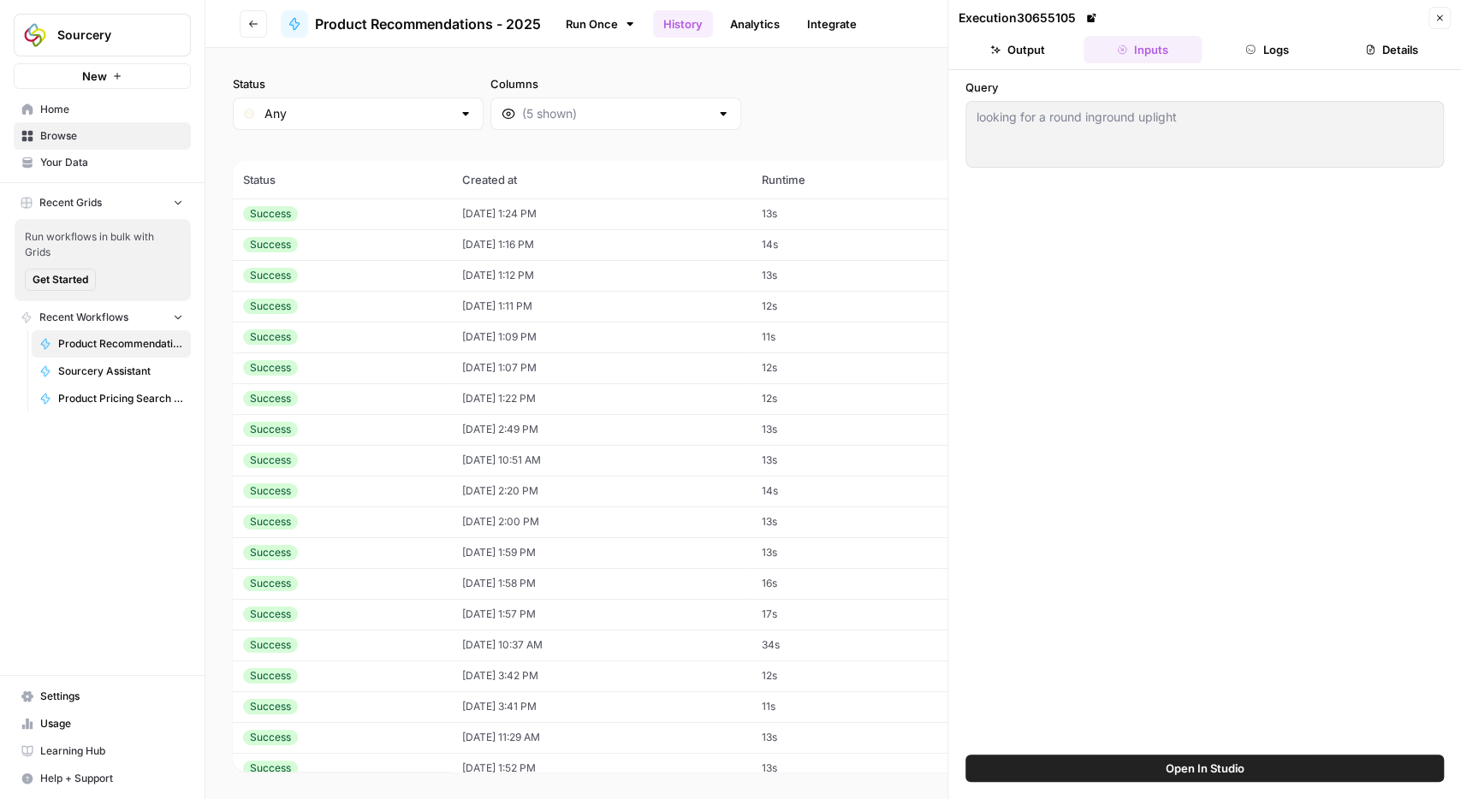
click at [1437, 18] on icon "button" at bounding box center [1439, 18] width 10 height 10
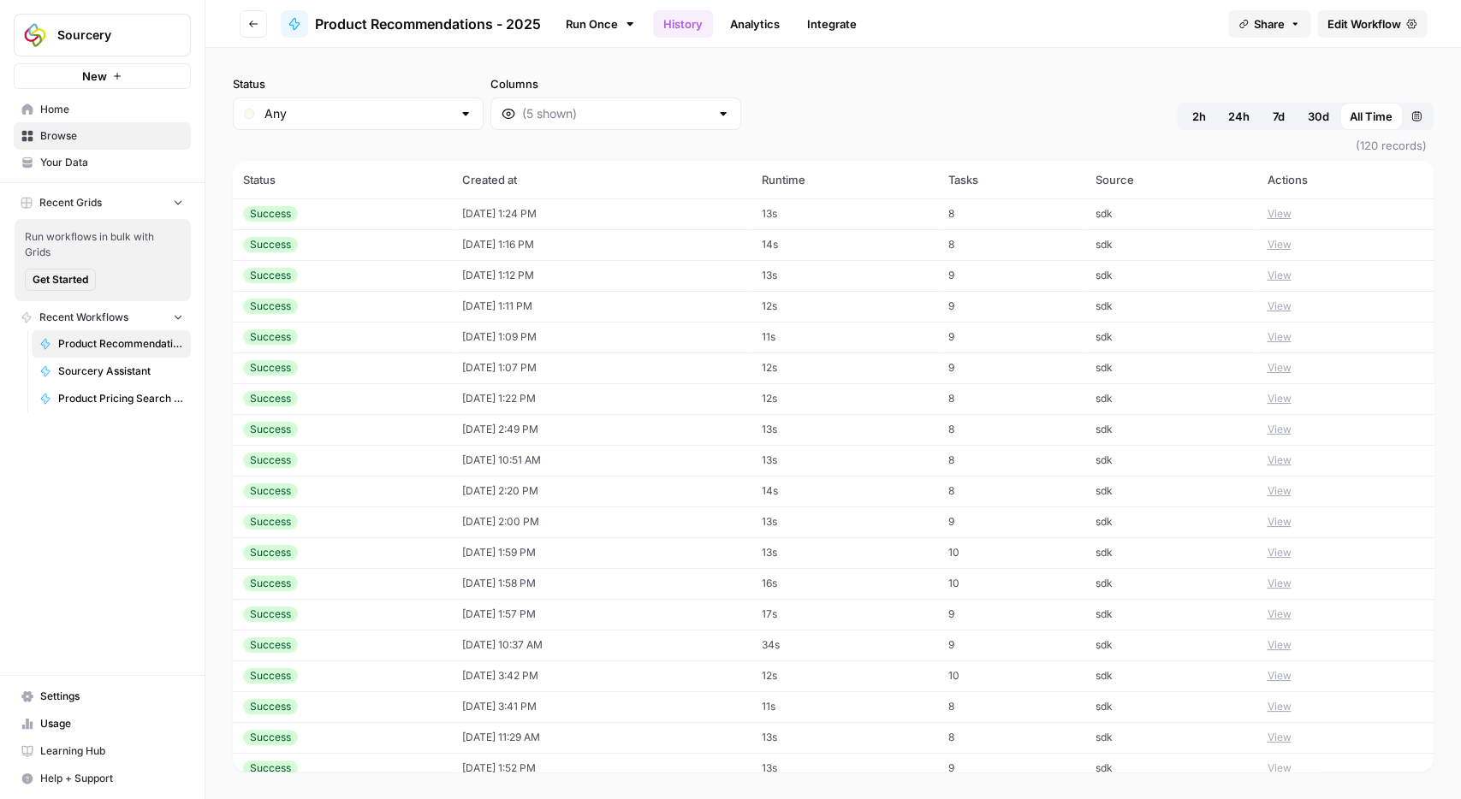
click at [1291, 213] on button "View" at bounding box center [1279, 213] width 24 height 15
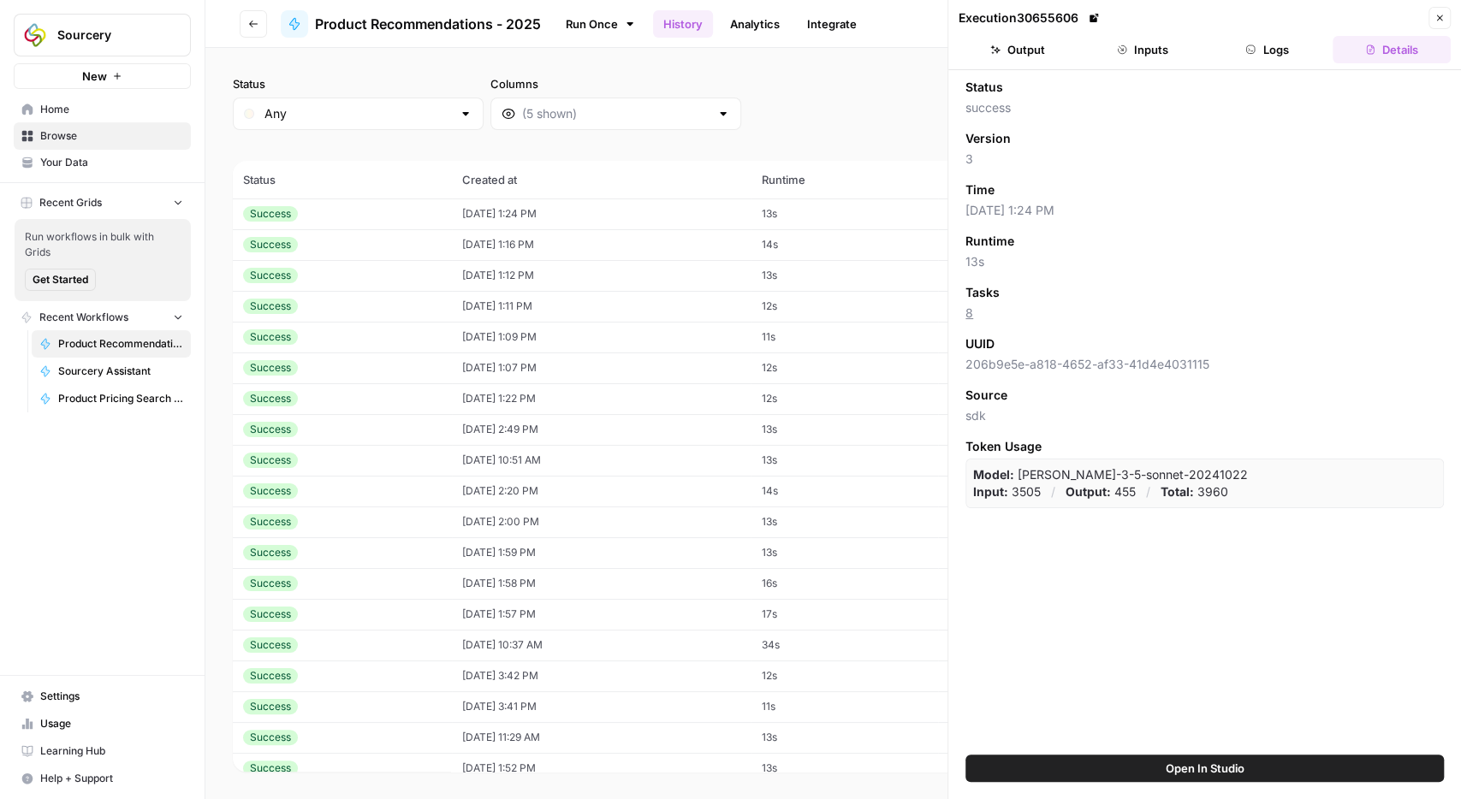
click at [1154, 45] on button "Inputs" at bounding box center [1142, 49] width 118 height 27
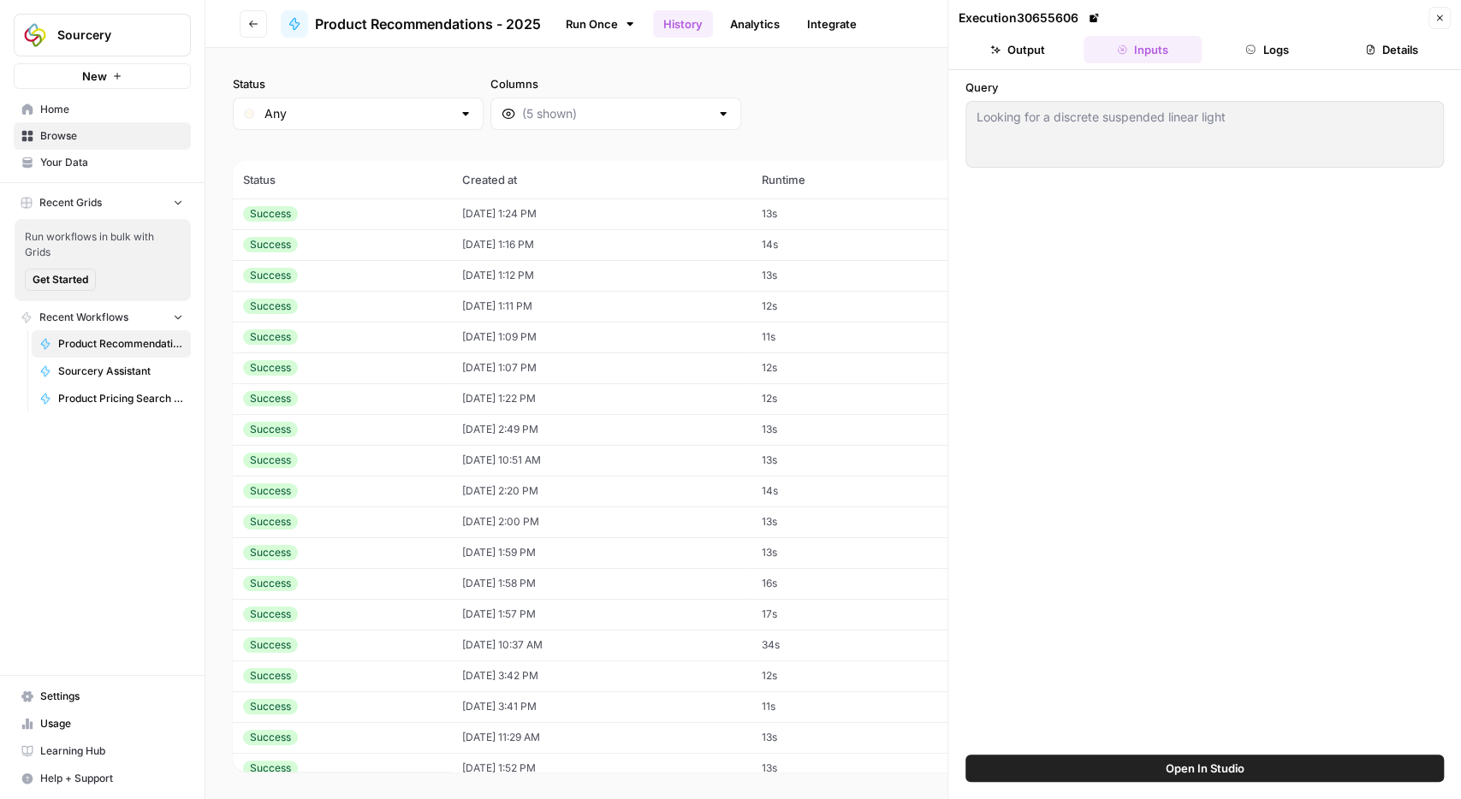
click at [1063, 124] on div "Looking for a discrete suspended linear light Looking for a discrete suspended …" at bounding box center [1204, 134] width 478 height 67
click at [1446, 21] on button "Close" at bounding box center [1439, 18] width 22 height 22
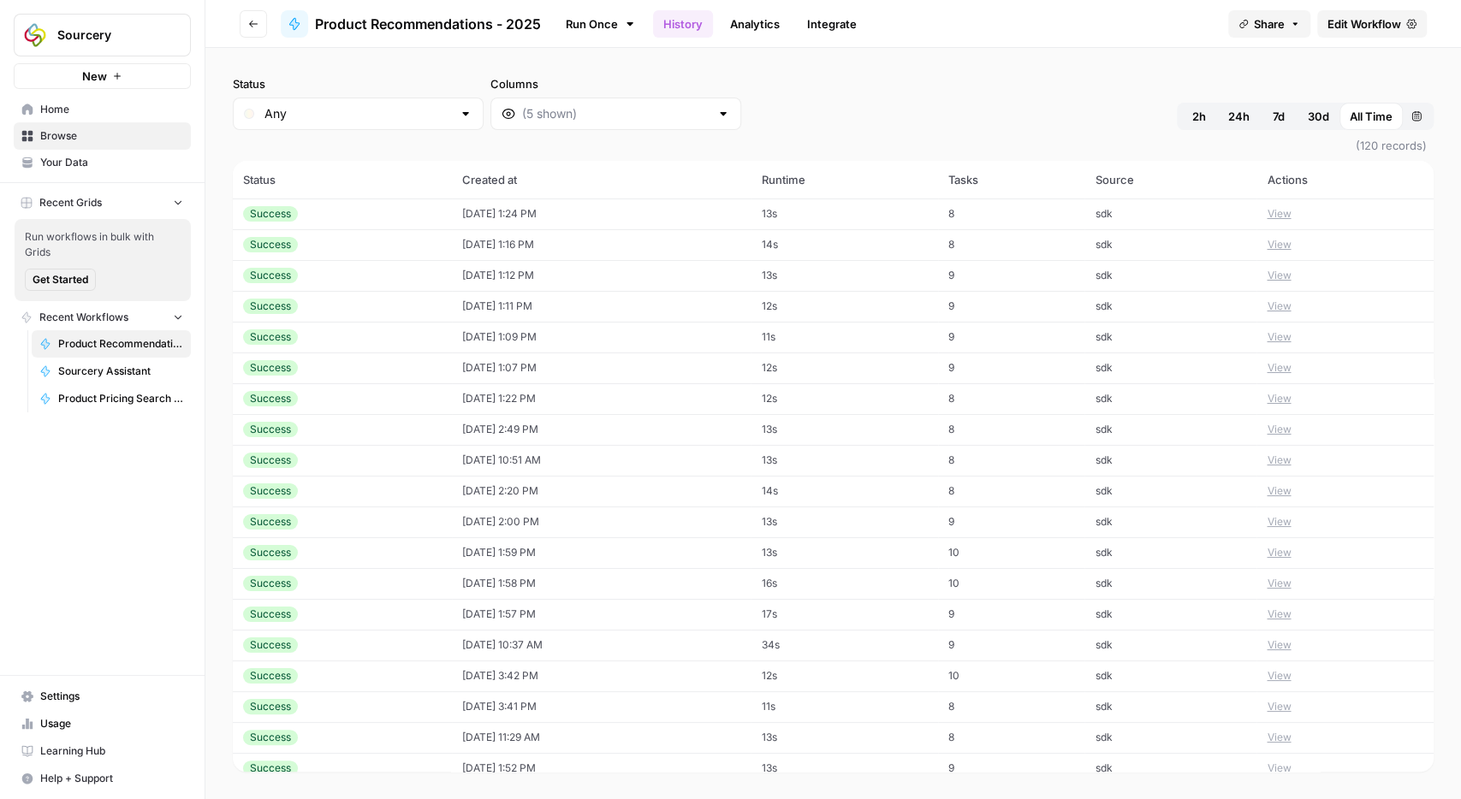
click at [1287, 240] on button "View" at bounding box center [1279, 244] width 24 height 15
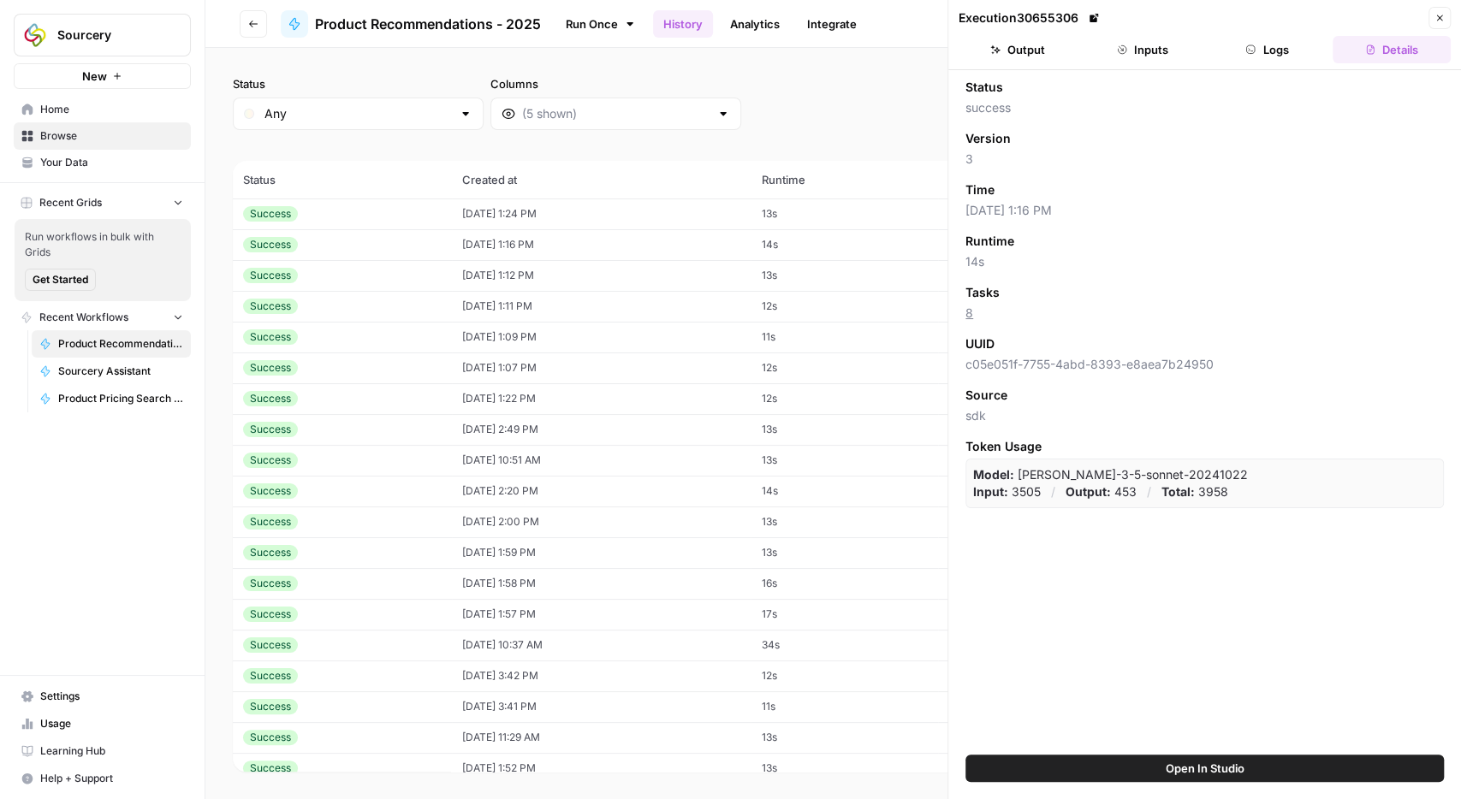
click at [1437, 15] on icon "button" at bounding box center [1439, 18] width 10 height 10
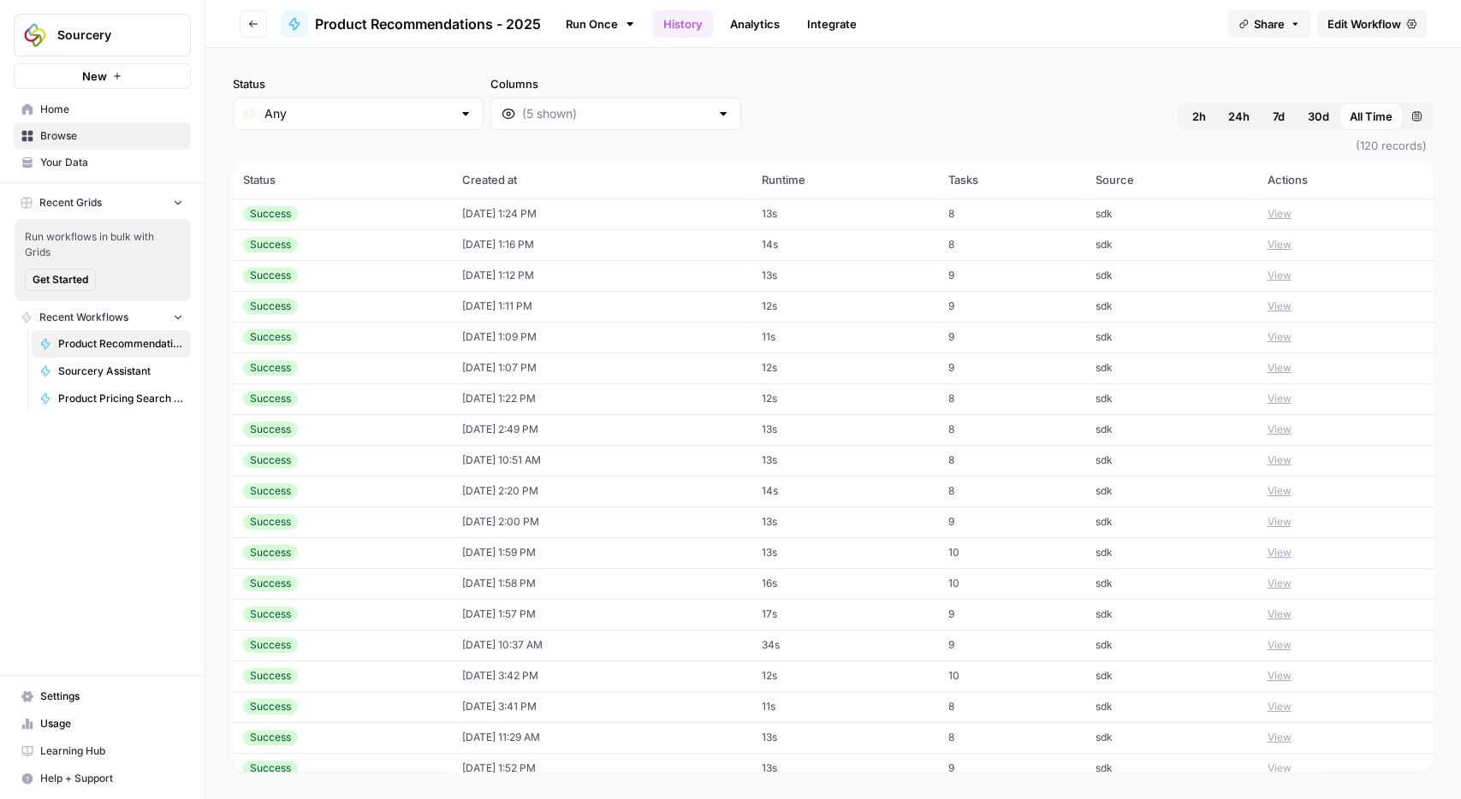
click at [1286, 210] on button "View" at bounding box center [1279, 213] width 24 height 15
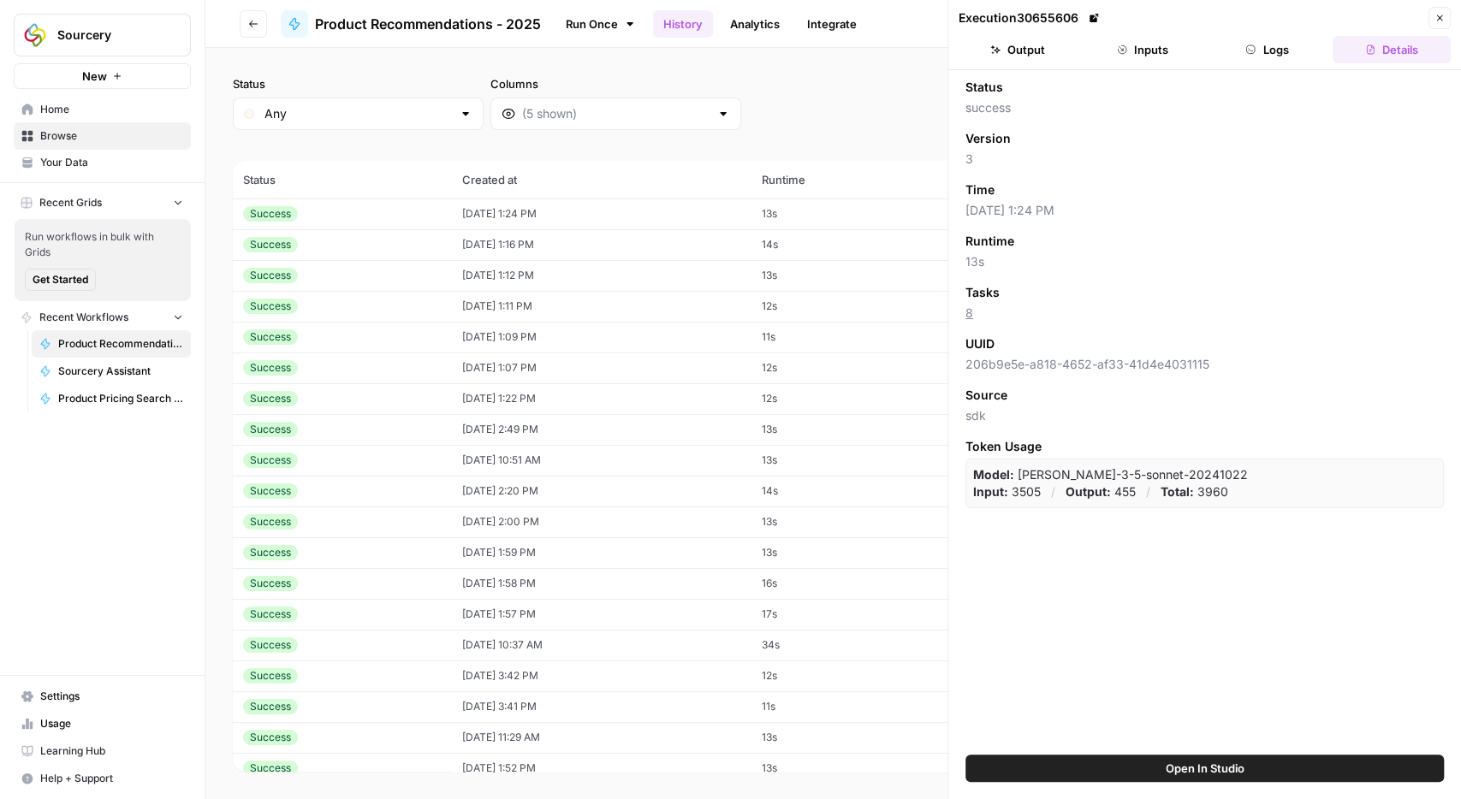
click at [1130, 39] on button "Inputs" at bounding box center [1142, 49] width 118 height 27
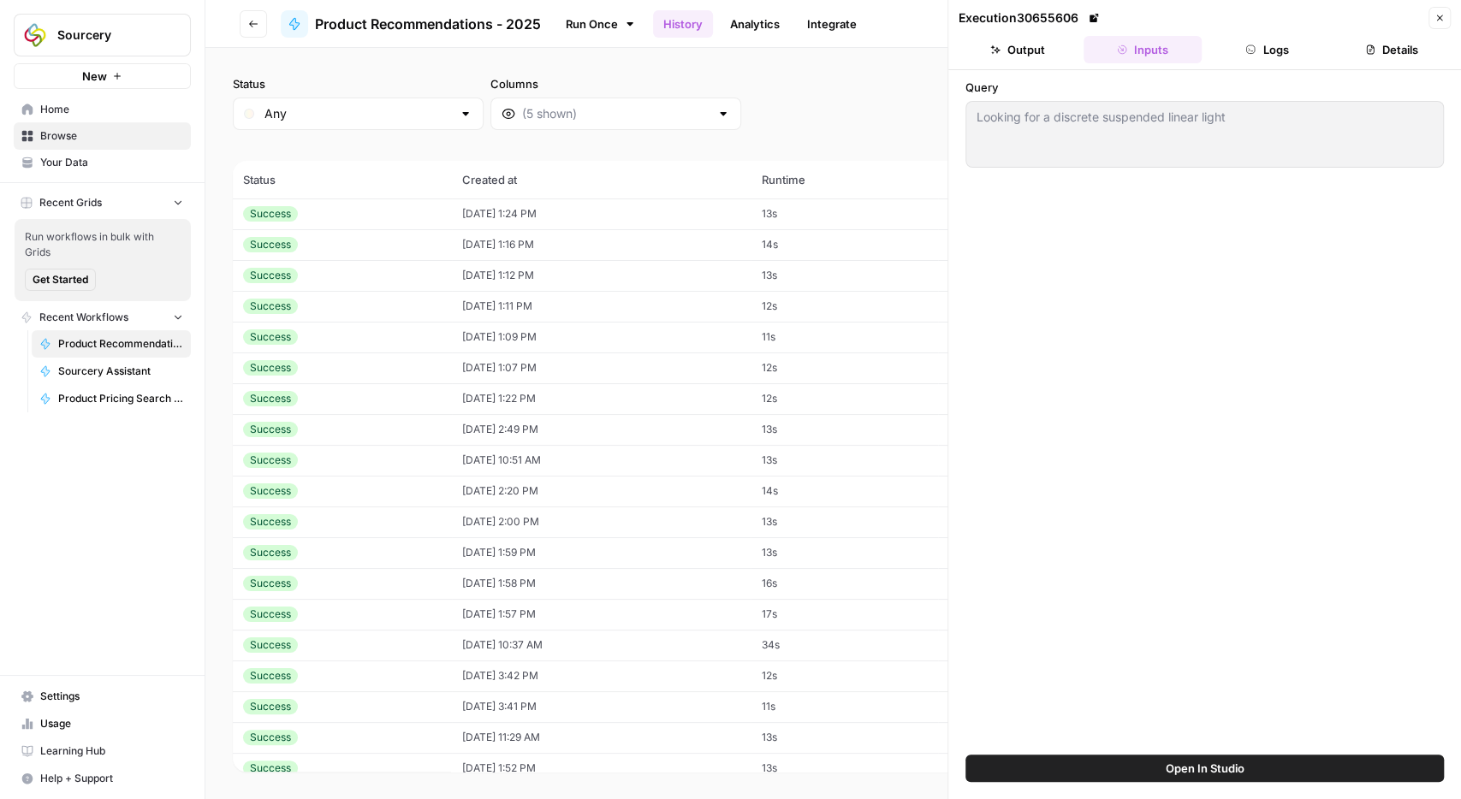
click at [1430, 17] on button "Close" at bounding box center [1439, 18] width 22 height 22
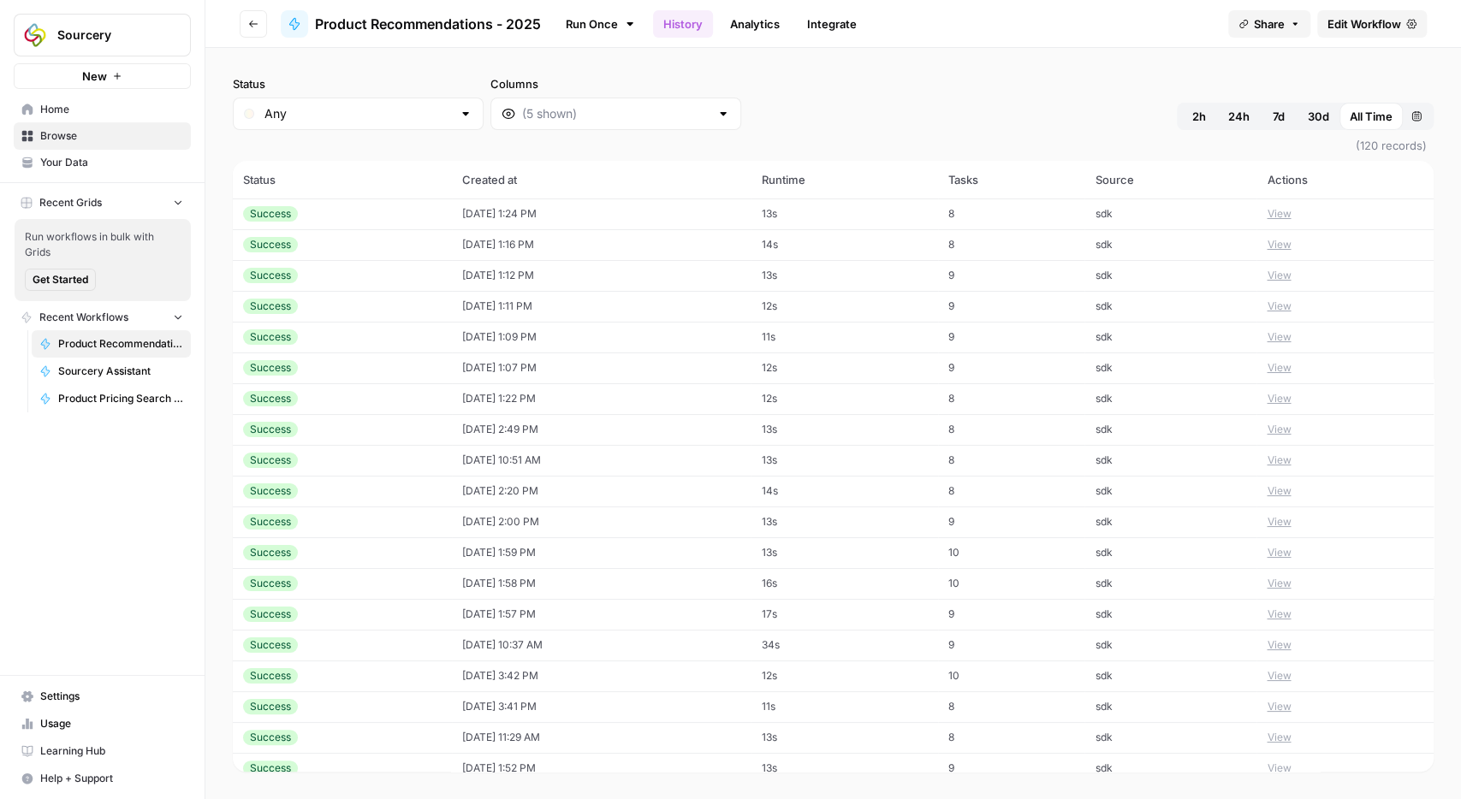
click at [1291, 338] on button "View" at bounding box center [1279, 336] width 24 height 15
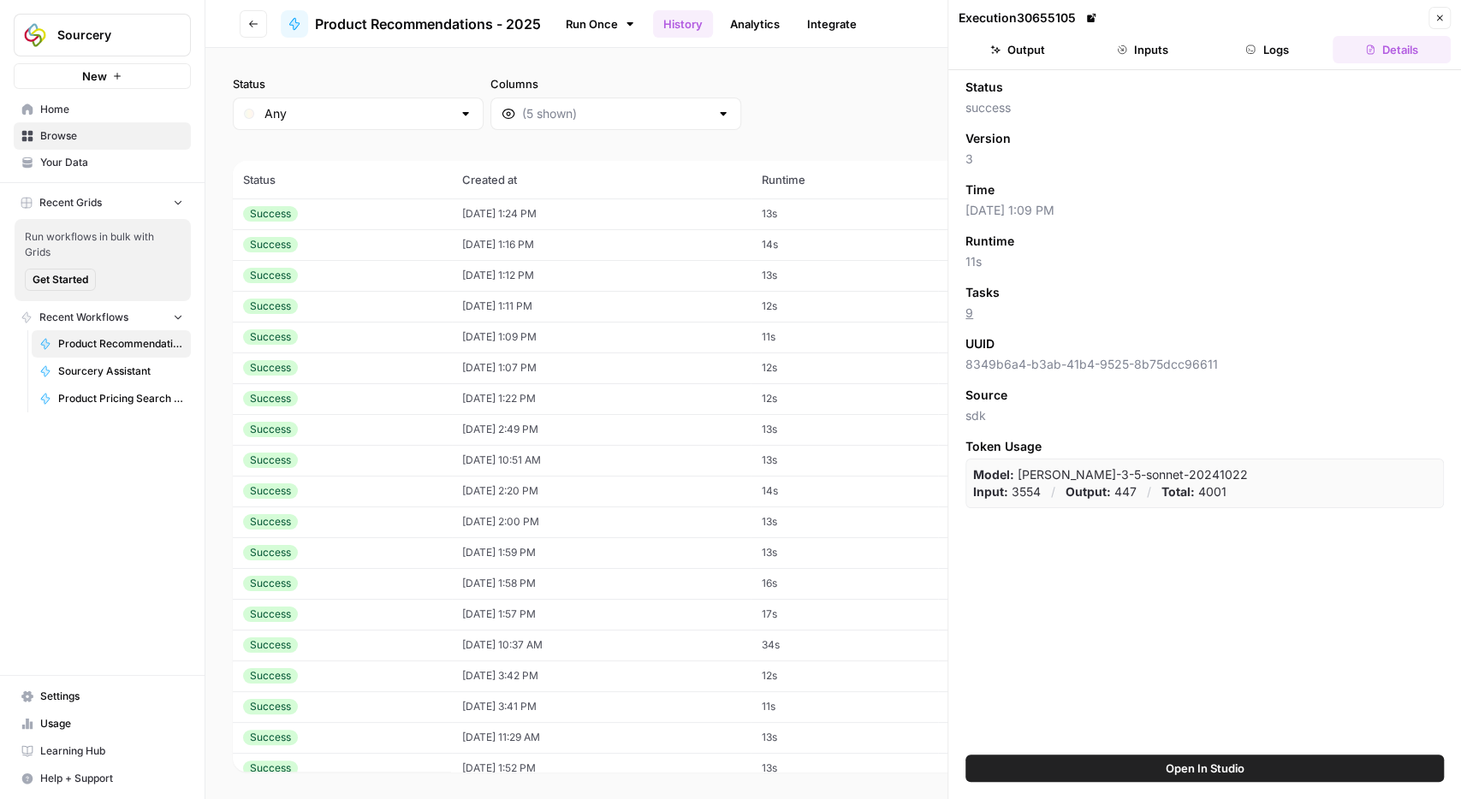
click at [1129, 42] on button "Inputs" at bounding box center [1142, 49] width 118 height 27
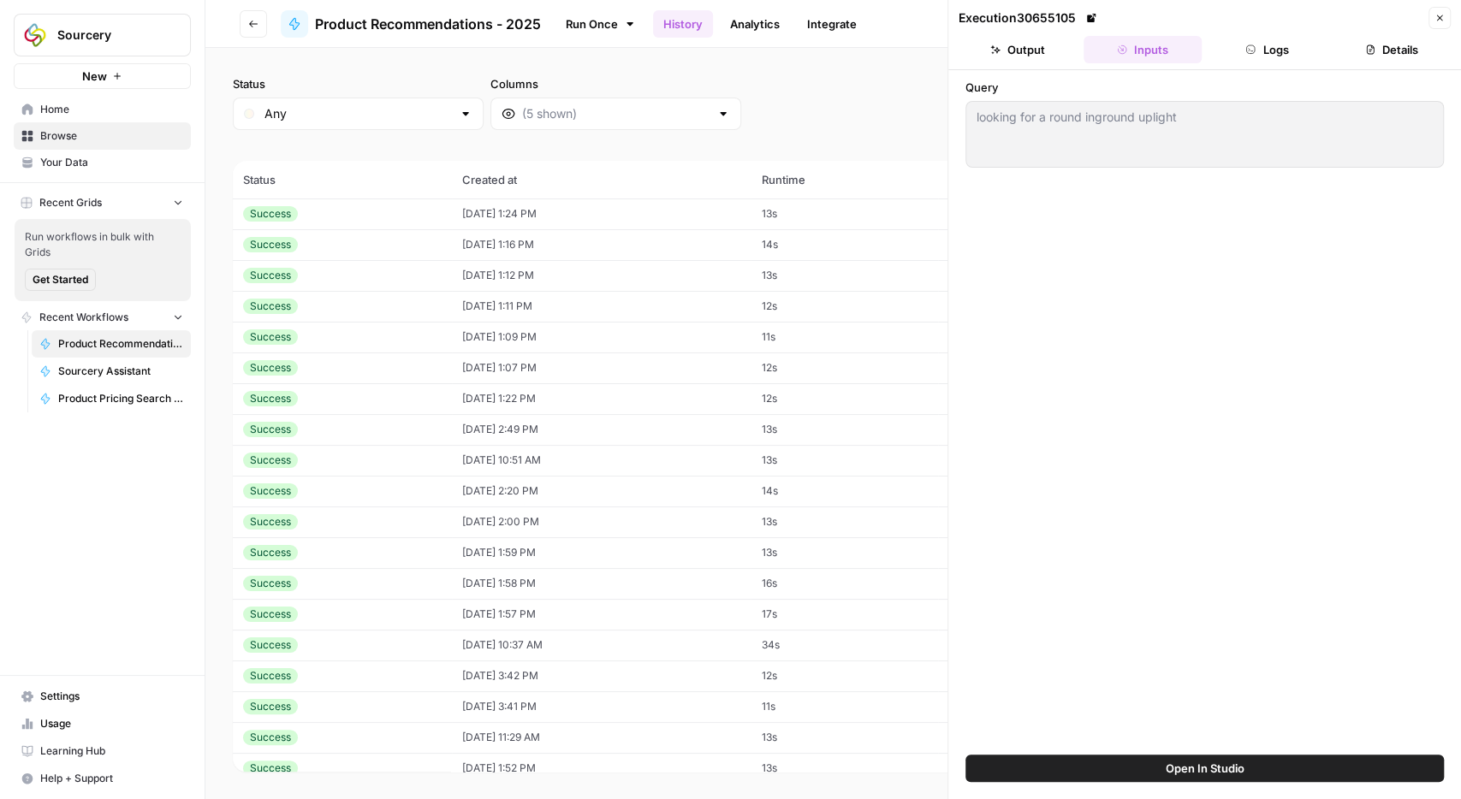
click at [1211, 129] on div "looking for a round inground uplight looking for a round inground uplight" at bounding box center [1204, 134] width 478 height 67
click at [1447, 21] on button "Close" at bounding box center [1439, 18] width 22 height 22
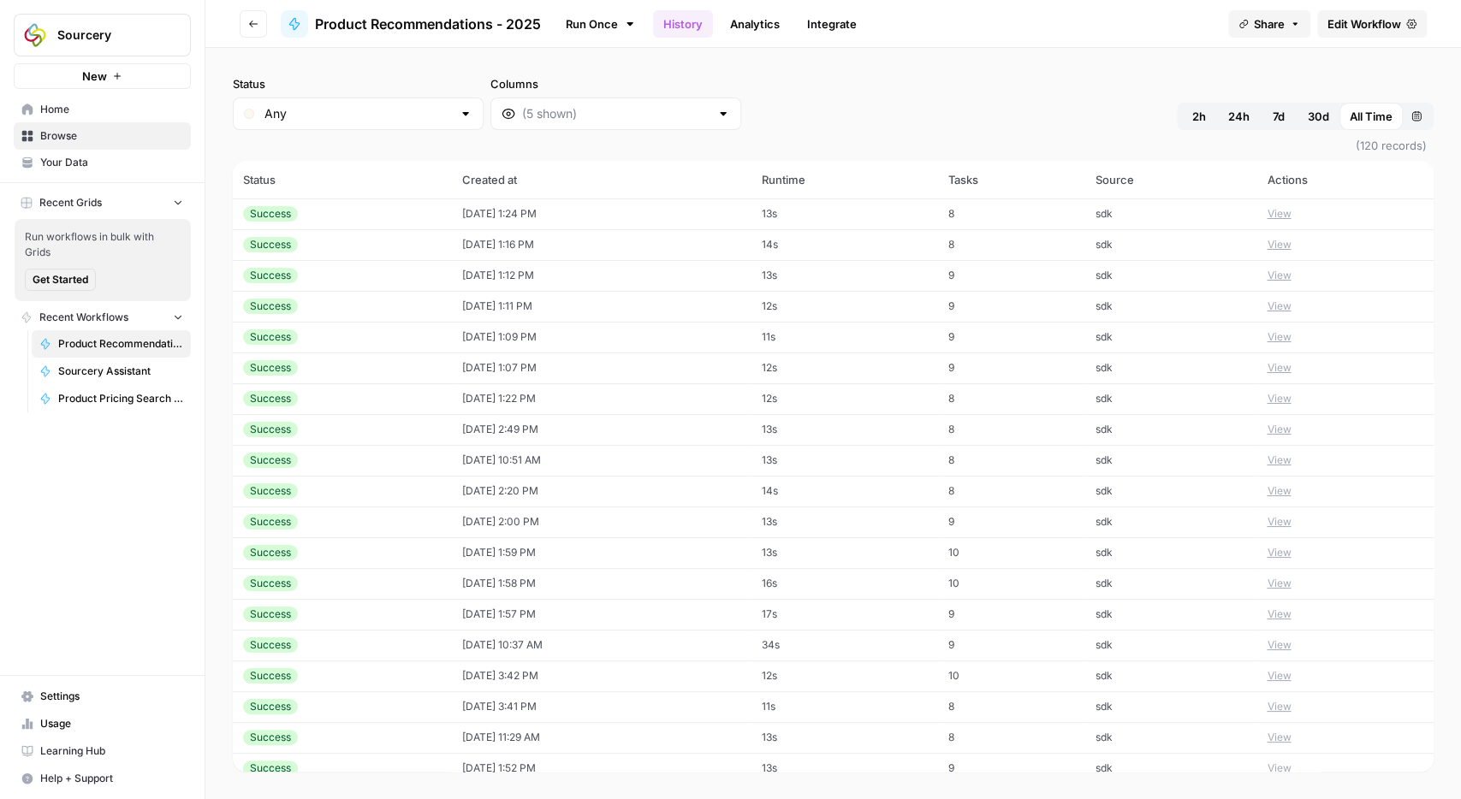
click at [1303, 429] on td "View" at bounding box center [1344, 429] width 177 height 31
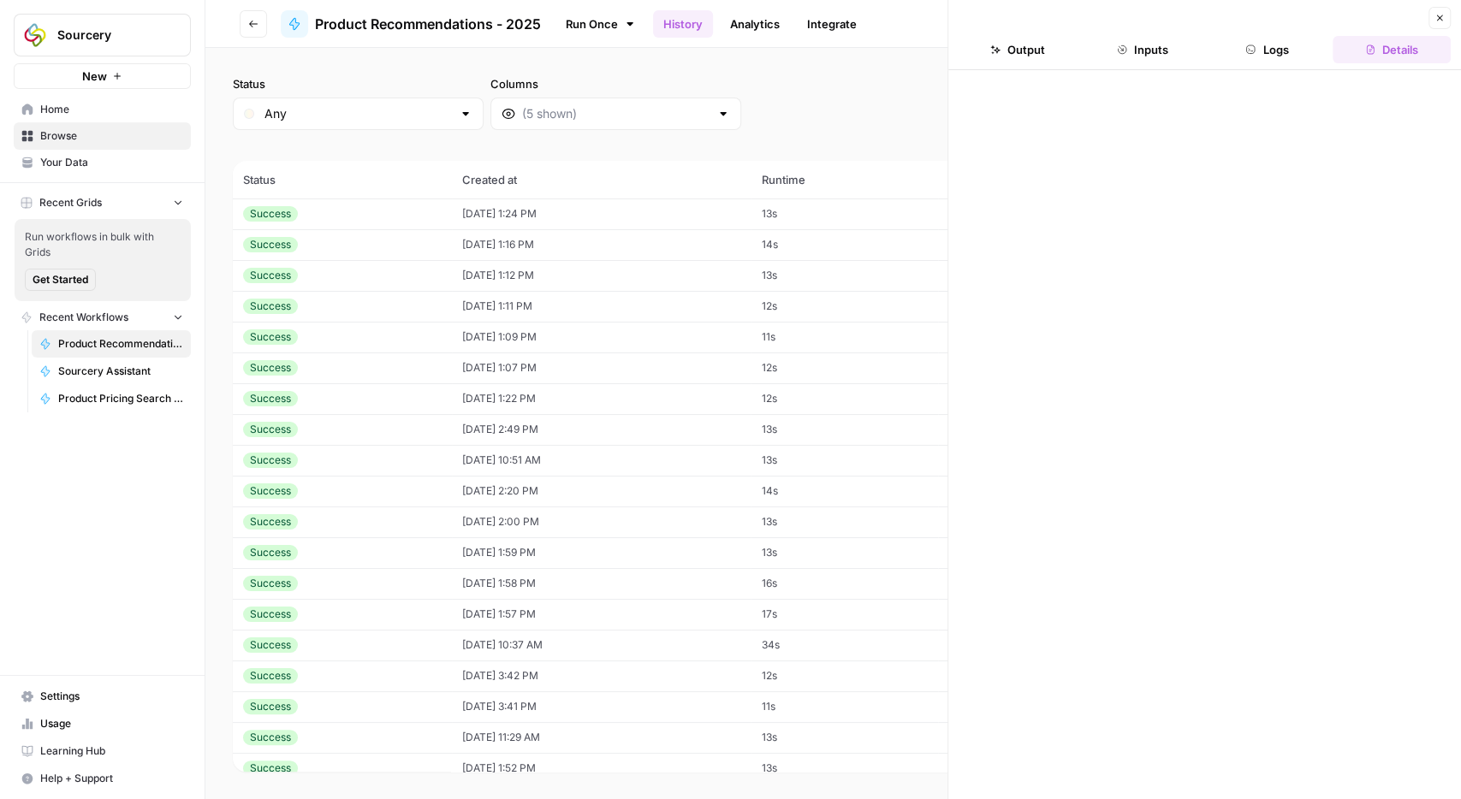
click at [1151, 46] on button "Inputs" at bounding box center [1142, 49] width 118 height 27
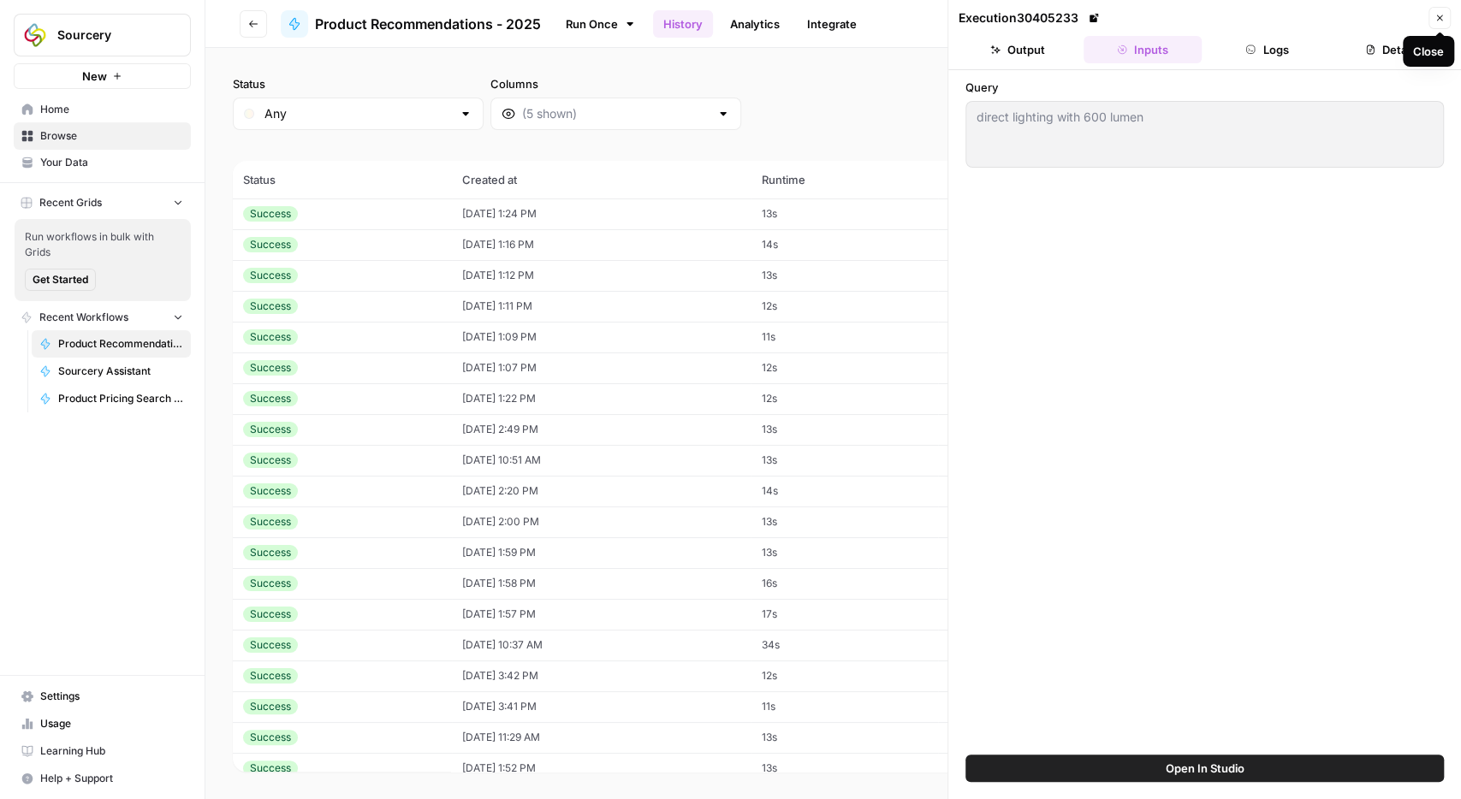
click at [1440, 21] on icon "button" at bounding box center [1439, 18] width 10 height 10
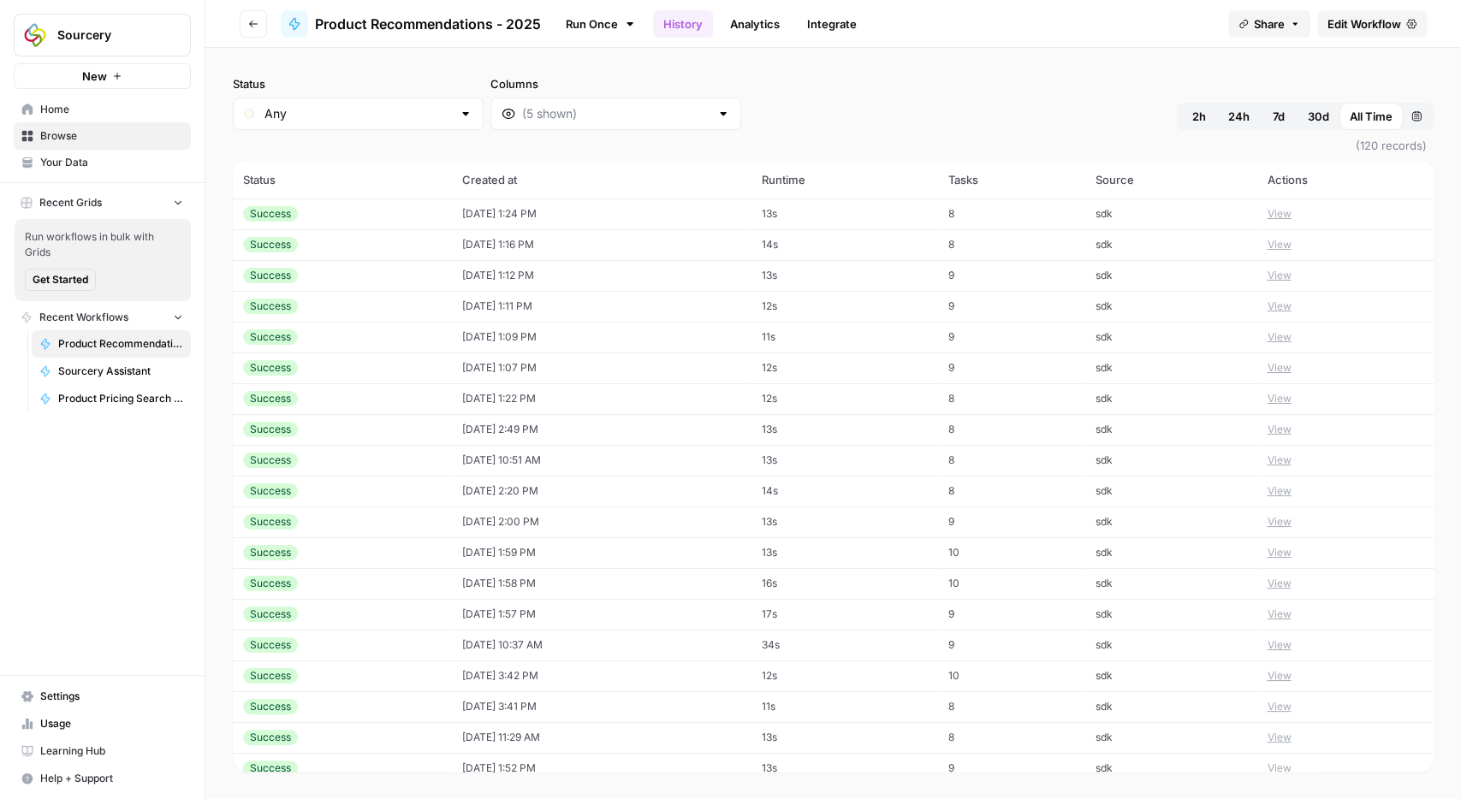
click at [1289, 524] on button "View" at bounding box center [1279, 521] width 24 height 15
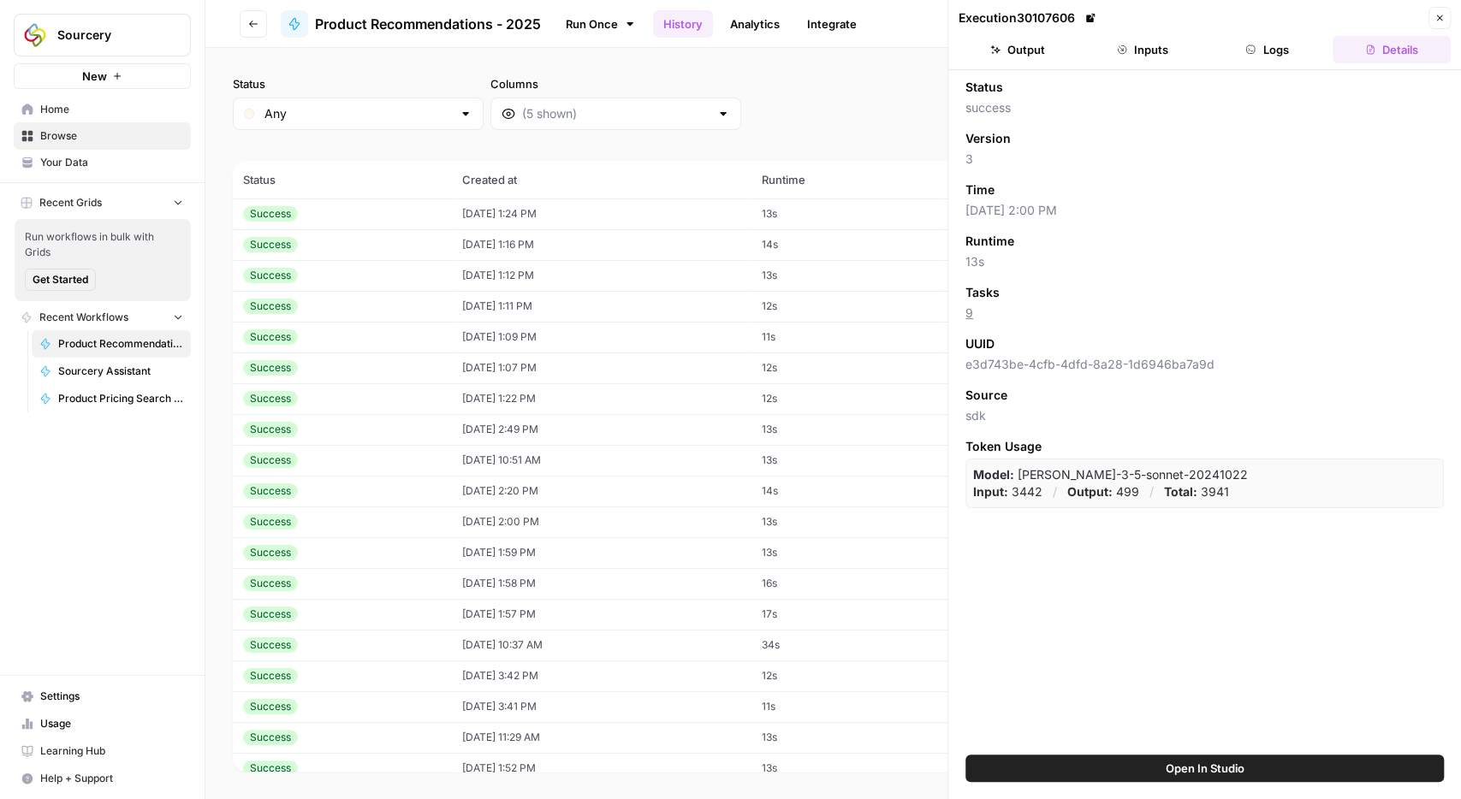
click at [1177, 50] on button "Inputs" at bounding box center [1142, 49] width 118 height 27
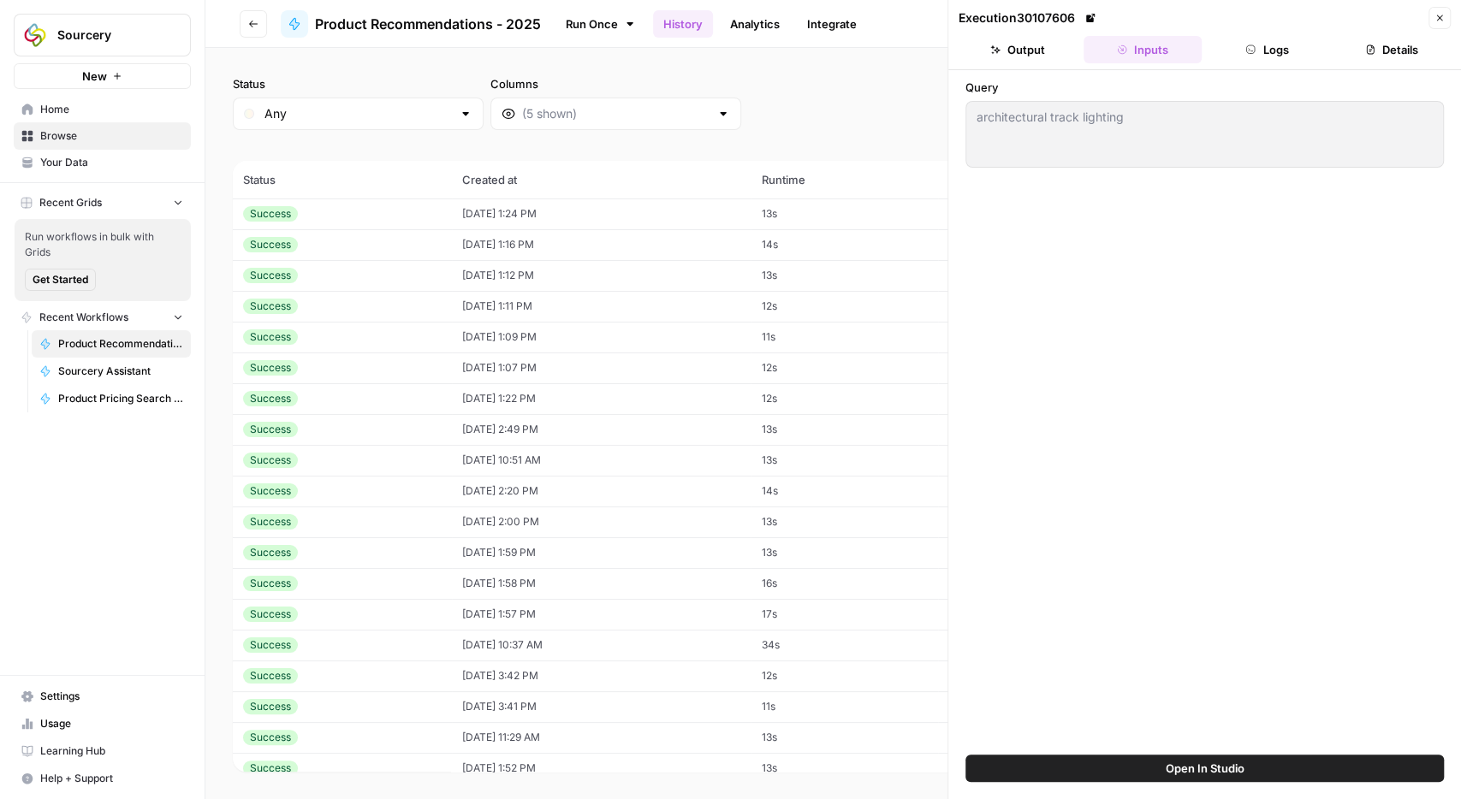
click at [1445, 26] on button "Close" at bounding box center [1439, 18] width 22 height 22
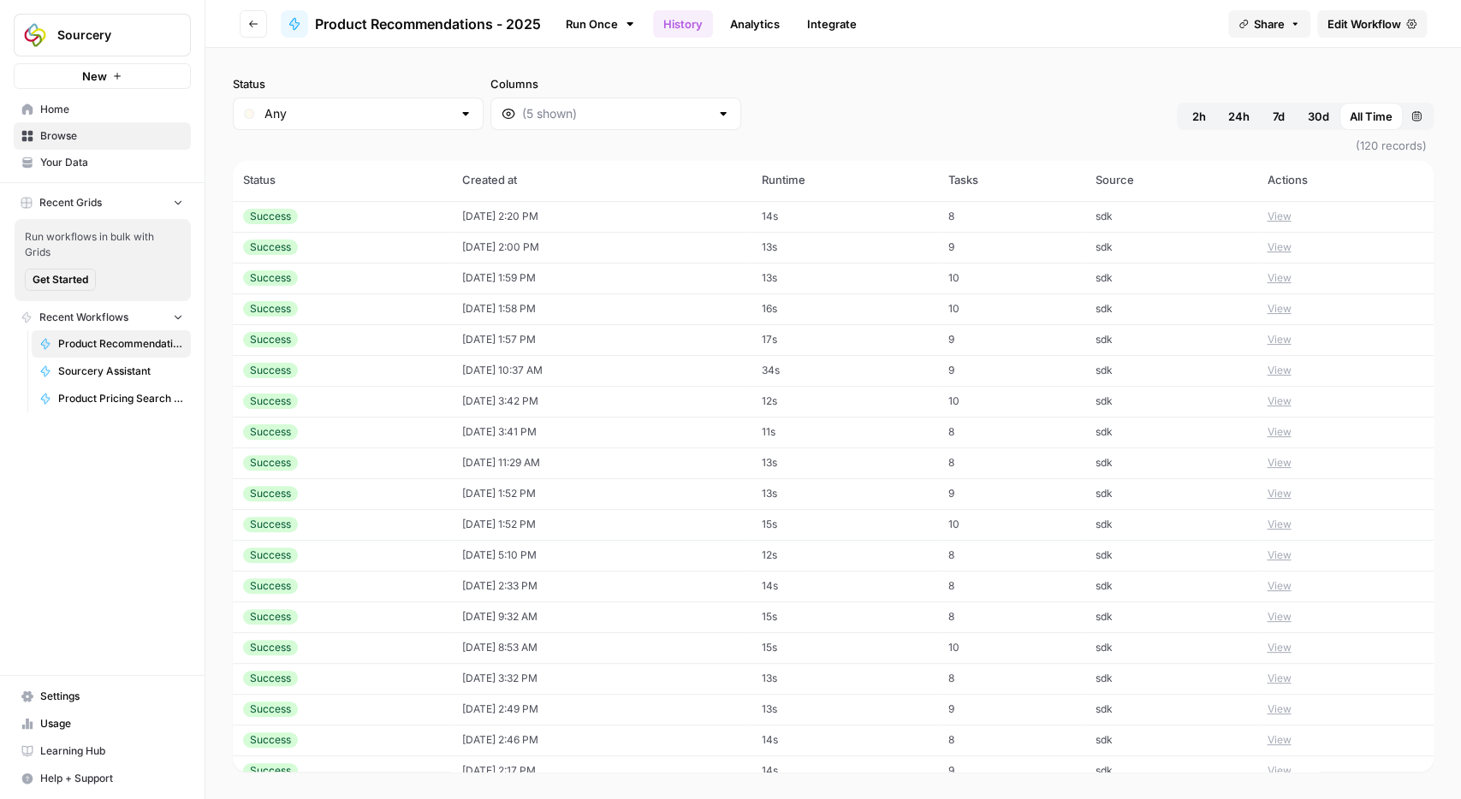
scroll to position [298, 0]
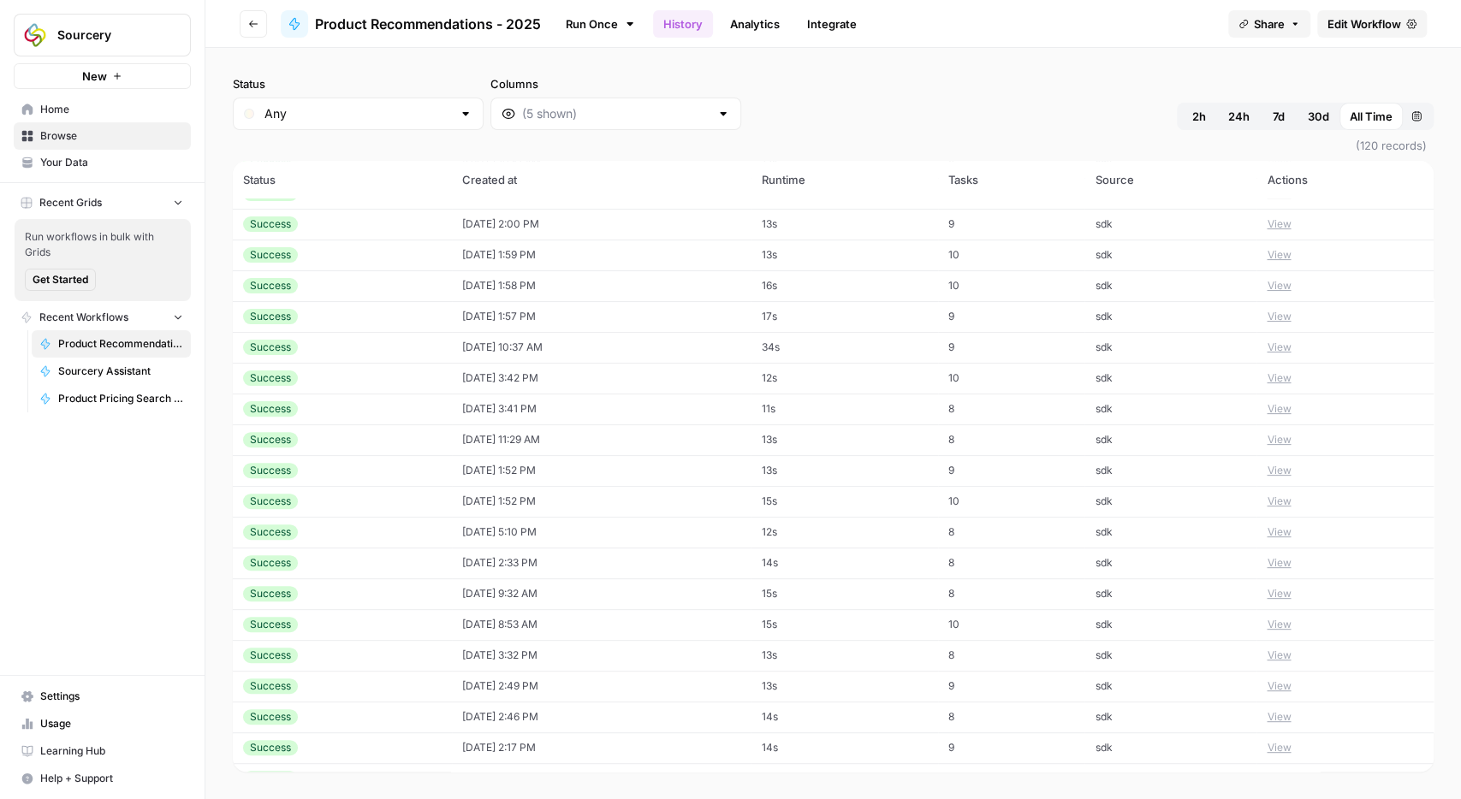
click at [1286, 441] on button "View" at bounding box center [1279, 439] width 24 height 15
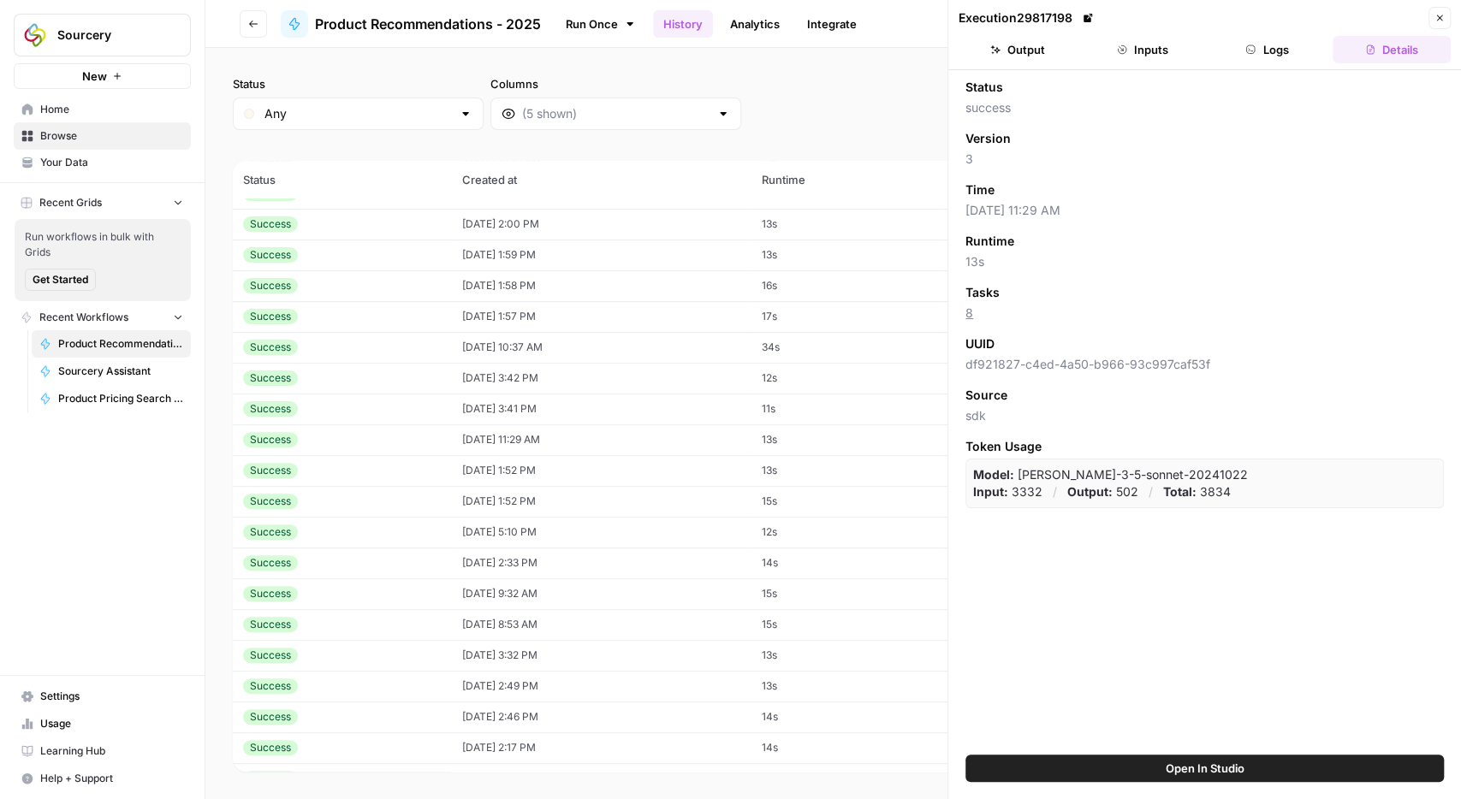
click at [1143, 40] on button "Inputs" at bounding box center [1142, 49] width 118 height 27
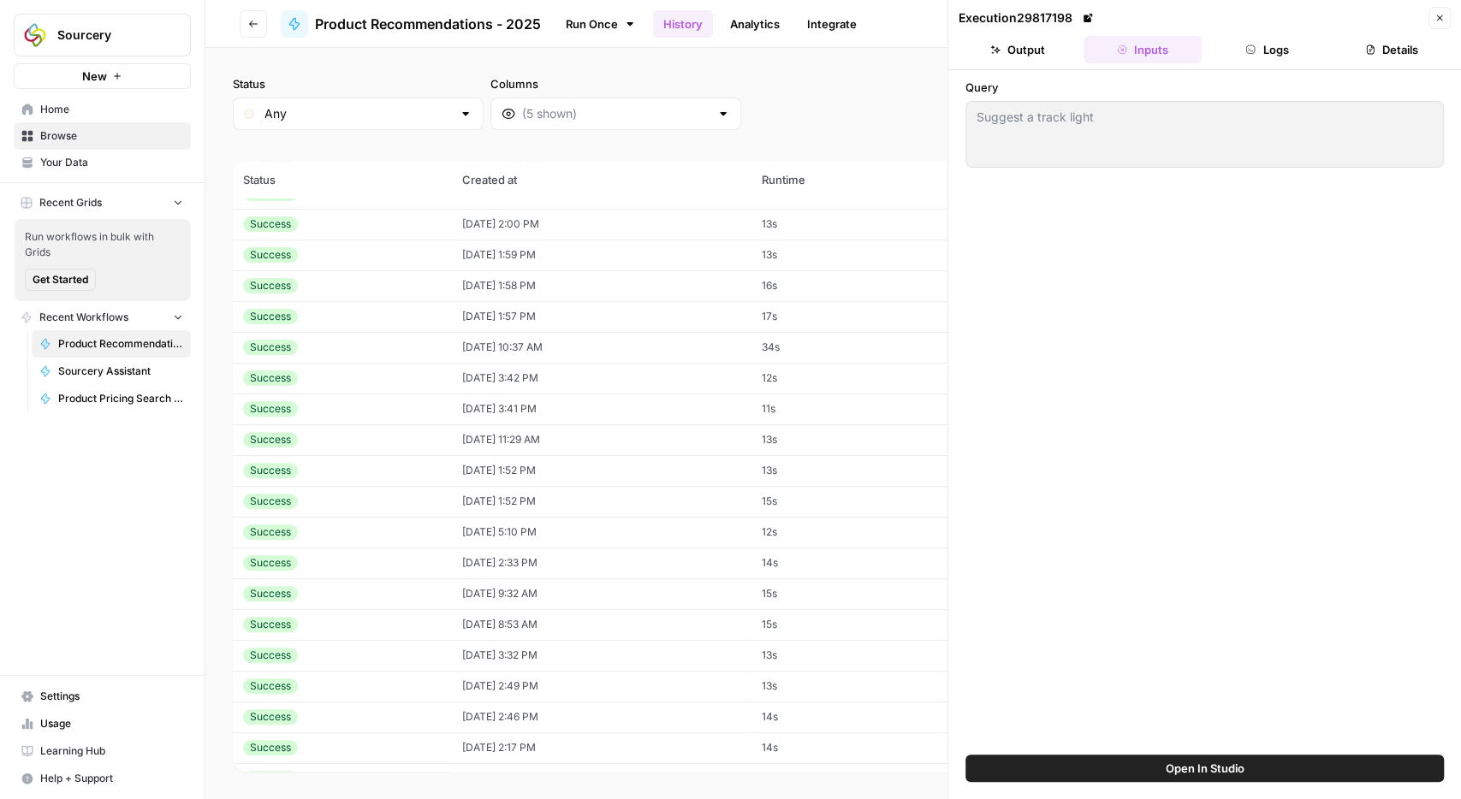
click at [1438, 16] on icon "button" at bounding box center [1439, 18] width 10 height 10
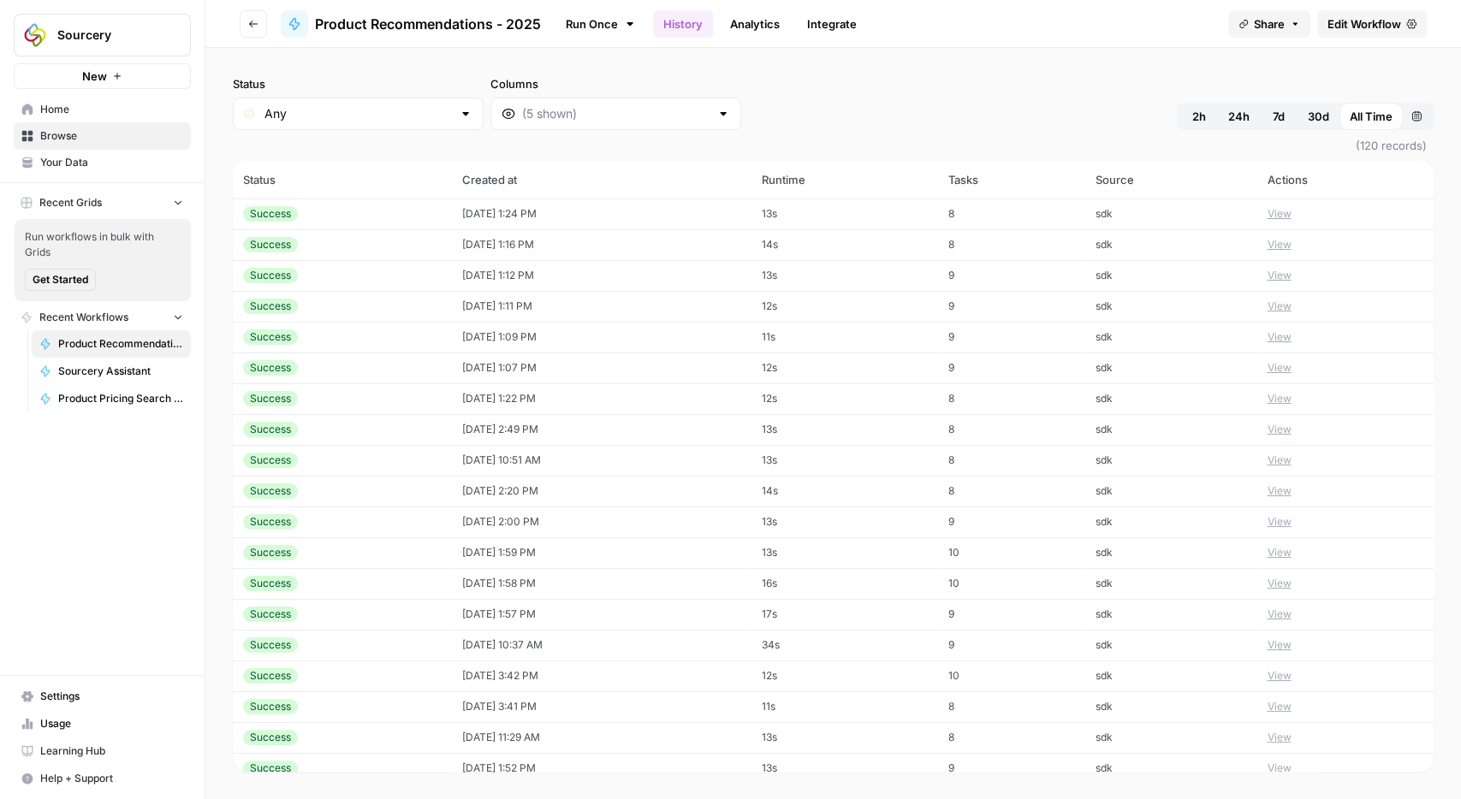
click at [1287, 364] on button "View" at bounding box center [1279, 367] width 24 height 15
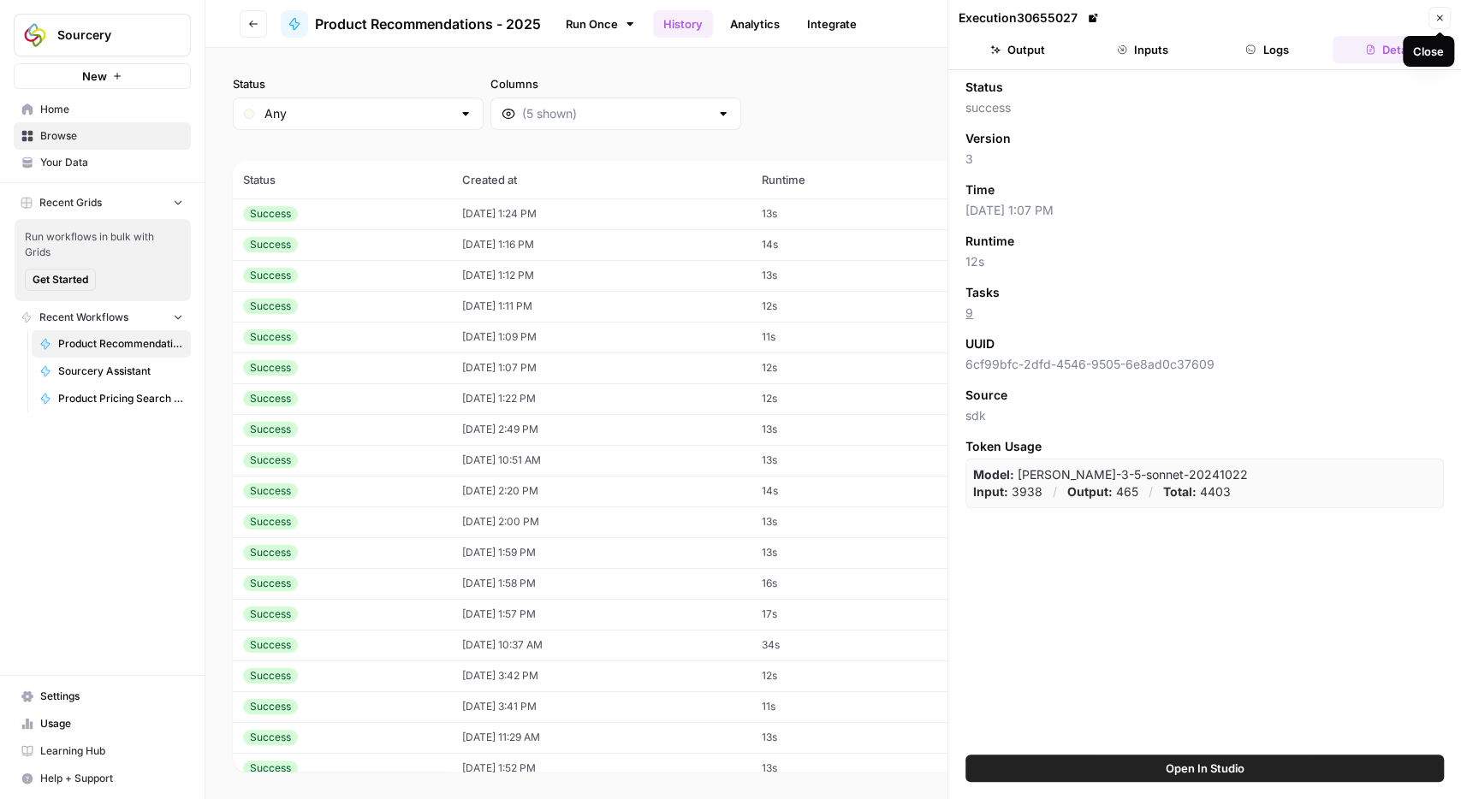
click at [1451, 20] on button "Close" at bounding box center [1439, 18] width 22 height 22
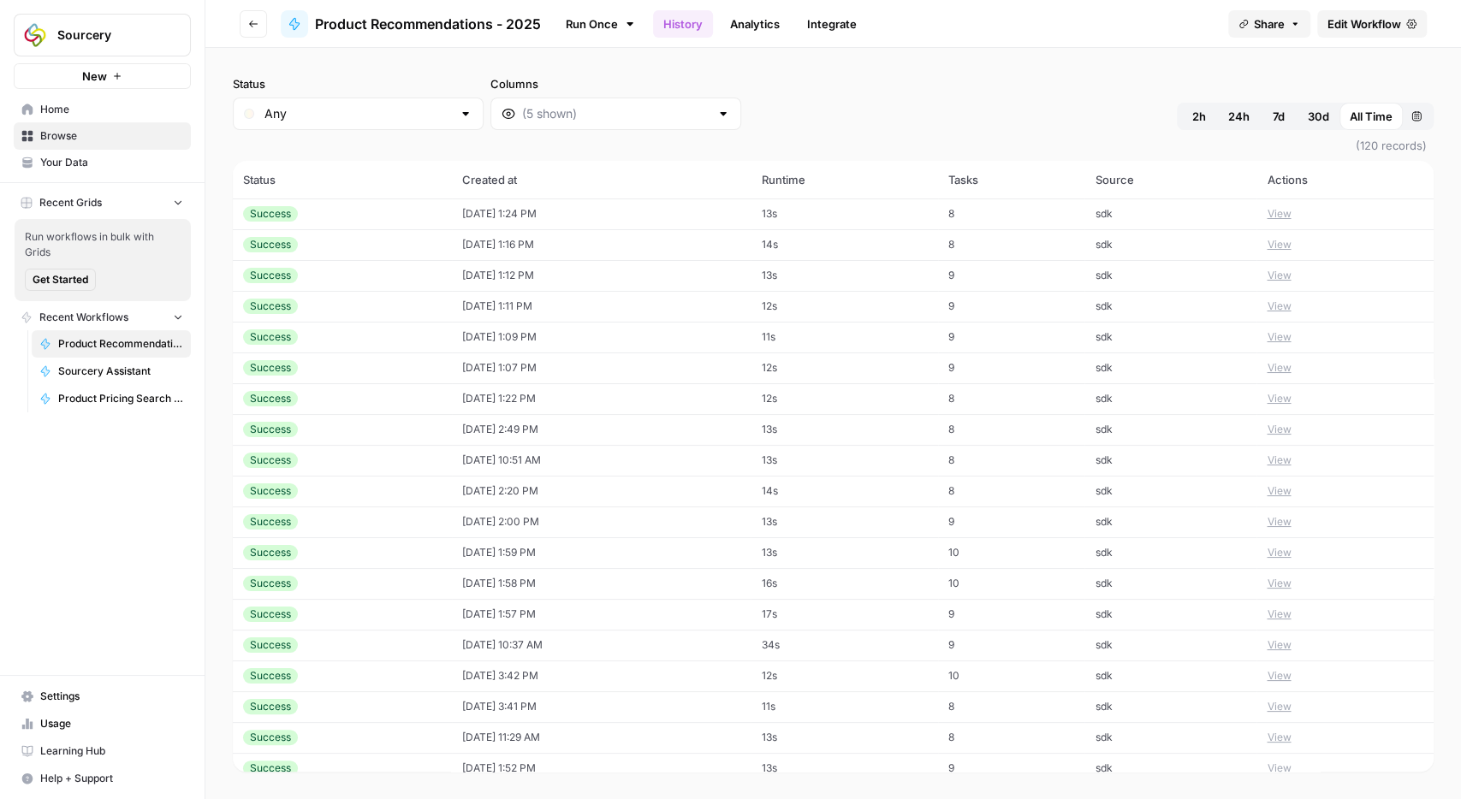
scroll to position [298, 0]
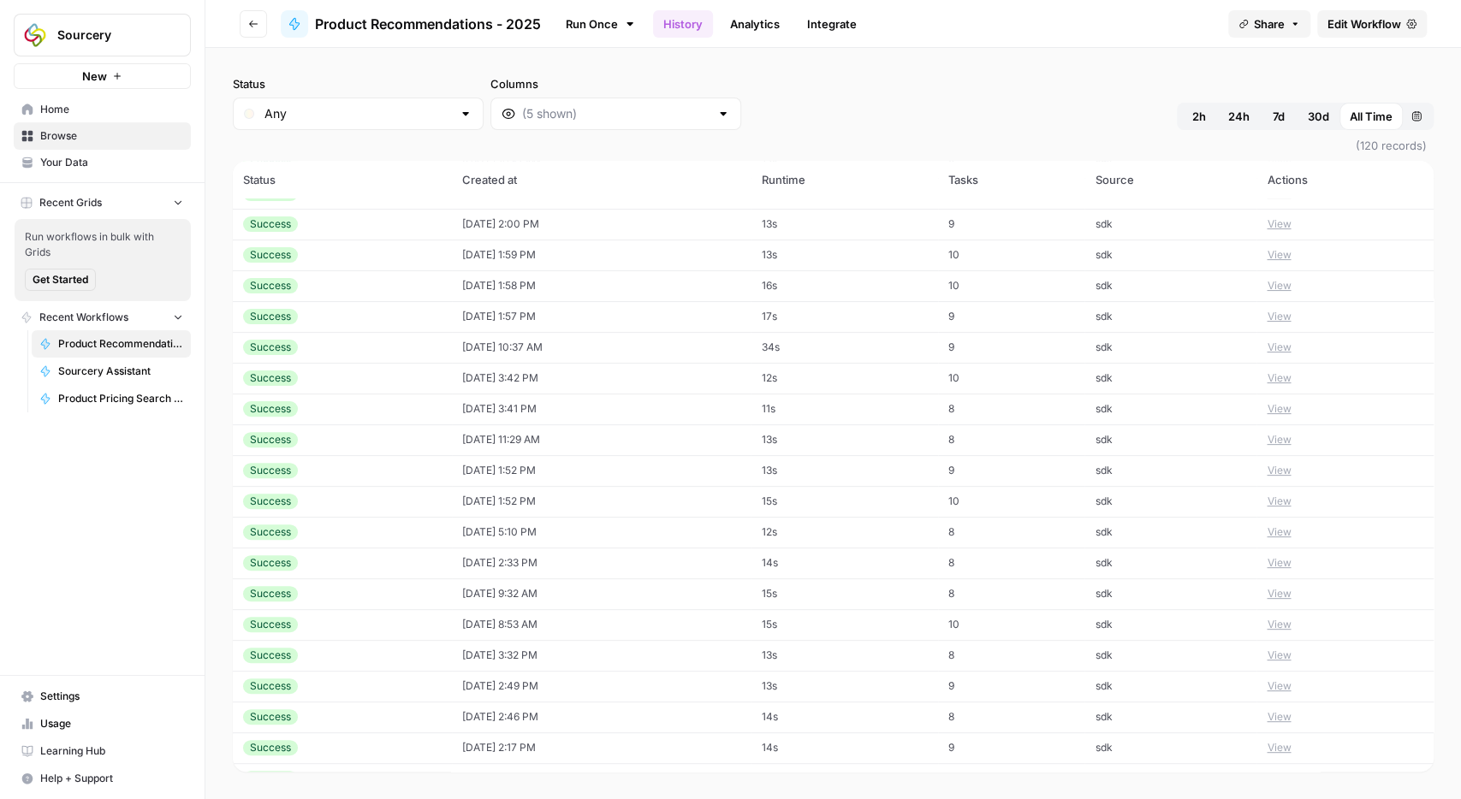
click at [1292, 544] on td "View" at bounding box center [1344, 532] width 177 height 31
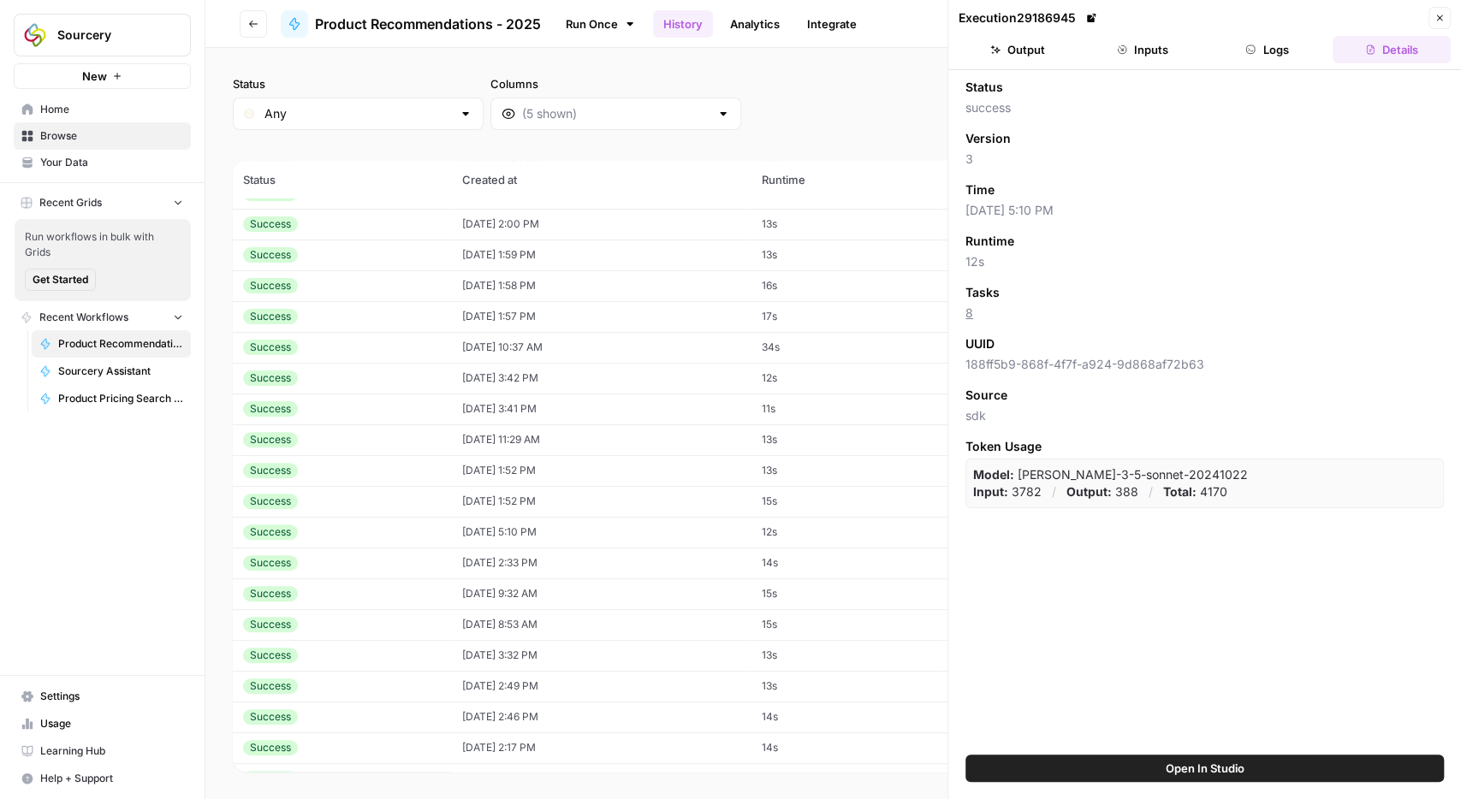
click at [1151, 41] on button "Inputs" at bounding box center [1142, 49] width 118 height 27
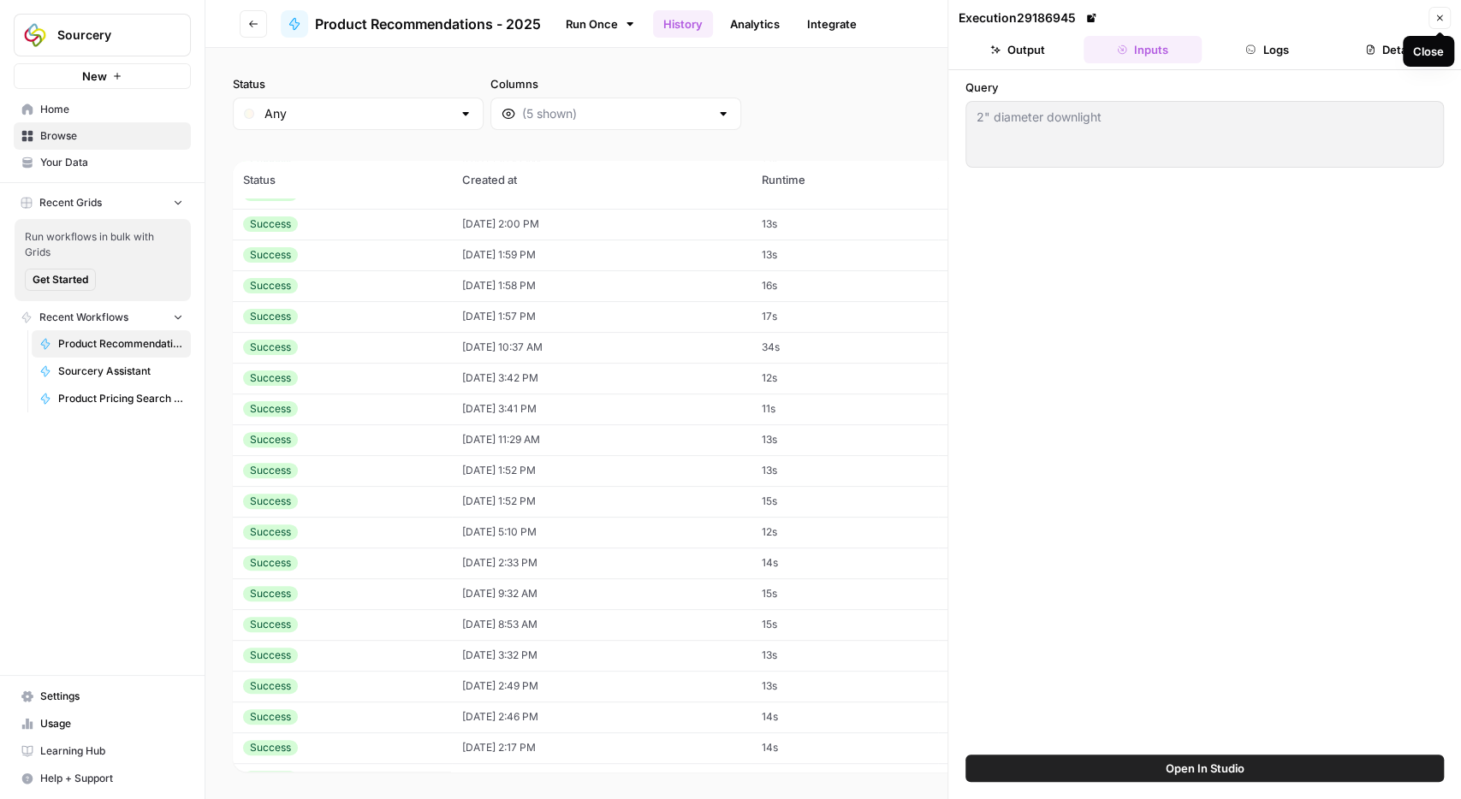
click at [1444, 18] on icon "button" at bounding box center [1439, 18] width 10 height 10
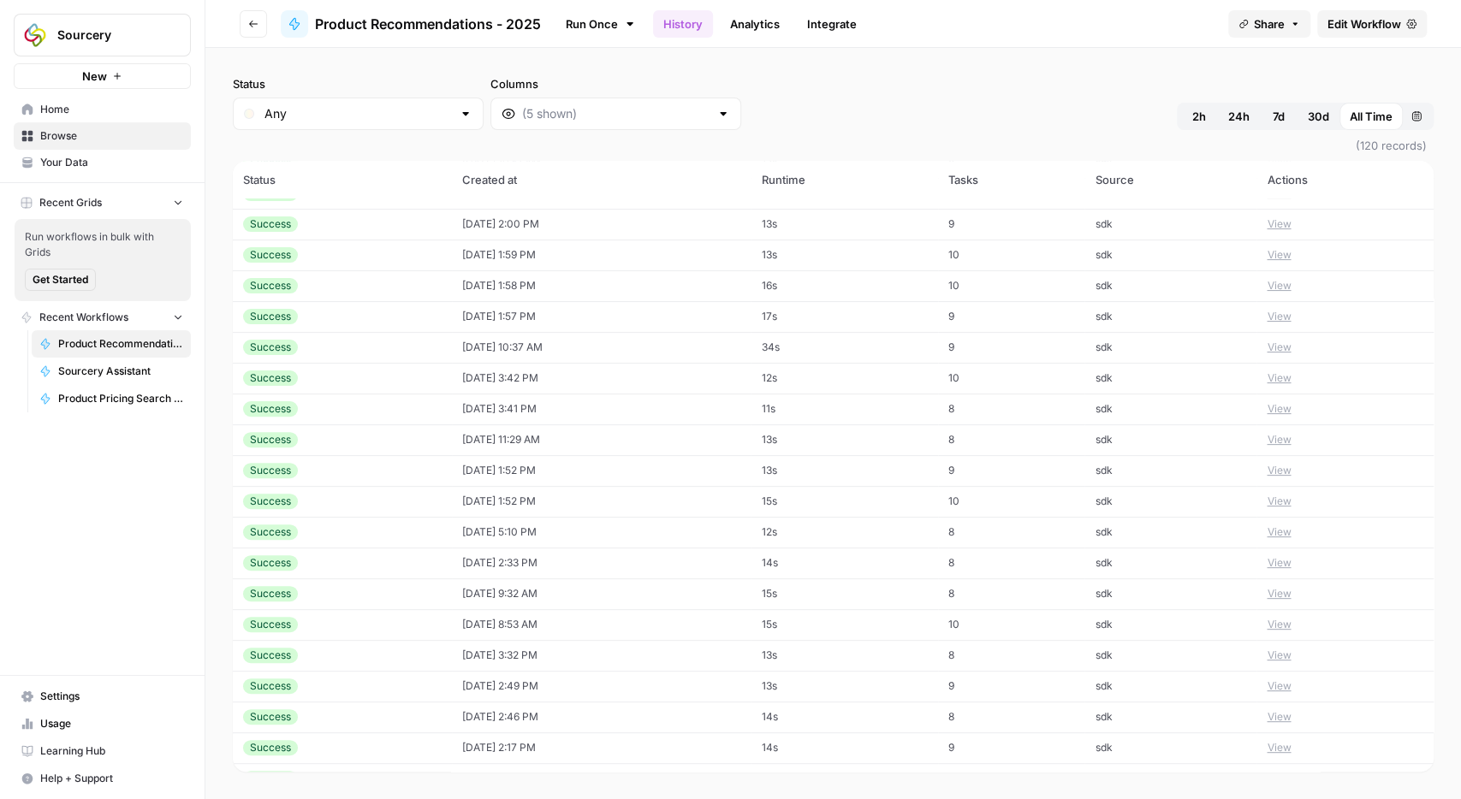
click at [594, 20] on link "Run Once" at bounding box center [601, 23] width 92 height 29
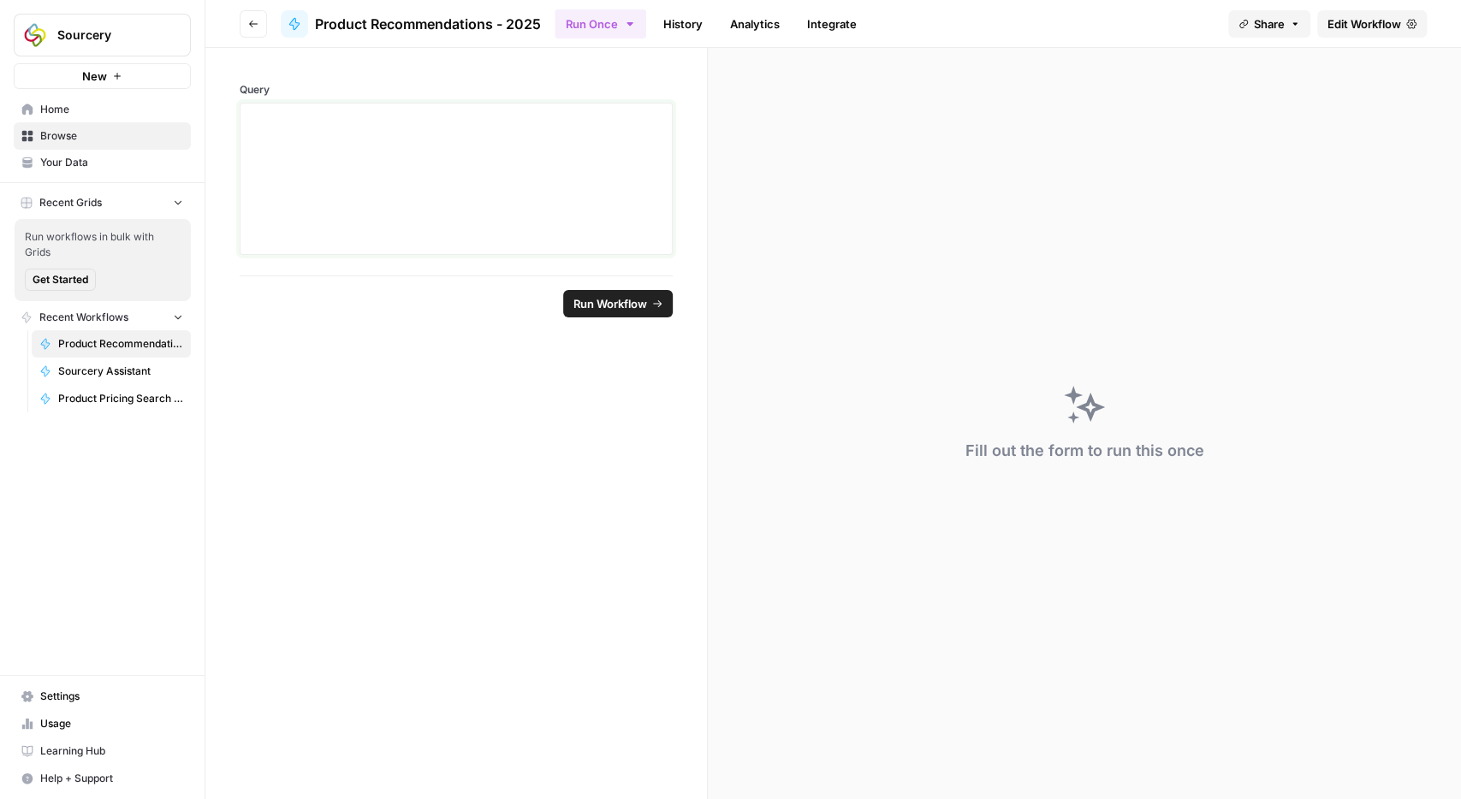
click at [391, 163] on div at bounding box center [456, 178] width 411 height 137
click at [622, 309] on span "Run Workflow" at bounding box center [610, 303] width 74 height 17
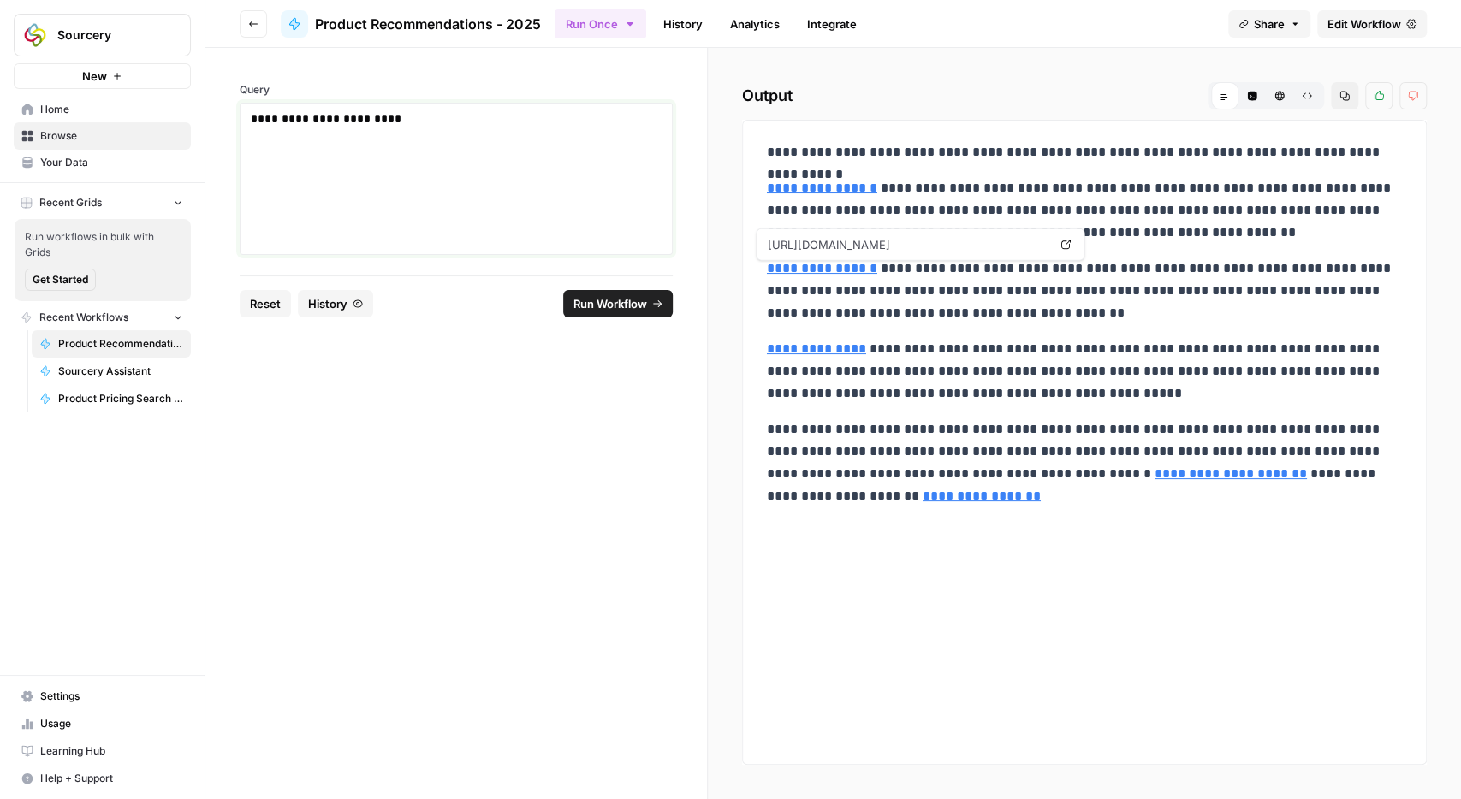
drag, startPoint x: 444, startPoint y: 122, endPoint x: 206, endPoint y: 122, distance: 237.9
click at [206, 122] on div "**********" at bounding box center [456, 162] width 502 height 228
click at [1109, 316] on p "**********" at bounding box center [1085, 291] width 636 height 67
click at [286, 121] on p "**********" at bounding box center [457, 118] width 412 height 17
click at [1308, 312] on p "**********" at bounding box center [1085, 291] width 636 height 67
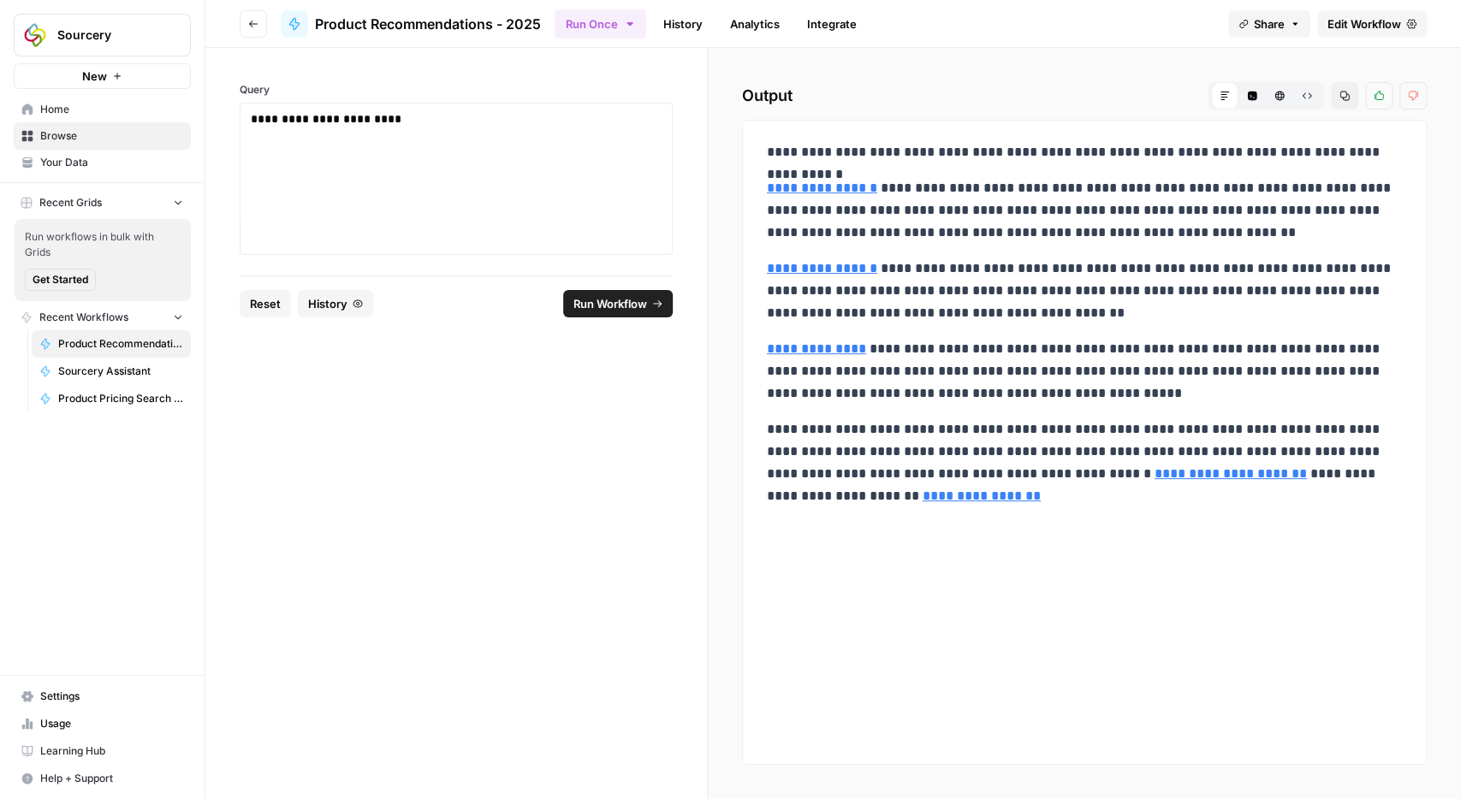
drag, startPoint x: 1048, startPoint y: 385, endPoint x: 757, endPoint y: 158, distance: 368.2
click at [757, 158] on div "**********" at bounding box center [1085, 324] width 656 height 380
click at [1100, 203] on p "**********" at bounding box center [1085, 210] width 636 height 67
drag, startPoint x: 1048, startPoint y: 408, endPoint x: 768, endPoint y: 154, distance: 378.7
click at [768, 154] on div "**********" at bounding box center [1085, 324] width 656 height 380
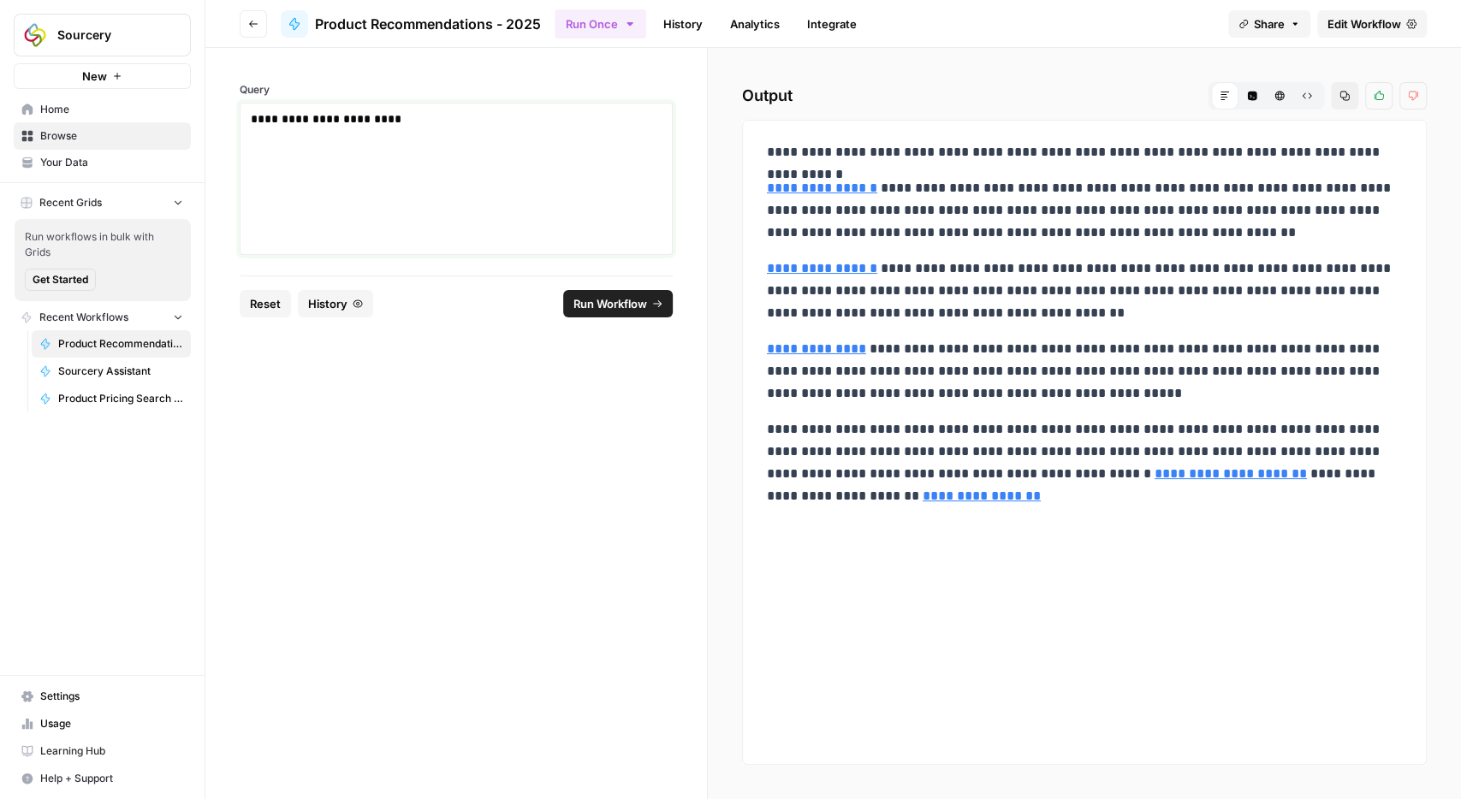
drag, startPoint x: 533, startPoint y: 193, endPoint x: 475, endPoint y: 160, distance: 67.1
click at [533, 193] on div "**********" at bounding box center [456, 178] width 411 height 137
drag, startPoint x: 436, startPoint y: 128, endPoint x: 98, endPoint y: 97, distance: 338.6
click at [205, 97] on div "**********" at bounding box center [456, 162] width 502 height 228
click at [643, 306] on span "Run Workflow" at bounding box center [610, 303] width 74 height 17
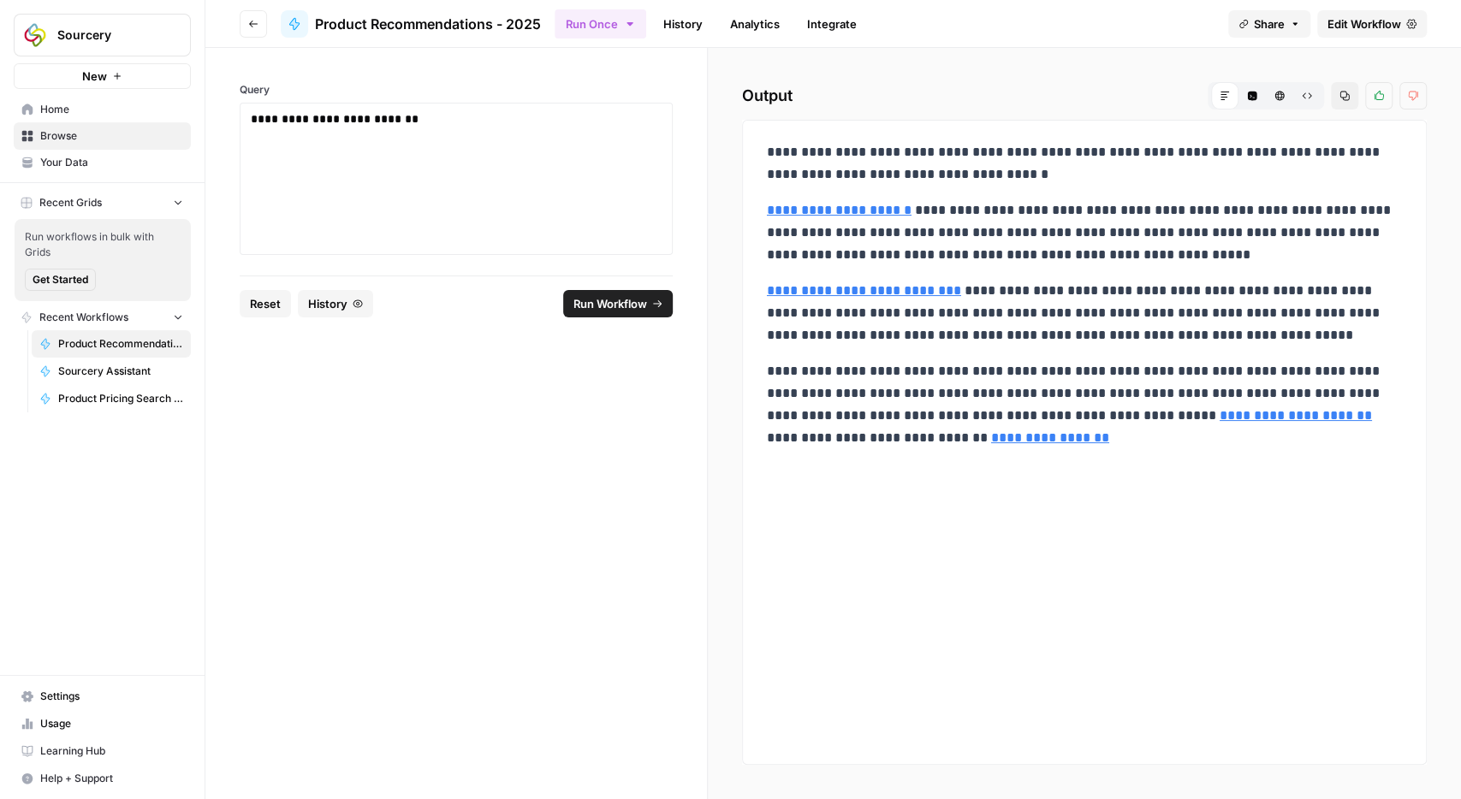
drag, startPoint x: 1238, startPoint y: 341, endPoint x: 771, endPoint y: 208, distance: 484.9
click at [771, 208] on div "**********" at bounding box center [1085, 295] width 656 height 322
click at [1272, 302] on p "**********" at bounding box center [1085, 313] width 636 height 67
drag, startPoint x: 1252, startPoint y: 334, endPoint x: 736, endPoint y: 155, distance: 546.2
click at [757, 155] on div "**********" at bounding box center [1085, 295] width 656 height 322
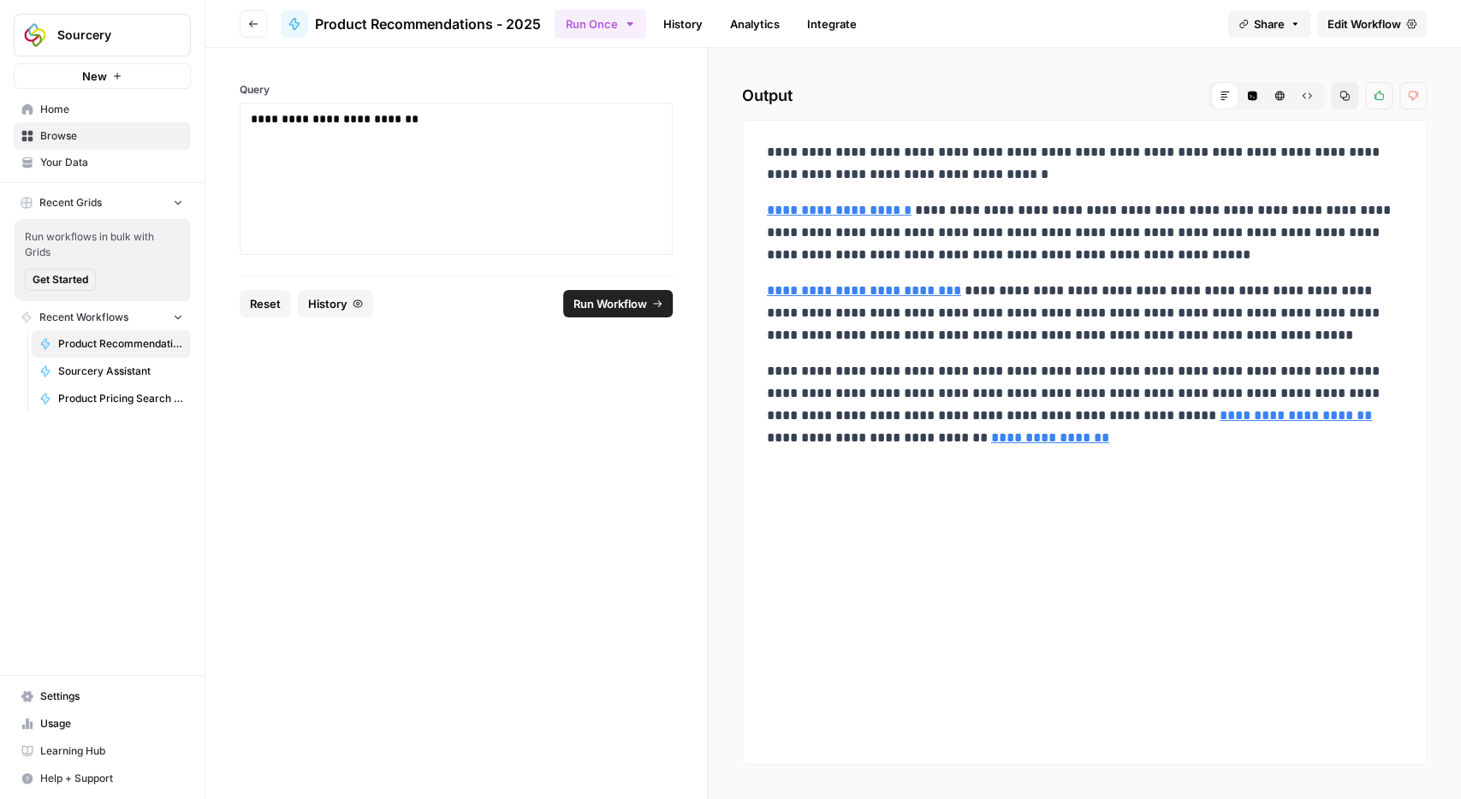
click at [1168, 305] on p "**********" at bounding box center [1085, 313] width 636 height 67
click at [249, 23] on icon "button" at bounding box center [253, 24] width 10 height 10
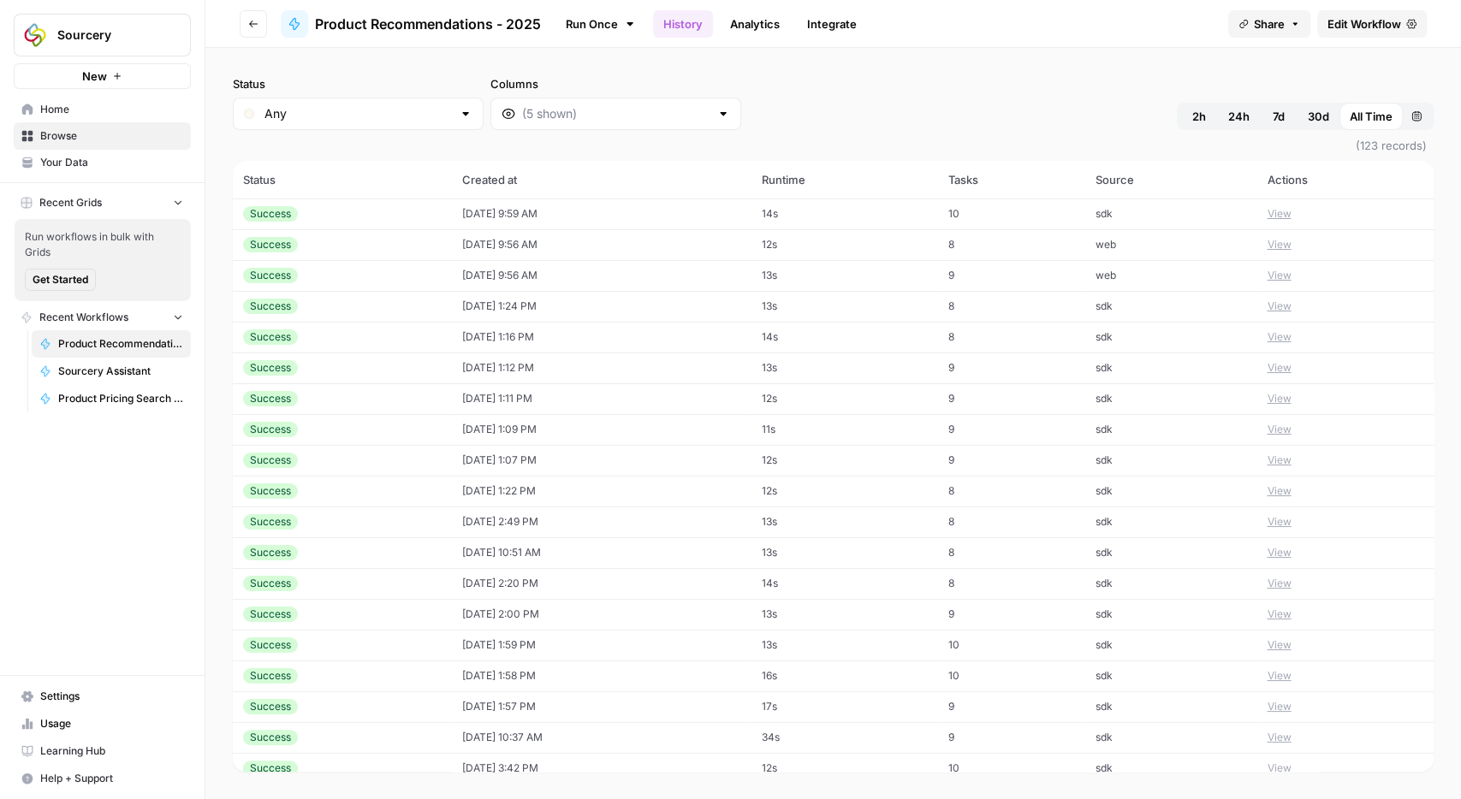
click at [323, 220] on div "Success" at bounding box center [342, 213] width 199 height 15
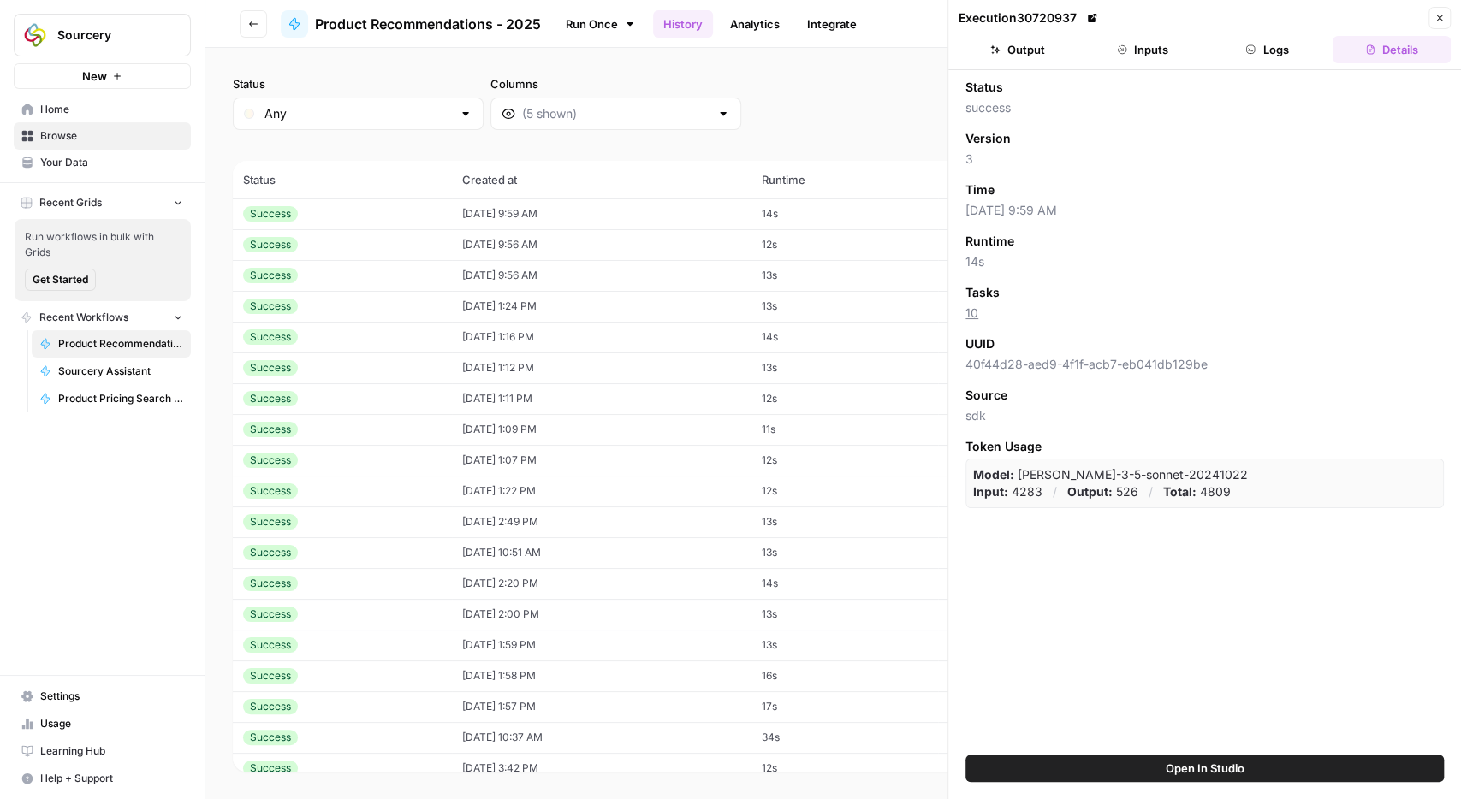
click at [1119, 54] on icon "button" at bounding box center [1122, 50] width 10 height 10
